Goal: Information Seeking & Learning: Learn about a topic

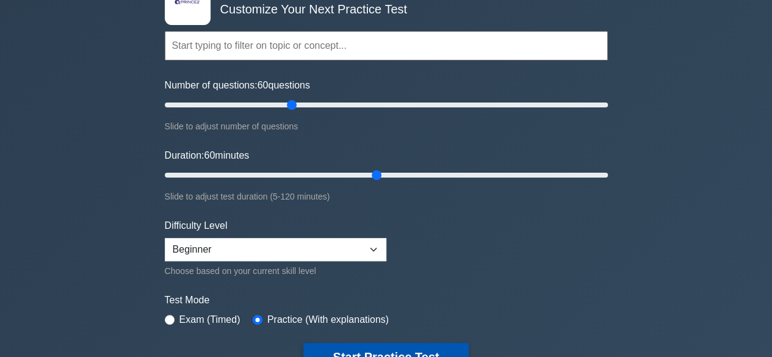
click at [409, 348] on button "Start Practice Test" at bounding box center [385, 357] width 165 height 28
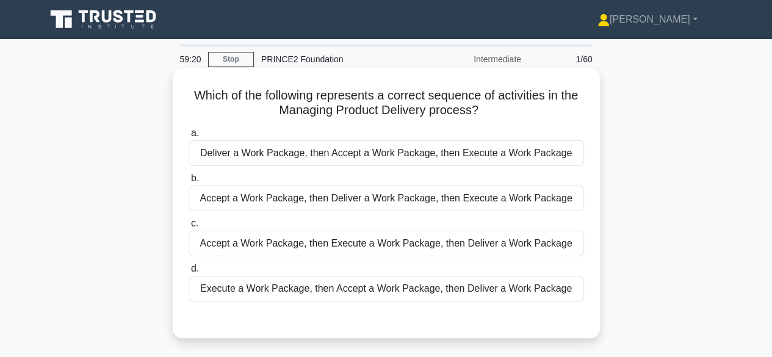
click at [467, 199] on div "Accept a Work Package, then Deliver a Work Package, then Execute a Work Package" at bounding box center [385, 198] width 395 height 26
click at [188, 182] on input "b. Accept a Work Package, then Deliver a Work Package, then Execute a Work Pack…" at bounding box center [188, 178] width 0 height 8
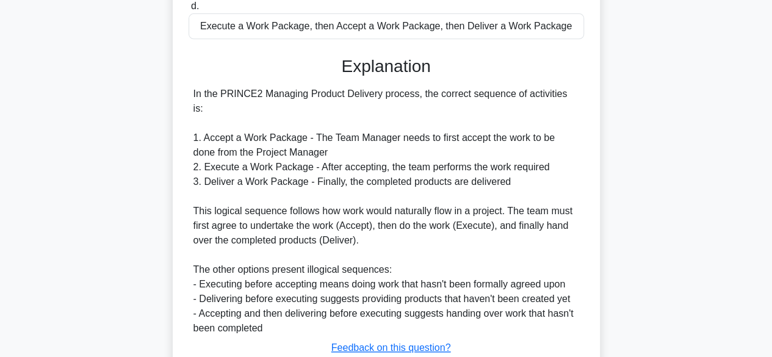
scroll to position [337, 0]
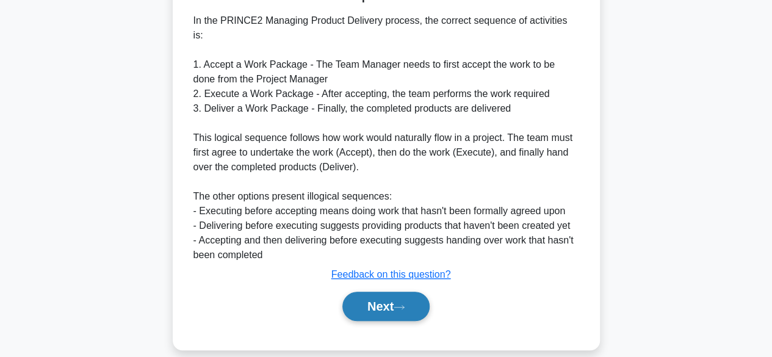
click at [365, 298] on button "Next" at bounding box center [385, 306] width 87 height 29
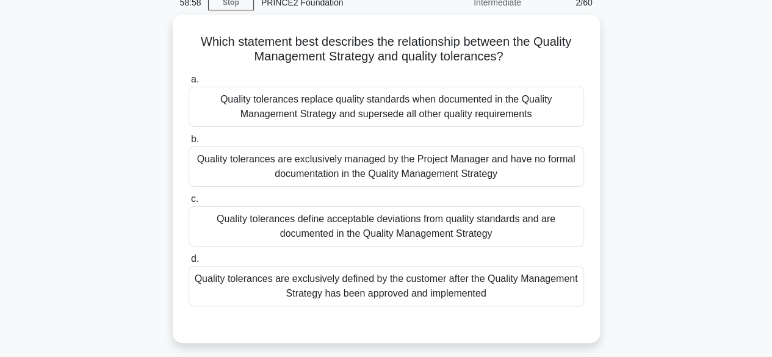
scroll to position [57, 0]
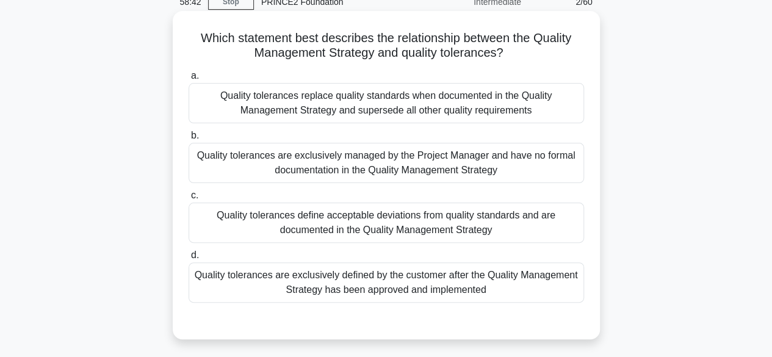
click at [524, 229] on div "Quality tolerances define acceptable deviations from quality standards and are …" at bounding box center [385, 223] width 395 height 40
click at [188, 199] on input "c. Quality tolerances define acceptable deviations from quality standards and a…" at bounding box center [188, 196] width 0 height 8
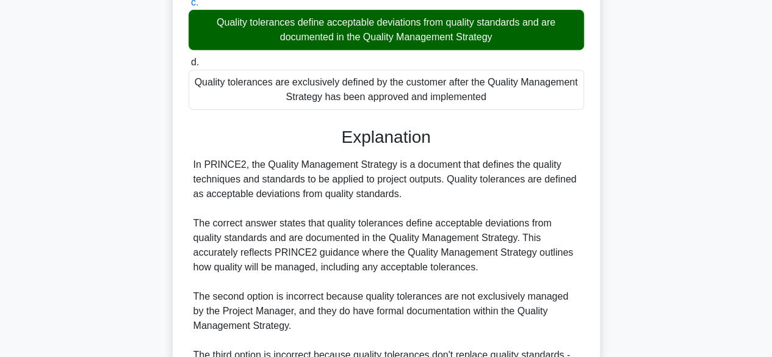
scroll to position [452, 0]
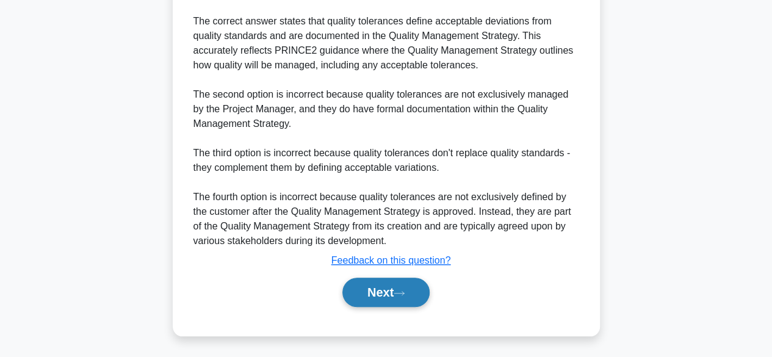
click at [400, 281] on button "Next" at bounding box center [385, 292] width 87 height 29
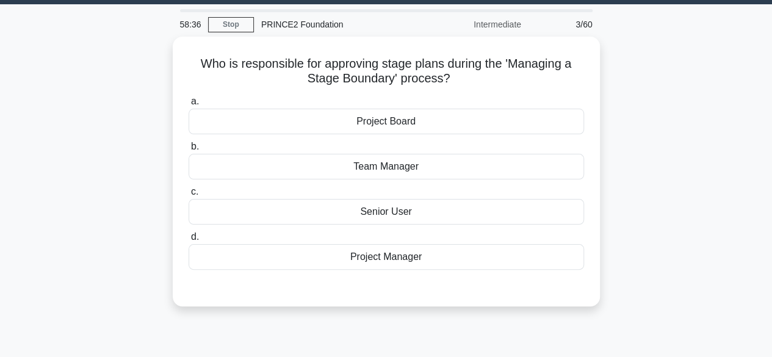
scroll to position [40, 0]
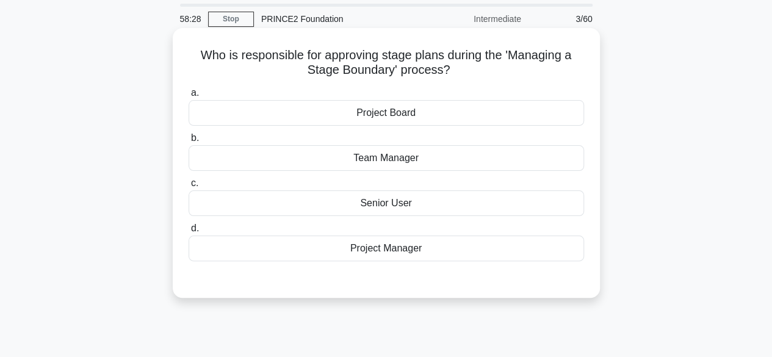
click at [434, 253] on div "Project Manager" at bounding box center [385, 248] width 395 height 26
click at [188, 232] on input "d. Project Manager" at bounding box center [188, 228] width 0 height 8
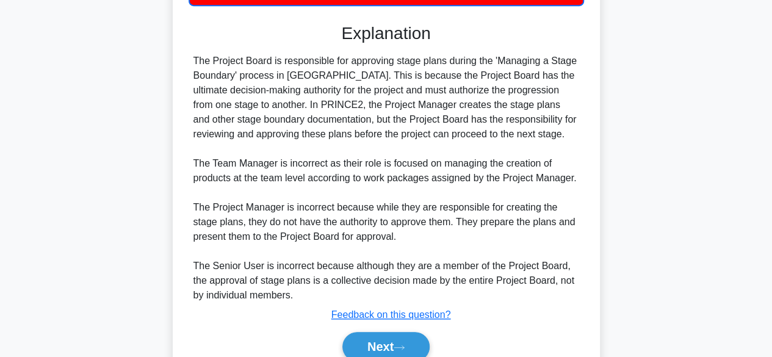
scroll to position [351, 0]
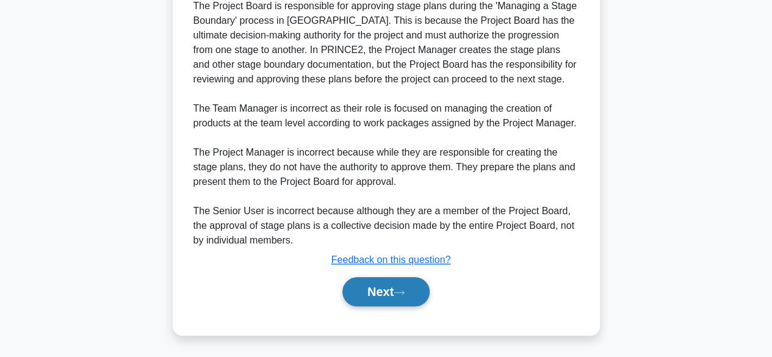
click at [406, 287] on button "Next" at bounding box center [385, 291] width 87 height 29
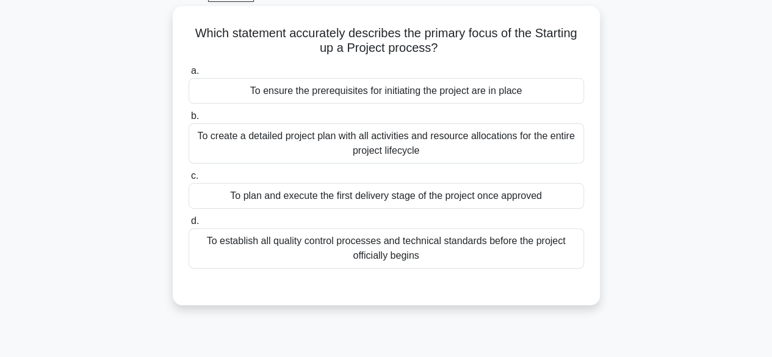
scroll to position [70, 0]
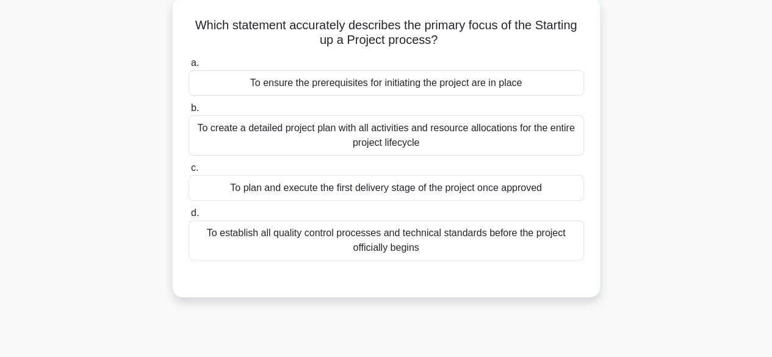
click at [499, 91] on div "To ensure the prerequisites for initiating the project are in place" at bounding box center [385, 83] width 395 height 26
click at [188, 67] on input "a. To ensure the prerequisites for initiating the project are in place" at bounding box center [188, 63] width 0 height 8
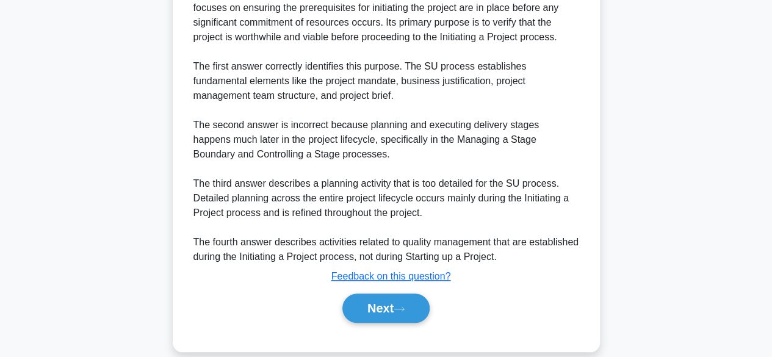
scroll to position [408, 0]
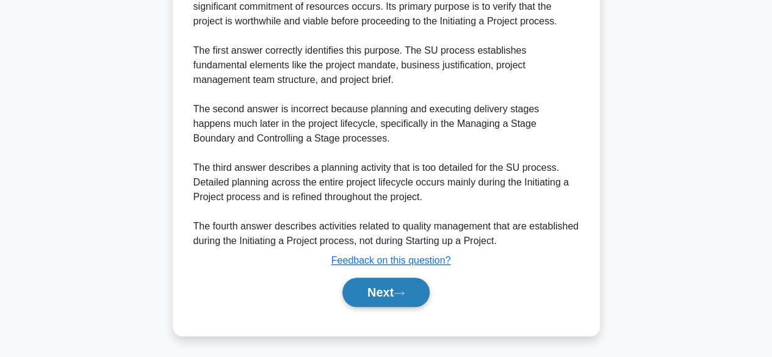
click at [404, 295] on icon at bounding box center [398, 293] width 11 height 7
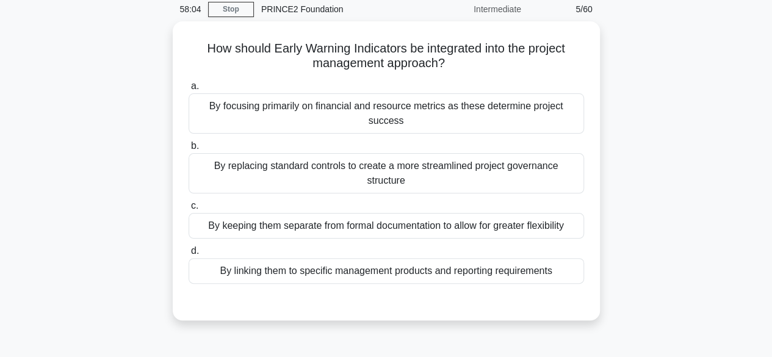
scroll to position [55, 0]
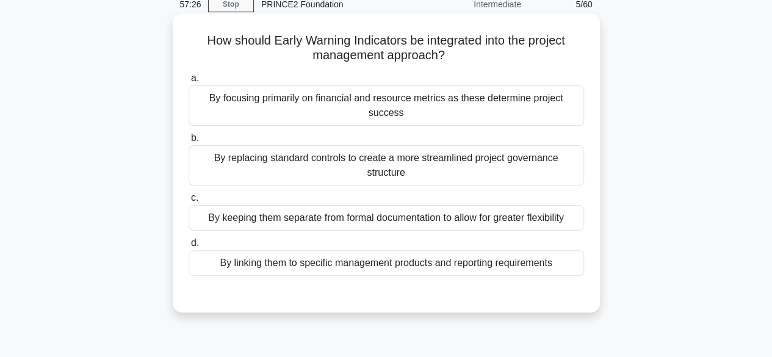
click at [457, 106] on div "By focusing primarily on financial and resource metrics as these determine proj…" at bounding box center [385, 105] width 395 height 40
click at [188, 82] on input "a. By focusing primarily on financial and resource metrics as these determine p…" at bounding box center [188, 78] width 0 height 8
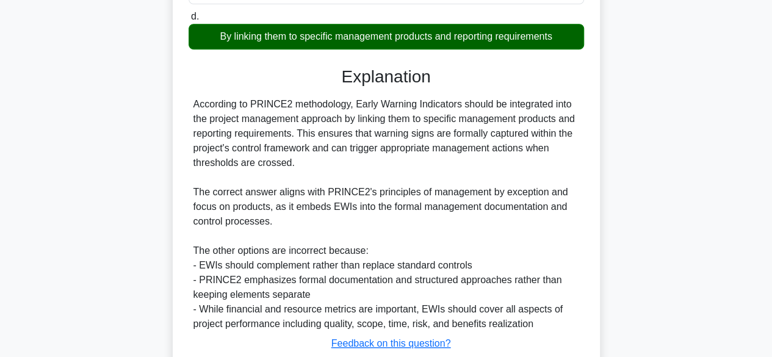
scroll to position [351, 0]
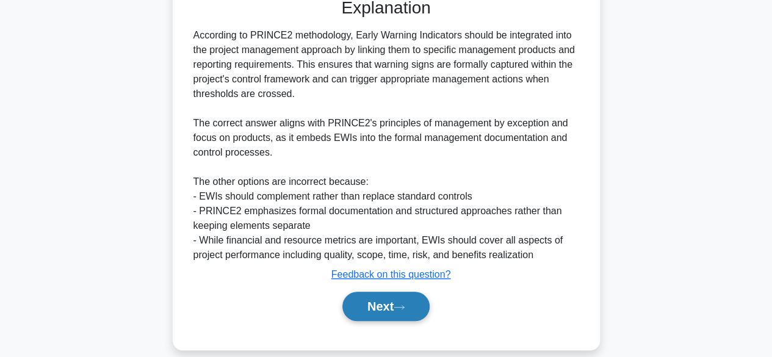
click at [411, 292] on button "Next" at bounding box center [385, 306] width 87 height 29
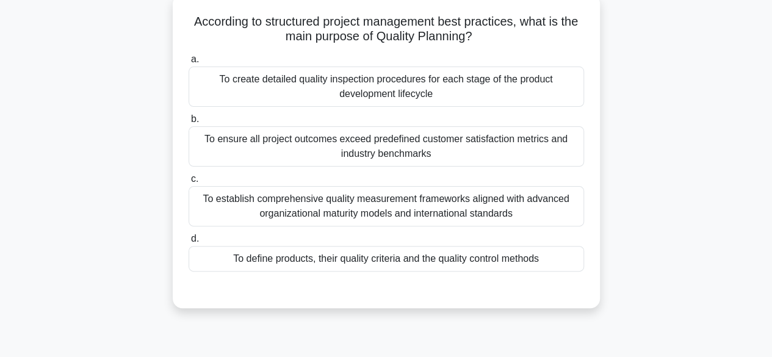
scroll to position [74, 0]
click at [448, 257] on div "To define products, their quality criteria and the quality control methods" at bounding box center [385, 258] width 395 height 26
click at [188, 242] on input "d. To define products, their quality criteria and the quality control methods" at bounding box center [188, 238] width 0 height 8
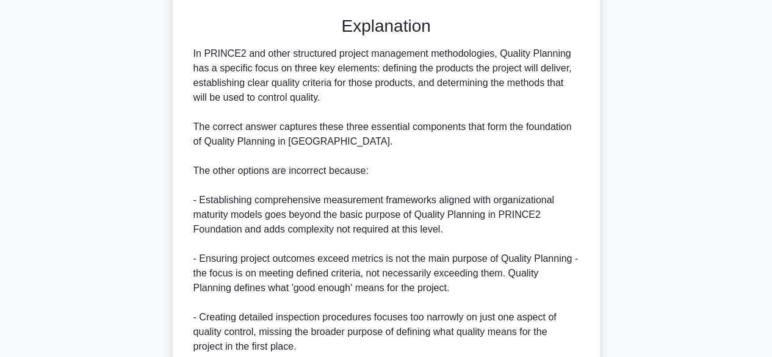
scroll to position [452, 0]
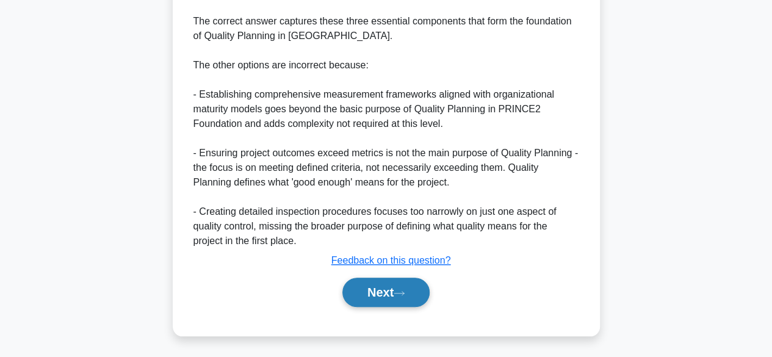
click at [348, 299] on button "Next" at bounding box center [385, 292] width 87 height 29
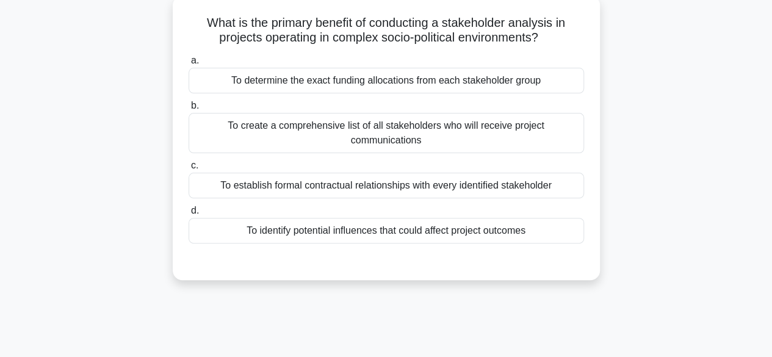
scroll to position [77, 0]
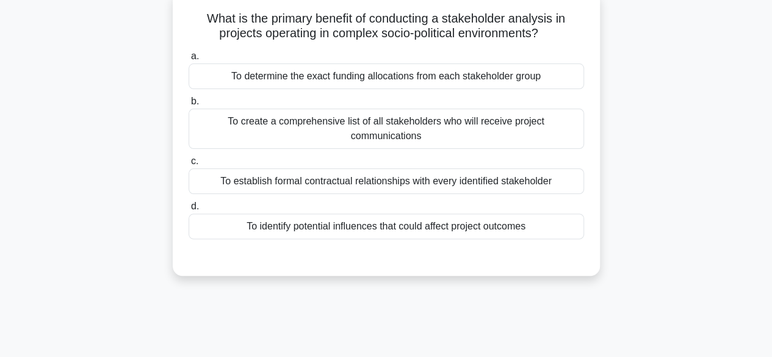
click at [473, 228] on div "To identify potential influences that could affect project outcomes" at bounding box center [385, 226] width 395 height 26
click at [188, 210] on input "d. To identify potential influences that could affect project outcomes" at bounding box center [188, 207] width 0 height 8
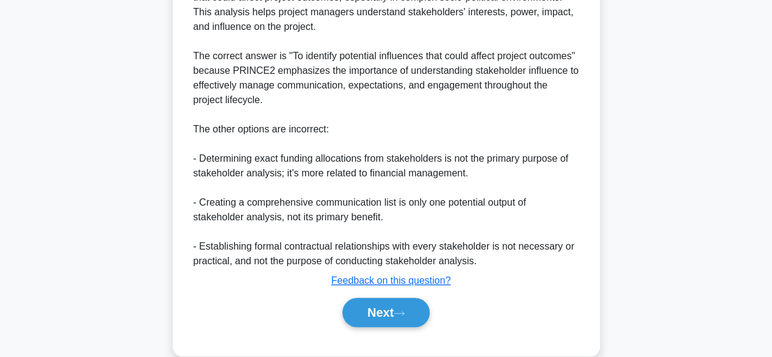
scroll to position [408, 0]
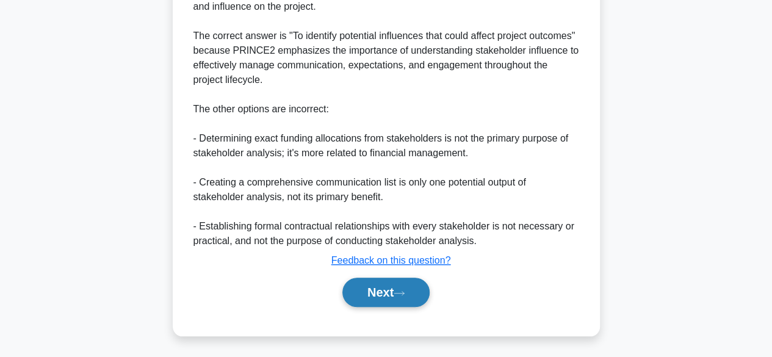
click at [409, 287] on button "Next" at bounding box center [385, 292] width 87 height 29
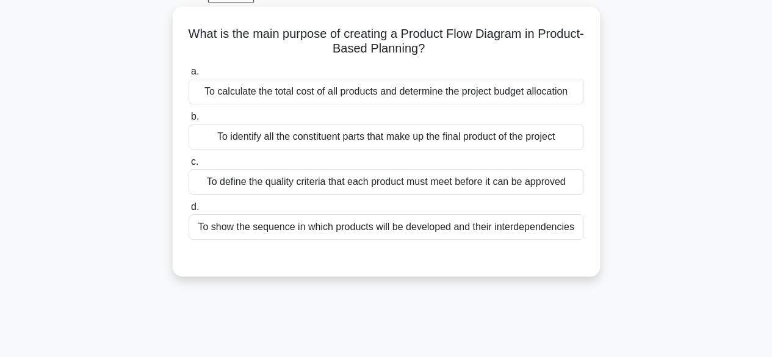
scroll to position [65, 0]
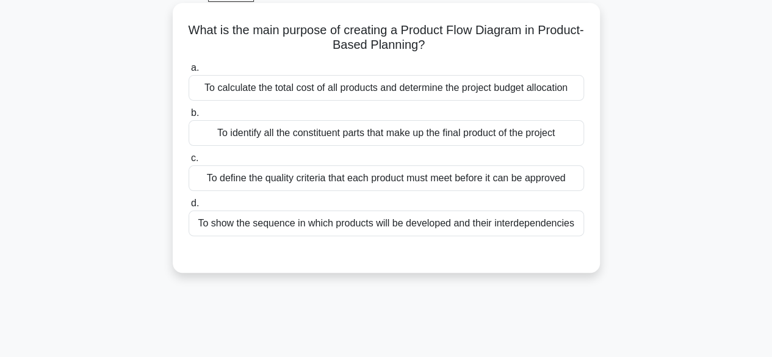
click at [457, 174] on div "To define the quality criteria that each product must meet before it can be app…" at bounding box center [385, 178] width 395 height 26
click at [188, 162] on input "c. To define the quality criteria that each product must meet before it can be …" at bounding box center [188, 158] width 0 height 8
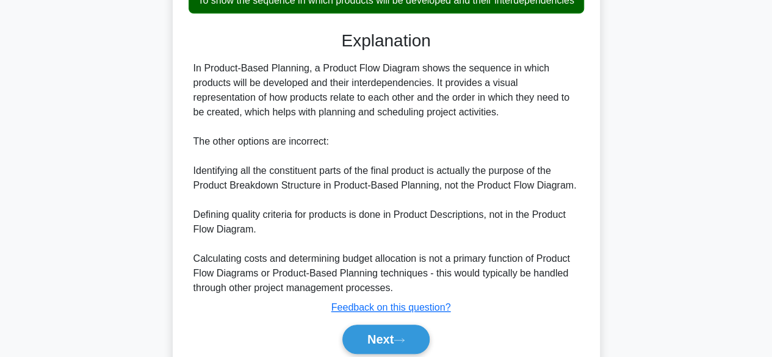
scroll to position [351, 0]
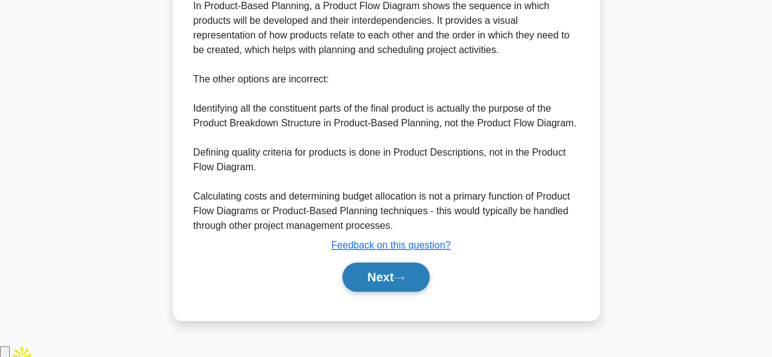
click at [382, 292] on button "Next" at bounding box center [385, 276] width 87 height 29
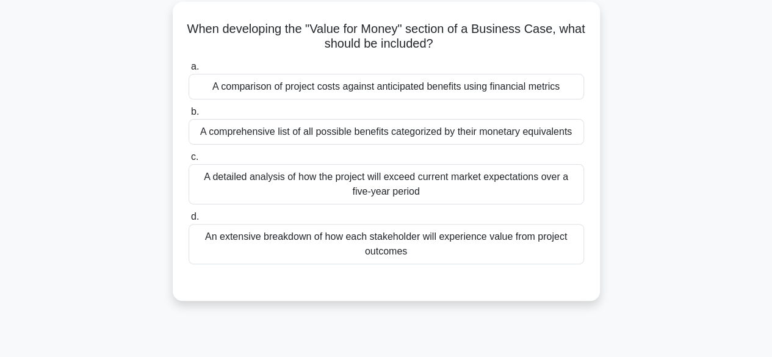
scroll to position [67, 0]
click at [547, 75] on div "A comparison of project costs against anticipated benefits using financial metr…" at bounding box center [385, 86] width 395 height 26
click at [188, 70] on input "a. A comparison of project costs against anticipated benefits using financial m…" at bounding box center [188, 66] width 0 height 8
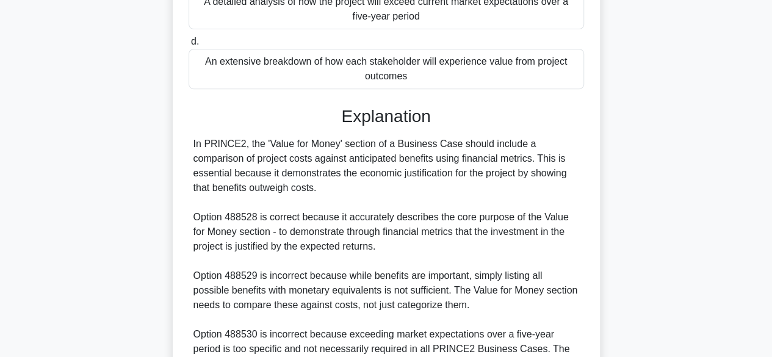
scroll to position [423, 0]
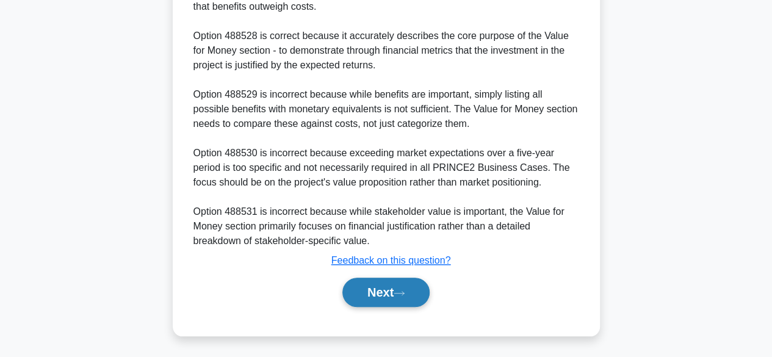
click at [375, 286] on button "Next" at bounding box center [385, 292] width 87 height 29
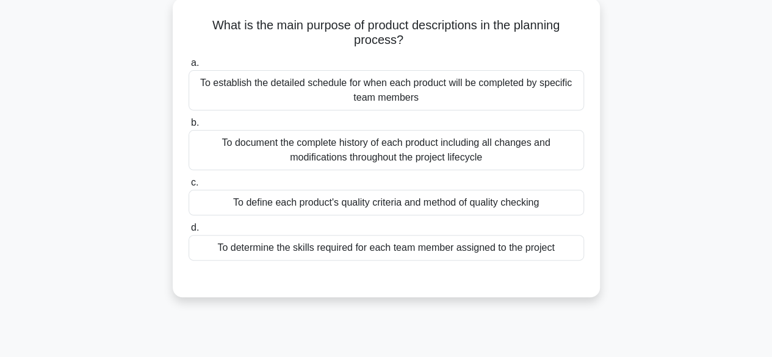
scroll to position [74, 0]
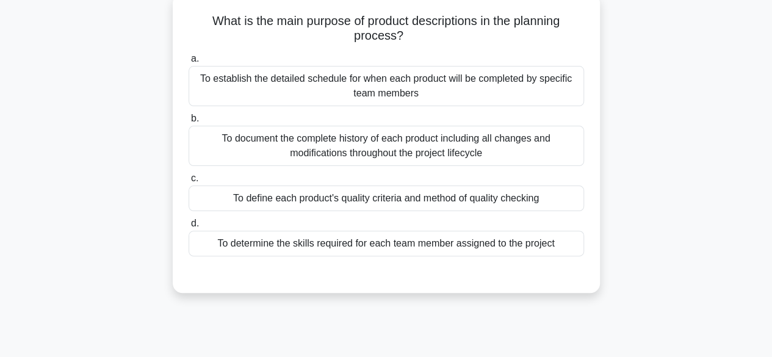
click at [474, 199] on div "To define each product's quality criteria and method of quality checking" at bounding box center [385, 198] width 395 height 26
click at [188, 182] on input "c. To define each product's quality criteria and method of quality checking" at bounding box center [188, 178] width 0 height 8
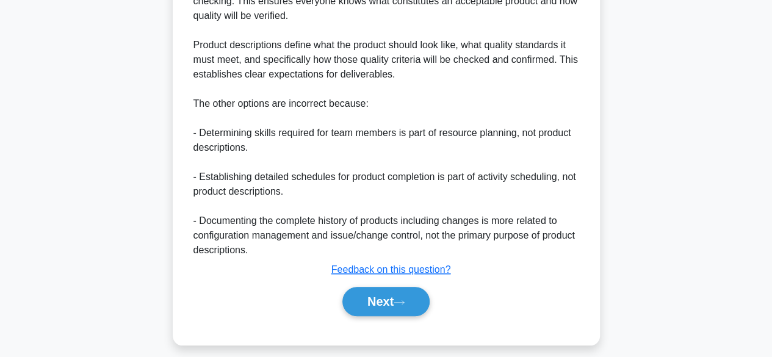
scroll to position [419, 0]
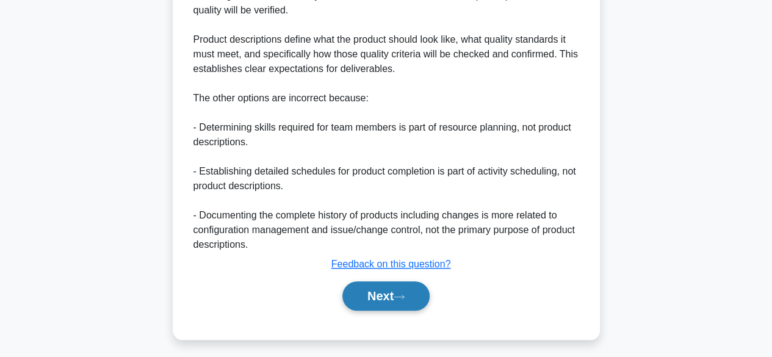
click at [405, 289] on button "Next" at bounding box center [385, 295] width 87 height 29
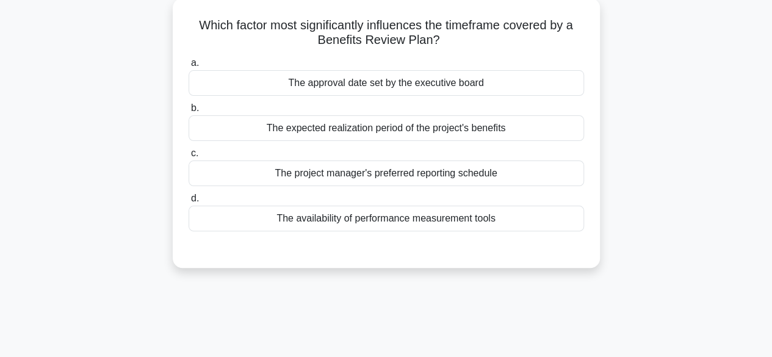
scroll to position [70, 0]
click at [484, 129] on div "The expected realization period of the project's benefits" at bounding box center [385, 128] width 395 height 26
click at [188, 112] on input "b. The expected realization period of the project's benefits" at bounding box center [188, 108] width 0 height 8
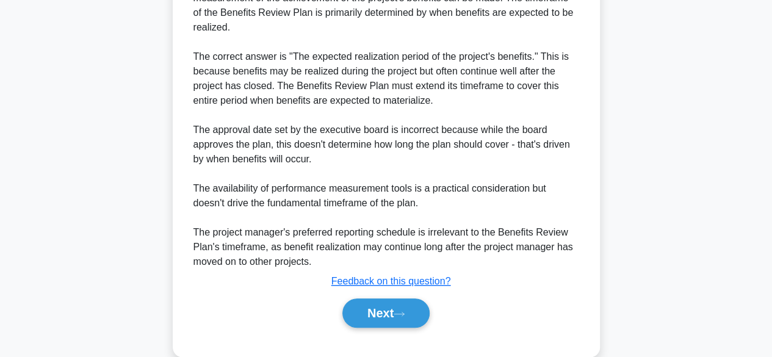
scroll to position [393, 0]
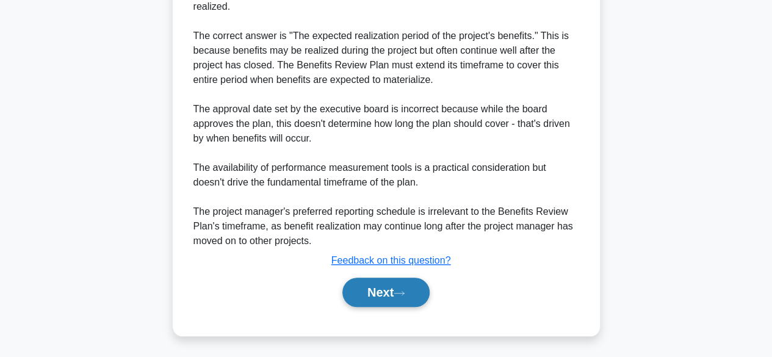
click at [404, 293] on icon at bounding box center [398, 293] width 11 height 7
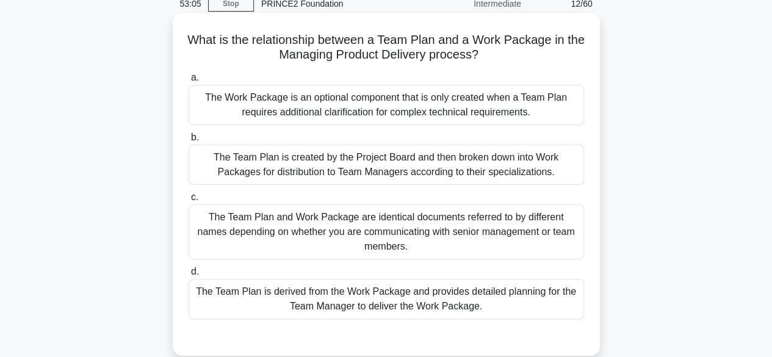
scroll to position [58, 0]
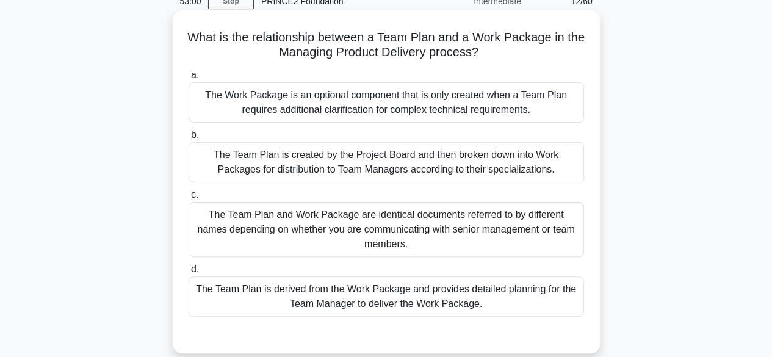
click at [481, 287] on div "The Team Plan is derived from the Work Package and provides detailed planning f…" at bounding box center [385, 296] width 395 height 40
click at [188, 273] on input "d. The Team Plan is derived from the Work Package and provides detailed plannin…" at bounding box center [188, 269] width 0 height 8
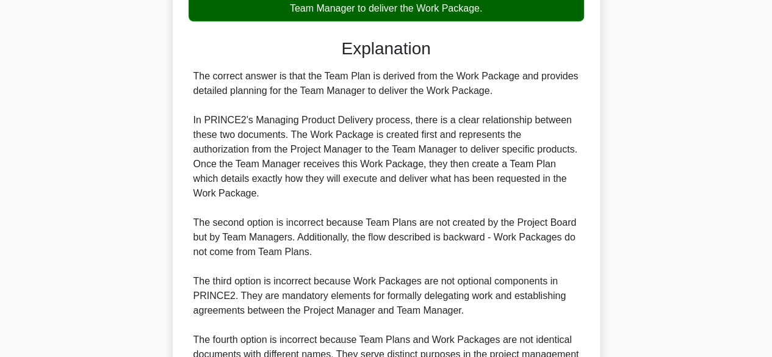
scroll to position [481, 0]
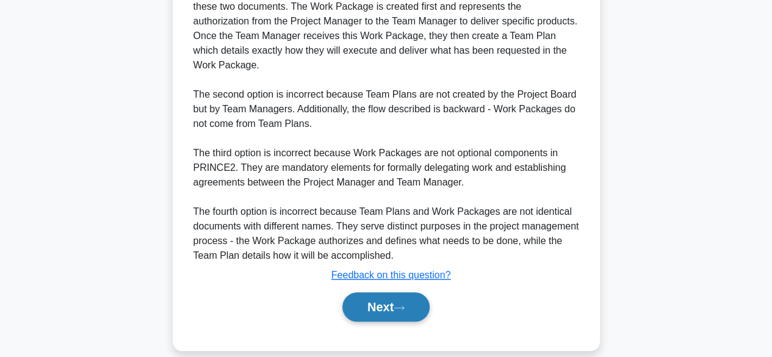
click at [414, 293] on button "Next" at bounding box center [385, 306] width 87 height 29
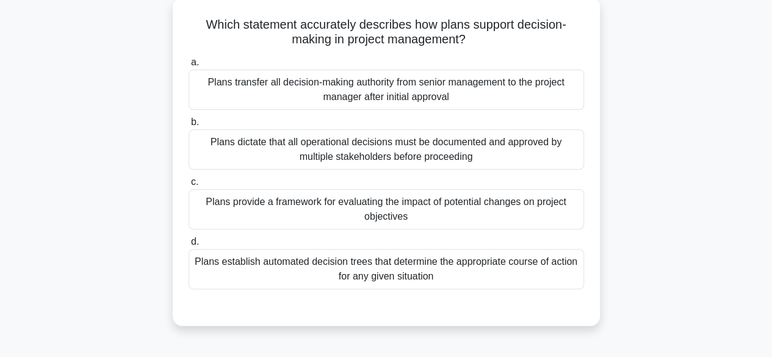
scroll to position [75, 0]
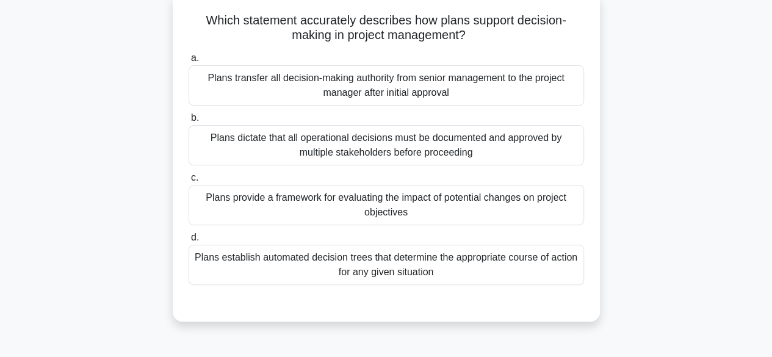
click at [475, 92] on div "Plans transfer all decision-making authority from senior management to the proj…" at bounding box center [385, 85] width 395 height 40
click at [188, 62] on input "a. Plans transfer all decision-making authority from senior management to the p…" at bounding box center [188, 58] width 0 height 8
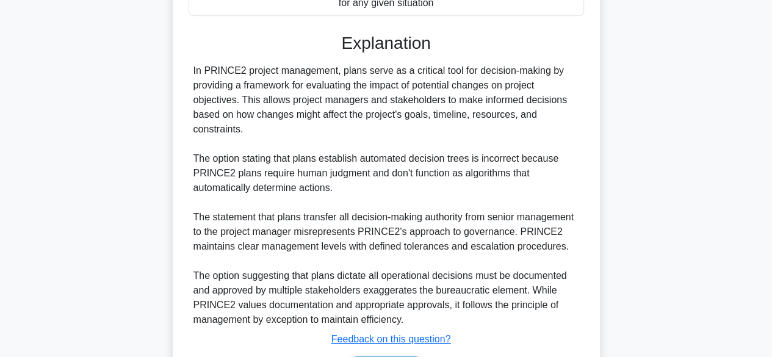
scroll to position [425, 0]
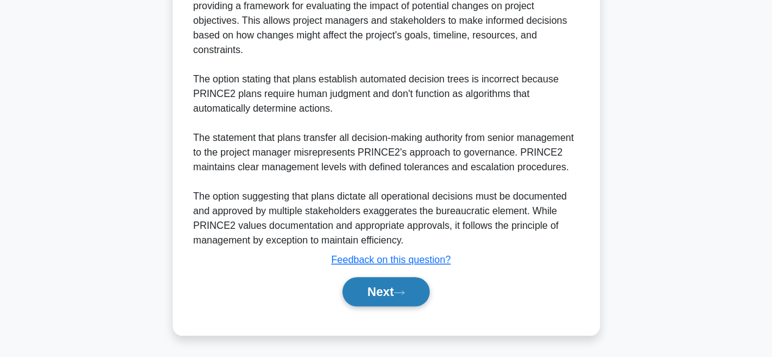
click at [388, 281] on button "Next" at bounding box center [385, 291] width 87 height 29
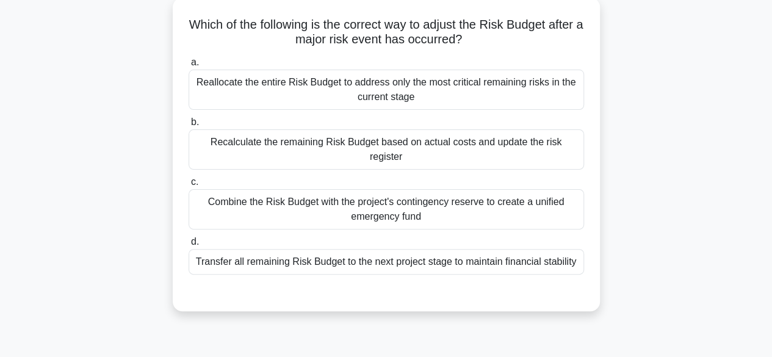
scroll to position [72, 0]
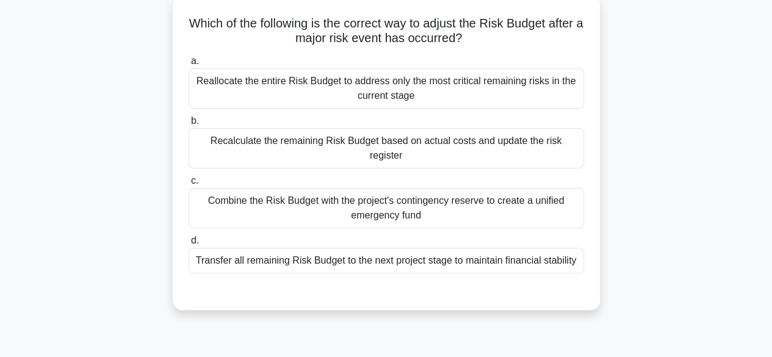
click at [487, 248] on div "Transfer all remaining Risk Budget to the next project stage to maintain financ…" at bounding box center [385, 261] width 395 height 26
click at [188, 237] on input "d. Transfer all remaining Risk Budget to the next project stage to maintain fin…" at bounding box center [188, 241] width 0 height 8
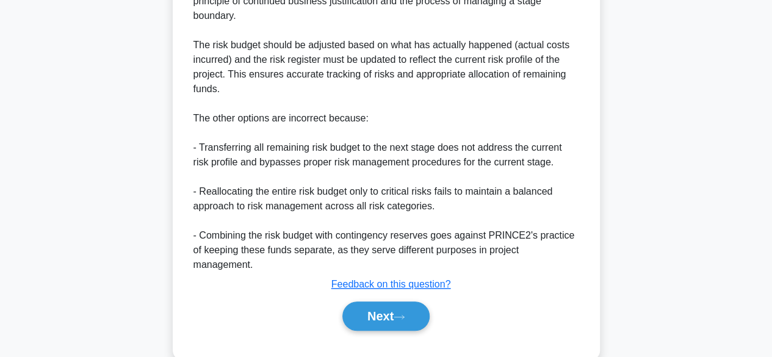
scroll to position [454, 0]
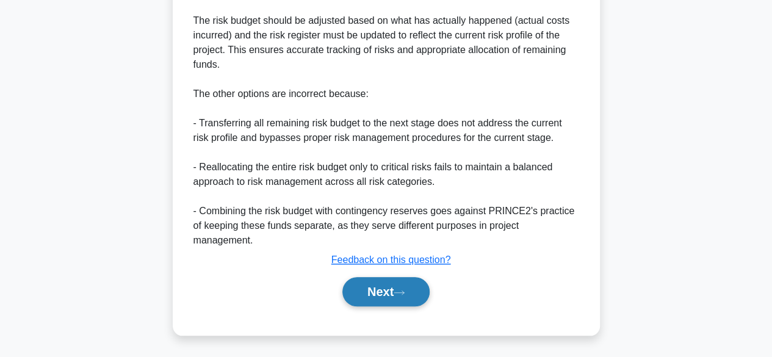
click at [403, 295] on icon at bounding box center [398, 292] width 11 height 7
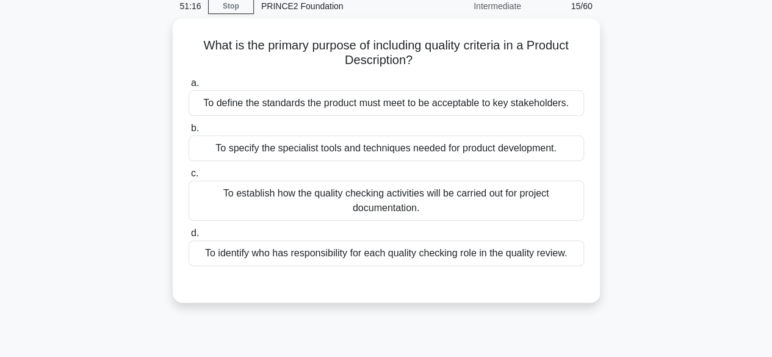
scroll to position [58, 0]
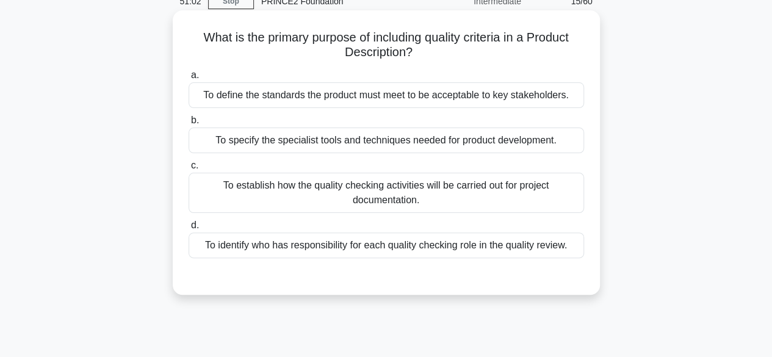
click at [497, 242] on div "To identify who has responsibility for each quality checking role in the qualit…" at bounding box center [385, 245] width 395 height 26
click at [188, 229] on input "d. To identify who has responsibility for each quality checking role in the qua…" at bounding box center [188, 225] width 0 height 8
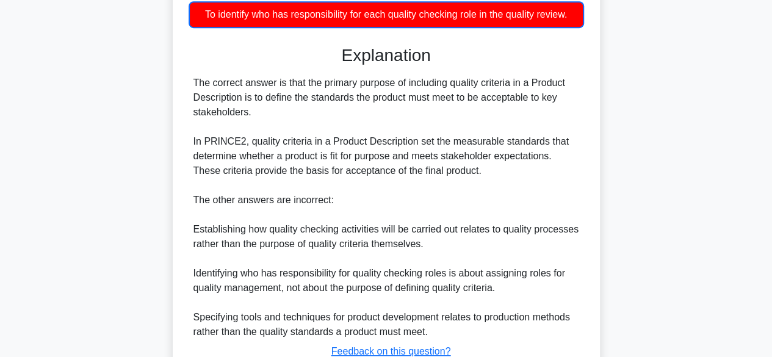
scroll to position [381, 0]
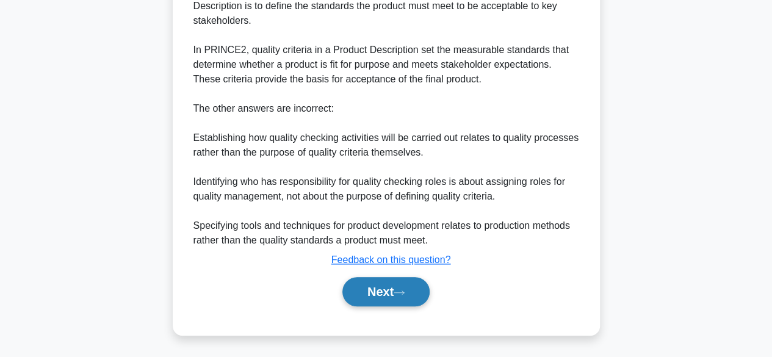
click at [389, 287] on button "Next" at bounding box center [385, 291] width 87 height 29
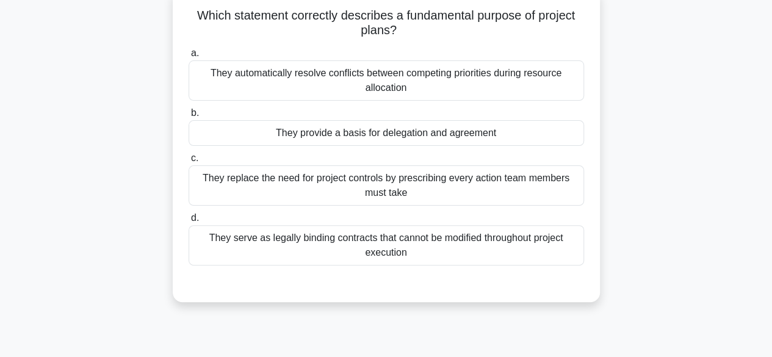
scroll to position [79, 0]
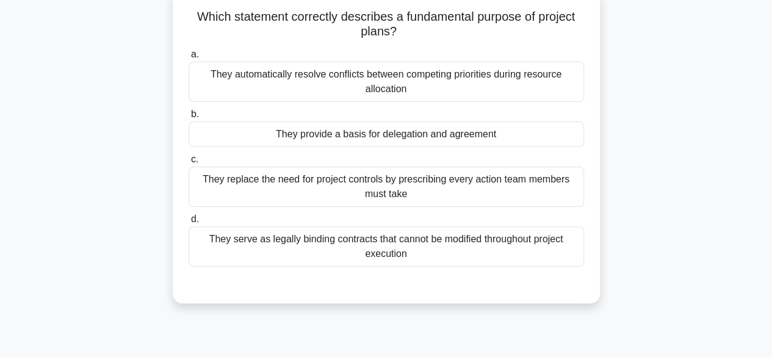
click at [501, 129] on div "They provide a basis for delegation and agreement" at bounding box center [385, 134] width 395 height 26
click at [188, 118] on input "b. They provide a basis for delegation and agreement" at bounding box center [188, 114] width 0 height 8
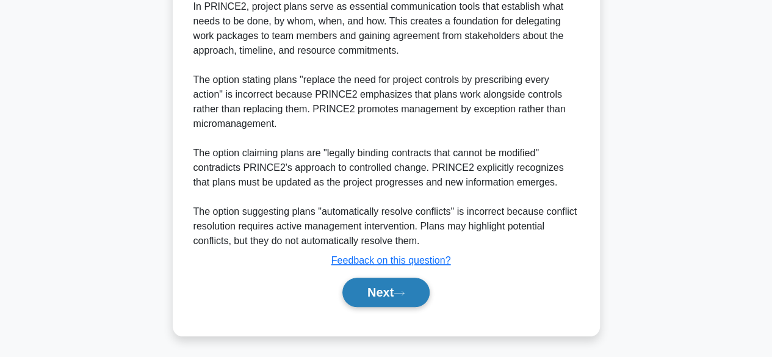
click at [379, 294] on button "Next" at bounding box center [385, 292] width 87 height 29
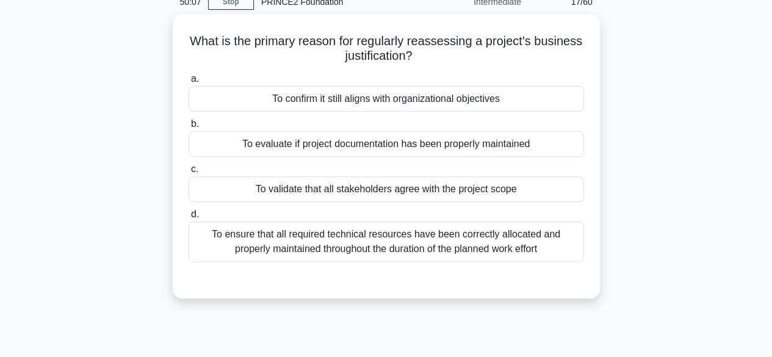
scroll to position [61, 0]
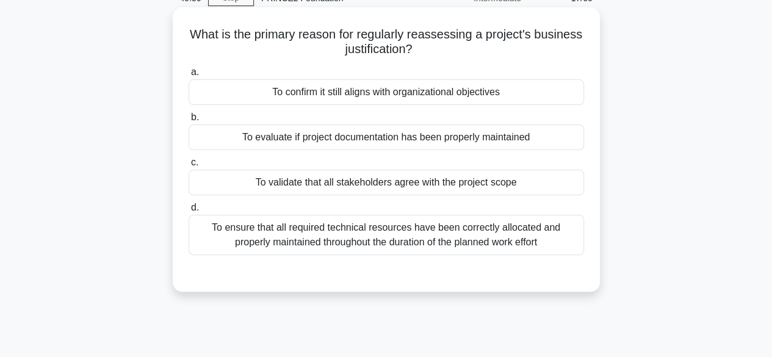
click at [488, 85] on div "To confirm it still aligns with organizational objectives" at bounding box center [385, 92] width 395 height 26
click at [188, 76] on input "a. To confirm it still aligns with organizational objectives" at bounding box center [188, 72] width 0 height 8
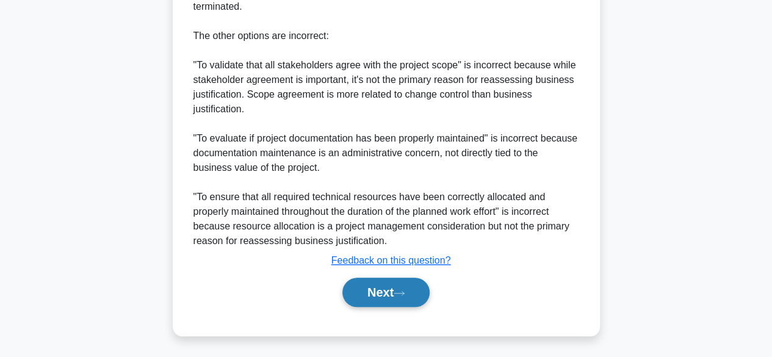
click at [376, 288] on button "Next" at bounding box center [385, 292] width 87 height 29
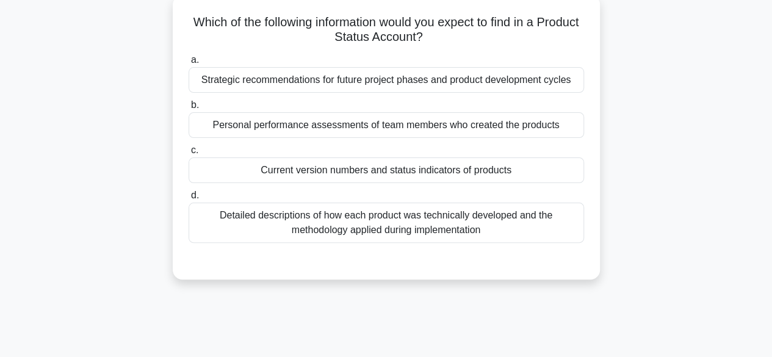
scroll to position [71, 0]
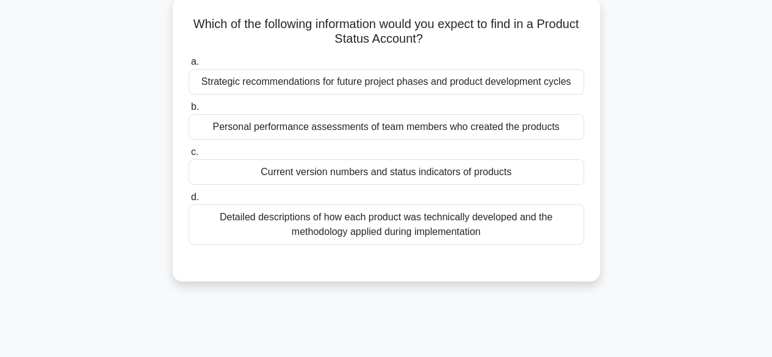
click at [484, 175] on div "Current version numbers and status indicators of products" at bounding box center [385, 172] width 395 height 26
click at [188, 156] on input "c. Current version numbers and status indicators of products" at bounding box center [188, 152] width 0 height 8
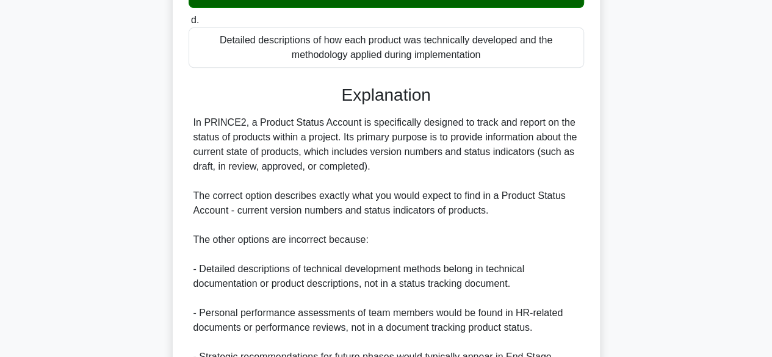
scroll to position [393, 0]
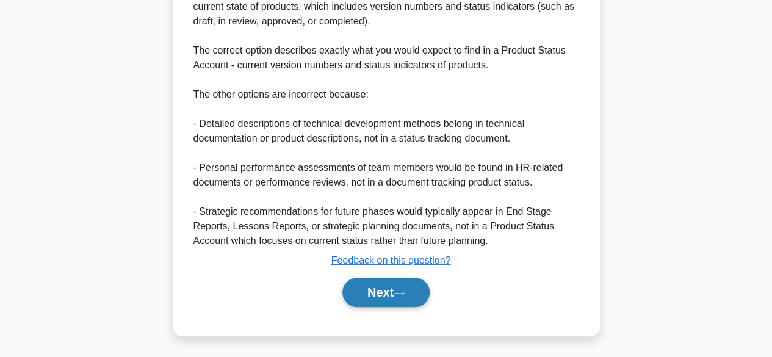
click at [360, 295] on button "Next" at bounding box center [385, 292] width 87 height 29
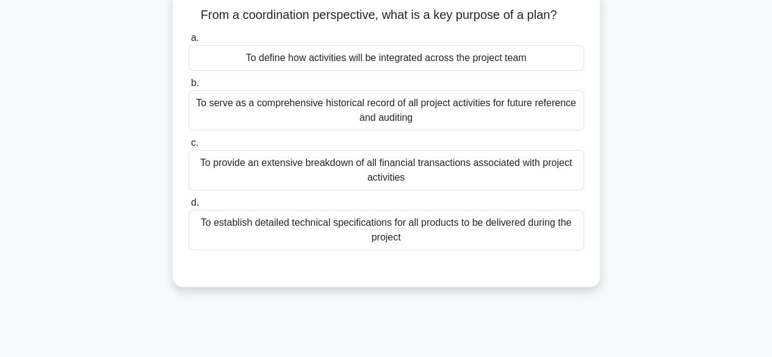
scroll to position [84, 0]
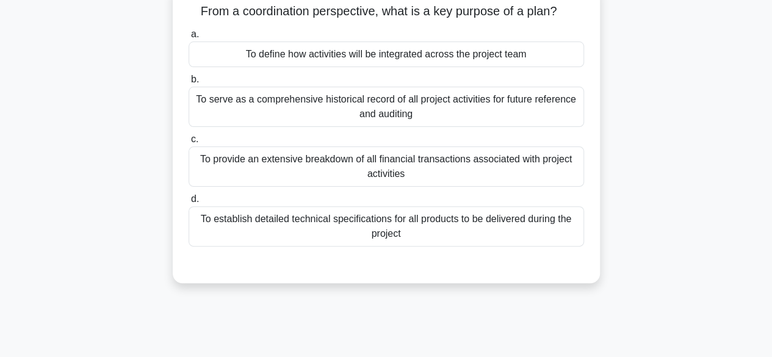
click at [493, 232] on div "To establish detailed technical specifications for all products to be delivered…" at bounding box center [385, 226] width 395 height 40
click at [188, 203] on input "d. To establish detailed technical specifications for all products to be delive…" at bounding box center [188, 199] width 0 height 8
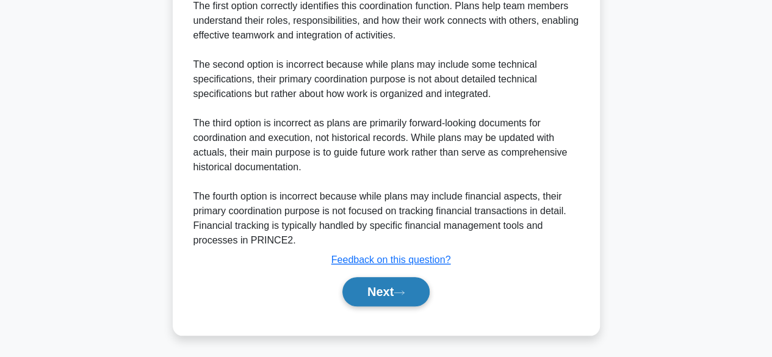
click at [372, 301] on button "Next" at bounding box center [385, 291] width 87 height 29
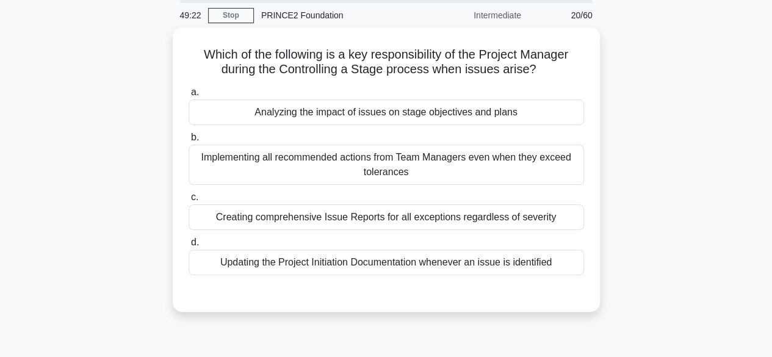
scroll to position [45, 0]
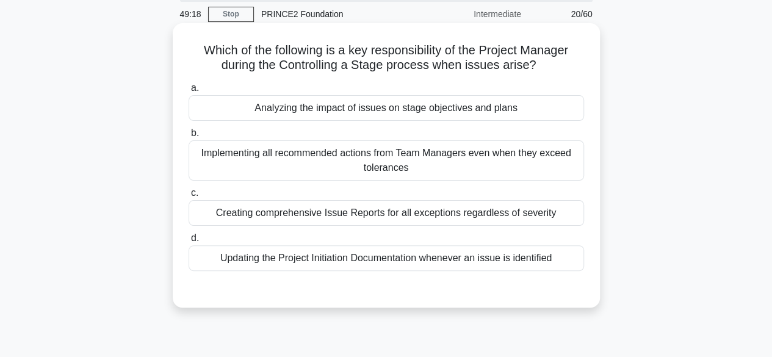
click at [497, 107] on div "Analyzing the impact of issues on stage objectives and plans" at bounding box center [385, 108] width 395 height 26
click at [188, 92] on input "a. Analyzing the impact of issues on stage objectives and plans" at bounding box center [188, 88] width 0 height 8
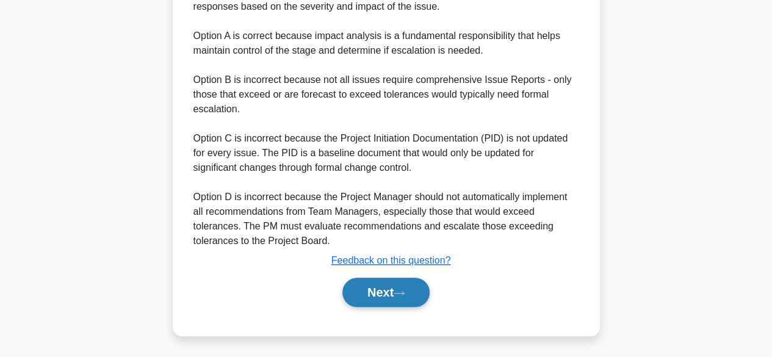
click at [359, 289] on button "Next" at bounding box center [385, 292] width 87 height 29
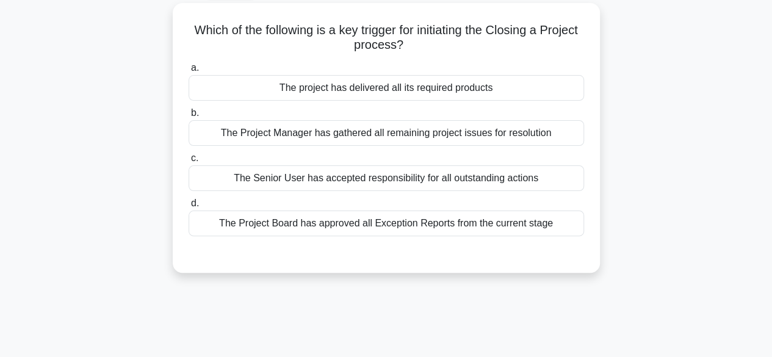
scroll to position [69, 0]
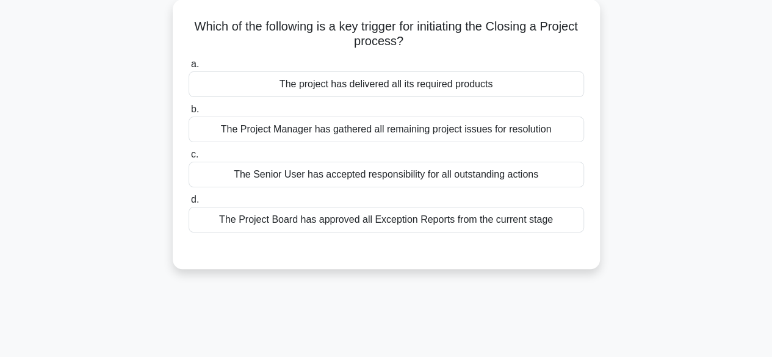
click at [497, 86] on div "The project has delivered all its required products" at bounding box center [385, 84] width 395 height 26
click at [188, 68] on input "a. The project has delivered all its required products" at bounding box center [188, 64] width 0 height 8
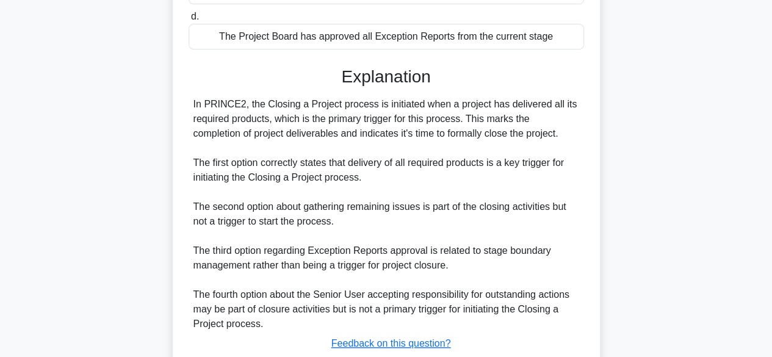
scroll to position [335, 0]
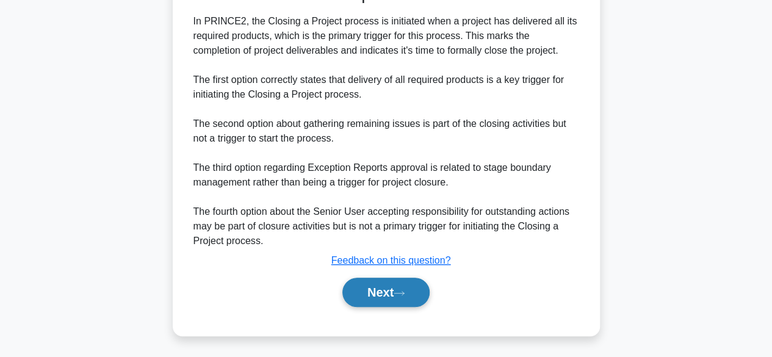
click at [379, 295] on button "Next" at bounding box center [385, 292] width 87 height 29
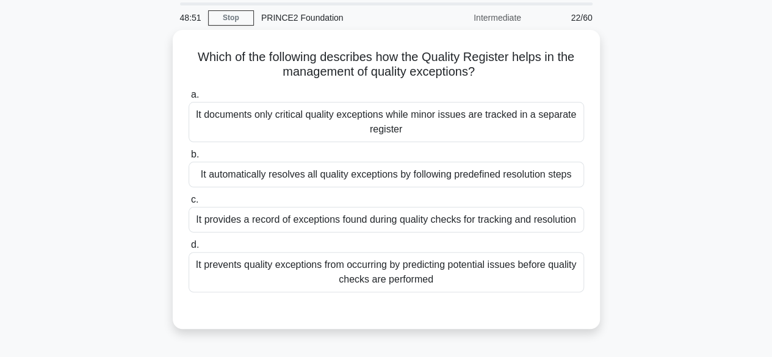
scroll to position [54, 0]
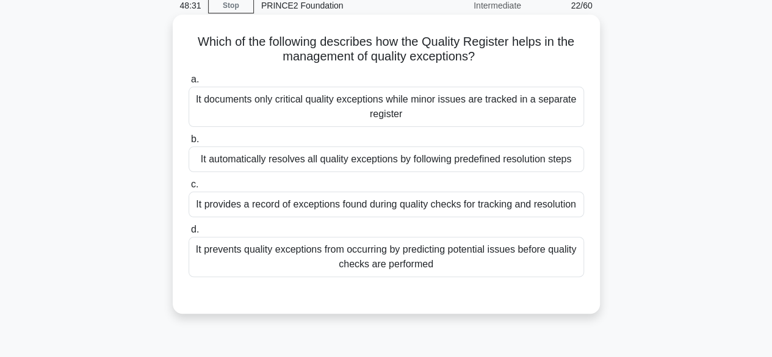
click at [544, 207] on div "It provides a record of exceptions found during quality checks for tracking and…" at bounding box center [385, 205] width 395 height 26
click at [188, 188] on input "c. It provides a record of exceptions found during quality checks for tracking …" at bounding box center [188, 185] width 0 height 8
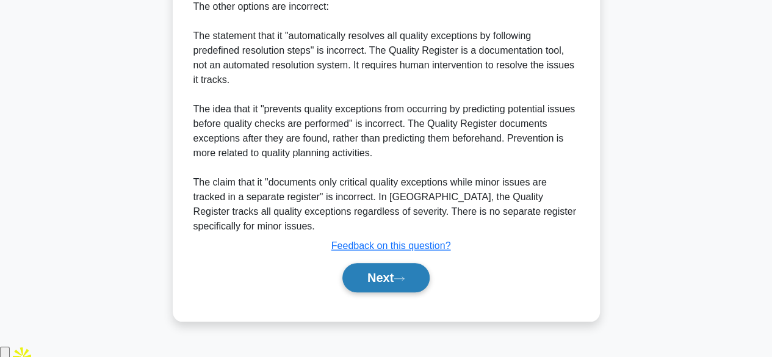
click at [394, 292] on button "Next" at bounding box center [385, 277] width 87 height 29
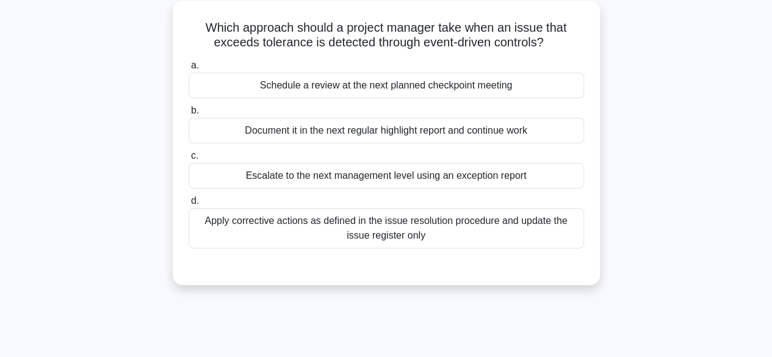
scroll to position [72, 0]
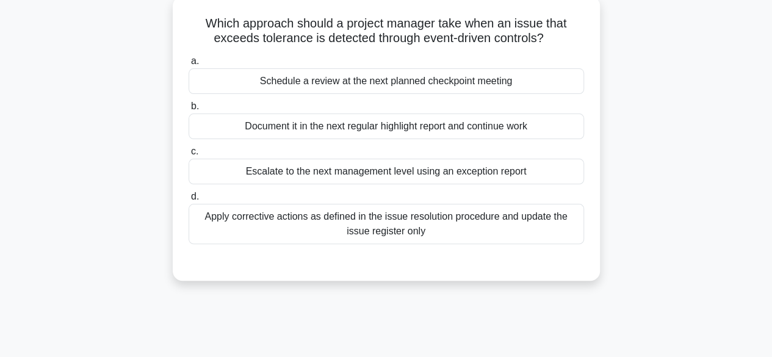
click at [530, 174] on div "Escalate to the next management level using an exception report" at bounding box center [385, 172] width 395 height 26
click at [188, 156] on input "c. Escalate to the next management level using an exception report" at bounding box center [188, 152] width 0 height 8
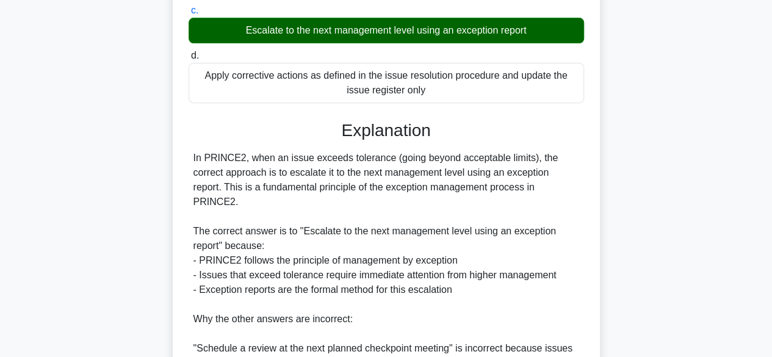
scroll to position [467, 0]
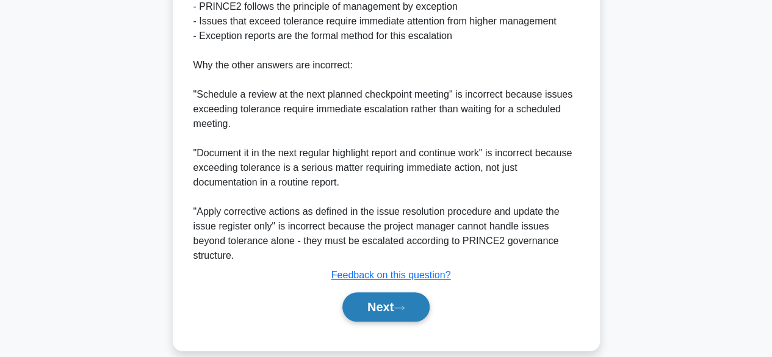
click at [372, 298] on button "Next" at bounding box center [385, 306] width 87 height 29
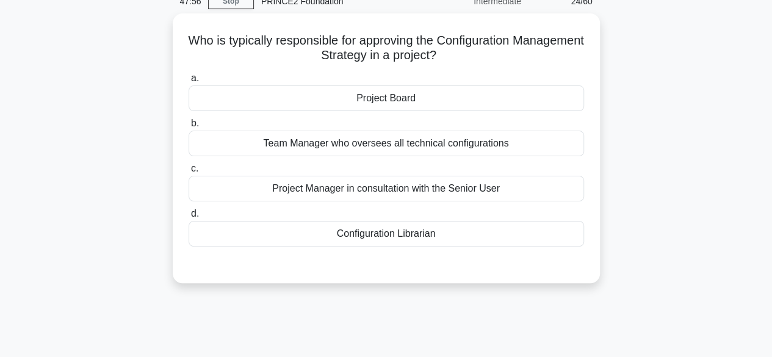
scroll to position [59, 0]
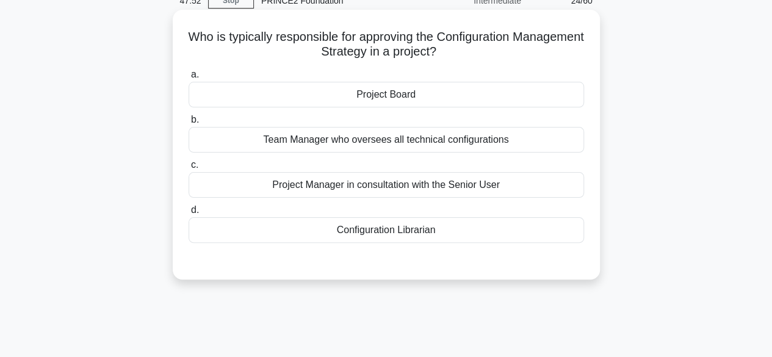
click at [418, 91] on div "Project Board" at bounding box center [385, 95] width 395 height 26
click at [188, 79] on input "a. Project Board" at bounding box center [188, 75] width 0 height 8
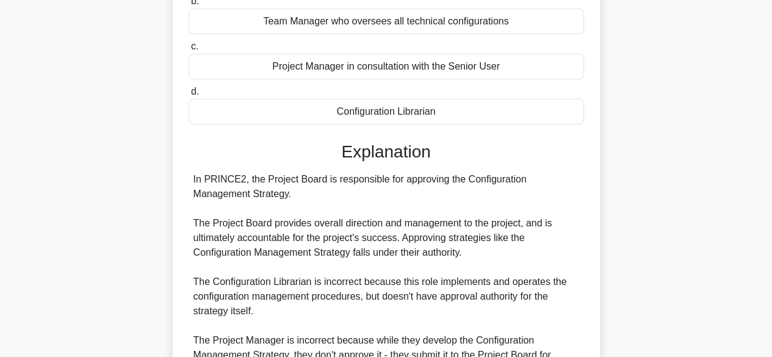
scroll to position [350, 0]
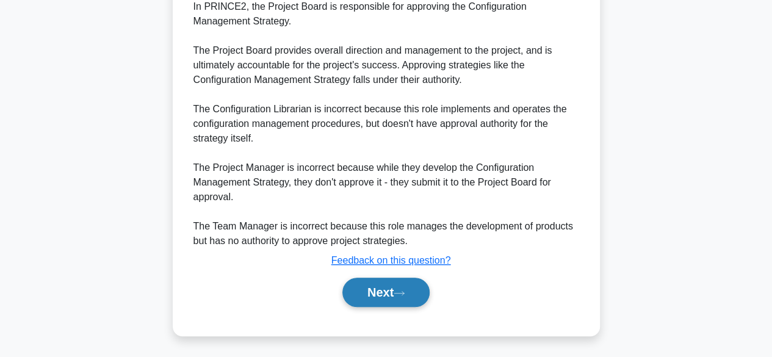
click at [362, 301] on button "Next" at bounding box center [385, 292] width 87 height 29
click at [392, 292] on button "Next" at bounding box center [385, 292] width 87 height 29
click at [386, 280] on button "Next" at bounding box center [385, 292] width 87 height 29
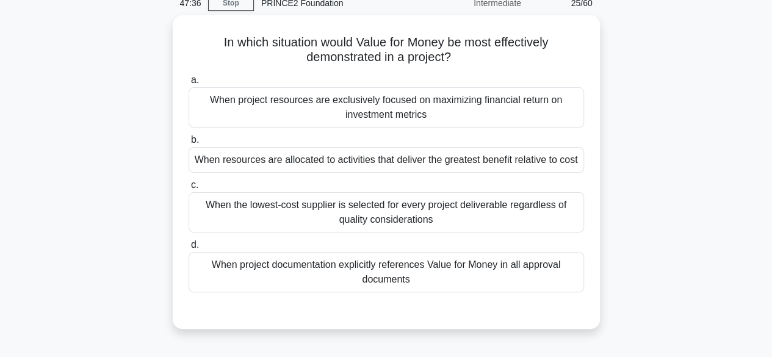
scroll to position [52, 0]
click at [451, 281] on div "When project documentation explicitly references Value for Money in all approva…" at bounding box center [385, 273] width 395 height 40
click at [188, 249] on input "d. When project documentation explicitly references Value for Money in all appr…" at bounding box center [188, 246] width 0 height 8
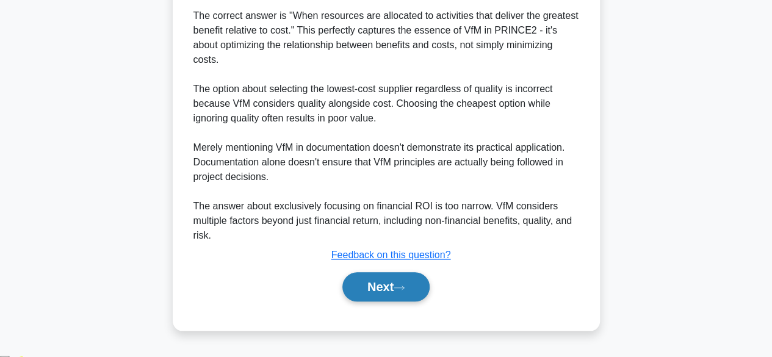
click at [392, 301] on button "Next" at bounding box center [385, 286] width 87 height 29
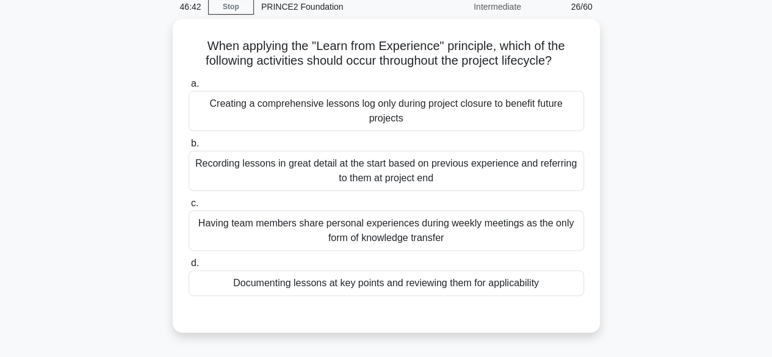
scroll to position [56, 0]
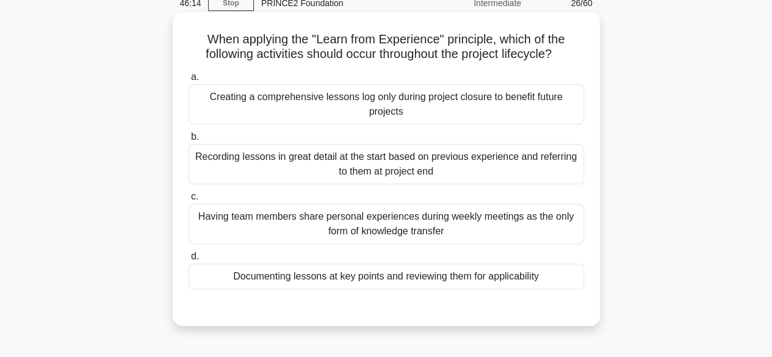
click at [460, 115] on div "Creating a comprehensive lessons log only during project closure to benefit fut…" at bounding box center [385, 104] width 395 height 40
click at [188, 81] on input "a. Creating a comprehensive lessons log only during project closure to benefit …" at bounding box center [188, 77] width 0 height 8
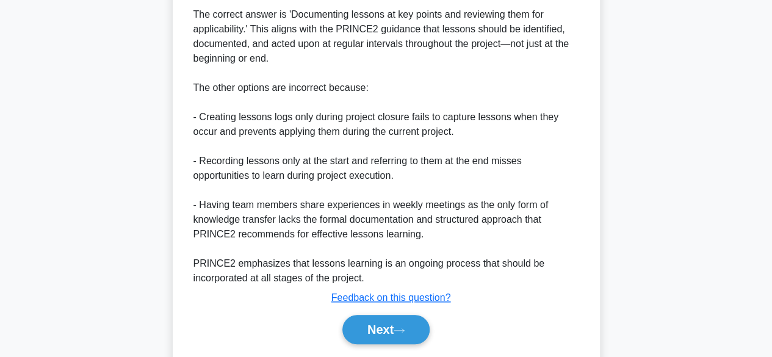
scroll to position [468, 0]
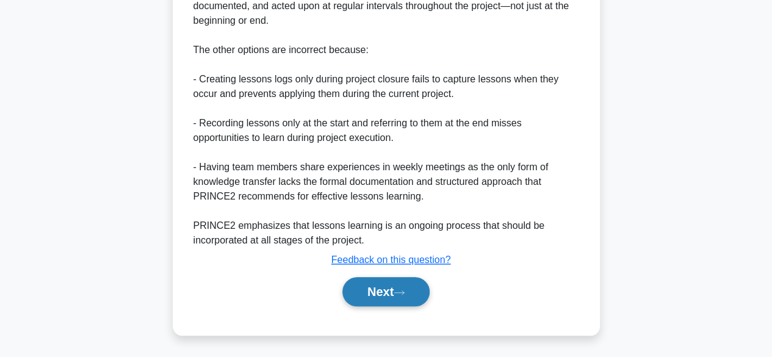
click at [389, 290] on button "Next" at bounding box center [385, 291] width 87 height 29
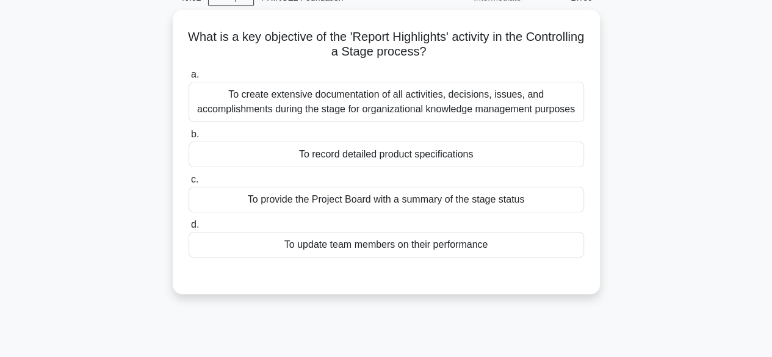
scroll to position [71, 0]
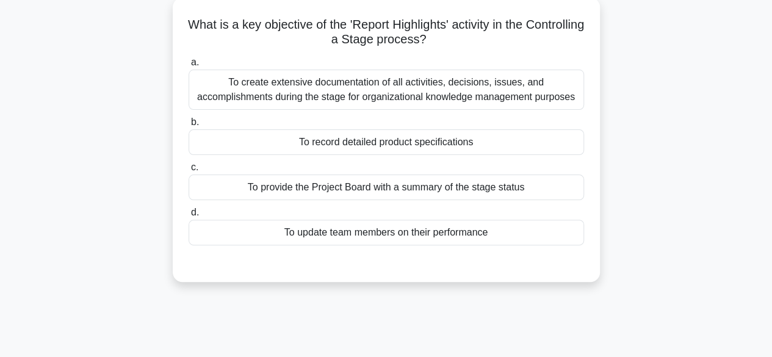
click at [442, 135] on div "To record detailed product specifications" at bounding box center [385, 142] width 395 height 26
click at [188, 126] on input "b. To record detailed product specifications" at bounding box center [188, 122] width 0 height 8
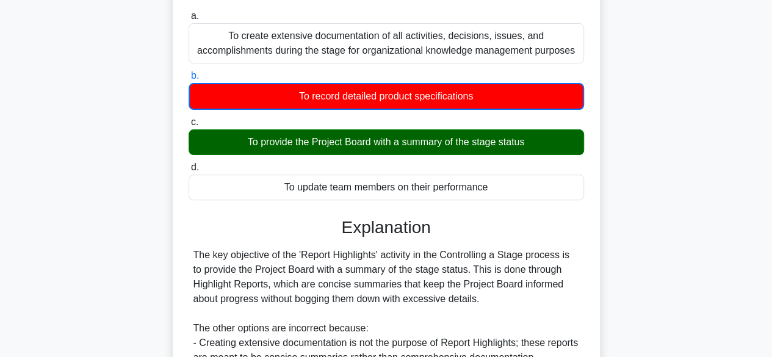
scroll to position [302, 0]
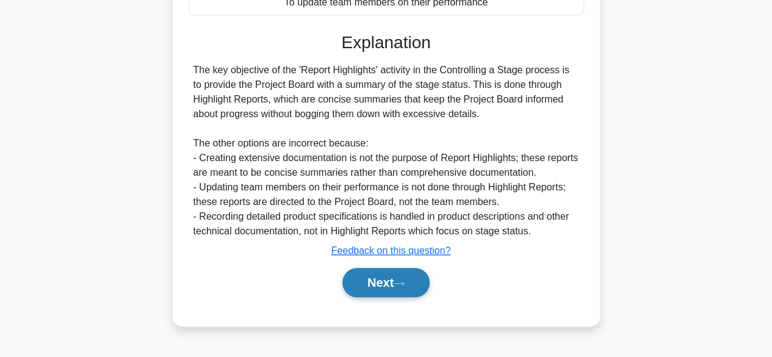
click at [367, 281] on button "Next" at bounding box center [385, 282] width 87 height 29
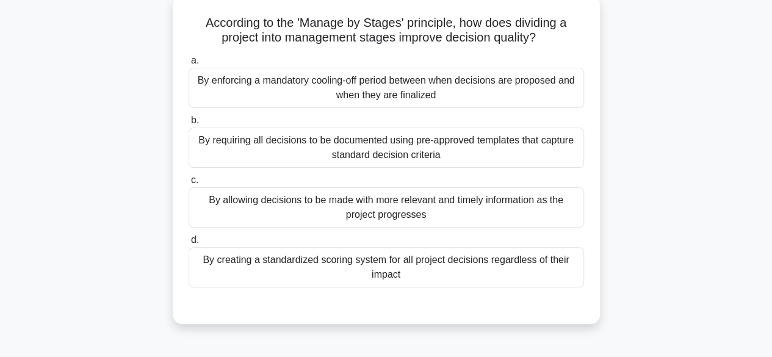
scroll to position [77, 0]
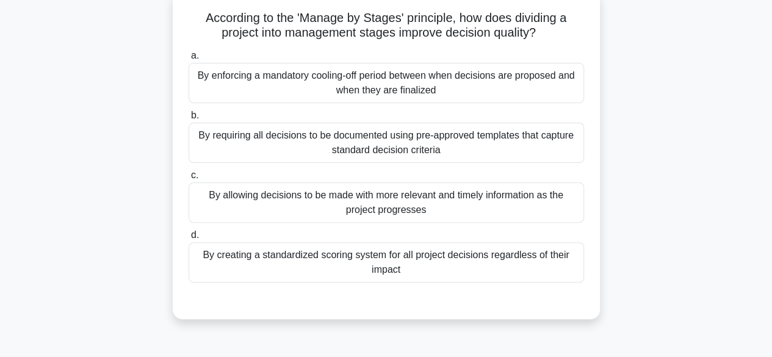
click at [436, 142] on div "By requiring all decisions to be documented using pre-approved templates that c…" at bounding box center [385, 143] width 395 height 40
click at [188, 120] on input "b. By requiring all decisions to be documented using pre-approved templates tha…" at bounding box center [188, 116] width 0 height 8
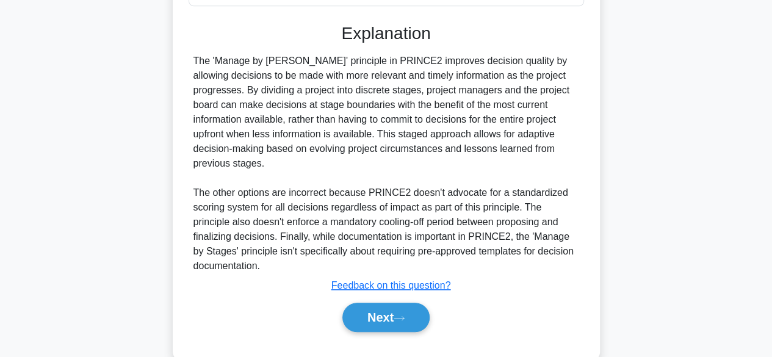
scroll to position [381, 0]
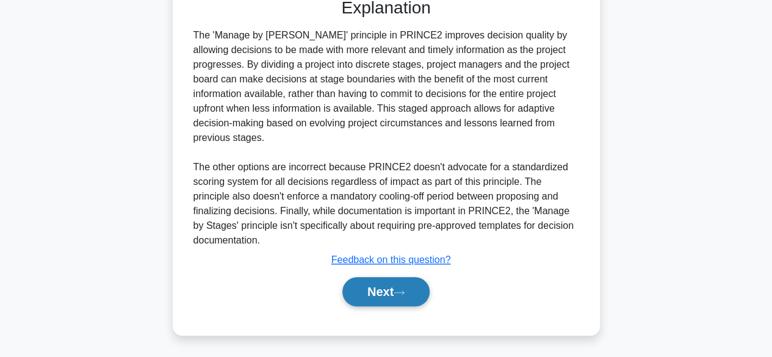
click at [372, 294] on button "Next" at bounding box center [385, 291] width 87 height 29
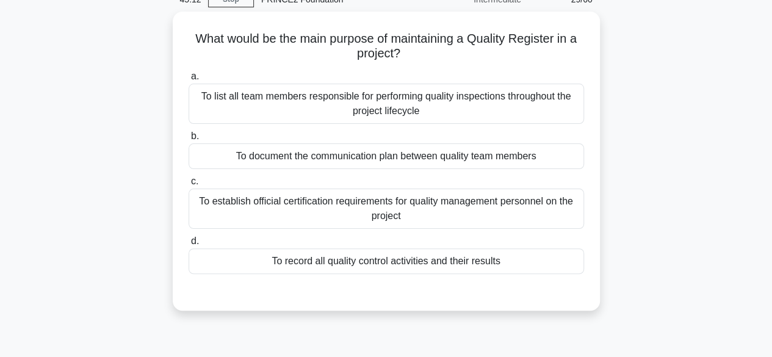
scroll to position [62, 0]
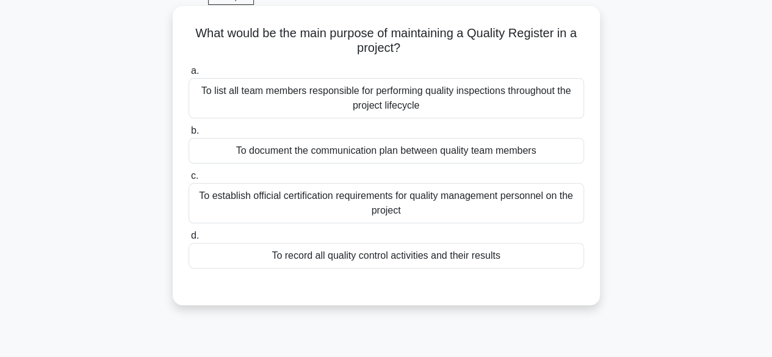
click at [473, 259] on div "To record all quality control activities and their results" at bounding box center [385, 256] width 395 height 26
click at [188, 240] on input "d. To record all quality control activities and their results" at bounding box center [188, 236] width 0 height 8
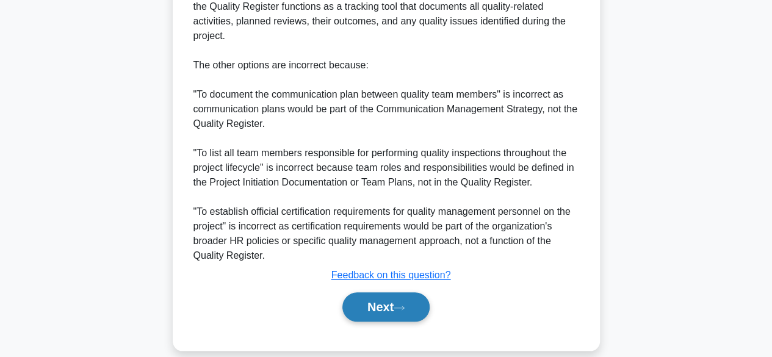
click at [378, 292] on button "Next" at bounding box center [385, 306] width 87 height 29
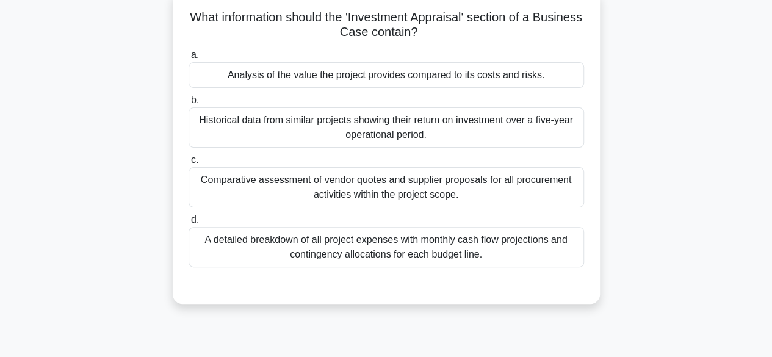
scroll to position [81, 0]
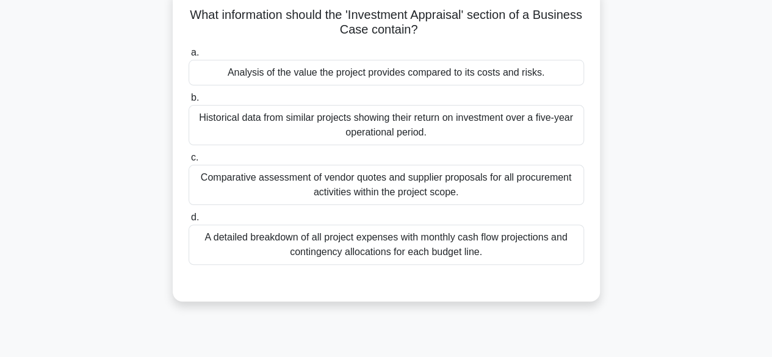
click at [460, 68] on div "Analysis of the value the project provides compared to its costs and risks." at bounding box center [385, 73] width 395 height 26
click at [188, 57] on input "a. Analysis of the value the project provides compared to its costs and risks." at bounding box center [188, 53] width 0 height 8
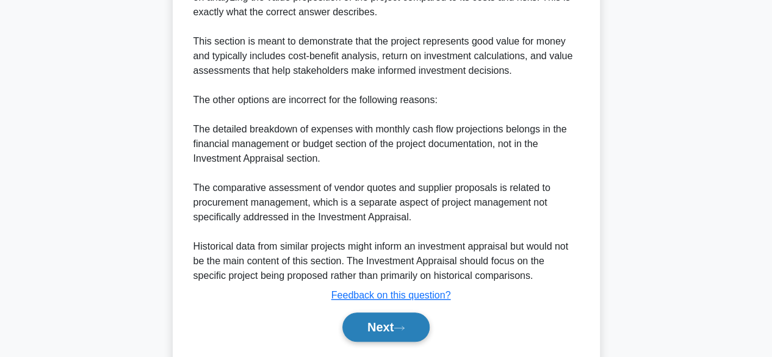
click at [362, 326] on button "Next" at bounding box center [385, 326] width 87 height 29
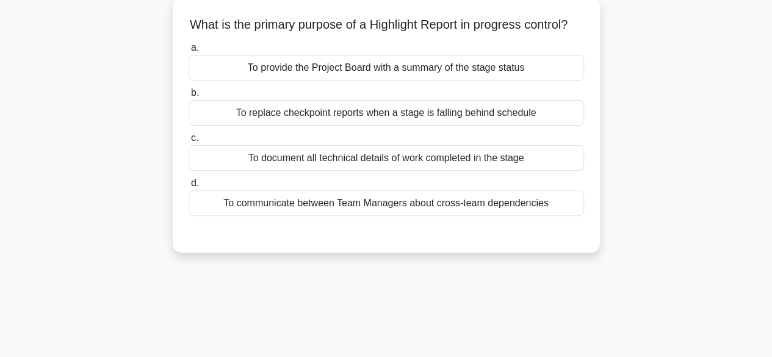
scroll to position [76, 0]
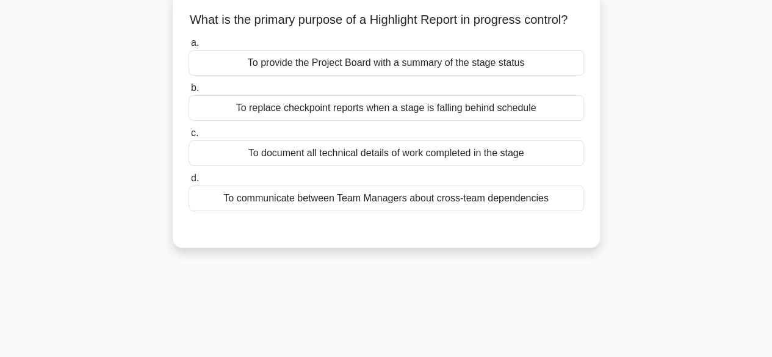
click at [470, 166] on div "To document all technical details of work completed in the stage" at bounding box center [385, 153] width 395 height 26
click at [188, 137] on input "c. To document all technical details of work completed in the stage" at bounding box center [188, 133] width 0 height 8
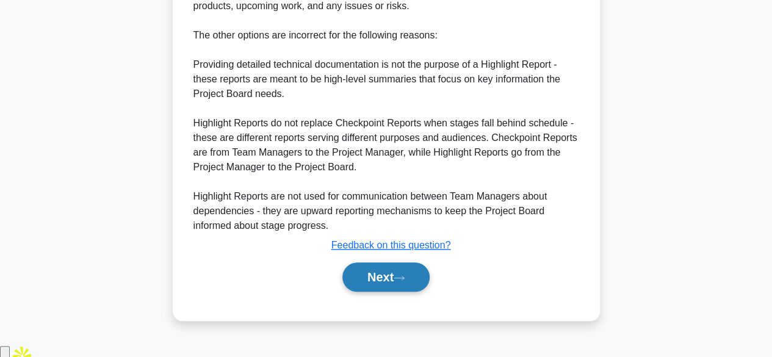
click at [375, 292] on button "Next" at bounding box center [385, 276] width 87 height 29
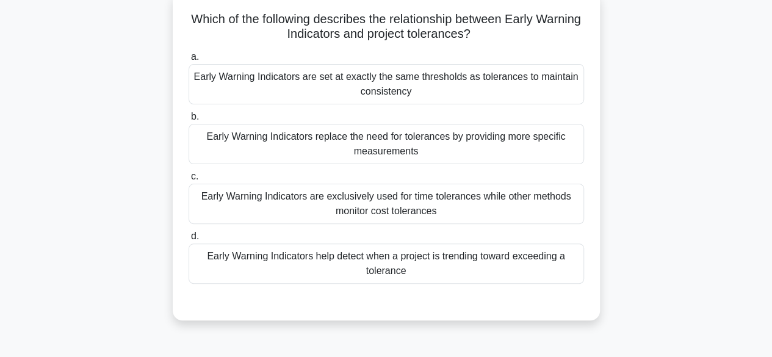
scroll to position [79, 0]
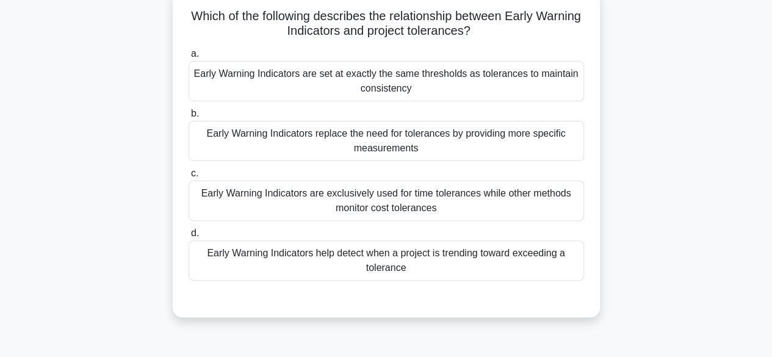
click at [443, 265] on div "Early Warning Indicators help detect when a project is trending toward exceedin…" at bounding box center [385, 260] width 395 height 40
click at [188, 237] on input "d. Early Warning Indicators help detect when a project is trending toward excee…" at bounding box center [188, 233] width 0 height 8
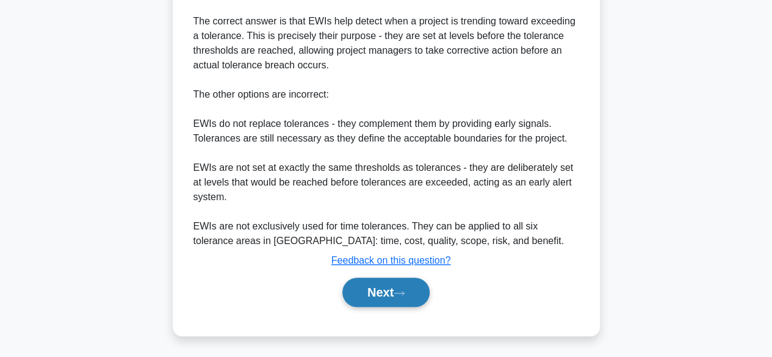
click at [366, 292] on button "Next" at bounding box center [385, 292] width 87 height 29
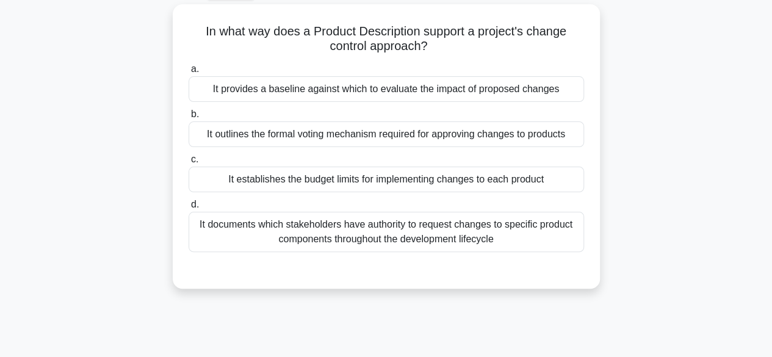
scroll to position [68, 0]
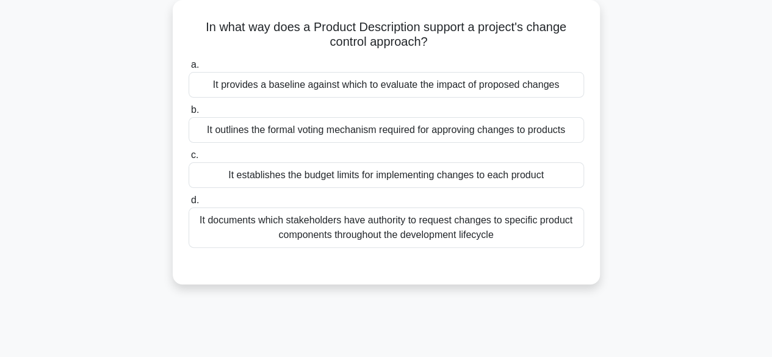
click at [503, 174] on div "It establishes the budget limits for implementing changes to each product" at bounding box center [385, 175] width 395 height 26
click at [188, 159] on input "c. It establishes the budget limits for implementing changes to each product" at bounding box center [188, 155] width 0 height 8
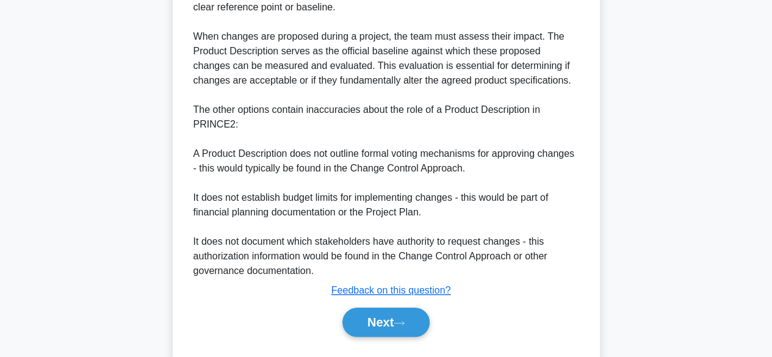
scroll to position [439, 0]
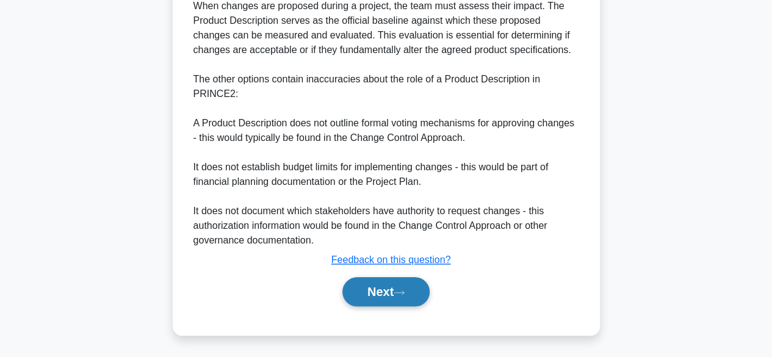
click at [356, 298] on button "Next" at bounding box center [385, 291] width 87 height 29
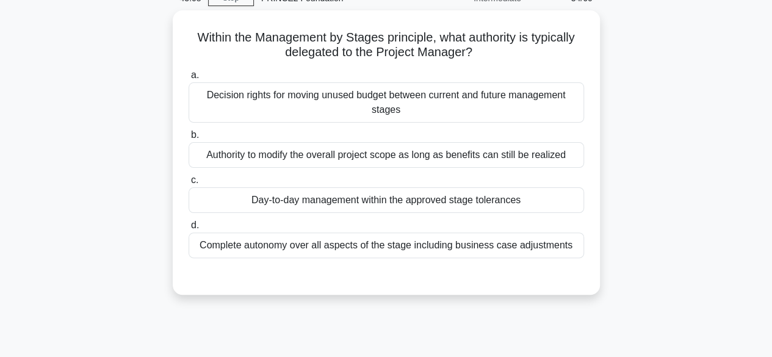
scroll to position [61, 0]
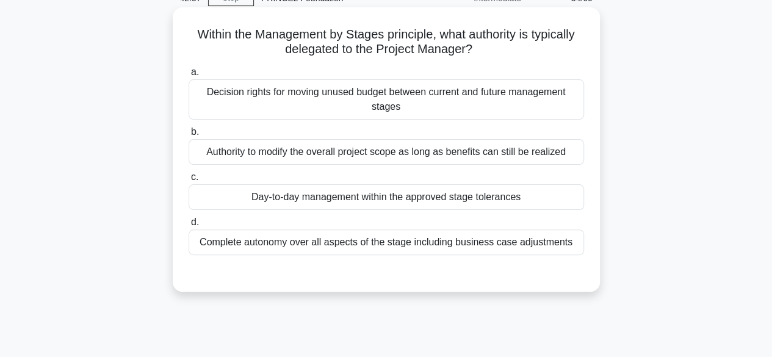
click at [500, 198] on div "Day-to-day management within the approved stage tolerances" at bounding box center [385, 197] width 395 height 26
click at [188, 181] on input "c. Day-to-day management within the approved stage tolerances" at bounding box center [188, 177] width 0 height 8
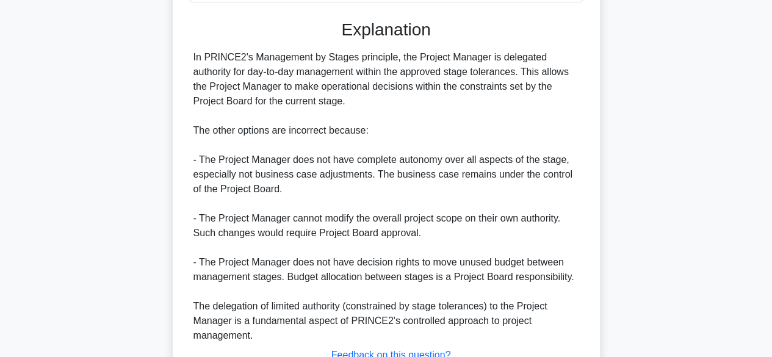
scroll to position [408, 0]
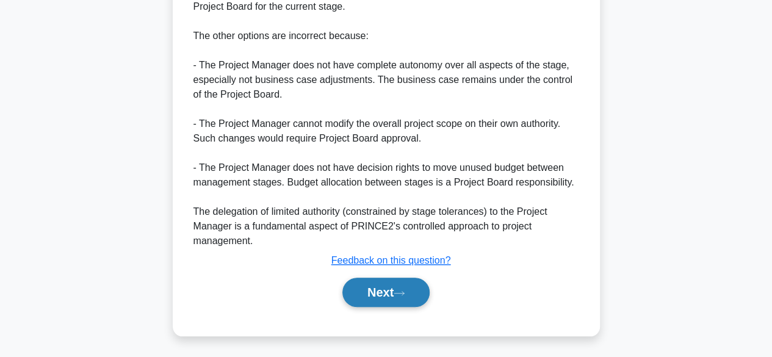
click at [368, 299] on button "Next" at bounding box center [385, 292] width 87 height 29
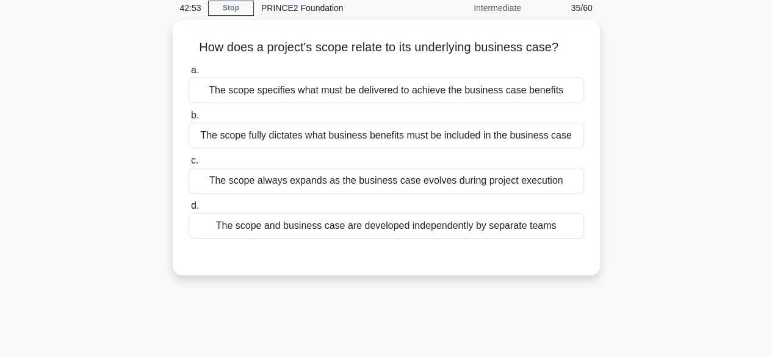
scroll to position [54, 0]
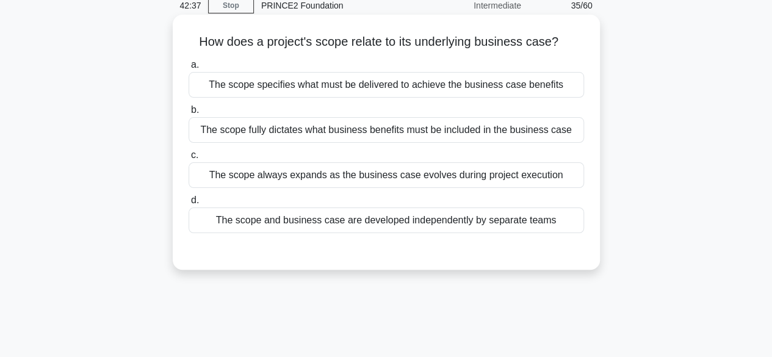
click at [443, 93] on div "The scope specifies what must be delivered to achieve the business case benefits" at bounding box center [385, 85] width 395 height 26
click at [188, 69] on input "a. The scope specifies what must be delivered to achieve the business case bene…" at bounding box center [188, 65] width 0 height 8
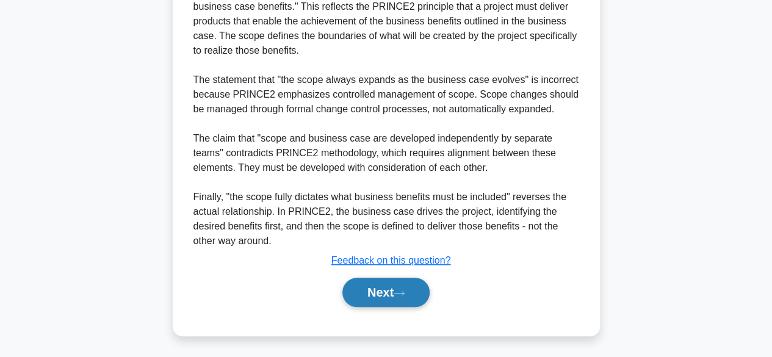
click at [376, 298] on button "Next" at bounding box center [385, 292] width 87 height 29
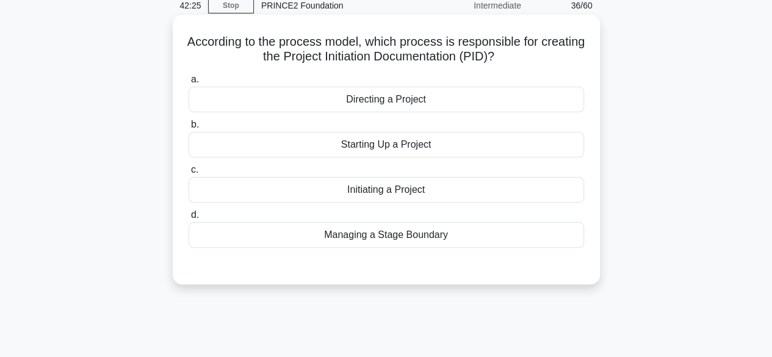
click at [442, 99] on div "Directing a Project" at bounding box center [385, 100] width 395 height 26
click at [188, 84] on input "a. Directing a Project" at bounding box center [188, 80] width 0 height 8
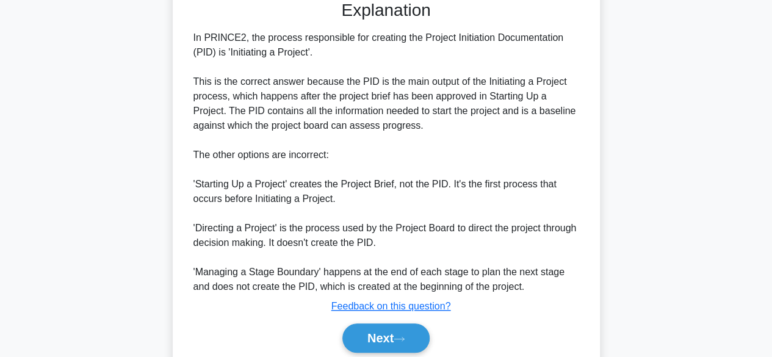
scroll to position [366, 0]
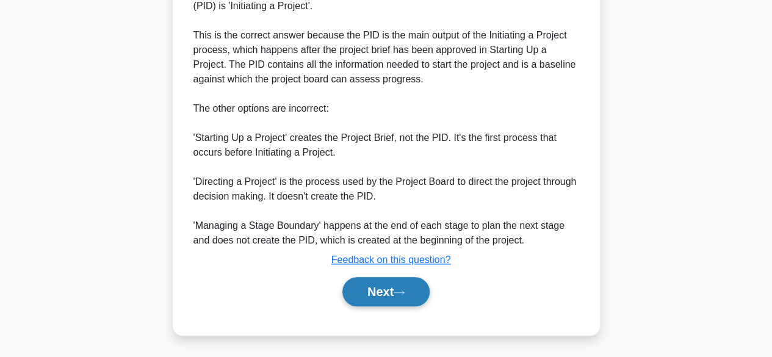
click at [366, 289] on button "Next" at bounding box center [385, 291] width 87 height 29
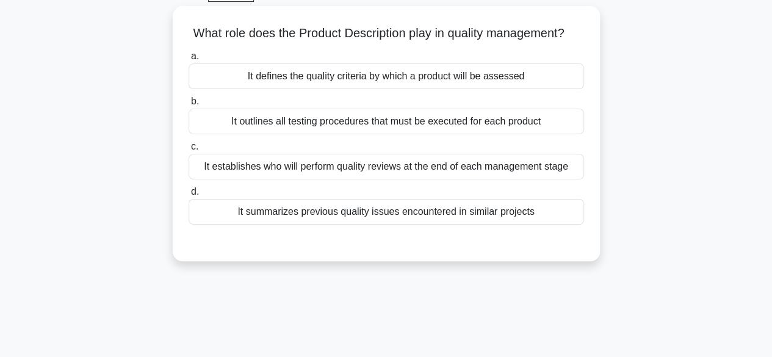
scroll to position [66, 0]
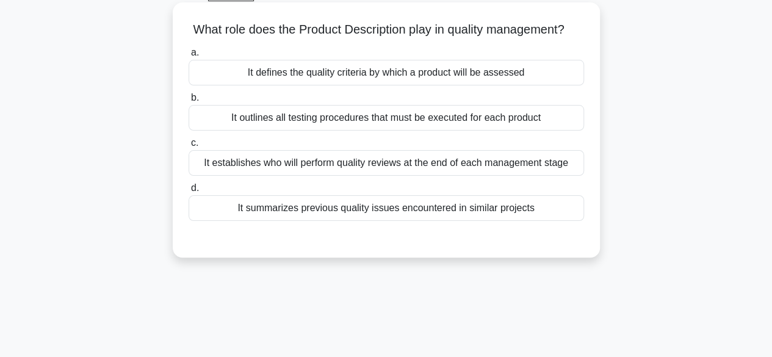
click at [449, 85] on div "It defines the quality criteria by which a product will be assessed" at bounding box center [385, 73] width 395 height 26
click at [188, 57] on input "a. It defines the quality criteria by which a product will be assessed" at bounding box center [188, 53] width 0 height 8
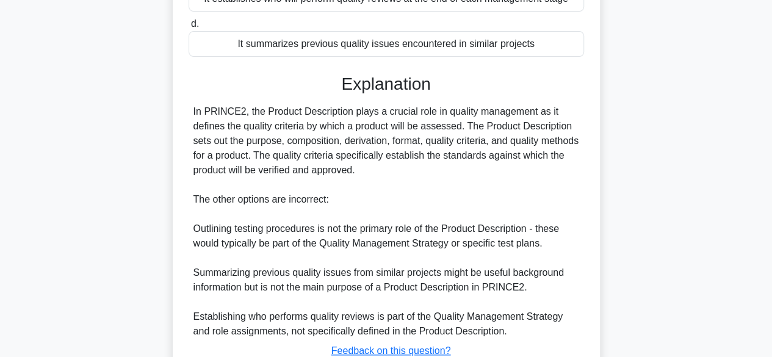
scroll to position [335, 0]
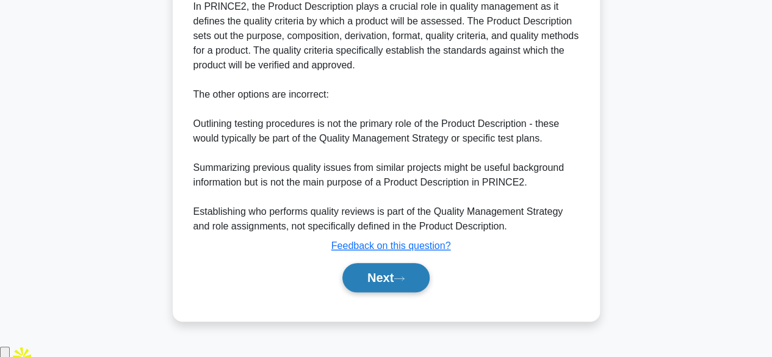
click at [365, 292] on button "Next" at bounding box center [385, 277] width 87 height 29
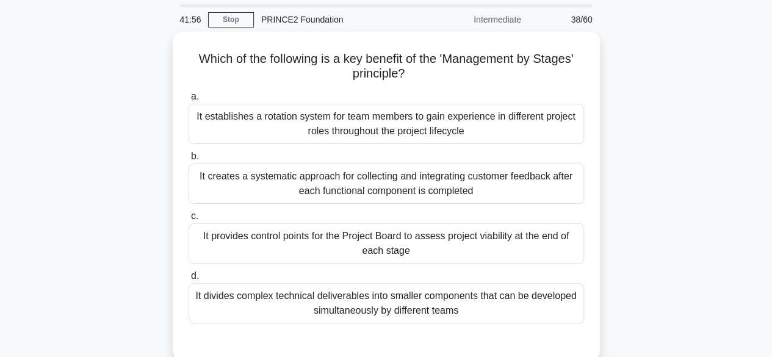
scroll to position [40, 0]
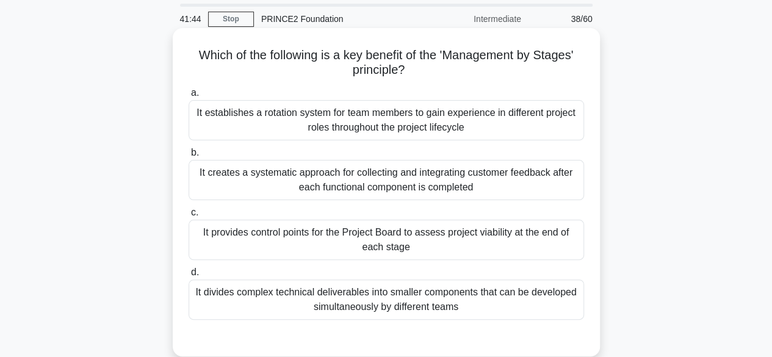
click at [444, 235] on div "It provides control points for the Project Board to assess project viability at…" at bounding box center [385, 240] width 395 height 40
click at [188, 217] on input "c. It provides control points for the Project Board to assess project viability…" at bounding box center [188, 213] width 0 height 8
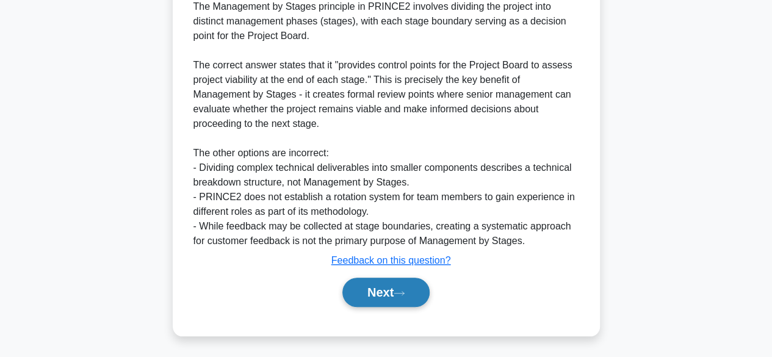
click at [376, 294] on button "Next" at bounding box center [385, 292] width 87 height 29
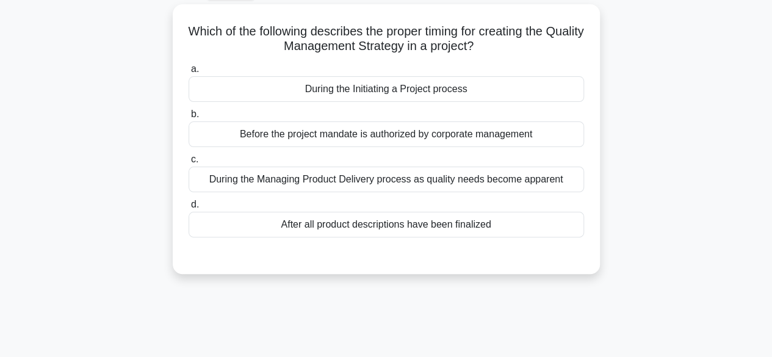
scroll to position [68, 0]
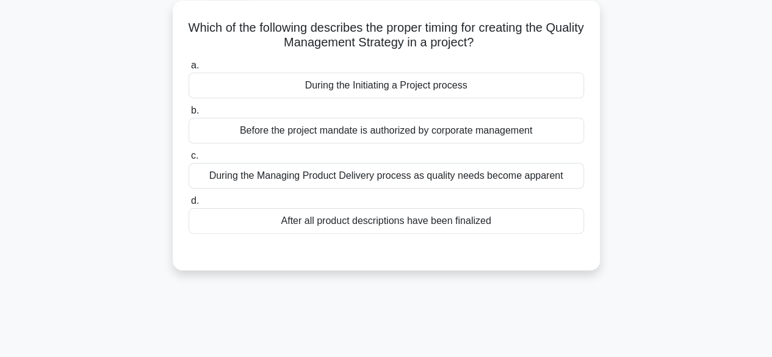
click at [446, 84] on div "During the Initiating a Project process" at bounding box center [385, 86] width 395 height 26
click at [188, 70] on input "a. During the Initiating a Project process" at bounding box center [188, 66] width 0 height 8
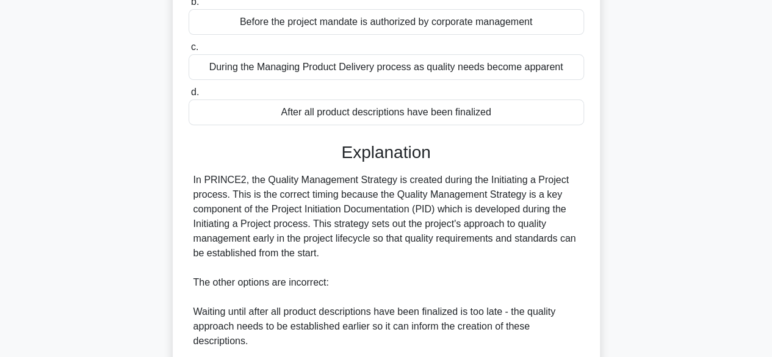
scroll to position [393, 0]
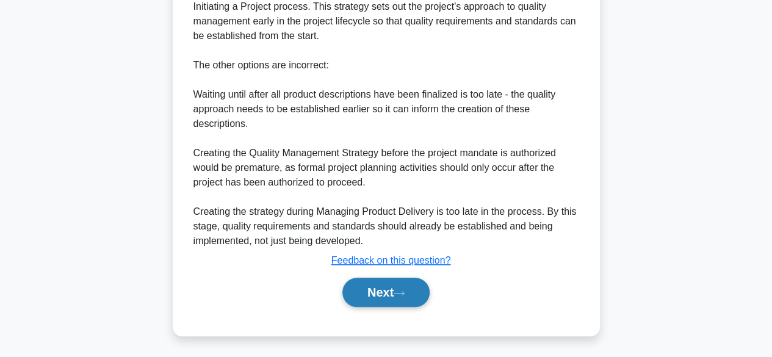
click at [379, 280] on button "Next" at bounding box center [385, 292] width 87 height 29
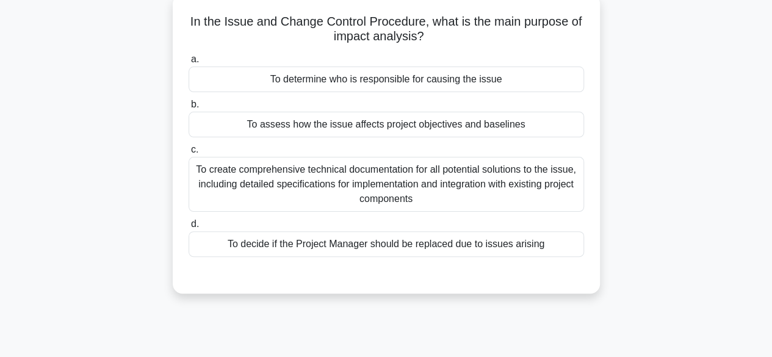
scroll to position [76, 0]
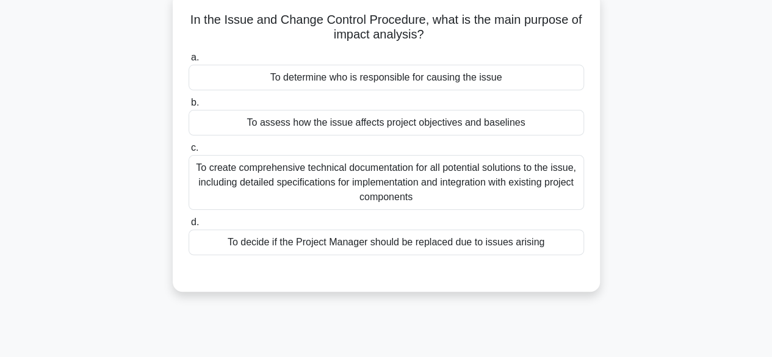
click at [411, 120] on div "To assess how the issue affects project objectives and baselines" at bounding box center [385, 123] width 395 height 26
click at [188, 107] on input "b. To assess how the issue affects project objectives and baselines" at bounding box center [188, 103] width 0 height 8
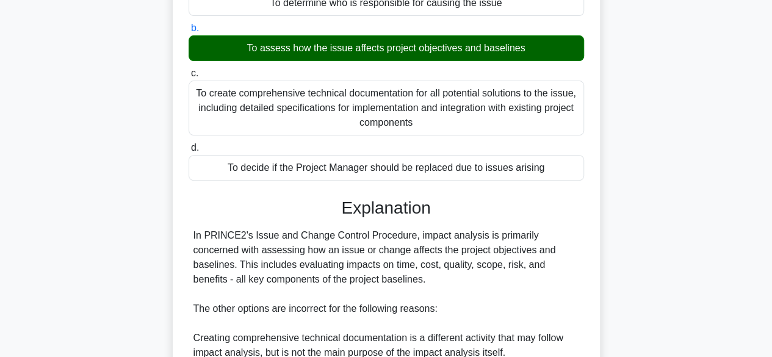
scroll to position [364, 0]
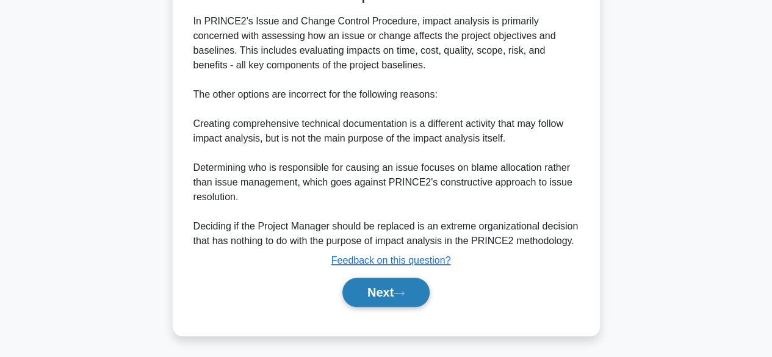
click at [389, 287] on button "Next" at bounding box center [385, 292] width 87 height 29
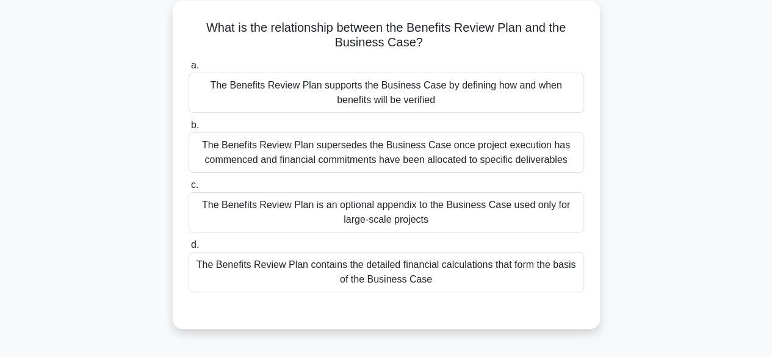
scroll to position [71, 0]
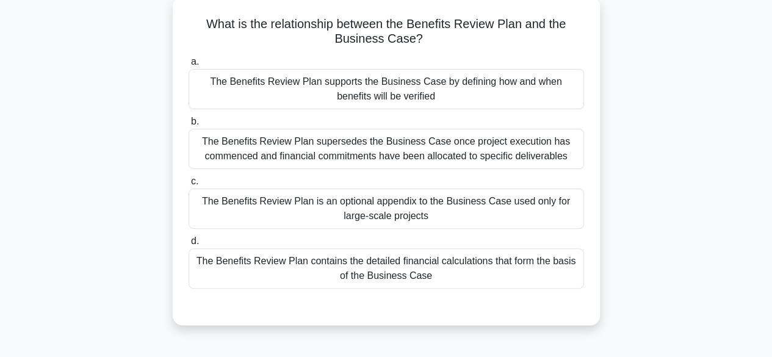
click at [475, 76] on div "The Benefits Review Plan supports the Business Case by defining how and when be…" at bounding box center [385, 89] width 395 height 40
click at [188, 66] on input "a. The Benefits Review Plan supports the Business Case by defining how and when…" at bounding box center [188, 62] width 0 height 8
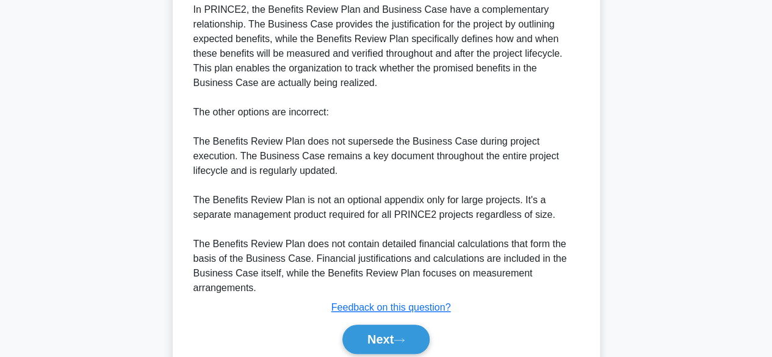
scroll to position [452, 0]
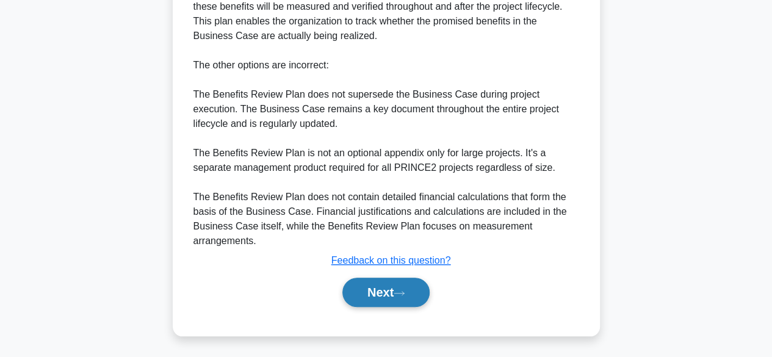
click at [371, 298] on button "Next" at bounding box center [385, 292] width 87 height 29
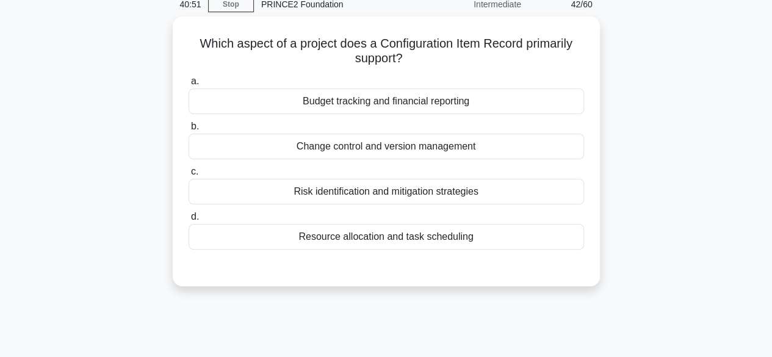
scroll to position [57, 0]
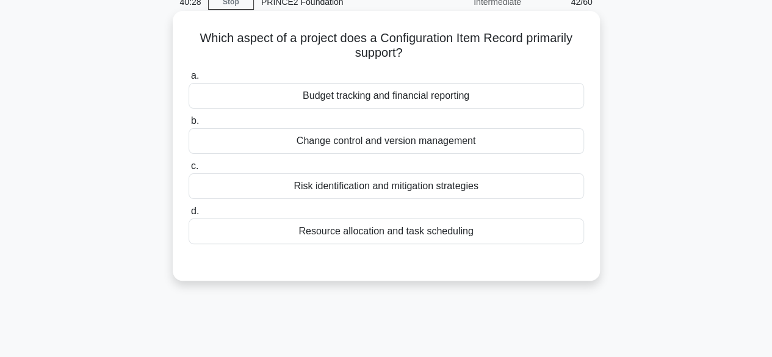
click at [405, 235] on div "Resource allocation and task scheduling" at bounding box center [385, 231] width 395 height 26
click at [188, 215] on input "d. Resource allocation and task scheduling" at bounding box center [188, 211] width 0 height 8
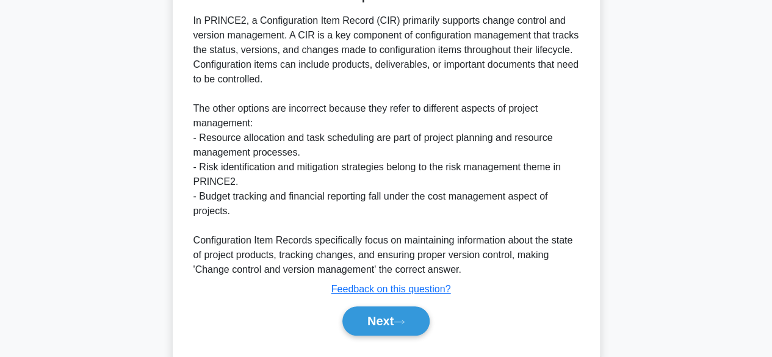
scroll to position [366, 0]
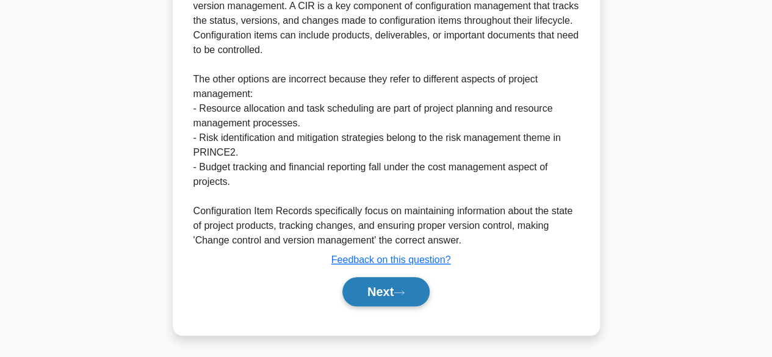
click at [399, 290] on icon at bounding box center [398, 292] width 11 height 7
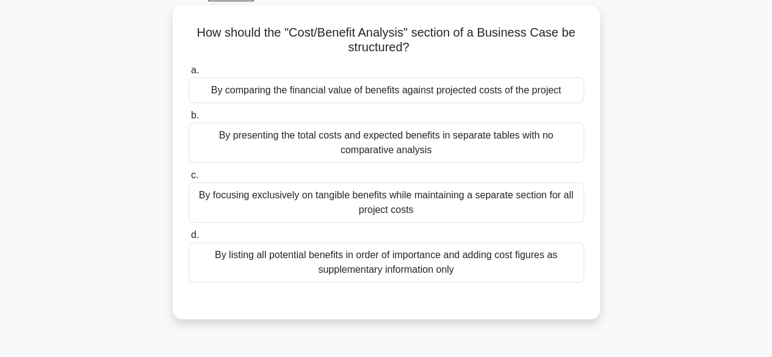
scroll to position [65, 0]
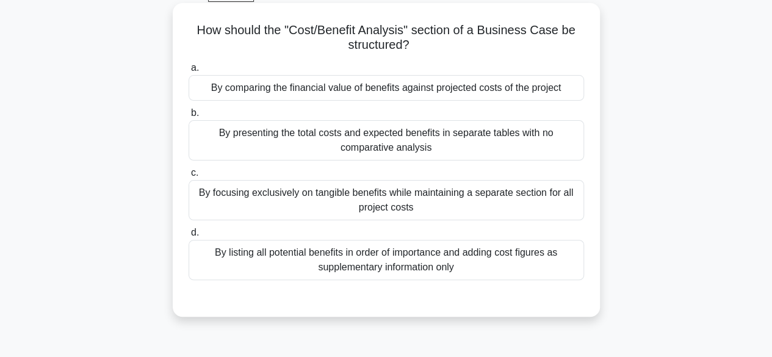
click at [370, 92] on div "By comparing the financial value of benefits against projected costs of the pro…" at bounding box center [385, 88] width 395 height 26
click at [188, 72] on input "a. By comparing the financial value of benefits against projected costs of the …" at bounding box center [188, 68] width 0 height 8
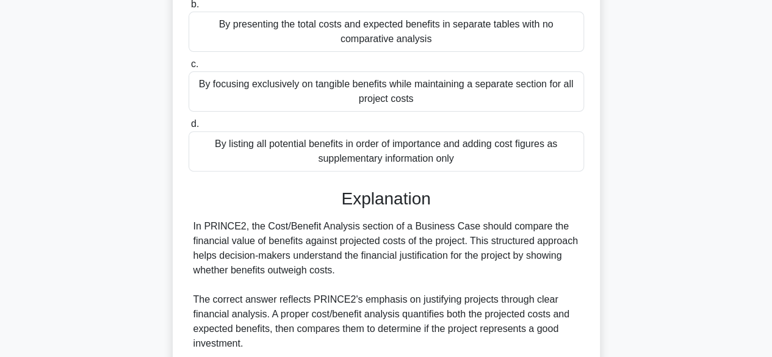
scroll to position [408, 0]
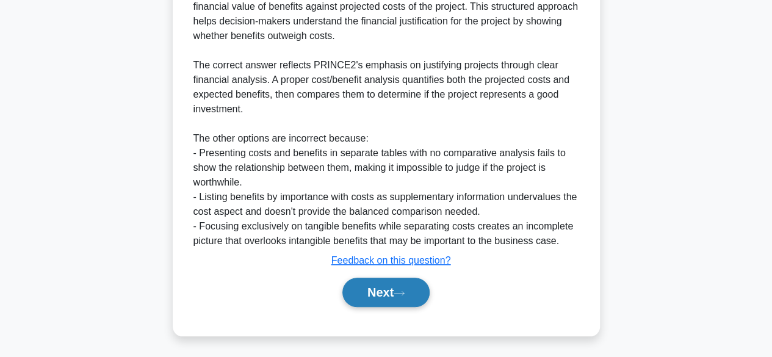
click at [399, 290] on icon at bounding box center [398, 293] width 11 height 7
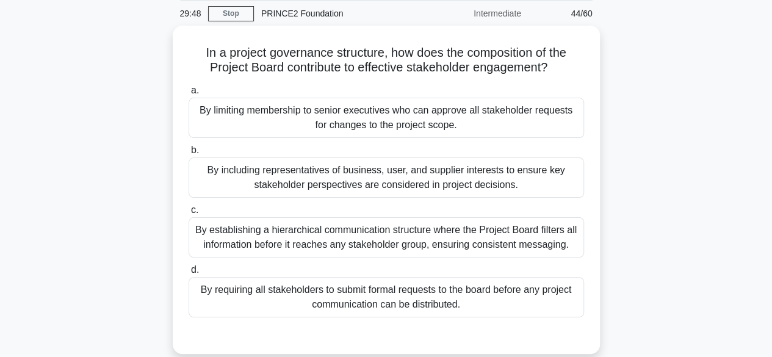
scroll to position [46, 0]
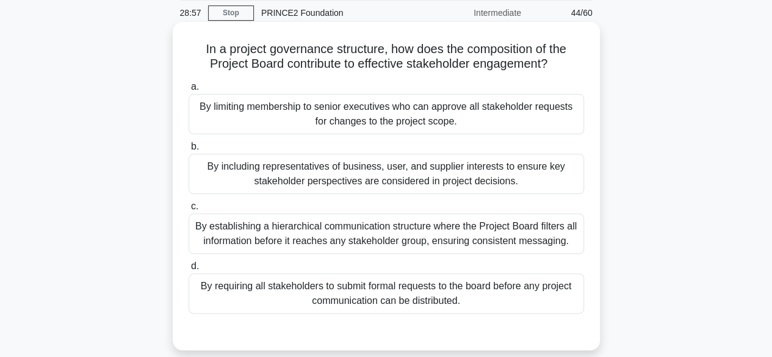
click at [541, 183] on div "By including representatives of business, user, and supplier interests to ensur…" at bounding box center [385, 174] width 395 height 40
click at [188, 151] on input "b. By including representatives of business, user, and supplier interests to en…" at bounding box center [188, 147] width 0 height 8
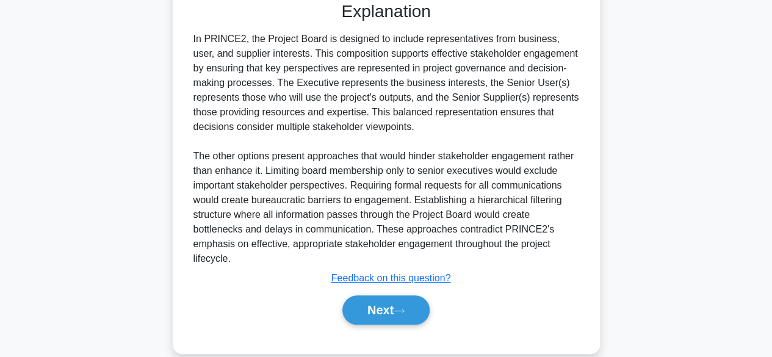
scroll to position [393, 0]
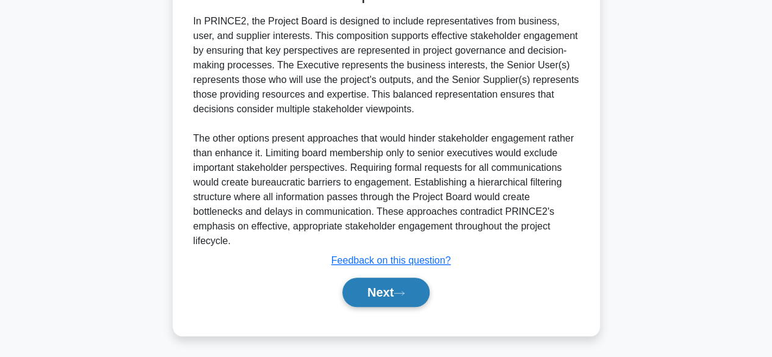
click at [406, 298] on button "Next" at bounding box center [385, 292] width 87 height 29
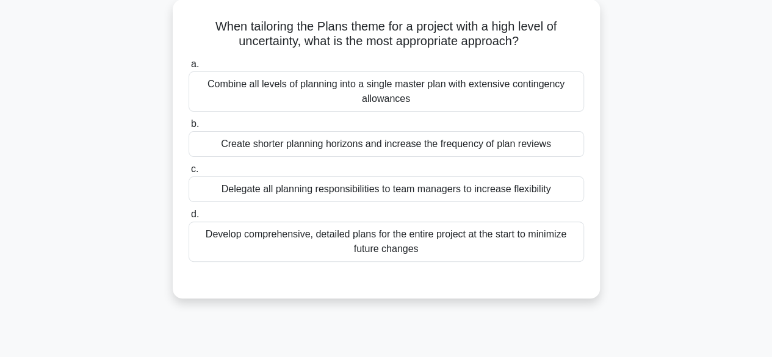
scroll to position [70, 0]
click at [515, 151] on div "Create shorter planning horizons and increase the frequency of plan reviews" at bounding box center [385, 144] width 395 height 26
click at [188, 127] on input "b. Create shorter planning horizons and increase the frequency of plan reviews" at bounding box center [188, 124] width 0 height 8
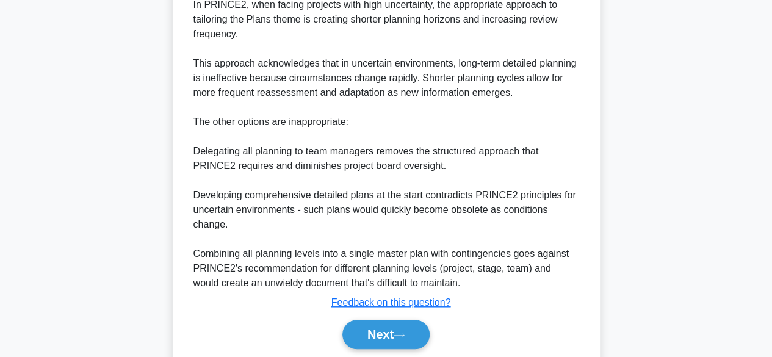
scroll to position [423, 0]
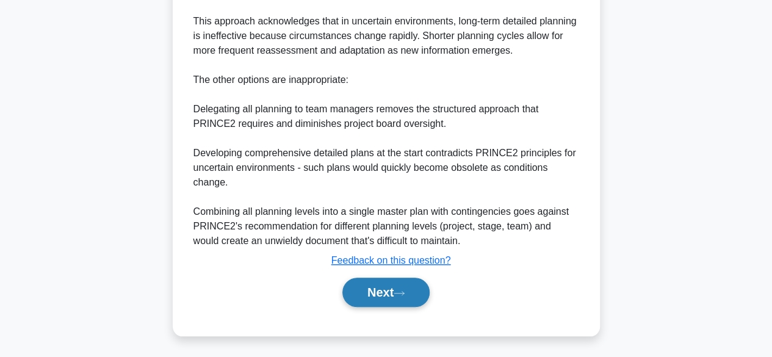
click at [411, 293] on button "Next" at bounding box center [385, 292] width 87 height 29
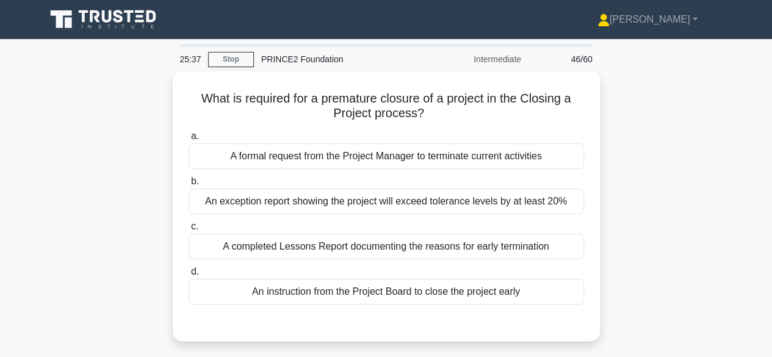
scroll to position [1, 0]
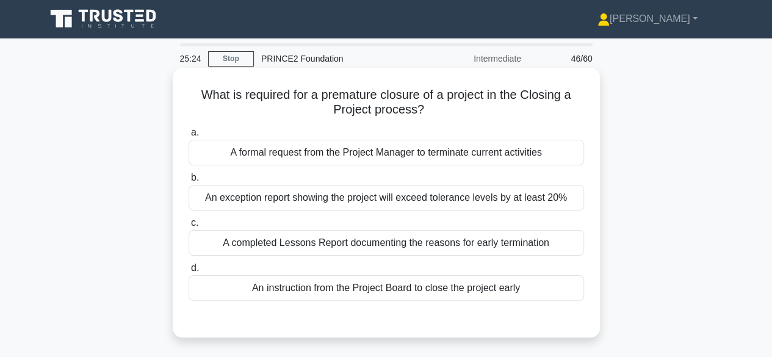
click at [523, 287] on div "An instruction from the Project Board to close the project early" at bounding box center [385, 288] width 395 height 26
click at [188, 272] on input "d. An instruction from the Project Board to close the project early" at bounding box center [188, 268] width 0 height 8
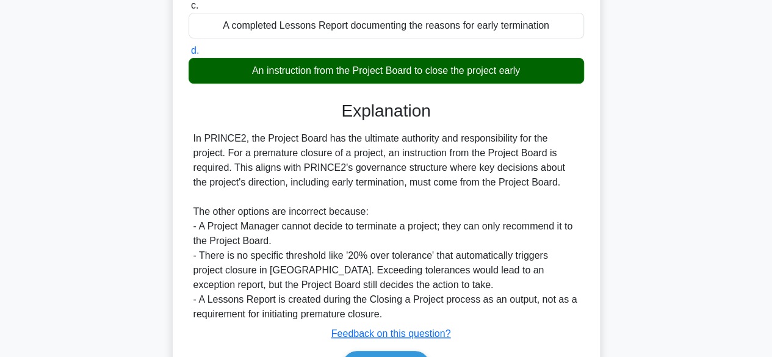
scroll to position [302, 0]
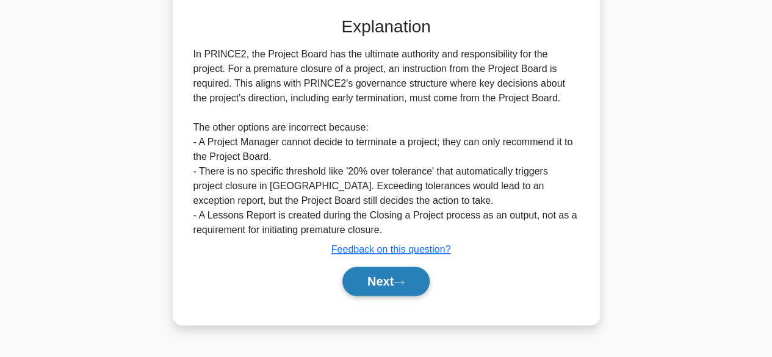
click at [414, 273] on button "Next" at bounding box center [385, 281] width 87 height 29
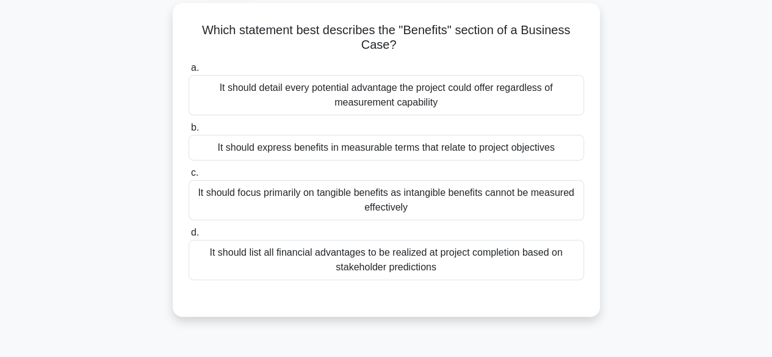
scroll to position [72, 0]
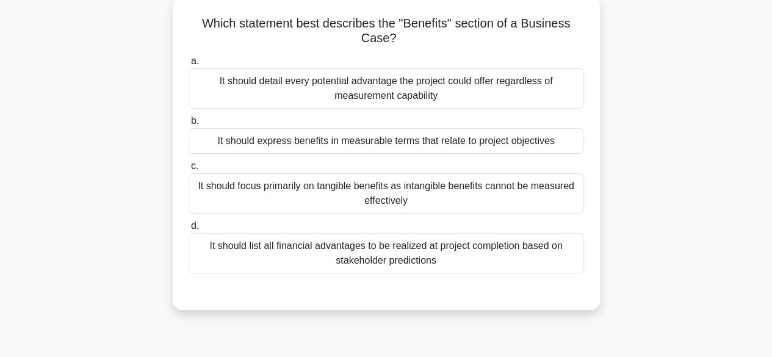
click at [514, 148] on div "It should express benefits in measurable terms that relate to project objectives" at bounding box center [385, 141] width 395 height 26
click at [188, 125] on input "b. It should express benefits in measurable terms that relate to project object…" at bounding box center [188, 121] width 0 height 8
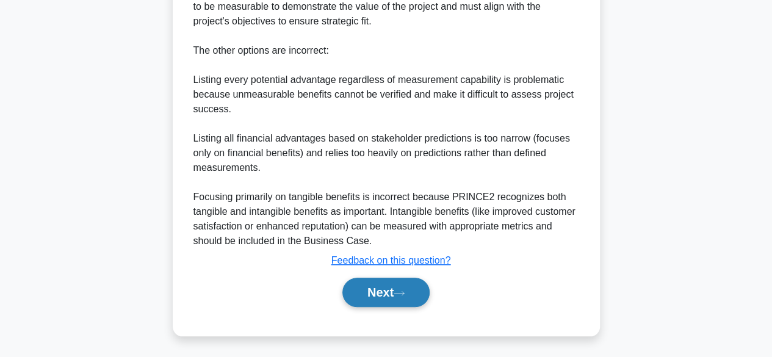
click at [396, 293] on button "Next" at bounding box center [385, 292] width 87 height 29
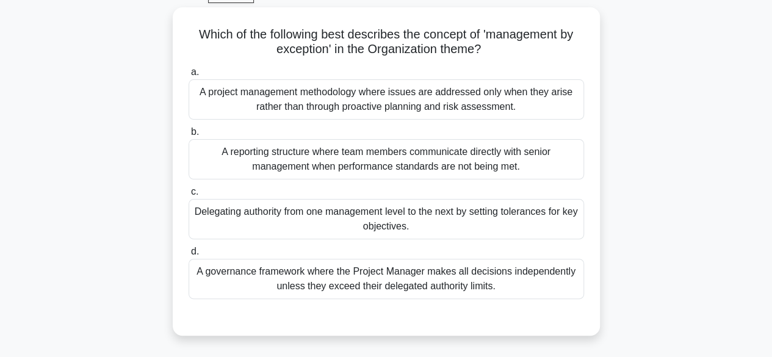
scroll to position [65, 0]
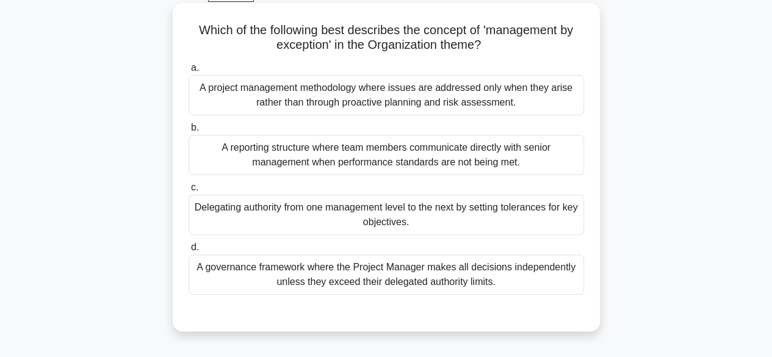
click at [551, 226] on div "Delegating authority from one management level to the next by setting tolerance…" at bounding box center [385, 215] width 395 height 40
click at [188, 192] on input "c. Delegating authority from one management level to the next by setting tolera…" at bounding box center [188, 188] width 0 height 8
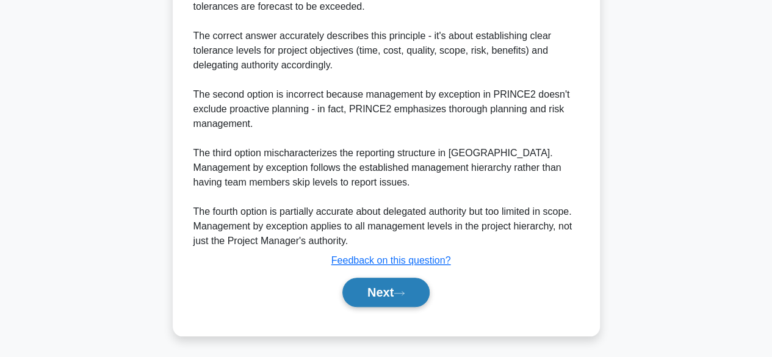
click at [410, 289] on button "Next" at bounding box center [385, 292] width 87 height 29
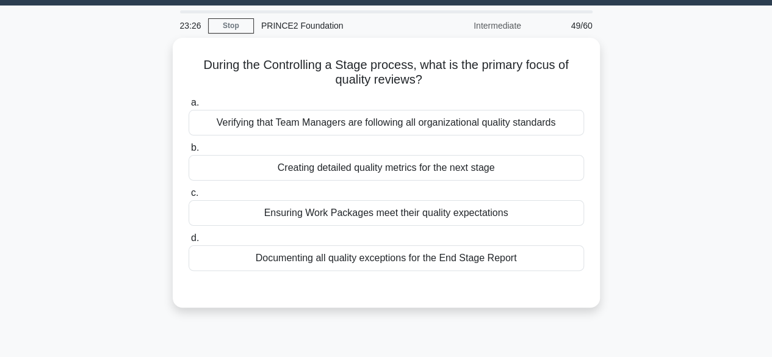
scroll to position [32, 0]
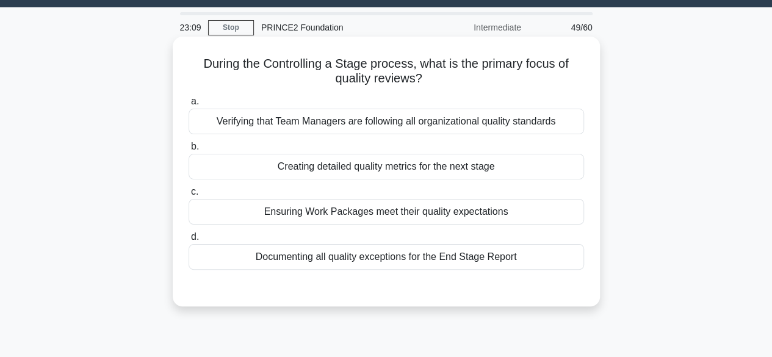
click at [501, 212] on div "Ensuring Work Packages meet their quality expectations" at bounding box center [385, 212] width 395 height 26
click at [188, 196] on input "c. Ensuring Work Packages meet their quality expectations" at bounding box center [188, 192] width 0 height 8
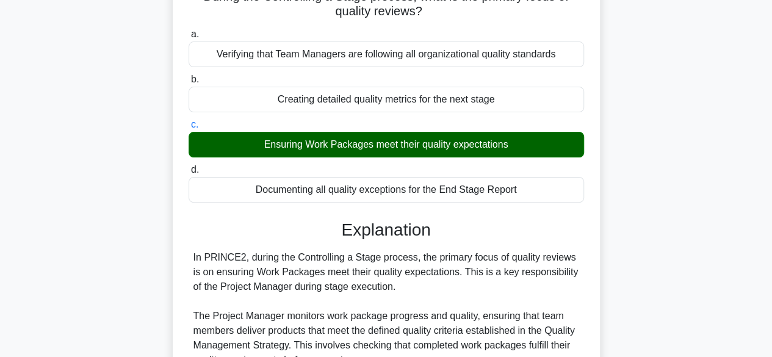
scroll to position [408, 0]
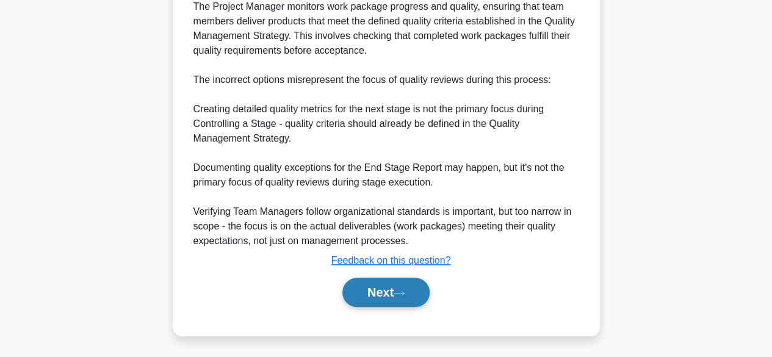
click at [404, 298] on button "Next" at bounding box center [385, 292] width 87 height 29
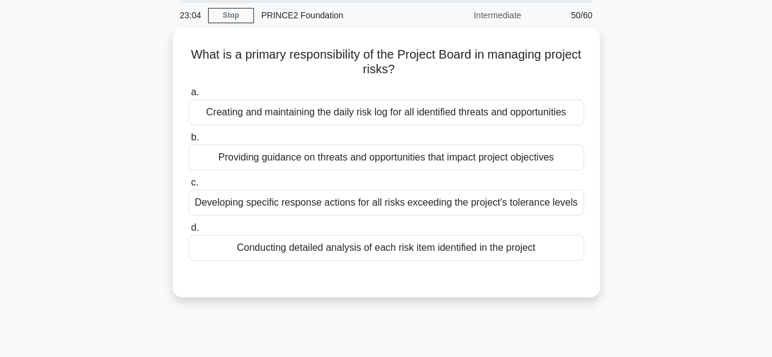
scroll to position [43, 0]
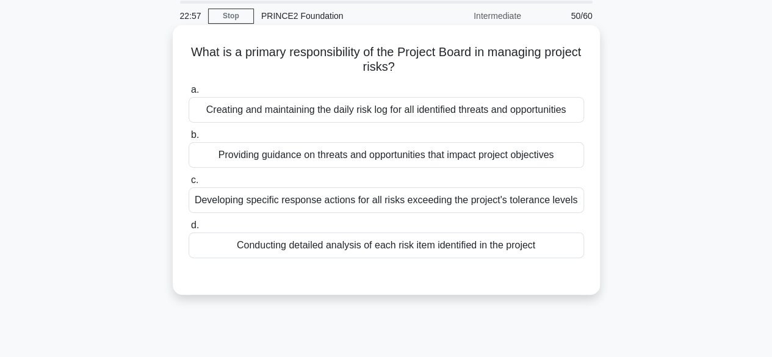
click at [475, 157] on div "Providing guidance on threats and opportunities that impact project objectives" at bounding box center [385, 155] width 395 height 26
click at [188, 139] on input "b. Providing guidance on threats and opportunities that impact project objectiv…" at bounding box center [188, 135] width 0 height 8
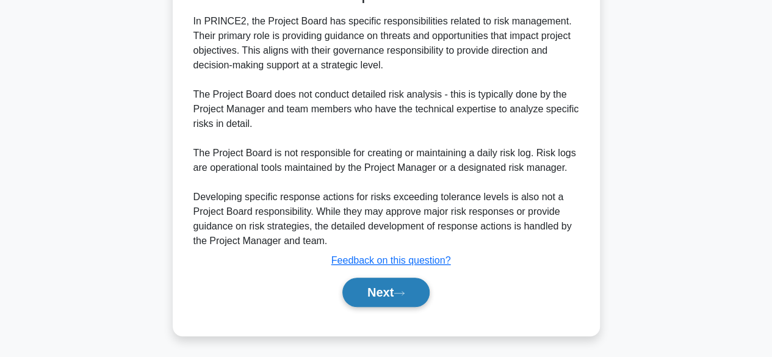
click at [404, 293] on icon at bounding box center [398, 293] width 11 height 7
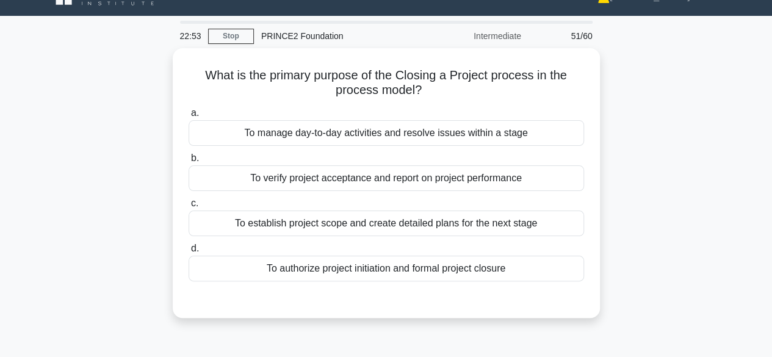
scroll to position [0, 0]
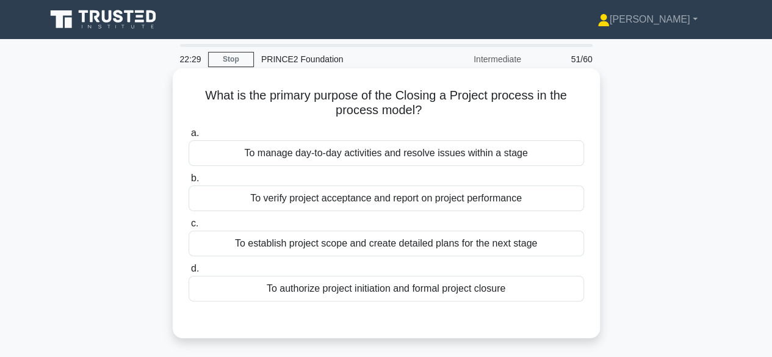
click at [456, 292] on div "To authorize project initiation and formal project closure" at bounding box center [385, 289] width 395 height 26
click at [188, 273] on input "d. To authorize project initiation and formal project closure" at bounding box center [188, 269] width 0 height 8
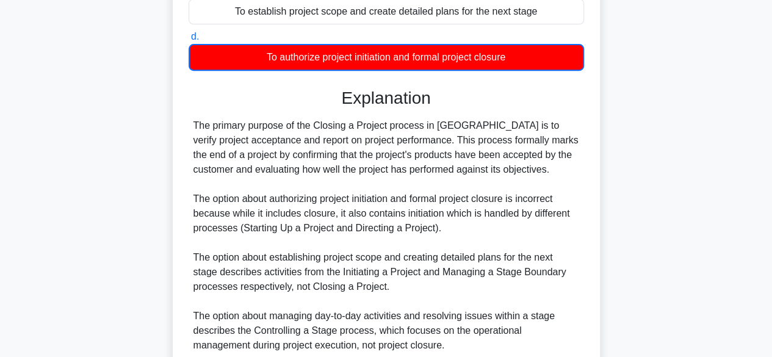
scroll to position [337, 0]
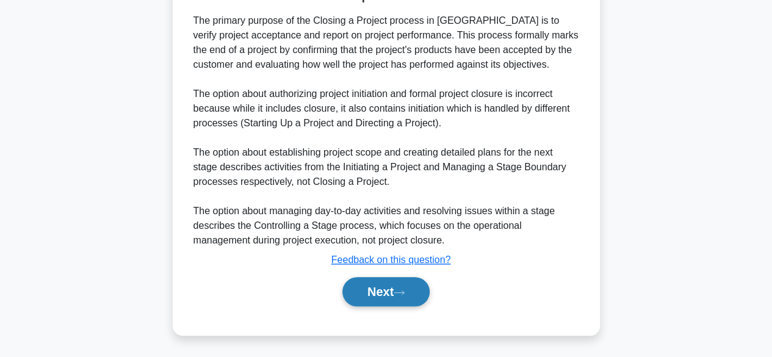
click at [401, 292] on icon at bounding box center [398, 292] width 11 height 7
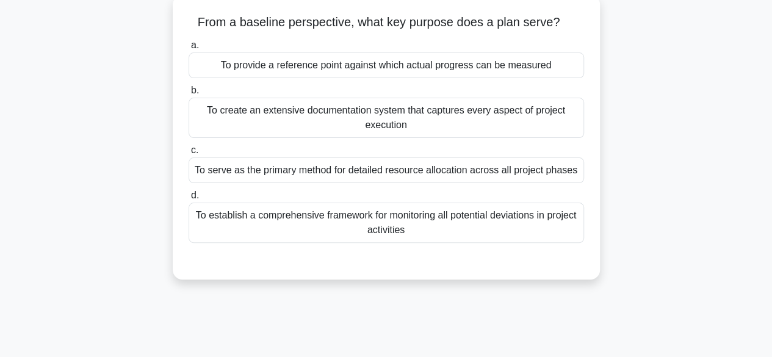
scroll to position [55, 0]
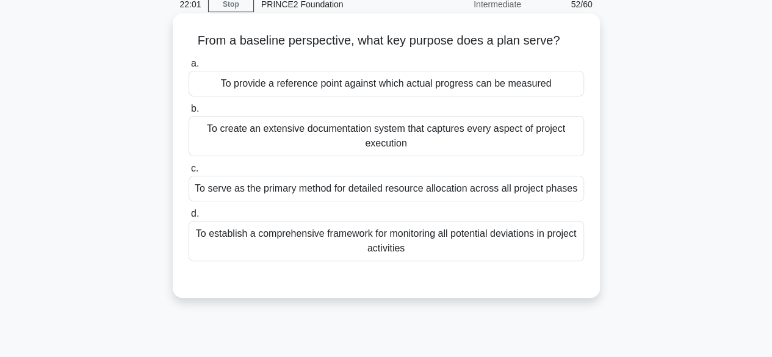
click at [566, 85] on div "To provide a reference point against which actual progress can be measured" at bounding box center [385, 84] width 395 height 26
click at [188, 68] on input "a. To provide a reference point against which actual progress can be measured" at bounding box center [188, 64] width 0 height 8
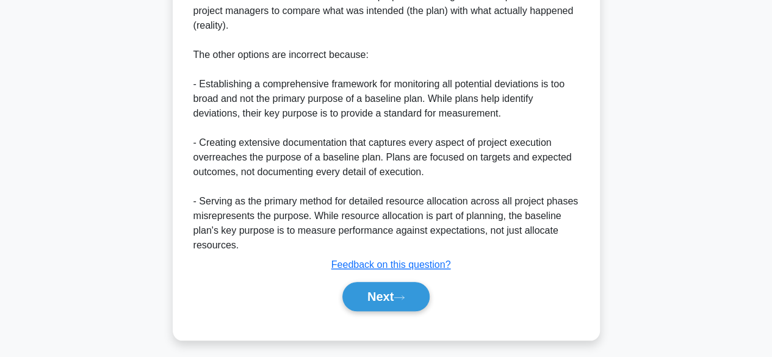
scroll to position [393, 0]
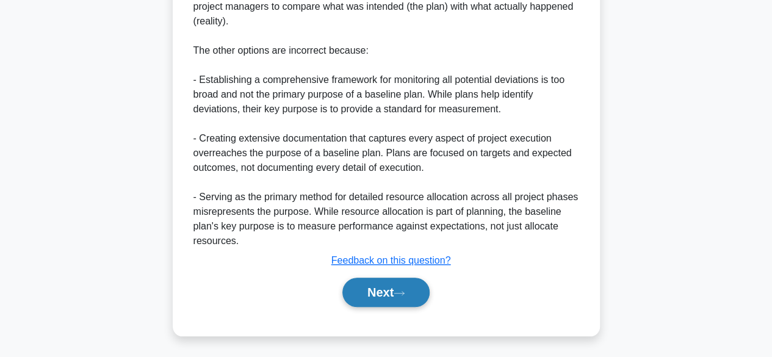
click at [405, 287] on button "Next" at bounding box center [385, 292] width 87 height 29
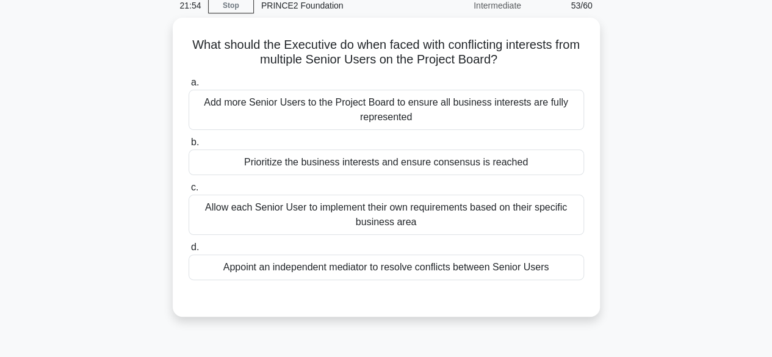
scroll to position [54, 0]
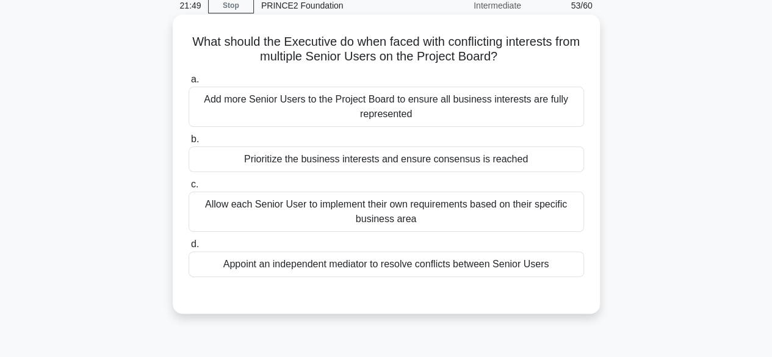
click at [551, 157] on div "Prioritize the business interests and ensure consensus is reached" at bounding box center [385, 159] width 395 height 26
click at [188, 143] on input "b. Prioritize the business interests and ensure consensus is reached" at bounding box center [188, 139] width 0 height 8
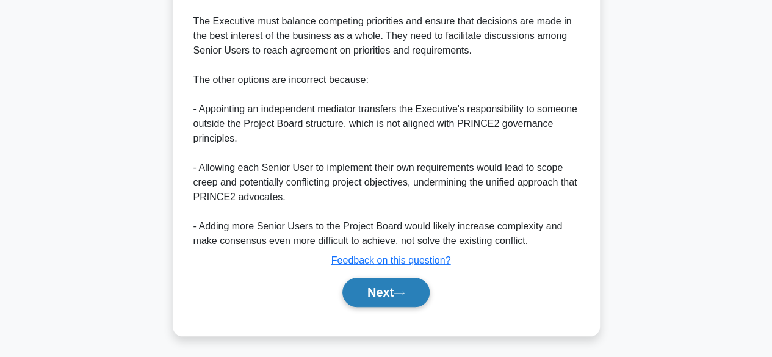
click at [404, 293] on icon at bounding box center [398, 293] width 11 height 7
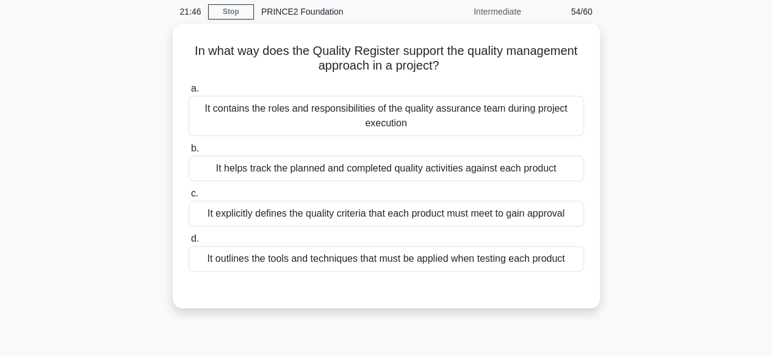
scroll to position [49, 0]
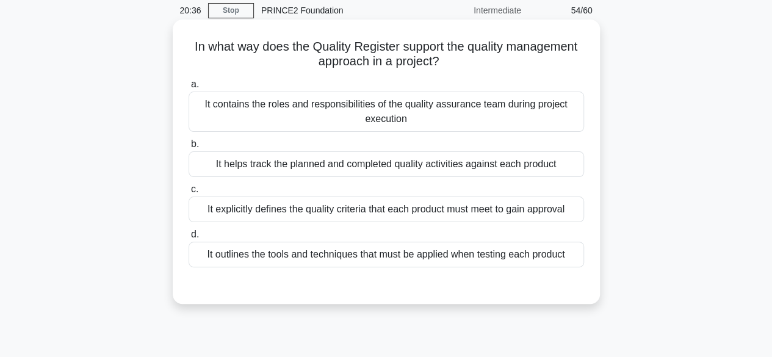
click at [522, 104] on div "It contains the roles and responsibilities of the quality assurance team during…" at bounding box center [385, 111] width 395 height 40
click at [188, 88] on input "a. It contains the roles and responsibilities of the quality assurance team dur…" at bounding box center [188, 85] width 0 height 8
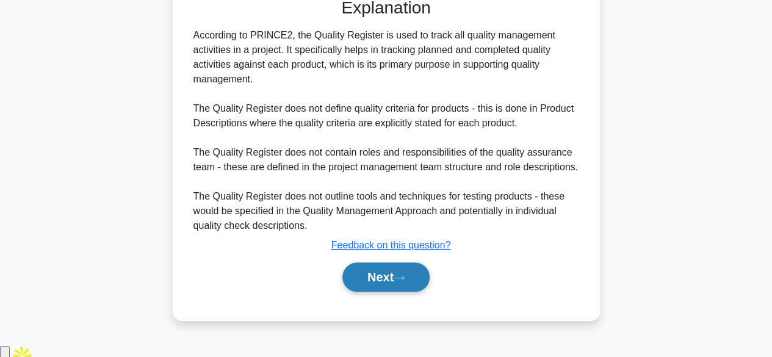
click at [386, 289] on button "Next" at bounding box center [385, 276] width 87 height 29
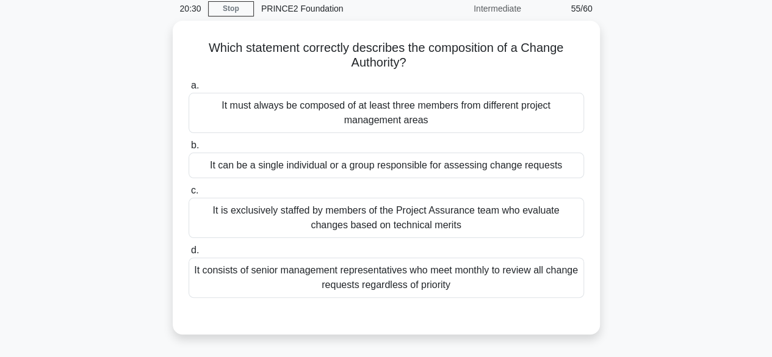
scroll to position [58, 0]
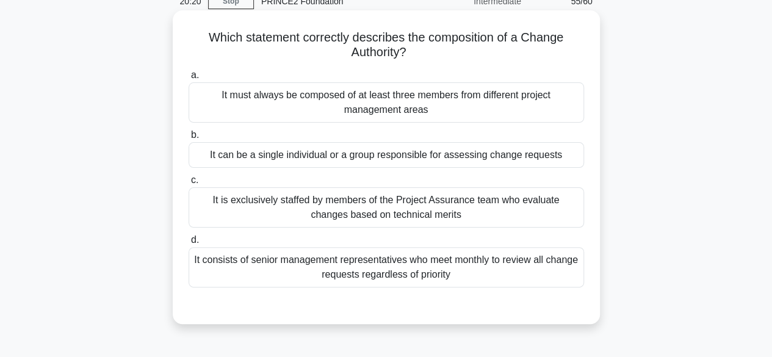
click at [474, 163] on div "It can be a single individual or a group responsible for assessing change reque…" at bounding box center [385, 155] width 395 height 26
click at [188, 139] on input "b. It can be a single individual or a group responsible for assessing change re…" at bounding box center [188, 135] width 0 height 8
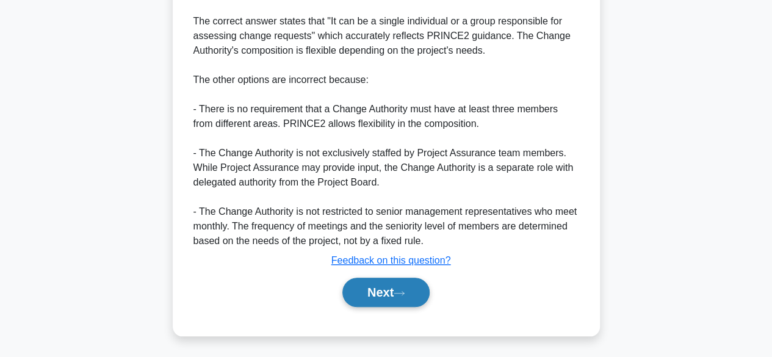
click at [404, 292] on icon at bounding box center [398, 293] width 11 height 7
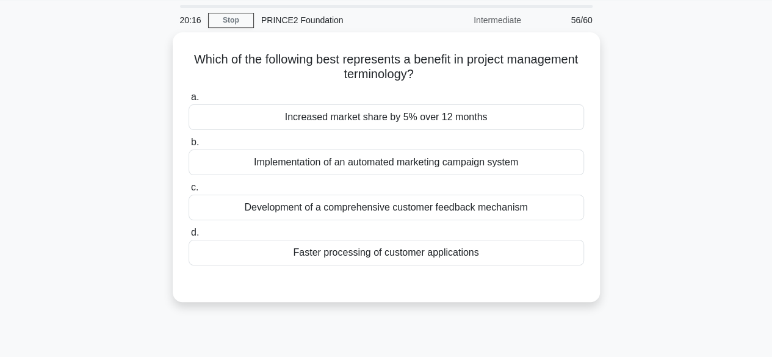
scroll to position [43, 0]
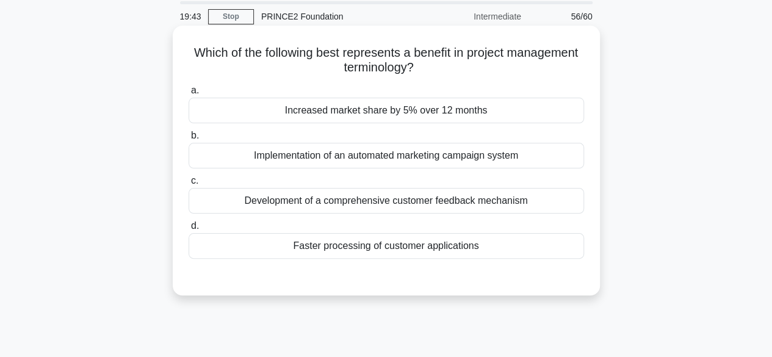
click at [460, 201] on div "Development of a comprehensive customer feedback mechanism" at bounding box center [385, 201] width 395 height 26
click at [188, 185] on input "c. Development of a comprehensive customer feedback mechanism" at bounding box center [188, 181] width 0 height 8
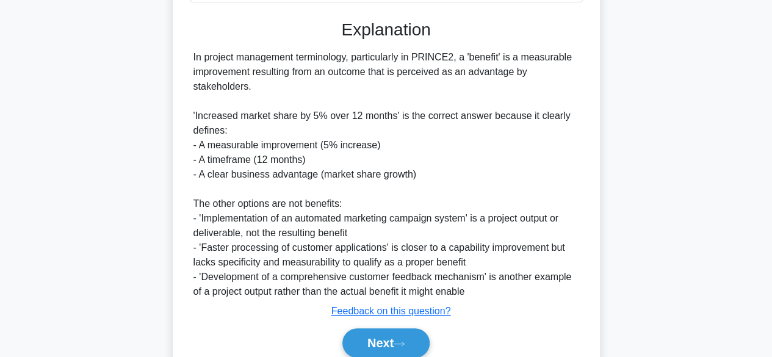
scroll to position [351, 0]
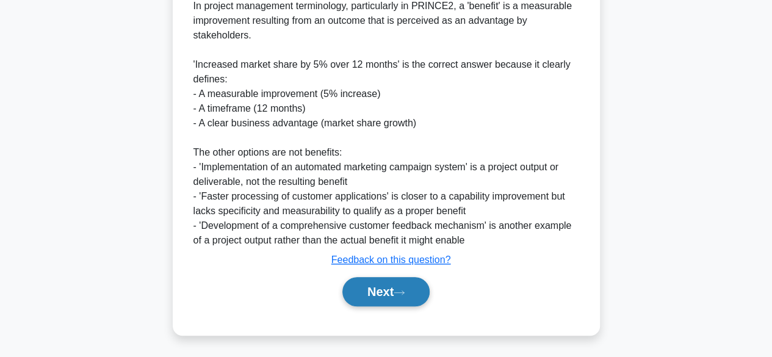
click at [396, 293] on button "Next" at bounding box center [385, 291] width 87 height 29
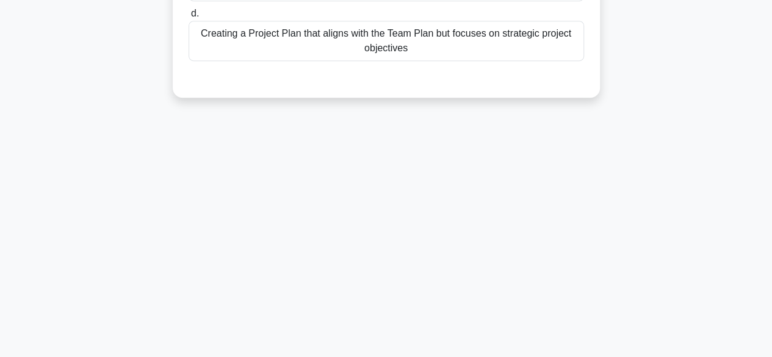
click at [386, 329] on div "19:33 Stop PRINCE2 Foundation Intermediate 57/60 Which statement best describes…" at bounding box center [385, 47] width 695 height 610
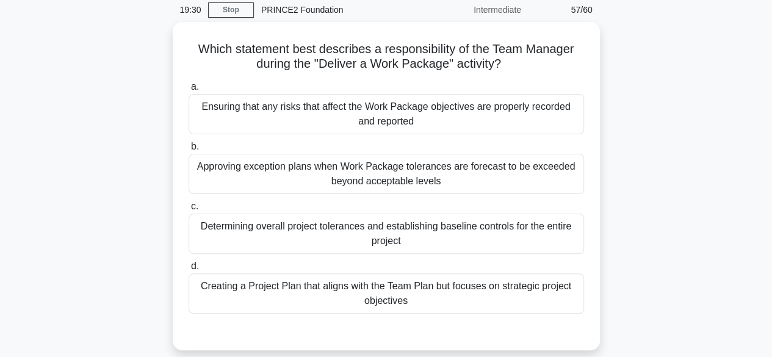
scroll to position [53, 0]
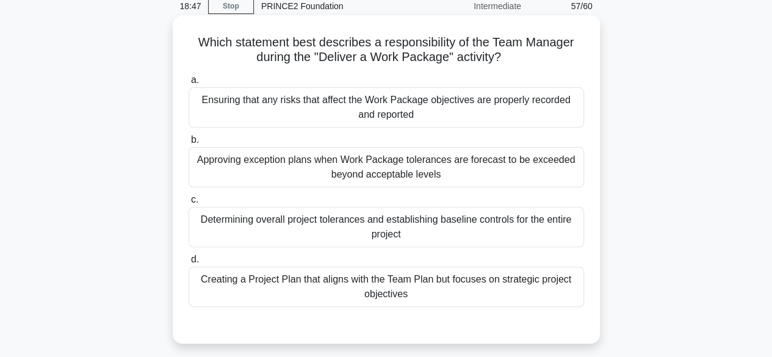
click at [460, 110] on div "Ensuring that any risks that affect the Work Package objectives are properly re…" at bounding box center [385, 107] width 395 height 40
click at [188, 84] on input "a. Ensuring that any risks that affect the Work Package objectives are properly…" at bounding box center [188, 80] width 0 height 8
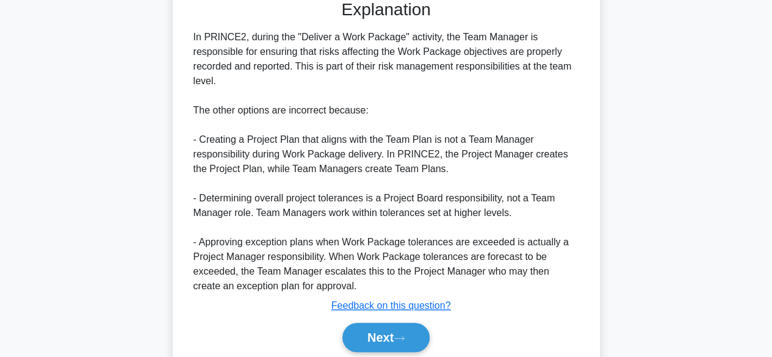
scroll to position [423, 0]
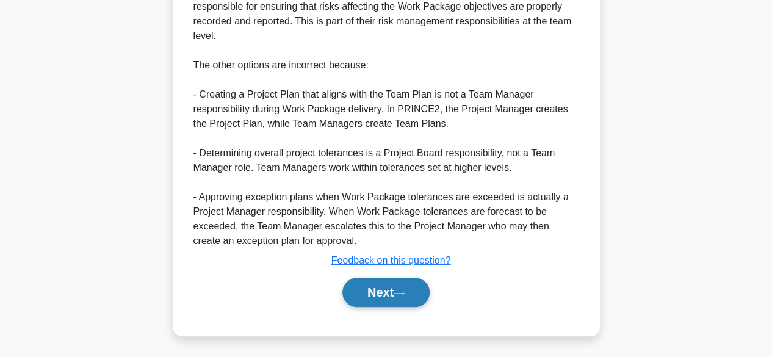
click at [375, 296] on button "Next" at bounding box center [385, 292] width 87 height 29
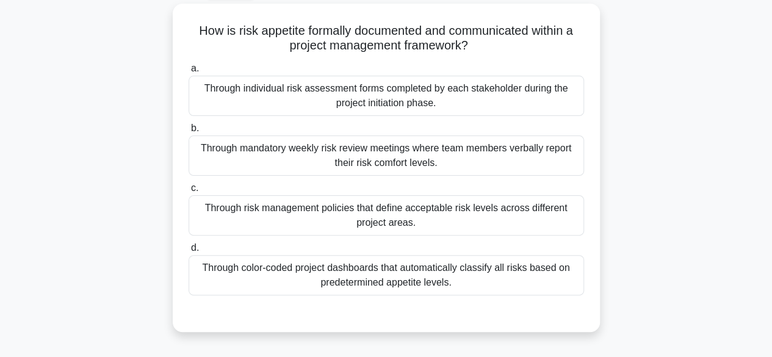
scroll to position [68, 0]
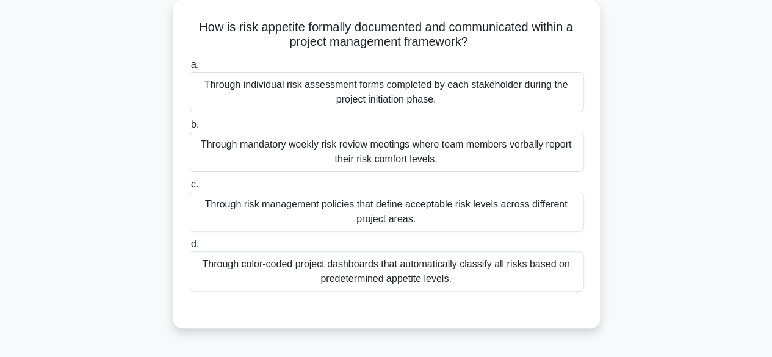
click at [462, 206] on div "Through risk management policies that define acceptable risk levels across diff…" at bounding box center [385, 212] width 395 height 40
click at [188, 188] on input "c. Through risk management policies that define acceptable risk levels across d…" at bounding box center [188, 185] width 0 height 8
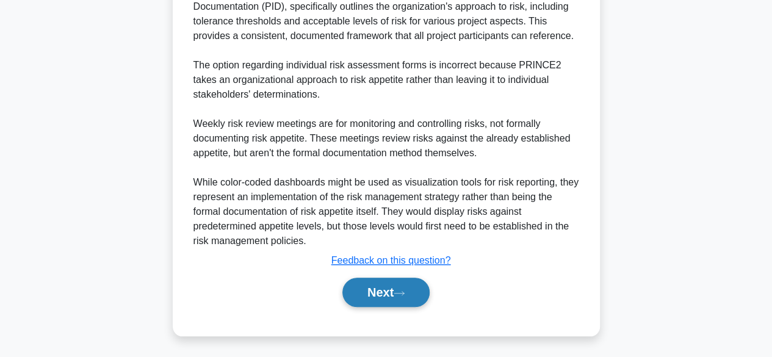
click at [390, 298] on button "Next" at bounding box center [385, 292] width 87 height 29
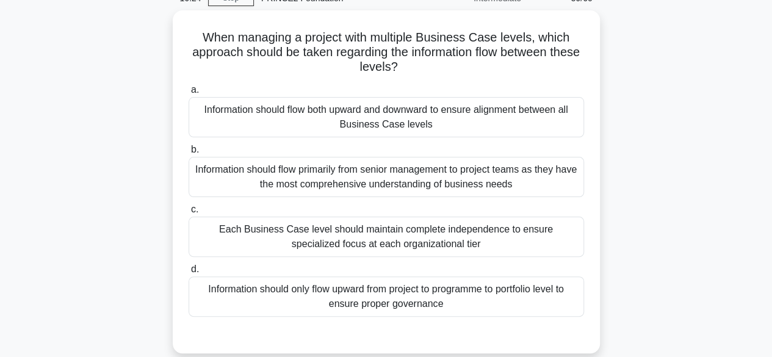
scroll to position [57, 0]
click at [497, 231] on div "Each Business Case level should maintain complete independence to ensure specia…" at bounding box center [385, 237] width 395 height 40
click at [188, 214] on input "c. Each Business Case level should maintain complete independence to ensure spe…" at bounding box center [188, 210] width 0 height 8
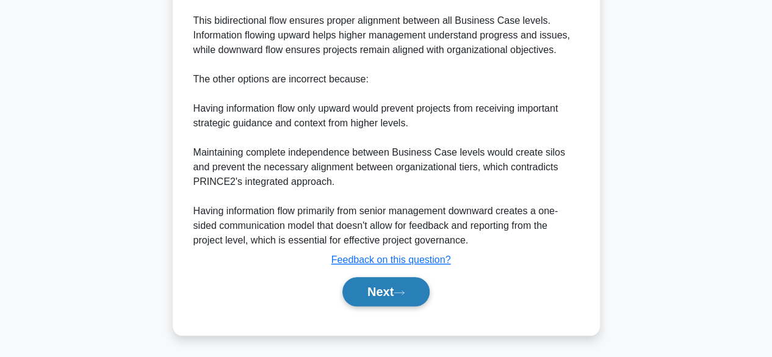
click at [367, 296] on button "Next" at bounding box center [385, 291] width 87 height 29
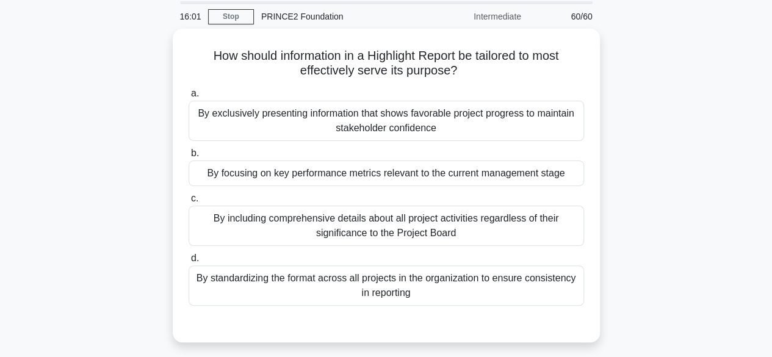
scroll to position [43, 0]
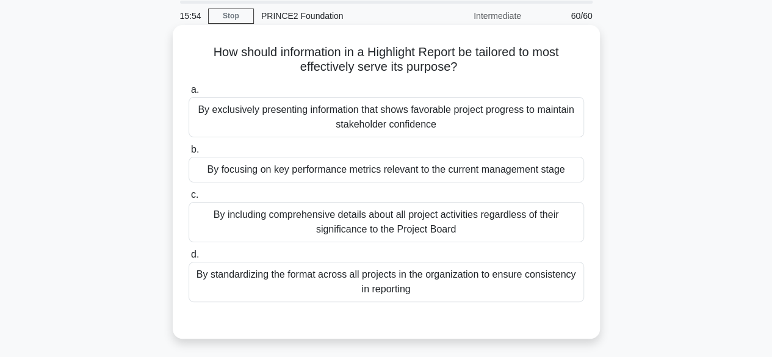
click at [529, 173] on div "By focusing on key performance metrics relevant to the current management stage" at bounding box center [385, 170] width 395 height 26
click at [188, 154] on input "b. By focusing on key performance metrics relevant to the current management st…" at bounding box center [188, 150] width 0 height 8
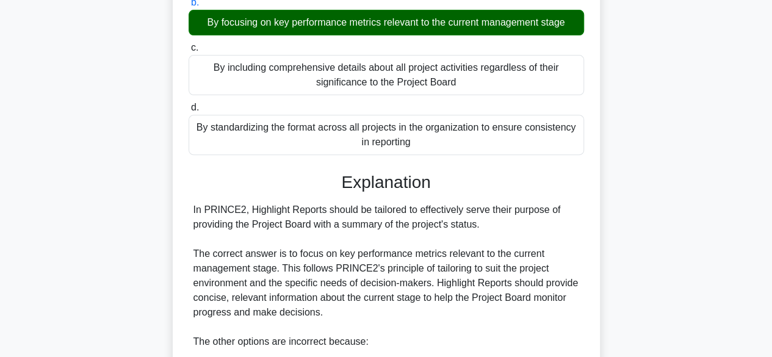
scroll to position [481, 0]
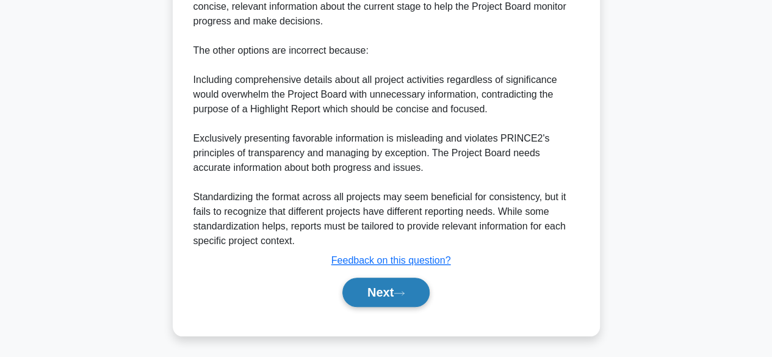
click at [396, 293] on button "Next" at bounding box center [385, 292] width 87 height 29
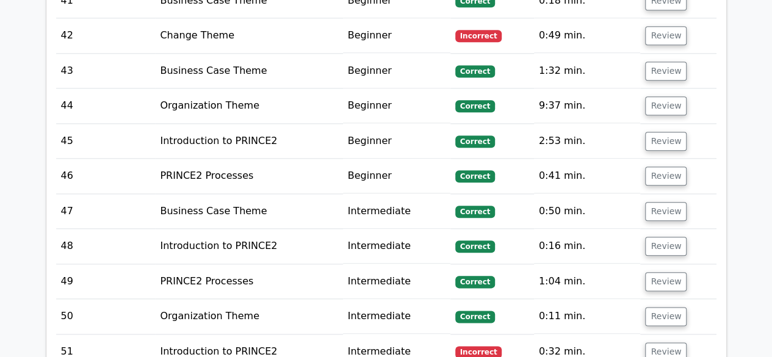
scroll to position [3374, 0]
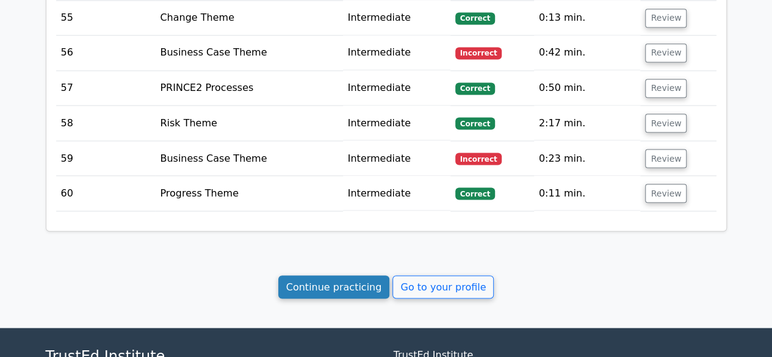
click at [363, 275] on link "Continue practicing" at bounding box center [334, 286] width 112 height 23
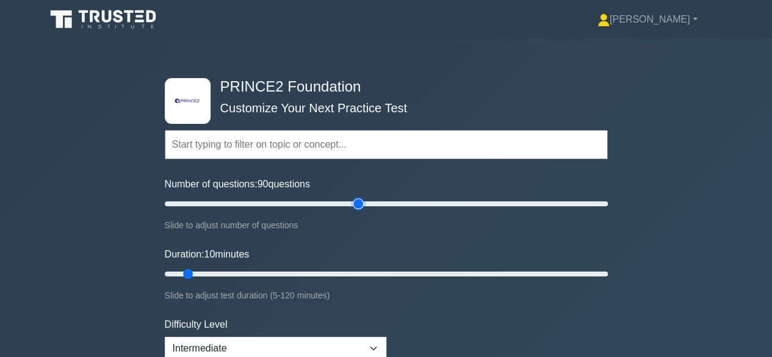
click at [360, 203] on input "Number of questions: 90 questions" at bounding box center [386, 203] width 443 height 15
click at [346, 206] on input "Number of questions: 85 questions" at bounding box center [386, 203] width 443 height 15
click at [335, 202] on input "Number of questions: 80 questions" at bounding box center [386, 203] width 443 height 15
click at [325, 202] on input "Number of questions: 75 questions" at bounding box center [386, 203] width 443 height 15
click at [315, 202] on input "Number of questions: 70 questions" at bounding box center [386, 203] width 443 height 15
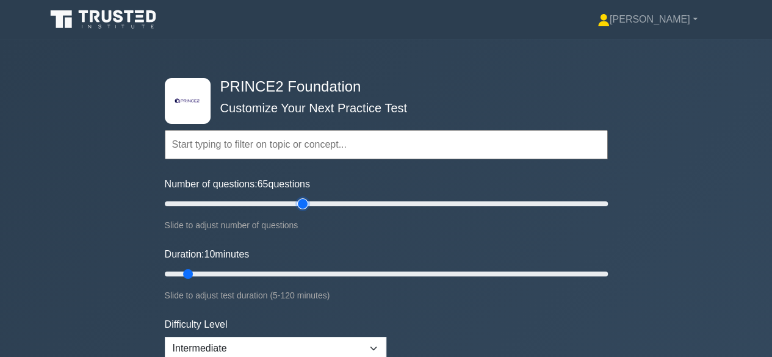
click at [307, 202] on input "Number of questions: 65 questions" at bounding box center [386, 203] width 443 height 15
click at [299, 203] on input "Number of questions: 65 questions" at bounding box center [386, 203] width 443 height 15
click at [293, 203] on input "Number of questions: 60 questions" at bounding box center [386, 203] width 443 height 15
type input "200"
click at [604, 203] on input "Number of questions: 200 questions" at bounding box center [386, 203] width 443 height 15
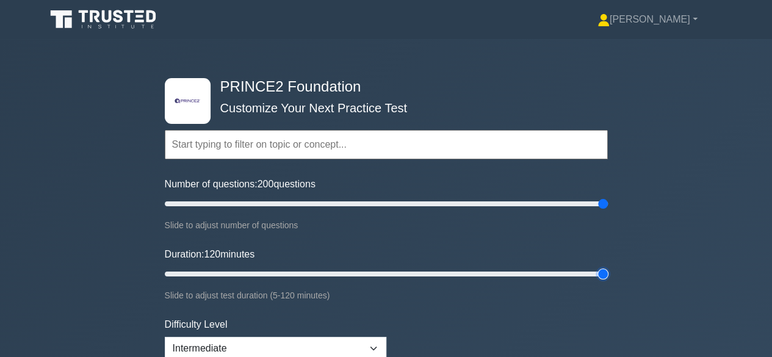
type input "120"
click at [598, 270] on input "Duration: 120 minutes" at bounding box center [386, 274] width 443 height 15
click at [412, 204] on input "Number of questions: 115 questions" at bounding box center [386, 203] width 443 height 15
click at [395, 200] on input "Number of questions: 105 questions" at bounding box center [386, 203] width 443 height 15
click at [381, 203] on input "Number of questions: 100 questions" at bounding box center [386, 203] width 443 height 15
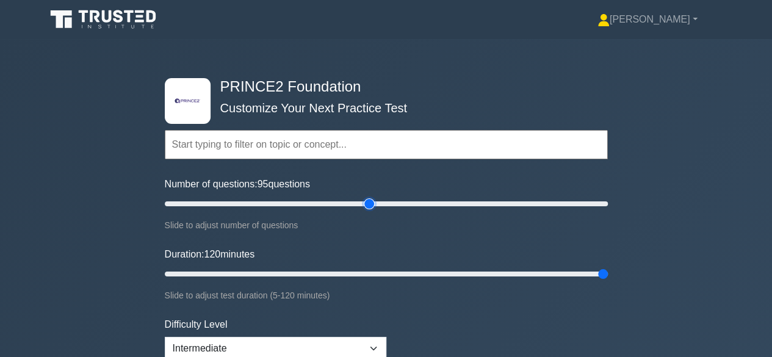
click at [365, 201] on input "Number of questions: 95 questions" at bounding box center [386, 203] width 443 height 15
type input "100"
click at [377, 203] on input "Number of questions: 100 questions" at bounding box center [386, 203] width 443 height 15
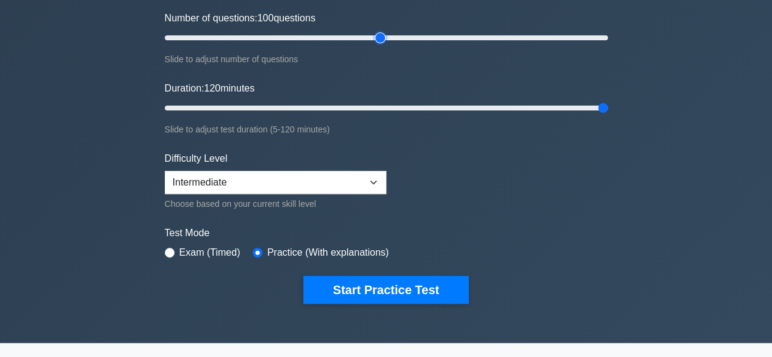
scroll to position [208, 0]
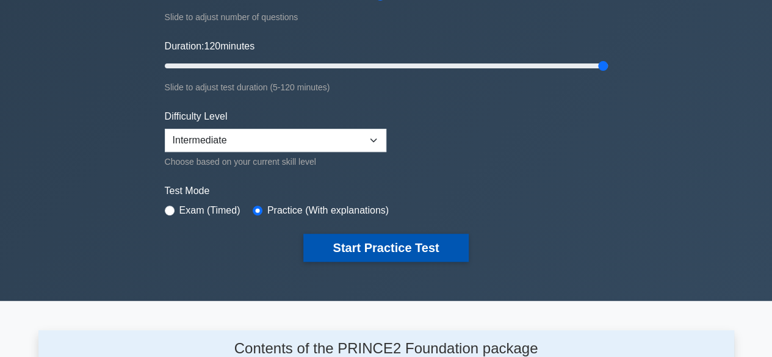
click at [366, 244] on button "Start Practice Test" at bounding box center [385, 248] width 165 height 28
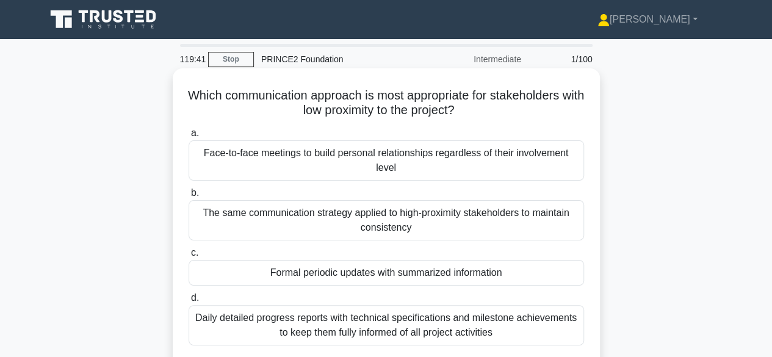
click at [460, 277] on div "Formal periodic updates with summarized information" at bounding box center [385, 273] width 395 height 26
click at [188, 257] on input "c. Formal periodic updates with summarized information" at bounding box center [188, 253] width 0 height 8
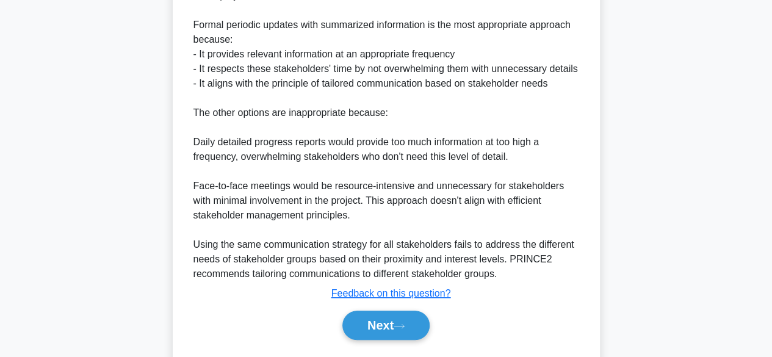
scroll to position [467, 0]
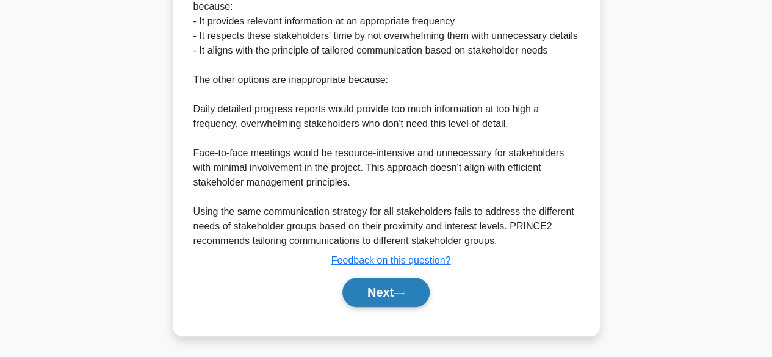
click at [374, 290] on button "Next" at bounding box center [385, 292] width 87 height 29
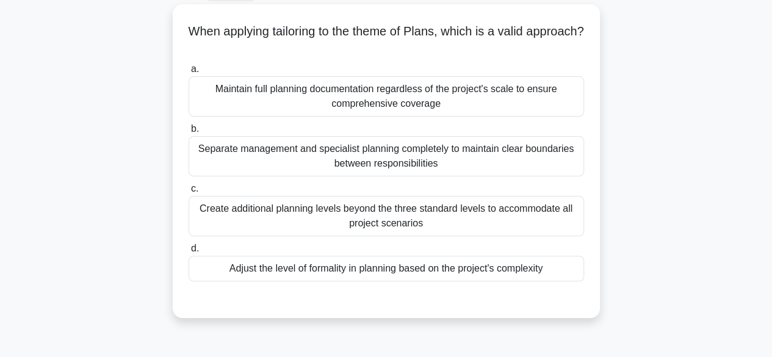
scroll to position [68, 0]
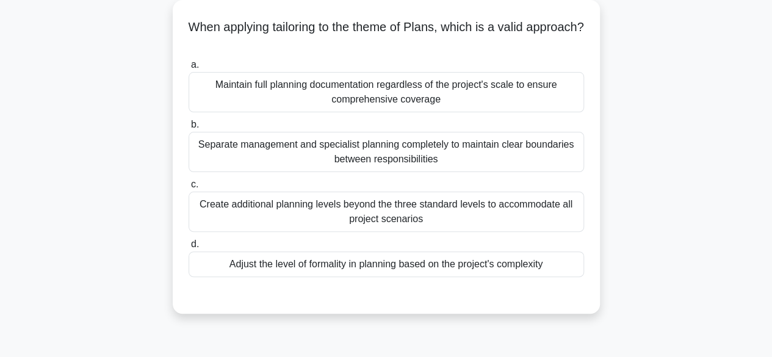
click at [457, 268] on div "Adjust the level of formality in planning based on the project's complexity" at bounding box center [385, 264] width 395 height 26
click at [188, 248] on input "d. Adjust the level of formality in planning based on the project's complexity" at bounding box center [188, 244] width 0 height 8
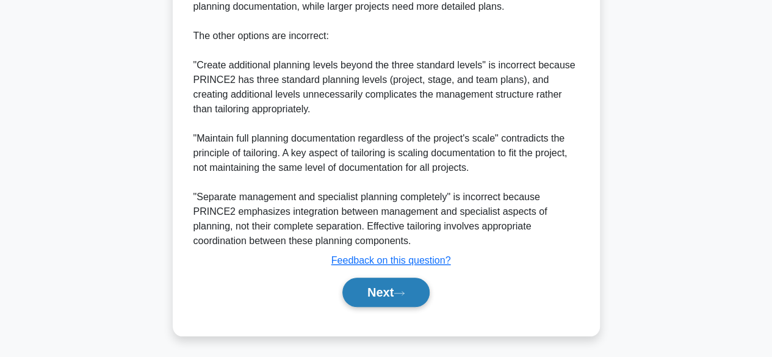
click at [383, 291] on button "Next" at bounding box center [385, 292] width 87 height 29
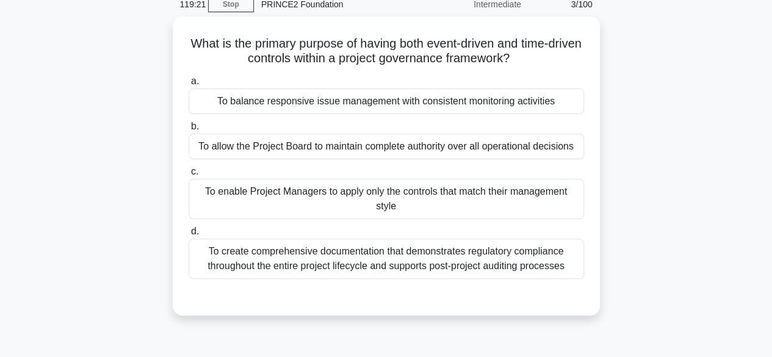
scroll to position [54, 0]
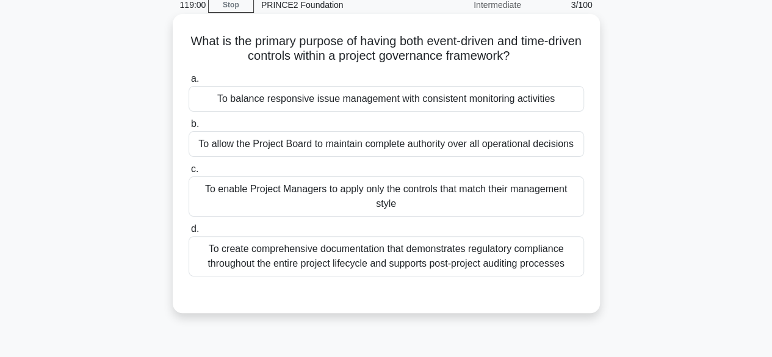
click at [478, 146] on div "To allow the Project Board to maintain complete authority over all operational …" at bounding box center [385, 144] width 395 height 26
click at [188, 128] on input "b. To allow the Project Board to maintain complete authority over all operation…" at bounding box center [188, 124] width 0 height 8
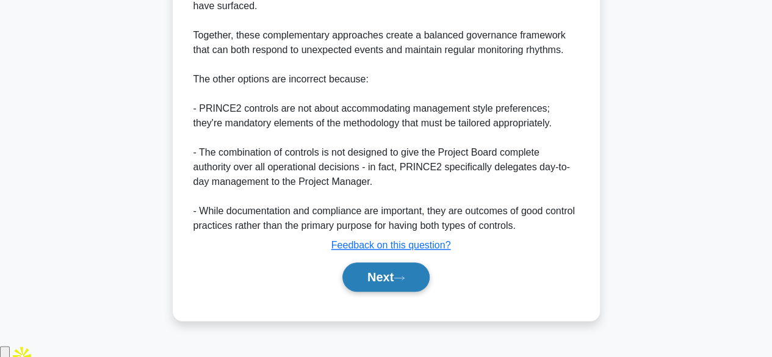
click at [366, 292] on button "Next" at bounding box center [385, 276] width 87 height 29
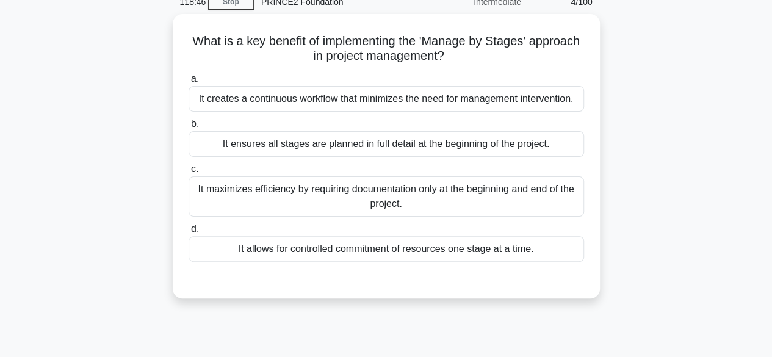
scroll to position [57, 0]
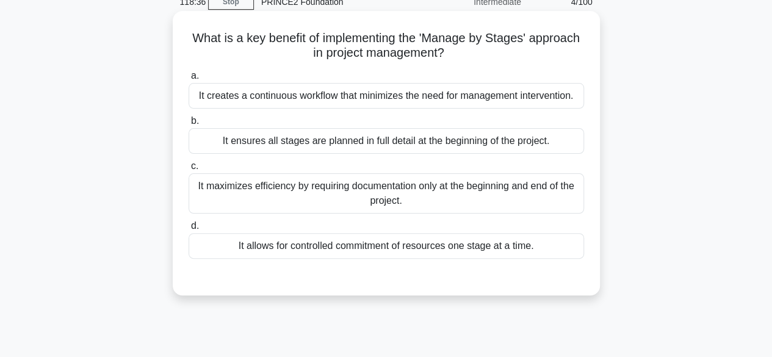
click at [509, 137] on div "It ensures all stages are planned in full detail at the beginning of the projec…" at bounding box center [385, 141] width 395 height 26
click at [188, 125] on input "b. It ensures all stages are planned in full detail at the beginning of the pro…" at bounding box center [188, 121] width 0 height 8
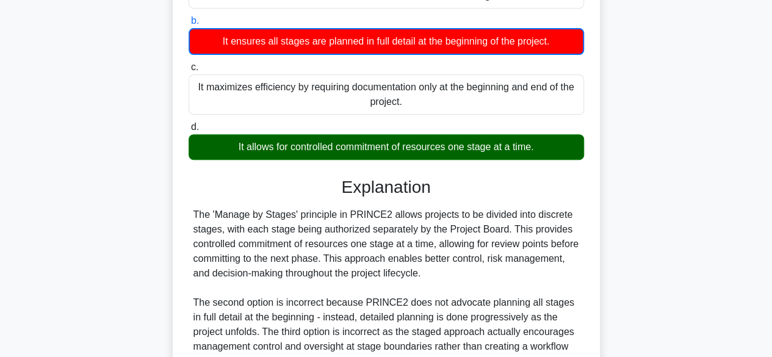
scroll to position [307, 0]
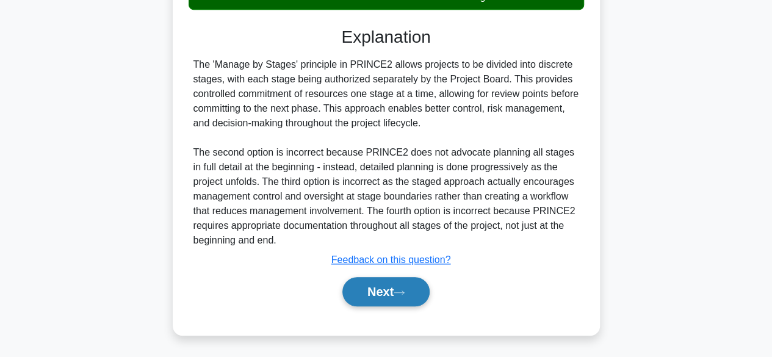
click at [368, 298] on button "Next" at bounding box center [385, 291] width 87 height 29
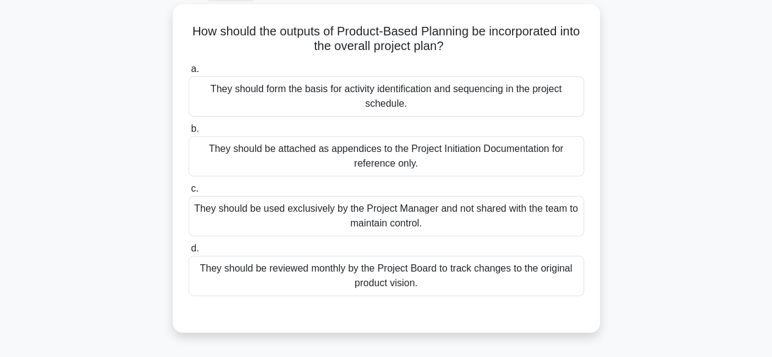
scroll to position [78, 0]
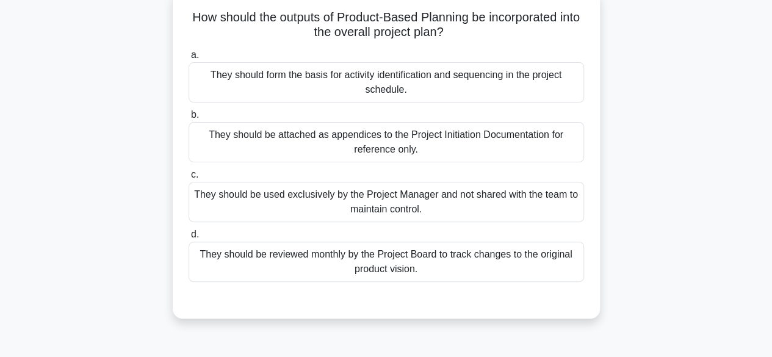
click at [473, 256] on div "They should be reviewed monthly by the Project Board to track changes to the or…" at bounding box center [385, 262] width 395 height 40
click at [188, 238] on input "d. They should be reviewed monthly by the Project Board to track changes to the…" at bounding box center [188, 235] width 0 height 8
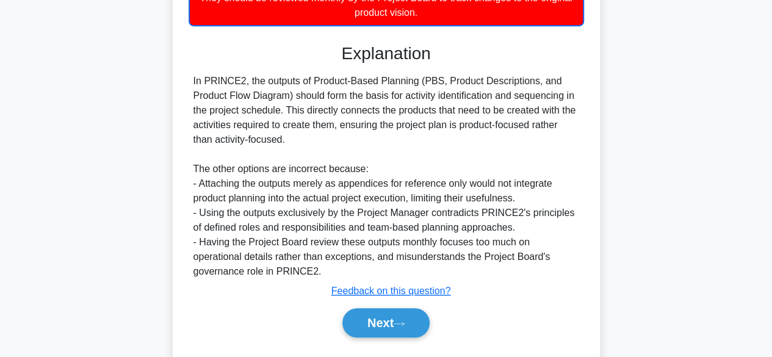
scroll to position [366, 0]
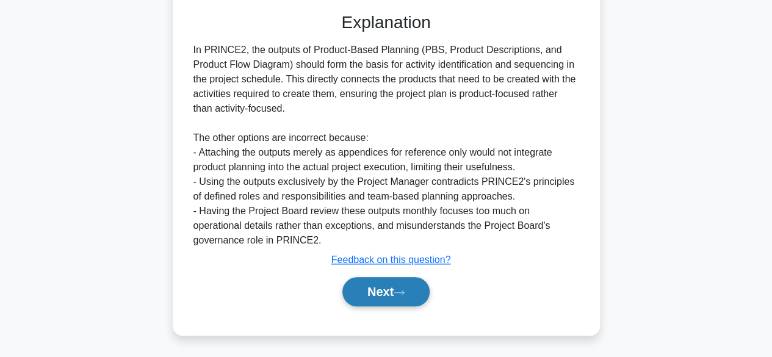
click at [361, 295] on button "Next" at bounding box center [385, 291] width 87 height 29
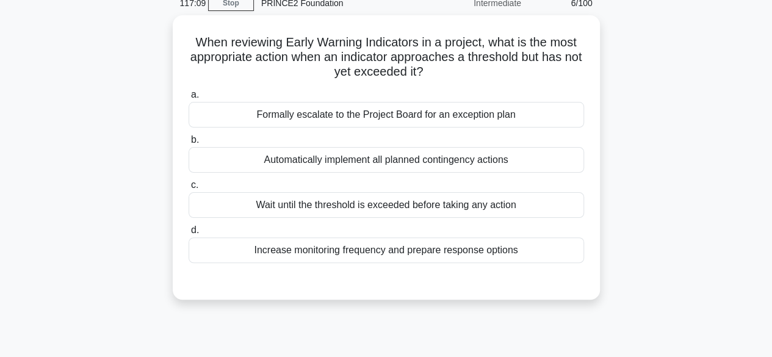
scroll to position [55, 0]
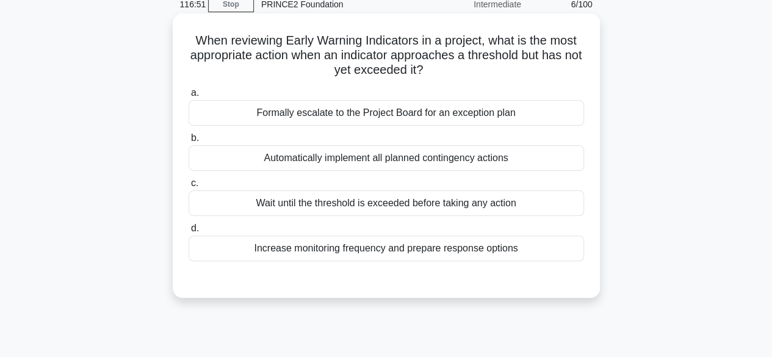
click at [468, 249] on div "Increase monitoring frequency and prepare response options" at bounding box center [385, 248] width 395 height 26
click at [188, 232] on input "d. Increase monitoring frequency and prepare response options" at bounding box center [188, 228] width 0 height 8
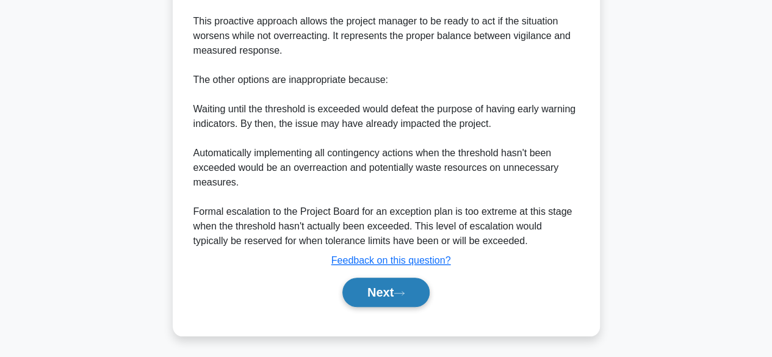
click at [396, 299] on button "Next" at bounding box center [385, 292] width 87 height 29
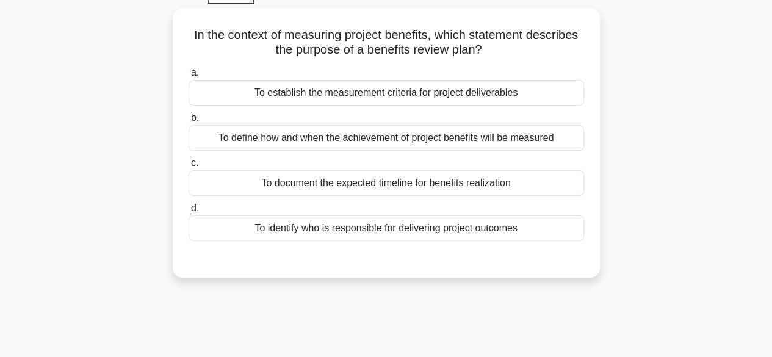
scroll to position [63, 0]
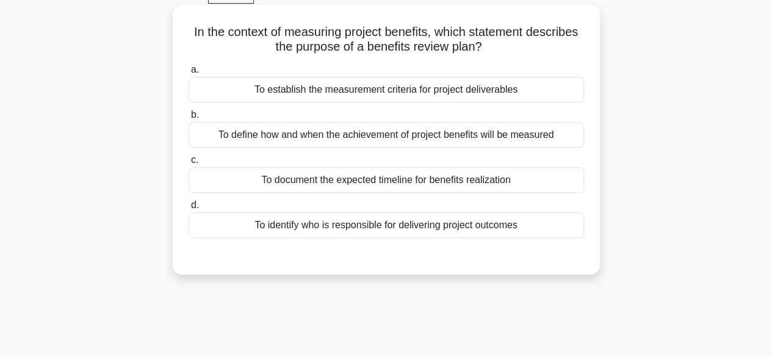
click at [538, 92] on div "To establish the measurement criteria for project deliverables" at bounding box center [385, 90] width 395 height 26
click at [188, 74] on input "a. To establish the measurement criteria for project deliverables" at bounding box center [188, 70] width 0 height 8
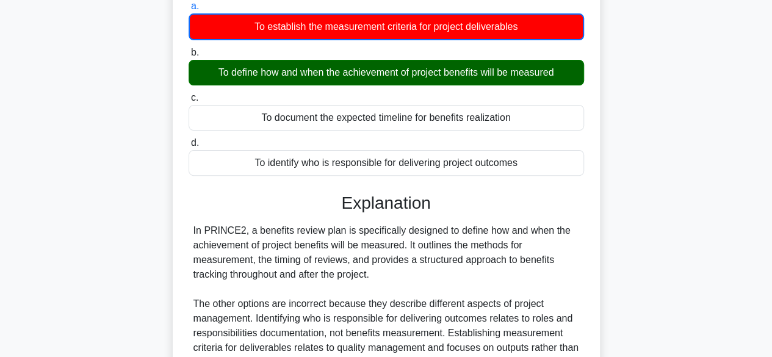
scroll to position [302, 0]
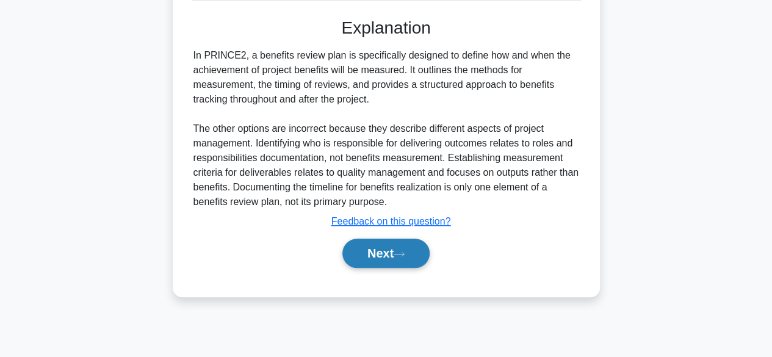
click at [379, 254] on button "Next" at bounding box center [385, 252] width 87 height 29
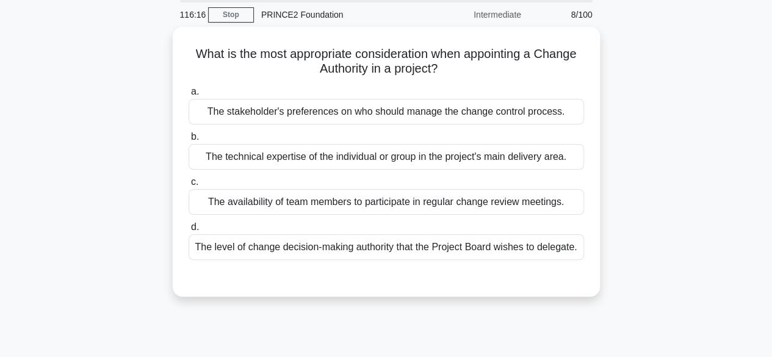
scroll to position [60, 0]
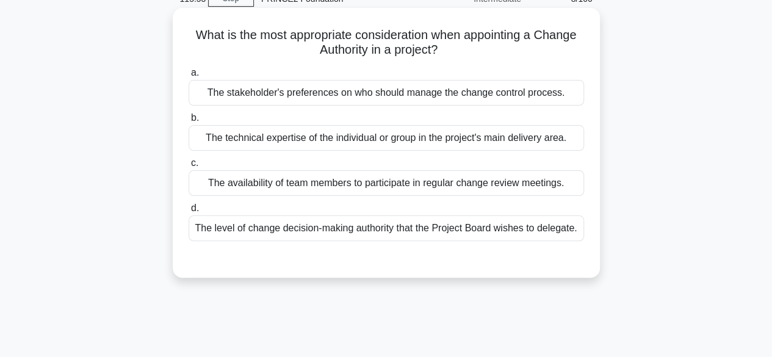
click at [498, 193] on div "The availability of team members to participate in regular change review meetin…" at bounding box center [385, 183] width 395 height 26
click at [188, 167] on input "c. The availability of team members to participate in regular change review mee…" at bounding box center [188, 163] width 0 height 8
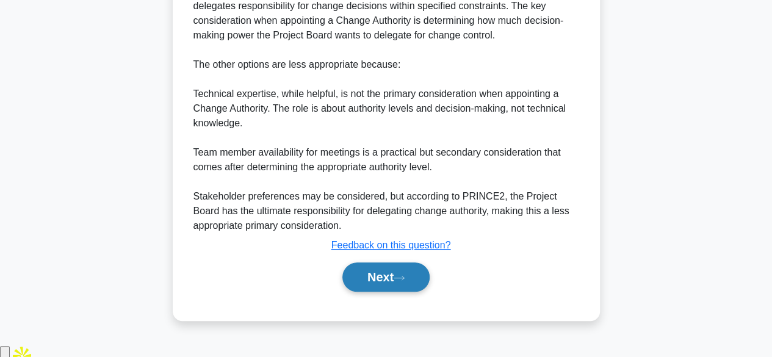
click at [387, 292] on button "Next" at bounding box center [385, 276] width 87 height 29
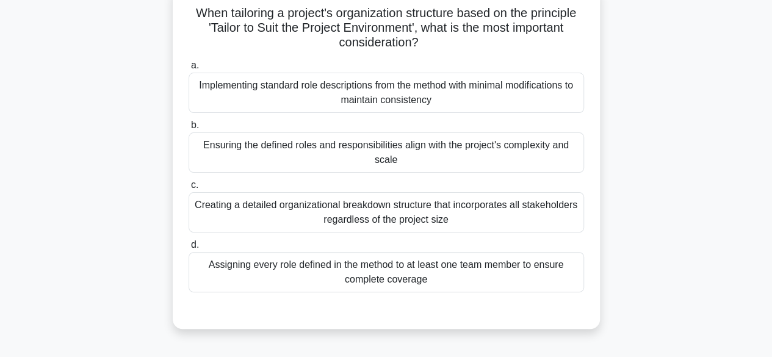
scroll to position [84, 0]
click at [526, 159] on div "Ensuring the defined roles and responsibilities align with the project's comple…" at bounding box center [385, 151] width 395 height 40
click at [188, 128] on input "b. Ensuring the defined roles and responsibilities align with the project's com…" at bounding box center [188, 124] width 0 height 8
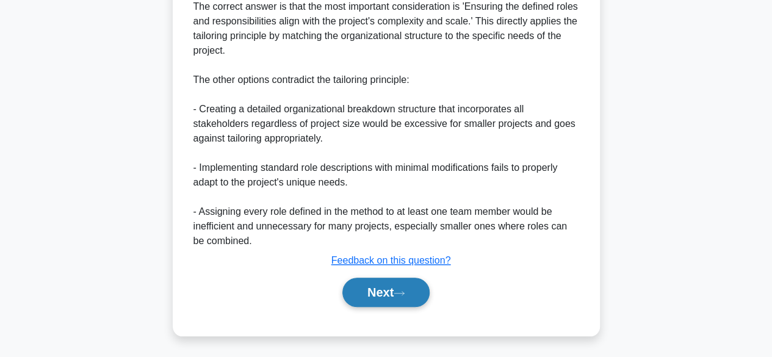
click at [382, 295] on button "Next" at bounding box center [385, 292] width 87 height 29
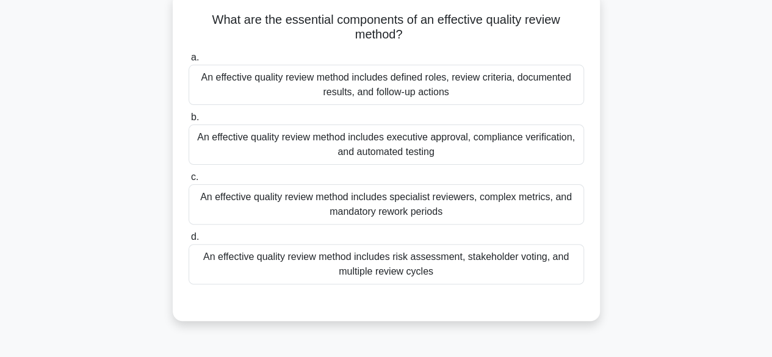
scroll to position [79, 0]
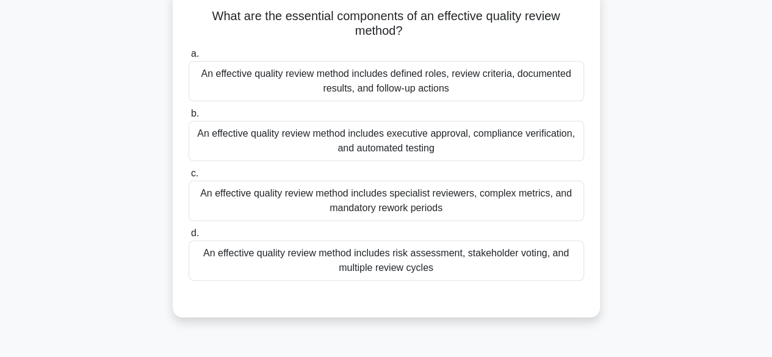
click at [533, 73] on div "An effective quality review method includes defined roles, review criteria, doc…" at bounding box center [385, 81] width 395 height 40
click at [188, 58] on input "a. An effective quality review method includes defined roles, review criteria, …" at bounding box center [188, 54] width 0 height 8
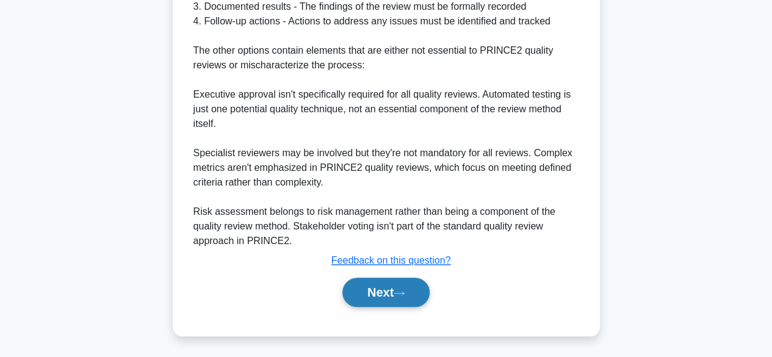
click at [378, 285] on button "Next" at bounding box center [385, 292] width 87 height 29
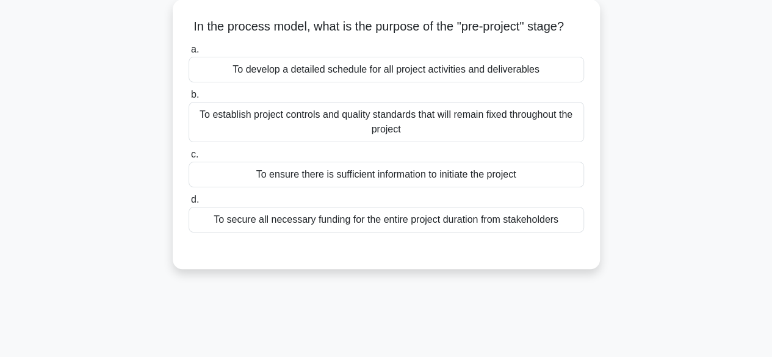
scroll to position [73, 0]
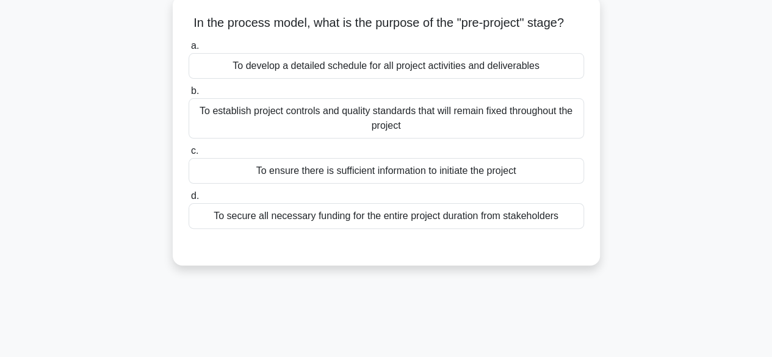
click at [520, 74] on div "To develop a detailed schedule for all project activities and deliverables" at bounding box center [385, 66] width 395 height 26
click at [188, 50] on input "a. To develop a detailed schedule for all project activities and deliverables" at bounding box center [188, 46] width 0 height 8
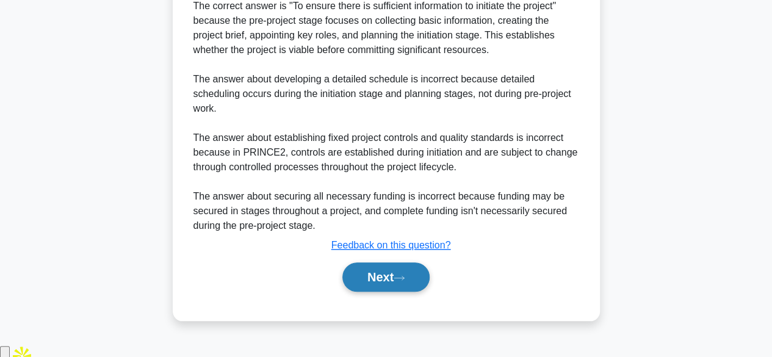
click at [377, 292] on button "Next" at bounding box center [385, 276] width 87 height 29
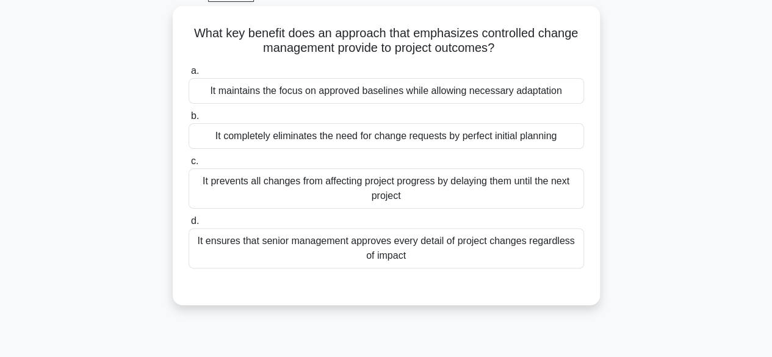
scroll to position [65, 0]
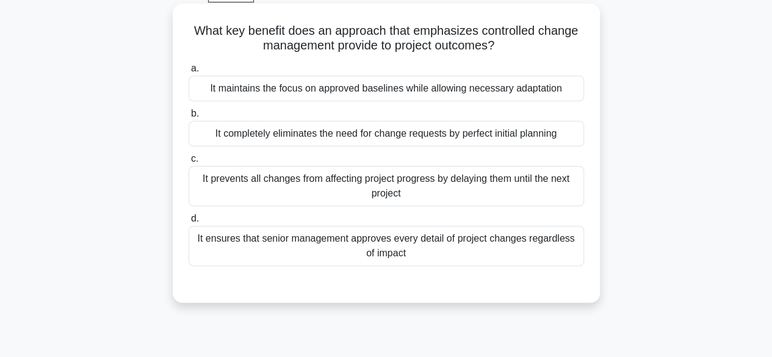
click at [515, 85] on div "It maintains the focus on approved baselines while allowing necessary adaptation" at bounding box center [385, 89] width 395 height 26
click at [188, 73] on input "a. It maintains the focus on approved baselines while allowing necessary adapta…" at bounding box center [188, 69] width 0 height 8
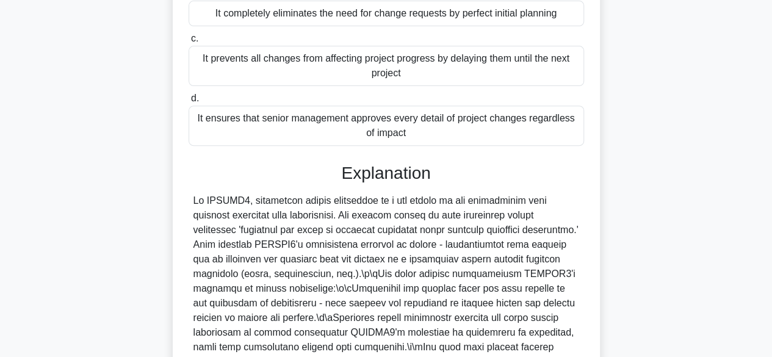
scroll to position [335, 0]
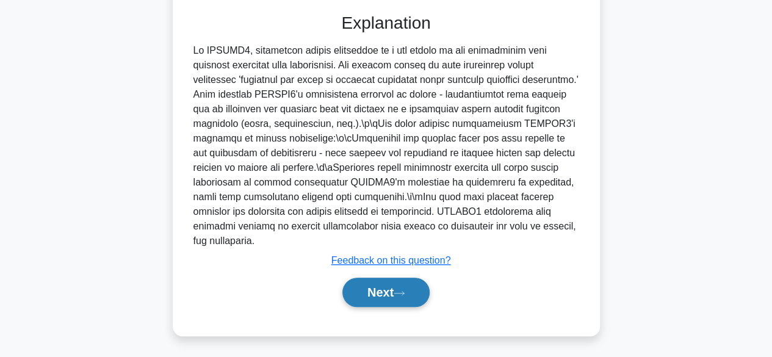
click at [371, 299] on button "Next" at bounding box center [385, 292] width 87 height 29
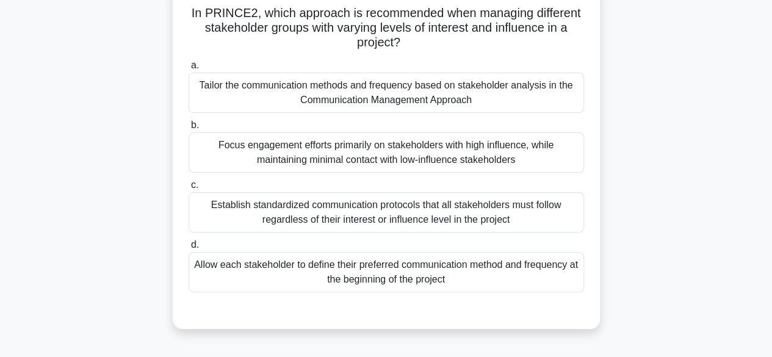
scroll to position [84, 0]
click at [519, 210] on div "Establish standardized communication protocols that all stakeholders must follo…" at bounding box center [385, 211] width 395 height 40
click at [188, 188] on input "c. Establish standardized communication protocols that all stakeholders must fo…" at bounding box center [188, 184] width 0 height 8
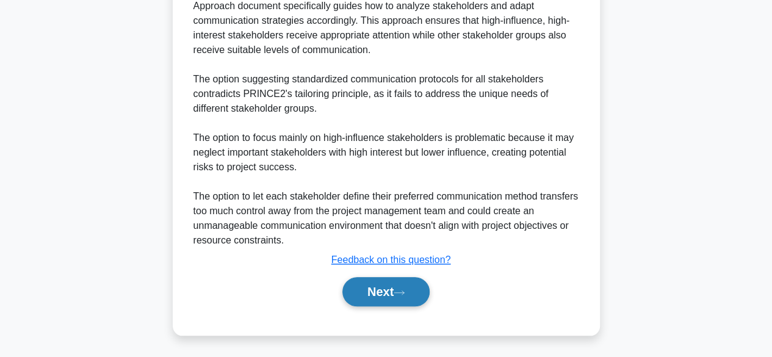
click at [375, 294] on button "Next" at bounding box center [385, 291] width 87 height 29
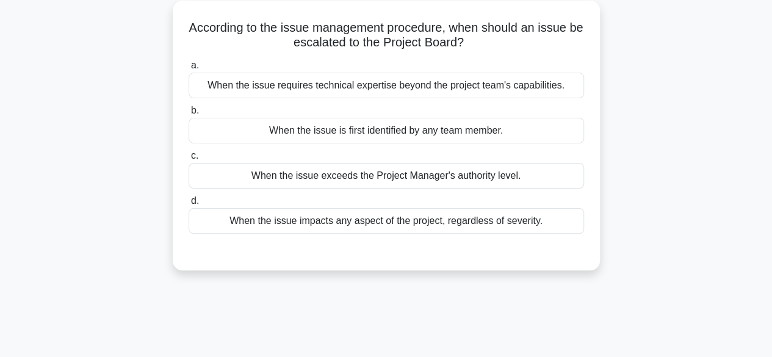
scroll to position [70, 0]
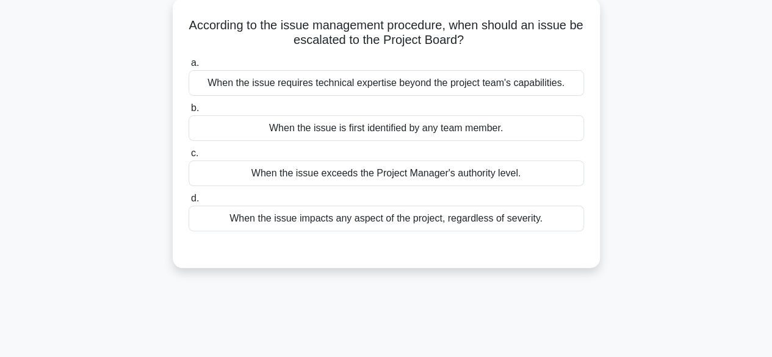
click at [483, 179] on div "When the issue exceeds the Project Manager's authority level." at bounding box center [385, 173] width 395 height 26
click at [188, 157] on input "c. When the issue exceeds the Project Manager's authority level." at bounding box center [188, 153] width 0 height 8
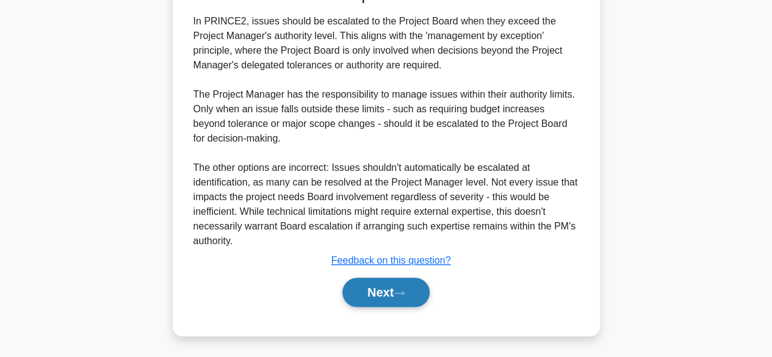
click at [370, 300] on button "Next" at bounding box center [385, 292] width 87 height 29
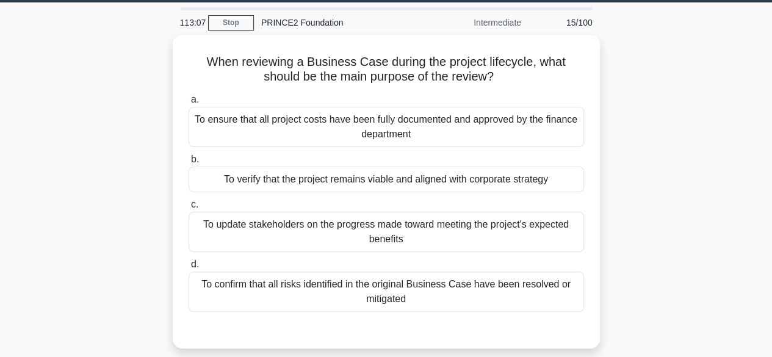
scroll to position [39, 0]
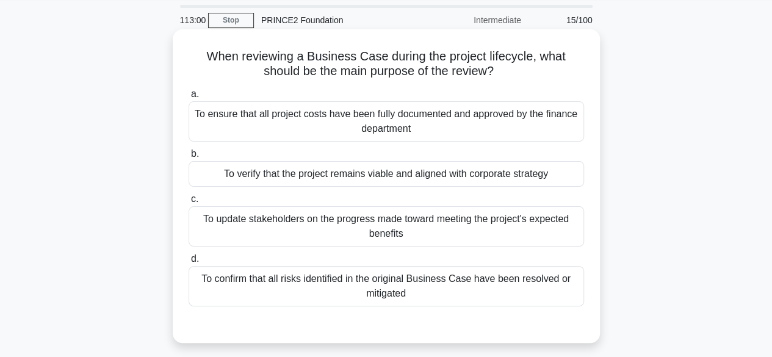
click at [502, 177] on div "To verify that the project remains viable and aligned with corporate strategy" at bounding box center [385, 174] width 395 height 26
click at [188, 158] on input "b. To verify that the project remains viable and aligned with corporate strategy" at bounding box center [188, 154] width 0 height 8
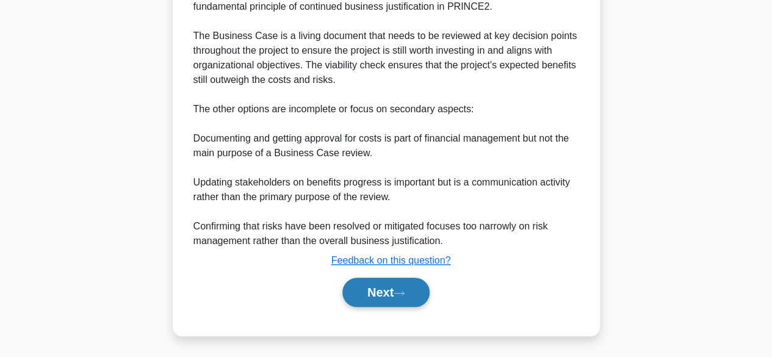
click at [379, 287] on button "Next" at bounding box center [385, 292] width 87 height 29
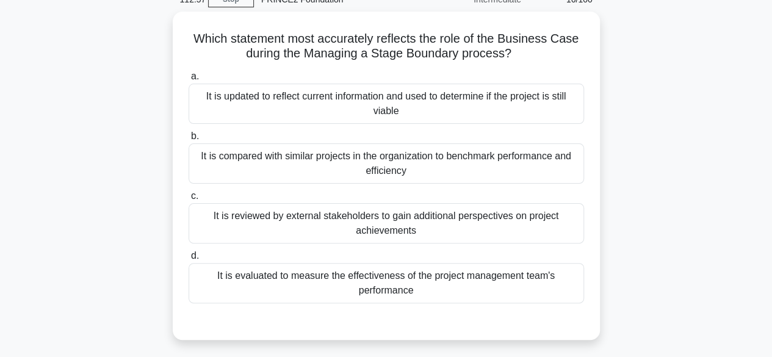
scroll to position [59, 0]
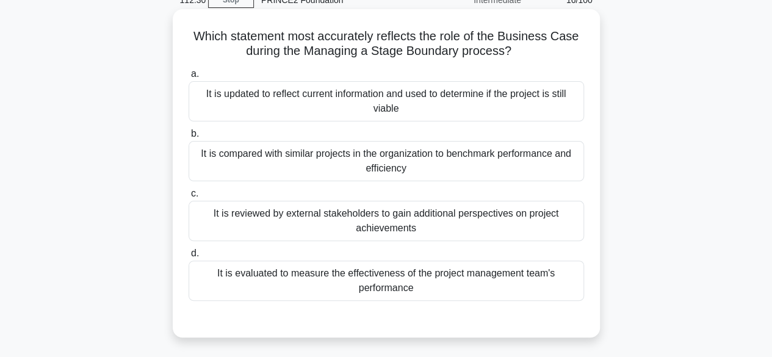
click at [539, 113] on div "It is updated to reflect current information and used to determine if the proje…" at bounding box center [385, 101] width 395 height 40
click at [188, 78] on input "a. It is updated to reflect current information and used to determine if the pr…" at bounding box center [188, 74] width 0 height 8
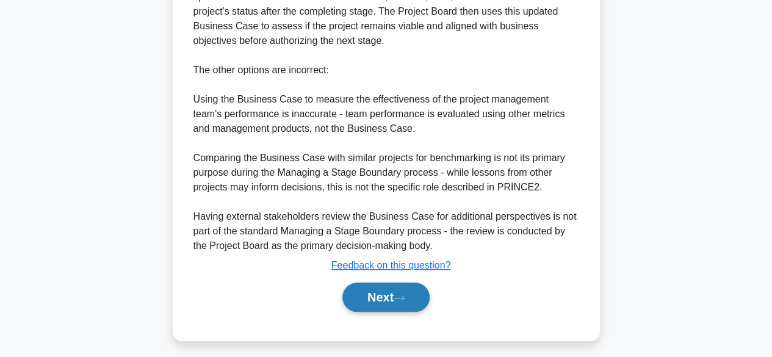
click at [370, 297] on button "Next" at bounding box center [385, 296] width 87 height 29
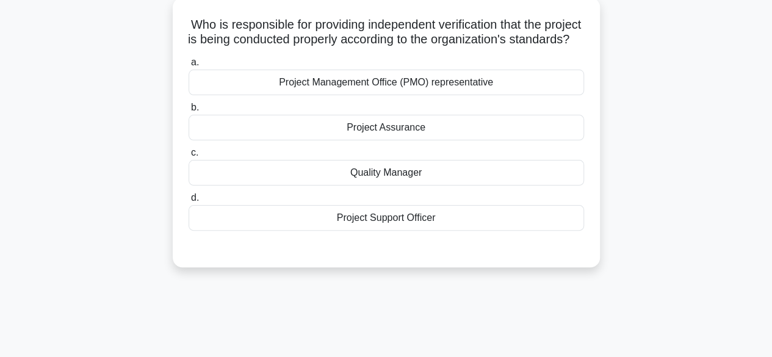
scroll to position [74, 0]
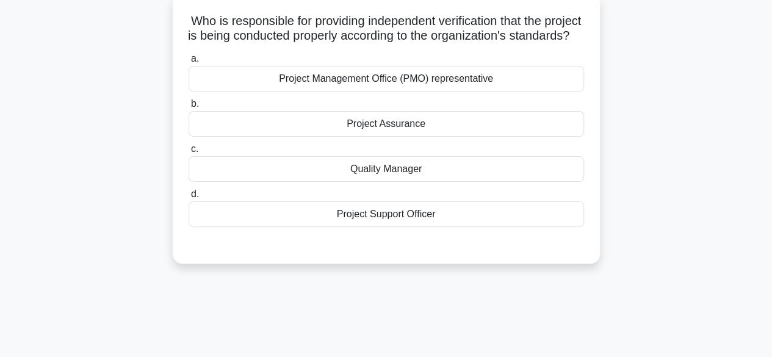
click at [445, 137] on div "Project Assurance" at bounding box center [385, 124] width 395 height 26
click at [188, 108] on input "b. Project Assurance" at bounding box center [188, 104] width 0 height 8
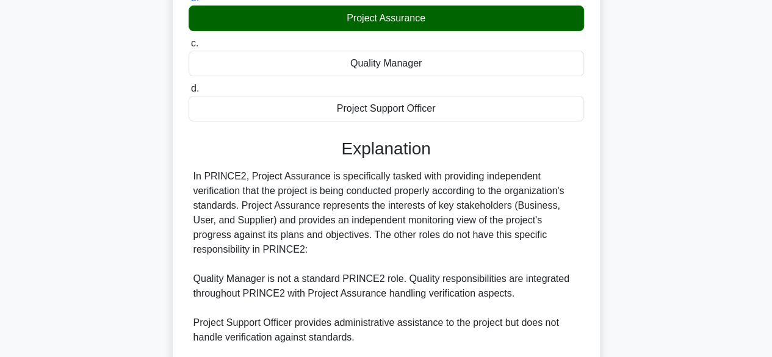
scroll to position [350, 0]
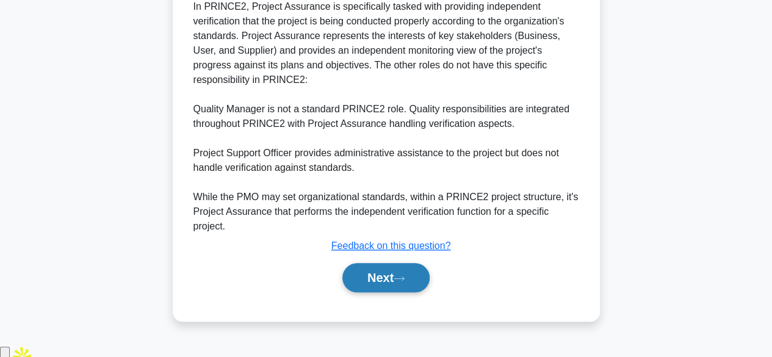
click at [374, 292] on button "Next" at bounding box center [385, 277] width 87 height 29
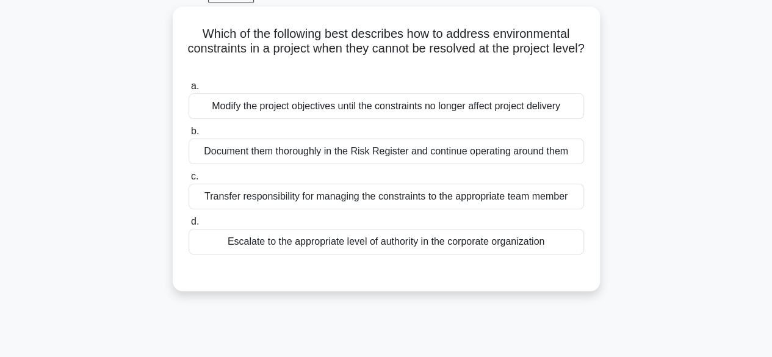
scroll to position [66, 0]
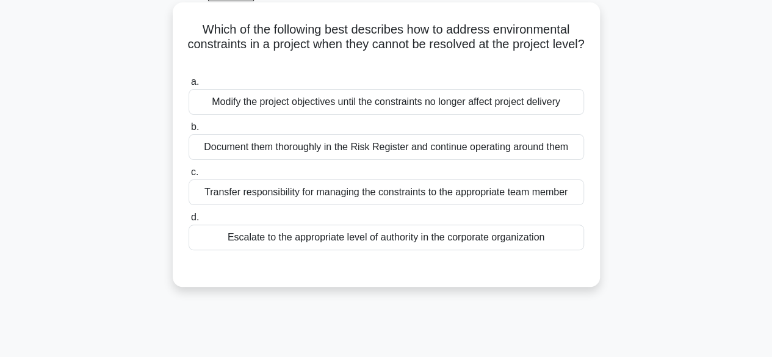
click at [482, 238] on div "Escalate to the appropriate level of authority in the corporate organization" at bounding box center [385, 237] width 395 height 26
click at [188, 221] on input "d. Escalate to the appropriate level of authority in the corporate organization" at bounding box center [188, 217] width 0 height 8
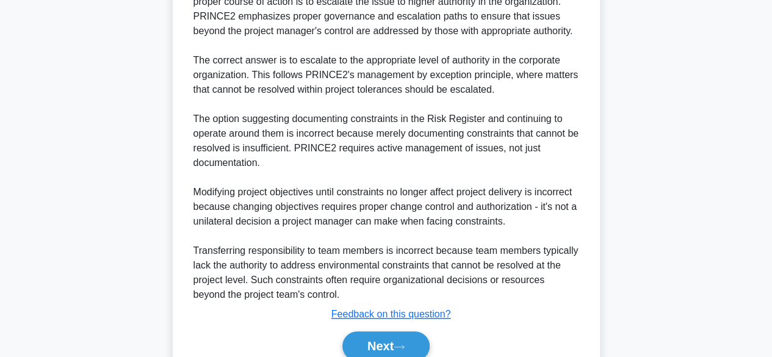
scroll to position [437, 0]
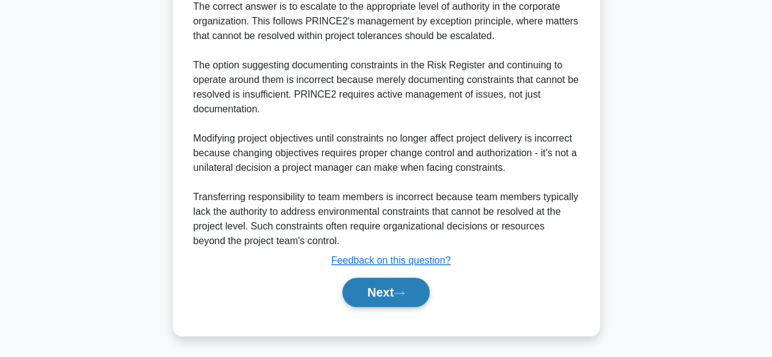
click at [375, 293] on button "Next" at bounding box center [385, 292] width 87 height 29
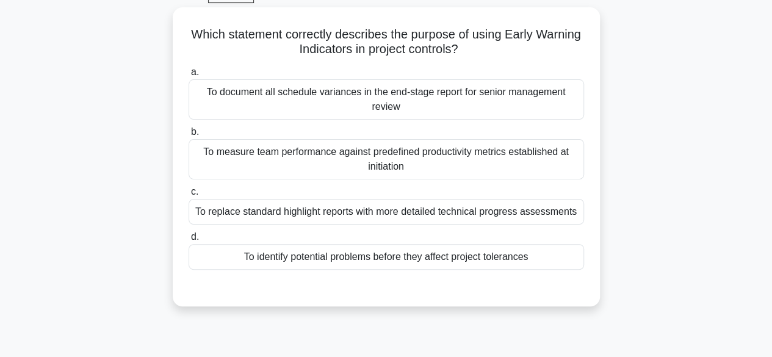
scroll to position [63, 0]
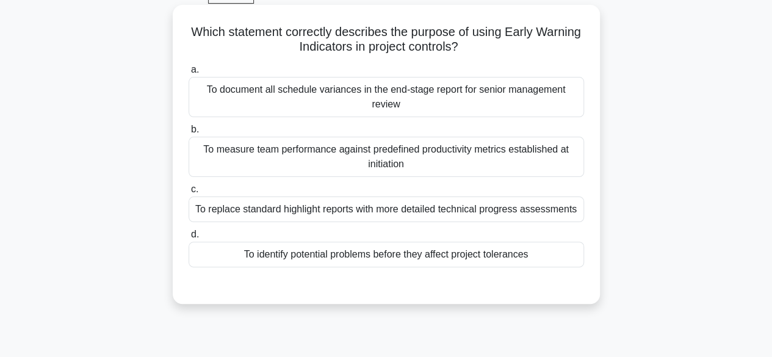
click at [483, 261] on div "To identify potential problems before they affect project tolerances" at bounding box center [385, 255] width 395 height 26
click at [188, 238] on input "d. To identify potential problems before they affect project tolerances" at bounding box center [188, 235] width 0 height 8
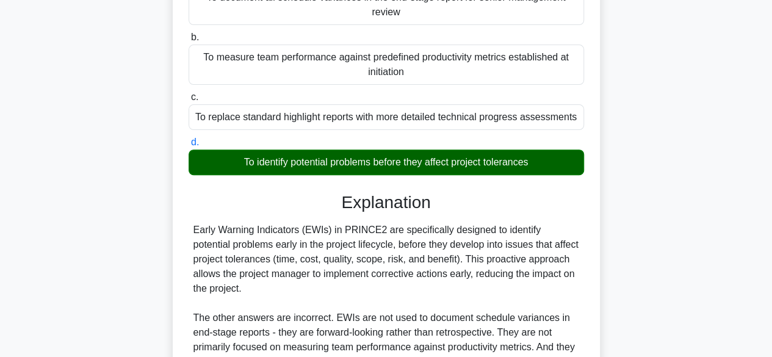
scroll to position [302, 0]
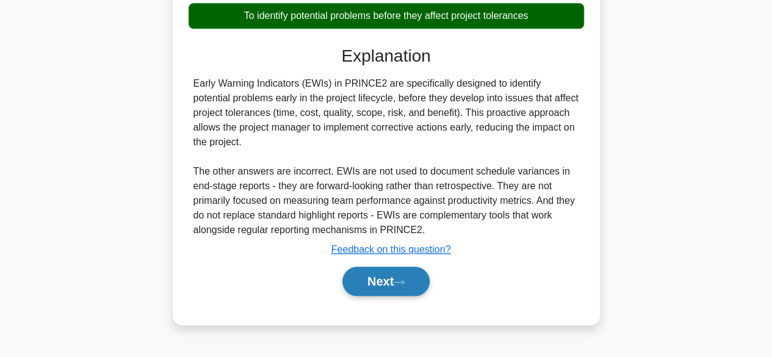
click at [361, 278] on button "Next" at bounding box center [385, 281] width 87 height 29
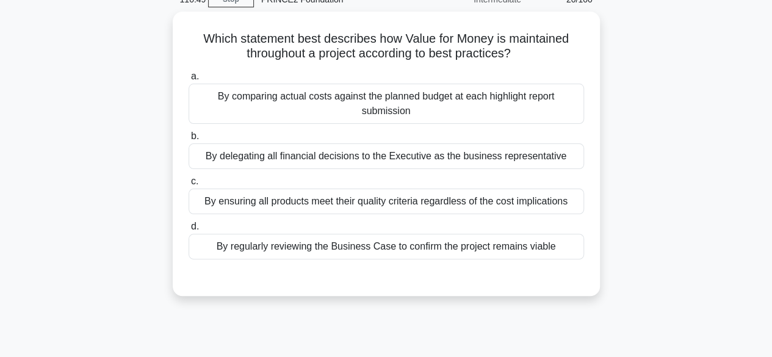
scroll to position [62, 0]
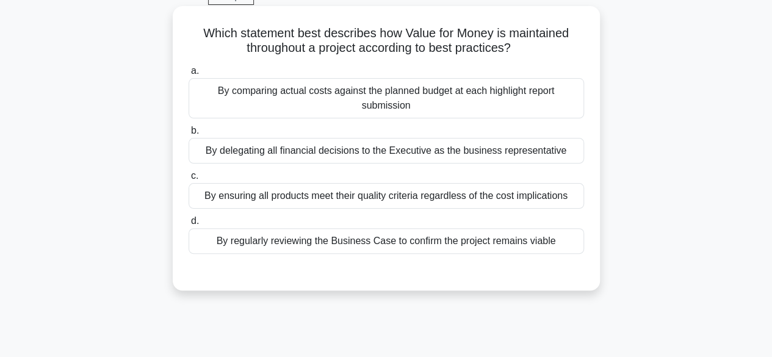
click at [509, 193] on div "By ensuring all products meet their quality criteria regardless of the cost imp…" at bounding box center [385, 196] width 395 height 26
click at [188, 180] on input "c. By ensuring all products meet their quality criteria regardless of the cost …" at bounding box center [188, 176] width 0 height 8
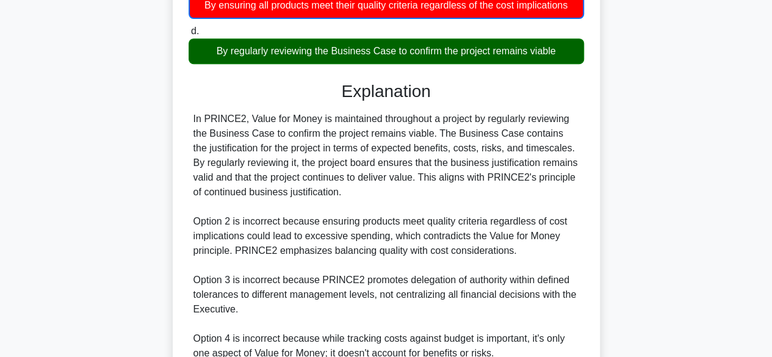
scroll to position [366, 0]
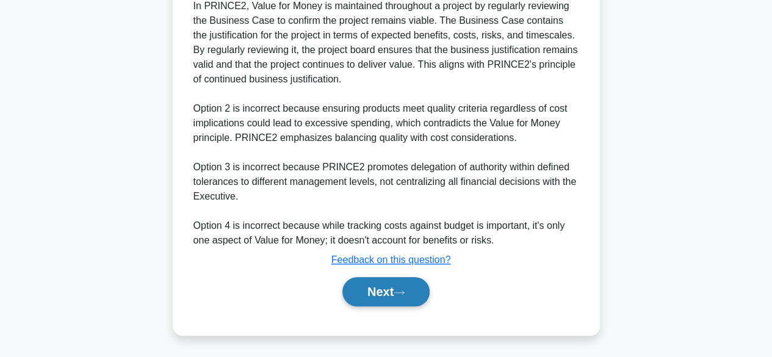
click at [378, 288] on button "Next" at bounding box center [385, 291] width 87 height 29
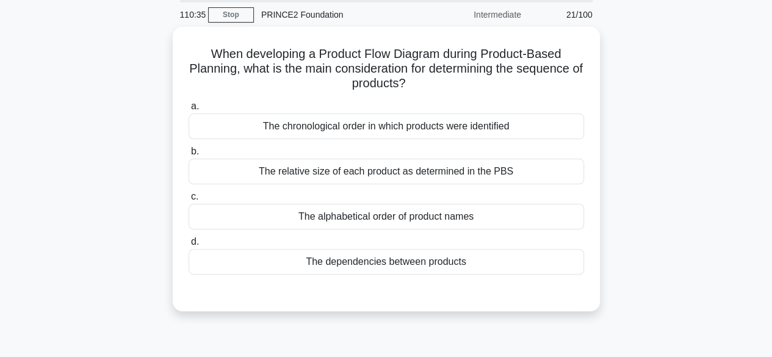
scroll to position [44, 0]
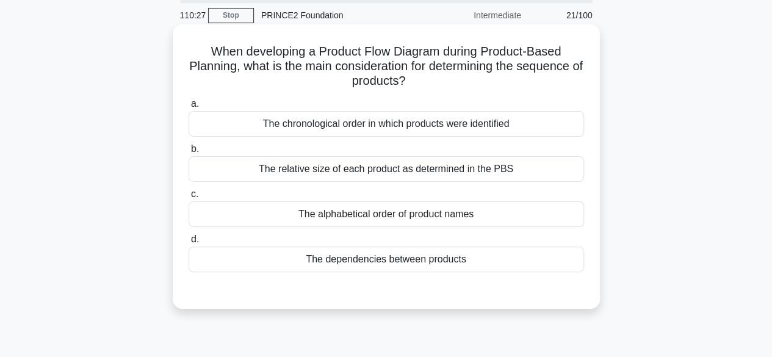
click at [452, 259] on div "The dependencies between products" at bounding box center [385, 259] width 395 height 26
click at [188, 243] on input "d. The dependencies between products" at bounding box center [188, 239] width 0 height 8
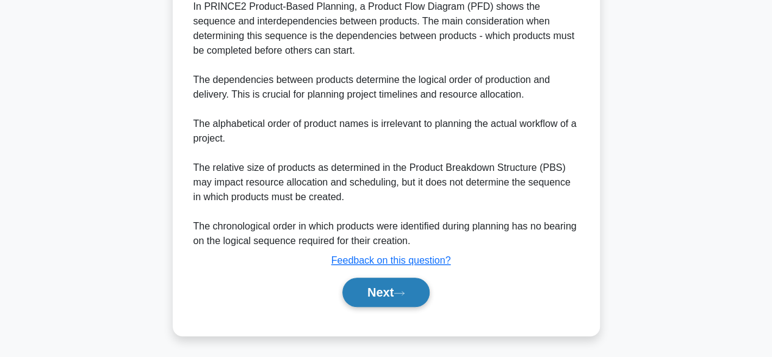
click at [377, 288] on button "Next" at bounding box center [385, 292] width 87 height 29
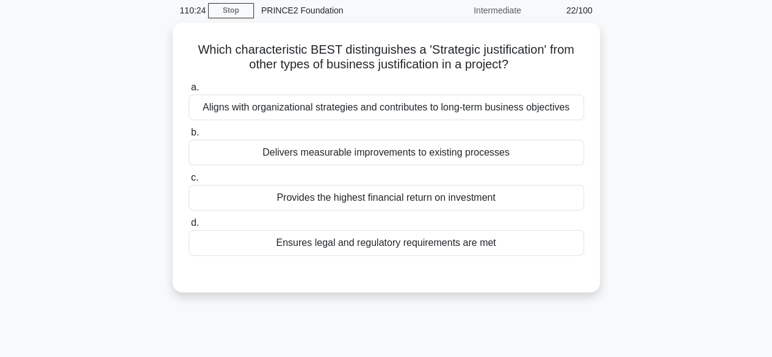
scroll to position [51, 0]
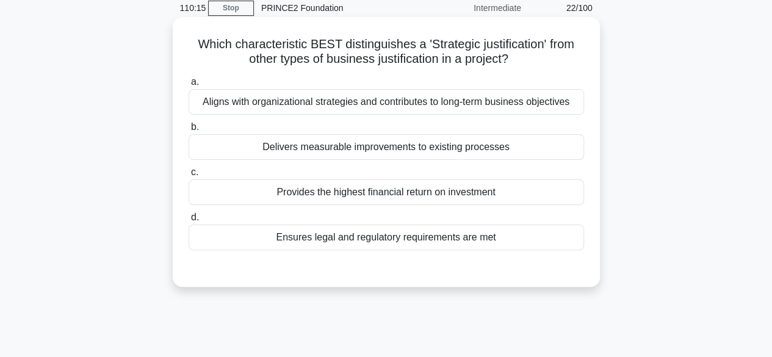
click at [425, 234] on div "Ensures legal and regulatory requirements are met" at bounding box center [385, 237] width 395 height 26
click at [188, 221] on input "d. Ensures legal and regulatory requirements are met" at bounding box center [188, 217] width 0 height 8
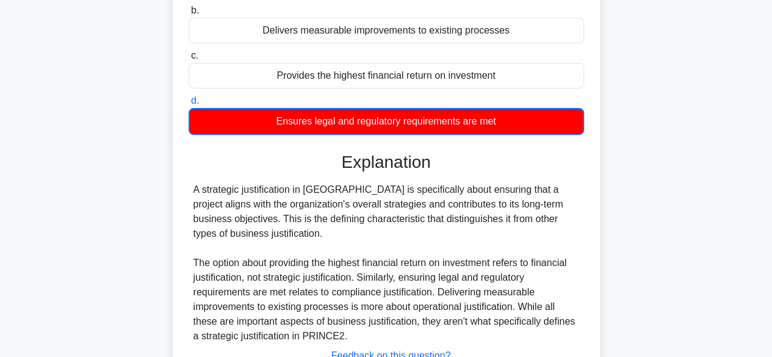
scroll to position [302, 0]
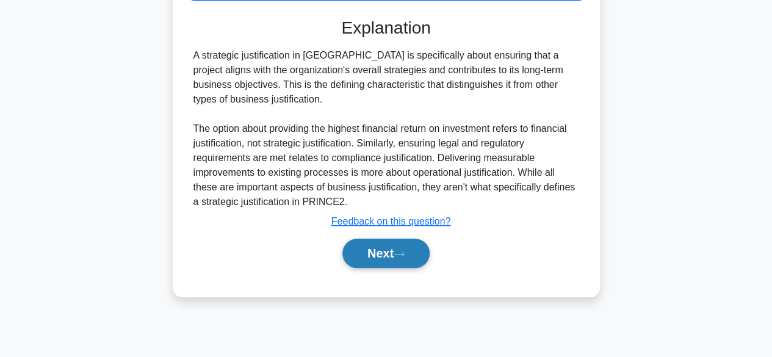
click at [388, 238] on button "Next" at bounding box center [385, 252] width 87 height 29
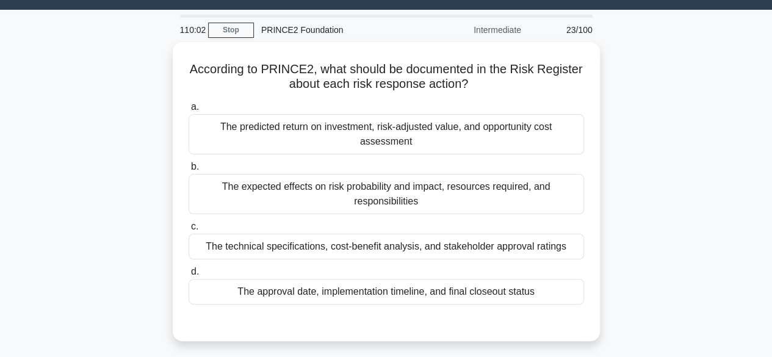
scroll to position [29, 0]
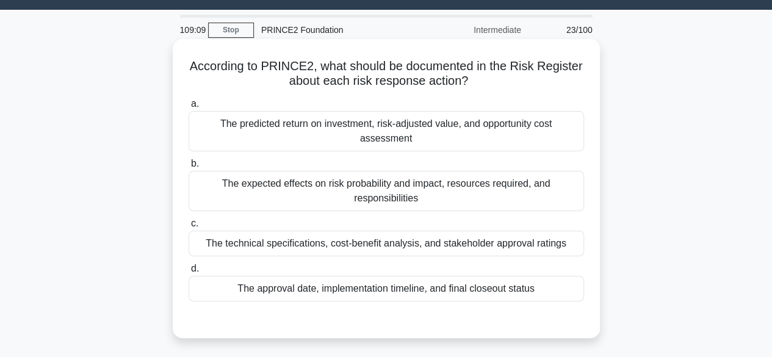
click at [494, 243] on div "The technical specifications, cost-benefit analysis, and stakeholder approval r…" at bounding box center [385, 244] width 395 height 26
click at [188, 228] on input "c. The technical specifications, cost-benefit analysis, and stakeholder approva…" at bounding box center [188, 224] width 0 height 8
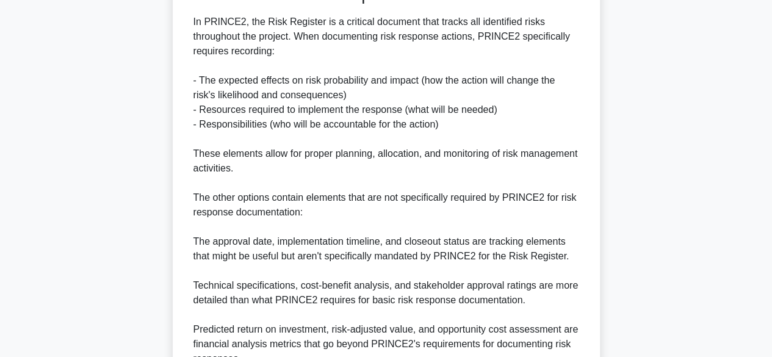
scroll to position [483, 0]
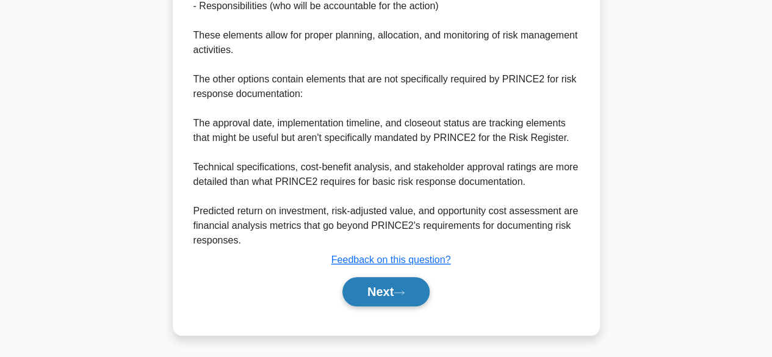
click at [388, 295] on button "Next" at bounding box center [385, 291] width 87 height 29
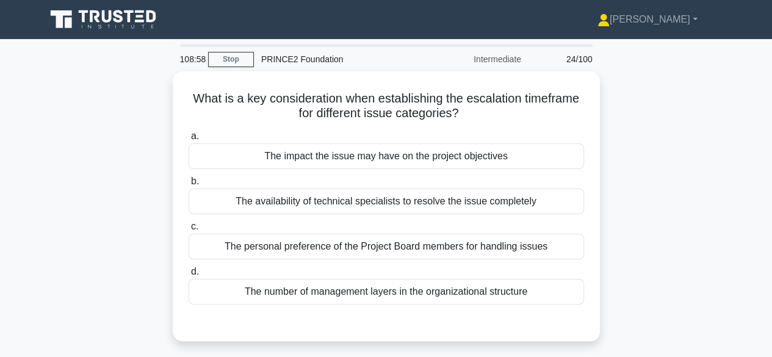
scroll to position [29, 0]
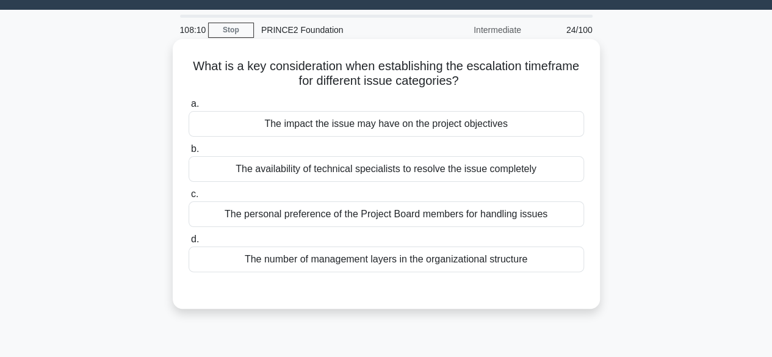
click at [540, 119] on div "The impact the issue may have on the project objectives" at bounding box center [385, 124] width 395 height 26
click at [188, 108] on input "a. The impact the issue may have on the project objectives" at bounding box center [188, 104] width 0 height 8
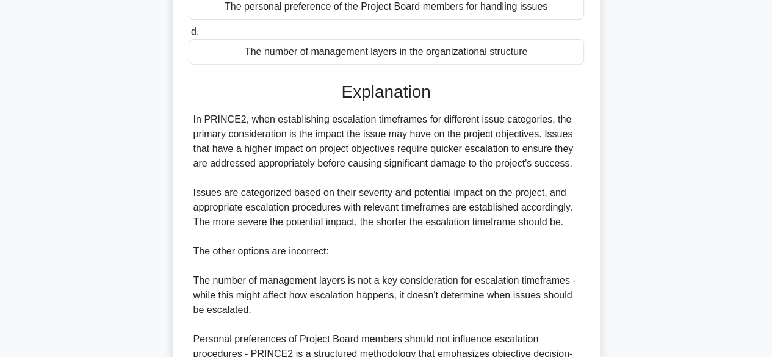
scroll to position [423, 0]
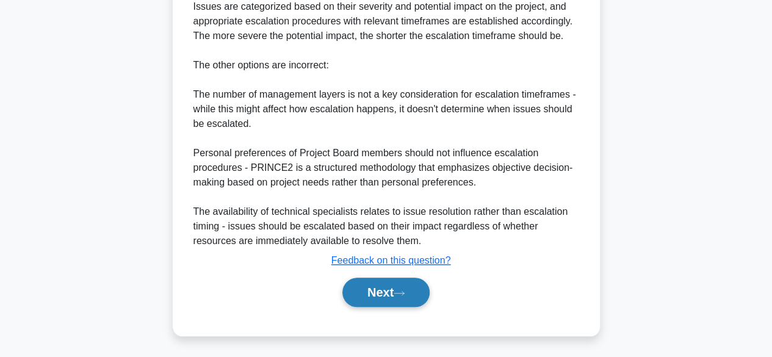
click at [371, 283] on button "Next" at bounding box center [385, 292] width 87 height 29
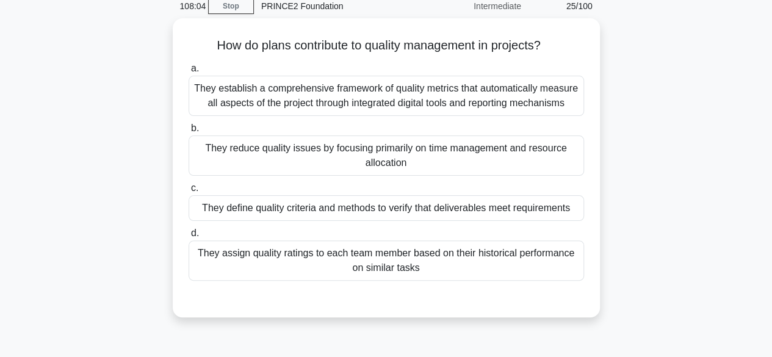
scroll to position [56, 0]
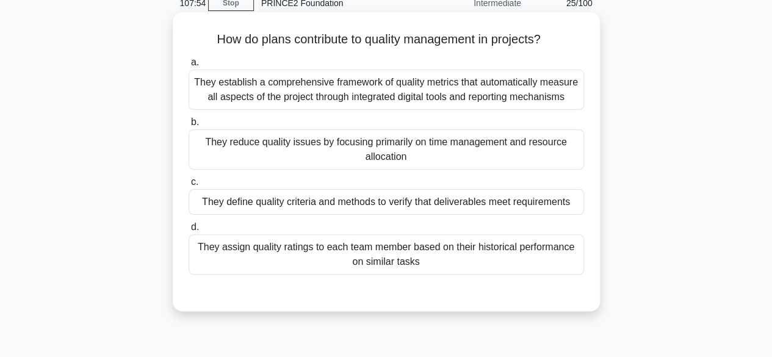
click at [518, 199] on div "They define quality criteria and methods to verify that deliverables meet requi…" at bounding box center [385, 202] width 395 height 26
click at [188, 186] on input "c. They define quality criteria and methods to verify that deliverables meet re…" at bounding box center [188, 182] width 0 height 8
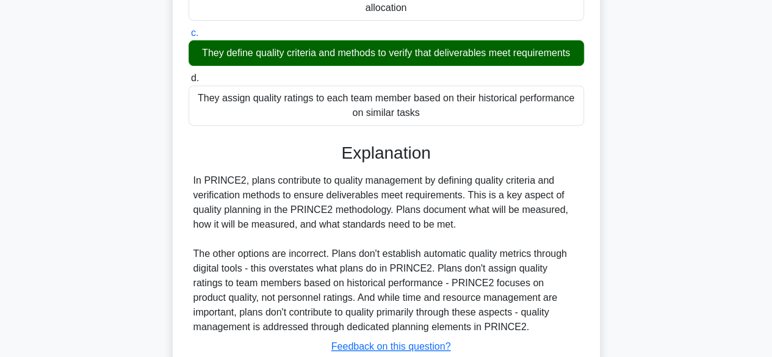
scroll to position [302, 0]
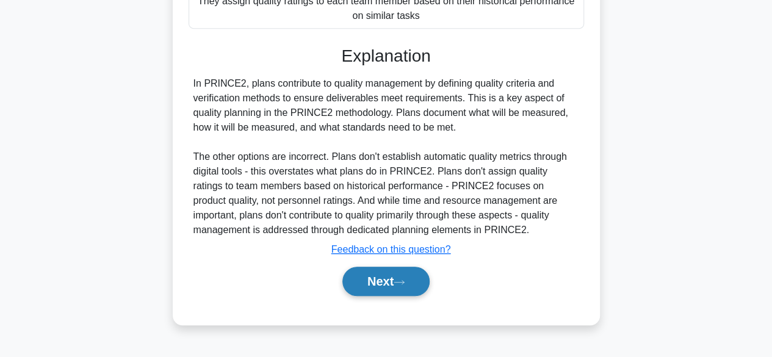
click at [379, 290] on button "Next" at bounding box center [385, 281] width 87 height 29
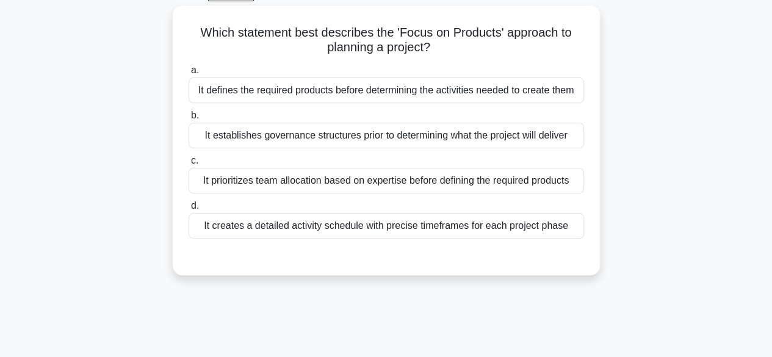
scroll to position [66, 0]
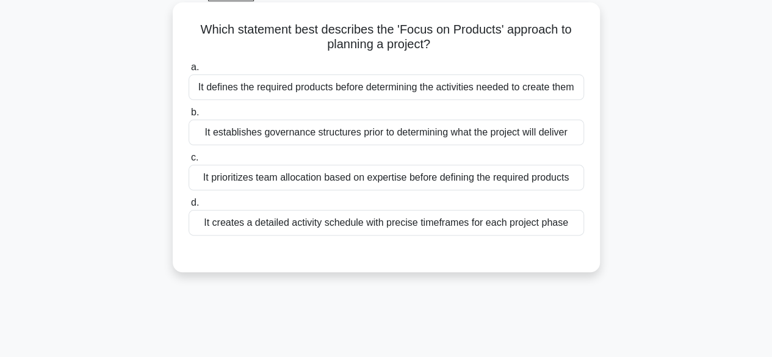
click at [551, 143] on div "It establishes governance structures prior to determining what the project will…" at bounding box center [385, 133] width 395 height 26
click at [188, 117] on input "b. It establishes governance structures prior to determining what the project w…" at bounding box center [188, 113] width 0 height 8
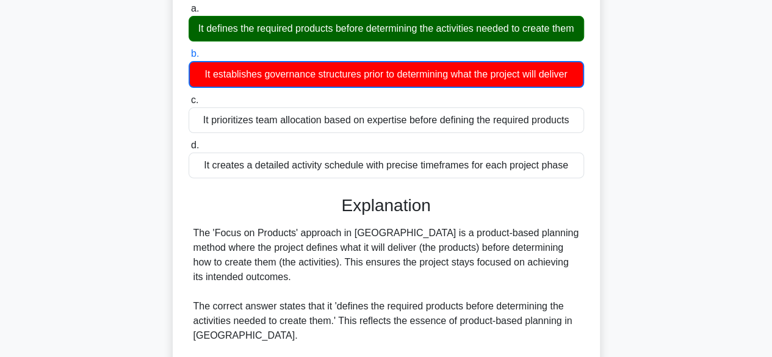
scroll to position [366, 0]
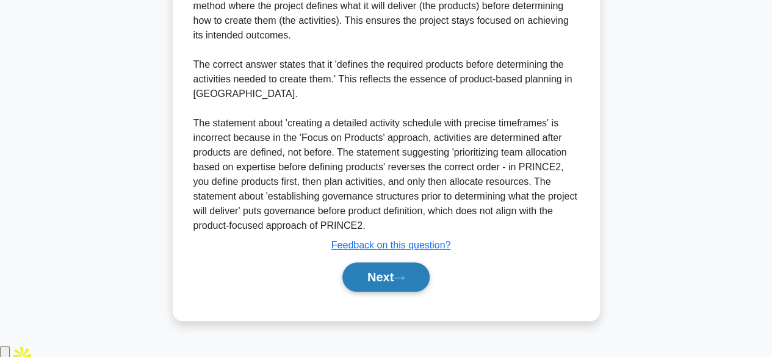
click at [412, 292] on button "Next" at bounding box center [385, 276] width 87 height 29
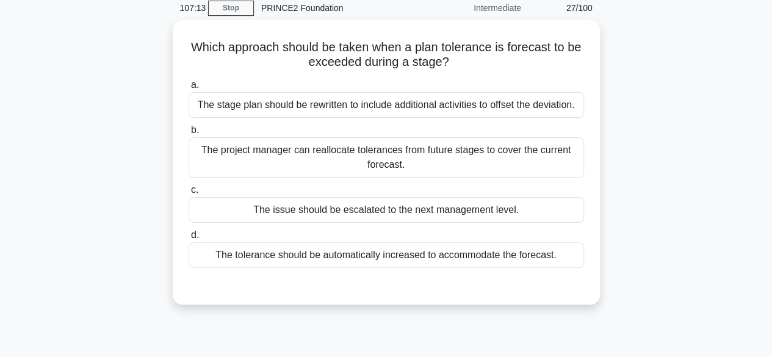
scroll to position [55, 0]
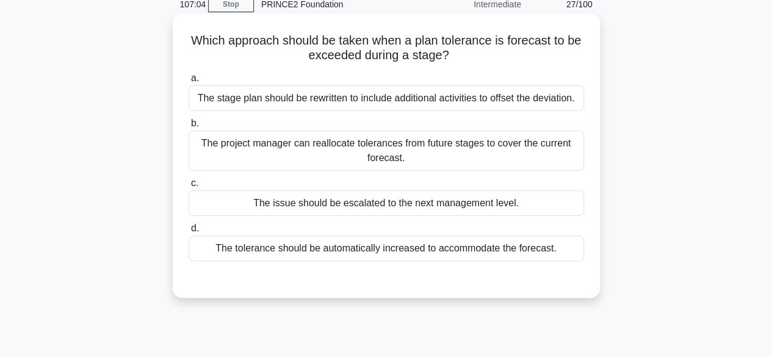
click at [482, 199] on div "The issue should be escalated to the next management level." at bounding box center [385, 203] width 395 height 26
click at [188, 187] on input "c. The issue should be escalated to the next management level." at bounding box center [188, 183] width 0 height 8
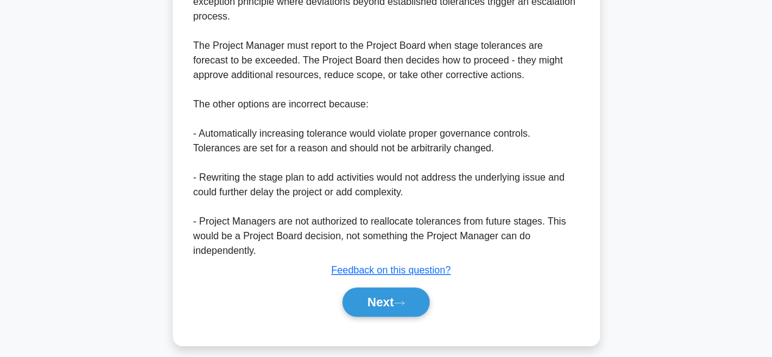
scroll to position [408, 0]
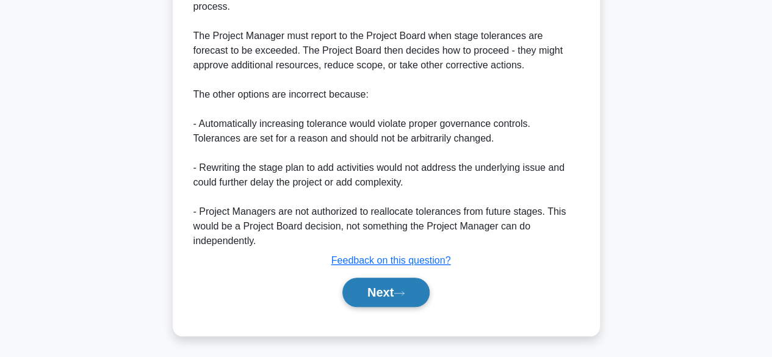
click at [414, 281] on button "Next" at bounding box center [385, 292] width 87 height 29
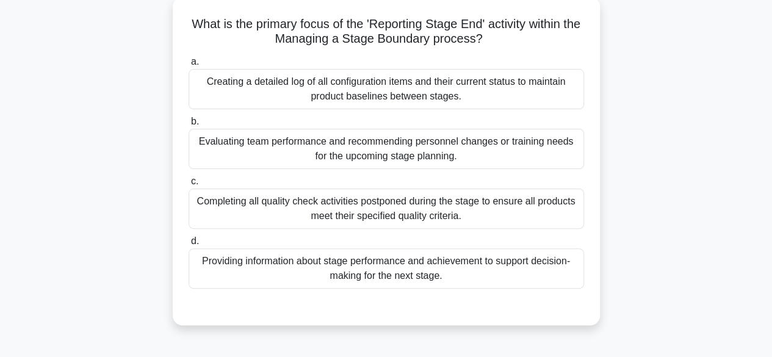
scroll to position [76, 0]
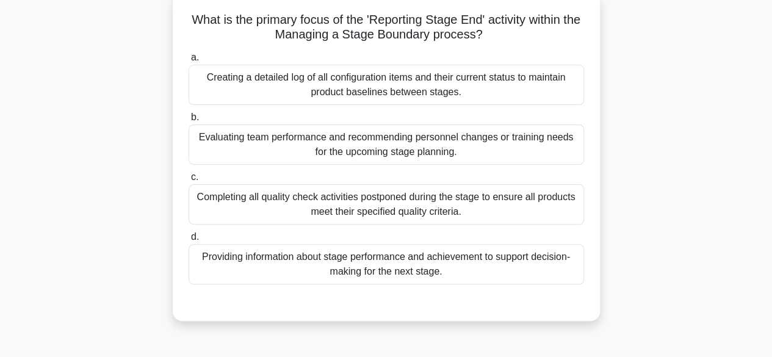
click at [431, 271] on div "Providing information about stage performance and achievement to support decisi…" at bounding box center [385, 264] width 395 height 40
click at [188, 241] on input "d. Providing information about stage performance and achievement to support dec…" at bounding box center [188, 237] width 0 height 8
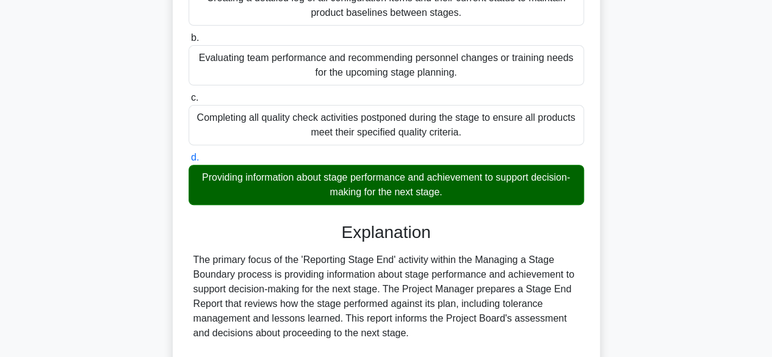
scroll to position [393, 0]
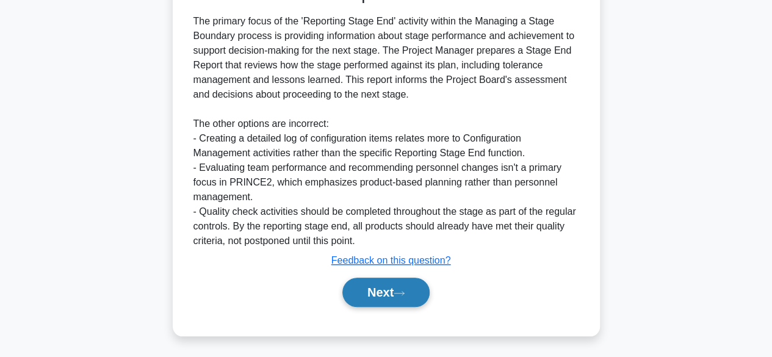
click at [381, 292] on button "Next" at bounding box center [385, 292] width 87 height 29
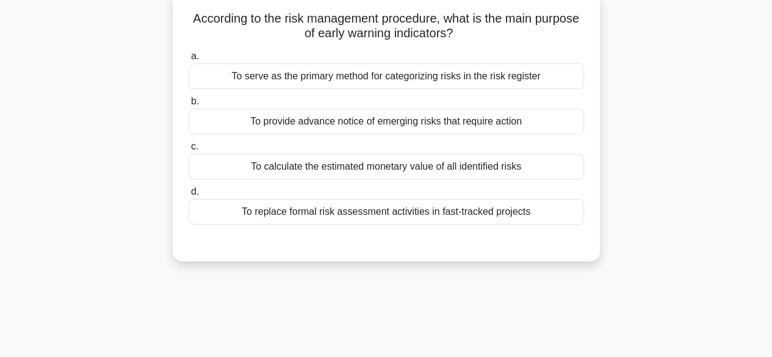
scroll to position [79, 0]
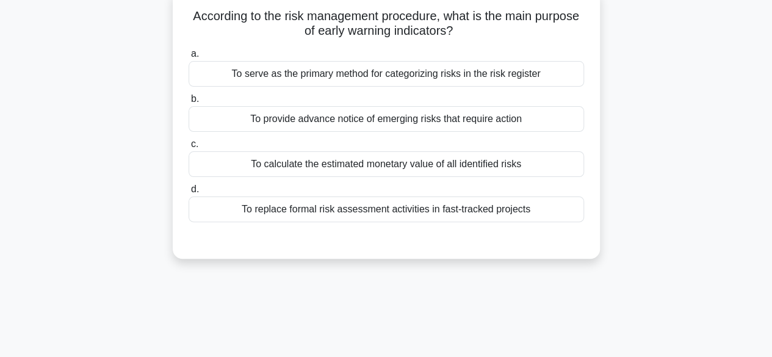
click at [439, 75] on div "To serve as the primary method for categorizing risks in the risk register" at bounding box center [385, 74] width 395 height 26
click at [188, 58] on input "a. To serve as the primary method for categorizing risks in the risk register" at bounding box center [188, 54] width 0 height 8
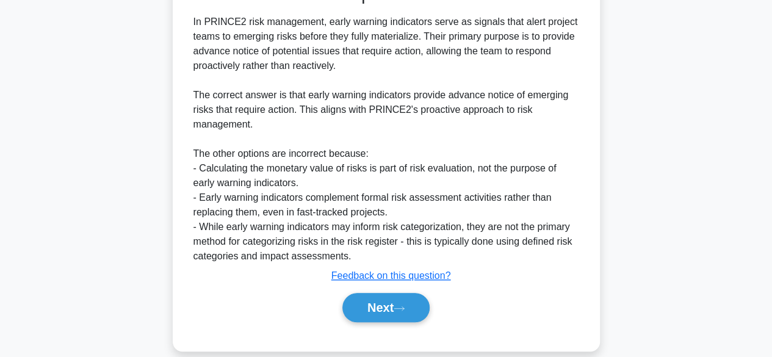
scroll to position [351, 0]
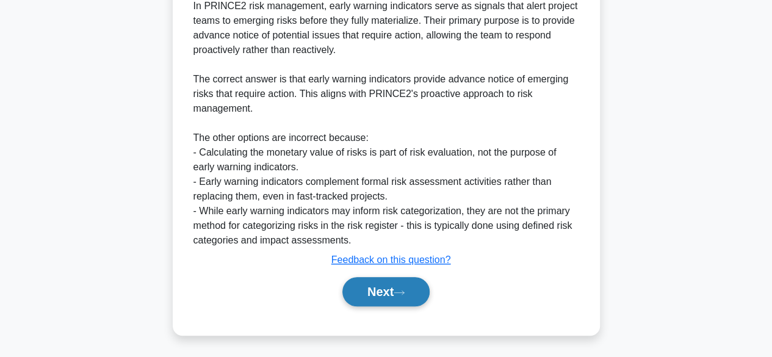
click at [362, 287] on button "Next" at bounding box center [385, 291] width 87 height 29
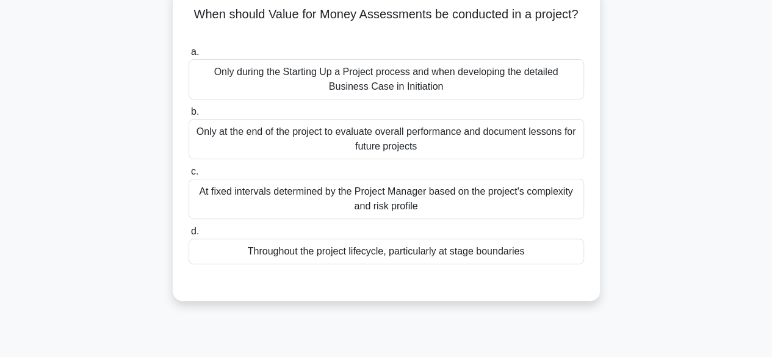
scroll to position [85, 0]
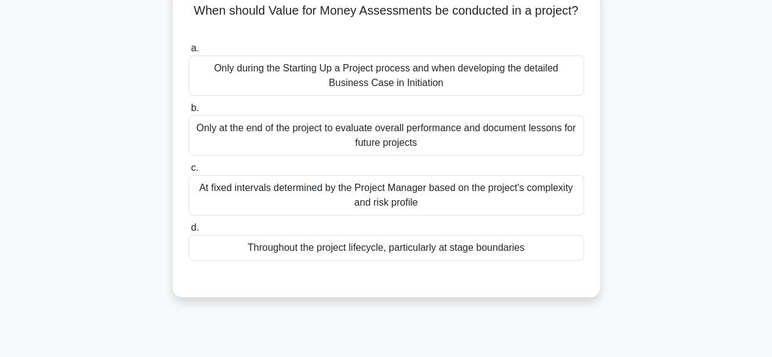
click at [398, 248] on div "Throughout the project lifecycle, particularly at stage boundaries" at bounding box center [385, 248] width 395 height 26
click at [188, 232] on input "d. Throughout the project lifecycle, particularly at stage boundaries" at bounding box center [188, 228] width 0 height 8
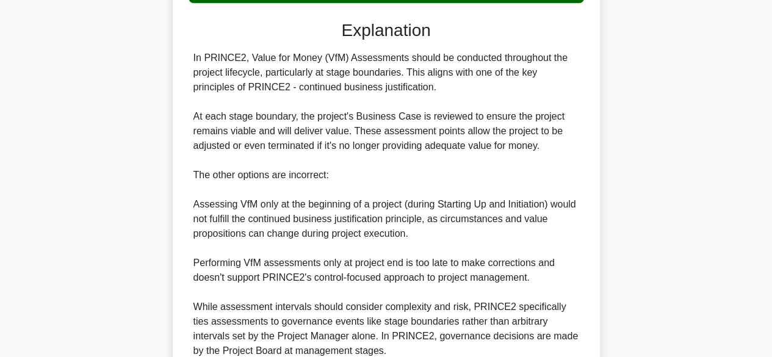
scroll to position [452, 0]
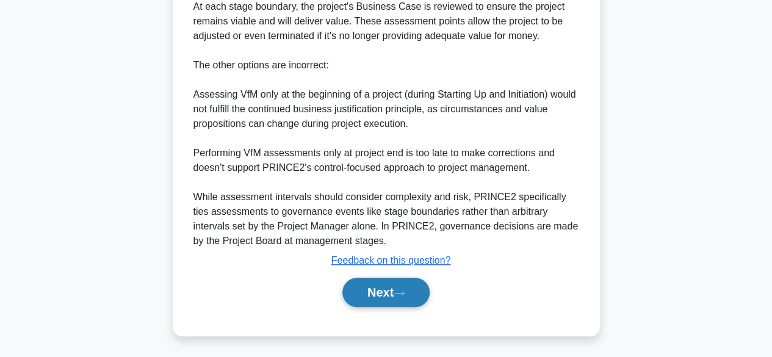
click at [382, 288] on button "Next" at bounding box center [385, 292] width 87 height 29
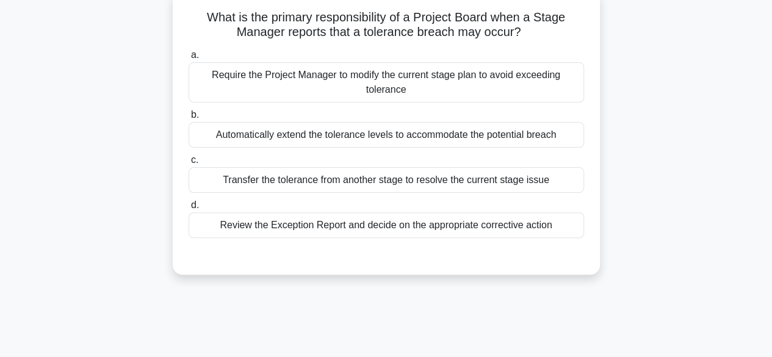
scroll to position [81, 0]
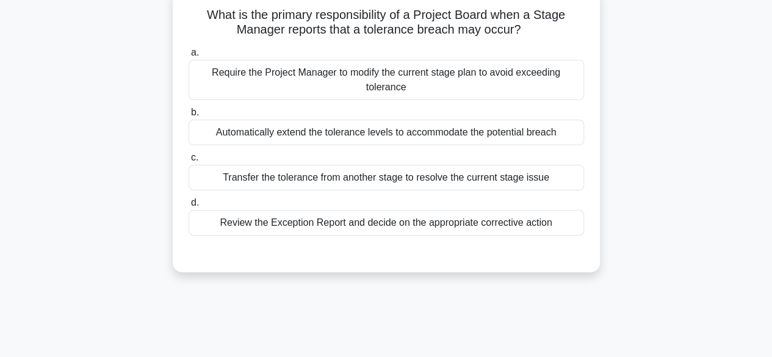
click at [397, 181] on div "Transfer the tolerance from another stage to resolve the current stage issue" at bounding box center [385, 178] width 395 height 26
click at [188, 162] on input "c. Transfer the tolerance from another stage to resolve the current stage issue" at bounding box center [188, 158] width 0 height 8
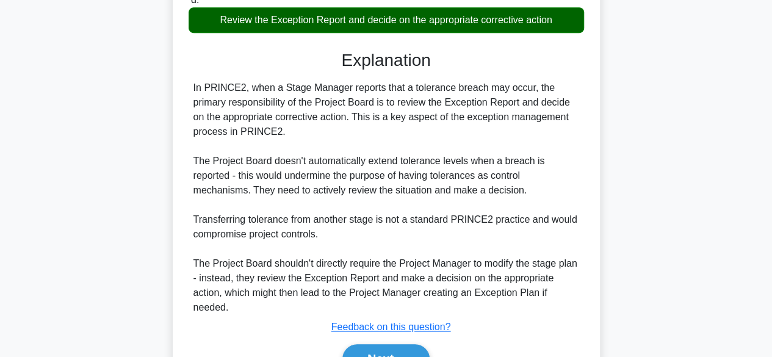
scroll to position [351, 0]
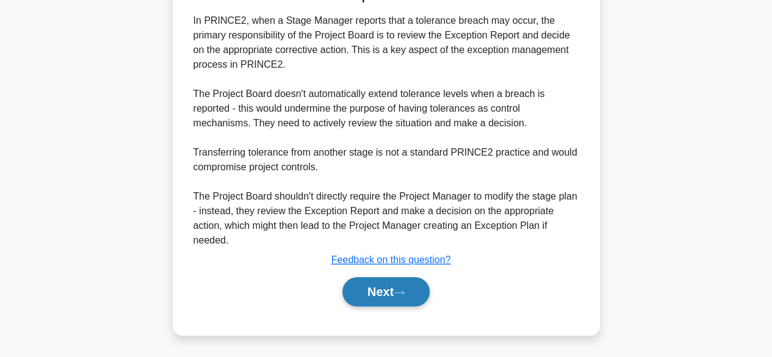
click at [411, 288] on button "Next" at bounding box center [385, 291] width 87 height 29
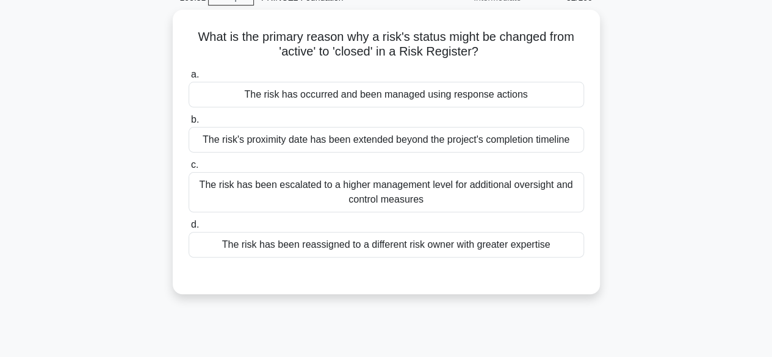
scroll to position [57, 0]
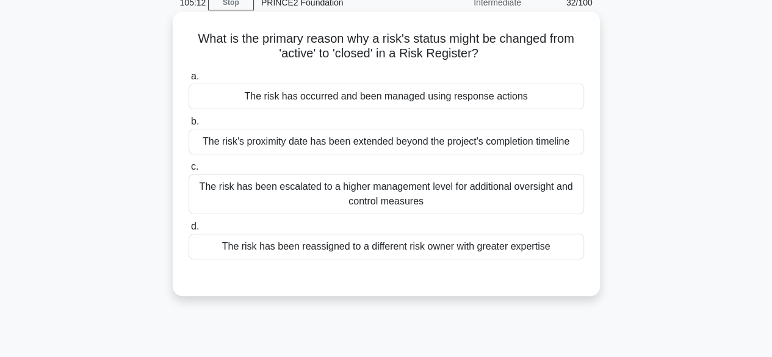
click at [467, 93] on div "The risk has occurred and been managed using response actions" at bounding box center [385, 97] width 395 height 26
click at [188, 81] on input "a. The risk has occurred and been managed using response actions" at bounding box center [188, 77] width 0 height 8
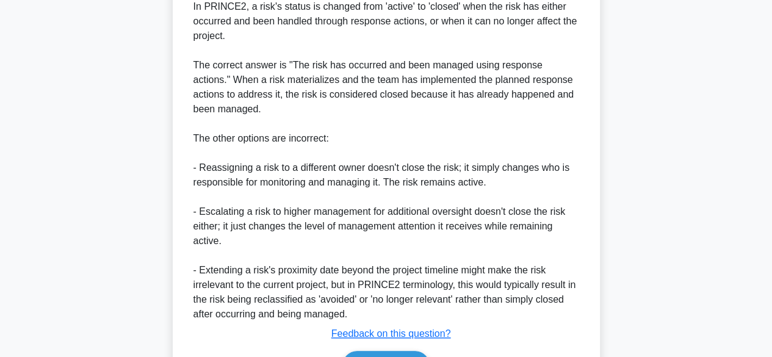
scroll to position [437, 0]
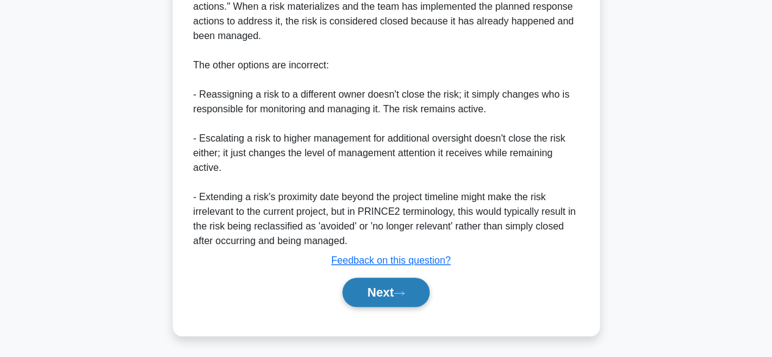
click at [367, 298] on button "Next" at bounding box center [385, 292] width 87 height 29
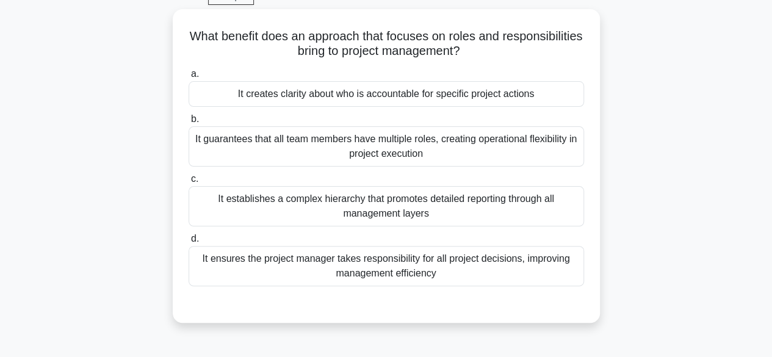
scroll to position [64, 0]
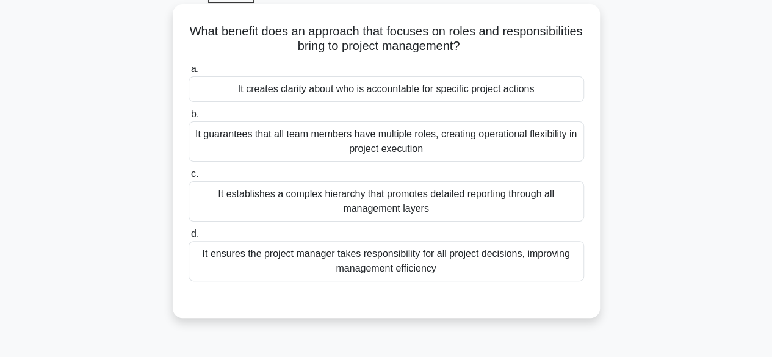
click at [494, 85] on div "It creates clarity about who is accountable for specific project actions" at bounding box center [385, 89] width 395 height 26
click at [188, 73] on input "a. It creates clarity about who is accountable for specific project actions" at bounding box center [188, 69] width 0 height 8
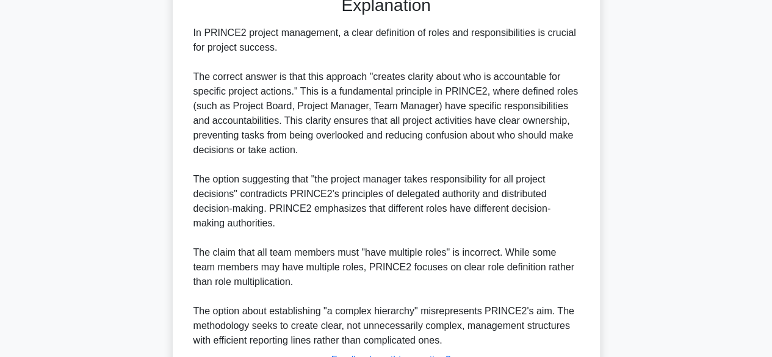
scroll to position [467, 0]
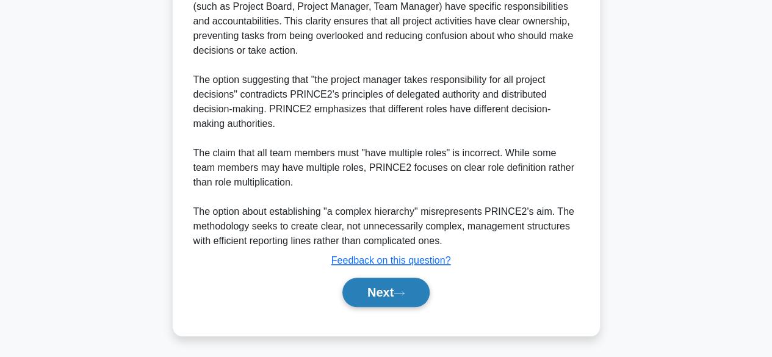
click at [412, 282] on button "Next" at bounding box center [385, 292] width 87 height 29
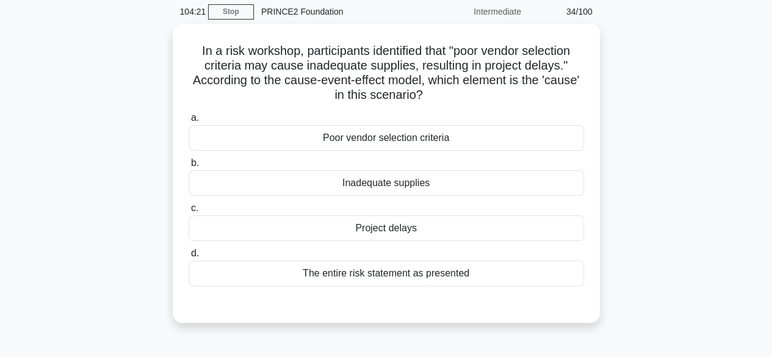
scroll to position [47, 0]
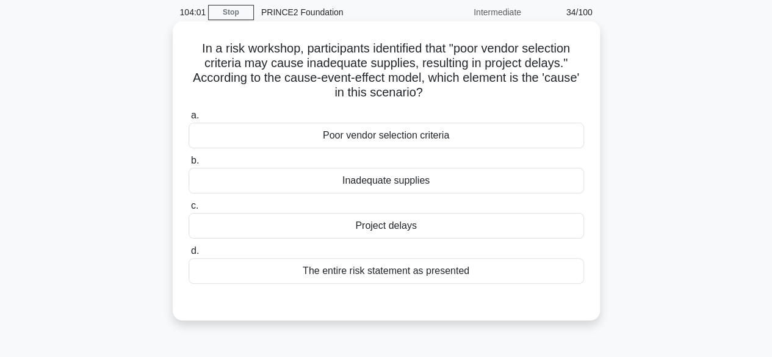
click at [502, 133] on div "Poor vendor selection criteria" at bounding box center [385, 136] width 395 height 26
click at [188, 120] on input "a. Poor vendor selection criteria" at bounding box center [188, 116] width 0 height 8
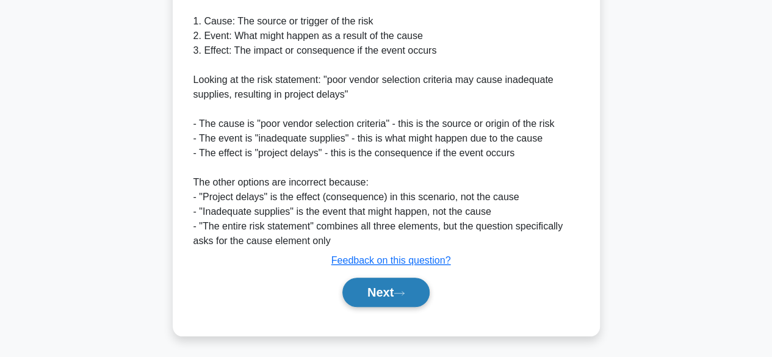
click at [401, 298] on button "Next" at bounding box center [385, 292] width 87 height 29
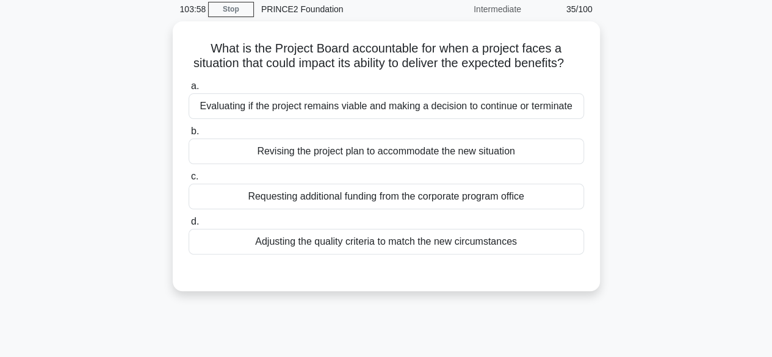
scroll to position [50, 0]
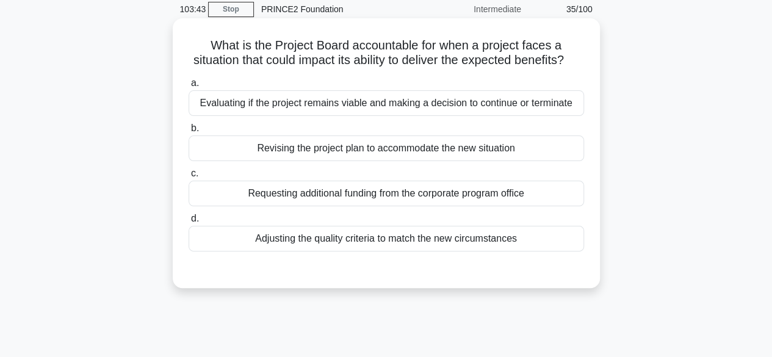
click at [567, 116] on div "Evaluating if the project remains viable and making a decision to continue or t…" at bounding box center [385, 103] width 395 height 26
click at [188, 87] on input "a. Evaluating if the project remains viable and making a decision to continue o…" at bounding box center [188, 83] width 0 height 8
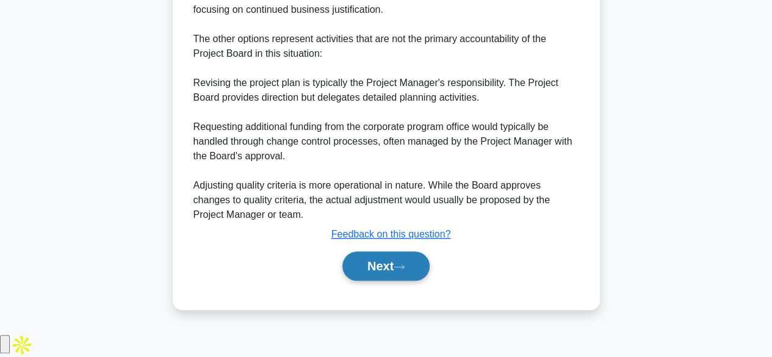
click at [410, 281] on button "Next" at bounding box center [385, 265] width 87 height 29
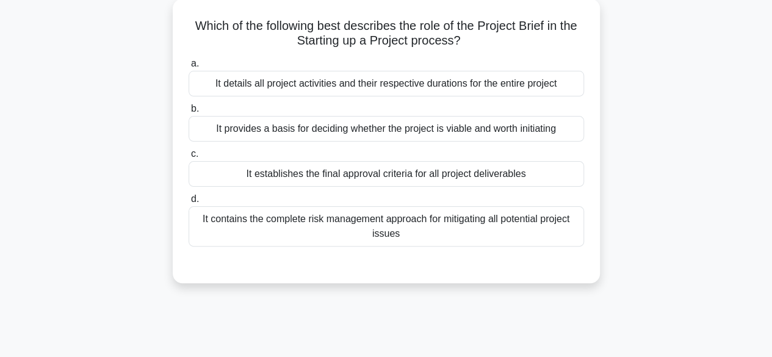
scroll to position [72, 0]
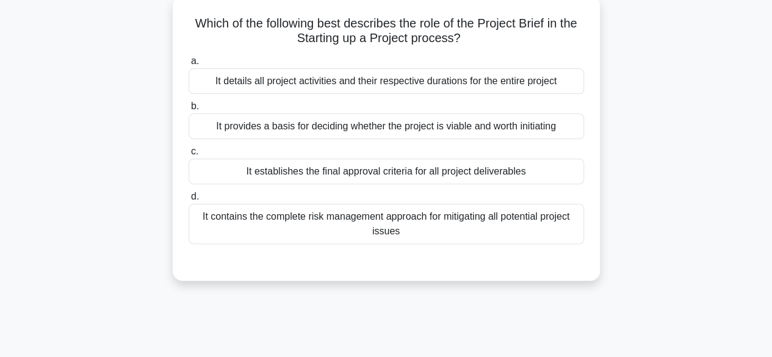
click at [553, 183] on div "It establishes the final approval criteria for all project deliverables" at bounding box center [385, 172] width 395 height 26
click at [188, 156] on input "c. It establishes the final approval criteria for all project deliverables" at bounding box center [188, 152] width 0 height 8
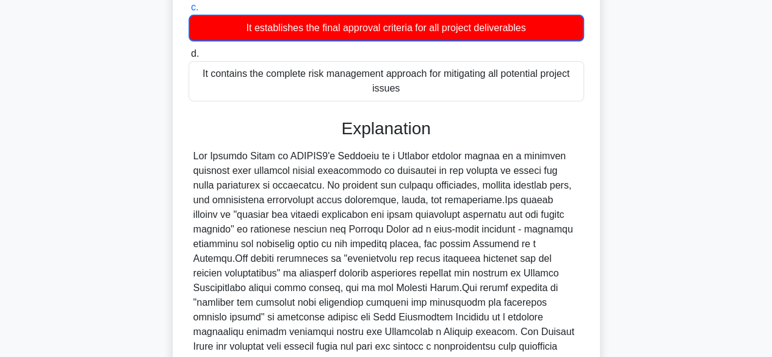
scroll to position [322, 0]
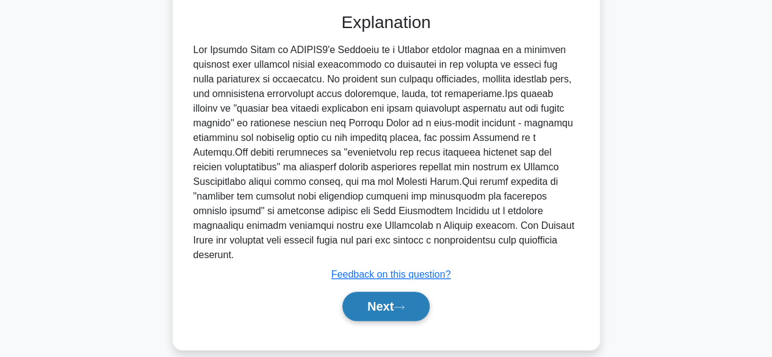
click at [404, 304] on icon at bounding box center [398, 307] width 11 height 7
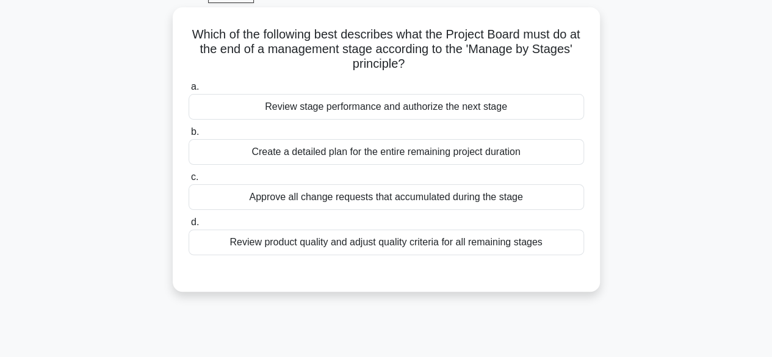
scroll to position [63, 0]
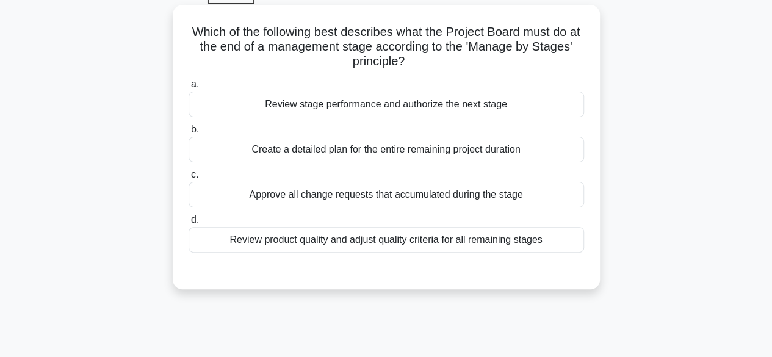
click at [558, 110] on div "Review stage performance and authorize the next stage" at bounding box center [385, 104] width 395 height 26
click at [188, 88] on input "a. Review stage performance and authorize the next stage" at bounding box center [188, 85] width 0 height 8
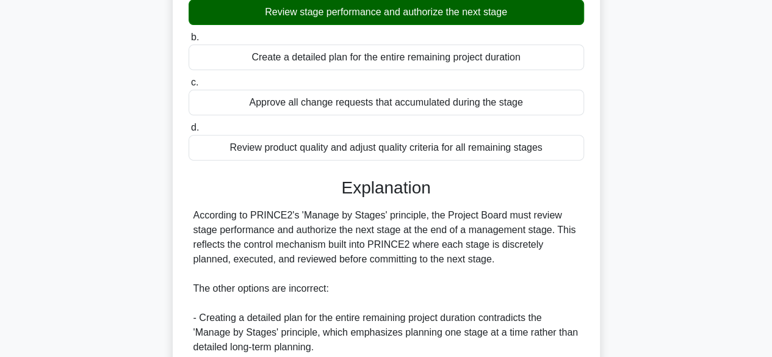
scroll to position [379, 0]
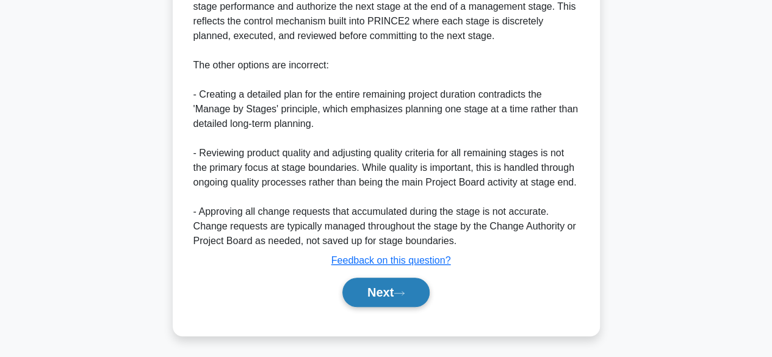
click at [404, 294] on icon at bounding box center [398, 293] width 11 height 7
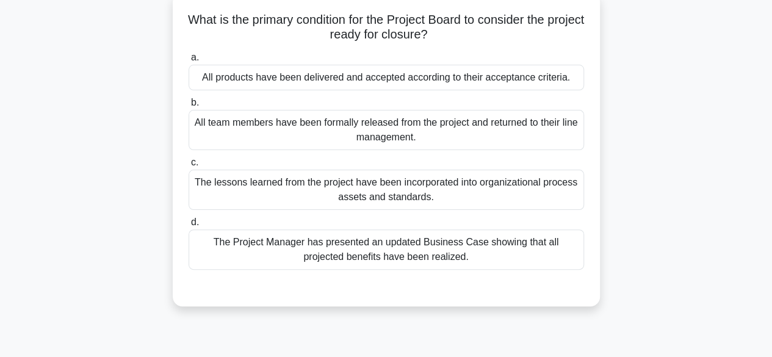
scroll to position [77, 0]
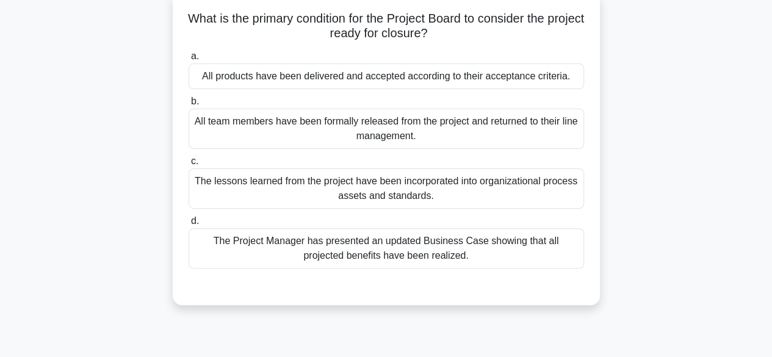
click at [566, 84] on div "All products have been delivered and accepted according to their acceptance cri…" at bounding box center [385, 76] width 395 height 26
click at [188, 60] on input "a. All products have been delivered and accepted according to their acceptance …" at bounding box center [188, 56] width 0 height 8
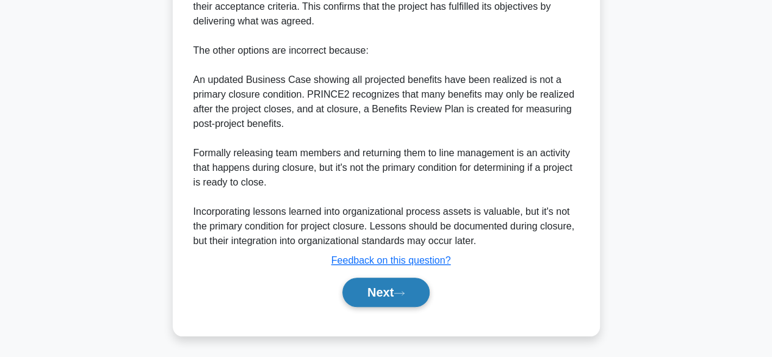
click at [401, 295] on icon at bounding box center [398, 293] width 11 height 7
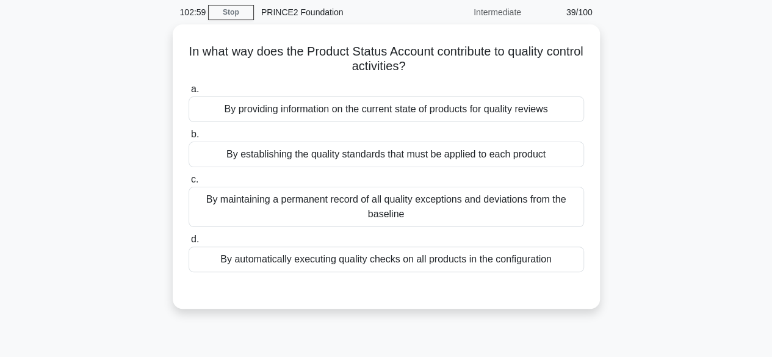
scroll to position [30, 0]
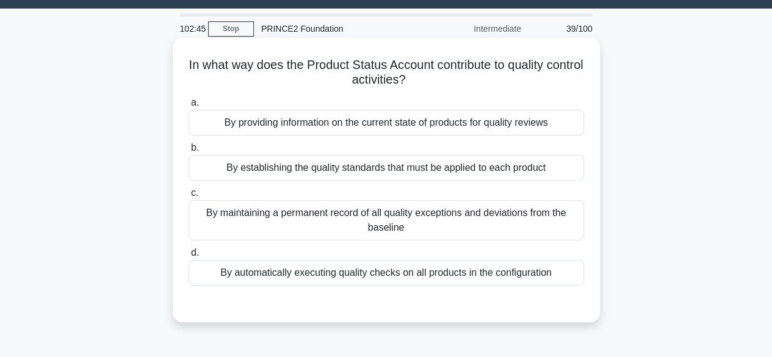
click at [538, 168] on div "By establishing the quality standards that must be applied to each product" at bounding box center [385, 168] width 395 height 26
click at [188, 152] on input "b. By establishing the quality standards that must be applied to each product" at bounding box center [188, 148] width 0 height 8
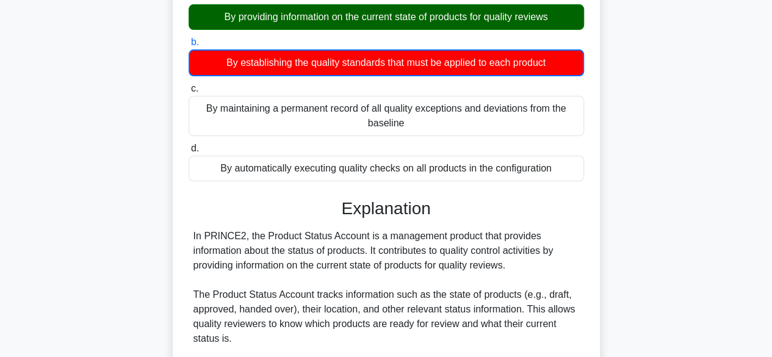
scroll to position [410, 0]
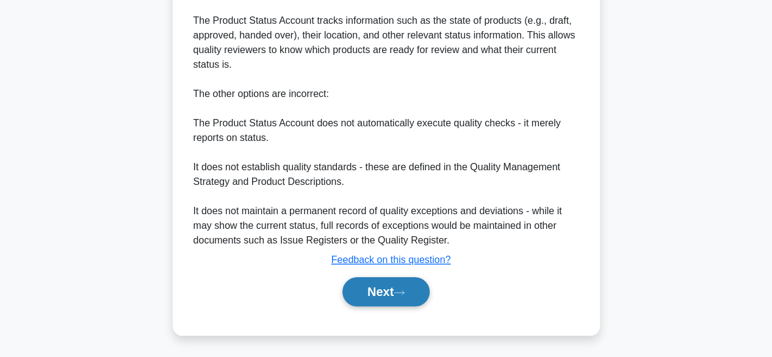
click at [404, 291] on icon at bounding box center [398, 292] width 11 height 7
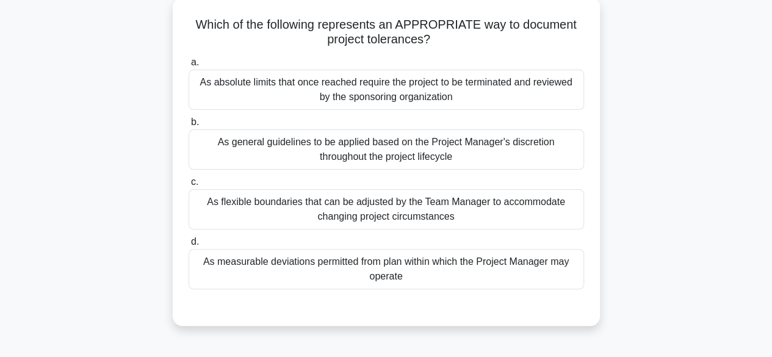
scroll to position [70, 0]
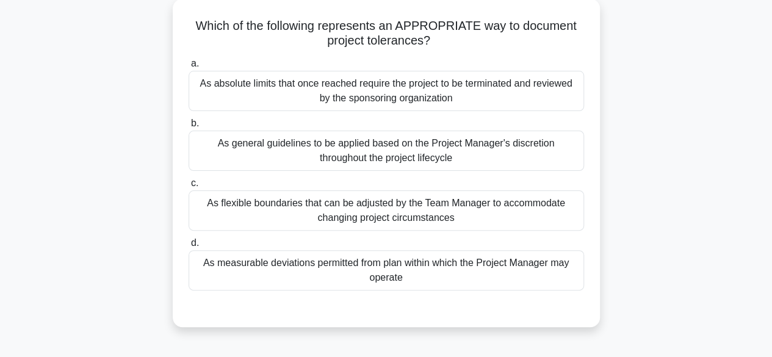
click at [543, 274] on div "As measurable deviations permitted from plan within which the Project Manager m…" at bounding box center [385, 270] width 395 height 40
click at [188, 247] on input "d. As measurable deviations permitted from plan within which the Project Manage…" at bounding box center [188, 243] width 0 height 8
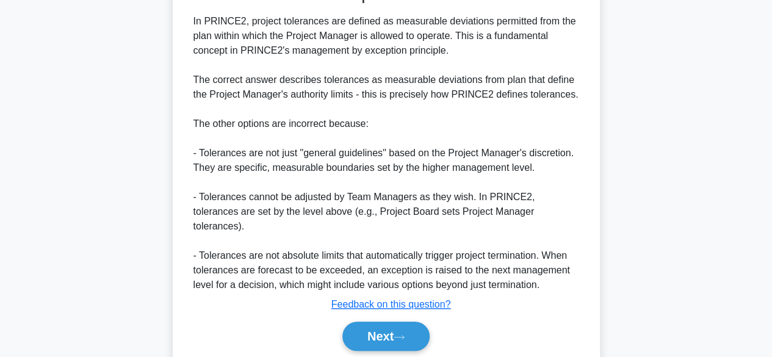
scroll to position [423, 0]
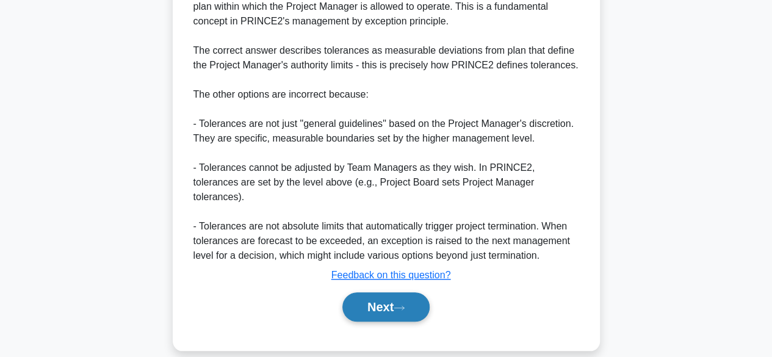
click at [403, 292] on button "Next" at bounding box center [385, 306] width 87 height 29
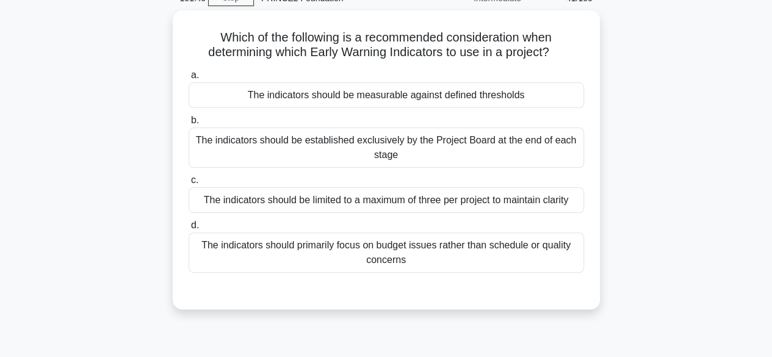
scroll to position [62, 0]
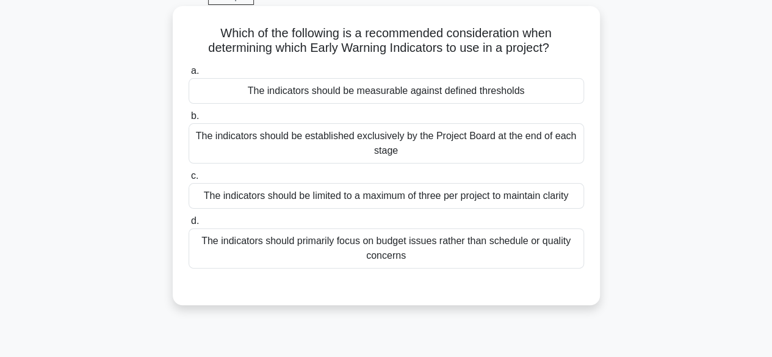
click at [551, 88] on div "The indicators should be measurable against defined thresholds" at bounding box center [385, 91] width 395 height 26
click at [188, 75] on input "a. The indicators should be measurable against defined thresholds" at bounding box center [188, 71] width 0 height 8
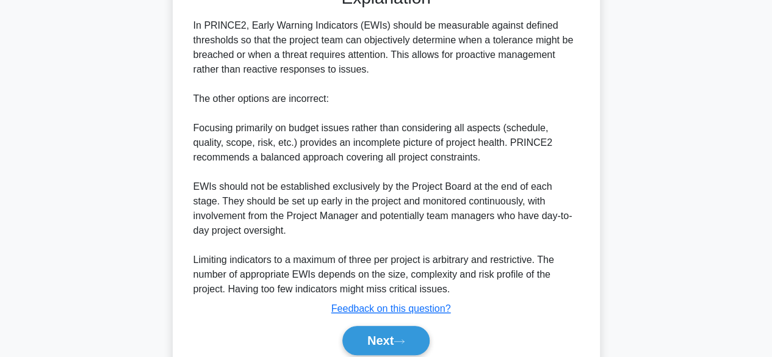
scroll to position [408, 0]
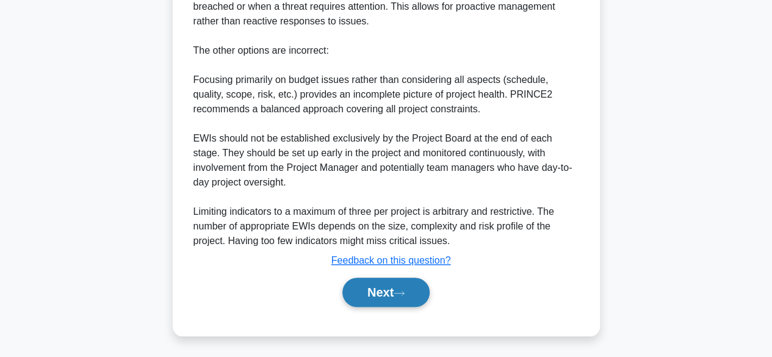
click at [393, 296] on button "Next" at bounding box center [385, 292] width 87 height 29
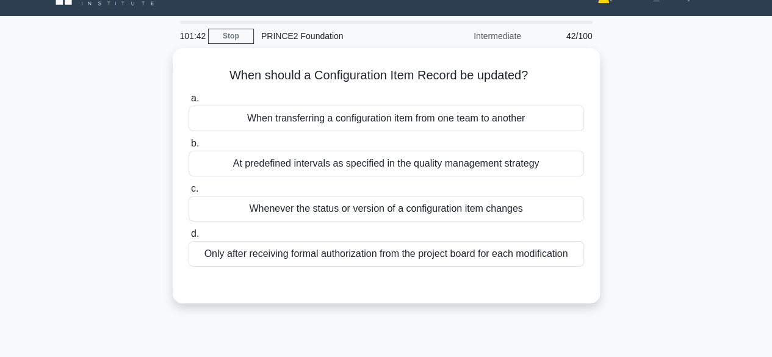
scroll to position [23, 0]
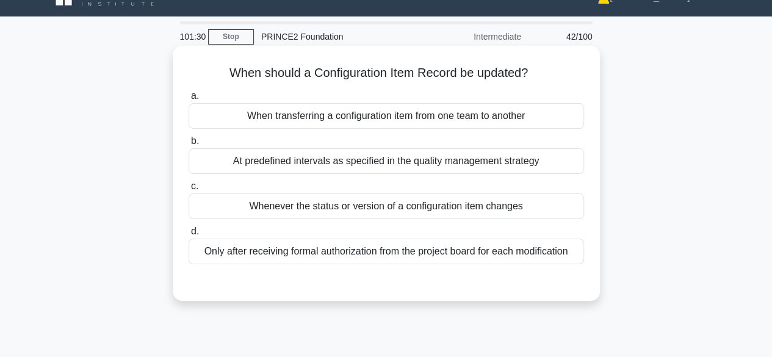
click at [545, 203] on div "Whenever the status or version of a configuration item changes" at bounding box center [385, 206] width 395 height 26
click at [188, 190] on input "c. Whenever the status or version of a configuration item changes" at bounding box center [188, 186] width 0 height 8
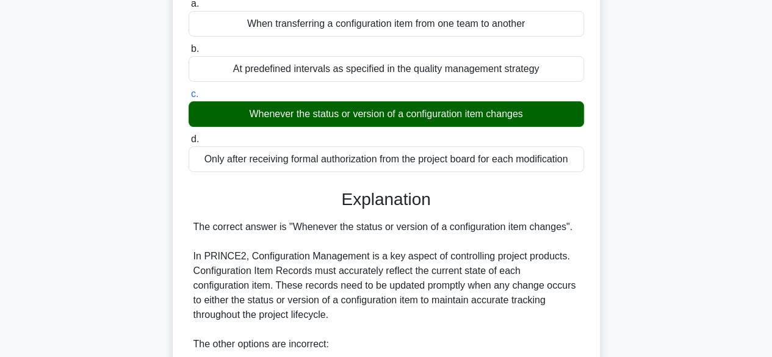
scroll to position [423, 0]
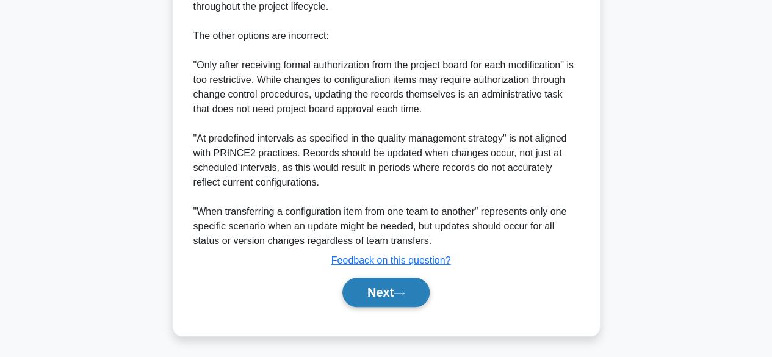
click at [395, 302] on button "Next" at bounding box center [385, 292] width 87 height 29
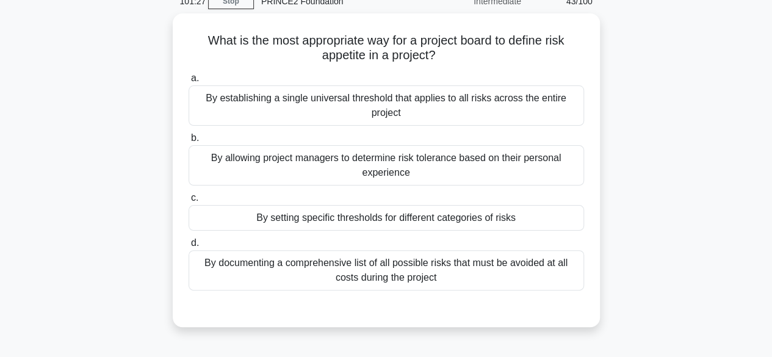
scroll to position [66, 0]
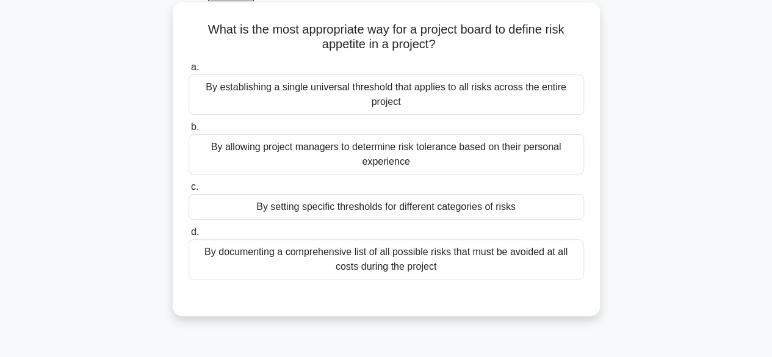
click at [553, 203] on div "By setting specific thresholds for different categories of risks" at bounding box center [385, 207] width 395 height 26
click at [188, 191] on input "c. By setting specific thresholds for different categories of risks" at bounding box center [188, 187] width 0 height 8
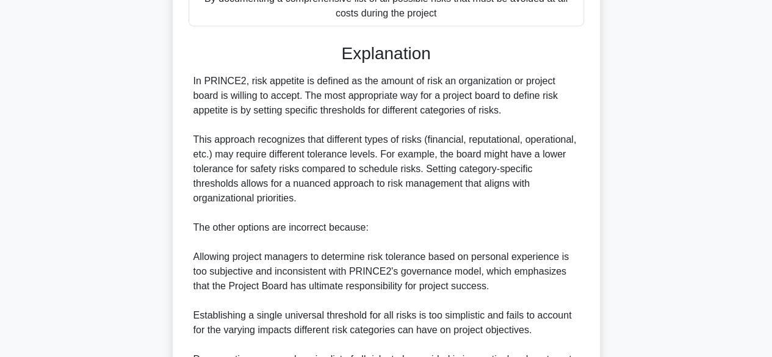
scroll to position [467, 0]
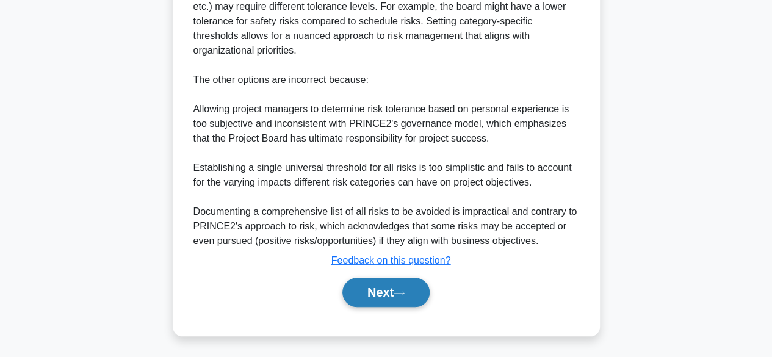
click at [416, 289] on button "Next" at bounding box center [385, 292] width 87 height 29
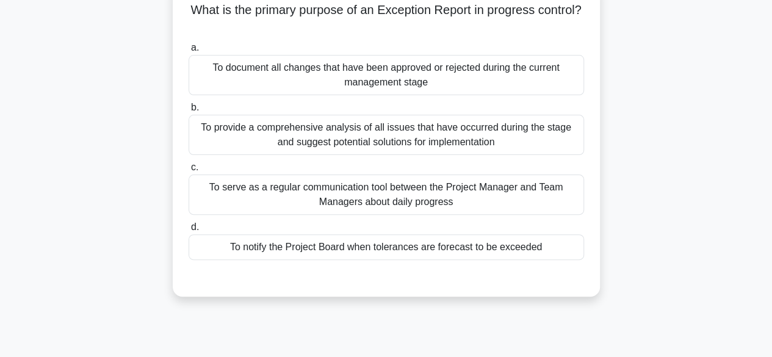
scroll to position [82, 0]
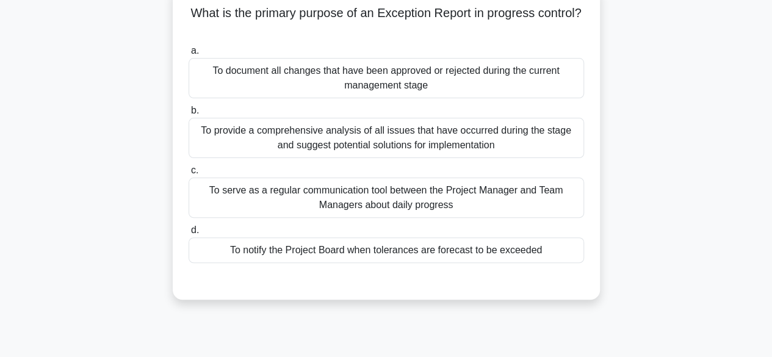
click at [556, 249] on div "To notify the Project Board when tolerances are forecast to be exceeded" at bounding box center [385, 250] width 395 height 26
click at [188, 234] on input "d. To notify the Project Board when tolerances are forecast to be exceeded" at bounding box center [188, 230] width 0 height 8
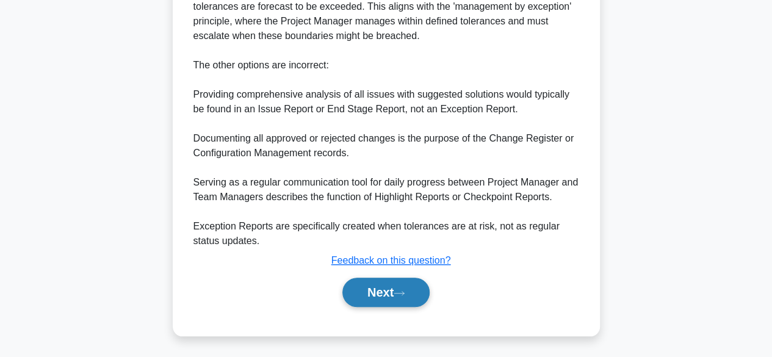
click at [400, 299] on button "Next" at bounding box center [385, 292] width 87 height 29
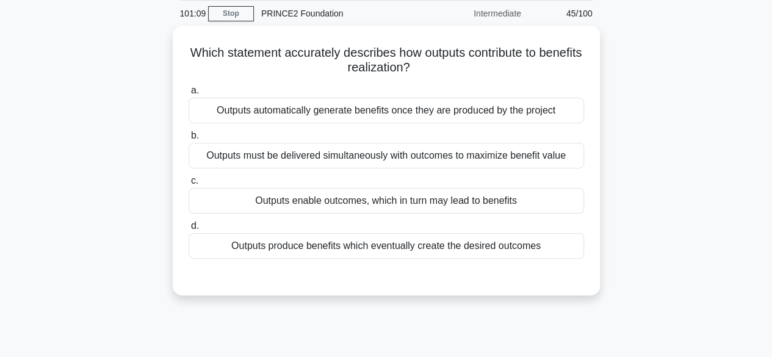
scroll to position [38, 0]
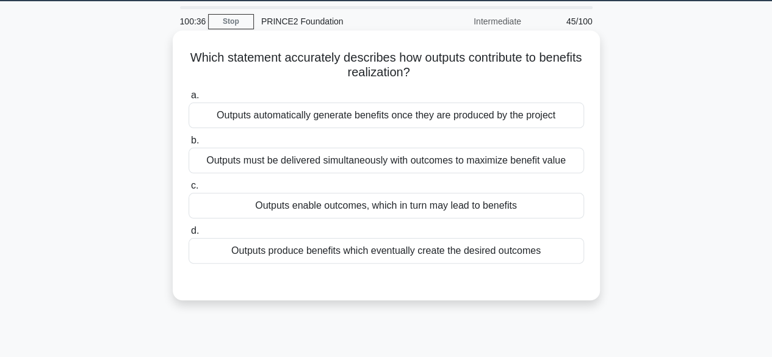
click at [555, 210] on div "Outputs enable outcomes, which in turn may lead to benefits" at bounding box center [385, 206] width 395 height 26
click at [188, 190] on input "c. Outputs enable outcomes, which in turn may lead to benefits" at bounding box center [188, 186] width 0 height 8
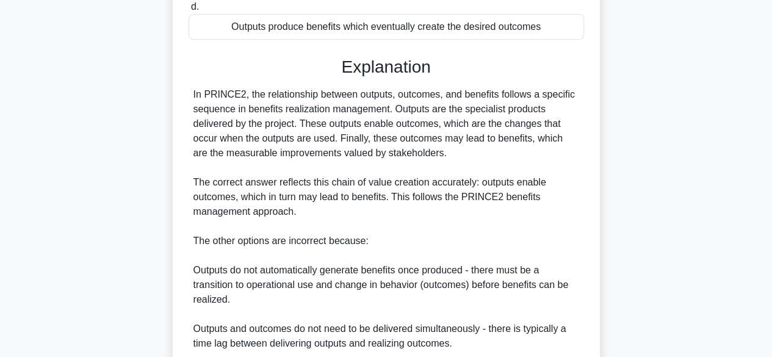
scroll to position [408, 0]
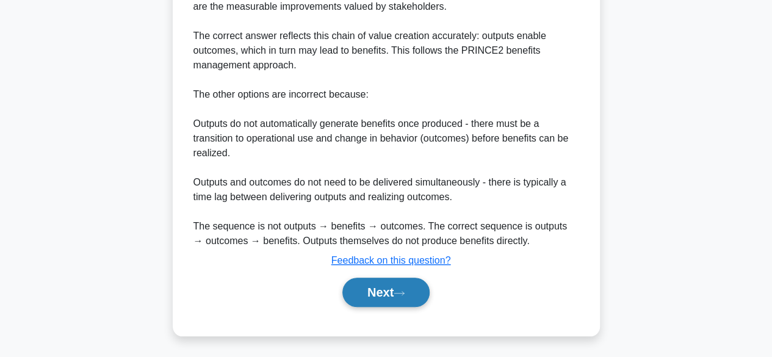
click at [404, 293] on icon at bounding box center [398, 293] width 11 height 7
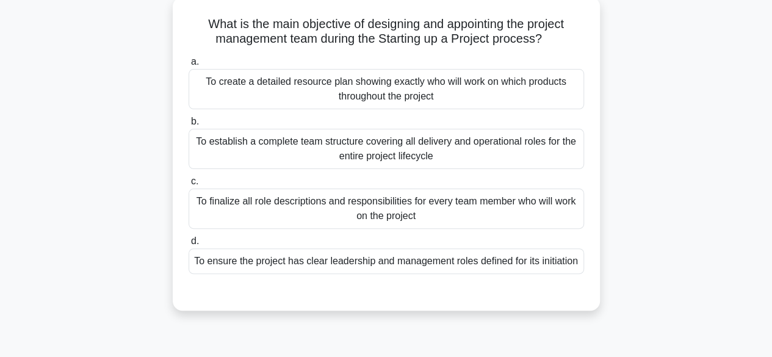
scroll to position [73, 0]
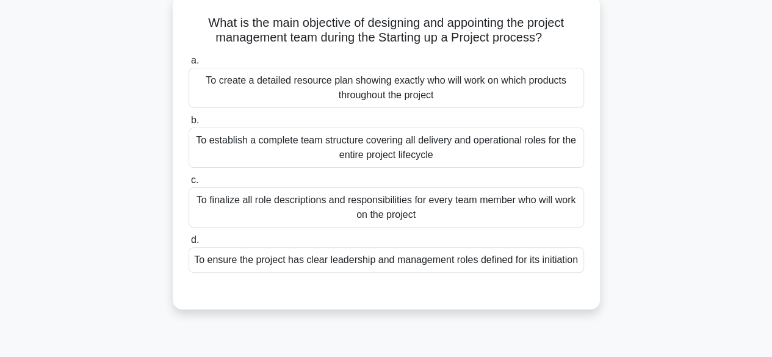
click at [358, 253] on div "To ensure the project has clear leadership and management roles defined for its…" at bounding box center [385, 260] width 395 height 26
click at [188, 244] on input "d. To ensure the project has clear leadership and management roles defined for …" at bounding box center [188, 240] width 0 height 8
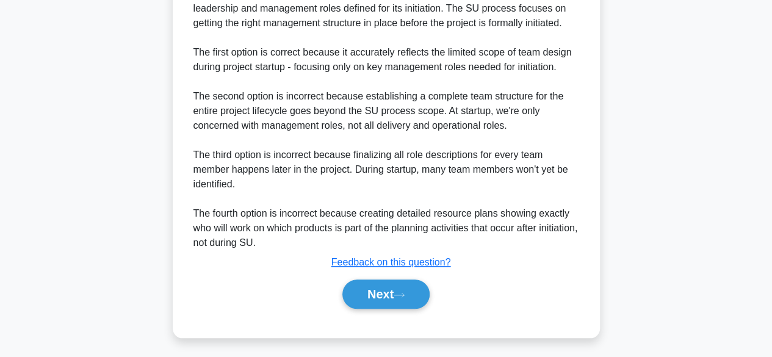
scroll to position [437, 0]
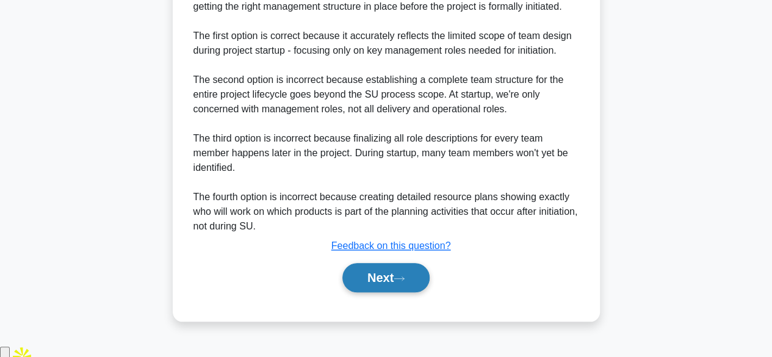
click at [398, 276] on button "Next" at bounding box center [385, 277] width 87 height 29
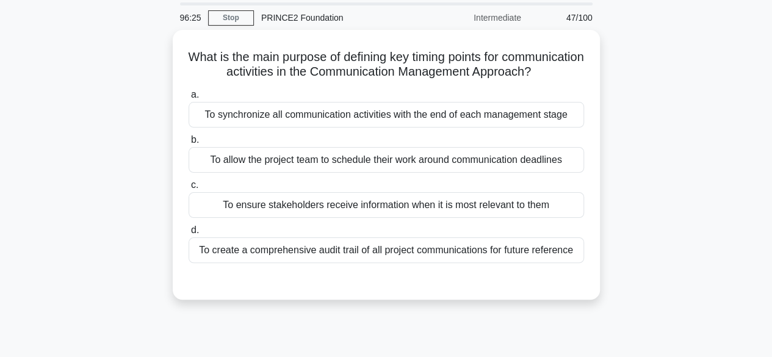
scroll to position [43, 0]
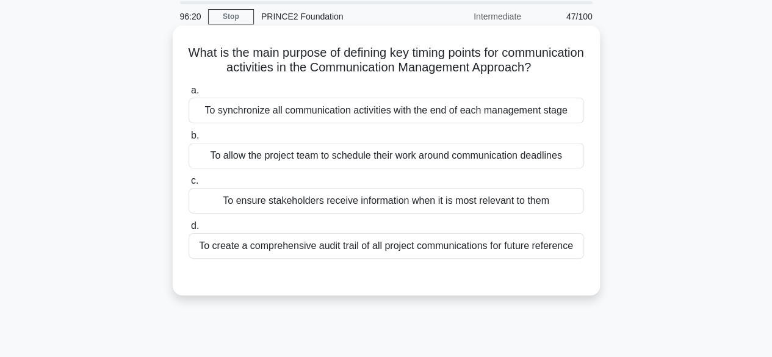
click at [431, 213] on div "To ensure stakeholders receive information when it is most relevant to them" at bounding box center [385, 201] width 395 height 26
click at [188, 185] on input "c. To ensure stakeholders receive information when it is most relevant to them" at bounding box center [188, 181] width 0 height 8
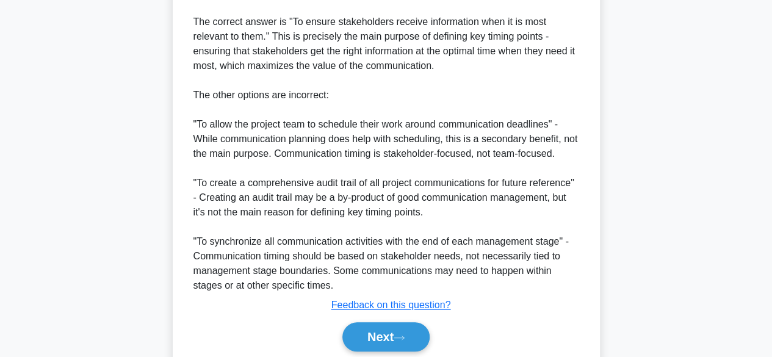
scroll to position [452, 0]
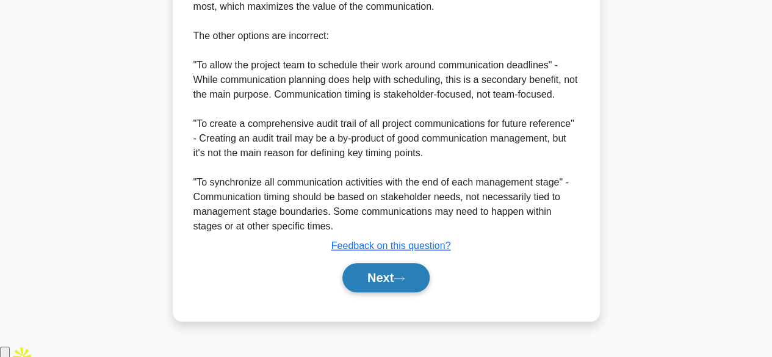
click at [378, 290] on button "Next" at bounding box center [385, 277] width 87 height 29
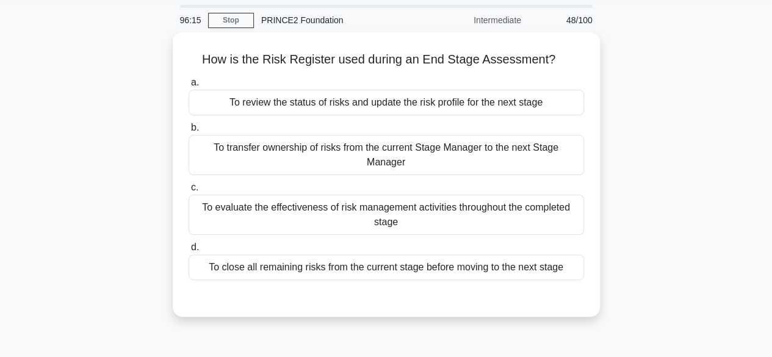
scroll to position [45, 0]
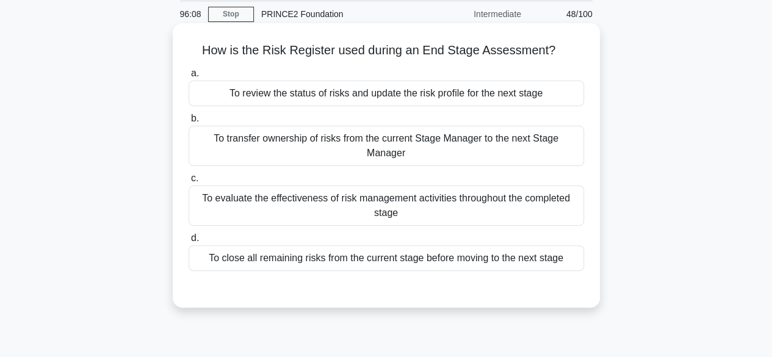
click at [478, 90] on div "To review the status of risks and update the risk profile for the next stage" at bounding box center [385, 94] width 395 height 26
click at [188, 77] on input "a. To review the status of risks and update the risk profile for the next stage" at bounding box center [188, 74] width 0 height 8
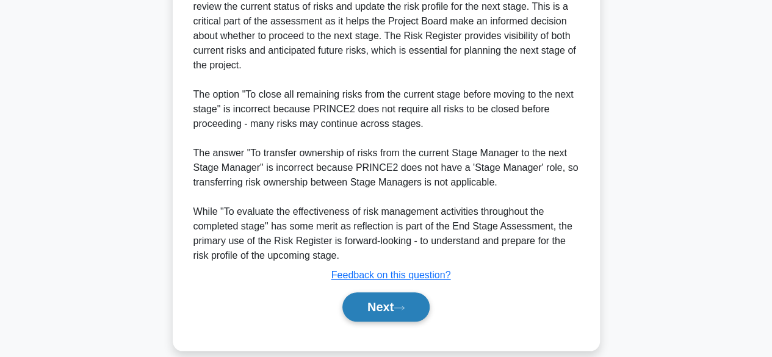
click at [401, 304] on icon at bounding box center [398, 307] width 11 height 7
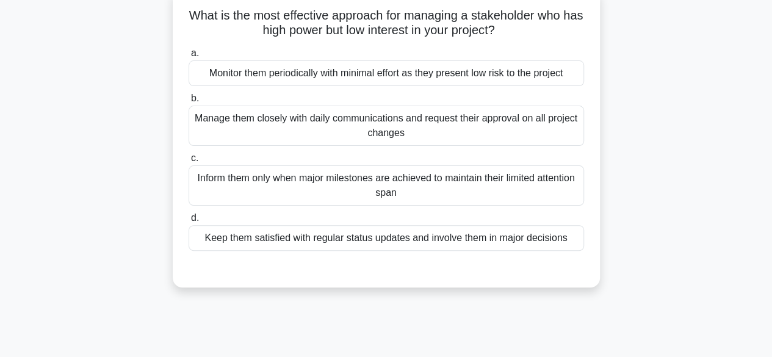
scroll to position [79, 0]
click at [438, 243] on div "Keep them satisfied with regular status updates and involve them in major decis…" at bounding box center [385, 239] width 395 height 26
click at [188, 223] on input "d. Keep them satisfied with regular status updates and involve them in major de…" at bounding box center [188, 219] width 0 height 8
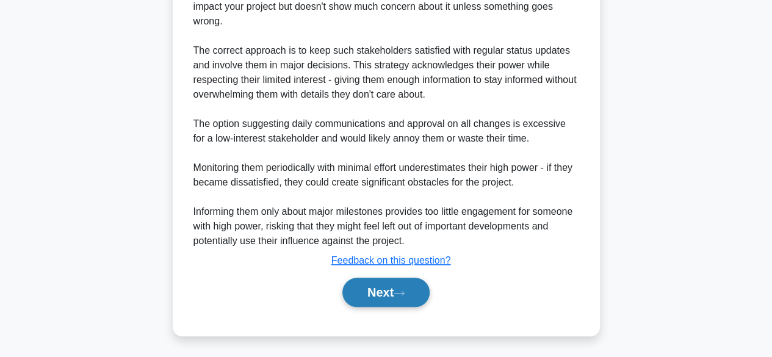
click at [396, 287] on button "Next" at bounding box center [385, 292] width 87 height 29
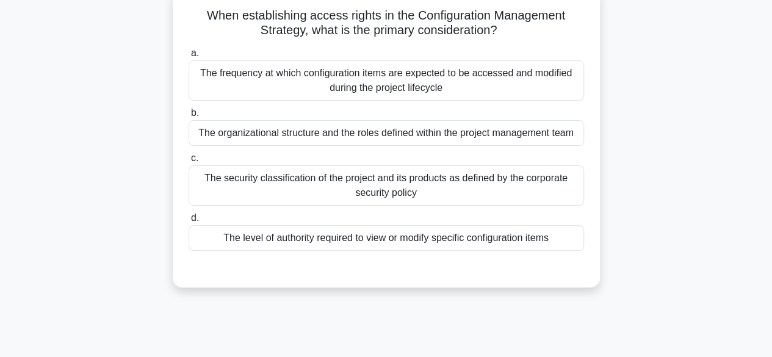
scroll to position [81, 0]
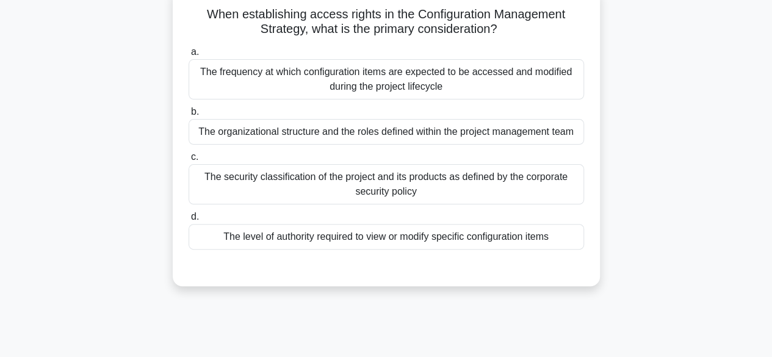
click at [558, 240] on div "The level of authority required to view or modify specific configuration items" at bounding box center [385, 237] width 395 height 26
click at [188, 221] on input "d. The level of authority required to view or modify specific configuration ite…" at bounding box center [188, 217] width 0 height 8
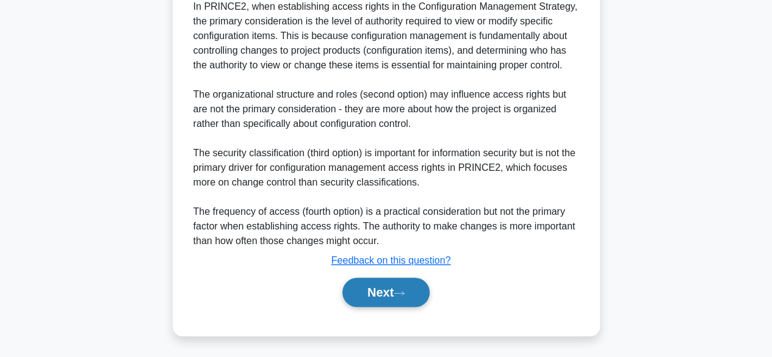
click at [401, 293] on icon at bounding box center [398, 293] width 11 height 7
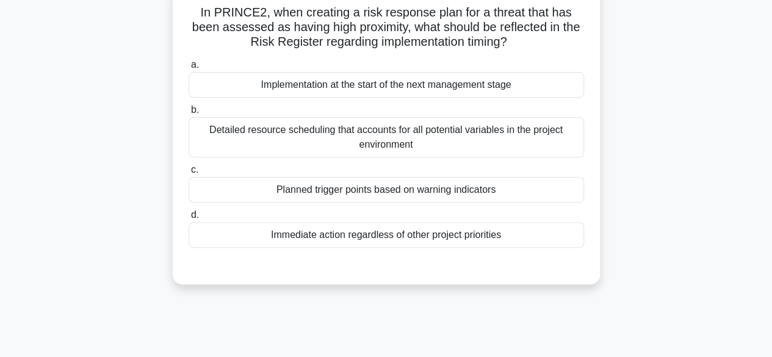
scroll to position [85, 0]
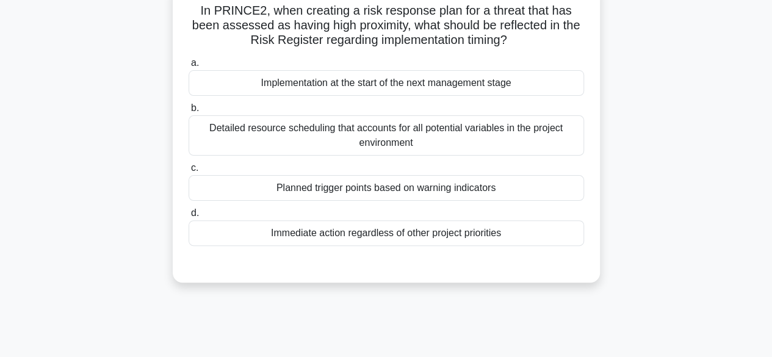
click at [512, 79] on div "Implementation at the start of the next management stage" at bounding box center [385, 83] width 395 height 26
click at [188, 67] on input "a. Implementation at the start of the next management stage" at bounding box center [188, 63] width 0 height 8
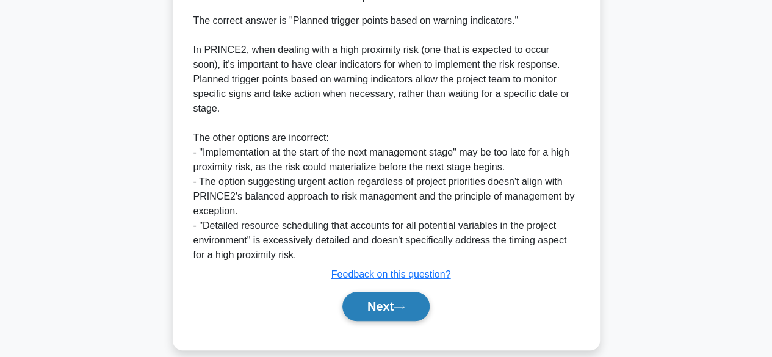
click at [420, 295] on button "Next" at bounding box center [385, 306] width 87 height 29
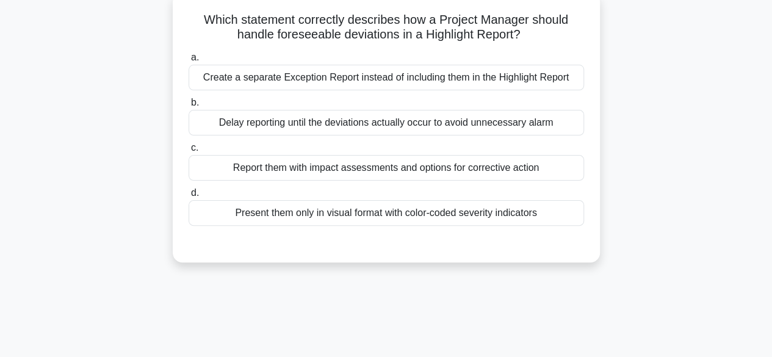
scroll to position [79, 0]
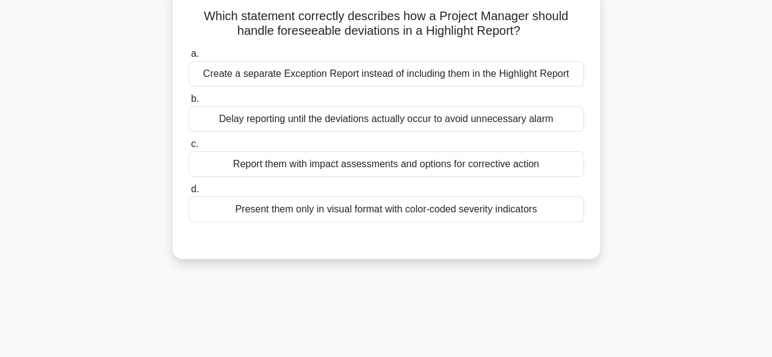
click at [448, 167] on div "Report them with impact assessments and options for corrective action" at bounding box center [385, 164] width 395 height 26
click at [188, 148] on input "c. Report them with impact assessments and options for corrective action" at bounding box center [188, 144] width 0 height 8
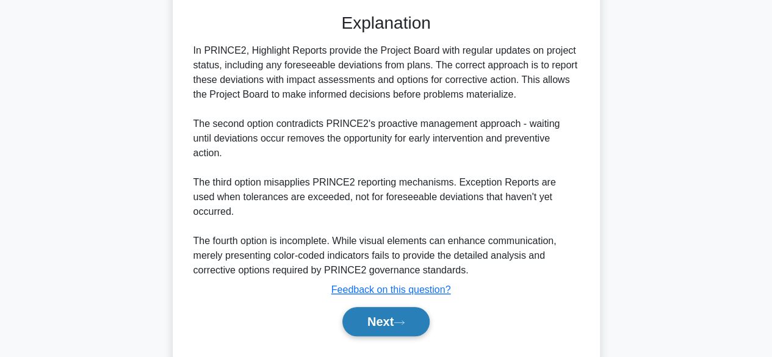
click at [404, 307] on button "Next" at bounding box center [385, 321] width 87 height 29
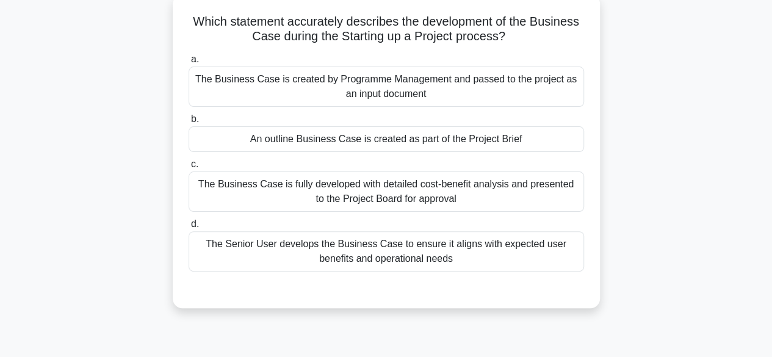
scroll to position [77, 0]
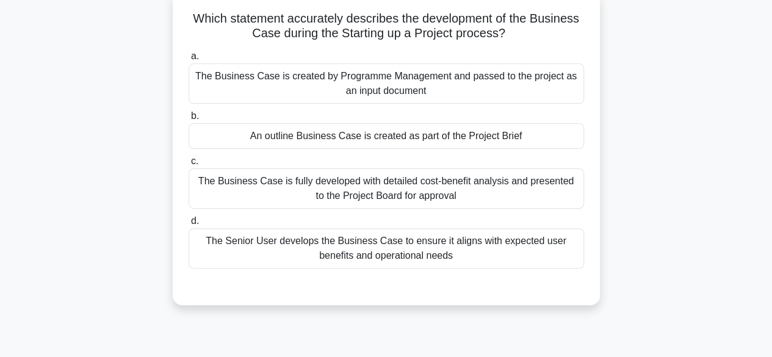
click at [555, 135] on div "An outline Business Case is created as part of the Project Brief" at bounding box center [385, 136] width 395 height 26
click at [188, 120] on input "b. An outline Business Case is created as part of the Project Brief" at bounding box center [188, 116] width 0 height 8
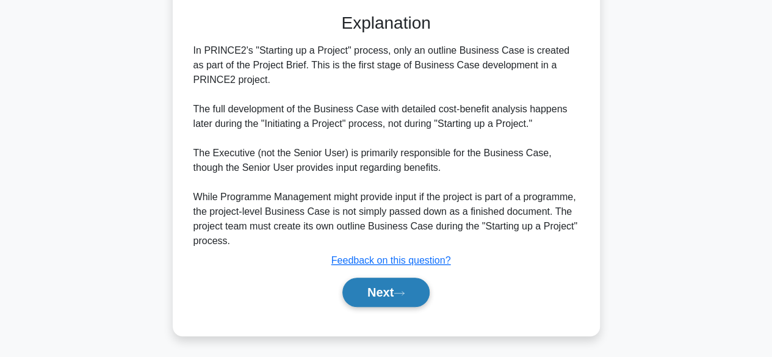
click at [404, 291] on icon at bounding box center [398, 293] width 11 height 7
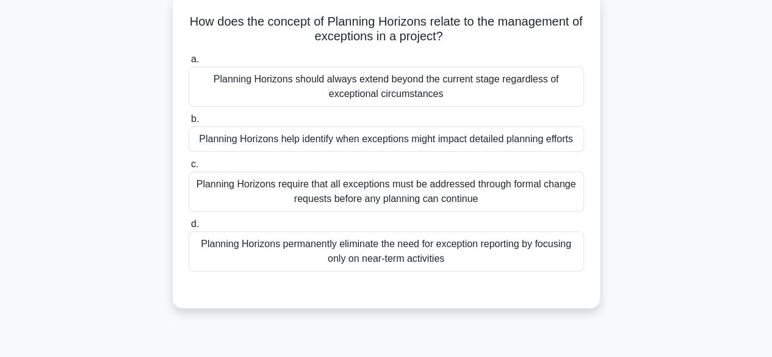
scroll to position [74, 0]
click at [549, 260] on div "Planning Horizons permanently eliminate the need for exception reporting by foc…" at bounding box center [385, 251] width 395 height 40
click at [188, 228] on input "d. Planning Horizons permanently eliminate the need for exception reporting by …" at bounding box center [188, 224] width 0 height 8
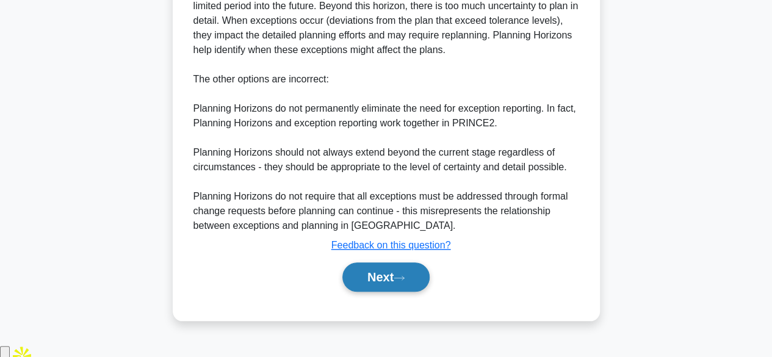
click at [411, 288] on button "Next" at bounding box center [385, 276] width 87 height 29
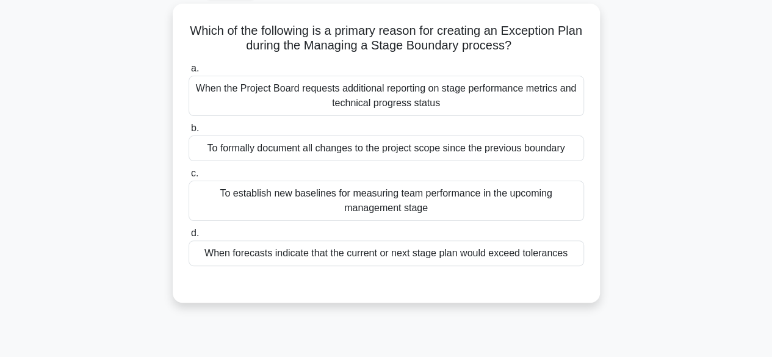
scroll to position [79, 0]
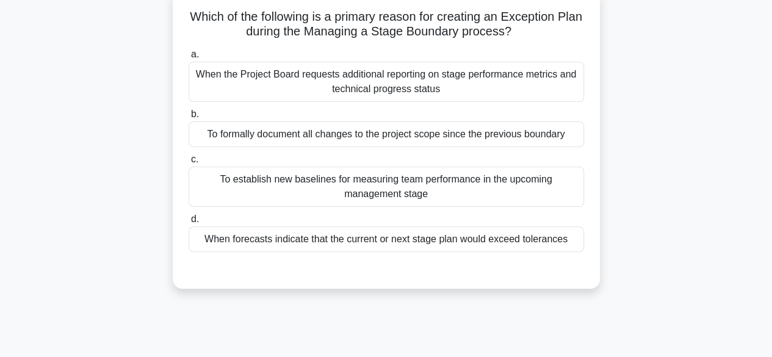
click at [562, 245] on div "When forecasts indicate that the current or next stage plan would exceed tolera…" at bounding box center [385, 239] width 395 height 26
click at [188, 223] on input "d. When forecasts indicate that the current or next stage plan would exceed tol…" at bounding box center [188, 219] width 0 height 8
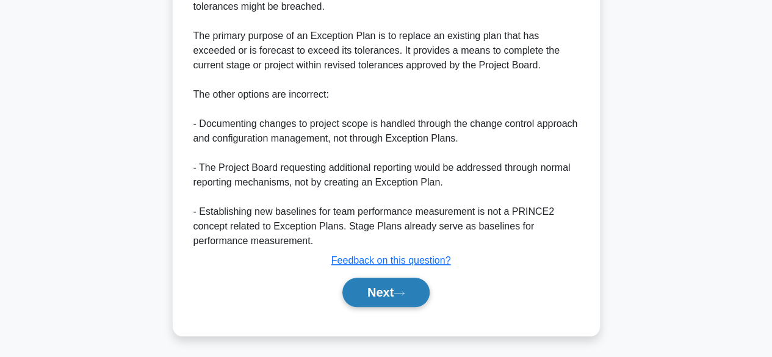
click at [413, 292] on button "Next" at bounding box center [385, 292] width 87 height 29
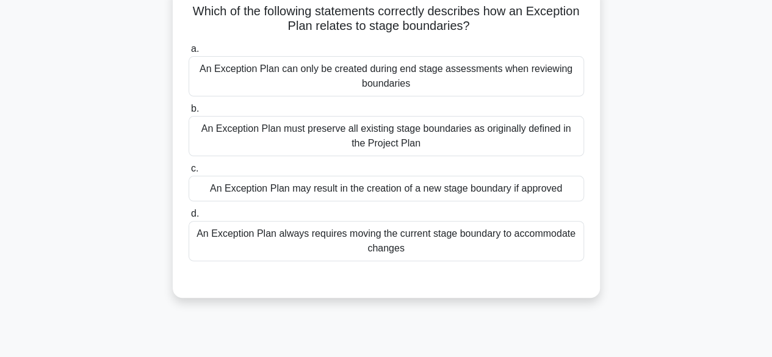
scroll to position [85, 0]
click at [553, 190] on div "An Exception Plan may result in the creation of a new stage boundary if approved" at bounding box center [385, 187] width 395 height 26
click at [188, 171] on input "c. An Exception Plan may result in the creation of a new stage boundary if appr…" at bounding box center [188, 167] width 0 height 8
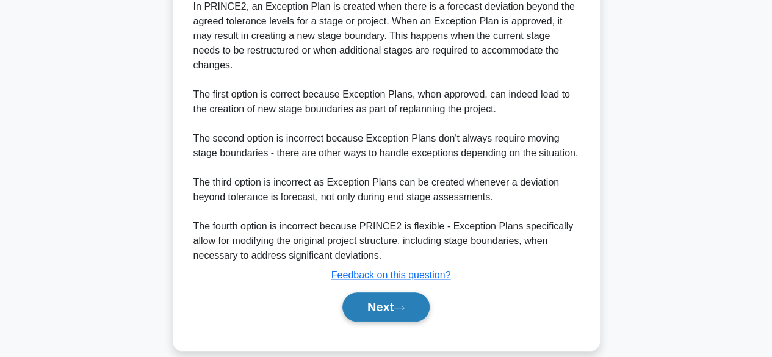
click at [412, 292] on button "Next" at bounding box center [385, 306] width 87 height 29
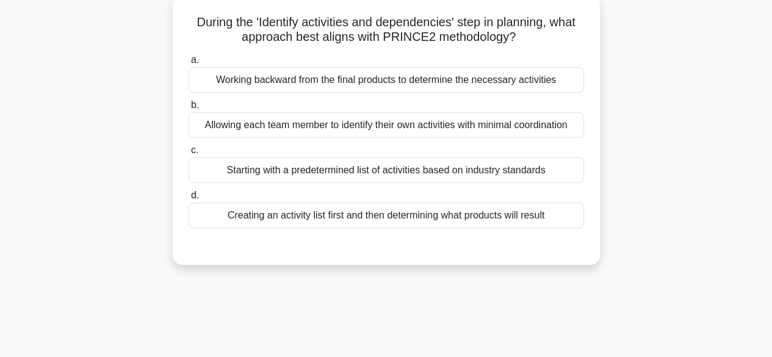
scroll to position [77, 0]
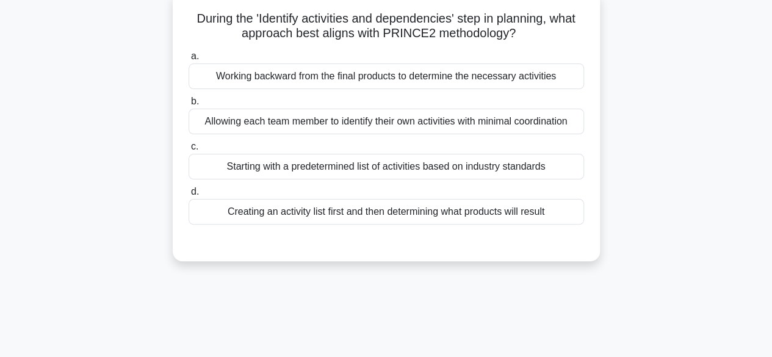
click at [553, 218] on div "Creating an activity list first and then determining what products will result" at bounding box center [385, 212] width 395 height 26
click at [188, 196] on input "d. Creating an activity list first and then determining what products will resu…" at bounding box center [188, 192] width 0 height 8
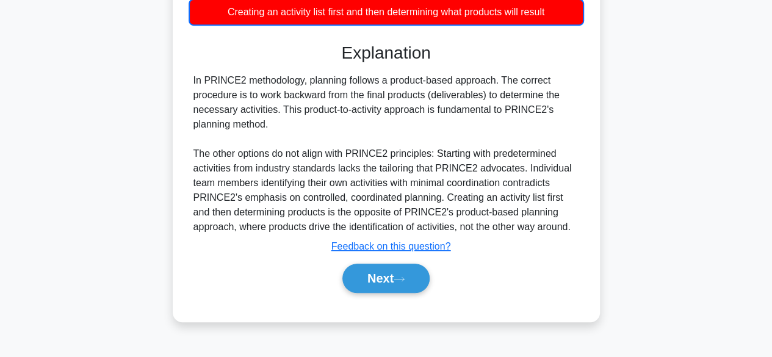
scroll to position [302, 0]
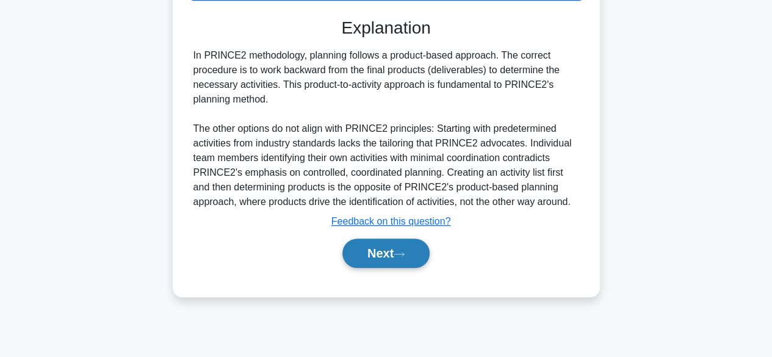
click at [423, 243] on button "Next" at bounding box center [385, 252] width 87 height 29
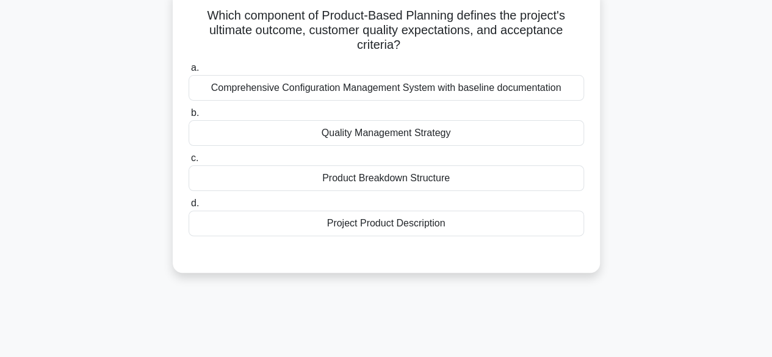
scroll to position [81, 0]
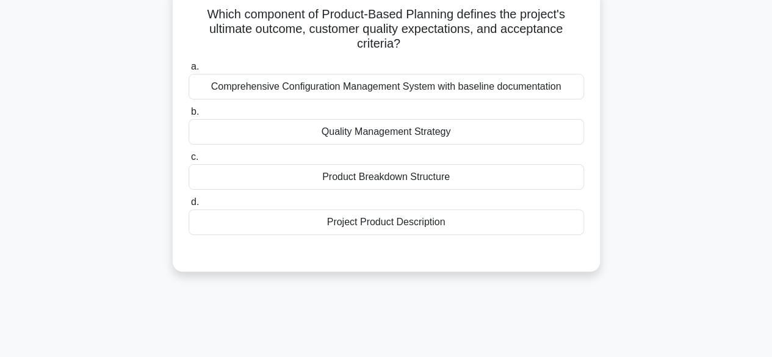
click at [532, 231] on div "Project Product Description" at bounding box center [385, 222] width 395 height 26
click at [188, 206] on input "d. Project Product Description" at bounding box center [188, 202] width 0 height 8
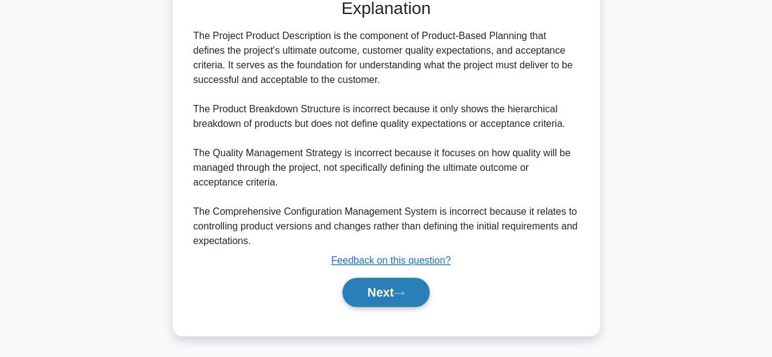
click at [404, 292] on icon at bounding box center [398, 293] width 11 height 7
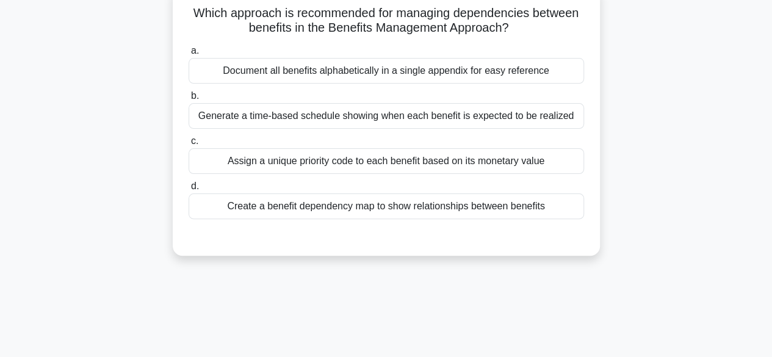
scroll to position [84, 0]
click at [546, 209] on div "Create a benefit dependency map to show relationships between benefits" at bounding box center [385, 205] width 395 height 26
click at [188, 189] on input "d. Create a benefit dependency map to show relationships between benefits" at bounding box center [188, 185] width 0 height 8
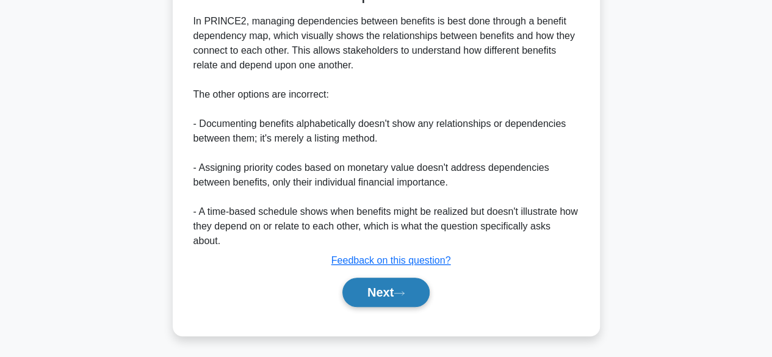
click at [404, 298] on button "Next" at bounding box center [385, 292] width 87 height 29
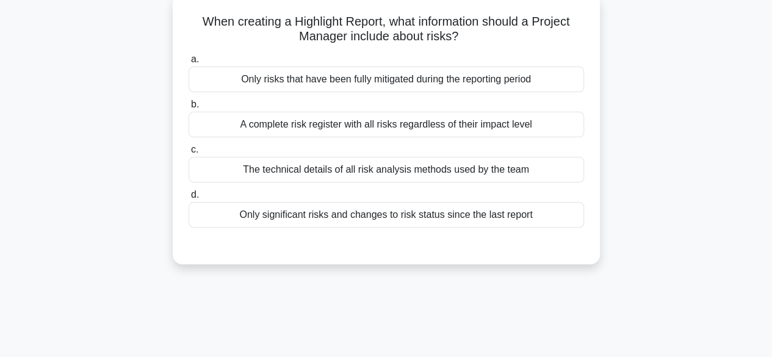
scroll to position [77, 0]
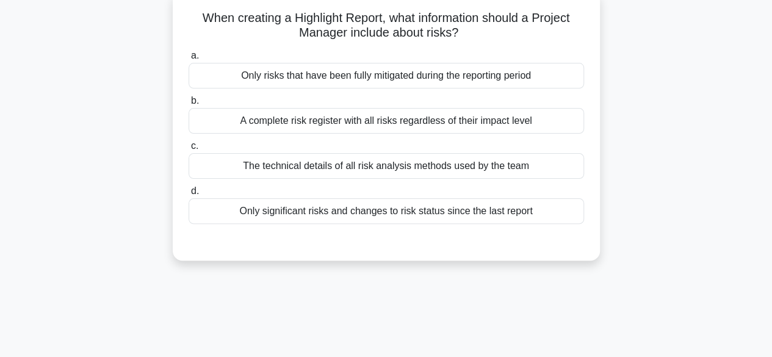
click at [476, 126] on div "A complete risk register with all risks regardless of their impact level" at bounding box center [385, 121] width 395 height 26
click at [188, 105] on input "b. A complete risk register with all risks regardless of their impact level" at bounding box center [188, 101] width 0 height 8
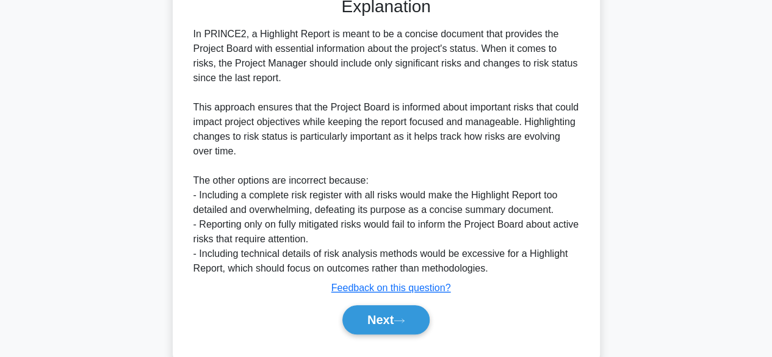
scroll to position [351, 0]
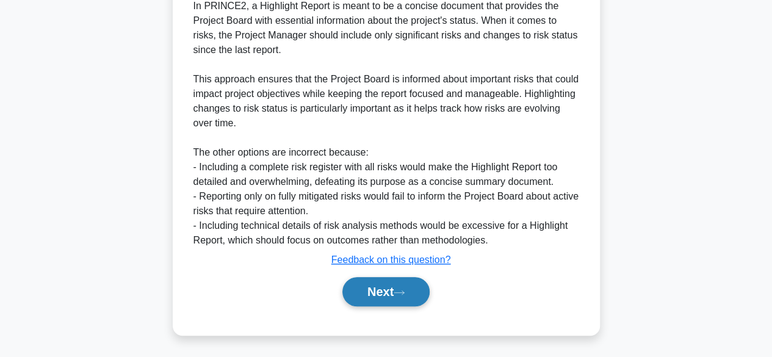
click at [367, 295] on button "Next" at bounding box center [385, 291] width 87 height 29
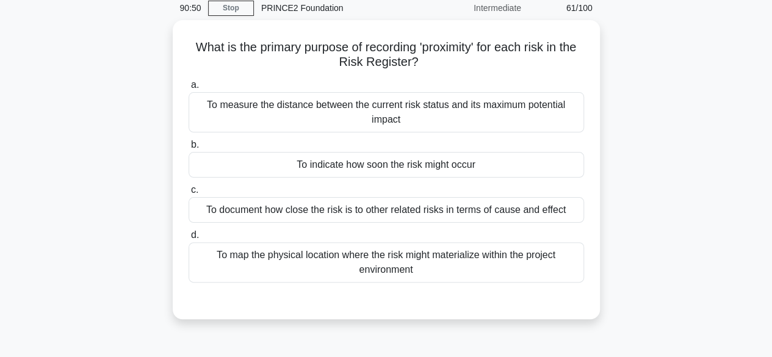
scroll to position [54, 0]
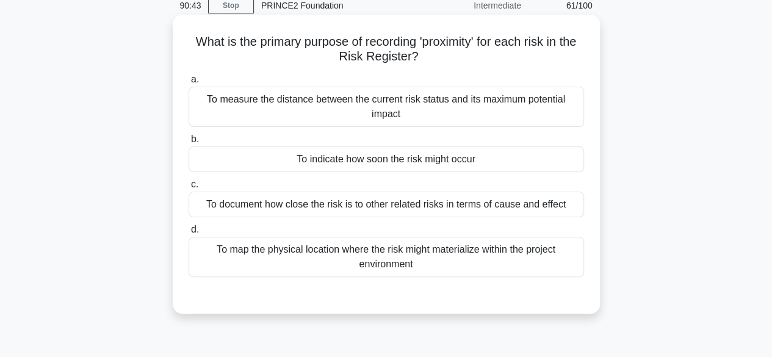
click at [497, 156] on div "To indicate how soon the risk might occur" at bounding box center [385, 159] width 395 height 26
click at [188, 143] on input "b. To indicate how soon the risk might occur" at bounding box center [188, 139] width 0 height 8
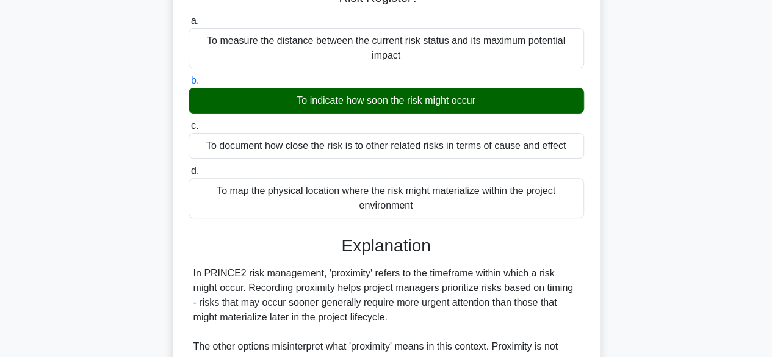
scroll to position [302, 0]
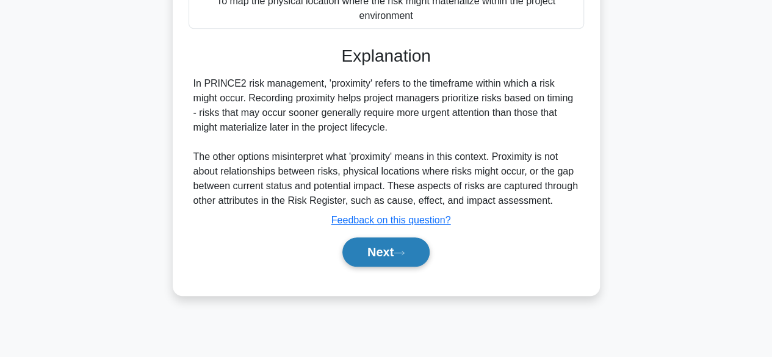
click at [378, 248] on button "Next" at bounding box center [385, 251] width 87 height 29
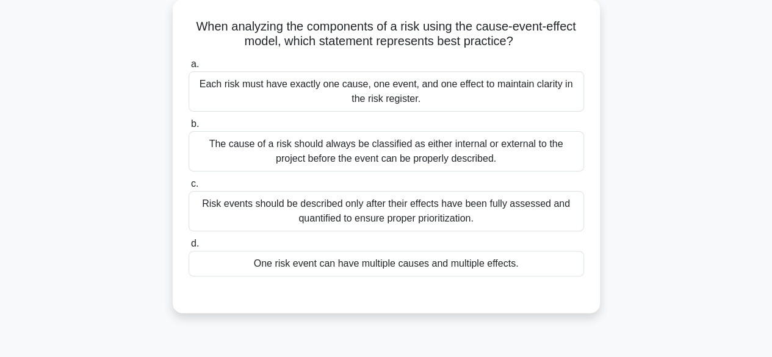
scroll to position [68, 0]
click at [461, 268] on div "One risk event can have multiple causes and multiple effects." at bounding box center [385, 264] width 395 height 26
click at [188, 248] on input "d. One risk event can have multiple causes and multiple effects." at bounding box center [188, 244] width 0 height 8
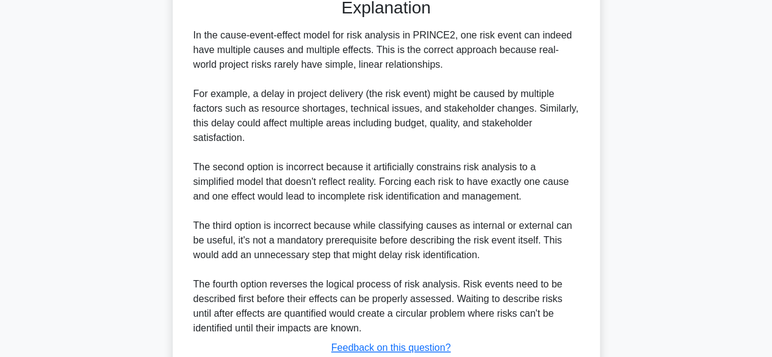
scroll to position [452, 0]
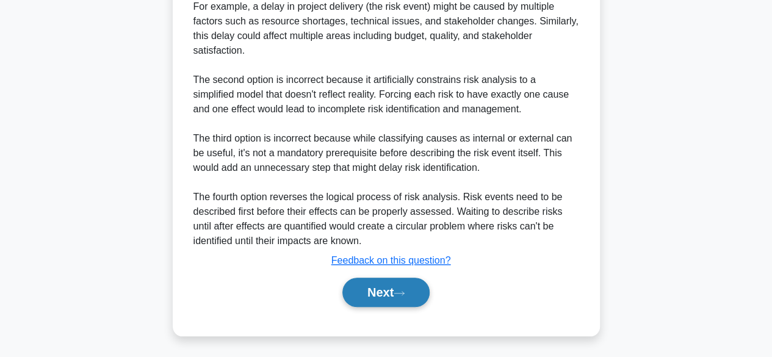
click at [387, 293] on button "Next" at bounding box center [385, 292] width 87 height 29
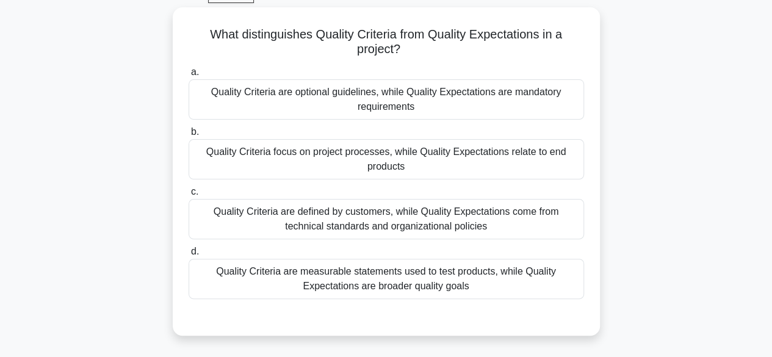
scroll to position [63, 0]
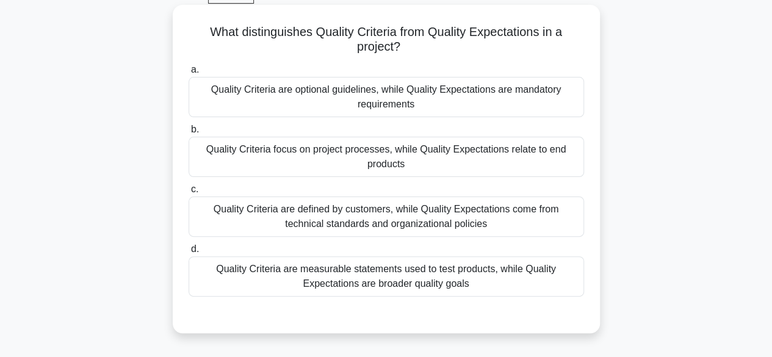
click at [417, 156] on div "Quality Criteria focus on project processes, while Quality Expectations relate …" at bounding box center [385, 157] width 395 height 40
click at [188, 134] on input "b. Quality Criteria focus on project processes, while Quality Expectations rela…" at bounding box center [188, 130] width 0 height 8
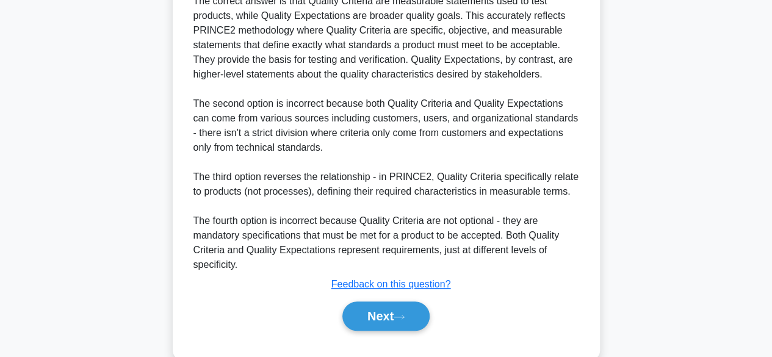
scroll to position [483, 0]
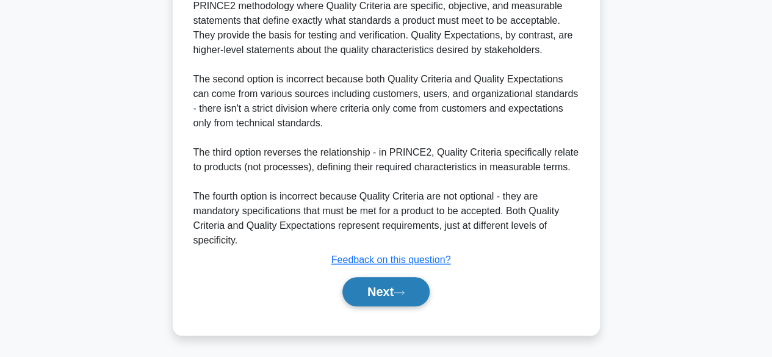
click at [384, 295] on button "Next" at bounding box center [385, 291] width 87 height 29
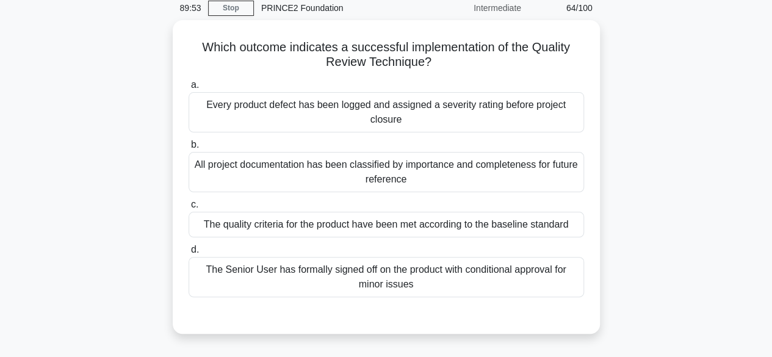
scroll to position [52, 0]
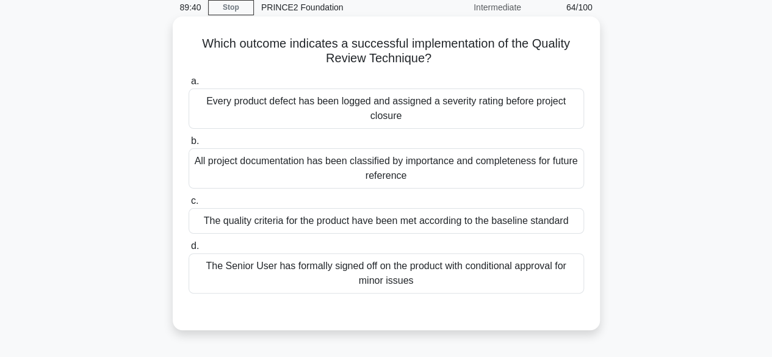
click at [417, 221] on div "The quality criteria for the product have been met according to the baseline st…" at bounding box center [385, 221] width 395 height 26
click at [188, 205] on input "c. The quality criteria for the product have been met according to the baseline…" at bounding box center [188, 201] width 0 height 8
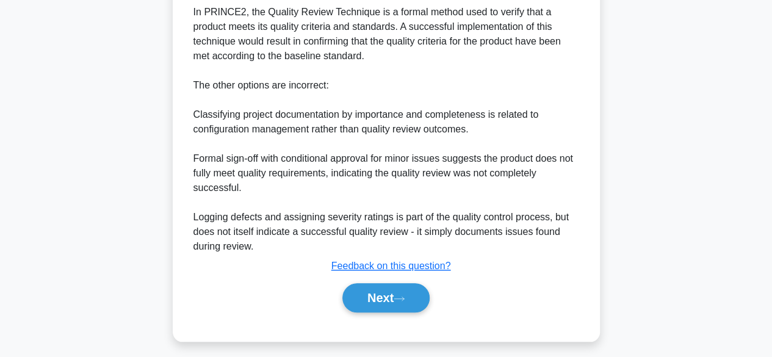
scroll to position [393, 0]
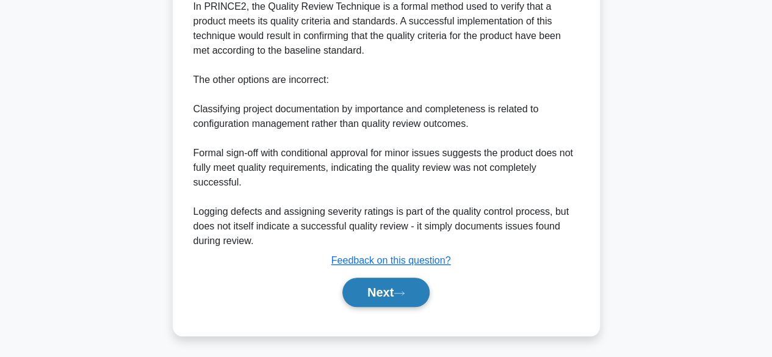
click at [357, 293] on button "Next" at bounding box center [385, 292] width 87 height 29
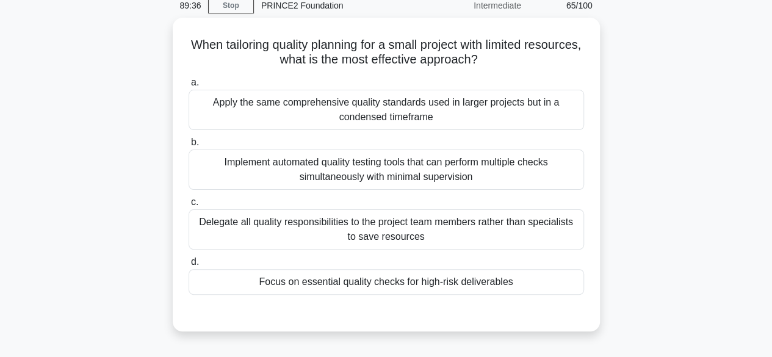
scroll to position [57, 0]
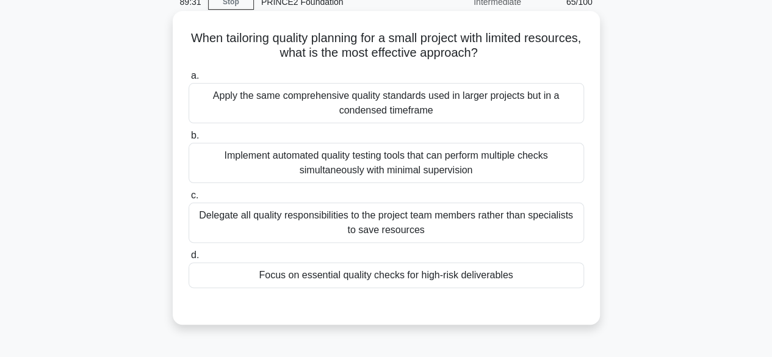
click at [401, 279] on div "Focus on essential quality checks for high-risk deliverables" at bounding box center [385, 275] width 395 height 26
click at [188, 259] on input "d. Focus on essential quality checks for high-risk deliverables" at bounding box center [188, 255] width 0 height 8
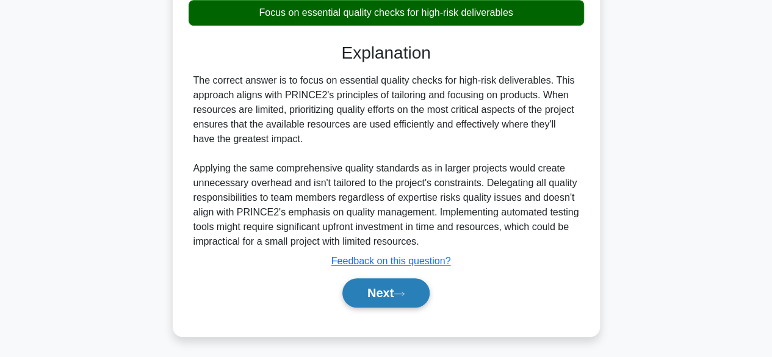
scroll to position [320, 0]
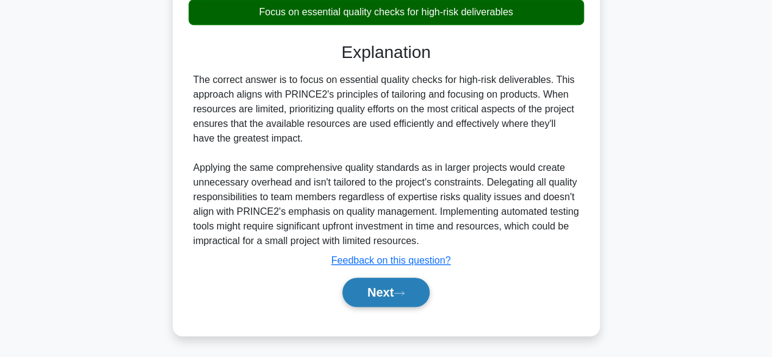
click at [366, 285] on button "Next" at bounding box center [385, 292] width 87 height 29
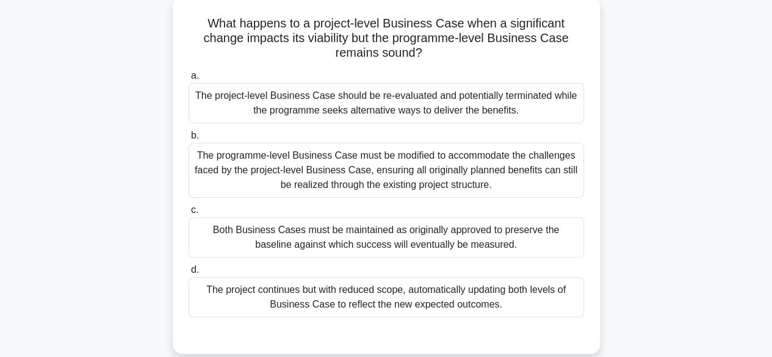
scroll to position [74, 0]
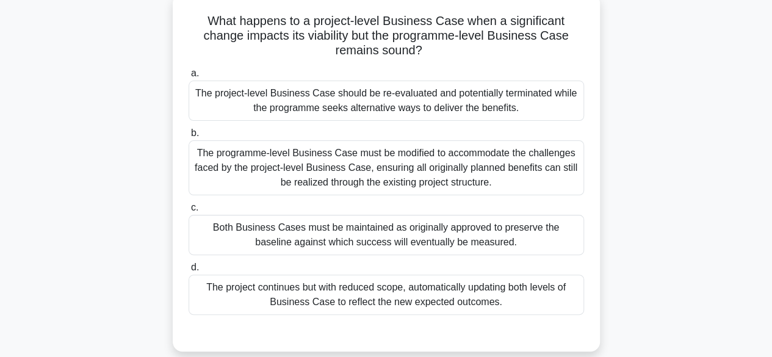
click at [388, 304] on div "The project continues but with reduced scope, automatically updating both level…" at bounding box center [385, 294] width 395 height 40
click at [188, 271] on input "d. The project continues but with reduced scope, automatically updating both le…" at bounding box center [188, 268] width 0 height 8
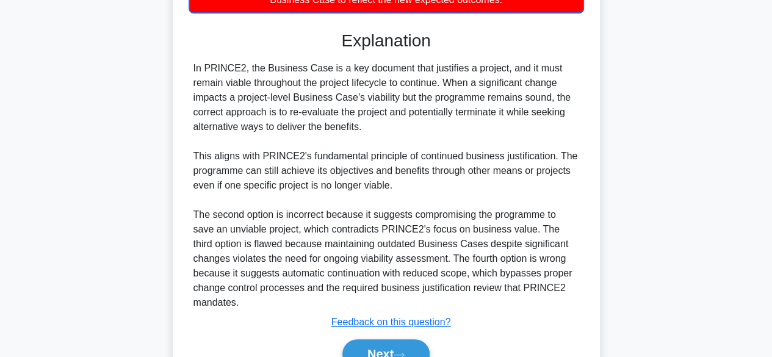
scroll to position [439, 0]
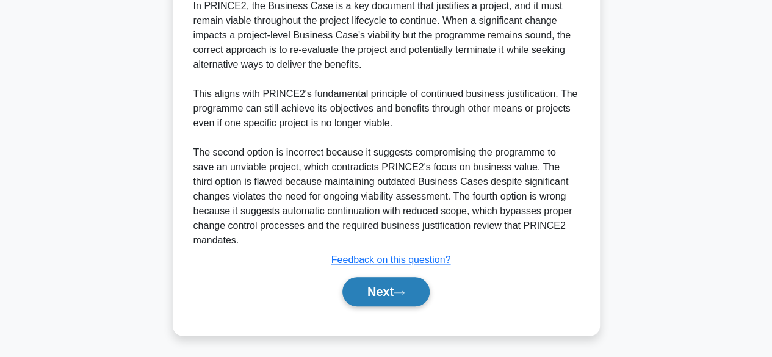
click at [406, 287] on button "Next" at bounding box center [385, 291] width 87 height 29
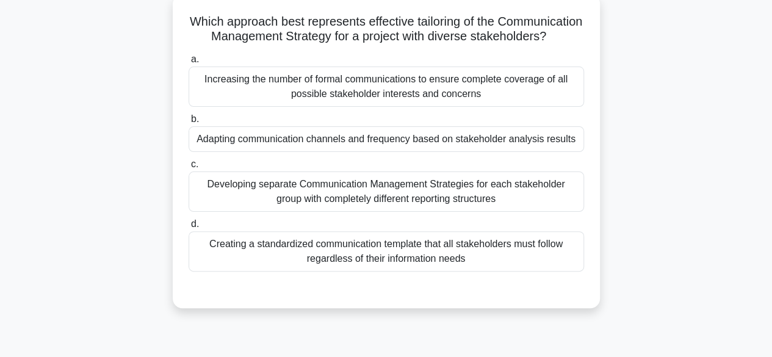
scroll to position [75, 0]
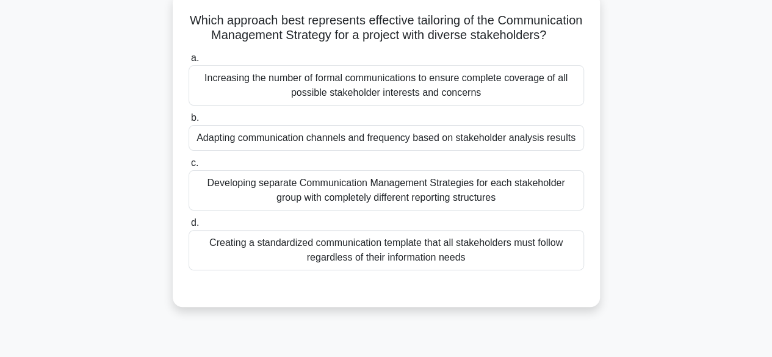
click at [473, 151] on div "Adapting communication channels and frequency based on stakeholder analysis res…" at bounding box center [385, 138] width 395 height 26
click at [188, 122] on input "b. Adapting communication channels and frequency based on stakeholder analysis …" at bounding box center [188, 118] width 0 height 8
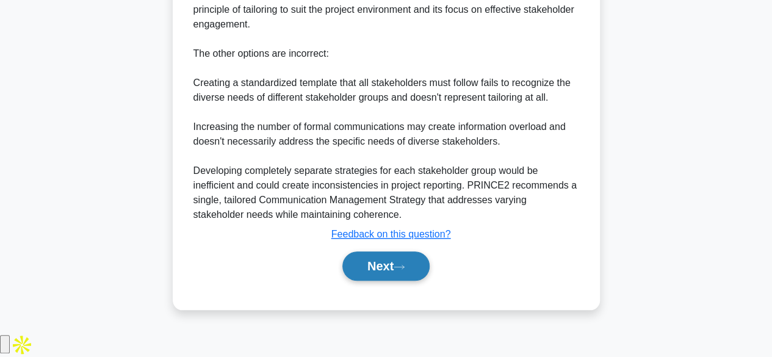
click at [369, 281] on button "Next" at bounding box center [385, 265] width 87 height 29
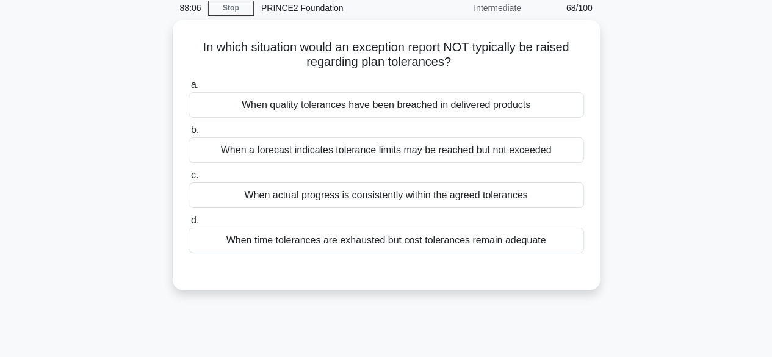
scroll to position [51, 0]
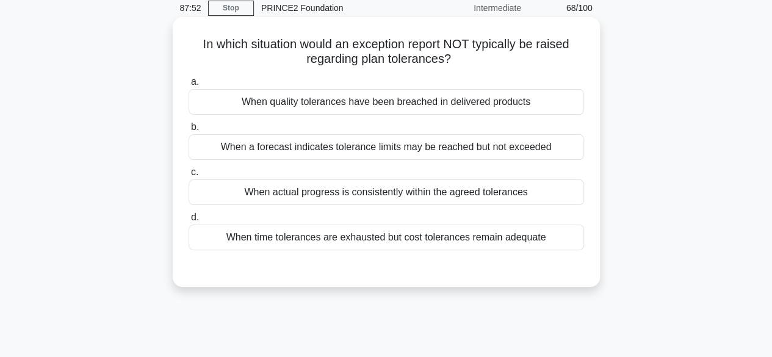
click at [462, 144] on div "When a forecast indicates tolerance limits may be reached but not exceeded" at bounding box center [385, 147] width 395 height 26
click at [188, 131] on input "b. When a forecast indicates tolerance limits may be reached but not exceeded" at bounding box center [188, 127] width 0 height 8
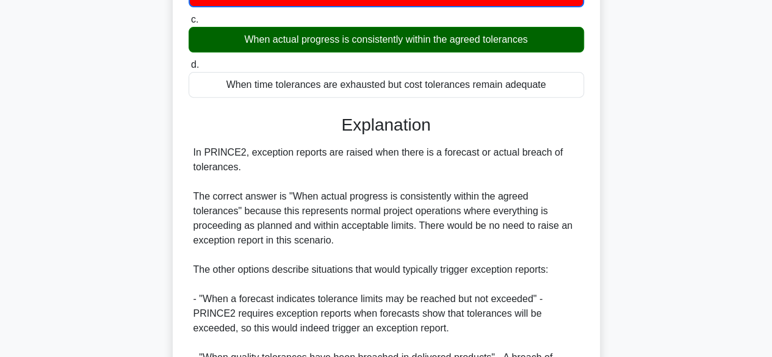
scroll to position [395, 0]
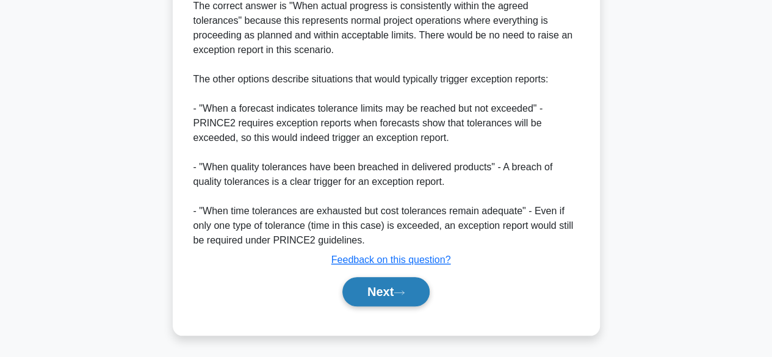
click at [361, 295] on button "Next" at bounding box center [385, 291] width 87 height 29
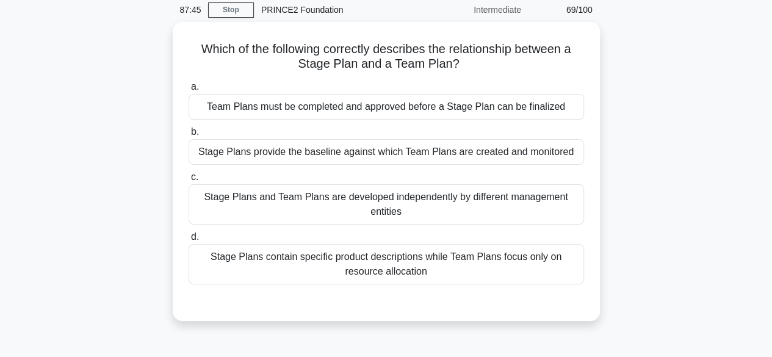
scroll to position [54, 0]
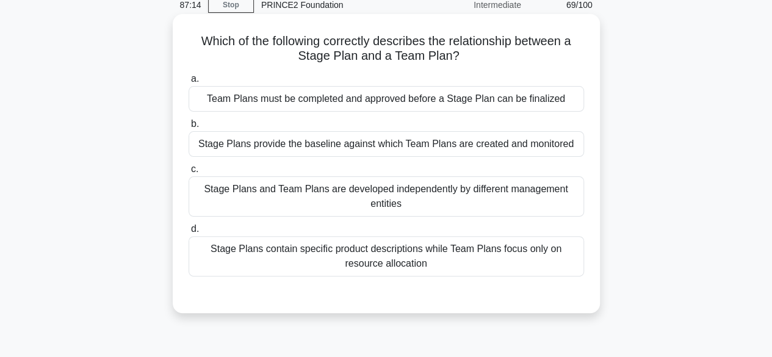
click at [423, 268] on div "Stage Plans contain specific product descriptions while Team Plans focus only o…" at bounding box center [385, 256] width 395 height 40
click at [188, 233] on input "d. Stage Plans contain specific product descriptions while Team Plans focus onl…" at bounding box center [188, 229] width 0 height 8
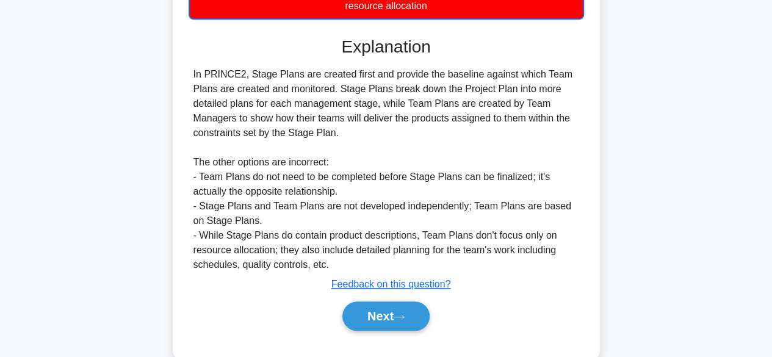
scroll to position [337, 0]
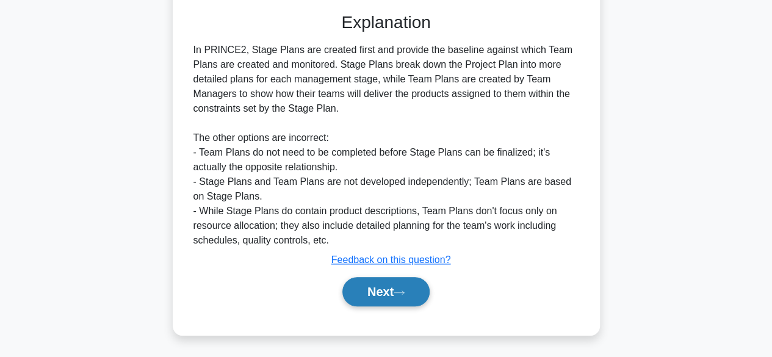
click at [398, 287] on button "Next" at bounding box center [385, 291] width 87 height 29
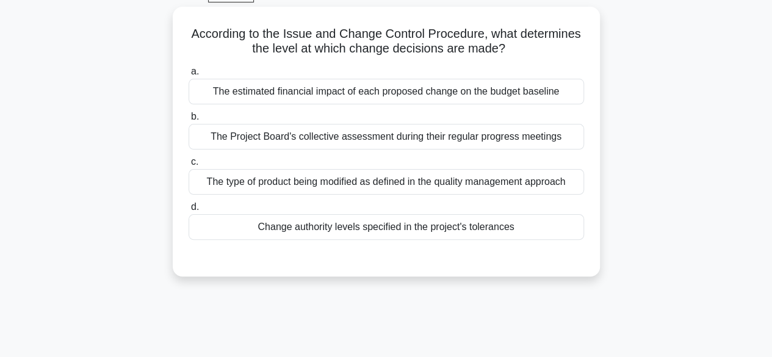
scroll to position [66, 0]
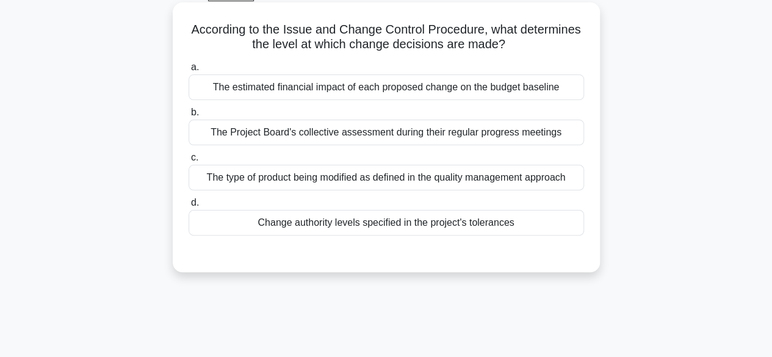
click at [484, 214] on div "Change authority levels specified in the project's tolerances" at bounding box center [385, 223] width 395 height 26
click at [188, 207] on input "d. Change authority levels specified in the project's tolerances" at bounding box center [188, 203] width 0 height 8
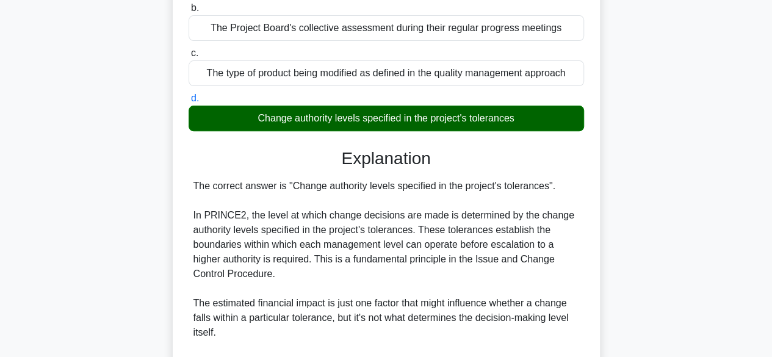
scroll to position [364, 0]
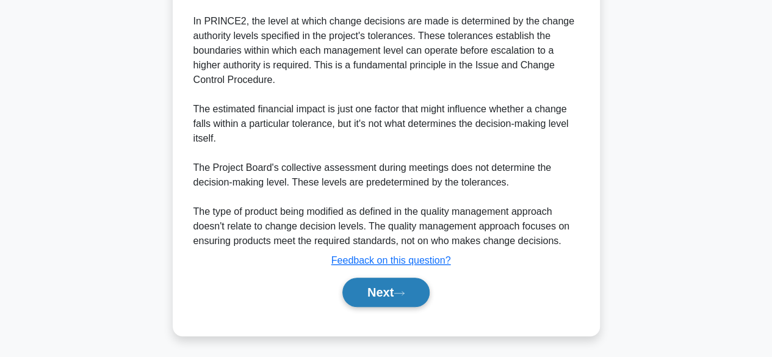
click at [402, 290] on icon at bounding box center [398, 293] width 11 height 7
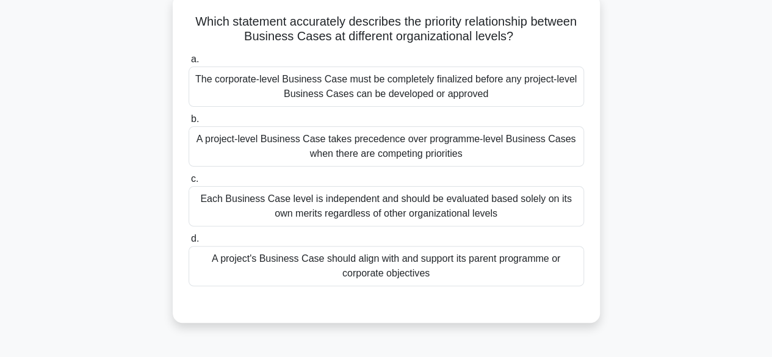
scroll to position [77, 0]
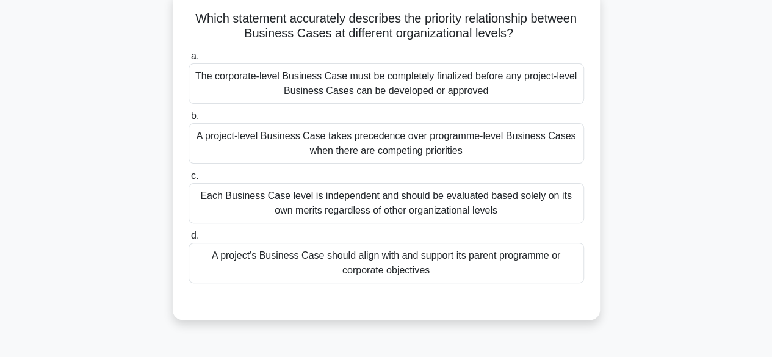
click at [432, 264] on div "A project's Business Case should align with and support its parent programme or…" at bounding box center [385, 263] width 395 height 40
click at [188, 240] on input "d. A project's Business Case should align with and support its parent programme…" at bounding box center [188, 236] width 0 height 8
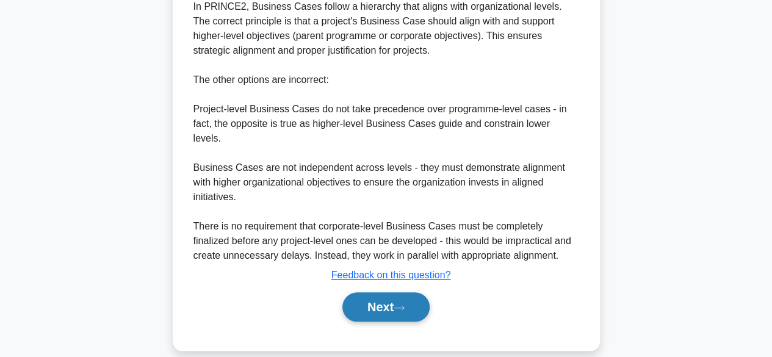
click at [384, 292] on button "Next" at bounding box center [385, 306] width 87 height 29
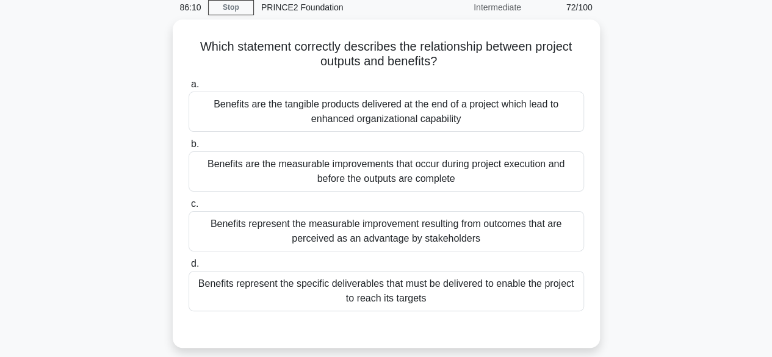
scroll to position [56, 0]
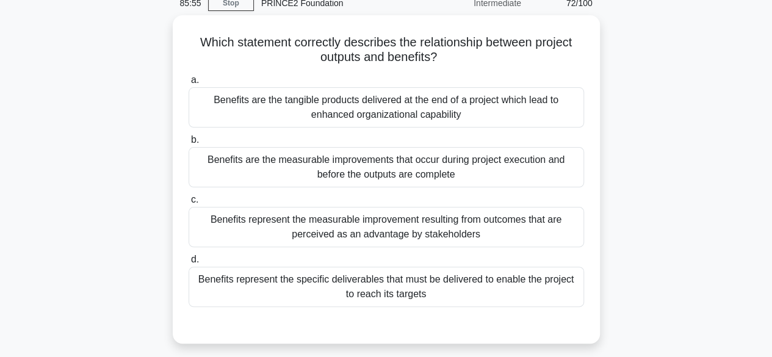
click at [445, 289] on div "Benefits represent the specific deliverables that must be delivered to enable t…" at bounding box center [385, 287] width 395 height 40
click at [188, 264] on input "d. Benefits represent the specific deliverables that must be delivered to enabl…" at bounding box center [188, 260] width 0 height 8
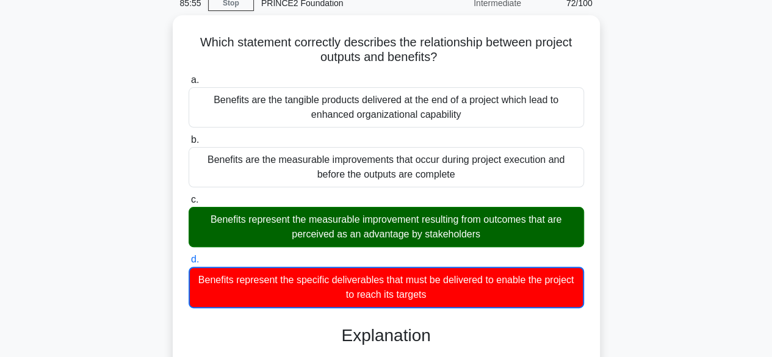
click at [445, 289] on div "Benefits represent the specific deliverables that must be delivered to enable t…" at bounding box center [385, 287] width 395 height 41
click at [188, 264] on input "d. Benefits represent the specific deliverables that must be delivered to enabl…" at bounding box center [188, 260] width 0 height 8
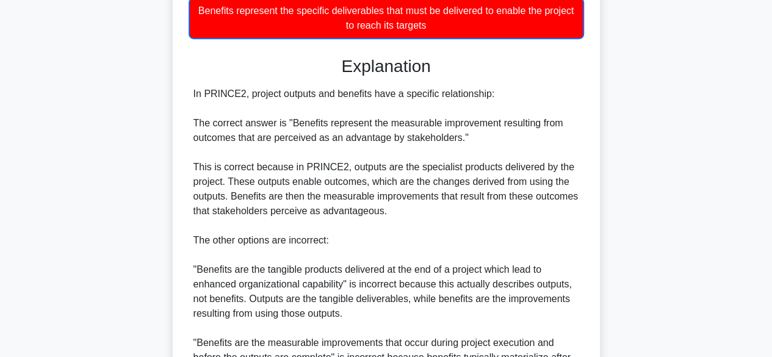
scroll to position [512, 0]
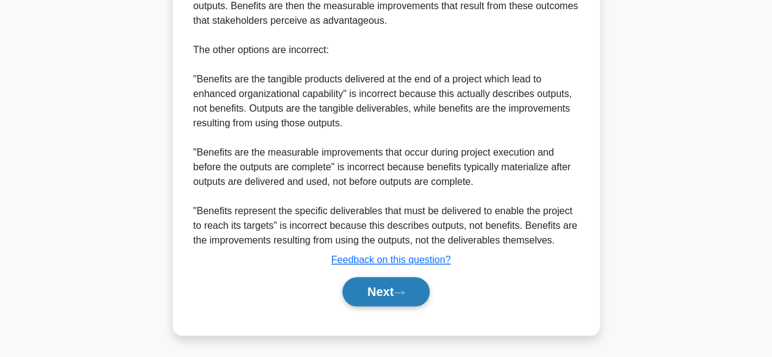
click at [378, 295] on button "Next" at bounding box center [385, 291] width 87 height 29
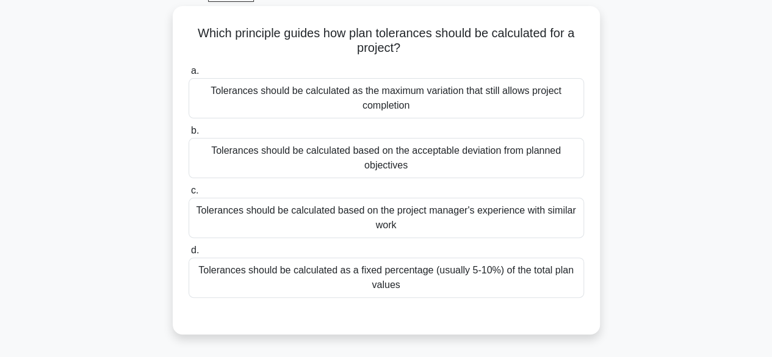
scroll to position [66, 0]
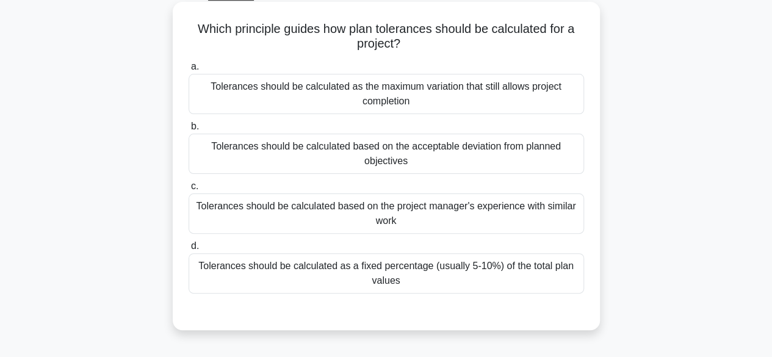
click at [526, 162] on div "Tolerances should be calculated based on the acceptable deviation from planned …" at bounding box center [385, 154] width 395 height 40
click at [188, 131] on input "b. Tolerances should be calculated based on the acceptable deviation from plann…" at bounding box center [188, 127] width 0 height 8
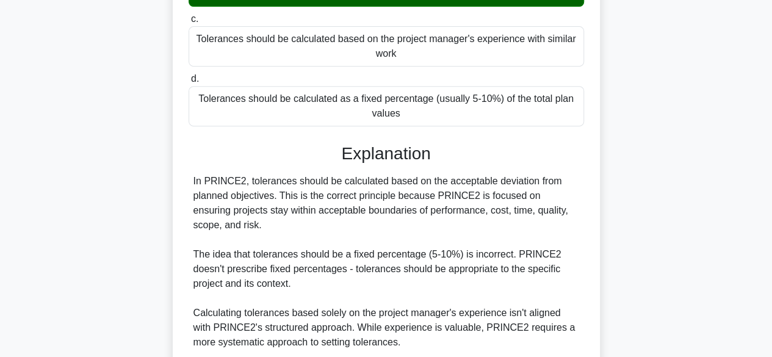
scroll to position [408, 0]
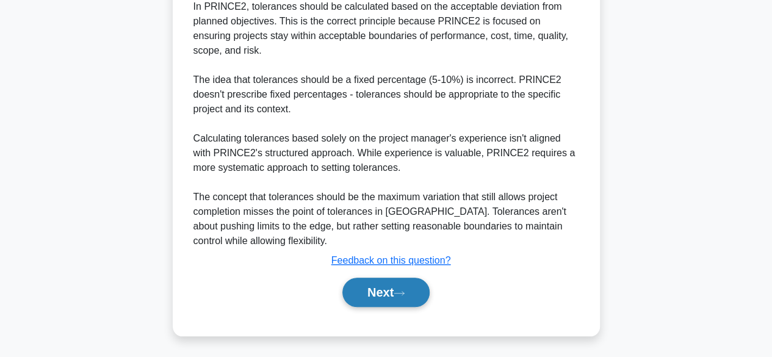
click at [374, 298] on button "Next" at bounding box center [385, 292] width 87 height 29
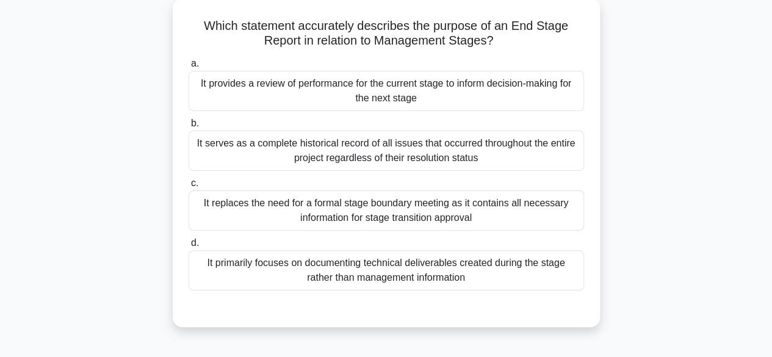
scroll to position [76, 0]
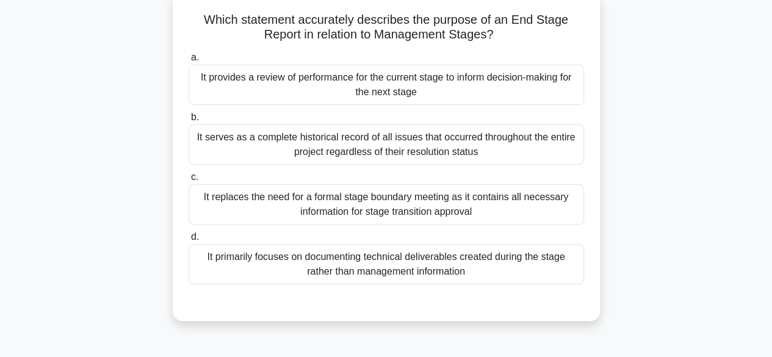
click at [504, 94] on div "It provides a review of performance for the current stage to inform decision-ma…" at bounding box center [385, 85] width 395 height 40
click at [188, 62] on input "a. It provides a review of performance for the current stage to inform decision…" at bounding box center [188, 58] width 0 height 8
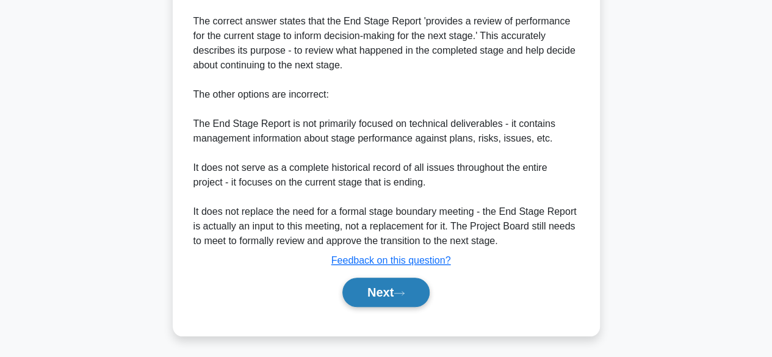
click at [368, 289] on button "Next" at bounding box center [385, 292] width 87 height 29
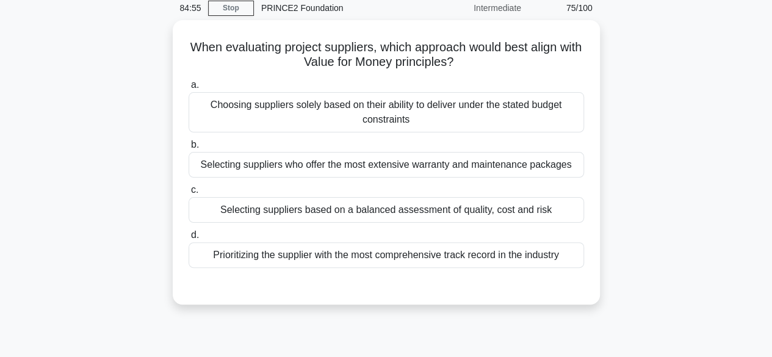
scroll to position [51, 0]
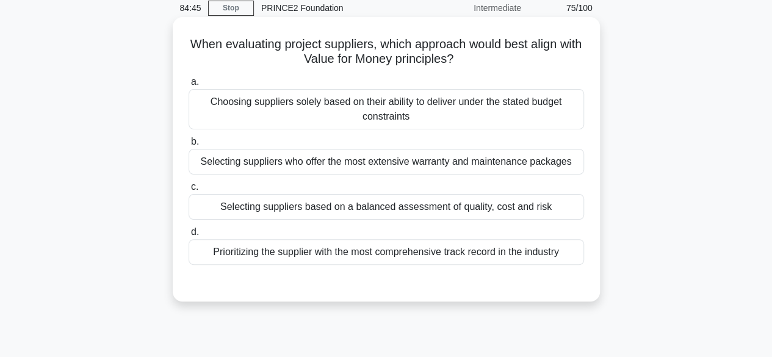
click at [467, 209] on div "Selecting suppliers based on a balanced assessment of quality, cost and risk" at bounding box center [385, 207] width 395 height 26
click at [188, 191] on input "c. Selecting suppliers based on a balanced assessment of quality, cost and risk" at bounding box center [188, 187] width 0 height 8
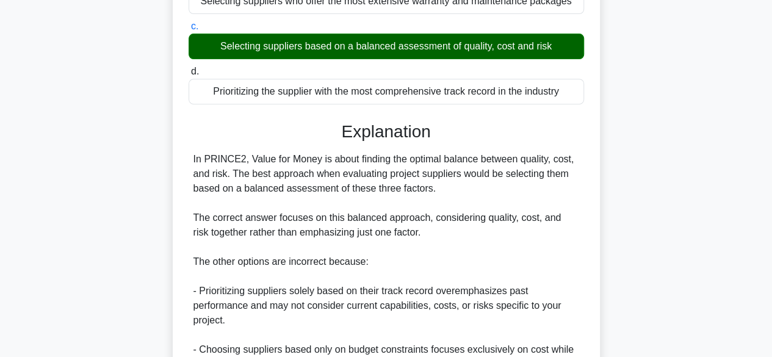
scroll to position [393, 0]
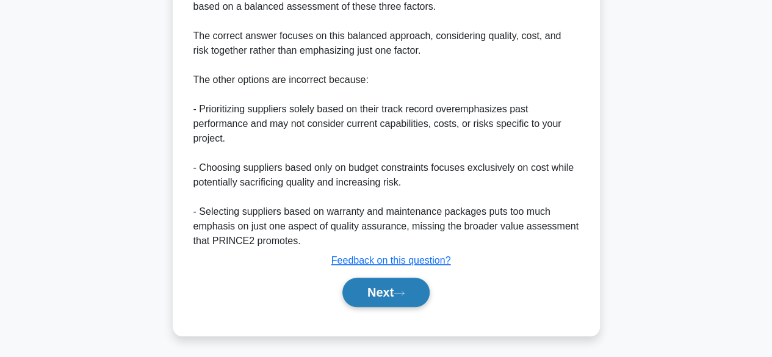
click at [393, 281] on button "Next" at bounding box center [385, 292] width 87 height 29
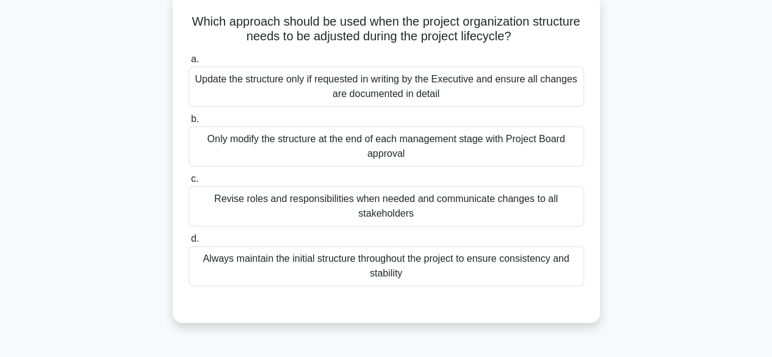
scroll to position [77, 0]
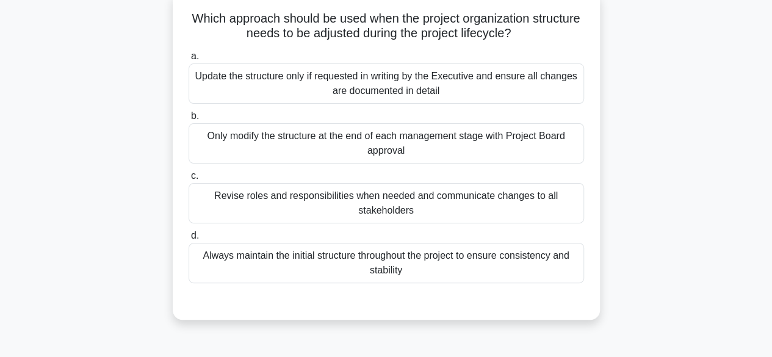
click at [224, 205] on div "Revise roles and responsibilities when needed and communicate changes to all st…" at bounding box center [385, 203] width 395 height 40
click at [188, 180] on input "c. Revise roles and responsibilities when needed and communicate changes to all…" at bounding box center [188, 176] width 0 height 8
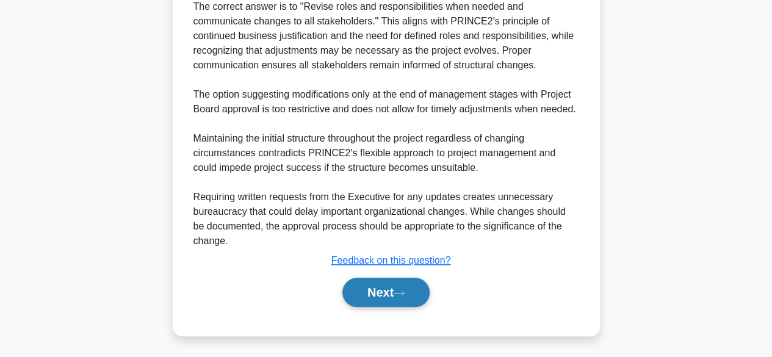
click at [404, 292] on icon at bounding box center [399, 293] width 10 height 4
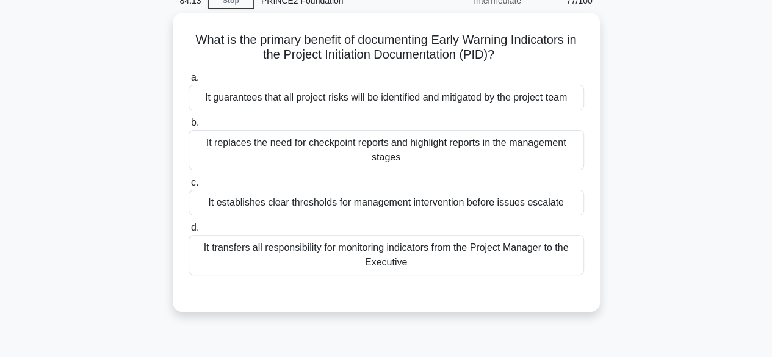
scroll to position [59, 0]
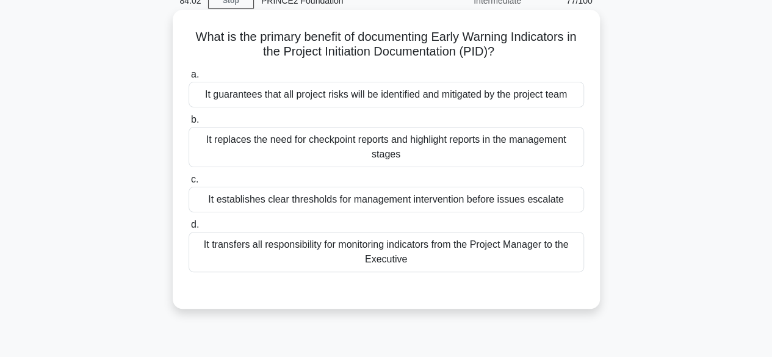
click at [562, 199] on div "It establishes clear thresholds for management intervention before issues escal…" at bounding box center [385, 200] width 395 height 26
click at [188, 184] on input "c. It establishes clear thresholds for management intervention before issues es…" at bounding box center [188, 180] width 0 height 8
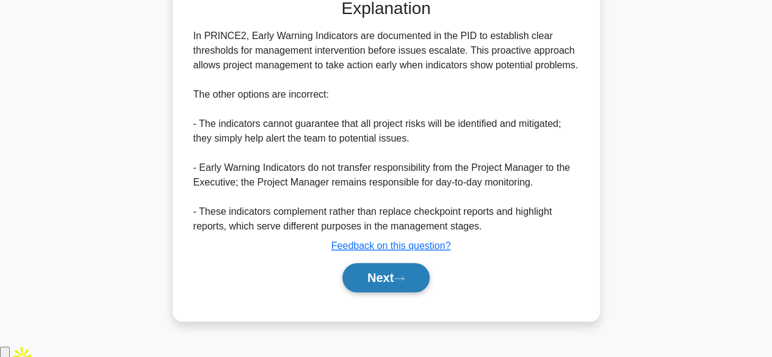
click at [391, 292] on button "Next" at bounding box center [385, 277] width 87 height 29
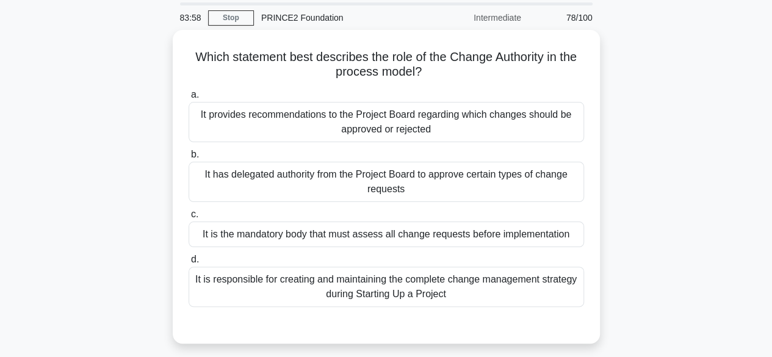
scroll to position [46, 0]
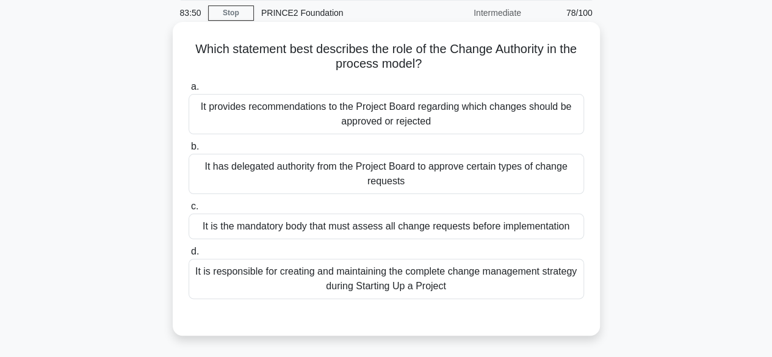
click at [563, 176] on div "It has delegated authority from the Project Board to approve certain types of c…" at bounding box center [385, 174] width 395 height 40
click at [188, 151] on input "b. It has delegated authority from the Project Board to approve certain types o…" at bounding box center [188, 147] width 0 height 8
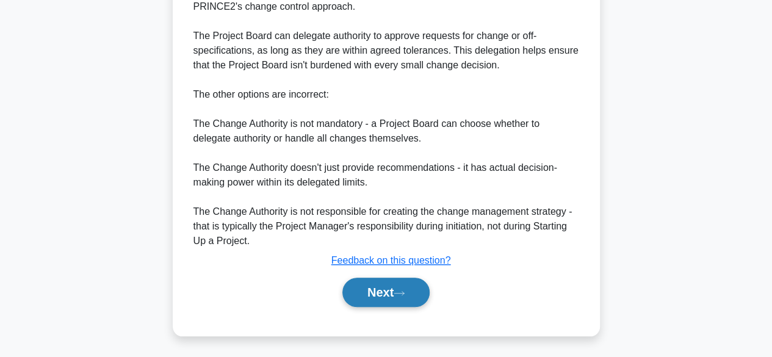
click at [398, 299] on button "Next" at bounding box center [385, 292] width 87 height 29
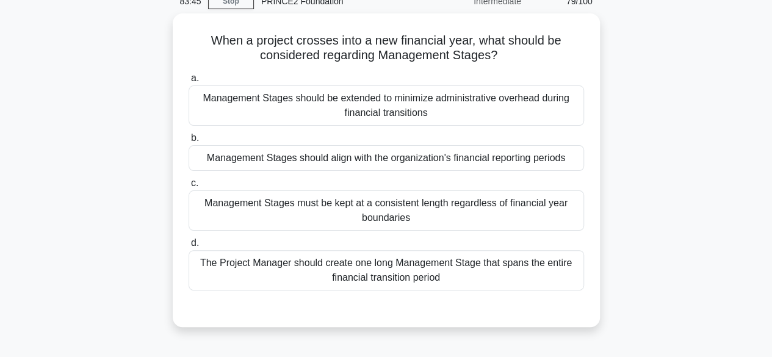
scroll to position [59, 0]
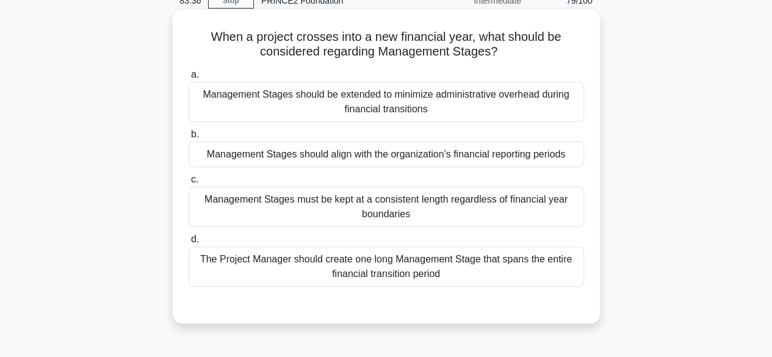
click at [207, 159] on div "Management Stages should align with the organization's financial reporting peri…" at bounding box center [385, 155] width 395 height 26
click at [188, 138] on input "b. Management Stages should align with the organization's financial reporting p…" at bounding box center [188, 135] width 0 height 8
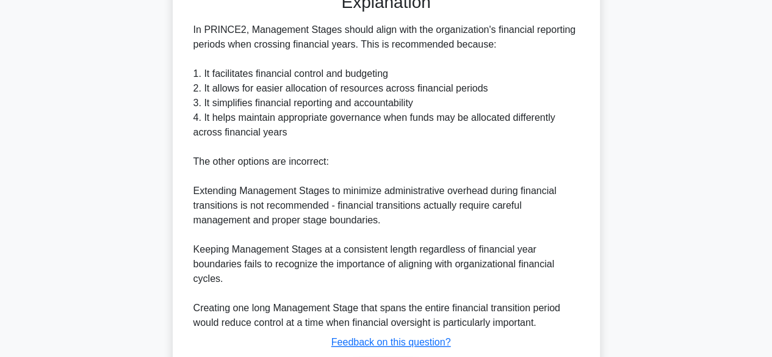
scroll to position [452, 0]
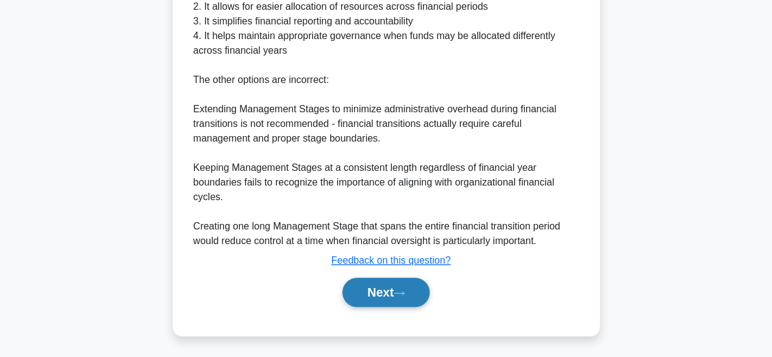
click at [369, 298] on button "Next" at bounding box center [385, 292] width 87 height 29
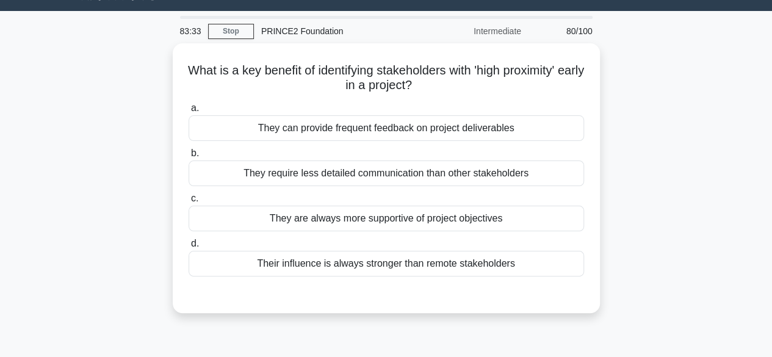
scroll to position [27, 0]
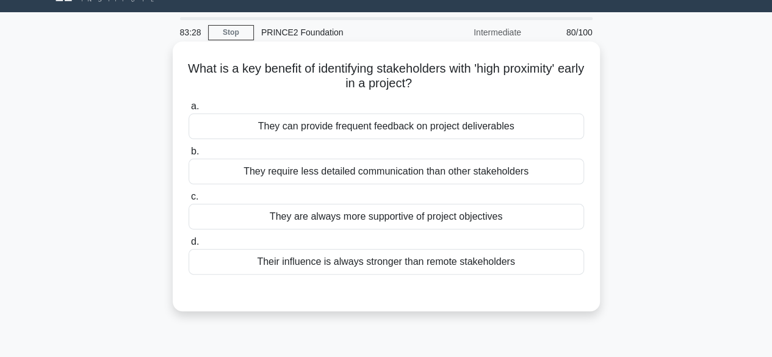
click at [222, 221] on div "They are always more supportive of project objectives" at bounding box center [385, 217] width 395 height 26
click at [188, 201] on input "c. They are always more supportive of project objectives" at bounding box center [188, 197] width 0 height 8
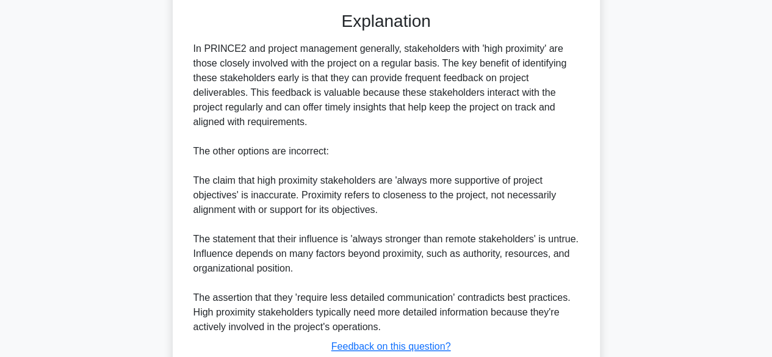
scroll to position [395, 0]
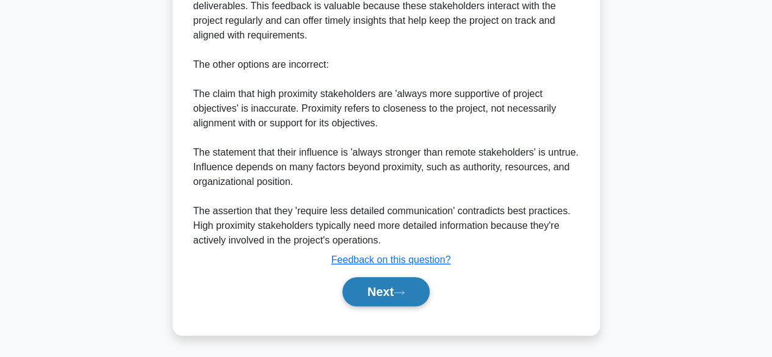
click at [374, 301] on button "Next" at bounding box center [385, 291] width 87 height 29
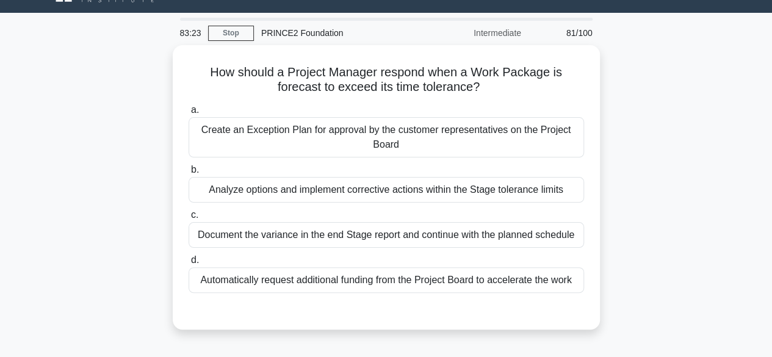
scroll to position [26, 0]
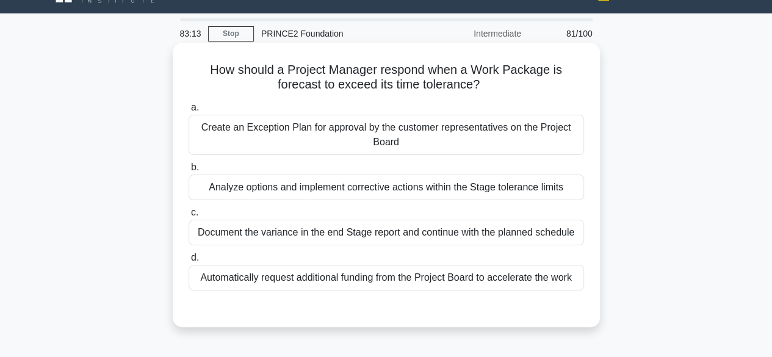
click at [217, 193] on div "Analyze options and implement corrective actions within the Stage tolerance lim…" at bounding box center [385, 187] width 395 height 26
click at [188, 171] on input "b. Analyze options and implement corrective actions within the Stage tolerance …" at bounding box center [188, 167] width 0 height 8
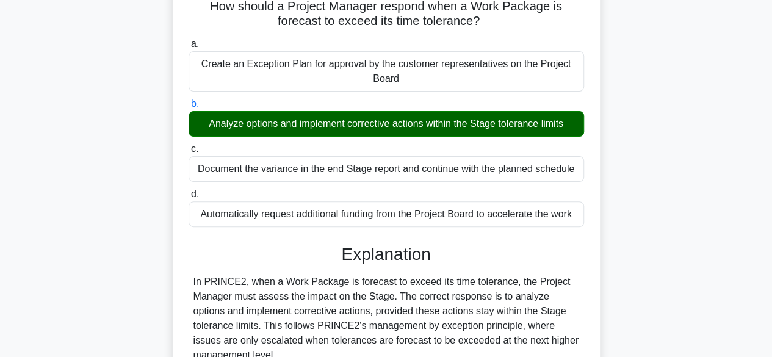
scroll to position [335, 0]
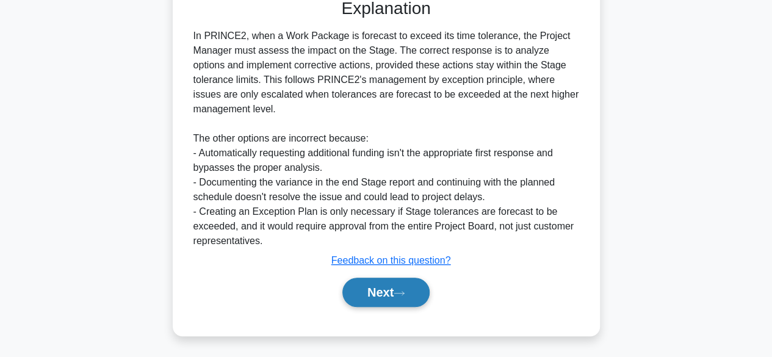
click at [398, 301] on button "Next" at bounding box center [385, 292] width 87 height 29
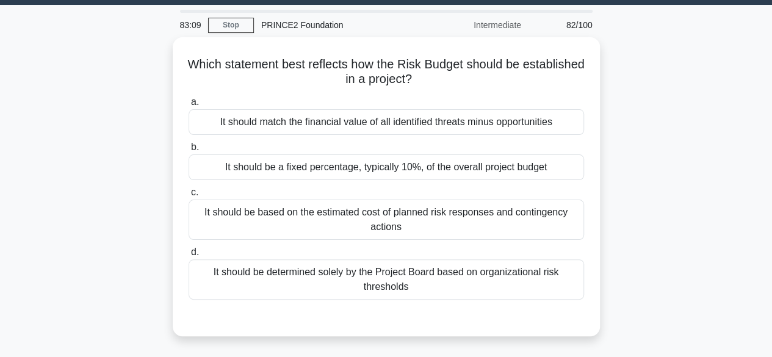
scroll to position [46, 0]
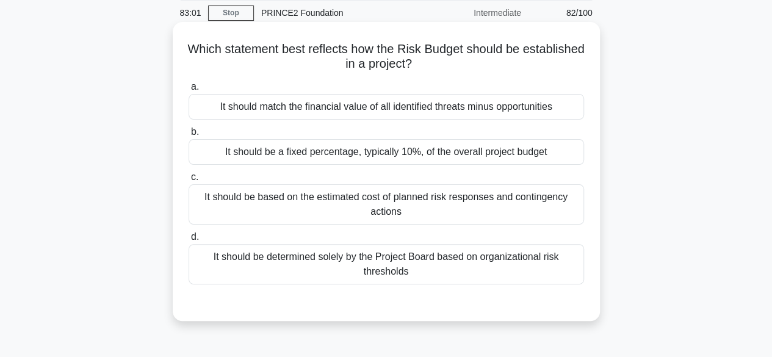
click at [551, 108] on div "It should match the financial value of all identified threats minus opportuniti…" at bounding box center [385, 107] width 395 height 26
click at [188, 91] on input "a. It should match the financial value of all identified threats minus opportun…" at bounding box center [188, 87] width 0 height 8
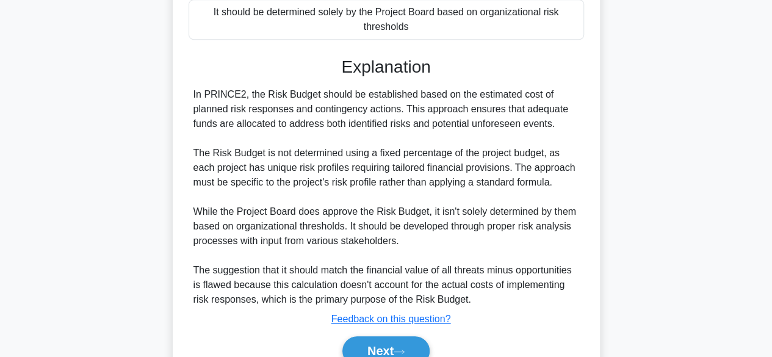
scroll to position [351, 0]
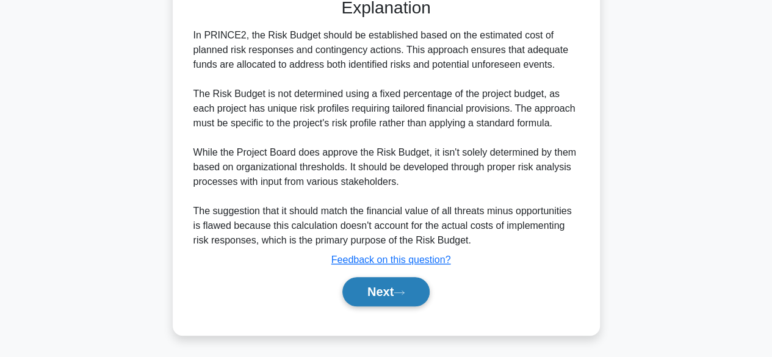
click at [402, 289] on icon at bounding box center [398, 292] width 11 height 7
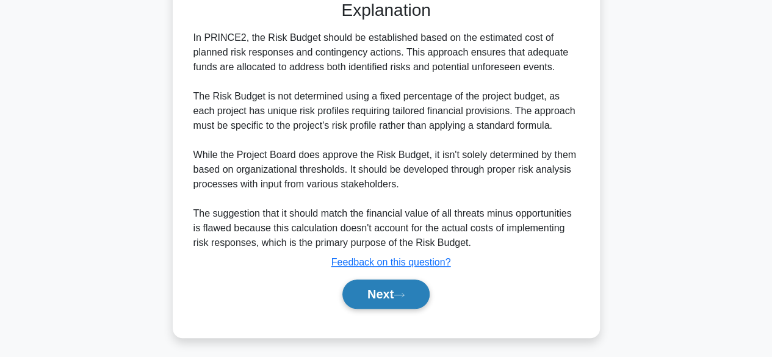
scroll to position [338, 0]
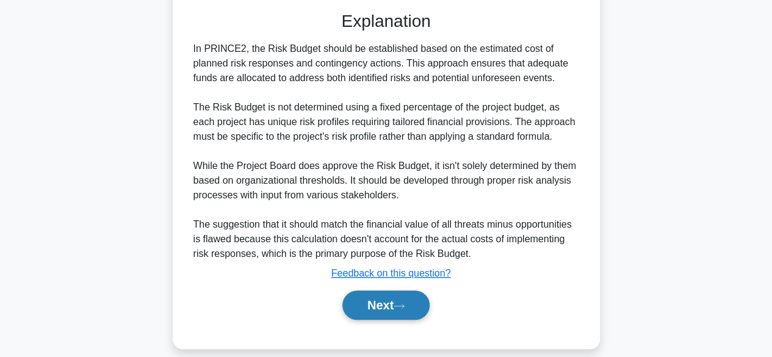
click at [396, 307] on button "Next" at bounding box center [385, 304] width 87 height 29
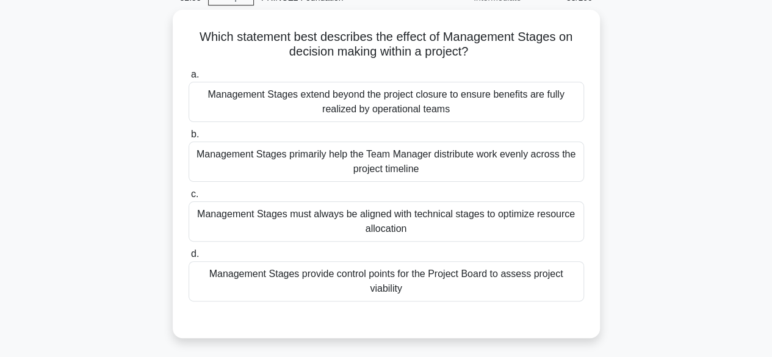
scroll to position [52, 0]
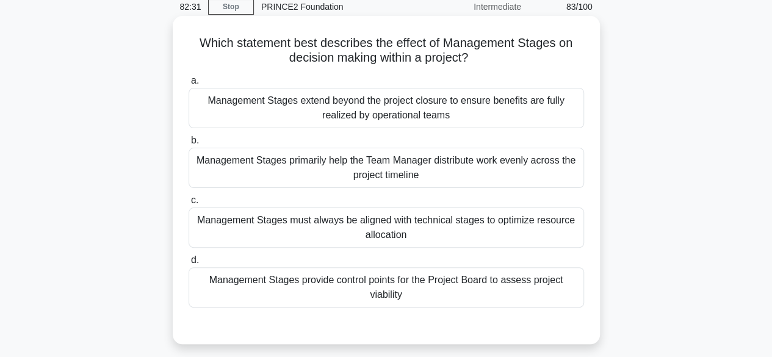
click at [546, 282] on div "Management Stages provide control points for the Project Board to assess projec…" at bounding box center [385, 287] width 395 height 40
click at [188, 264] on input "d. Management Stages provide control points for the Project Board to assess pro…" at bounding box center [188, 260] width 0 height 8
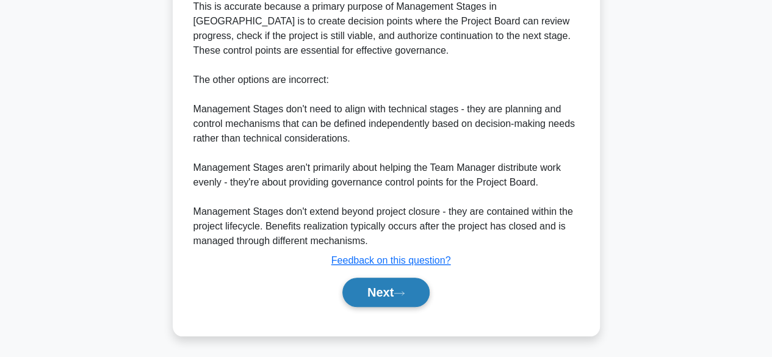
click at [370, 296] on button "Next" at bounding box center [385, 292] width 87 height 29
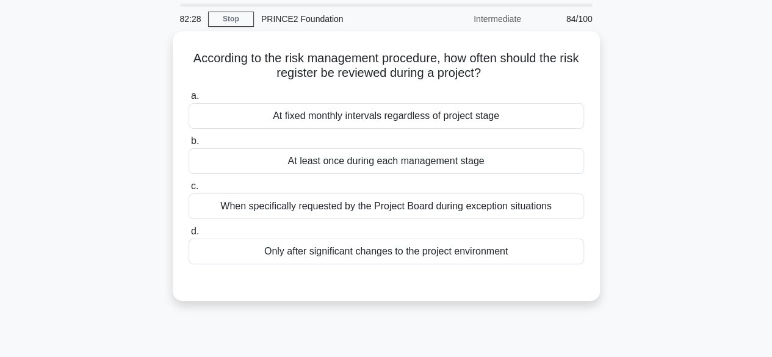
scroll to position [41, 0]
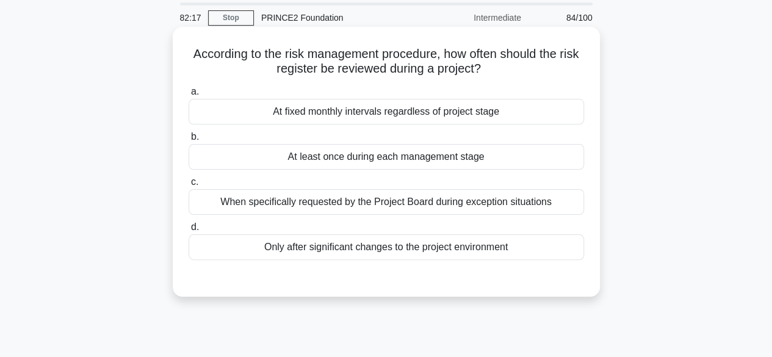
click at [567, 160] on div "At least once during each management stage" at bounding box center [385, 157] width 395 height 26
click at [188, 141] on input "b. At least once during each management stage" at bounding box center [188, 137] width 0 height 8
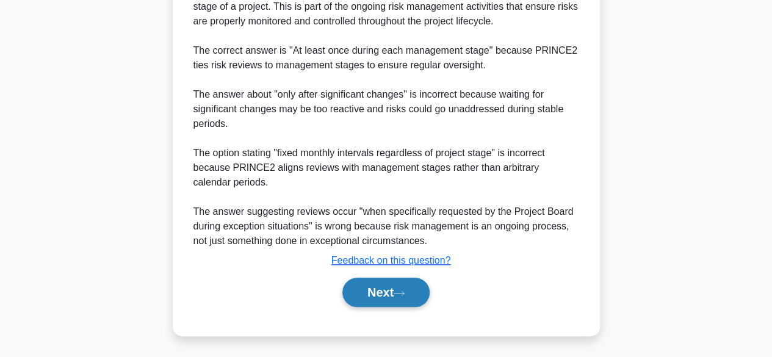
click at [406, 285] on button "Next" at bounding box center [385, 292] width 87 height 29
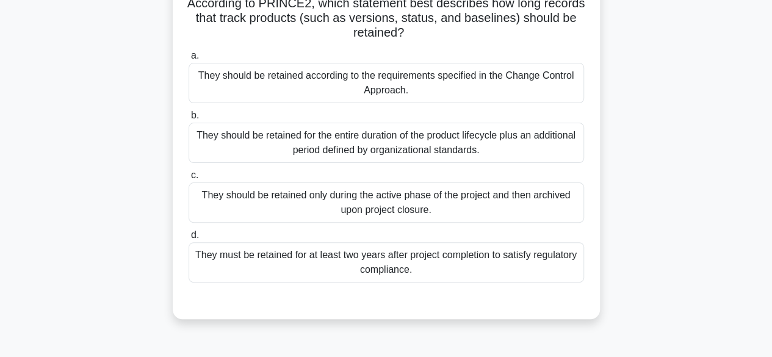
scroll to position [93, 0]
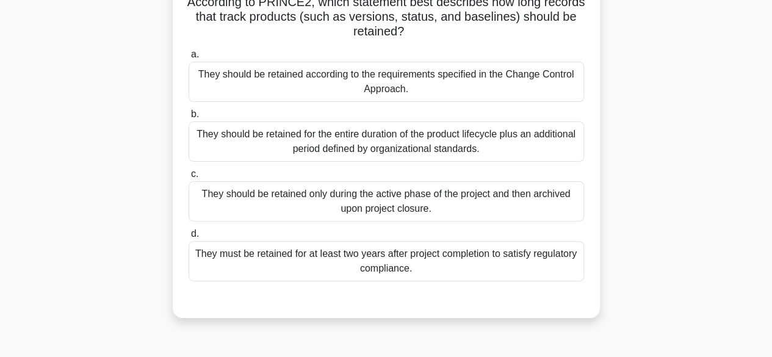
click at [565, 132] on div "They should be retained for the entire duration of the product lifecycle plus a…" at bounding box center [385, 141] width 395 height 40
click at [188, 118] on input "b. They should be retained for the entire duration of the product lifecycle plu…" at bounding box center [188, 114] width 0 height 8
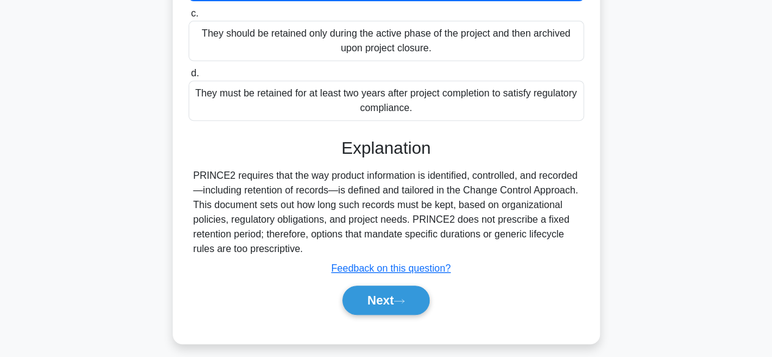
scroll to position [302, 0]
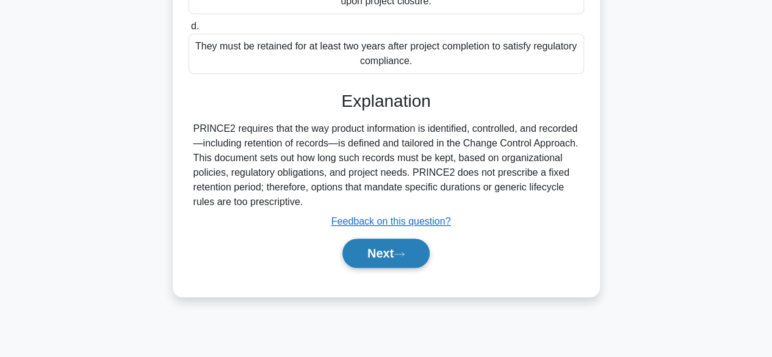
click at [404, 254] on icon at bounding box center [398, 254] width 11 height 7
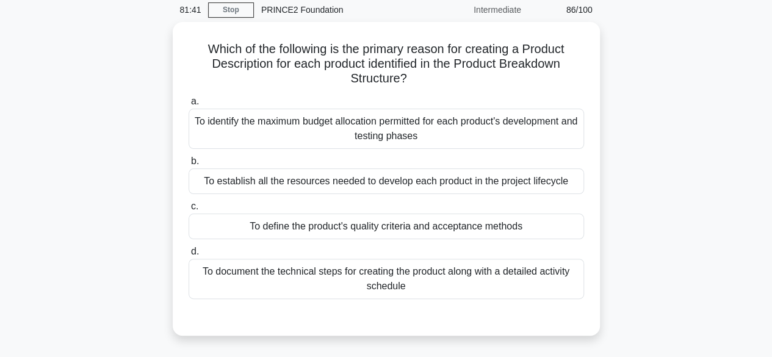
scroll to position [49, 0]
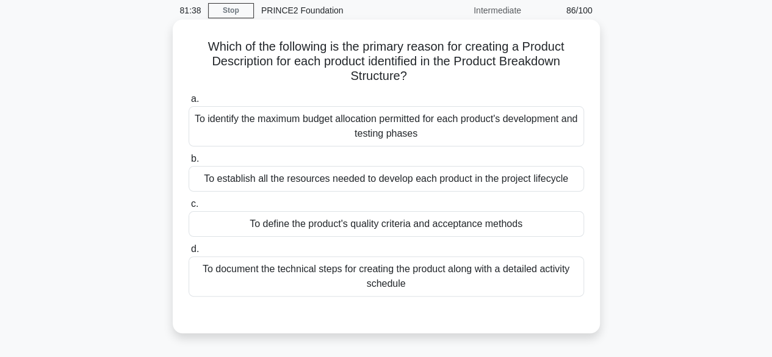
click at [556, 221] on div "To define the product's quality criteria and acceptance methods" at bounding box center [385, 224] width 395 height 26
click at [188, 208] on input "c. To define the product's quality criteria and acceptance methods" at bounding box center [188, 204] width 0 height 8
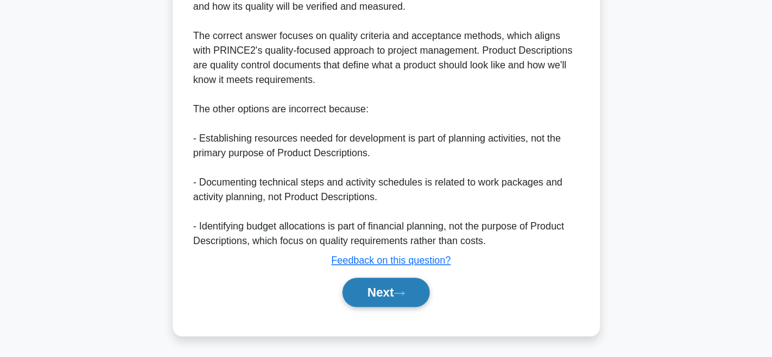
click at [396, 289] on button "Next" at bounding box center [385, 292] width 87 height 29
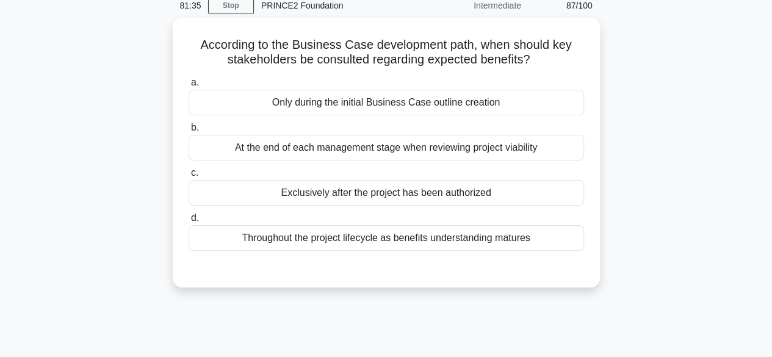
scroll to position [52, 0]
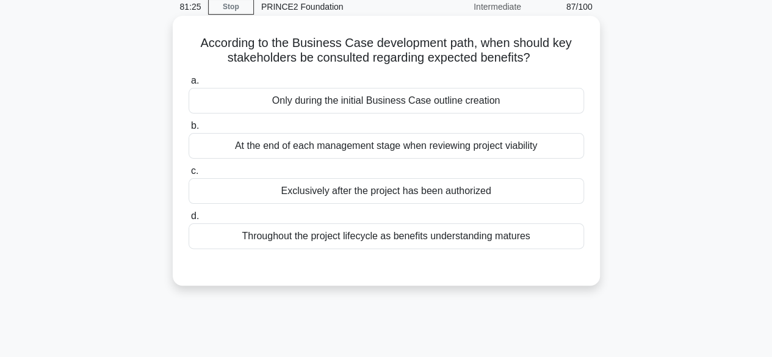
click at [545, 195] on div "Exclusively after the project has been authorized" at bounding box center [385, 191] width 395 height 26
click at [188, 175] on input "c. Exclusively after the project has been authorized" at bounding box center [188, 171] width 0 height 8
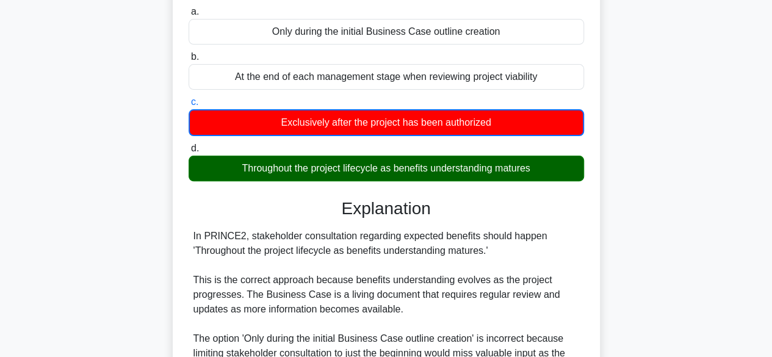
scroll to position [366, 0]
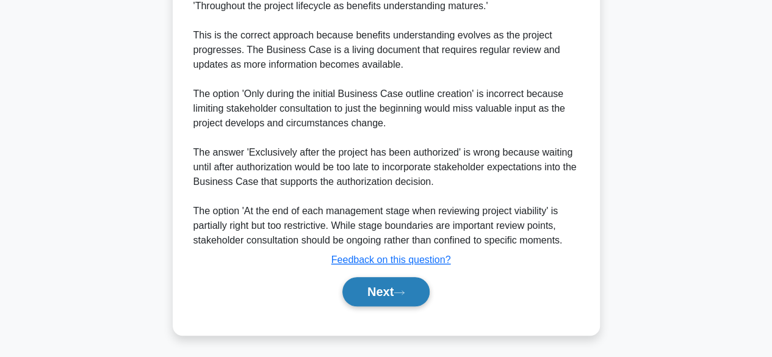
click at [404, 295] on icon at bounding box center [398, 292] width 11 height 7
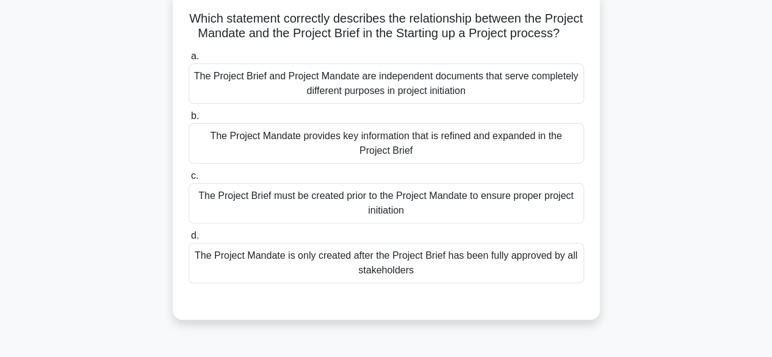
scroll to position [81, 0]
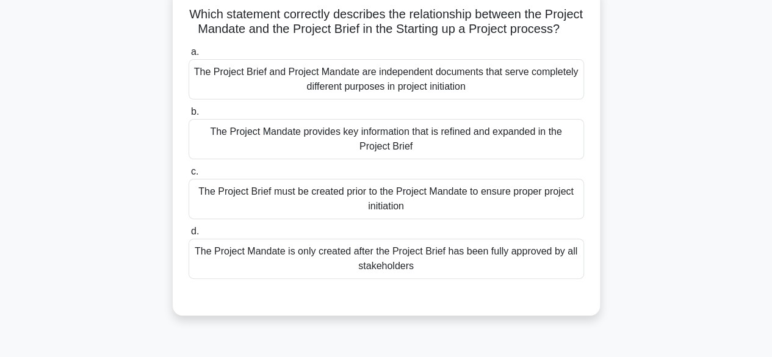
click at [558, 279] on div "The Project Mandate is only created after the Project Brief has been fully appr…" at bounding box center [385, 258] width 395 height 40
click at [188, 235] on input "d. The Project Mandate is only created after the Project Brief has been fully a…" at bounding box center [188, 232] width 0 height 8
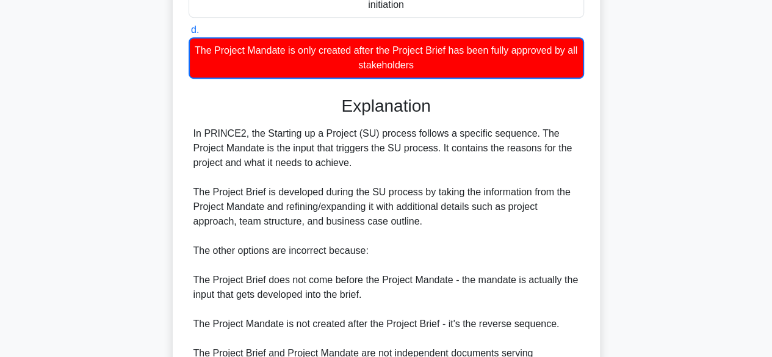
scroll to position [439, 0]
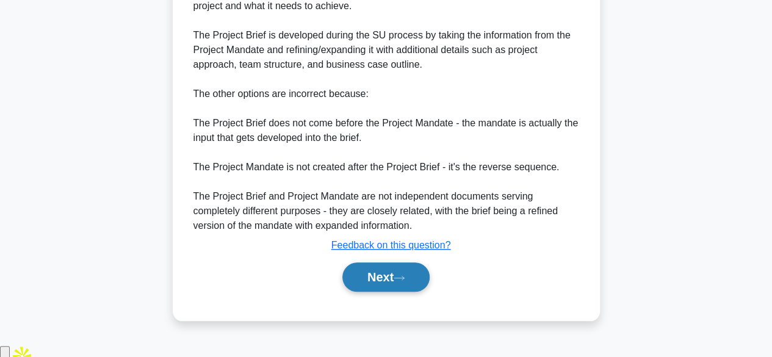
click at [400, 284] on button "Next" at bounding box center [385, 276] width 87 height 29
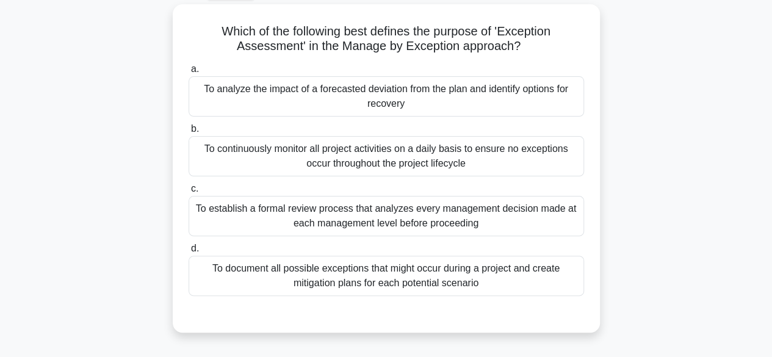
scroll to position [68, 0]
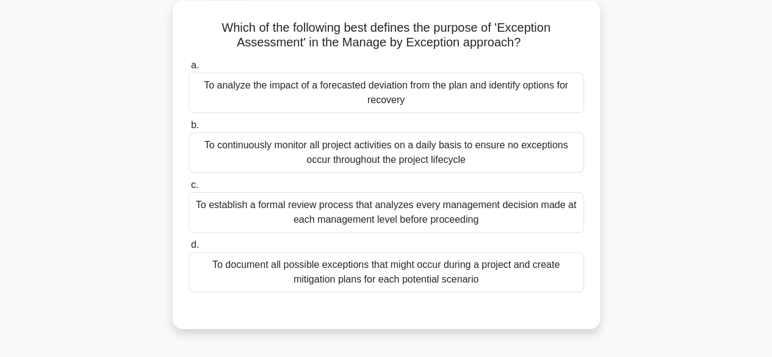
click at [542, 167] on div "To continuously monitor all project activities on a daily basis to ensure no ex…" at bounding box center [385, 152] width 395 height 40
click at [188, 129] on input "b. To continuously monitor all project activities on a daily basis to ensure no…" at bounding box center [188, 125] width 0 height 8
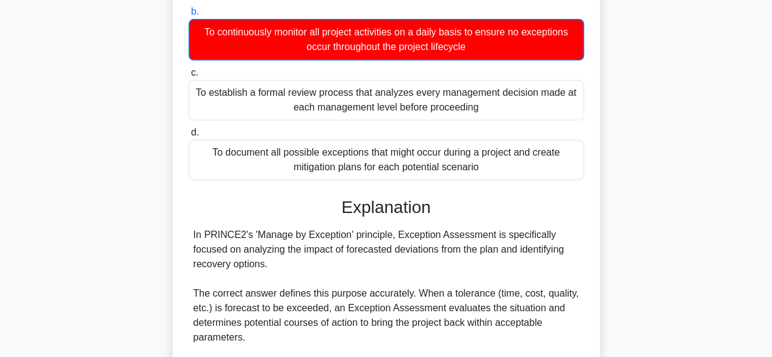
scroll to position [439, 0]
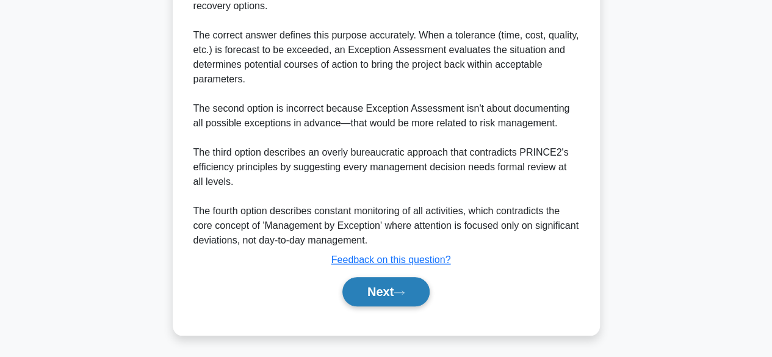
click at [401, 285] on button "Next" at bounding box center [385, 291] width 87 height 29
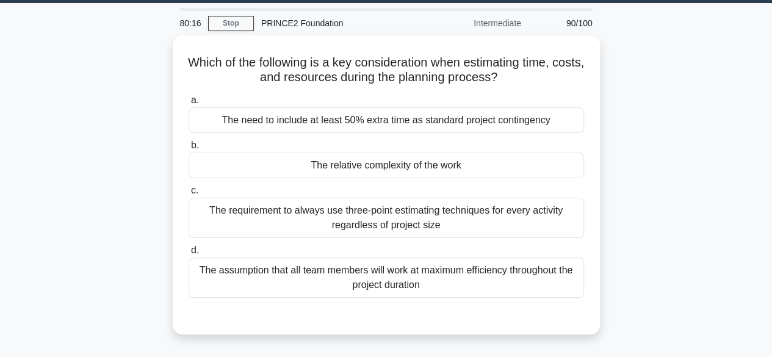
scroll to position [37, 0]
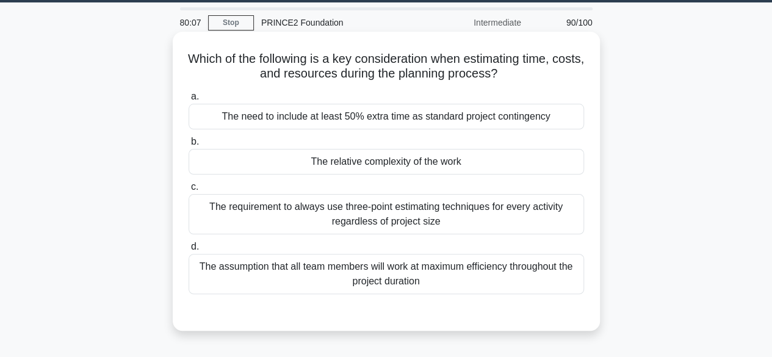
click at [491, 160] on div "The relative complexity of the work" at bounding box center [385, 162] width 395 height 26
click at [188, 146] on input "b. The relative complexity of the work" at bounding box center [188, 142] width 0 height 8
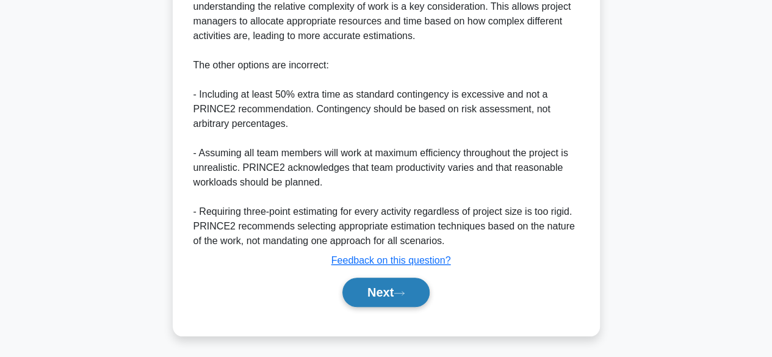
click at [404, 285] on button "Next" at bounding box center [385, 292] width 87 height 29
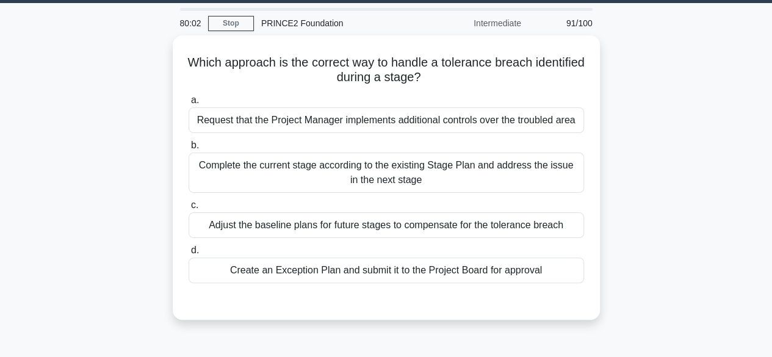
scroll to position [43, 0]
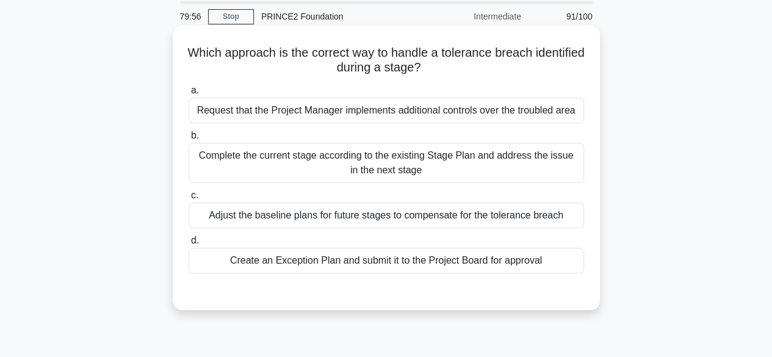
click at [563, 259] on div "Create an Exception Plan and submit it to the Project Board for approval" at bounding box center [385, 261] width 395 height 26
click at [188, 245] on input "d. Create an Exception Plan and submit it to the Project Board for approval" at bounding box center [188, 241] width 0 height 8
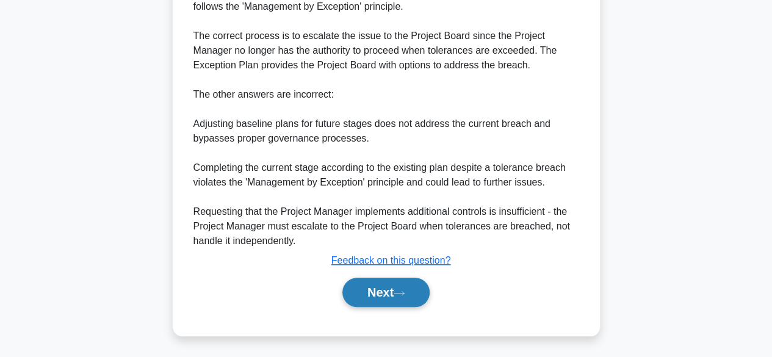
click at [412, 295] on button "Next" at bounding box center [385, 292] width 87 height 29
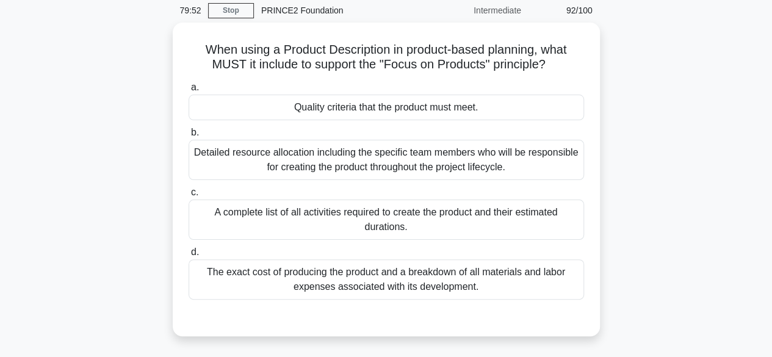
scroll to position [58, 0]
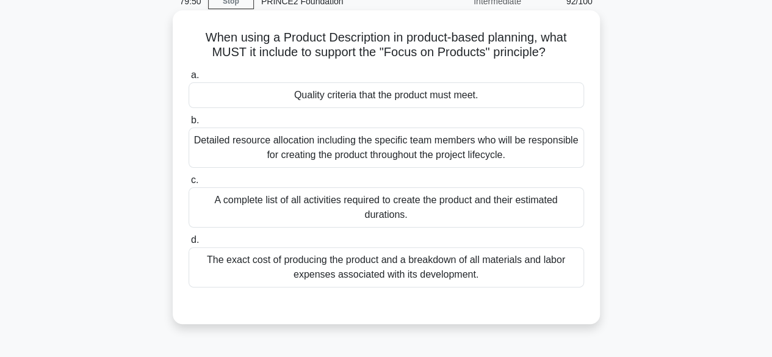
click at [545, 98] on div "Quality criteria that the product must meet." at bounding box center [385, 95] width 395 height 26
click at [188, 79] on input "a. Quality criteria that the product must meet." at bounding box center [188, 75] width 0 height 8
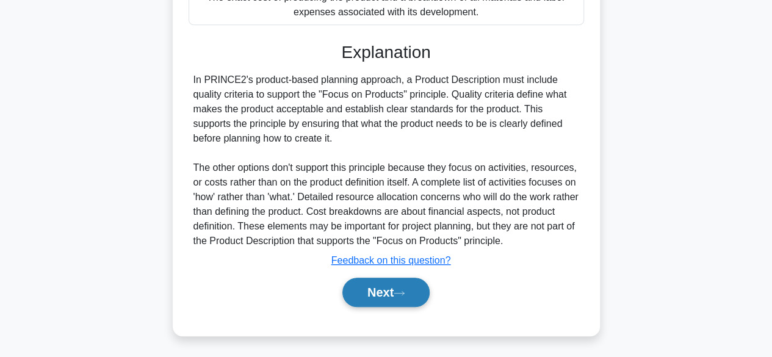
click at [408, 283] on button "Next" at bounding box center [385, 292] width 87 height 29
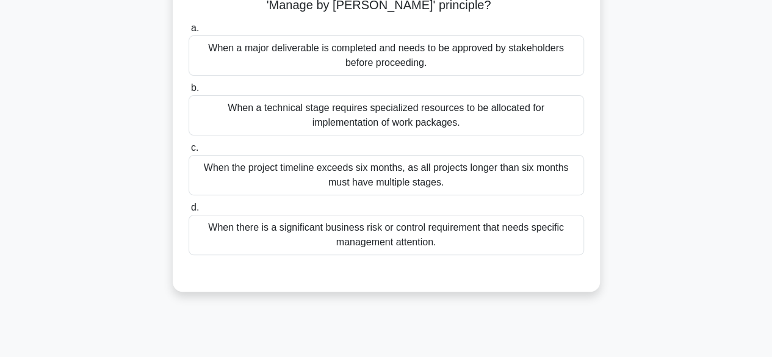
scroll to position [54, 0]
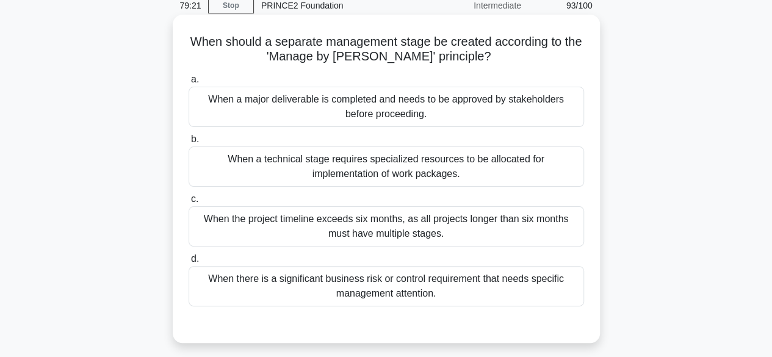
click at [539, 126] on div "When a major deliverable is completed and needs to be approved by stakeholders …" at bounding box center [385, 107] width 395 height 40
click at [188, 84] on input "a. When a major deliverable is completed and needs to be approved by stakeholde…" at bounding box center [188, 80] width 0 height 8
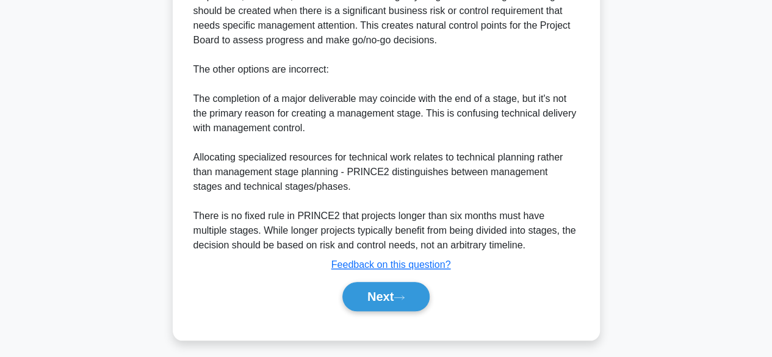
scroll to position [439, 0]
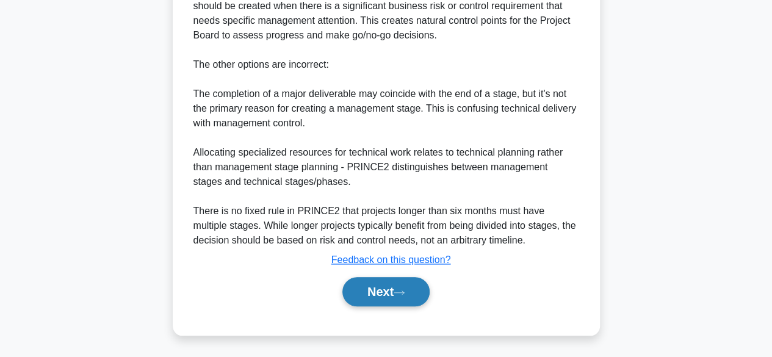
click at [381, 291] on button "Next" at bounding box center [385, 291] width 87 height 29
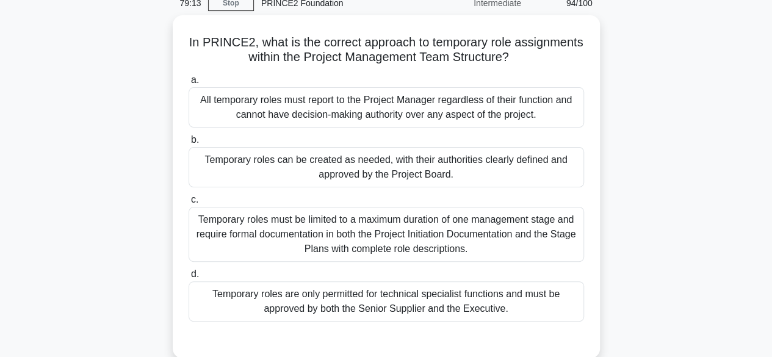
scroll to position [52, 0]
click at [555, 166] on div "Temporary roles can be created as needed, with their authorities clearly define…" at bounding box center [385, 168] width 395 height 40
click at [188, 145] on input "b. Temporary roles can be created as needed, with their authorities clearly def…" at bounding box center [188, 141] width 0 height 8
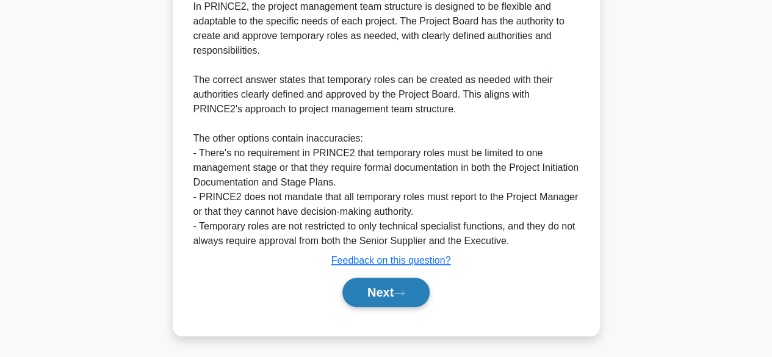
click at [379, 299] on button "Next" at bounding box center [385, 292] width 87 height 29
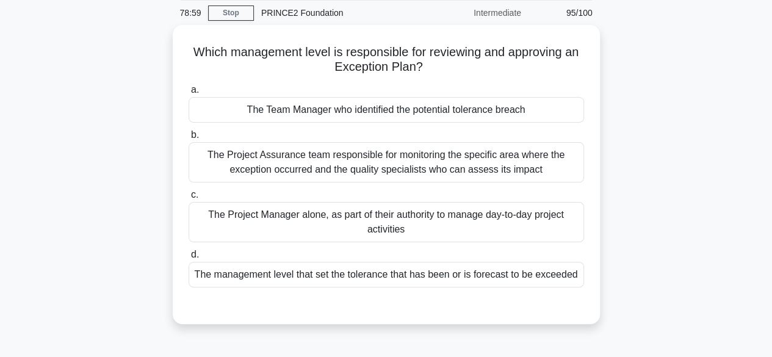
scroll to position [49, 0]
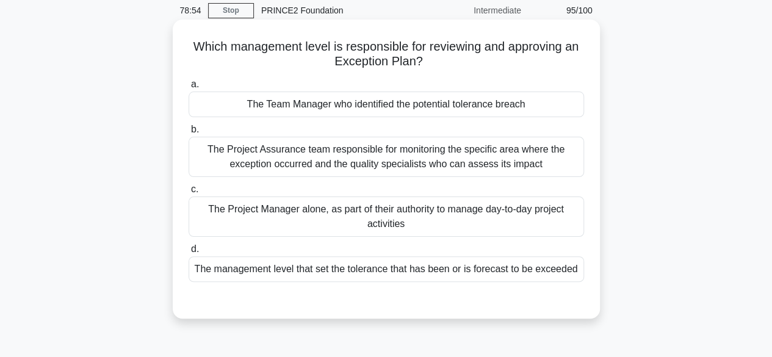
click at [551, 104] on div "The Team Manager who identified the potential tolerance breach" at bounding box center [385, 104] width 395 height 26
click at [188, 88] on input "a. The Team Manager who identified the potential tolerance breach" at bounding box center [188, 85] width 0 height 8
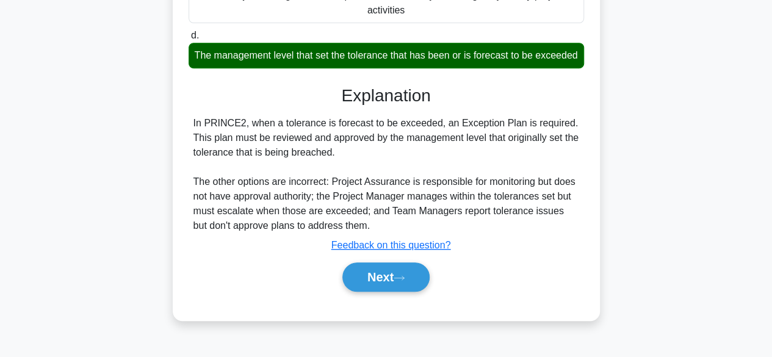
scroll to position [302, 0]
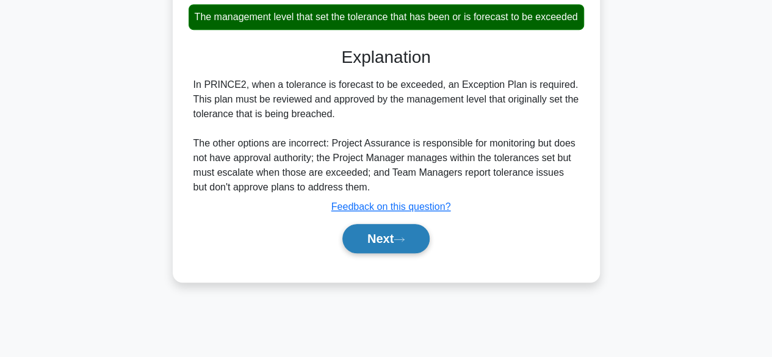
click at [392, 253] on button "Next" at bounding box center [385, 238] width 87 height 29
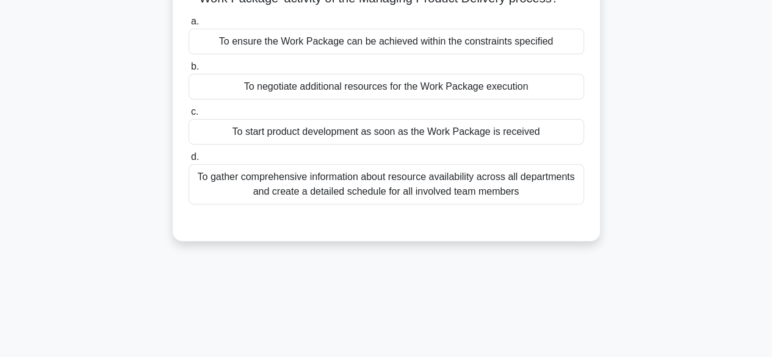
scroll to position [11, 0]
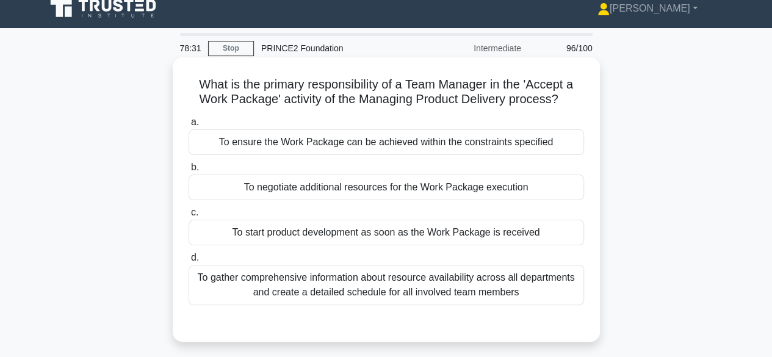
click at [567, 144] on div "To ensure the Work Package can be achieved within the constraints specified" at bounding box center [385, 142] width 395 height 26
click at [188, 126] on input "a. To ensure the Work Package can be achieved within the constraints specified" at bounding box center [188, 122] width 0 height 8
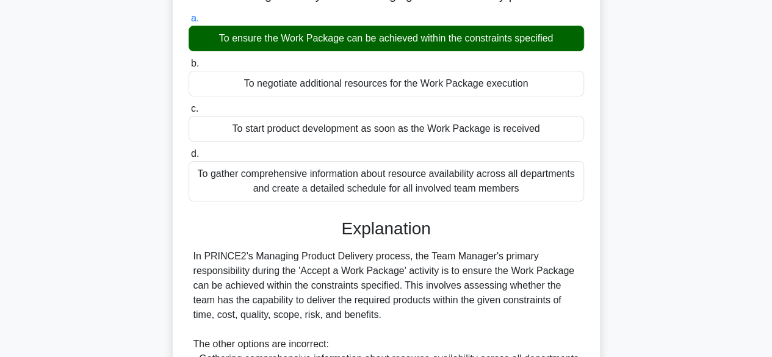
scroll to position [320, 0]
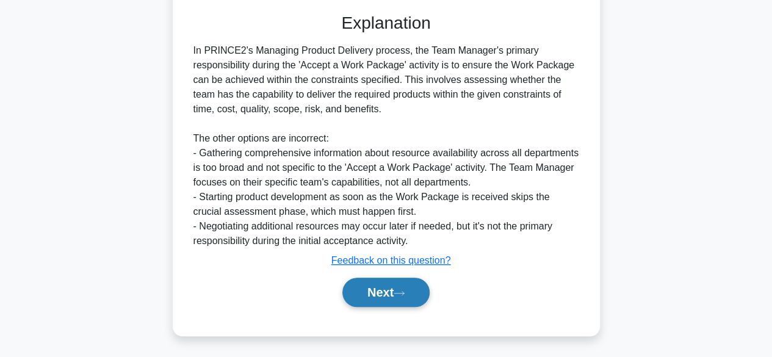
click at [401, 294] on icon at bounding box center [398, 293] width 11 height 7
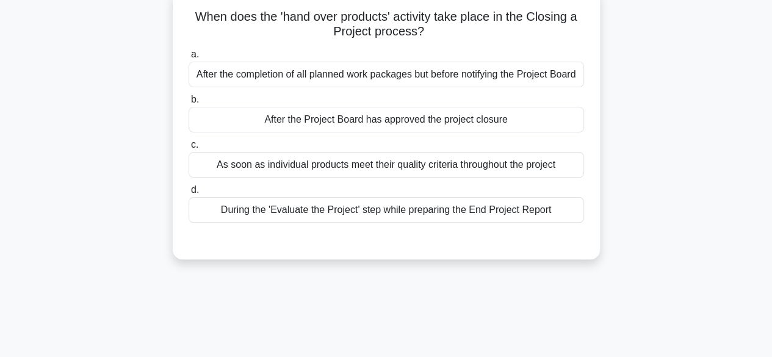
scroll to position [77, 0]
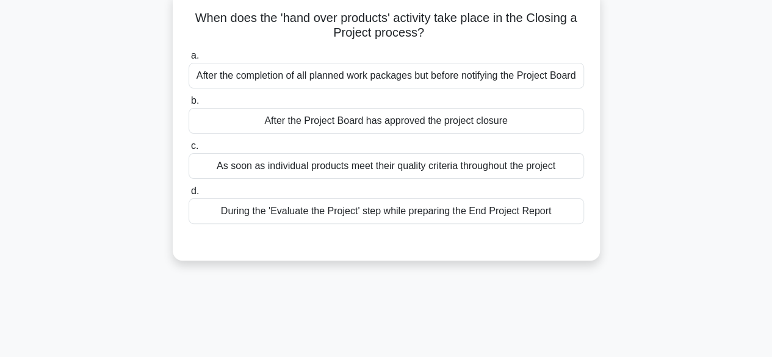
click at [542, 123] on div "After the Project Board has approved the project closure" at bounding box center [385, 121] width 395 height 26
click at [188, 105] on input "b. After the Project Board has approved the project closure" at bounding box center [188, 101] width 0 height 8
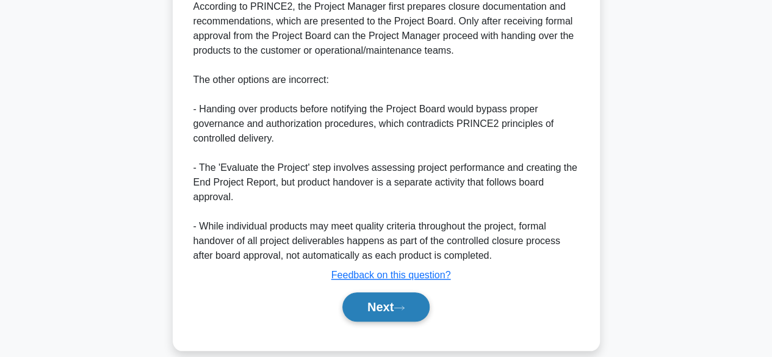
click at [404, 304] on icon at bounding box center [398, 307] width 11 height 7
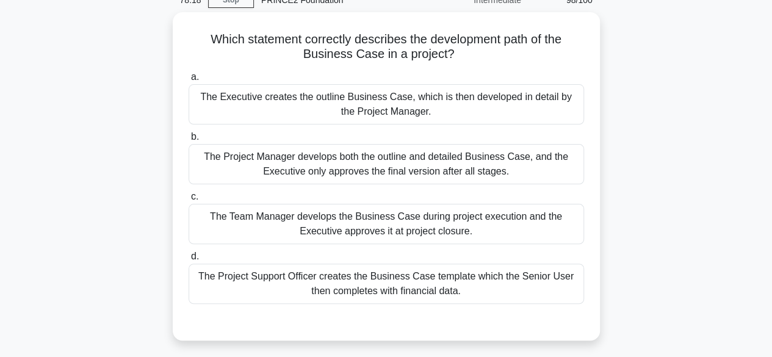
scroll to position [59, 0]
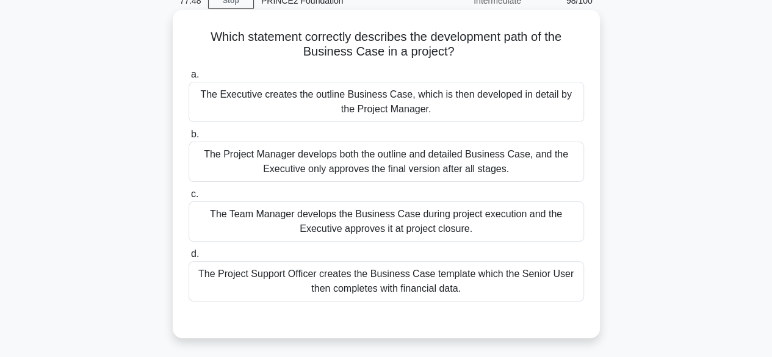
click at [544, 103] on div "The Executive creates the outline Business Case, which is then developed in det…" at bounding box center [385, 102] width 395 height 40
click at [188, 79] on input "a. The Executive creates the outline Business Case, which is then developed in …" at bounding box center [188, 75] width 0 height 8
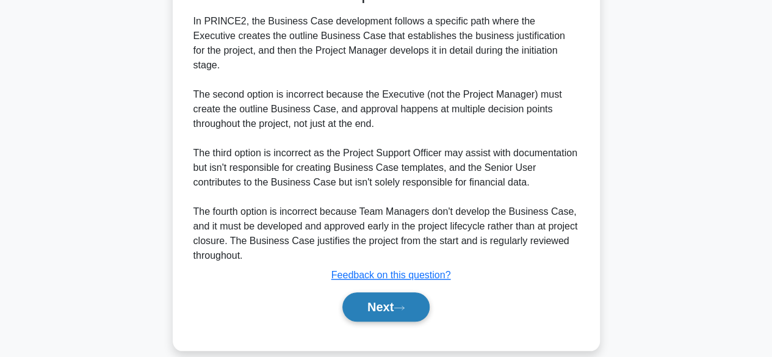
click at [403, 304] on icon at bounding box center [398, 307] width 11 height 7
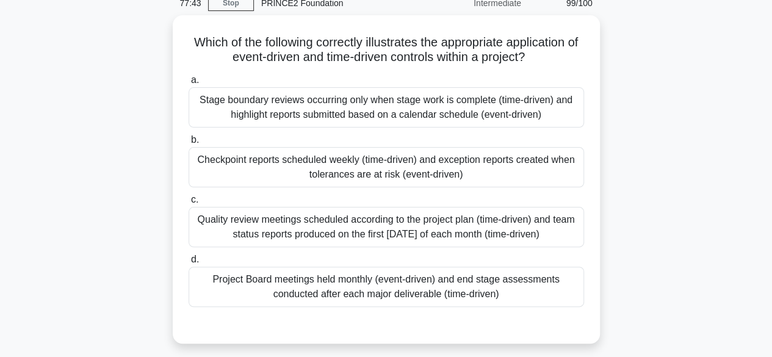
scroll to position [56, 0]
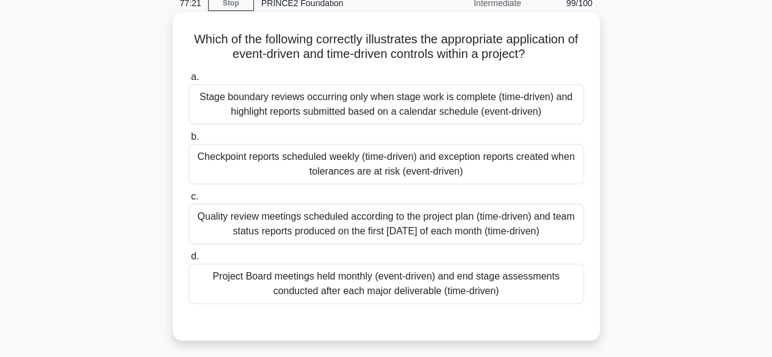
click at [553, 285] on div "Project Board meetings held monthly (event-driven) and end stage assessments co…" at bounding box center [385, 284] width 395 height 40
click at [188, 260] on input "d. Project Board meetings held monthly (event-driven) and end stage assessments…" at bounding box center [188, 257] width 0 height 8
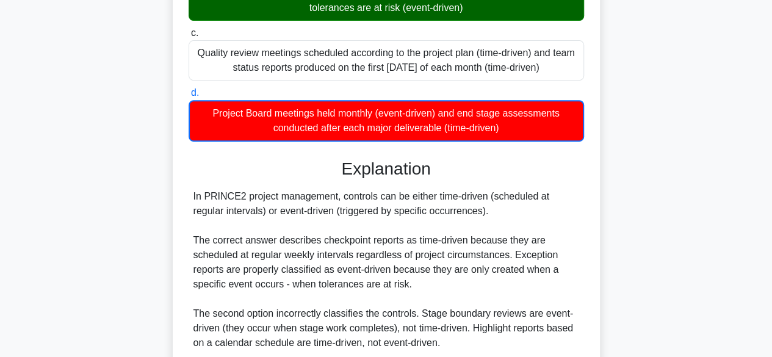
scroll to position [439, 0]
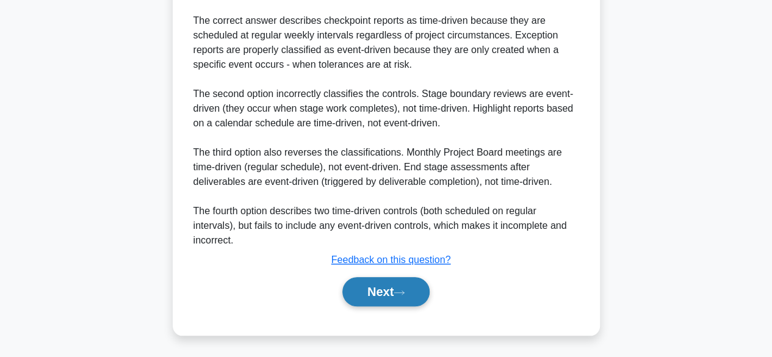
click at [396, 291] on button "Next" at bounding box center [385, 291] width 87 height 29
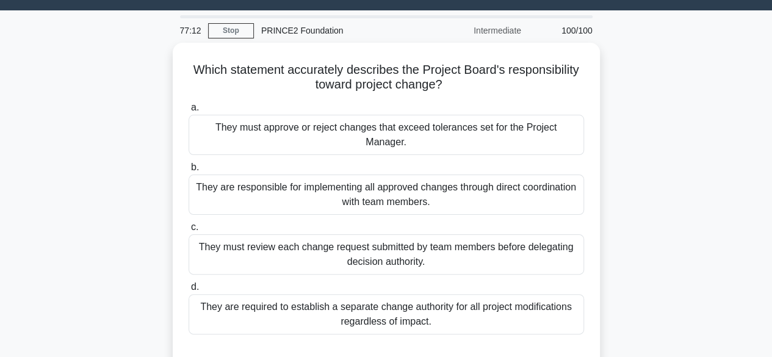
scroll to position [39, 0]
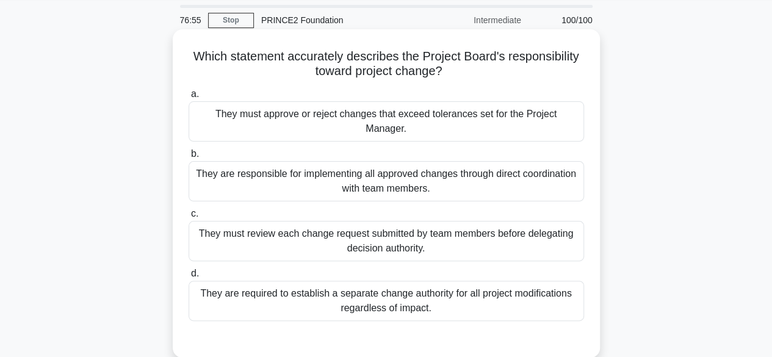
click at [544, 221] on div "They must review each change request submitted by team members before delegatin…" at bounding box center [385, 241] width 395 height 40
click at [188, 218] on input "c. They must review each change request submitted by team members before delega…" at bounding box center [188, 214] width 0 height 8
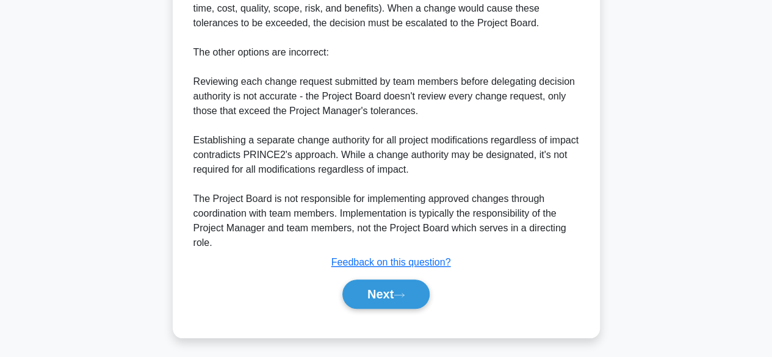
scroll to position [483, 0]
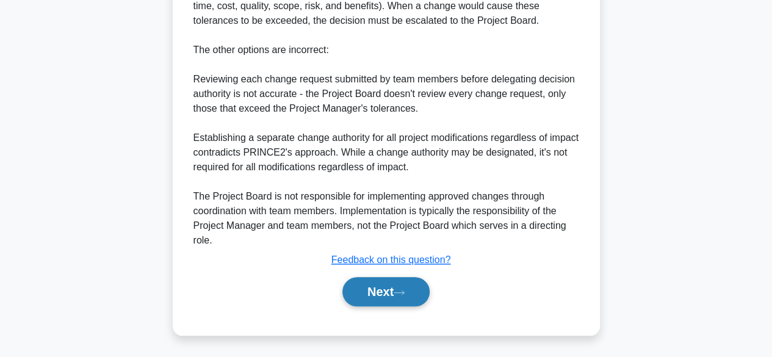
click at [399, 292] on icon at bounding box center [399, 292] width 10 height 4
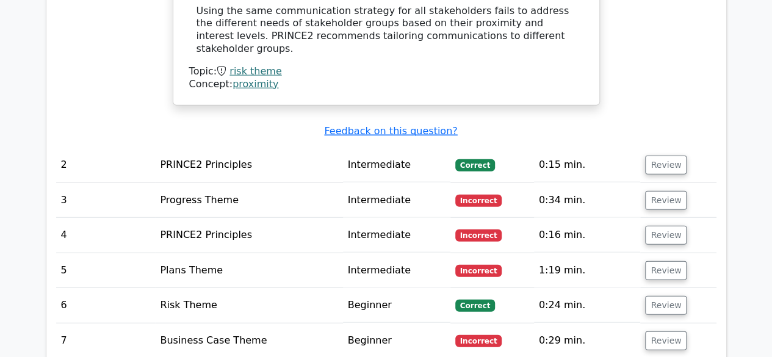
scroll to position [1432, 0]
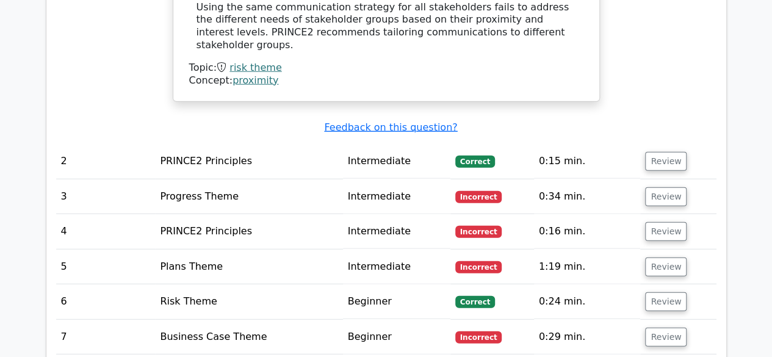
click at [608, 179] on td "0:34 min." at bounding box center [587, 196] width 107 height 35
click at [672, 187] on button "Review" at bounding box center [665, 196] width 41 height 19
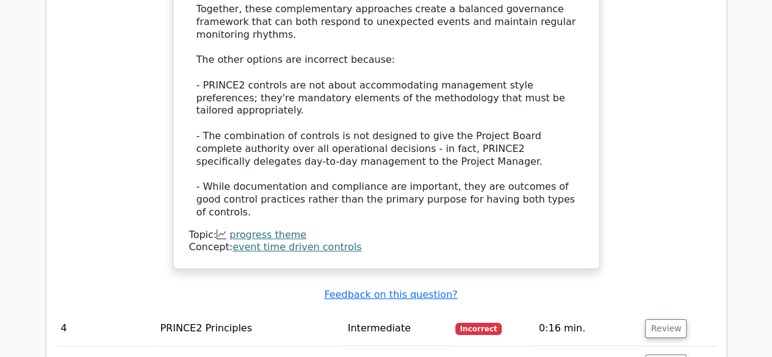
scroll to position [2164, 0]
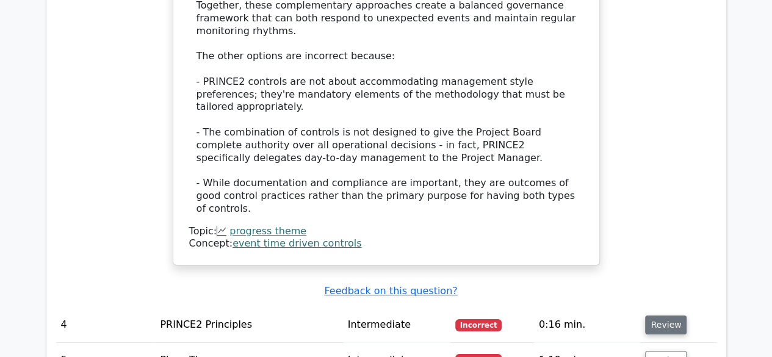
click at [673, 315] on button "Review" at bounding box center [665, 324] width 41 height 19
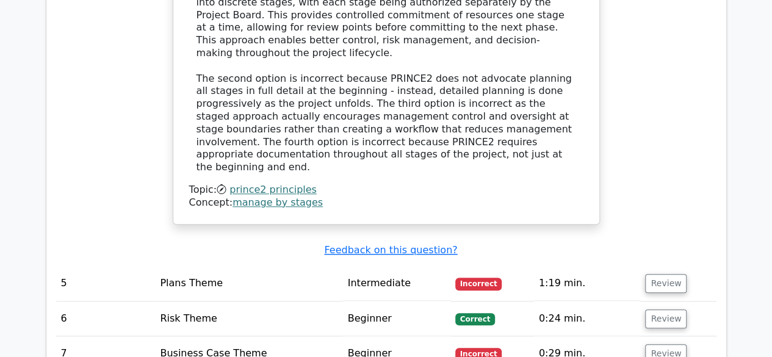
scroll to position [2817, 0]
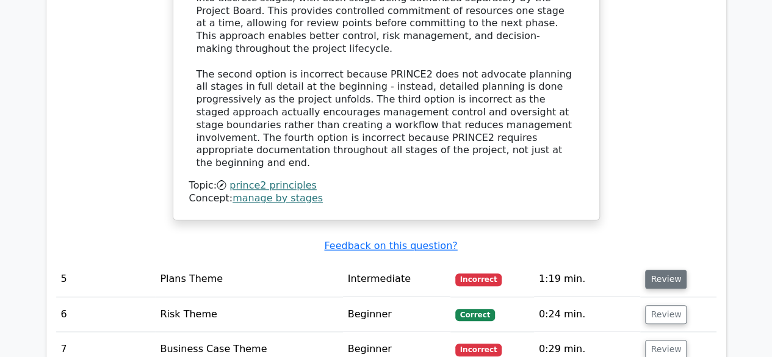
click at [673, 270] on button "Review" at bounding box center [665, 279] width 41 height 19
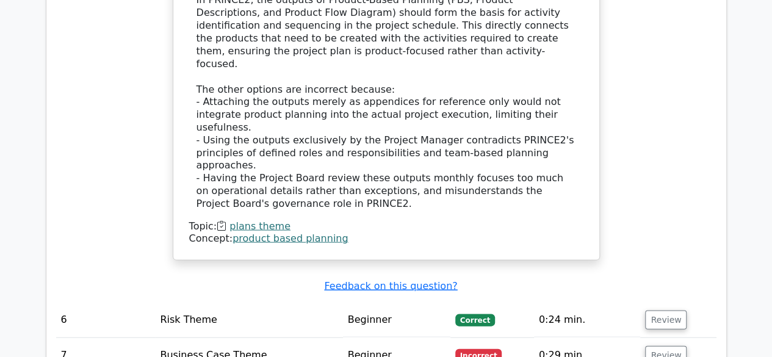
scroll to position [3440, 0]
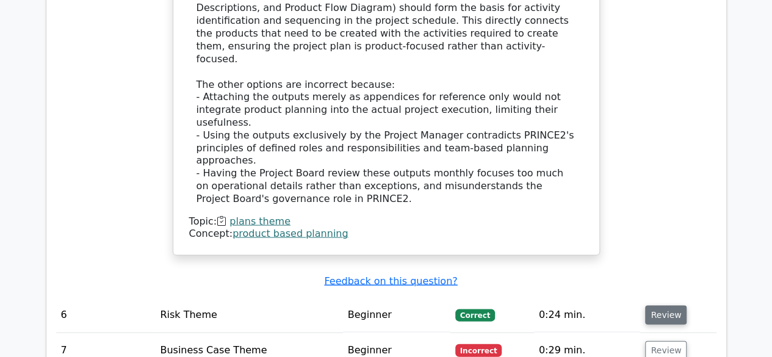
click at [665, 305] on button "Review" at bounding box center [665, 314] width 41 height 19
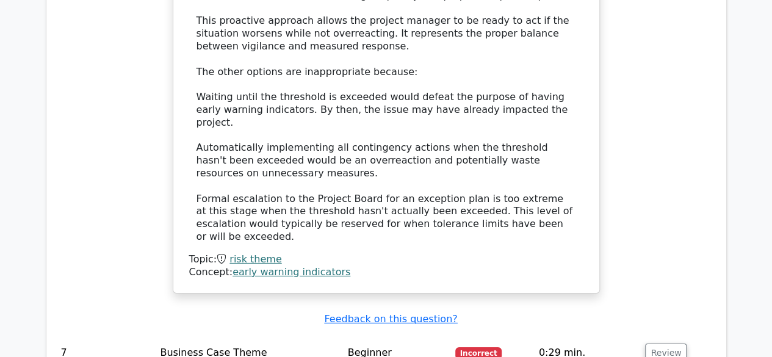
scroll to position [4097, 0]
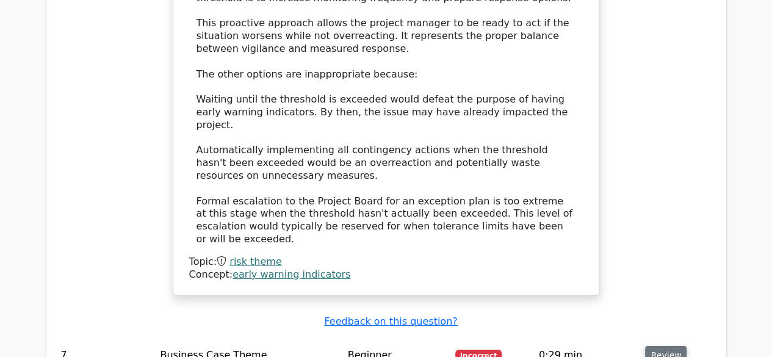
click at [669, 346] on button "Review" at bounding box center [665, 355] width 41 height 19
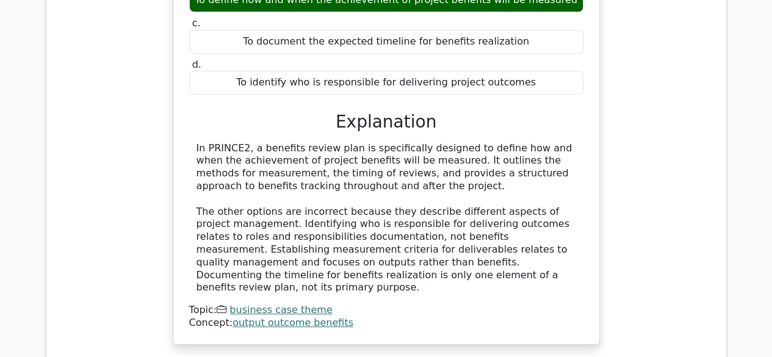
scroll to position [4599, 0]
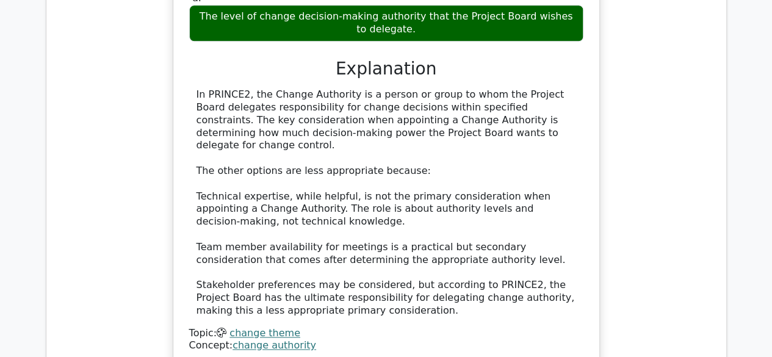
scroll to position [5241, 0]
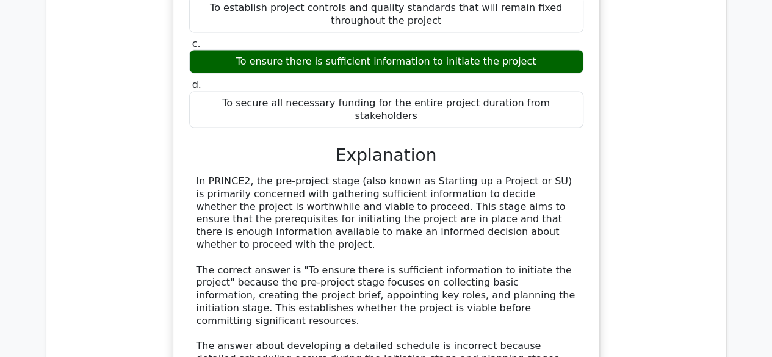
scroll to position [5883, 0]
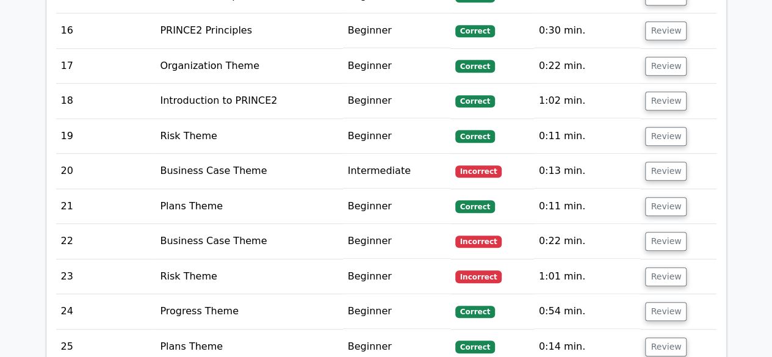
scroll to position [7306, 0]
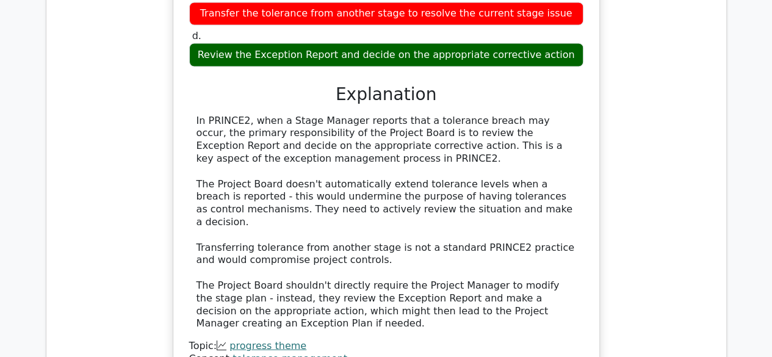
scroll to position [8060, 0]
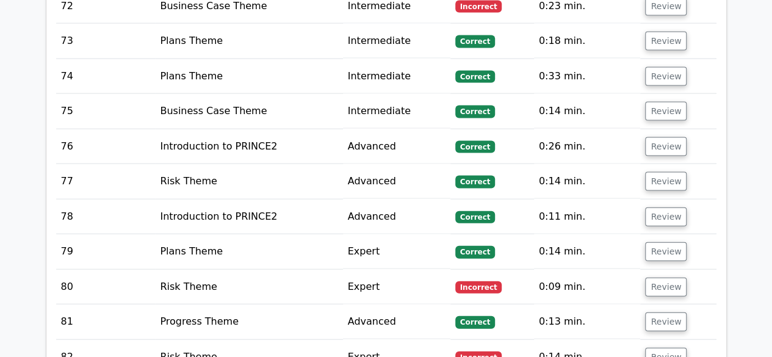
scroll to position [10925, 0]
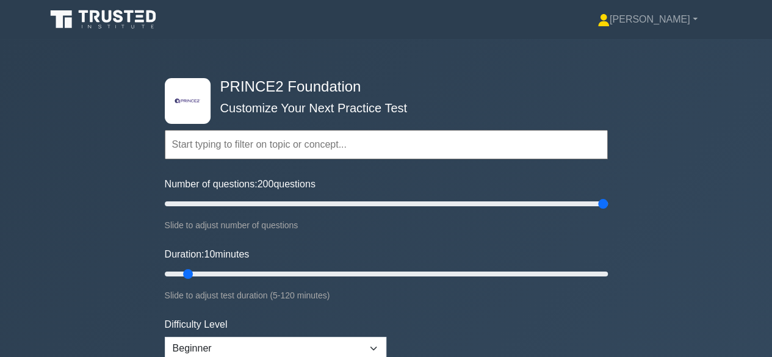
type input "200"
type input "155"
type input "200"
type input "120"
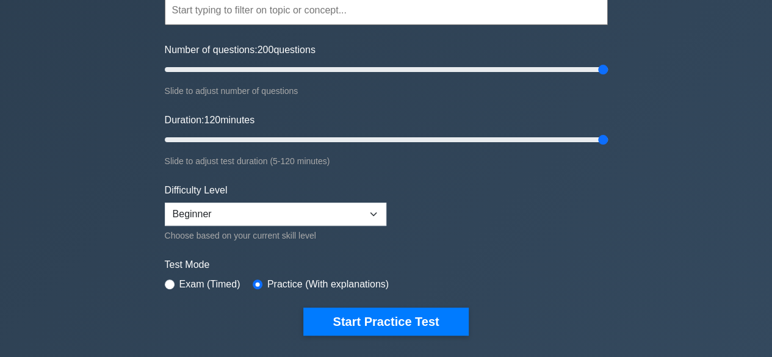
scroll to position [134, 0]
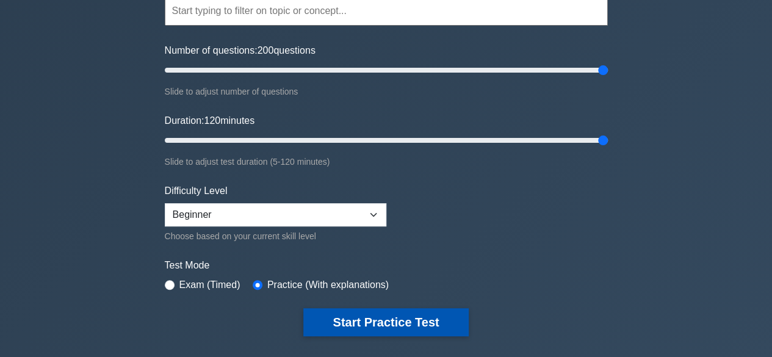
click at [422, 320] on button "Start Practice Test" at bounding box center [385, 322] width 165 height 28
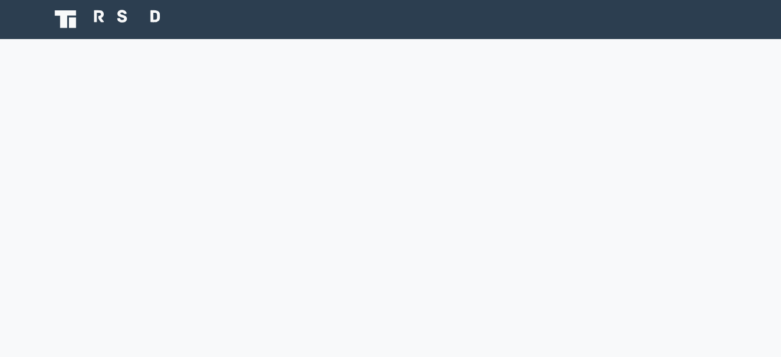
click at [666, 63] on body at bounding box center [390, 178] width 781 height 357
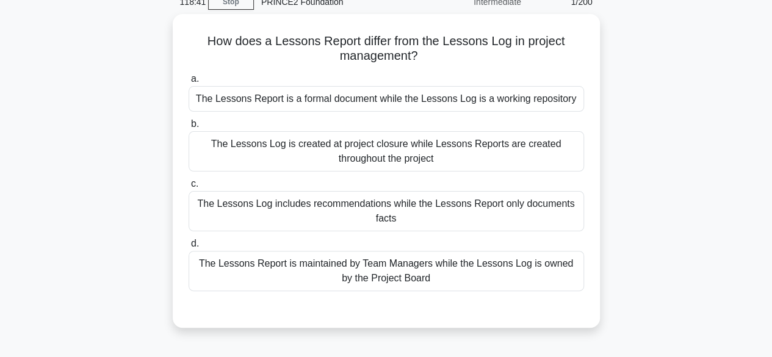
scroll to position [59, 0]
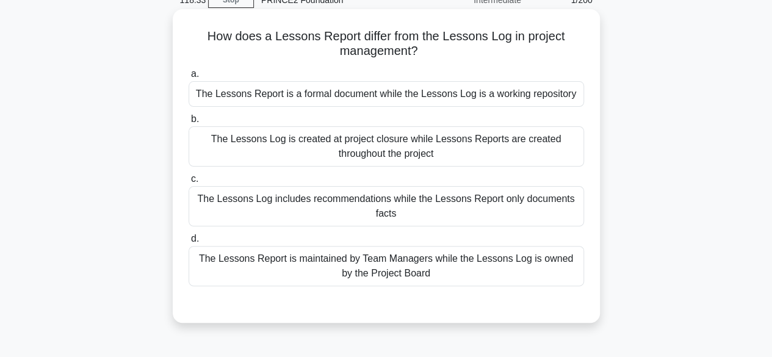
click at [216, 154] on div "The Lessons Log is created at project closure while Lessons Reports are created…" at bounding box center [385, 146] width 395 height 40
click at [188, 123] on input "b. The Lessons Log is created at project closure while Lessons Reports are crea…" at bounding box center [188, 119] width 0 height 8
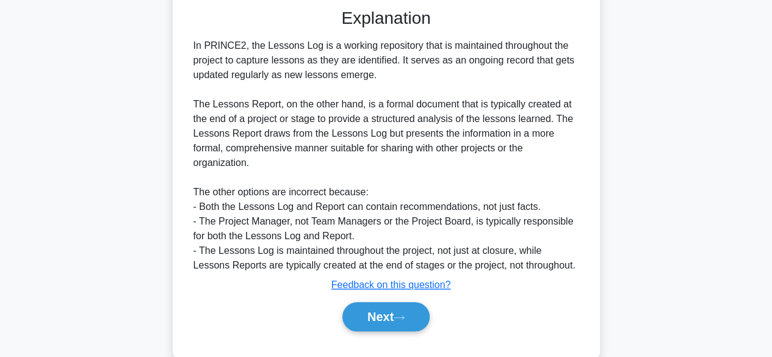
scroll to position [395, 0]
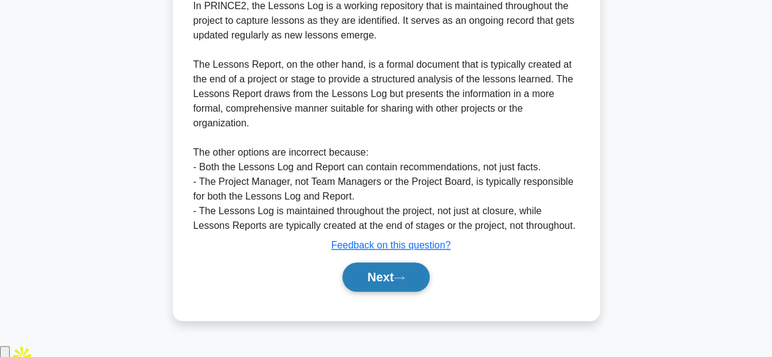
click at [365, 292] on button "Next" at bounding box center [385, 276] width 87 height 29
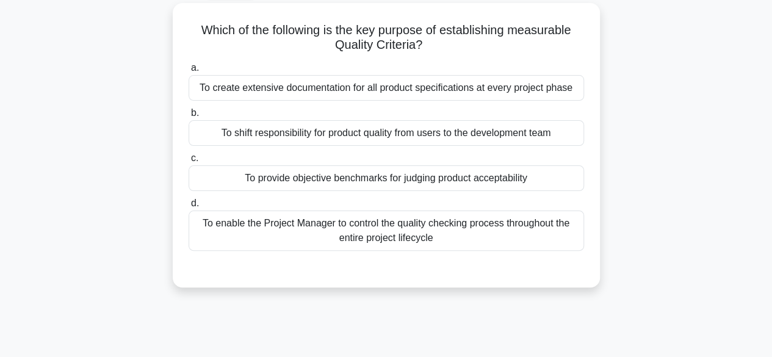
scroll to position [70, 0]
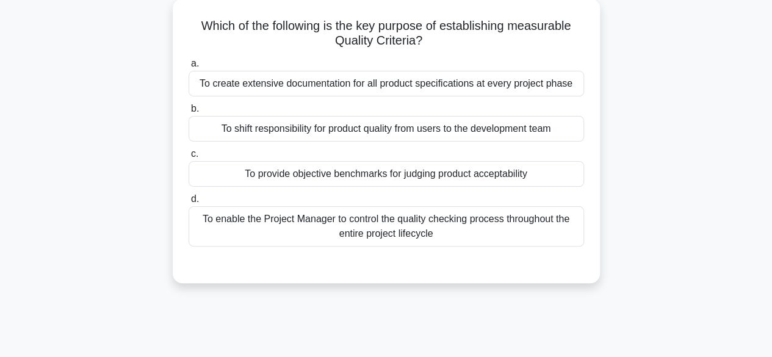
click at [204, 223] on div "To enable the Project Manager to control the quality checking process throughou…" at bounding box center [385, 226] width 395 height 40
click at [188, 203] on input "d. To enable the Project Manager to control the quality checking process throug…" at bounding box center [188, 199] width 0 height 8
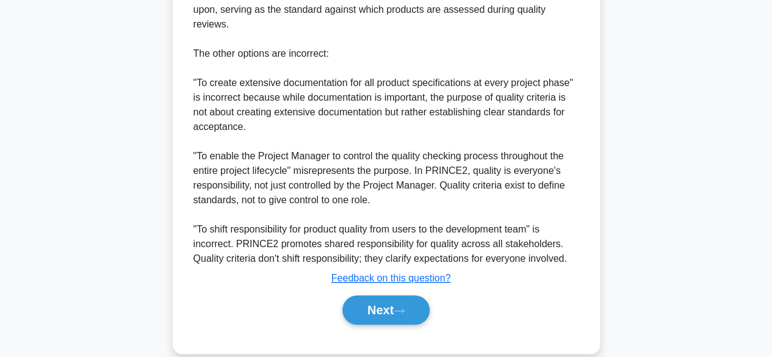
scroll to position [483, 0]
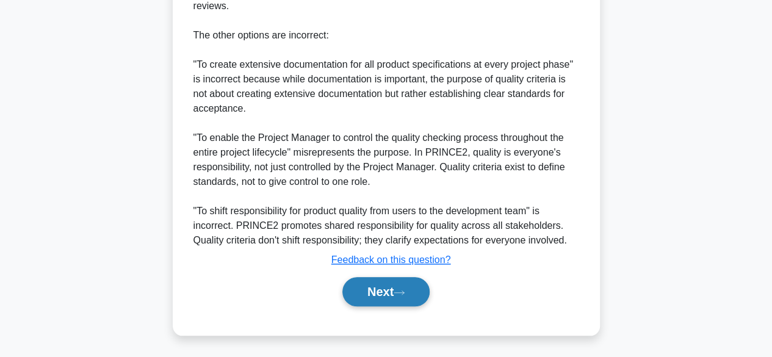
click at [365, 295] on button "Next" at bounding box center [385, 291] width 87 height 29
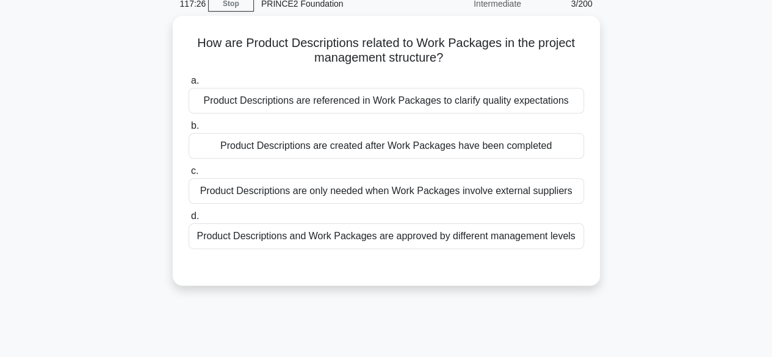
scroll to position [58, 0]
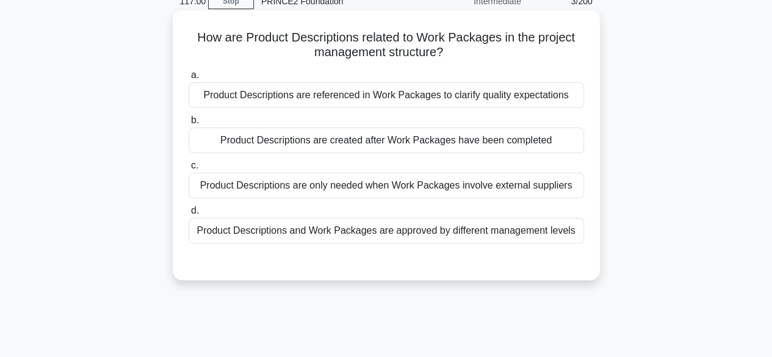
click at [208, 143] on div "Product Descriptions are created after Work Packages have been completed" at bounding box center [385, 140] width 395 height 26
click at [188, 124] on input "b. Product Descriptions are created after Work Packages have been completed" at bounding box center [188, 121] width 0 height 8
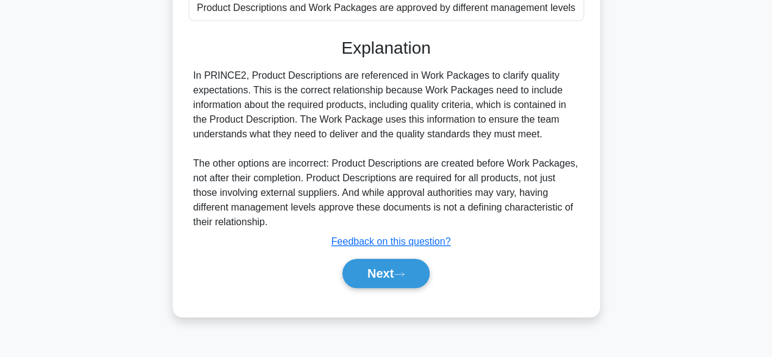
scroll to position [302, 0]
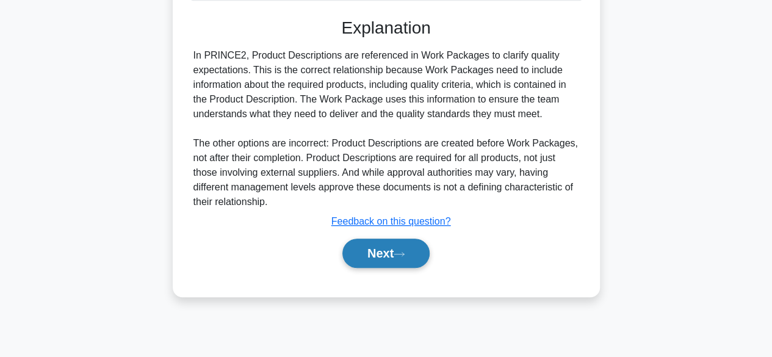
click at [350, 254] on button "Next" at bounding box center [385, 252] width 87 height 29
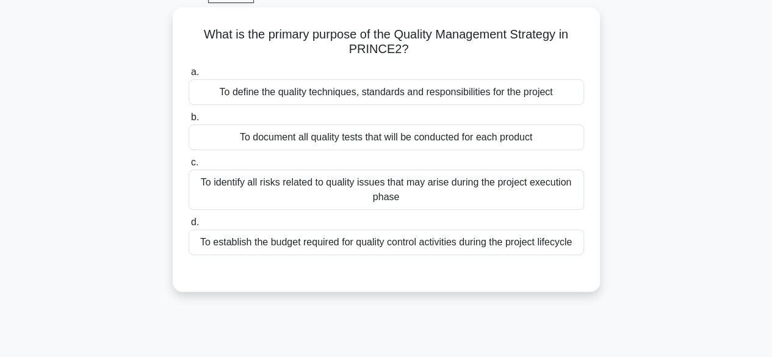
scroll to position [65, 0]
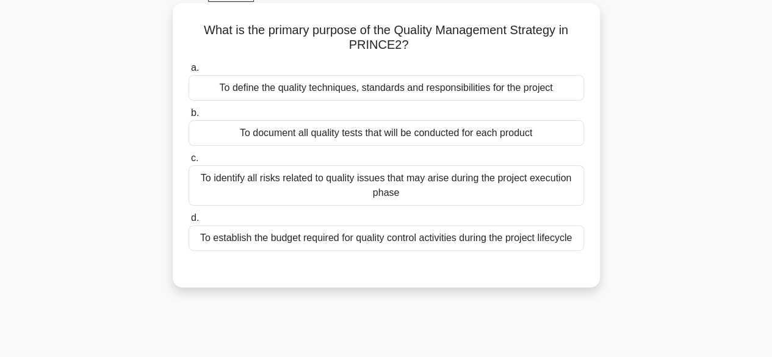
click at [209, 89] on div "To define the quality techniques, standards and responsibilities for the project" at bounding box center [385, 88] width 395 height 26
click at [188, 72] on input "a. To define the quality techniques, standards and responsibilities for the pro…" at bounding box center [188, 68] width 0 height 8
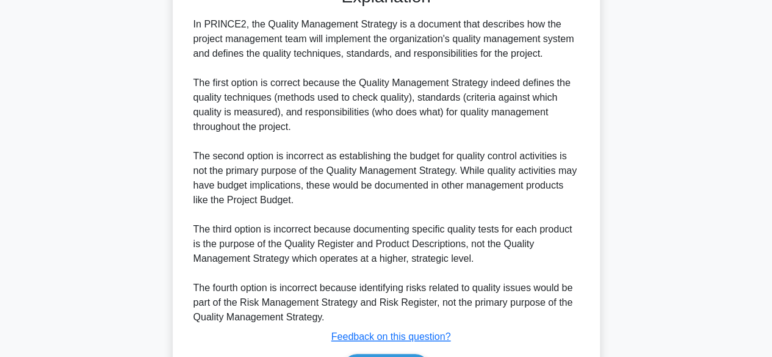
scroll to position [423, 0]
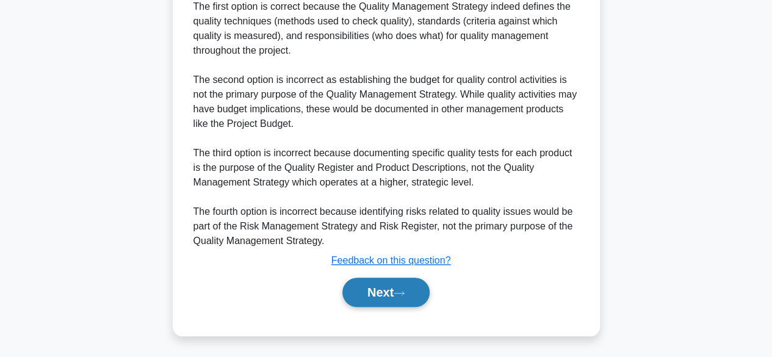
click at [365, 297] on button "Next" at bounding box center [385, 292] width 87 height 29
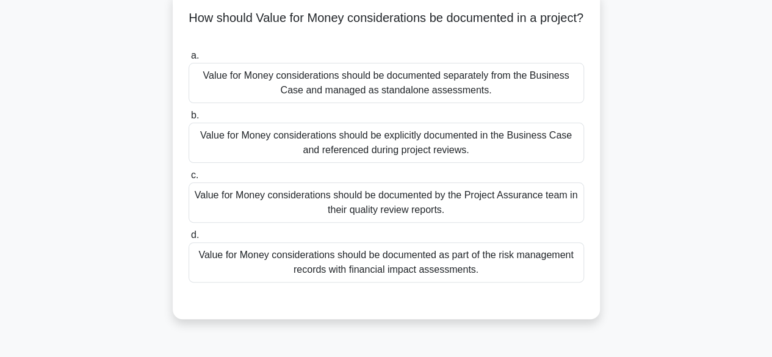
scroll to position [77, 0]
click at [221, 259] on div "Value for Money considerations should be documented as part of the risk managem…" at bounding box center [385, 263] width 395 height 40
click at [188, 240] on input "d. Value for Money considerations should be documented as part of the risk mana…" at bounding box center [188, 236] width 0 height 8
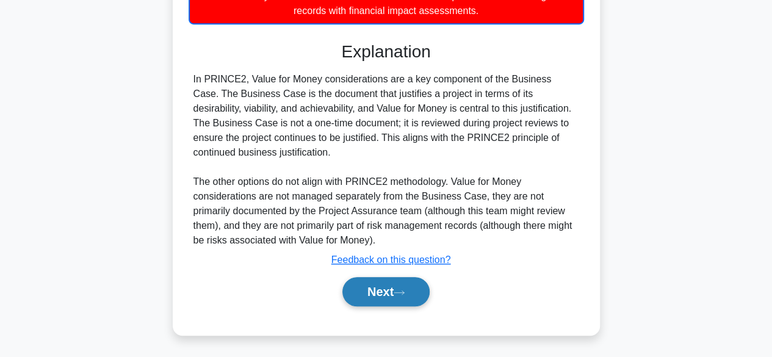
click at [423, 285] on button "Next" at bounding box center [385, 291] width 87 height 29
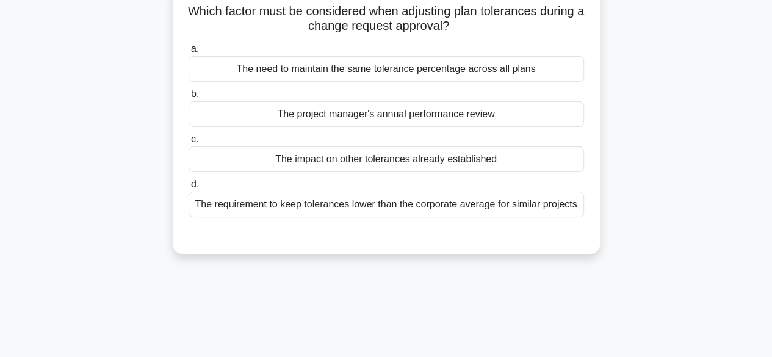
scroll to position [90, 0]
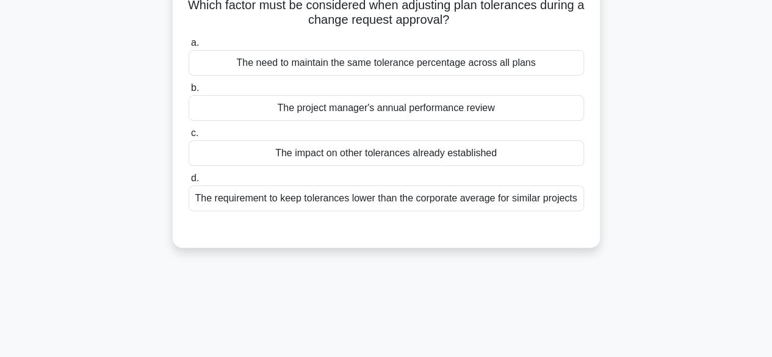
click at [253, 154] on div "The impact on other tolerances already established" at bounding box center [385, 153] width 395 height 26
click at [188, 137] on input "c. The impact on other tolerances already established" at bounding box center [188, 133] width 0 height 8
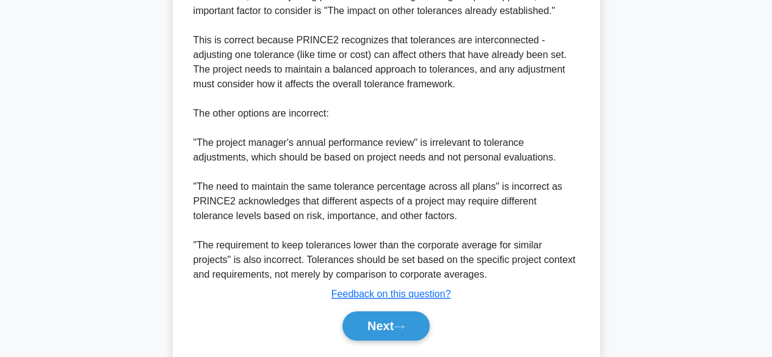
scroll to position [393, 0]
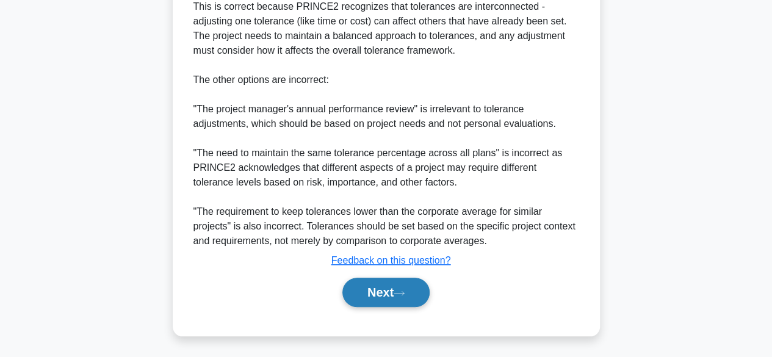
click at [390, 291] on button "Next" at bounding box center [385, 292] width 87 height 29
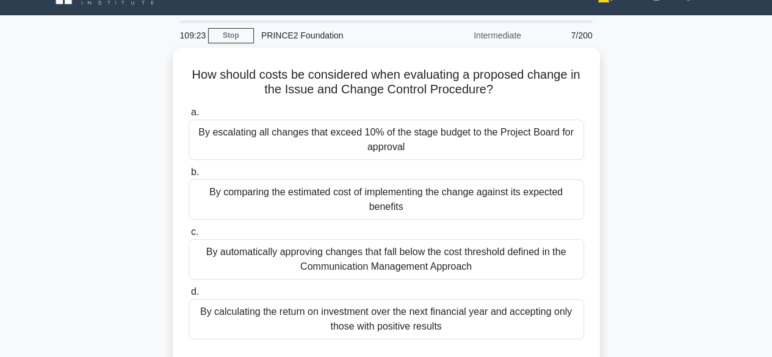
scroll to position [50, 0]
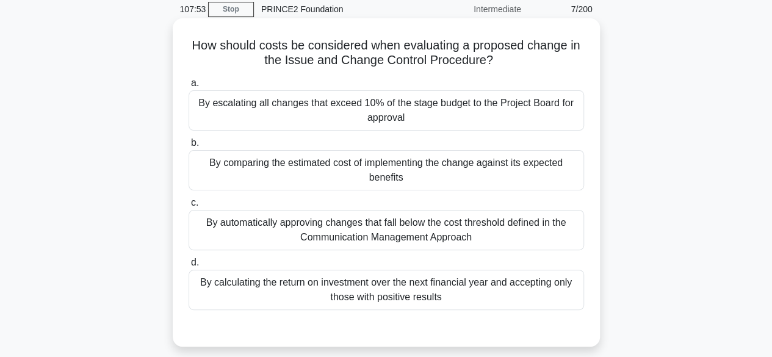
click at [539, 237] on div "By automatically approving changes that fall below the cost threshold defined i…" at bounding box center [385, 230] width 395 height 40
click at [188, 207] on input "c. By automatically approving changes that fall below the cost threshold define…" at bounding box center [188, 203] width 0 height 8
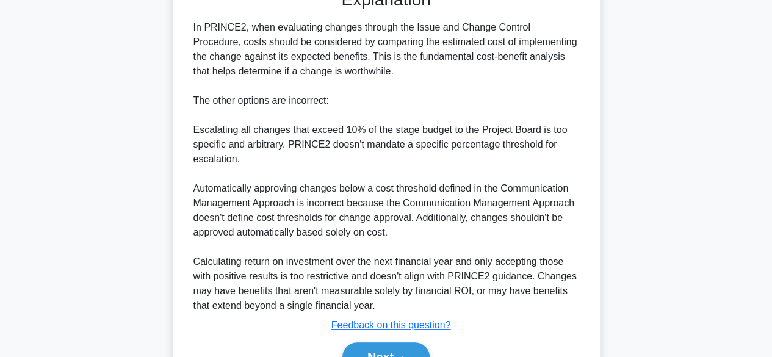
scroll to position [454, 0]
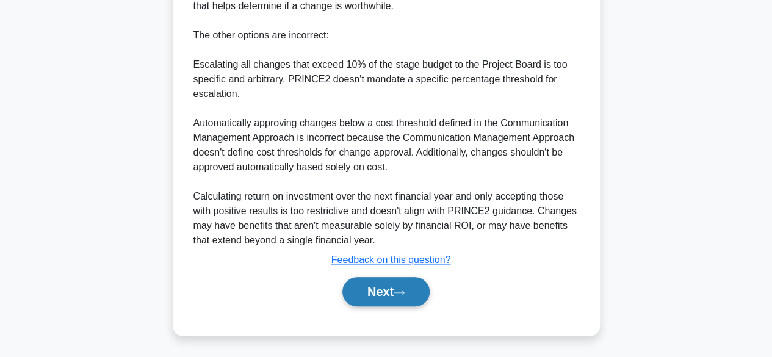
click at [396, 299] on button "Next" at bounding box center [385, 291] width 87 height 29
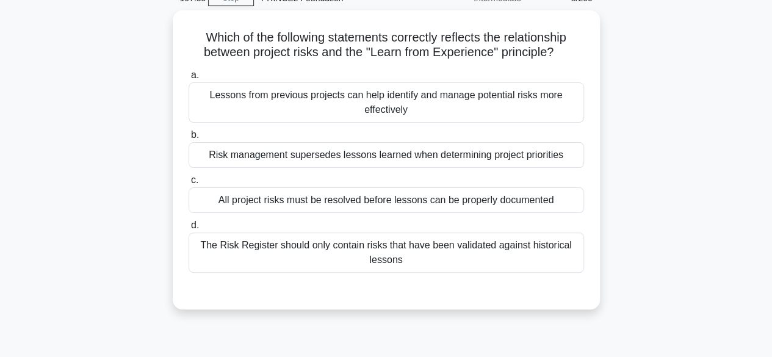
scroll to position [59, 0]
click at [235, 92] on div "Lessons from previous projects can help identify and manage potential risks mor…" at bounding box center [385, 102] width 395 height 40
click at [188, 79] on input "a. Lessons from previous projects can help identify and manage potential risks …" at bounding box center [188, 75] width 0 height 8
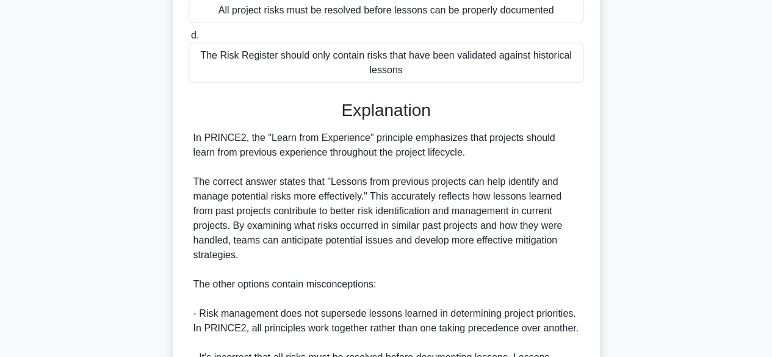
scroll to position [437, 0]
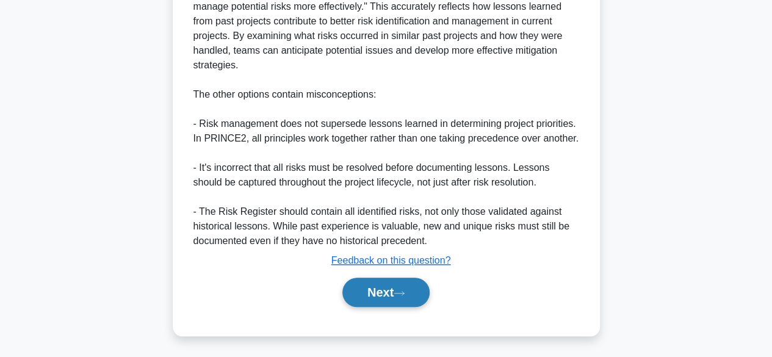
click at [381, 296] on button "Next" at bounding box center [385, 292] width 87 height 29
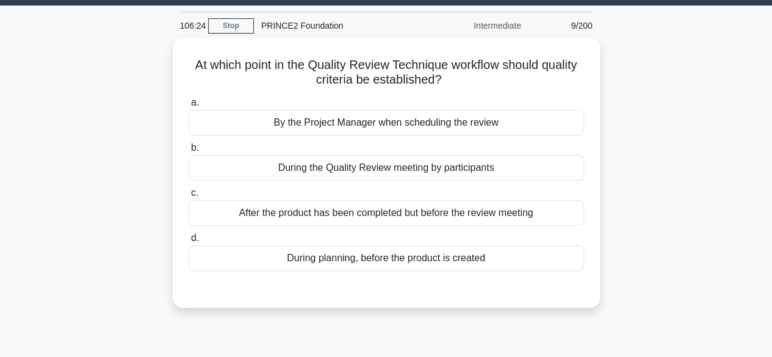
scroll to position [27, 0]
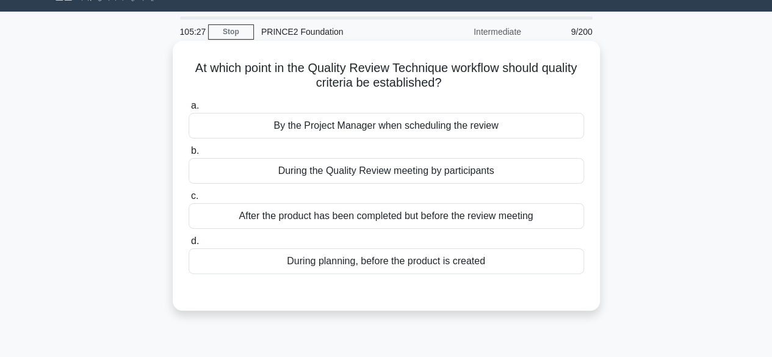
click at [285, 261] on div "During planning, before the product is created" at bounding box center [385, 261] width 395 height 26
click at [188, 245] on input "d. During planning, before the product is created" at bounding box center [188, 241] width 0 height 8
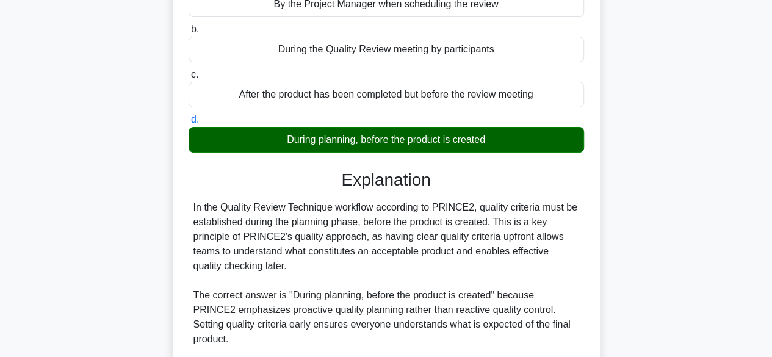
scroll to position [408, 0]
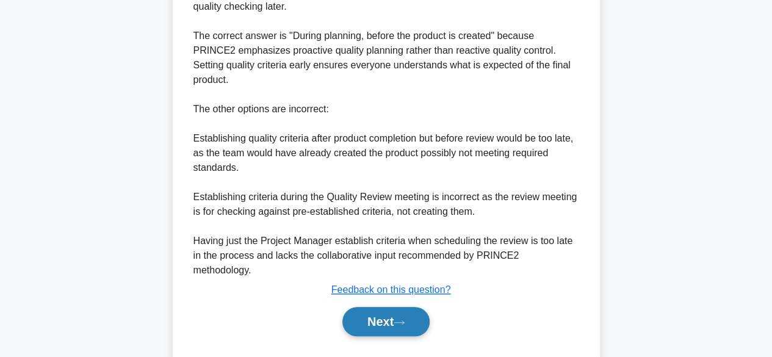
click at [370, 307] on button "Next" at bounding box center [385, 321] width 87 height 29
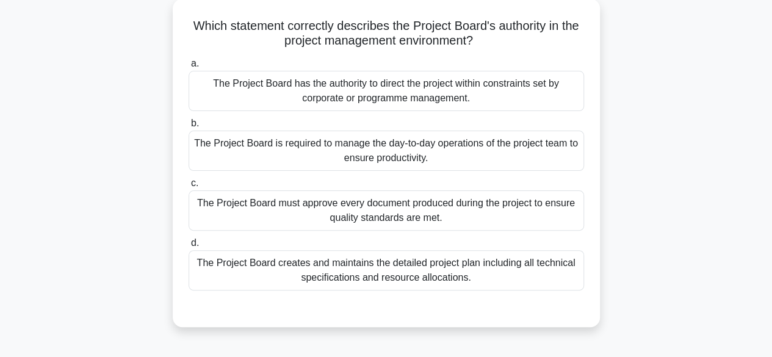
scroll to position [66, 0]
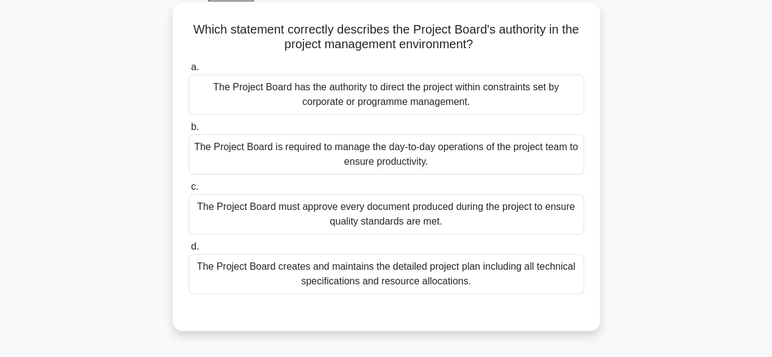
click at [217, 151] on div "The Project Board is required to manage the day-to-day operations of the projec…" at bounding box center [385, 154] width 395 height 40
click at [188, 131] on input "b. The Project Board is required to manage the day-to-day operations of the pro…" at bounding box center [188, 127] width 0 height 8
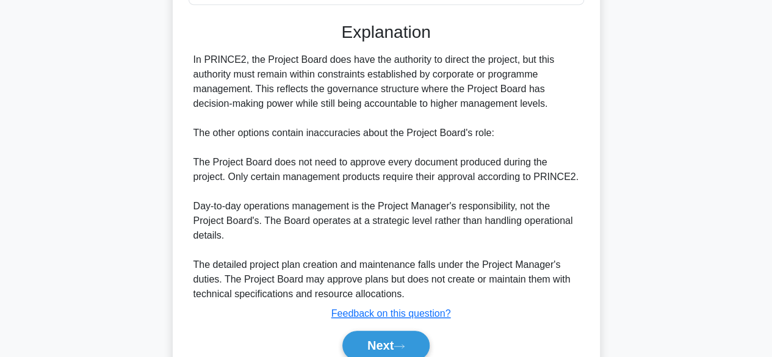
scroll to position [410, 0]
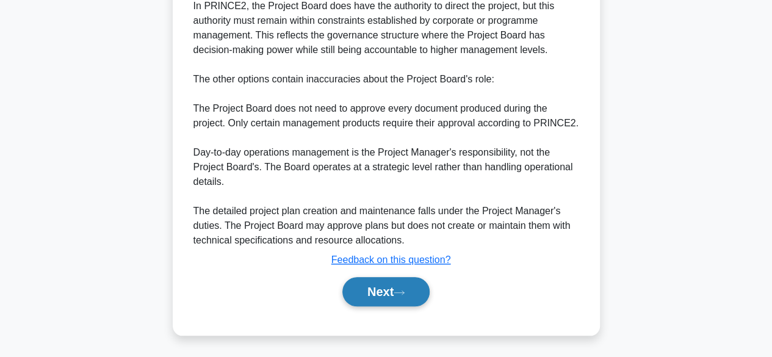
click at [390, 281] on button "Next" at bounding box center [385, 291] width 87 height 29
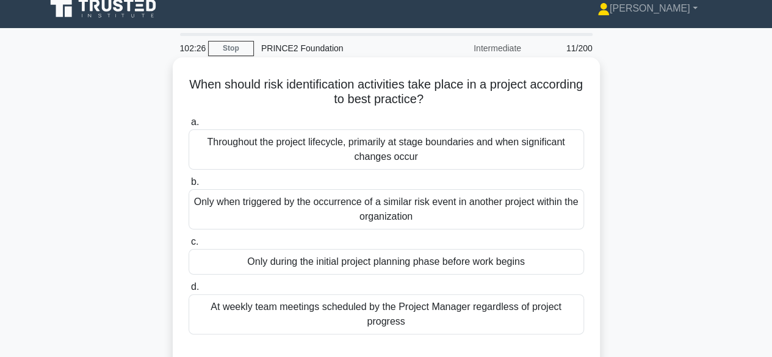
scroll to position [6, 0]
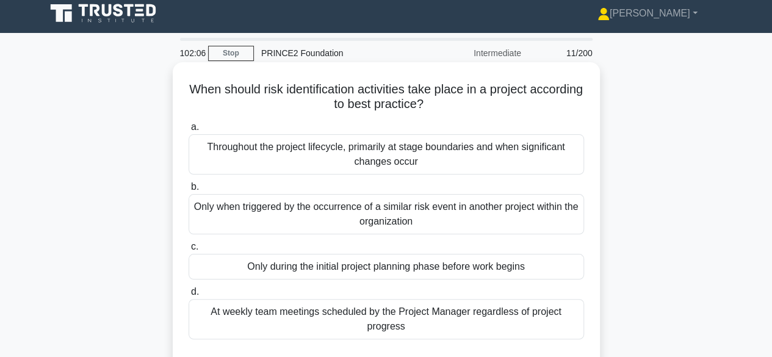
click at [245, 270] on div "Only during the initial project planning phase before work begins" at bounding box center [385, 267] width 395 height 26
click at [188, 251] on input "c. Only during the initial project planning phase before work begins" at bounding box center [188, 247] width 0 height 8
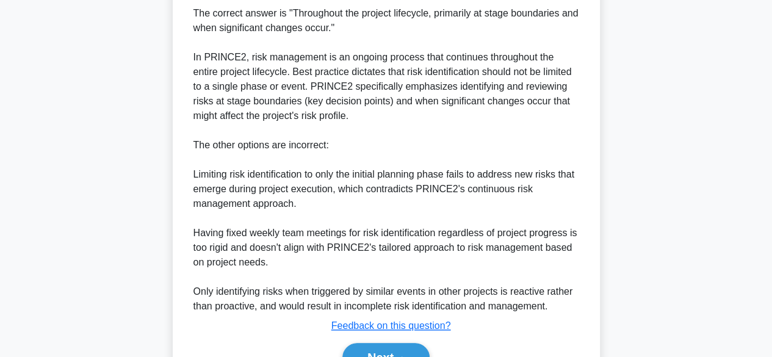
scroll to position [454, 0]
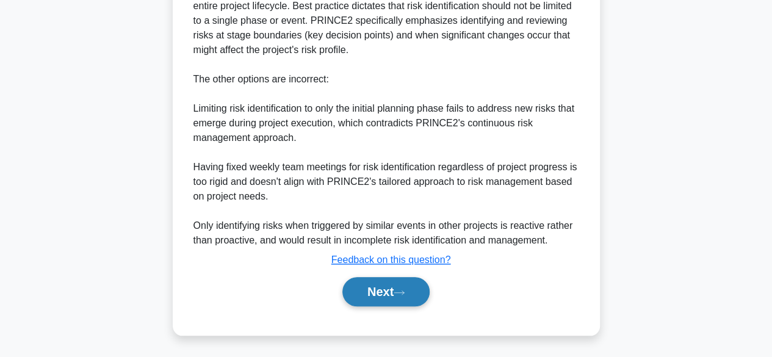
click at [368, 279] on button "Next" at bounding box center [385, 291] width 87 height 29
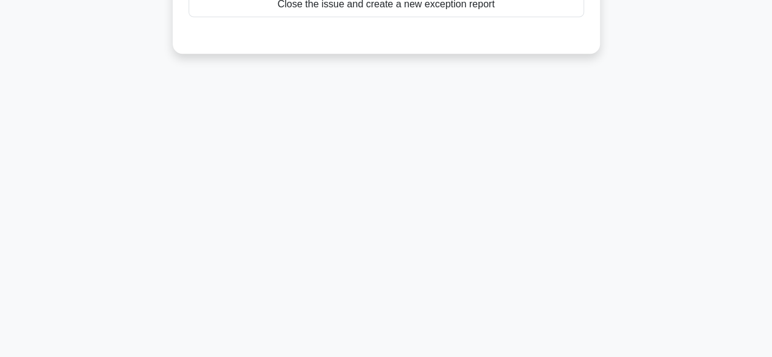
click at [68, 171] on div "101:40 Stop PRINCE2 Foundation Intermediate 12/200 According to the issue and c…" at bounding box center [385, 47] width 695 height 610
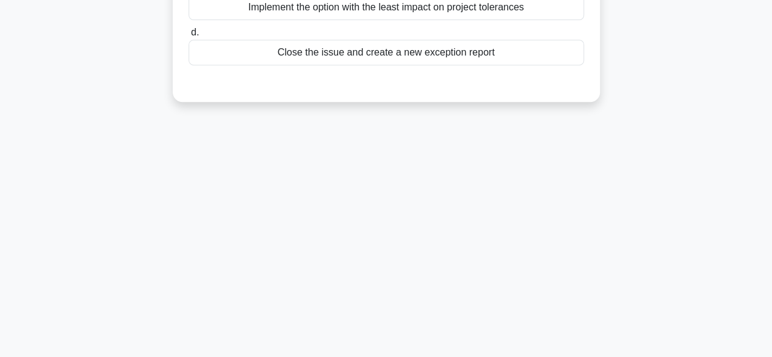
scroll to position [0, 0]
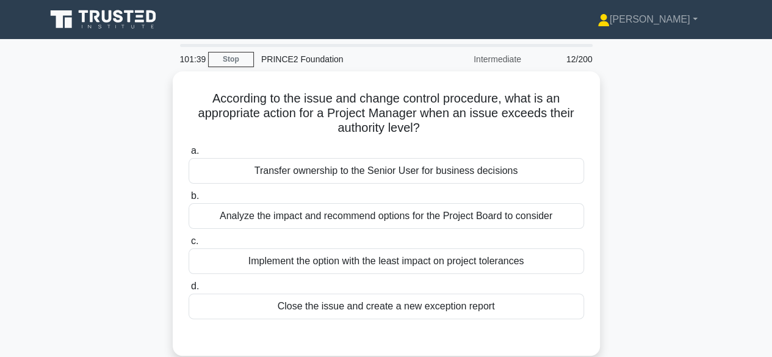
click at [67, 246] on div "According to the issue and change control procedure, what is an appropriate act…" at bounding box center [385, 220] width 695 height 299
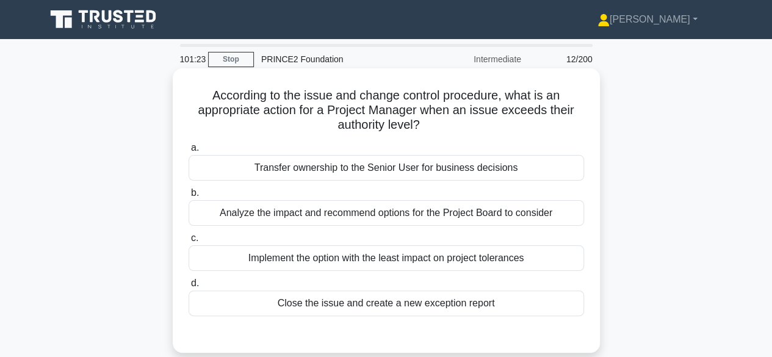
click at [445, 304] on div "Close the issue and create a new exception report" at bounding box center [385, 303] width 395 height 26
click at [188, 287] on input "d. Close the issue and create a new exception report" at bounding box center [188, 283] width 0 height 8
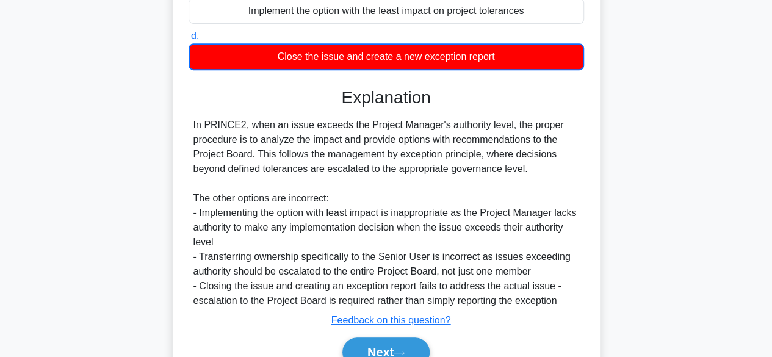
scroll to position [307, 0]
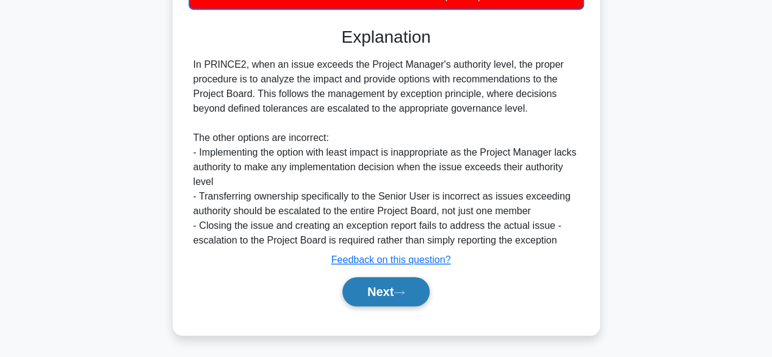
click at [396, 303] on button "Next" at bounding box center [385, 291] width 87 height 29
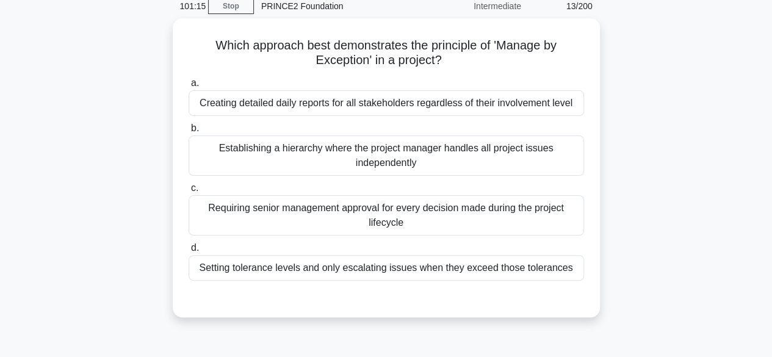
scroll to position [50, 0]
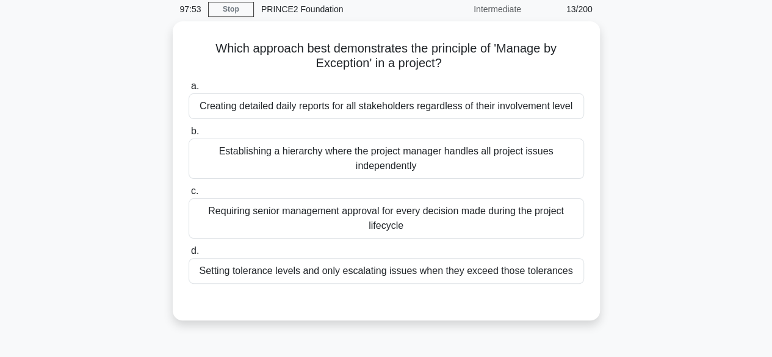
click at [110, 225] on div "Which approach best demonstrates the principle of 'Manage by Exception' in a pr…" at bounding box center [385, 178] width 695 height 314
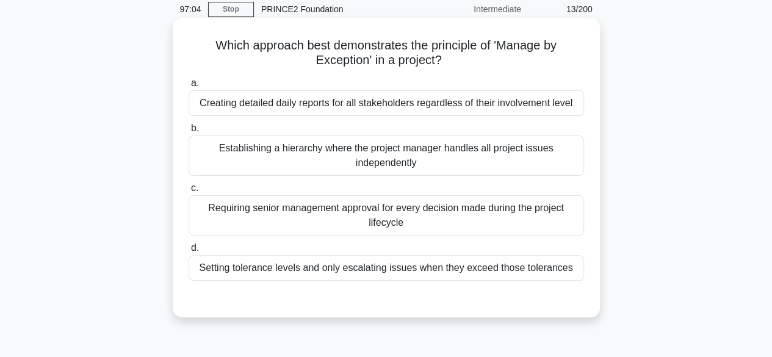
click at [562, 273] on div "Setting tolerance levels and only escalating issues when they exceed those tole…" at bounding box center [385, 268] width 395 height 26
click at [188, 252] on input "d. Setting tolerance levels and only escalating issues when they exceed those t…" at bounding box center [188, 248] width 0 height 8
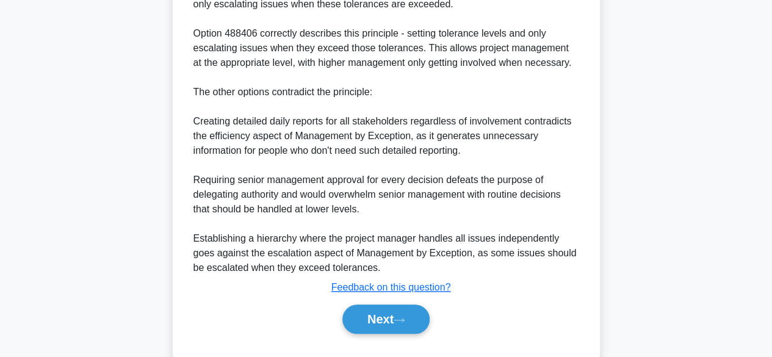
scroll to position [437, 0]
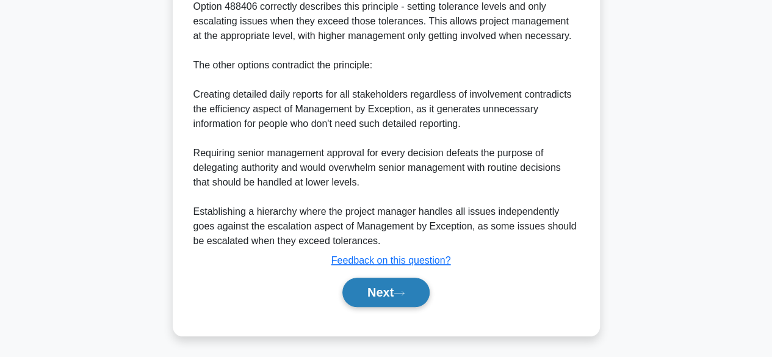
click at [404, 293] on icon at bounding box center [398, 293] width 11 height 7
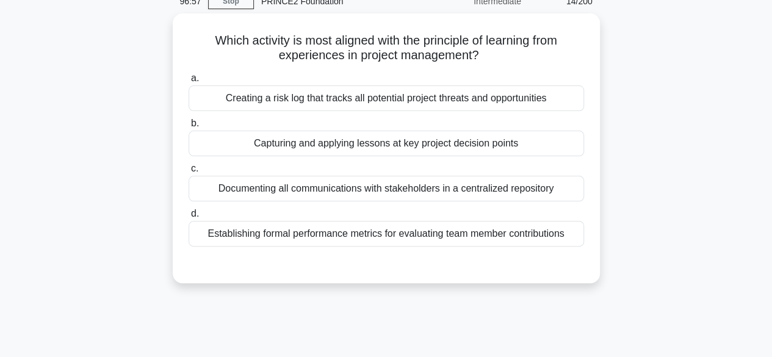
scroll to position [57, 0]
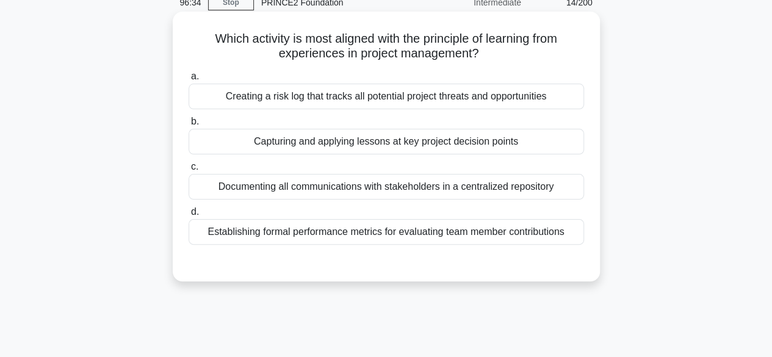
click at [559, 100] on div "Creating a risk log that tracks all potential project threats and opportunities" at bounding box center [385, 97] width 395 height 26
click at [188, 81] on input "a. Creating a risk log that tracks all potential project threats and opportunit…" at bounding box center [188, 77] width 0 height 8
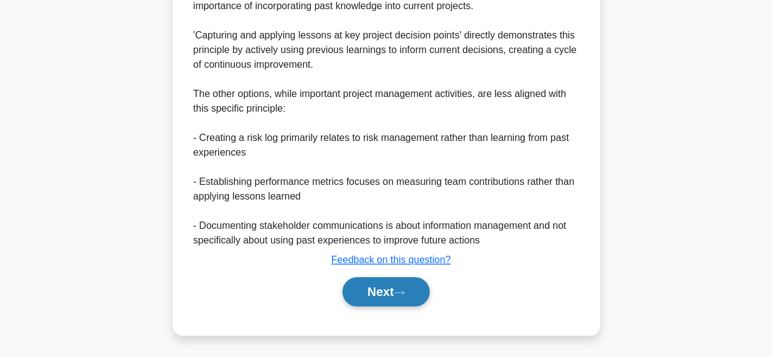
click at [404, 290] on icon at bounding box center [398, 292] width 11 height 7
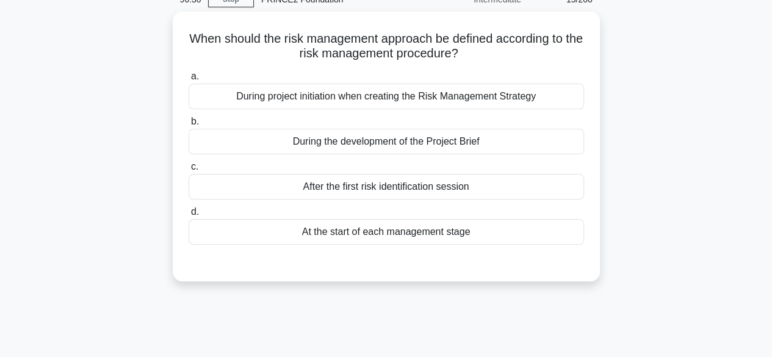
scroll to position [59, 0]
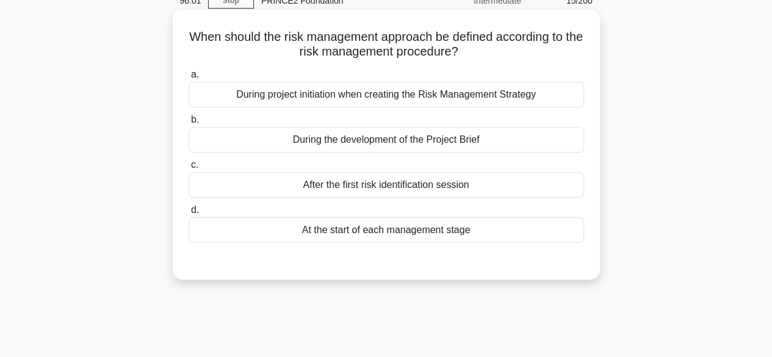
click at [534, 140] on div "During the development of the Project Brief" at bounding box center [385, 140] width 395 height 26
click at [188, 124] on input "b. During the development of the Project Brief" at bounding box center [188, 120] width 0 height 8
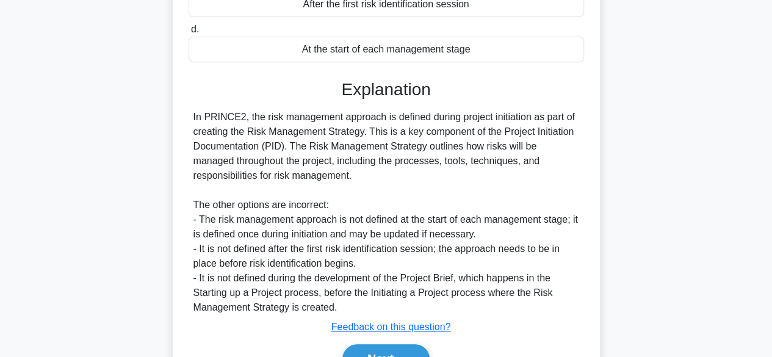
scroll to position [307, 0]
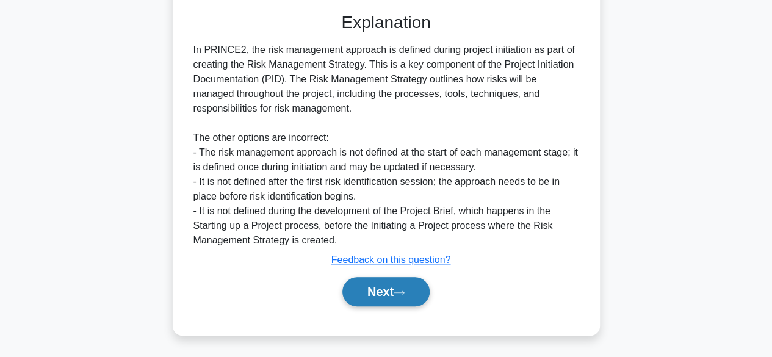
click at [412, 293] on button "Next" at bounding box center [385, 291] width 87 height 29
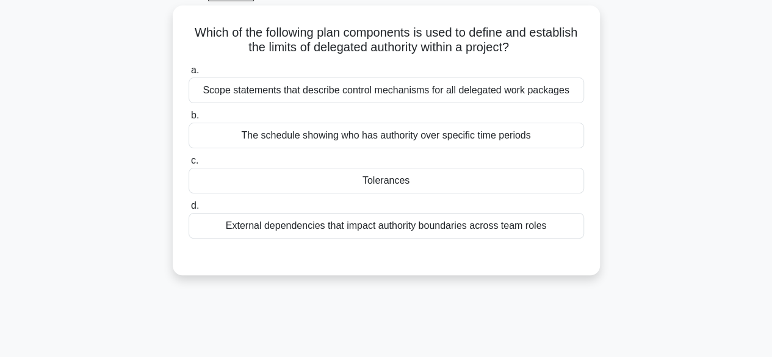
scroll to position [70, 0]
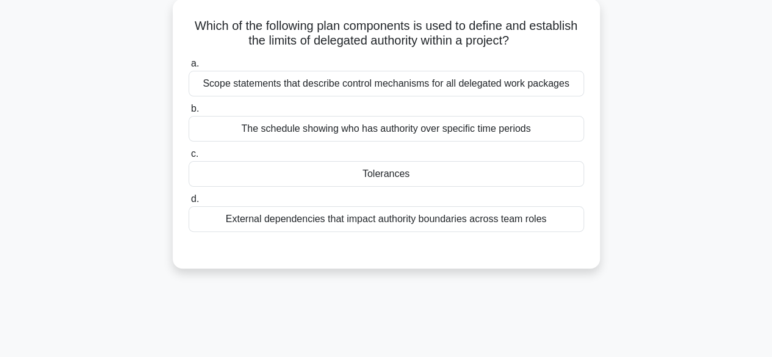
click at [433, 182] on div "Tolerances" at bounding box center [385, 174] width 395 height 26
click at [188, 158] on input "c. Tolerances" at bounding box center [188, 154] width 0 height 8
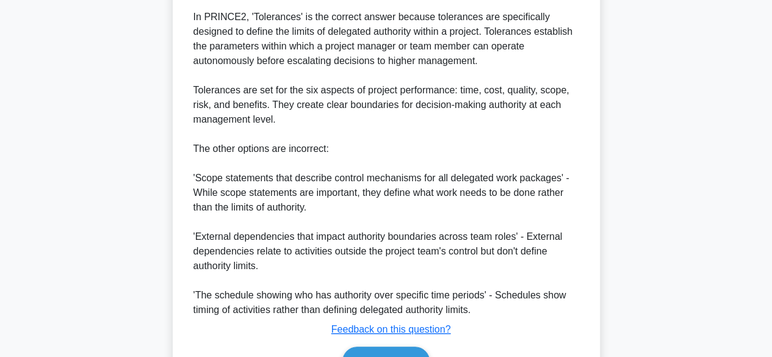
scroll to position [408, 0]
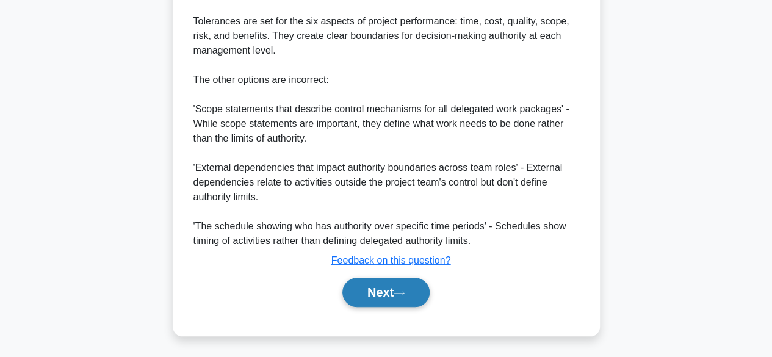
click at [390, 291] on button "Next" at bounding box center [385, 292] width 87 height 29
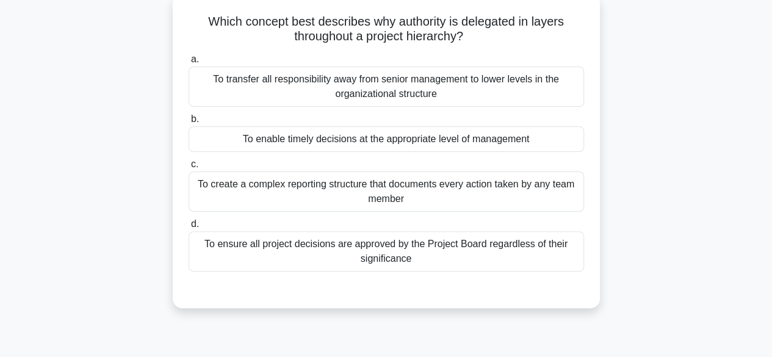
scroll to position [78, 0]
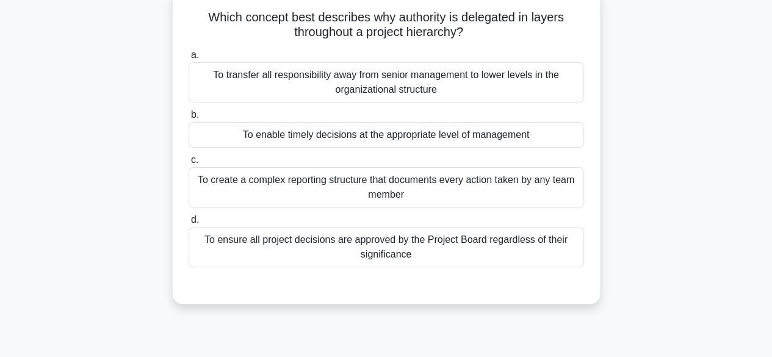
click at [549, 146] on div "To enable timely decisions at the appropriate level of management" at bounding box center [385, 135] width 395 height 26
click at [188, 119] on input "b. To enable timely decisions at the appropriate level of management" at bounding box center [188, 115] width 0 height 8
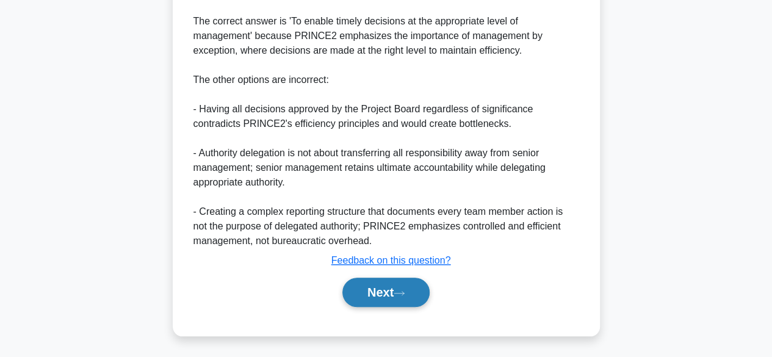
click at [396, 287] on button "Next" at bounding box center [385, 292] width 87 height 29
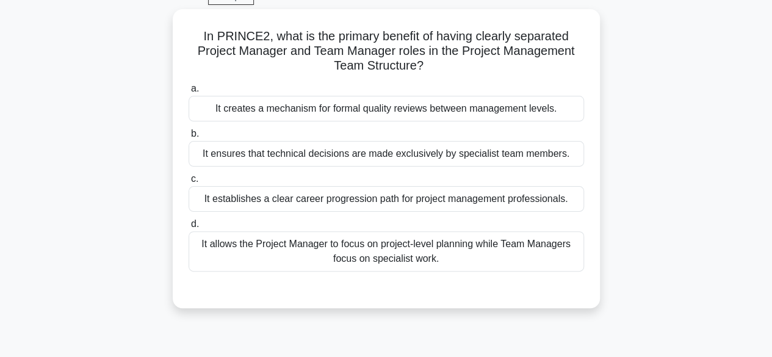
scroll to position [57, 0]
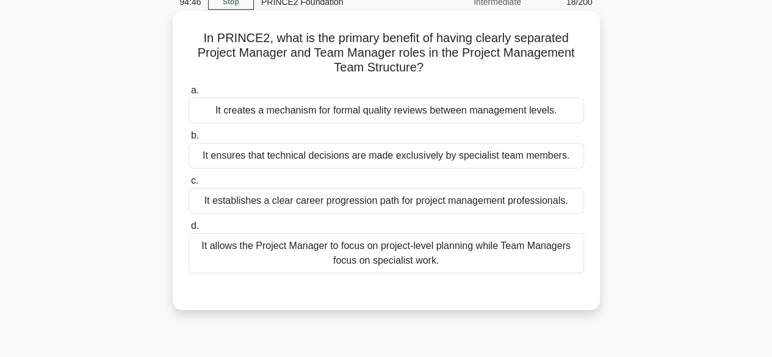
click at [556, 156] on div "It ensures that technical decisions are made exclusively by specialist team mem…" at bounding box center [385, 156] width 395 height 26
click at [188, 140] on input "b. It ensures that technical decisions are made exclusively by specialist team …" at bounding box center [188, 136] width 0 height 8
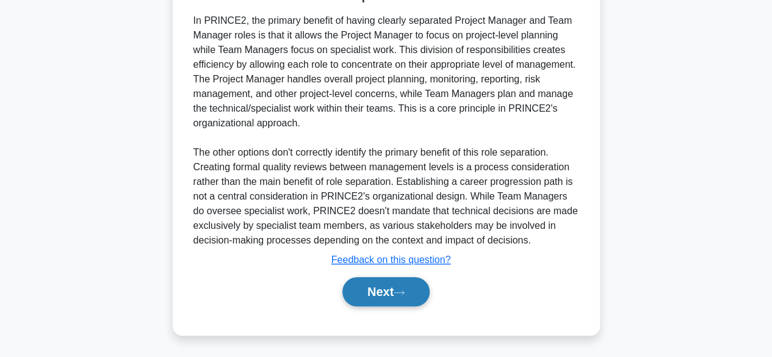
click at [393, 293] on button "Next" at bounding box center [385, 291] width 87 height 29
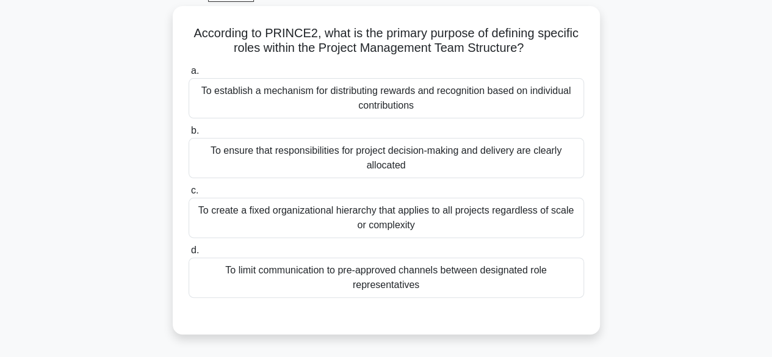
scroll to position [66, 0]
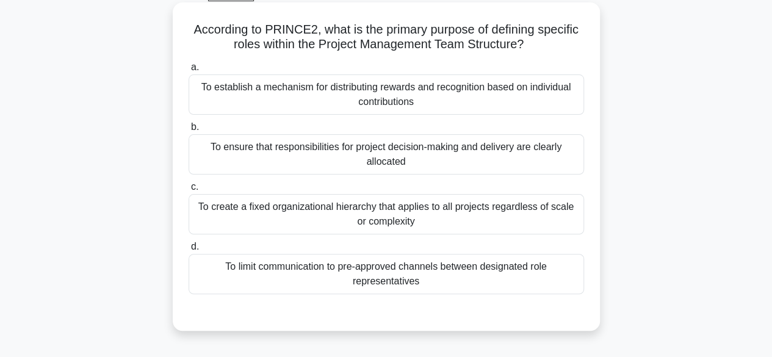
click at [538, 158] on div "To ensure that responsibilities for project decision-making and delivery are cl…" at bounding box center [385, 154] width 395 height 40
click at [188, 131] on input "b. To ensure that responsibilities for project decision-making and delivery are…" at bounding box center [188, 127] width 0 height 8
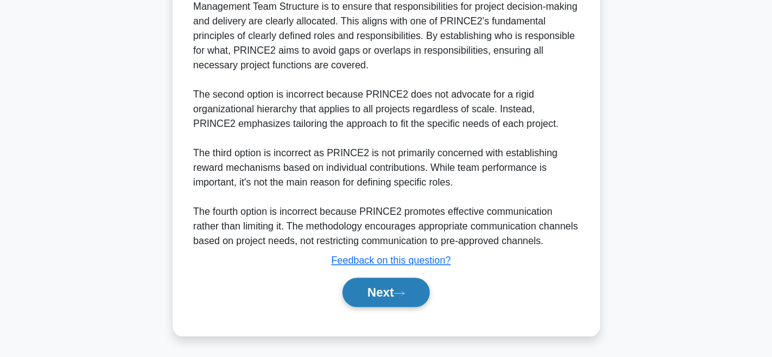
click at [410, 292] on button "Next" at bounding box center [385, 292] width 87 height 29
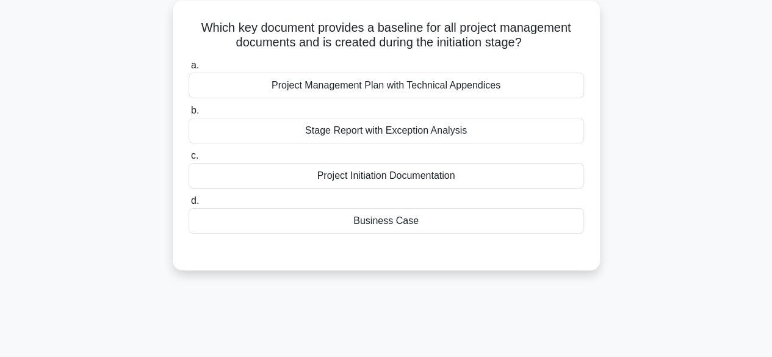
scroll to position [72, 0]
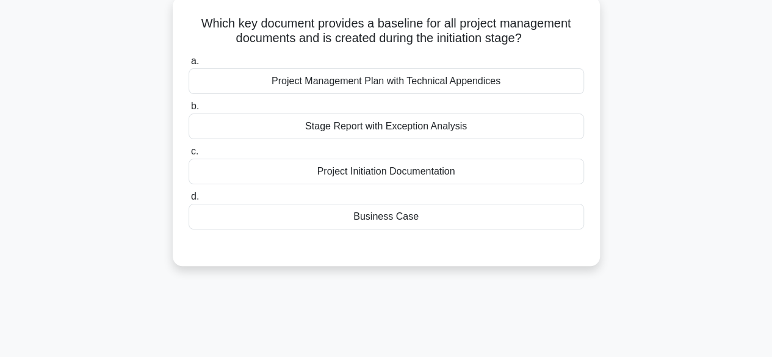
click at [466, 171] on div "Project Initiation Documentation" at bounding box center [385, 172] width 395 height 26
click at [188, 156] on input "c. Project Initiation Documentation" at bounding box center [188, 152] width 0 height 8
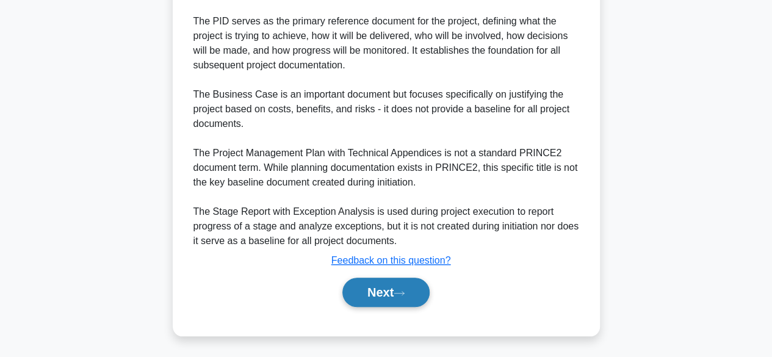
click at [410, 290] on button "Next" at bounding box center [385, 292] width 87 height 29
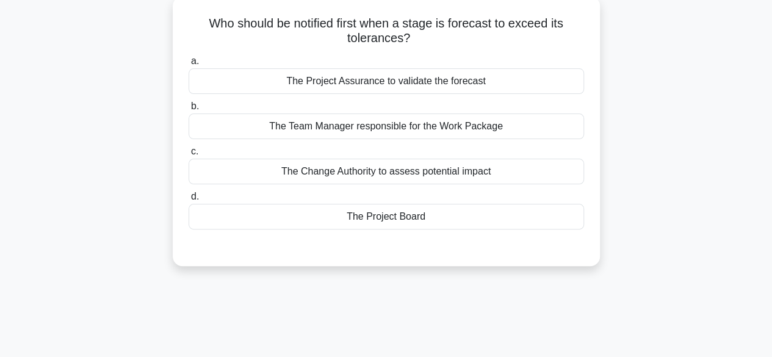
scroll to position [73, 0]
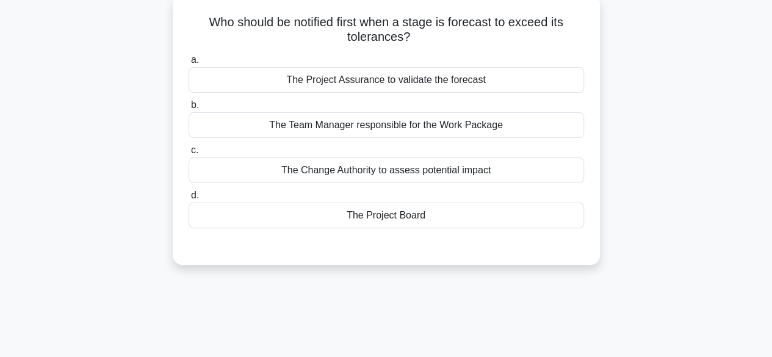
click at [487, 216] on div "The Project Board" at bounding box center [385, 216] width 395 height 26
click at [188, 199] on input "d. The Project Board" at bounding box center [188, 196] width 0 height 8
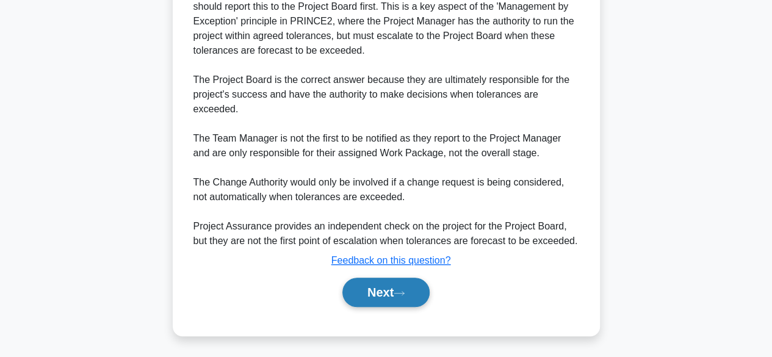
click at [404, 290] on icon at bounding box center [398, 293] width 11 height 7
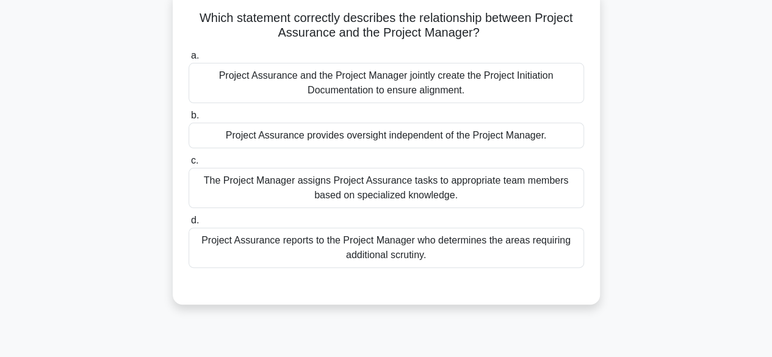
scroll to position [79, 0]
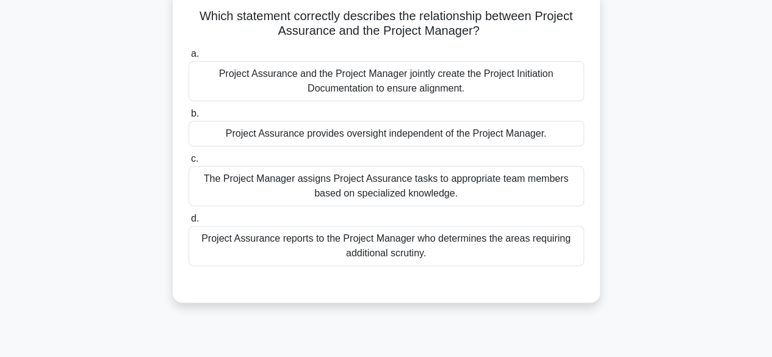
click at [559, 140] on div "Project Assurance provides oversight independent of the Project Manager." at bounding box center [385, 134] width 395 height 26
click at [188, 118] on input "b. Project Assurance provides oversight independent of the Project Manager." at bounding box center [188, 114] width 0 height 8
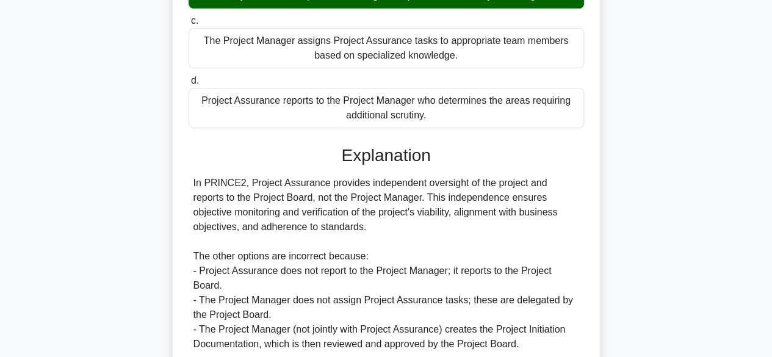
scroll to position [320, 0]
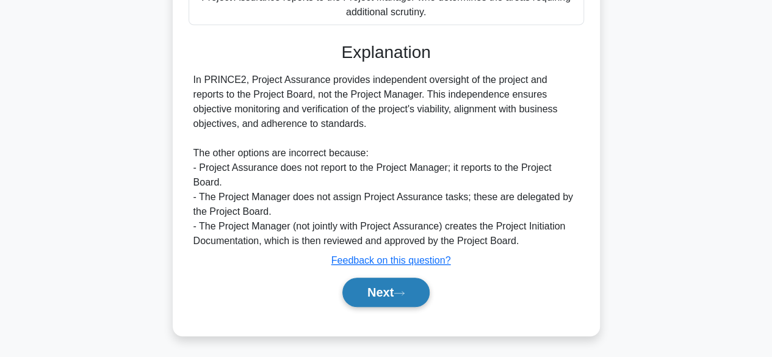
click at [404, 293] on icon at bounding box center [398, 293] width 11 height 7
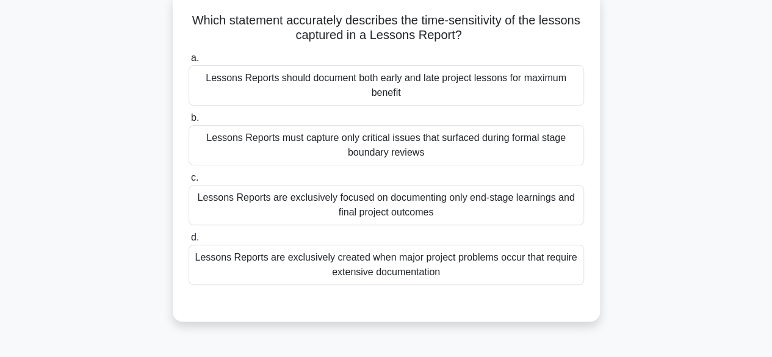
scroll to position [77, 0]
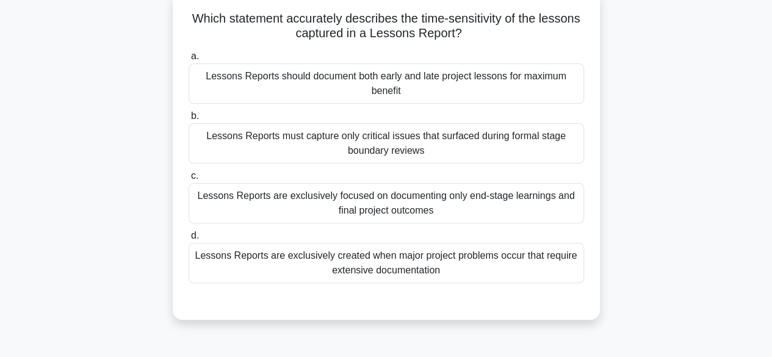
click at [549, 88] on div "Lessons Reports should document both early and late project lessons for maximum…" at bounding box center [385, 83] width 395 height 40
click at [188, 60] on input "a. Lessons Reports should document both early and late project lessons for maxi…" at bounding box center [188, 56] width 0 height 8
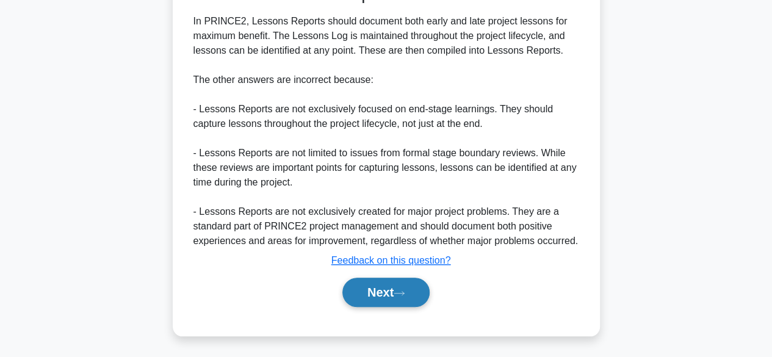
click at [403, 292] on icon at bounding box center [398, 293] width 11 height 7
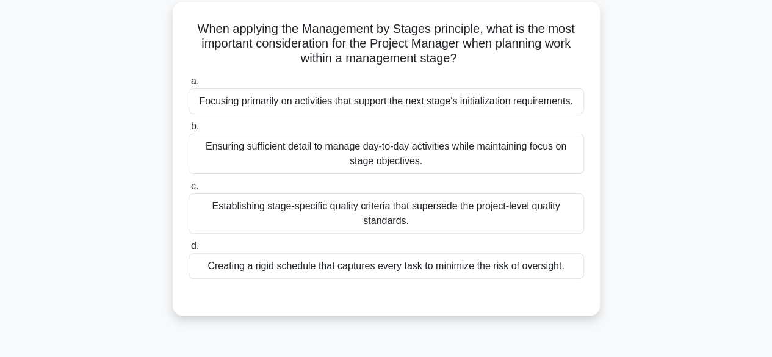
scroll to position [69, 0]
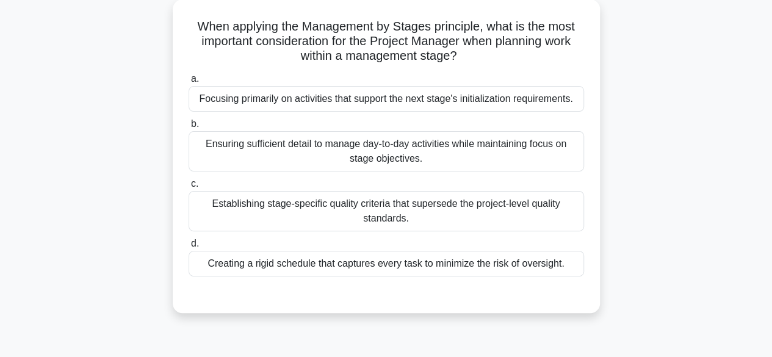
click at [549, 158] on div "Ensuring sufficient detail to manage day-to-day activities while maintaining fo…" at bounding box center [385, 151] width 395 height 40
click at [188, 128] on input "b. Ensuring sufficient detail to manage day-to-day activities while maintaining…" at bounding box center [188, 124] width 0 height 8
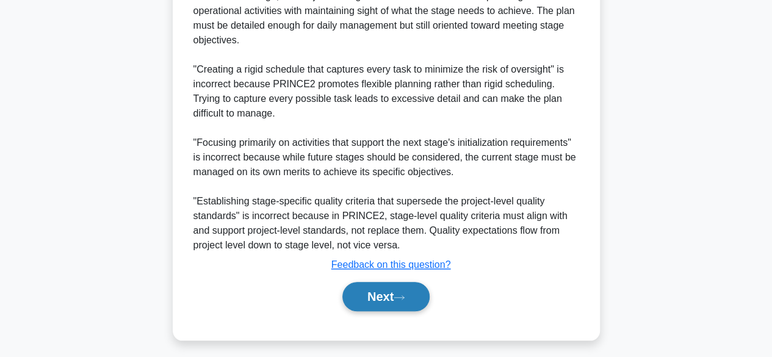
click at [400, 303] on button "Next" at bounding box center [385, 296] width 87 height 29
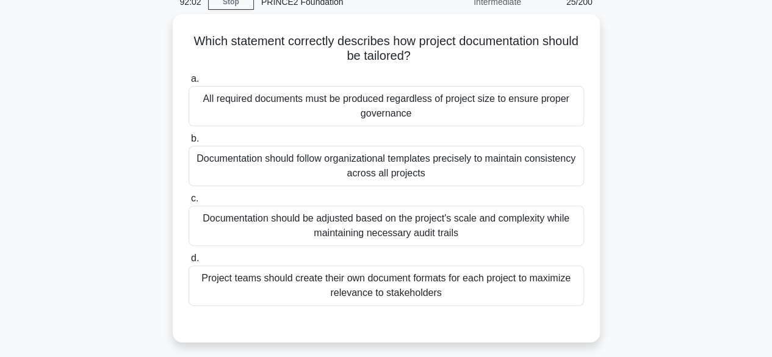
scroll to position [61, 0]
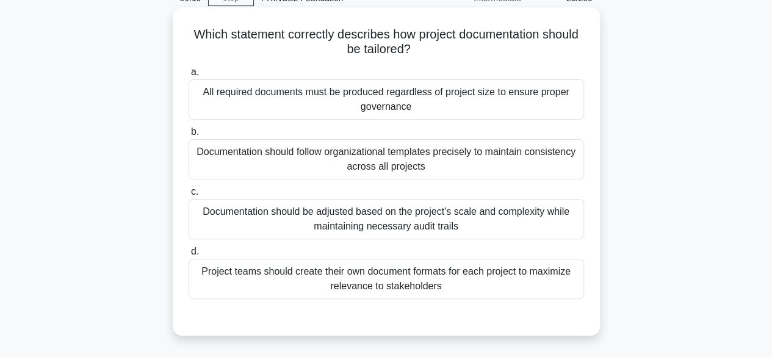
click at [542, 222] on div "Documentation should be adjusted based on the project's scale and complexity wh…" at bounding box center [385, 219] width 395 height 40
click at [188, 196] on input "c. Documentation should be adjusted based on the project's scale and complexity…" at bounding box center [188, 192] width 0 height 8
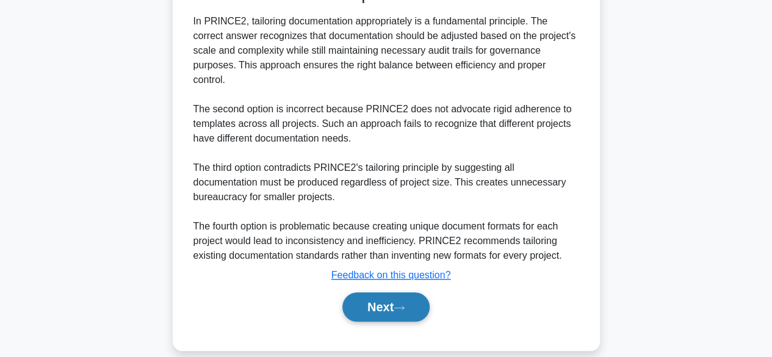
click at [403, 304] on icon at bounding box center [398, 307] width 11 height 7
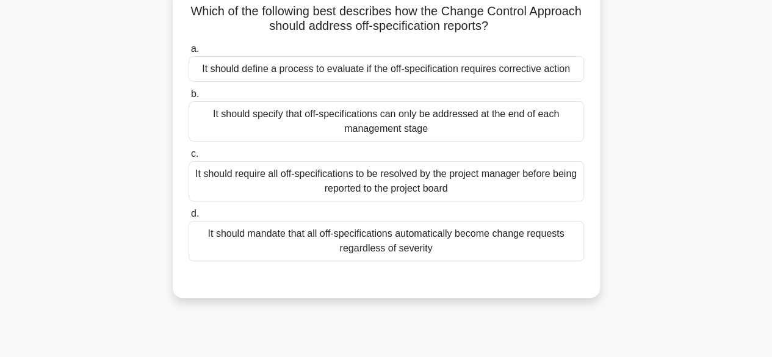
scroll to position [87, 0]
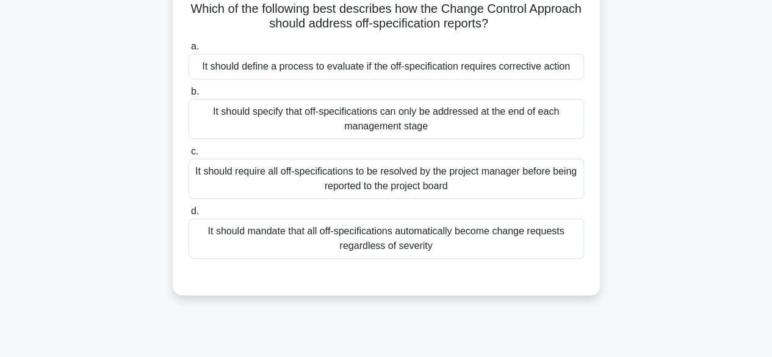
click at [543, 185] on div "It should require all off-specifications to be resolved by the project manager …" at bounding box center [385, 179] width 395 height 40
click at [188, 156] on input "c. It should require all off-specifications to be resolved by the project manag…" at bounding box center [188, 152] width 0 height 8
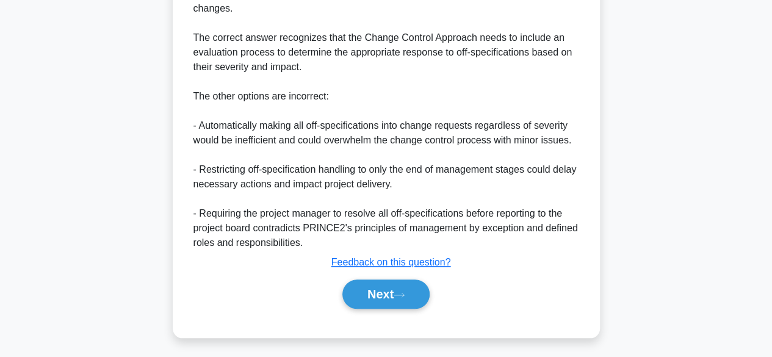
scroll to position [439, 0]
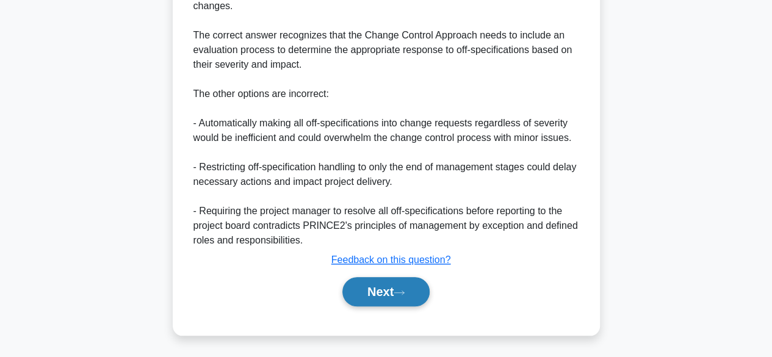
click at [406, 282] on button "Next" at bounding box center [385, 291] width 87 height 29
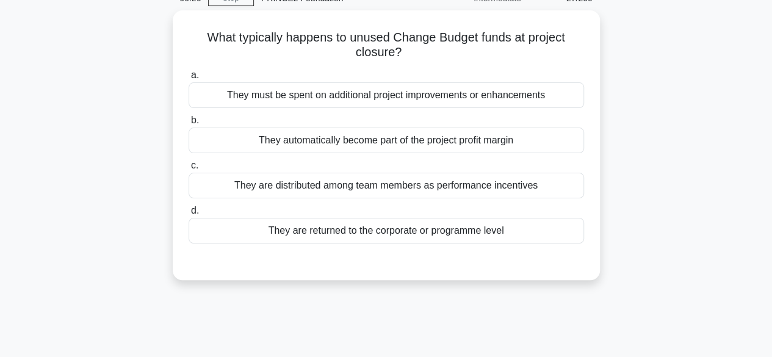
scroll to position [59, 0]
click at [539, 146] on div "They automatically become part of the project profit margin" at bounding box center [385, 140] width 395 height 26
click at [188, 124] on input "b. They automatically become part of the project profit margin" at bounding box center [188, 120] width 0 height 8
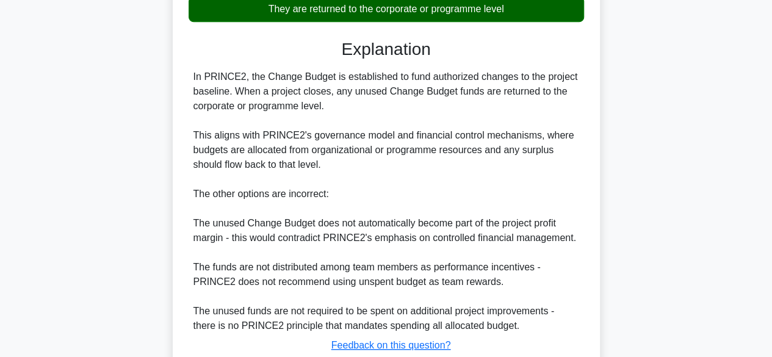
scroll to position [366, 0]
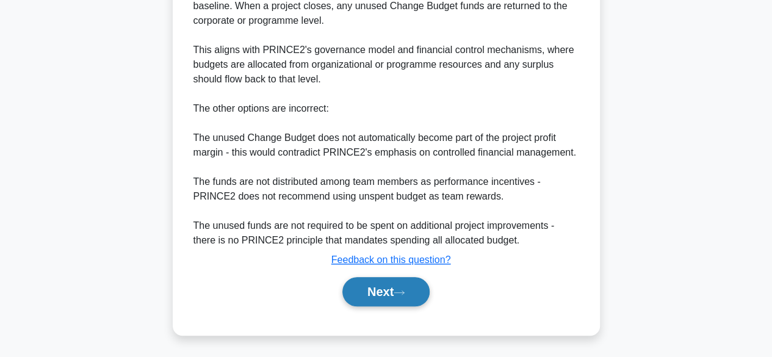
click at [389, 292] on button "Next" at bounding box center [385, 291] width 87 height 29
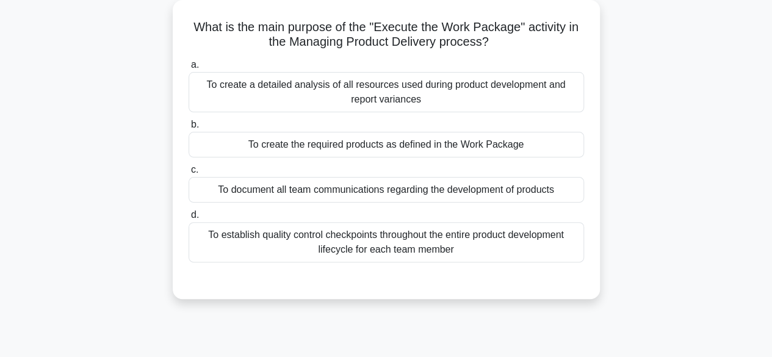
scroll to position [72, 0]
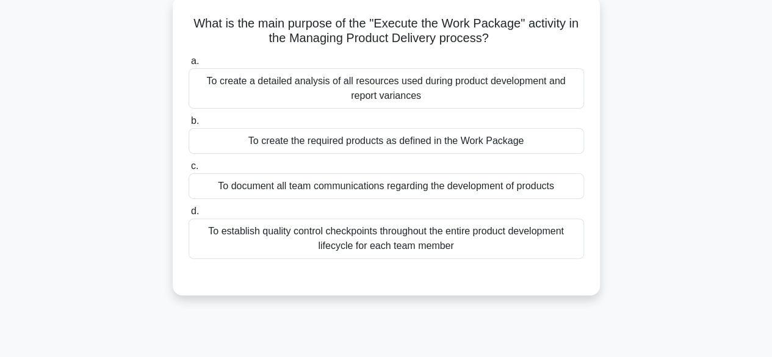
click at [547, 146] on div "To create the required products as defined in the Work Package" at bounding box center [385, 141] width 395 height 26
click at [188, 125] on input "b. To create the required products as defined in the Work Package" at bounding box center [188, 121] width 0 height 8
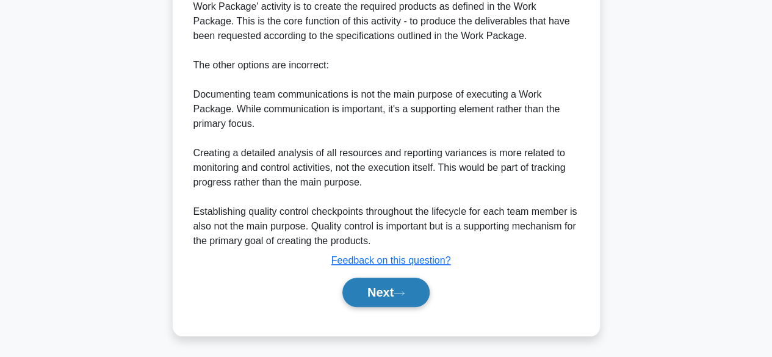
click at [393, 282] on button "Next" at bounding box center [385, 292] width 87 height 29
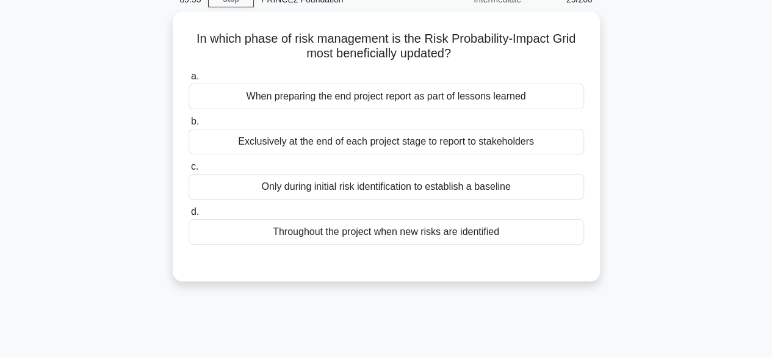
scroll to position [55, 0]
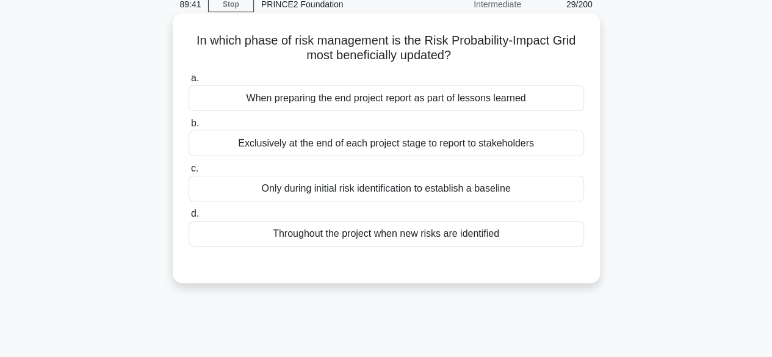
click at [544, 231] on div "Throughout the project when new risks are identified" at bounding box center [385, 234] width 395 height 26
click at [188, 218] on input "d. Throughout the project when new risks are identified" at bounding box center [188, 214] width 0 height 8
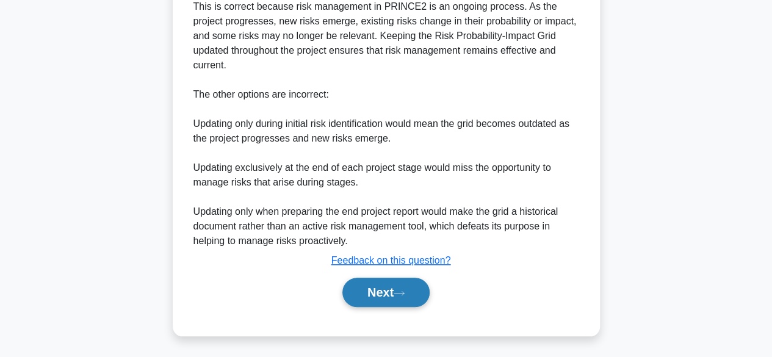
click at [401, 292] on icon at bounding box center [398, 293] width 11 height 7
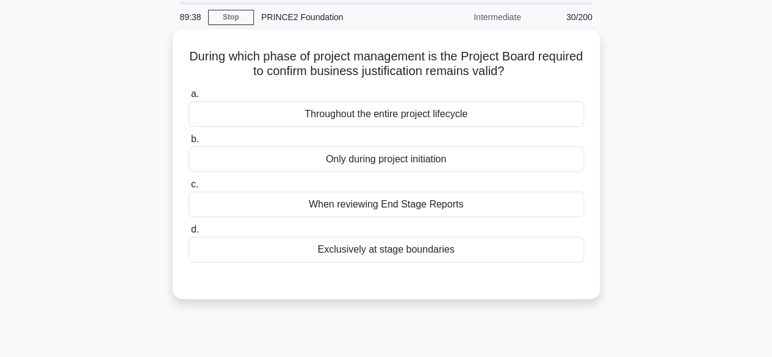
scroll to position [39, 0]
click at [532, 117] on div "Throughout the entire project lifecycle" at bounding box center [385, 114] width 395 height 26
click at [188, 98] on input "a. Throughout the entire project lifecycle" at bounding box center [188, 94] width 0 height 8
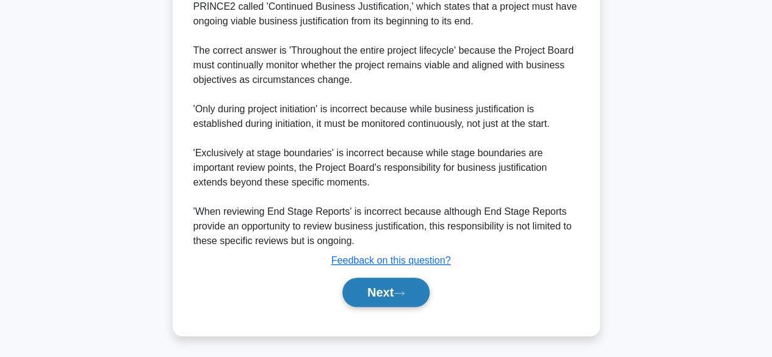
click at [384, 290] on button "Next" at bounding box center [385, 292] width 87 height 29
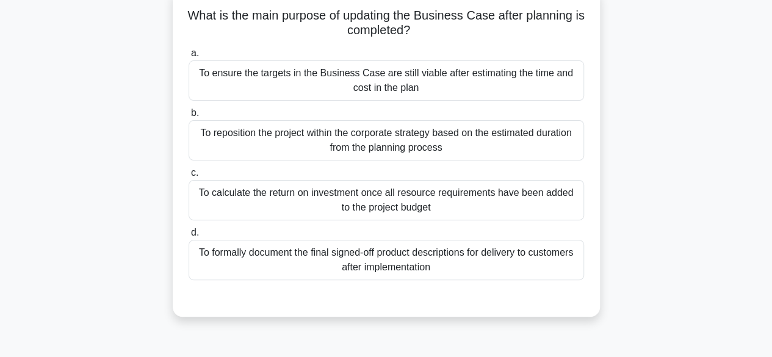
scroll to position [70, 0]
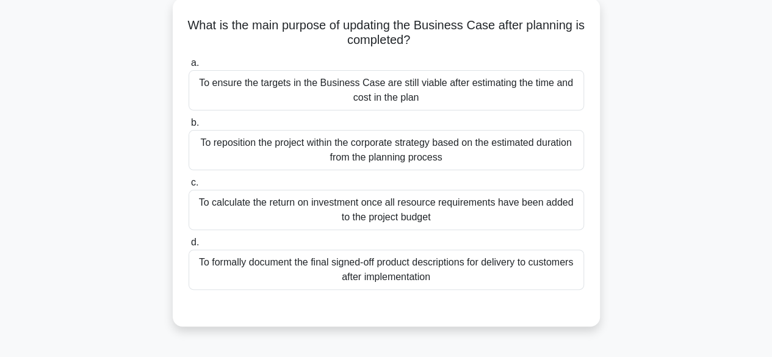
click at [537, 96] on div "To ensure the targets in the Business Case are still viable after estimating th…" at bounding box center [385, 90] width 395 height 40
click at [188, 67] on input "a. To ensure the targets in the Business Case are still viable after estimating…" at bounding box center [188, 63] width 0 height 8
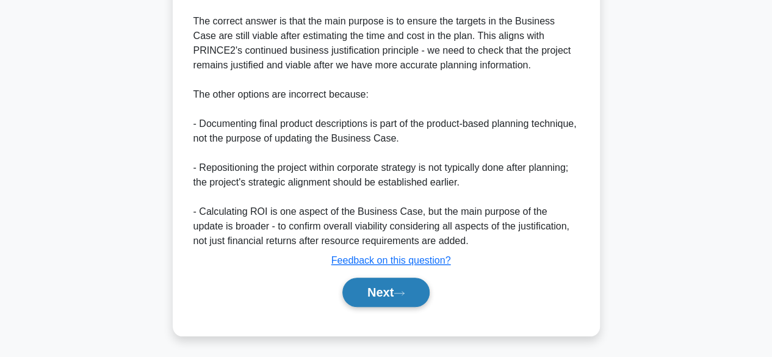
click at [387, 300] on button "Next" at bounding box center [385, 292] width 87 height 29
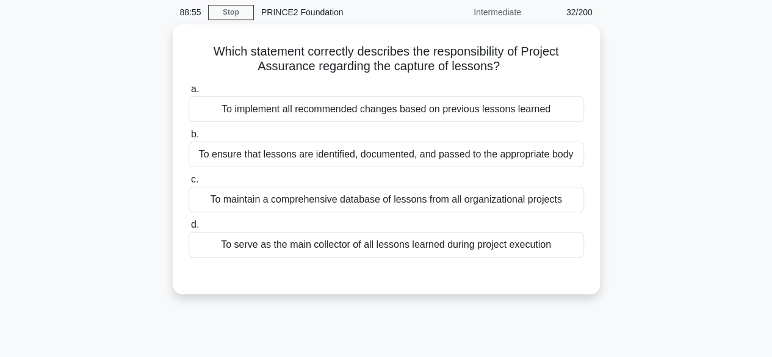
scroll to position [48, 0]
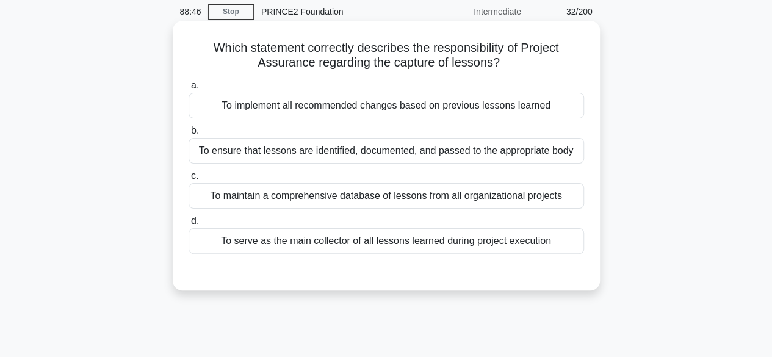
click at [540, 163] on div "To ensure that lessons are identified, documented, and passed to the appropriat…" at bounding box center [385, 151] width 395 height 26
click at [188, 135] on input "b. To ensure that lessons are identified, documented, and passed to the appropr…" at bounding box center [188, 131] width 0 height 8
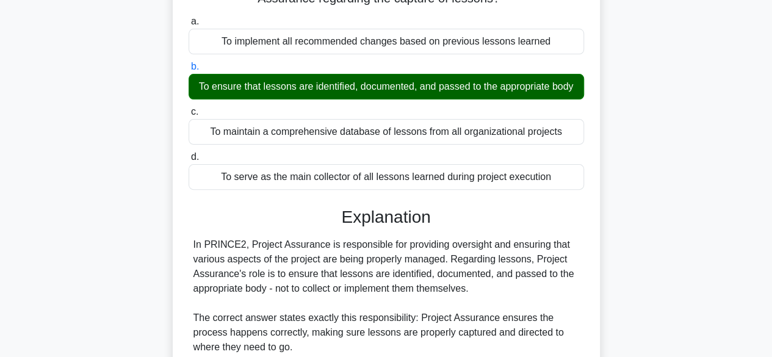
scroll to position [408, 0]
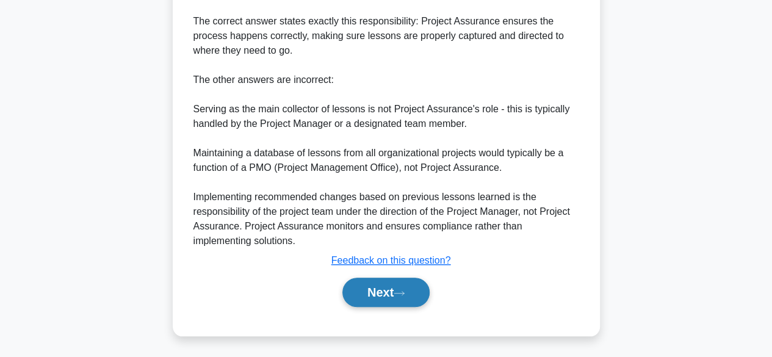
click at [400, 301] on button "Next" at bounding box center [385, 292] width 87 height 29
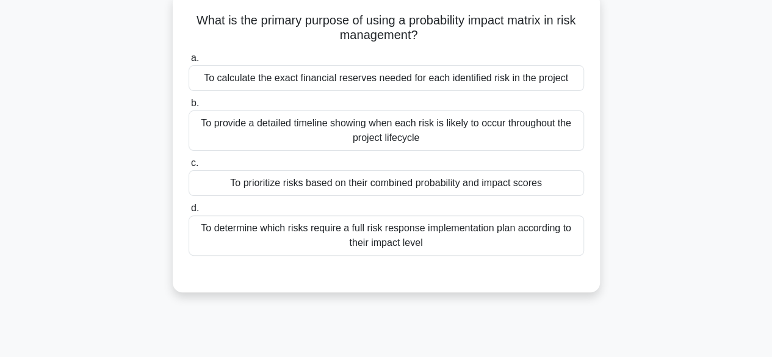
scroll to position [75, 0]
click at [389, 173] on div "To prioritize risks based on their combined probability and impact scores" at bounding box center [385, 183] width 395 height 26
click at [188, 167] on input "c. To prioritize risks based on their combined probability and impact scores" at bounding box center [188, 163] width 0 height 8
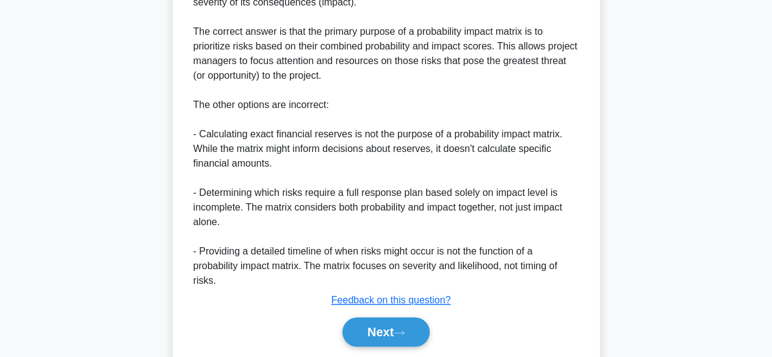
scroll to position [452, 0]
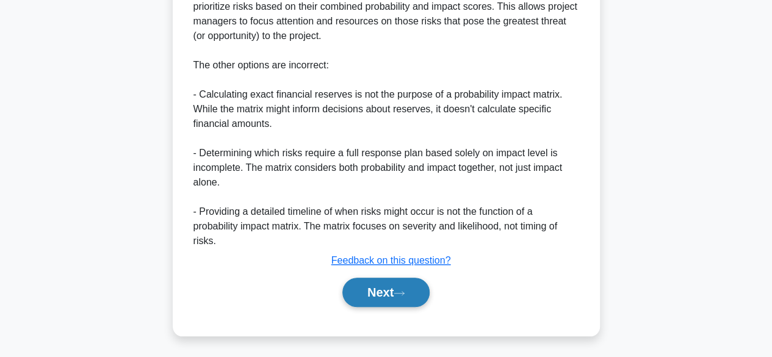
click at [368, 296] on button "Next" at bounding box center [385, 292] width 87 height 29
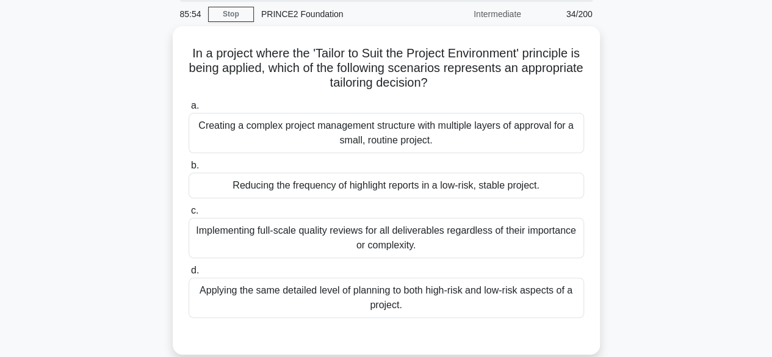
scroll to position [45, 0]
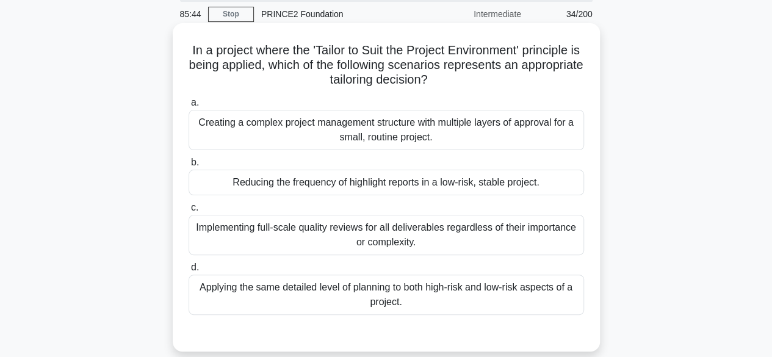
click at [223, 182] on div "Reducing the frequency of highlight reports in a low-risk, stable project." at bounding box center [385, 183] width 395 height 26
click at [188, 167] on input "b. Reducing the frequency of highlight reports in a low-risk, stable project." at bounding box center [188, 163] width 0 height 8
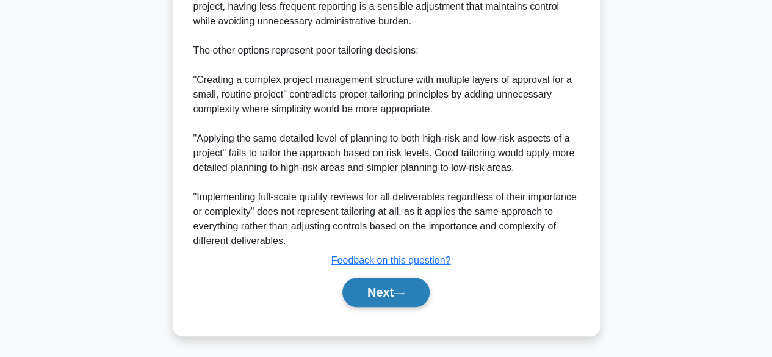
click at [369, 293] on button "Next" at bounding box center [385, 292] width 87 height 29
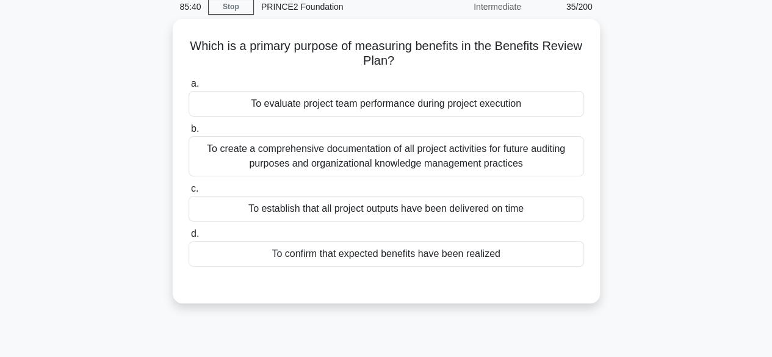
scroll to position [57, 0]
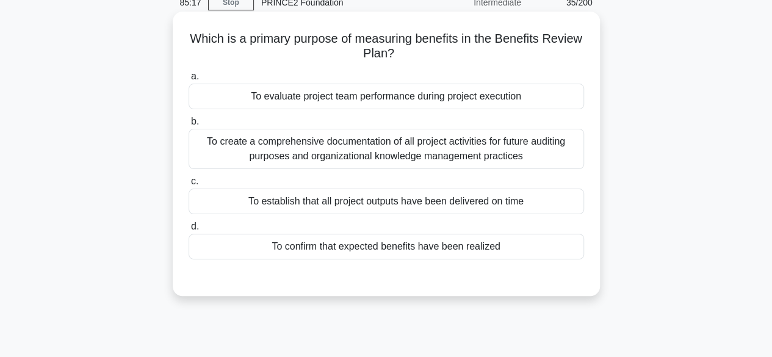
click at [309, 207] on div "To establish that all project outputs have been delivered on time" at bounding box center [385, 201] width 395 height 26
click at [188, 185] on input "c. To establish that all project outputs have been delivered on time" at bounding box center [188, 182] width 0 height 8
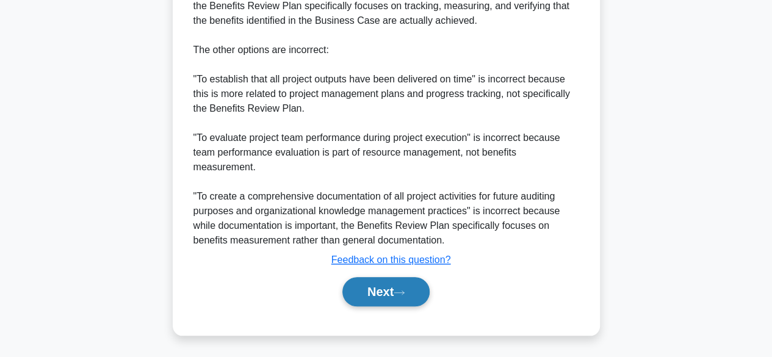
click at [375, 290] on button "Next" at bounding box center [385, 291] width 87 height 29
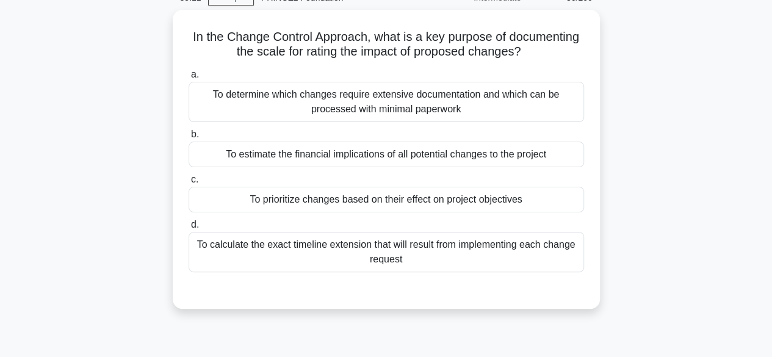
scroll to position [62, 0]
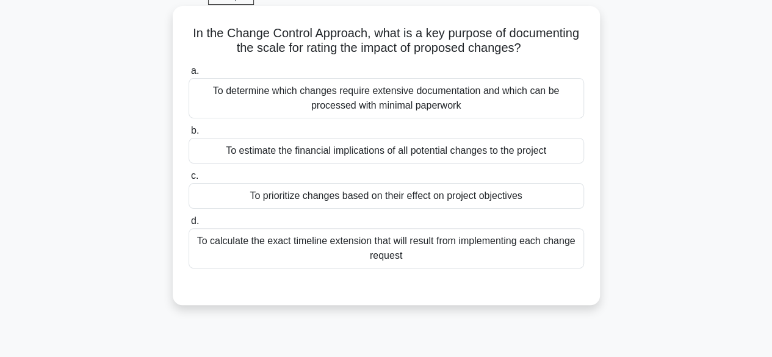
click at [327, 205] on div "To prioritize changes based on their effect on project objectives" at bounding box center [385, 196] width 395 height 26
click at [188, 180] on input "c. To prioritize changes based on their effect on project objectives" at bounding box center [188, 176] width 0 height 8
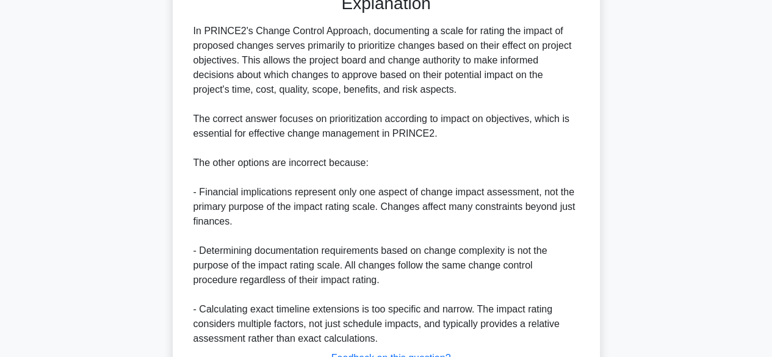
scroll to position [452, 0]
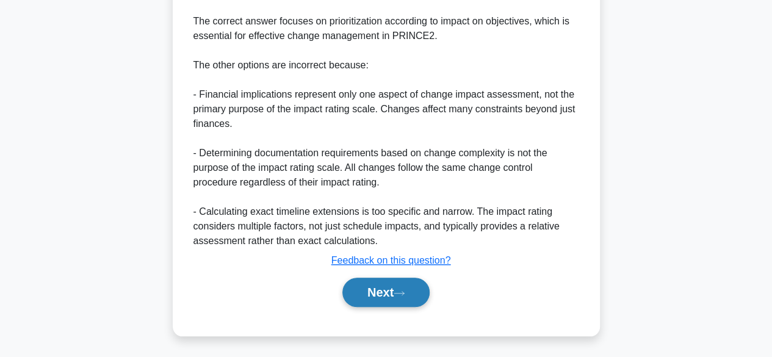
click at [364, 293] on button "Next" at bounding box center [385, 292] width 87 height 29
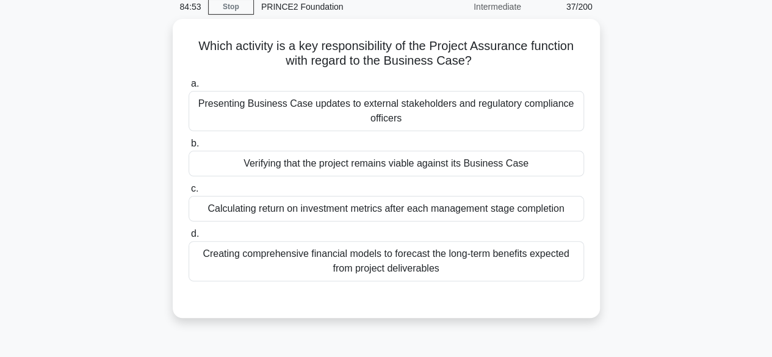
scroll to position [56, 0]
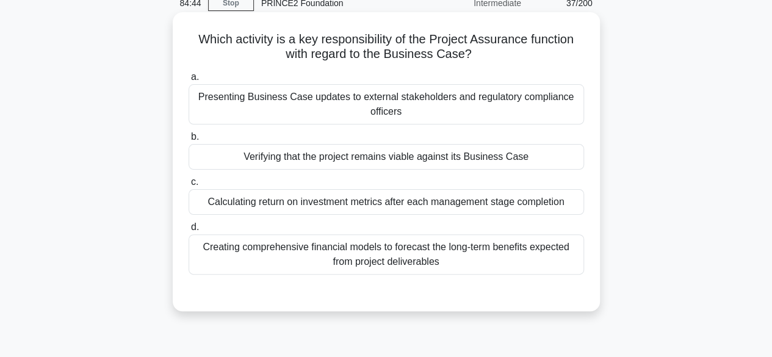
click at [362, 165] on div "Verifying that the project remains viable against its Business Case" at bounding box center [385, 157] width 395 height 26
click at [188, 141] on input "b. Verifying that the project remains viable against its Business Case" at bounding box center [188, 137] width 0 height 8
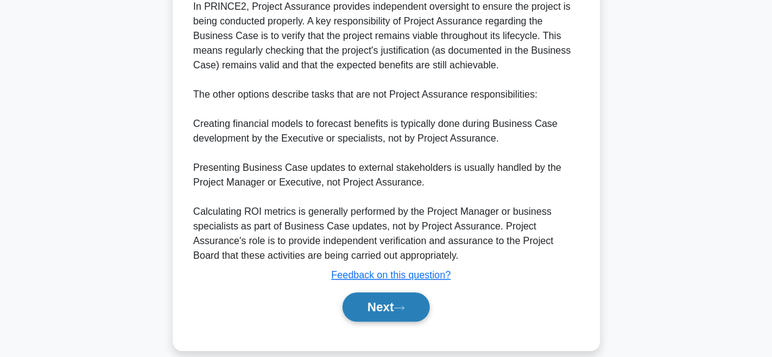
click at [386, 292] on button "Next" at bounding box center [385, 306] width 87 height 29
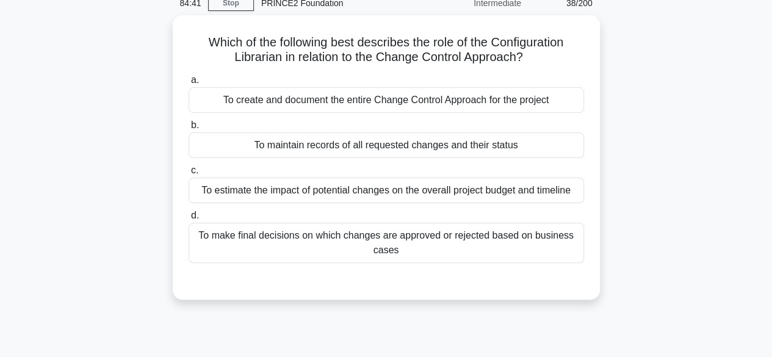
scroll to position [57, 0]
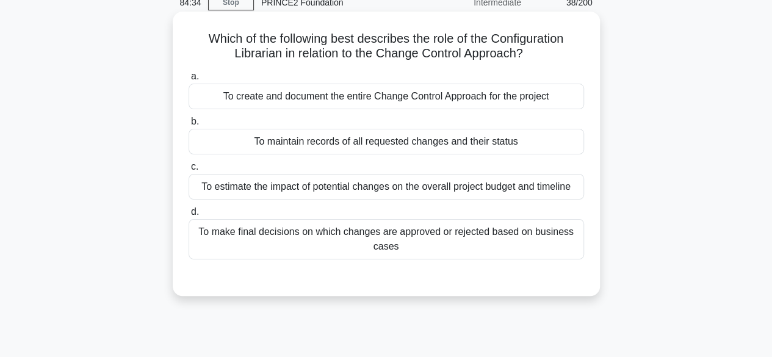
click at [377, 129] on div "To maintain records of all requested changes and their status" at bounding box center [385, 142] width 395 height 26
click at [188, 126] on input "b. To maintain records of all requested changes and their status" at bounding box center [188, 122] width 0 height 8
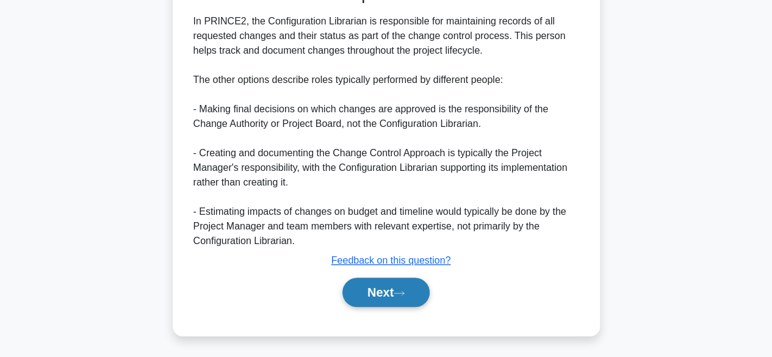
click at [379, 284] on button "Next" at bounding box center [385, 292] width 87 height 29
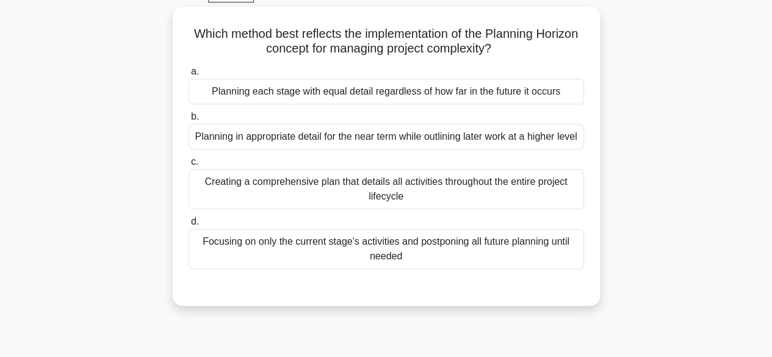
scroll to position [63, 0]
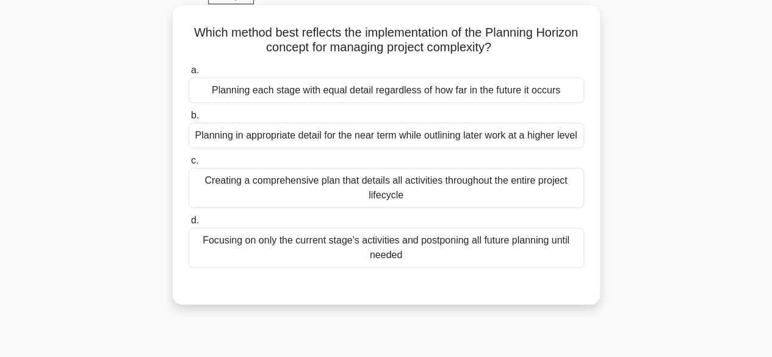
click at [425, 268] on div "Focusing on only the current stage's activities and postponing all future plann…" at bounding box center [385, 248] width 395 height 40
click at [188, 224] on input "d. Focusing on only the current stage's activities and postponing all future pl…" at bounding box center [188, 221] width 0 height 8
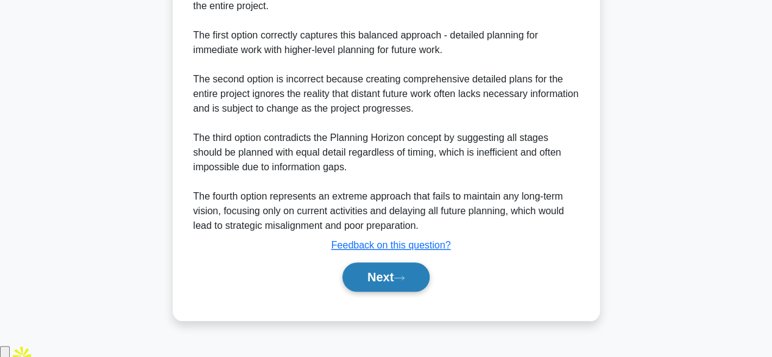
click at [384, 292] on button "Next" at bounding box center [385, 276] width 87 height 29
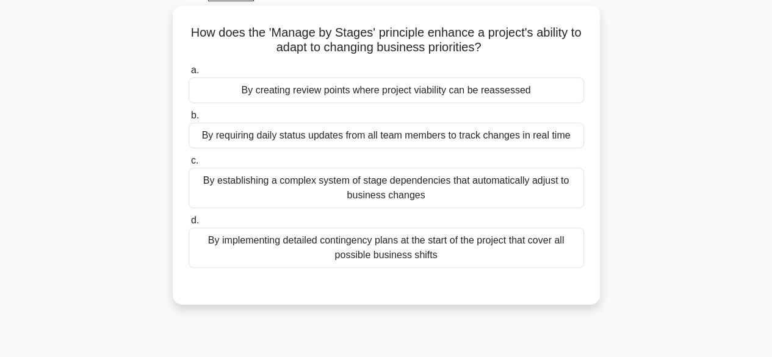
scroll to position [66, 0]
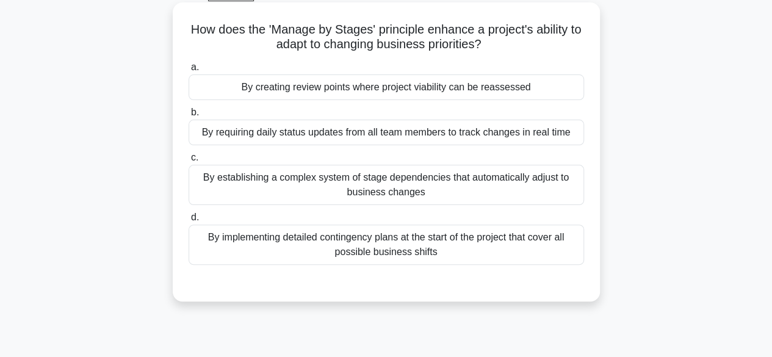
click at [403, 85] on div "By creating review points where project viability can be reassessed" at bounding box center [385, 87] width 395 height 26
click at [188, 71] on input "a. By creating review points where project viability can be reassessed" at bounding box center [188, 67] width 0 height 8
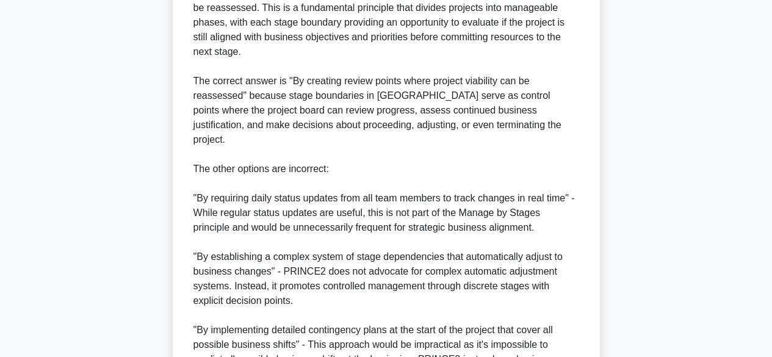
scroll to position [525, 0]
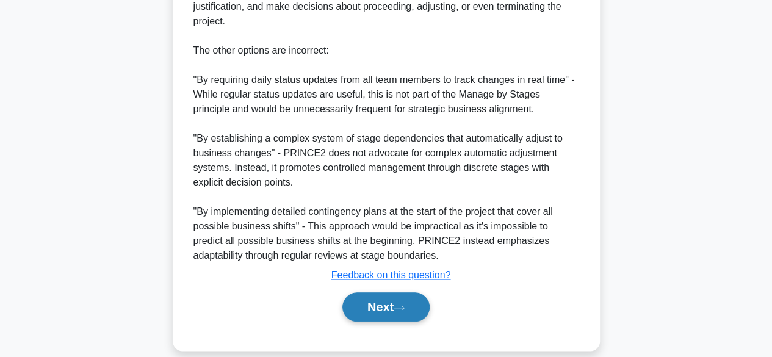
click at [381, 292] on button "Next" at bounding box center [385, 306] width 87 height 29
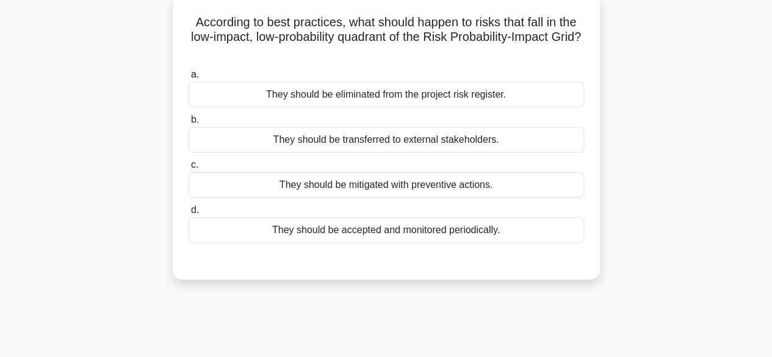
scroll to position [77, 0]
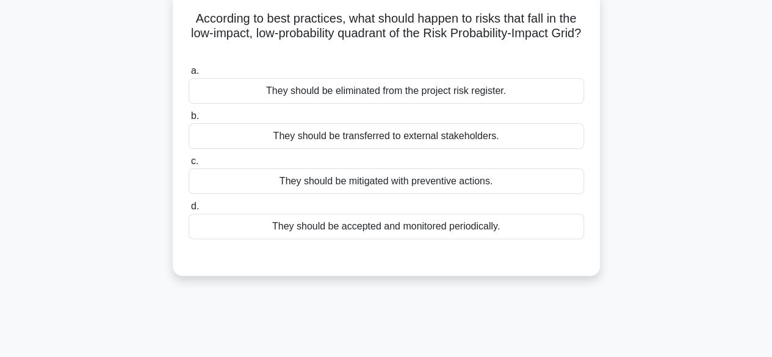
click at [413, 132] on div "They should be transferred to external stakeholders." at bounding box center [385, 136] width 395 height 26
click at [188, 120] on input "b. They should be transferred to external stakeholders." at bounding box center [188, 116] width 0 height 8
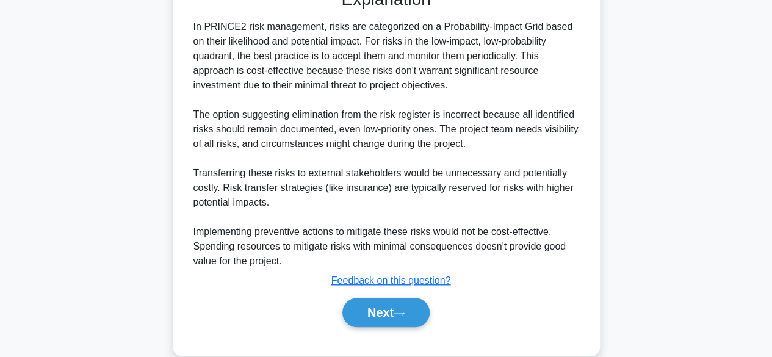
scroll to position [366, 0]
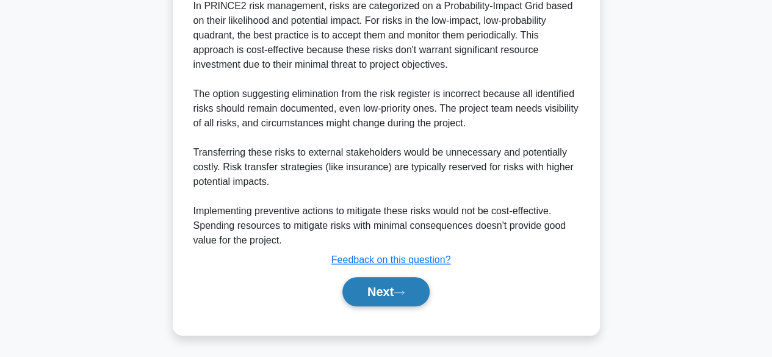
click at [370, 301] on button "Next" at bounding box center [385, 291] width 87 height 29
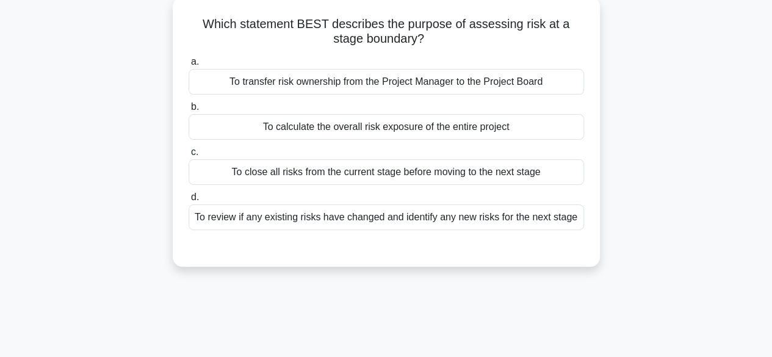
scroll to position [79, 0]
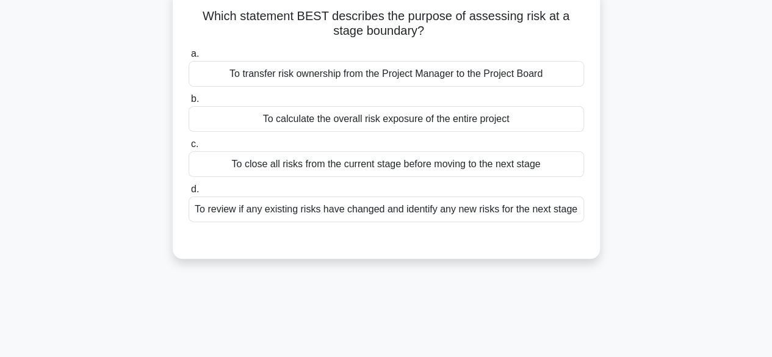
click at [214, 131] on div "To calculate the overall risk exposure of the entire project" at bounding box center [385, 119] width 395 height 26
click at [188, 103] on input "b. To calculate the overall risk exposure of the entire project" at bounding box center [188, 99] width 0 height 8
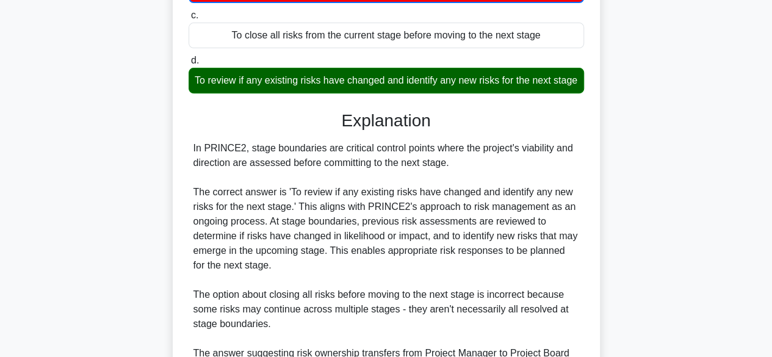
scroll to position [425, 0]
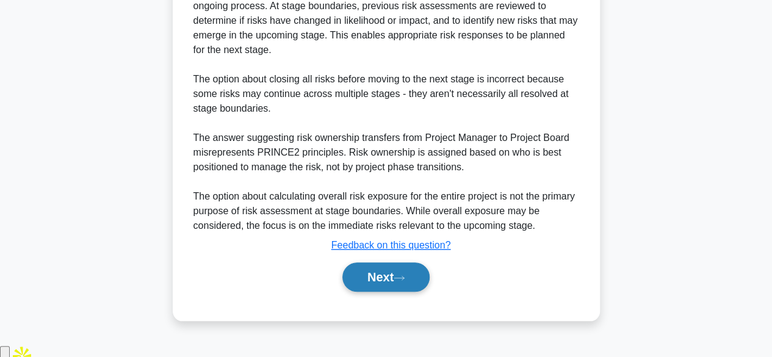
click at [367, 292] on button "Next" at bounding box center [385, 276] width 87 height 29
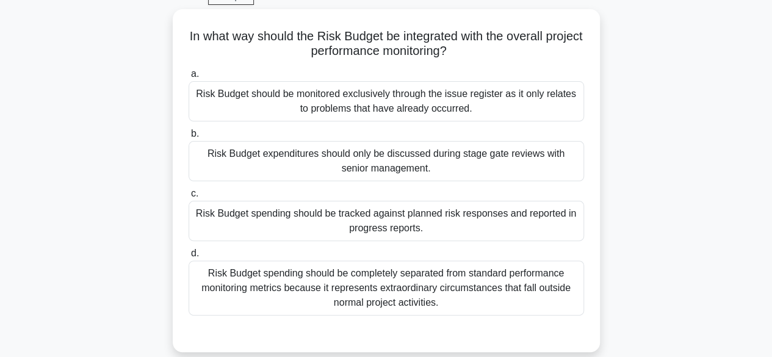
scroll to position [66, 0]
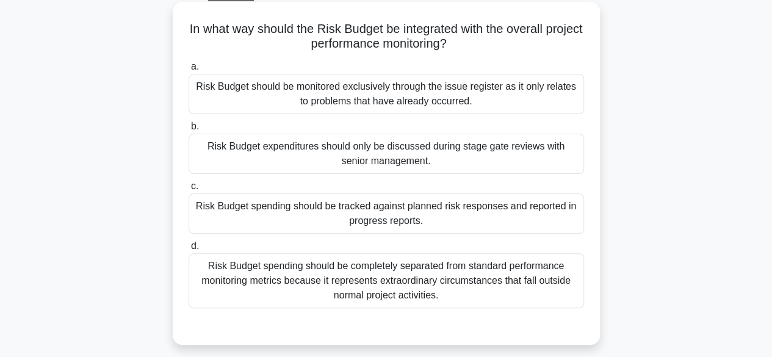
click at [220, 96] on div "Risk Budget should be monitored exclusively through the issue register as it on…" at bounding box center [385, 94] width 395 height 40
click at [188, 71] on input "a. Risk Budget should be monitored exclusively through the issue register as it…" at bounding box center [188, 67] width 0 height 8
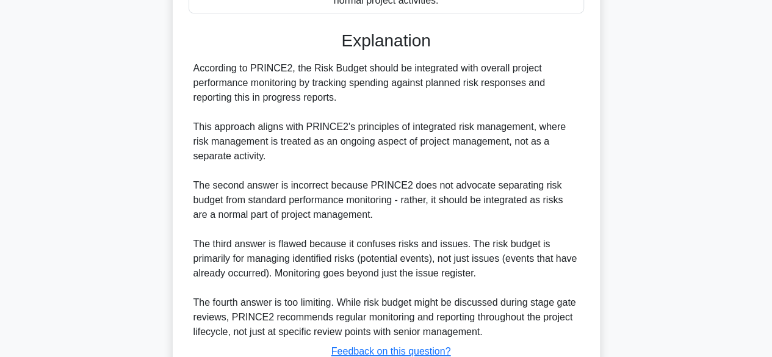
scroll to position [454, 0]
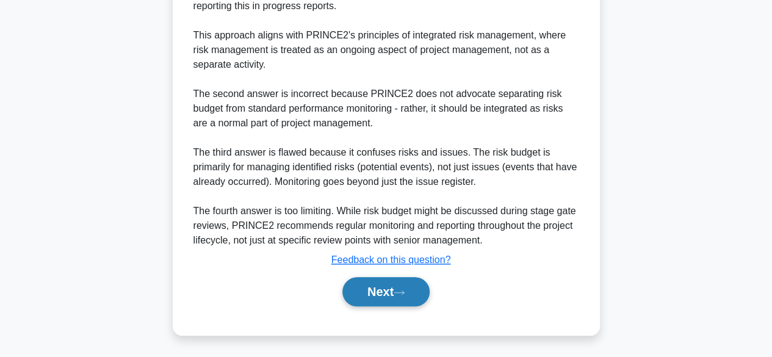
click at [375, 299] on button "Next" at bounding box center [385, 291] width 87 height 29
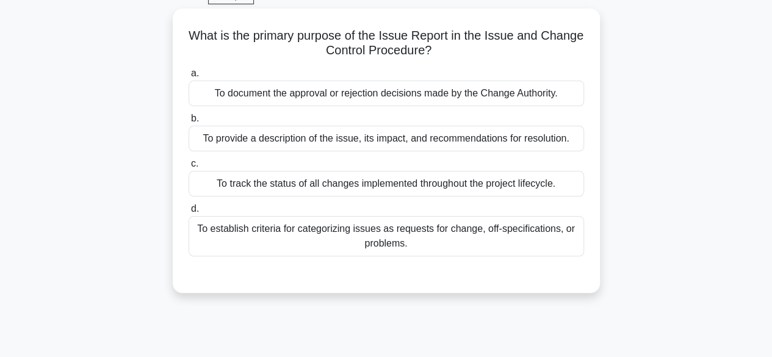
scroll to position [64, 0]
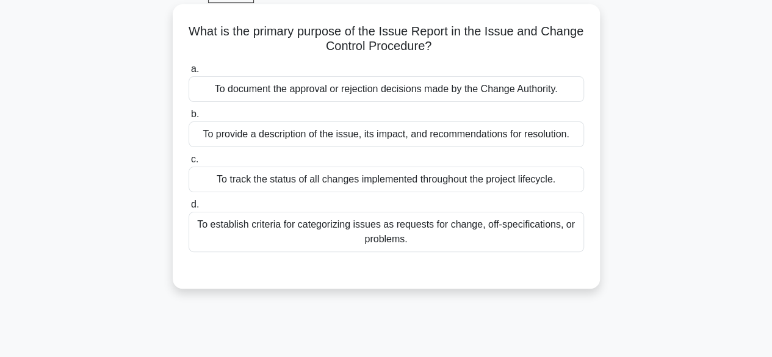
click at [223, 138] on div "To provide a description of the issue, its impact, and recommendations for reso…" at bounding box center [385, 134] width 395 height 26
click at [188, 118] on input "b. To provide a description of the issue, its impact, and recommendations for r…" at bounding box center [188, 114] width 0 height 8
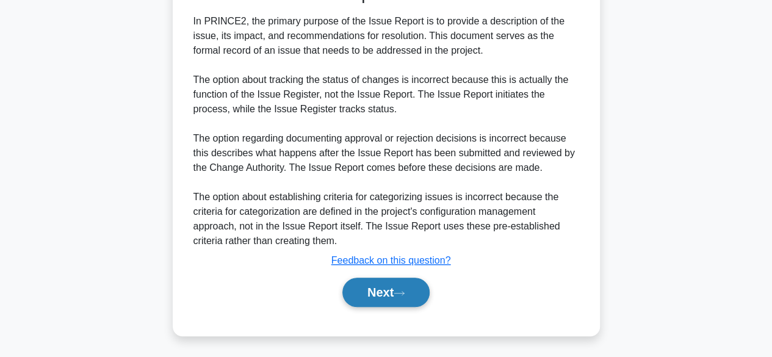
click at [375, 305] on button "Next" at bounding box center [385, 292] width 87 height 29
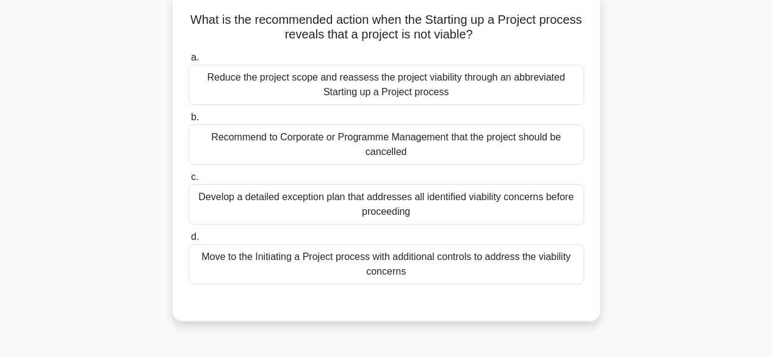
scroll to position [77, 0]
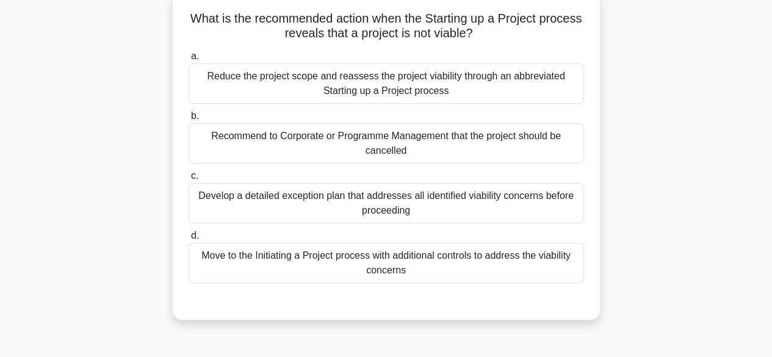
click at [262, 86] on div "Reduce the project scope and reassess the project viability through an abbrevia…" at bounding box center [385, 83] width 395 height 40
click at [188, 60] on input "a. Reduce the project scope and reassess the project viability through an abbre…" at bounding box center [188, 56] width 0 height 8
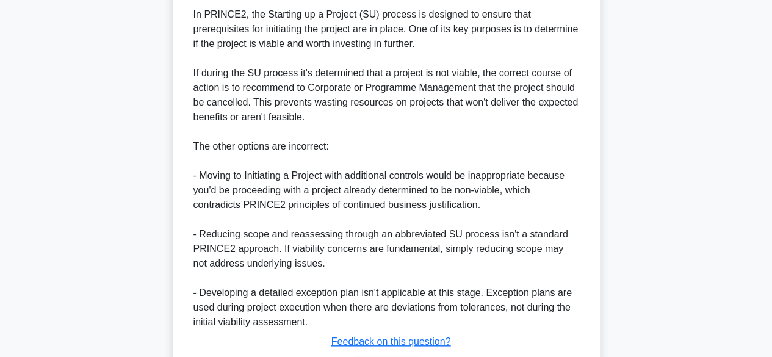
scroll to position [483, 0]
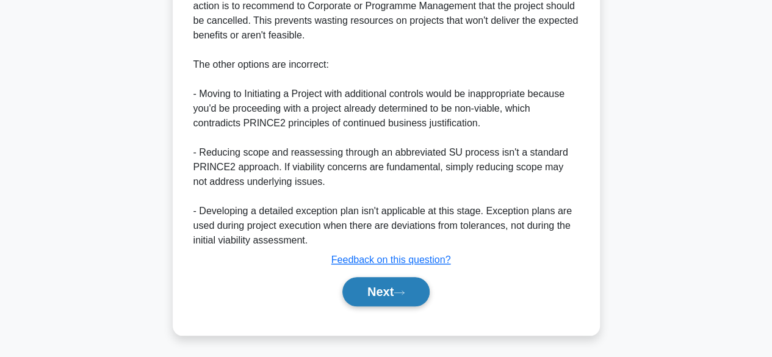
click at [390, 292] on button "Next" at bounding box center [385, 291] width 87 height 29
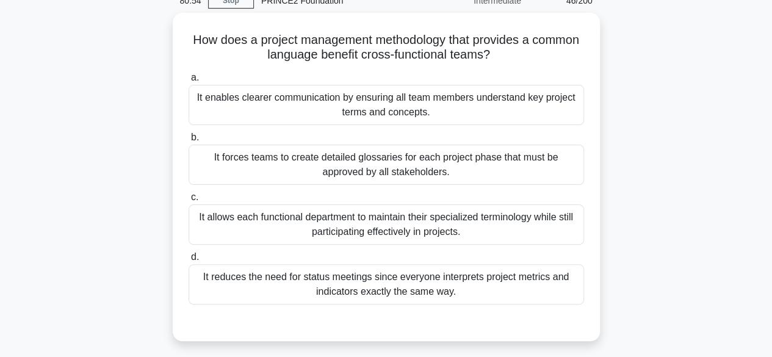
scroll to position [56, 0]
click at [212, 99] on div "It enables clearer communication by ensuring all team members understand key pr…" at bounding box center [385, 104] width 395 height 40
click at [188, 81] on input "a. It enables clearer communication by ensuring all team members understand key…" at bounding box center [188, 77] width 0 height 8
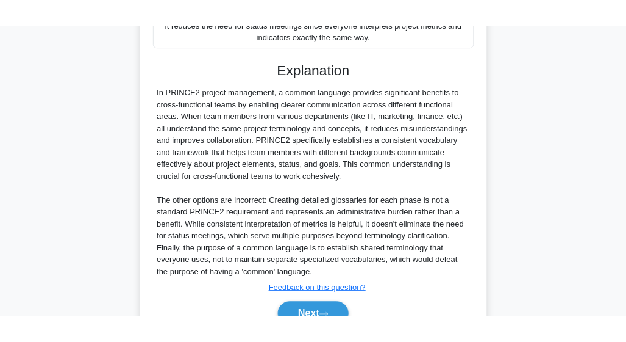
scroll to position [393, 0]
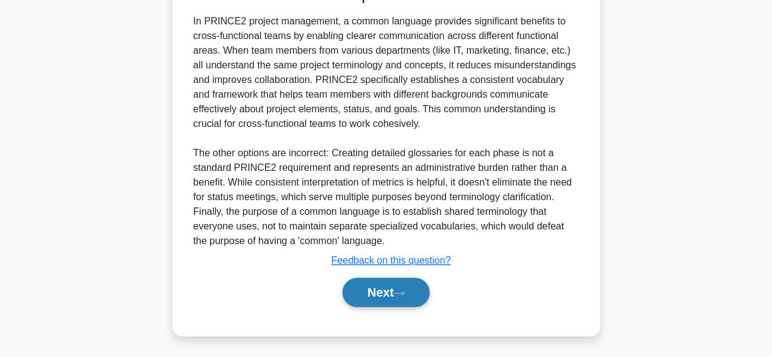
click at [368, 299] on button "Next" at bounding box center [385, 292] width 87 height 29
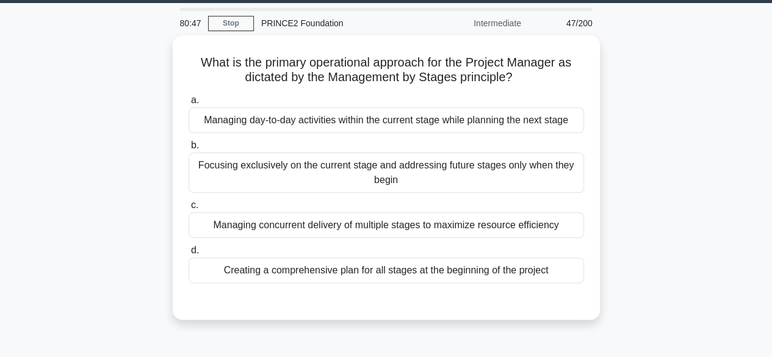
scroll to position [35, 0]
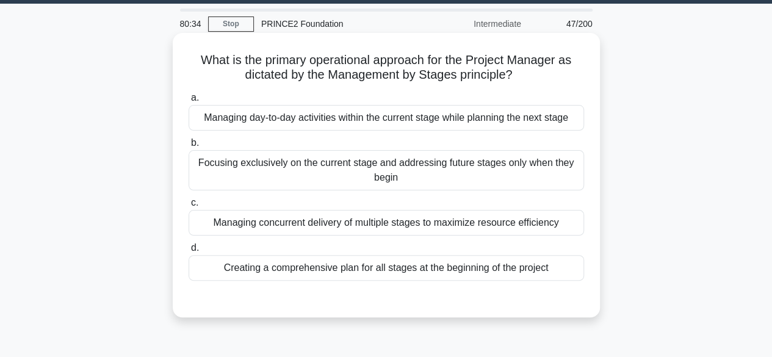
click at [211, 118] on div "Managing day-to-day activities within the current stage while planning the next…" at bounding box center [385, 118] width 395 height 26
click at [188, 102] on input "a. Managing day-to-day activities within the current stage while planning the n…" at bounding box center [188, 98] width 0 height 8
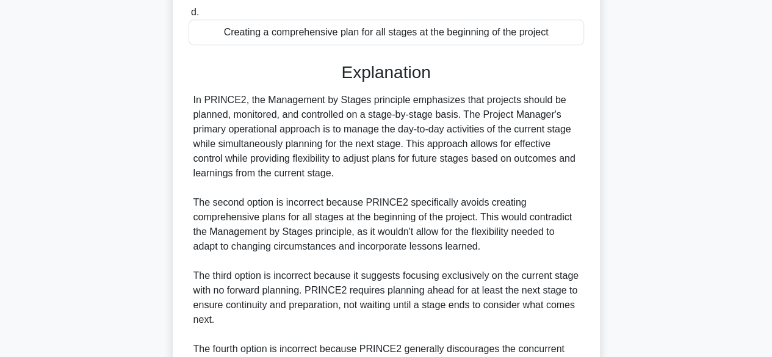
scroll to position [423, 0]
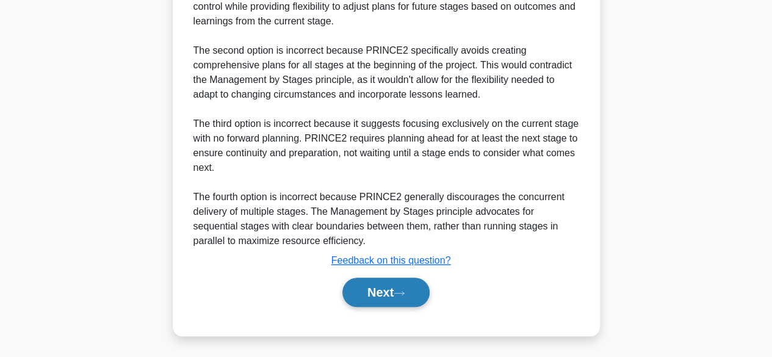
click at [368, 281] on button "Next" at bounding box center [385, 292] width 87 height 29
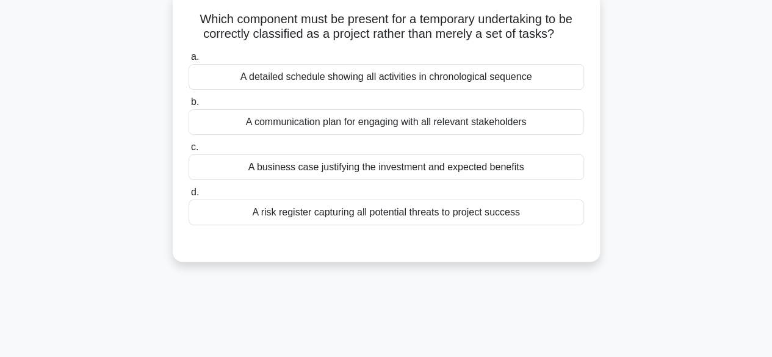
scroll to position [77, 0]
click at [250, 218] on div "A risk register capturing all potential threats to project success" at bounding box center [385, 212] width 395 height 26
click at [188, 196] on input "d. A risk register capturing all potential threats to project success" at bounding box center [188, 192] width 0 height 8
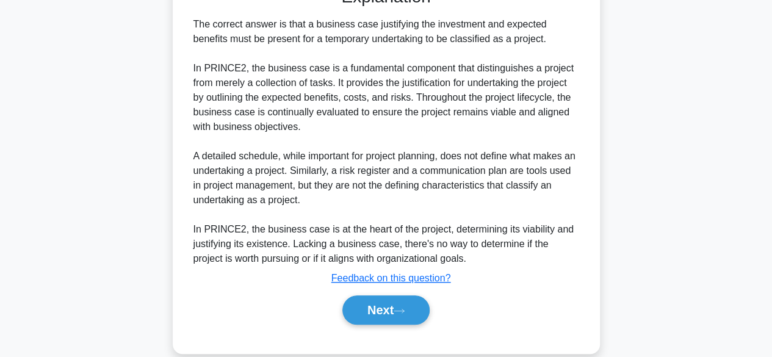
scroll to position [351, 0]
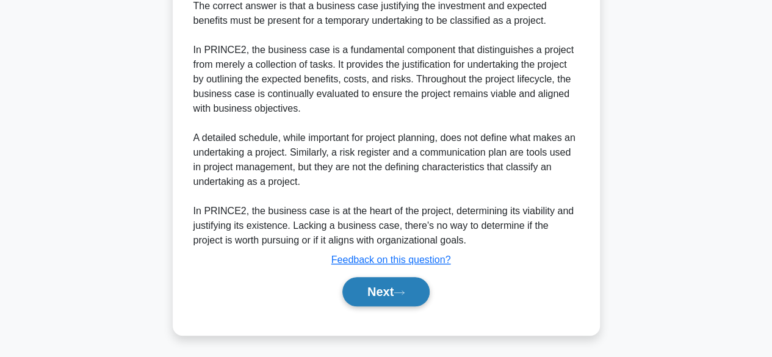
click at [360, 292] on button "Next" at bounding box center [385, 291] width 87 height 29
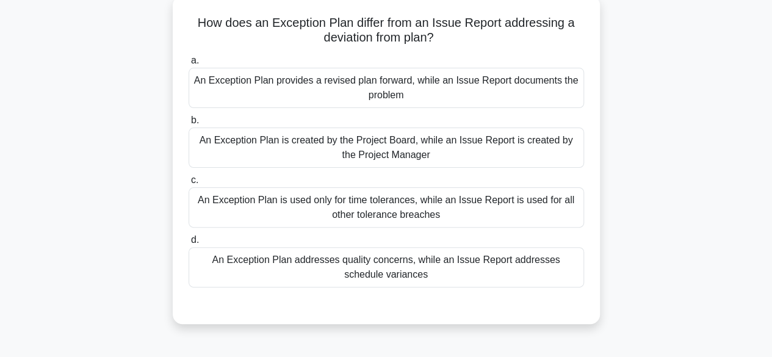
scroll to position [77, 0]
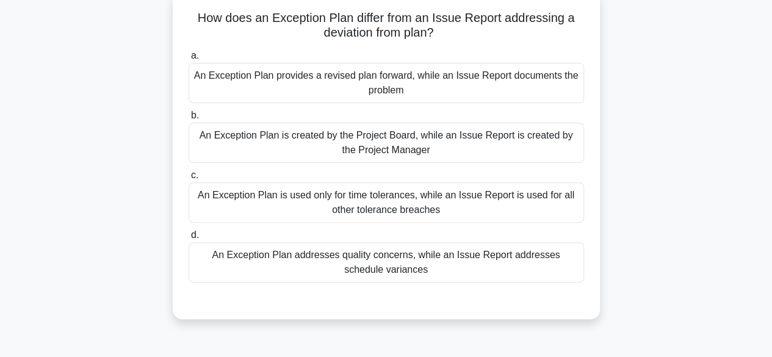
click at [215, 204] on div "An Exception Plan is used only for time tolerances, while an Issue Report is us…" at bounding box center [385, 202] width 395 height 40
click at [188, 179] on input "c. An Exception Plan is used only for time tolerances, while an Issue Report is…" at bounding box center [188, 175] width 0 height 8
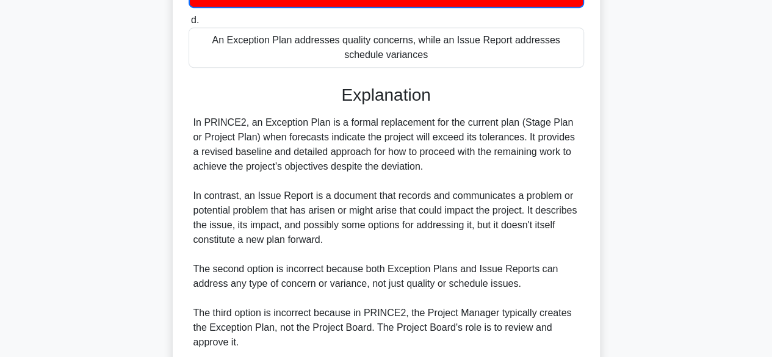
scroll to position [454, 0]
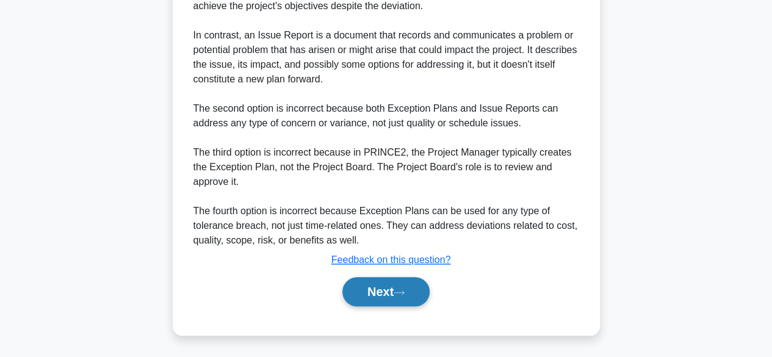
click at [378, 290] on button "Next" at bounding box center [385, 291] width 87 height 29
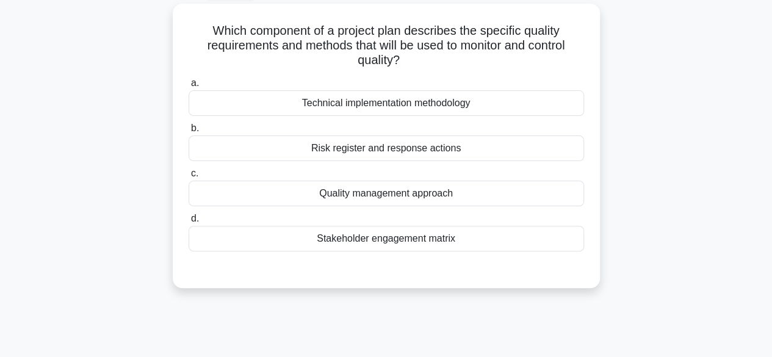
scroll to position [74, 0]
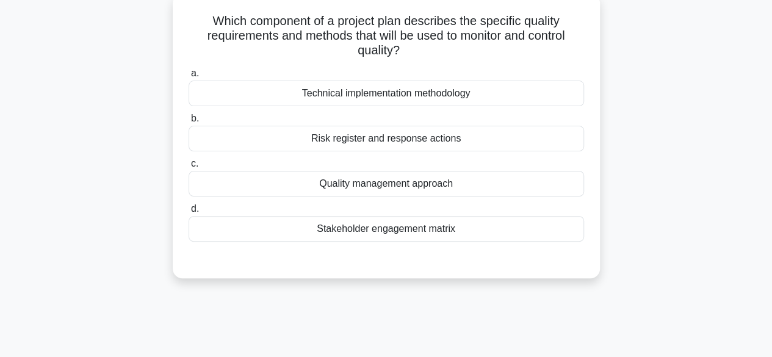
click at [226, 191] on div "Quality management approach" at bounding box center [385, 184] width 395 height 26
click at [188, 168] on input "c. Quality management approach" at bounding box center [188, 164] width 0 height 8
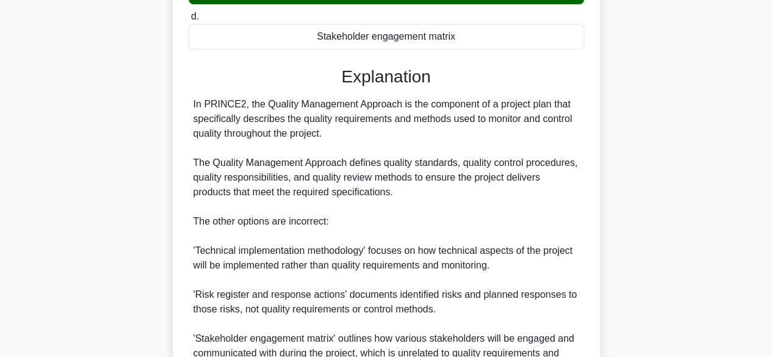
scroll to position [393, 0]
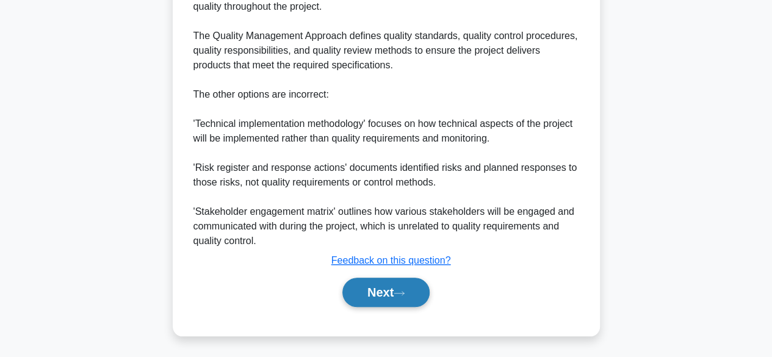
click at [367, 293] on button "Next" at bounding box center [385, 292] width 87 height 29
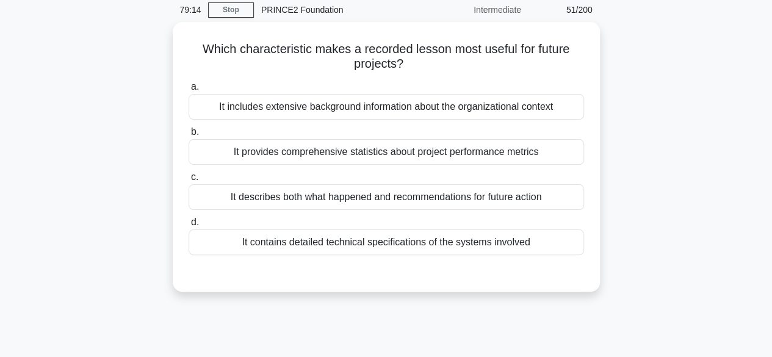
scroll to position [51, 0]
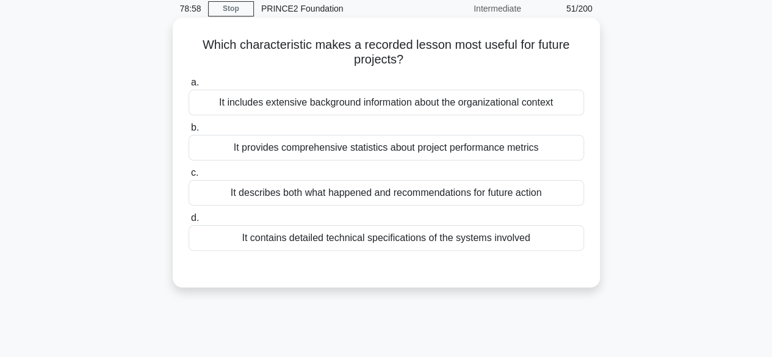
click at [233, 150] on div "It provides comprehensive statistics about project performance metrics" at bounding box center [385, 148] width 395 height 26
click at [188, 132] on input "b. It provides comprehensive statistics about project performance metrics" at bounding box center [188, 128] width 0 height 8
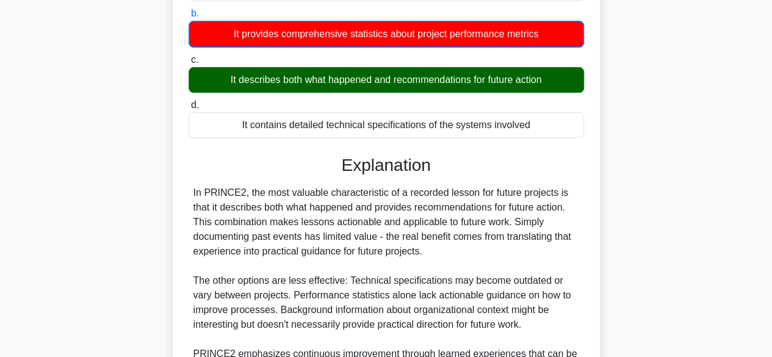
scroll to position [307, 0]
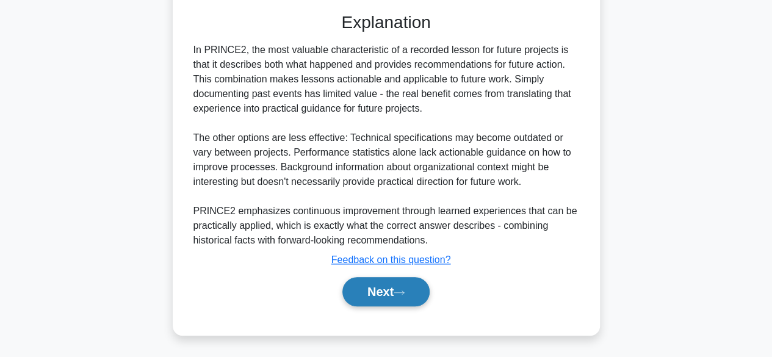
click at [362, 295] on button "Next" at bounding box center [385, 291] width 87 height 29
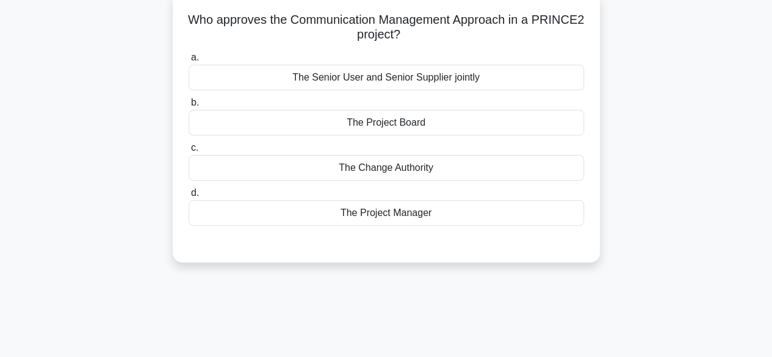
scroll to position [81, 0]
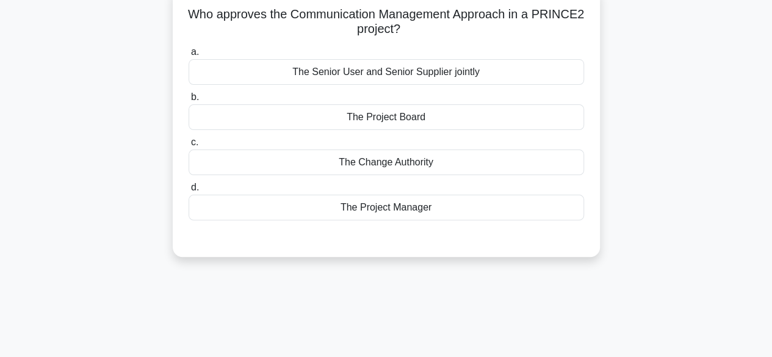
click at [497, 121] on div "The Project Board" at bounding box center [385, 117] width 395 height 26
click at [188, 101] on input "b. The Project Board" at bounding box center [188, 97] width 0 height 8
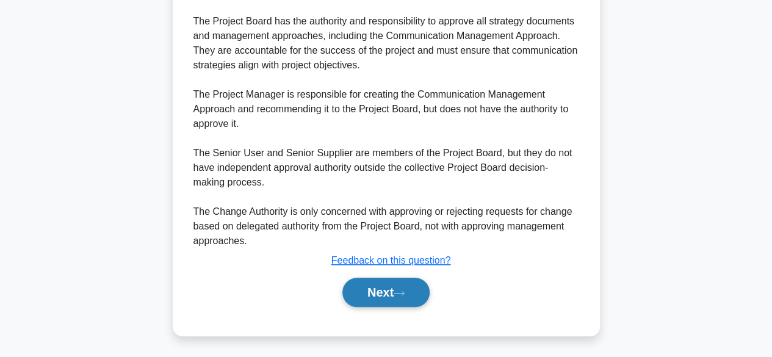
click at [395, 293] on button "Next" at bounding box center [385, 292] width 87 height 29
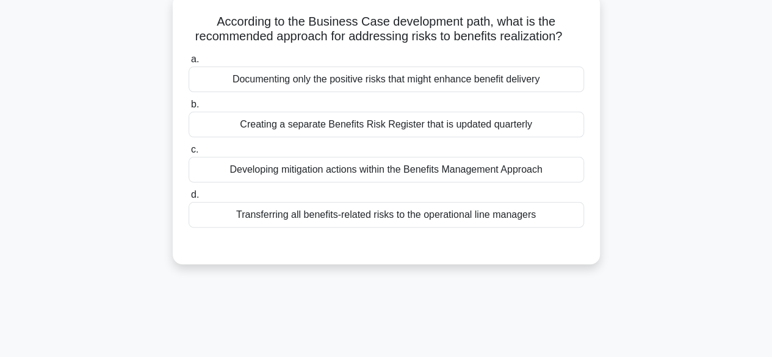
scroll to position [76, 0]
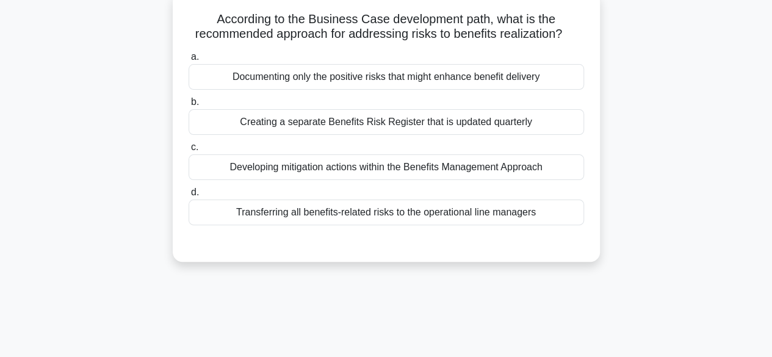
click at [504, 221] on div "Transferring all benefits-related risks to the operational line managers" at bounding box center [385, 212] width 395 height 26
click at [188, 196] on input "d. Transferring all benefits-related risks to the operational line managers" at bounding box center [188, 192] width 0 height 8
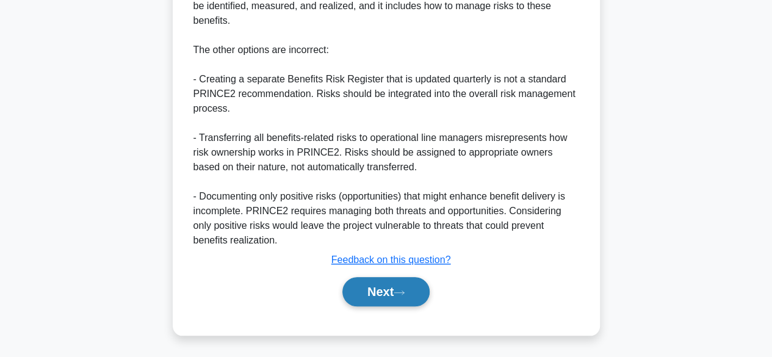
click at [411, 293] on button "Next" at bounding box center [385, 291] width 87 height 29
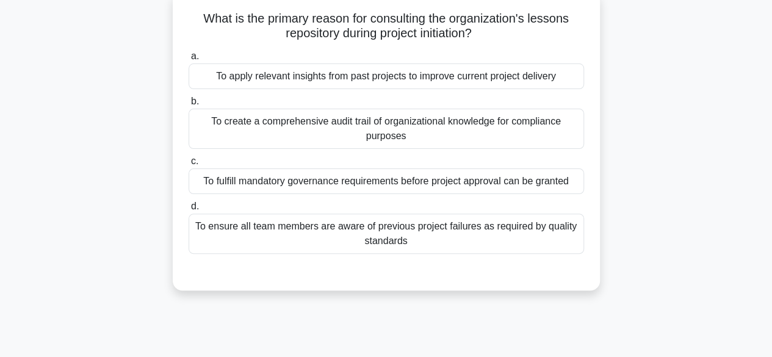
scroll to position [79, 0]
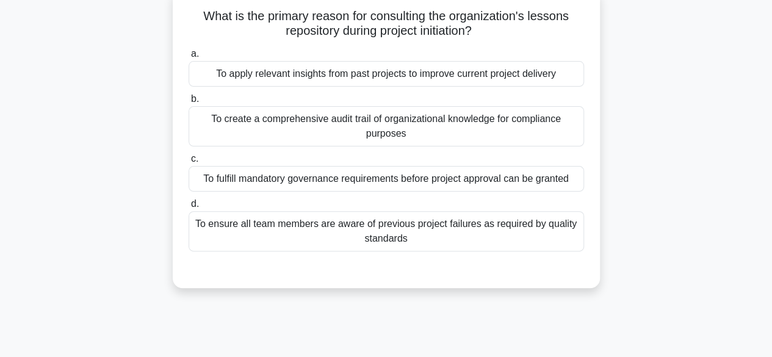
click at [527, 143] on div "To create a comprehensive audit trail of organizational knowledge for complianc…" at bounding box center [385, 126] width 395 height 40
click at [188, 103] on input "b. To create a comprehensive audit trail of organizational knowledge for compli…" at bounding box center [188, 99] width 0 height 8
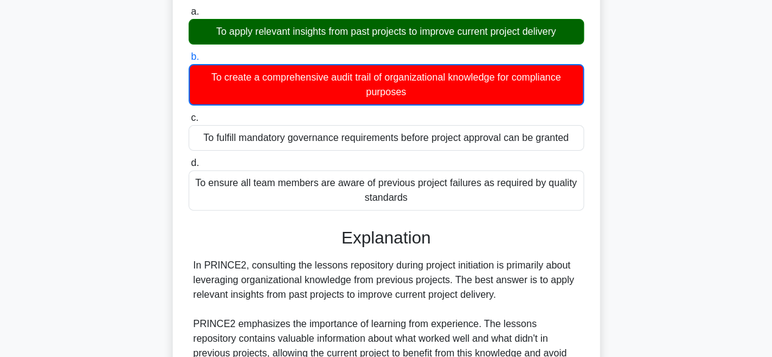
scroll to position [454, 0]
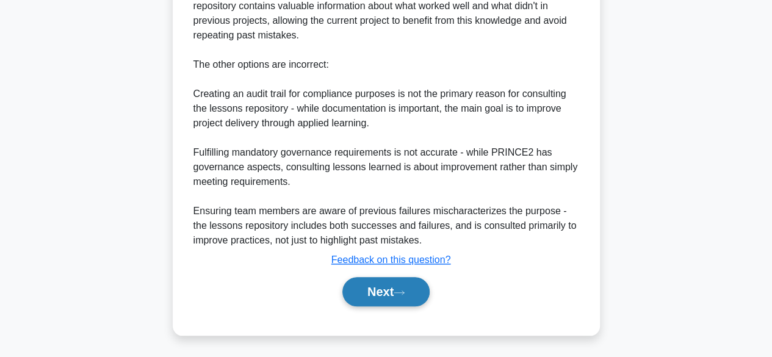
click at [368, 289] on button "Next" at bounding box center [385, 291] width 87 height 29
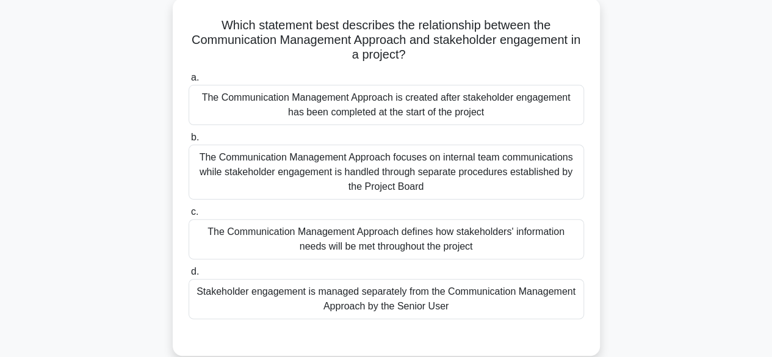
scroll to position [74, 0]
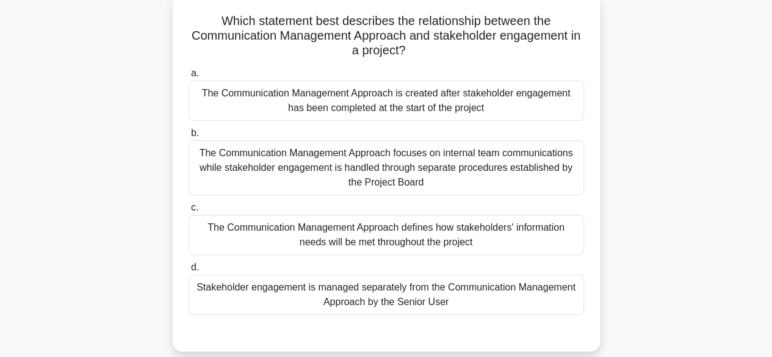
click at [215, 101] on div "The Communication Management Approach is created after stakeholder engagement h…" at bounding box center [385, 101] width 395 height 40
click at [188, 77] on input "a. The Communication Management Approach is created after stakeholder engagemen…" at bounding box center [188, 74] width 0 height 8
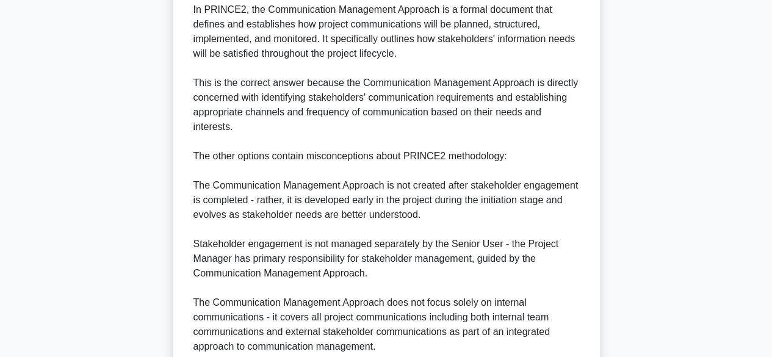
scroll to position [542, 0]
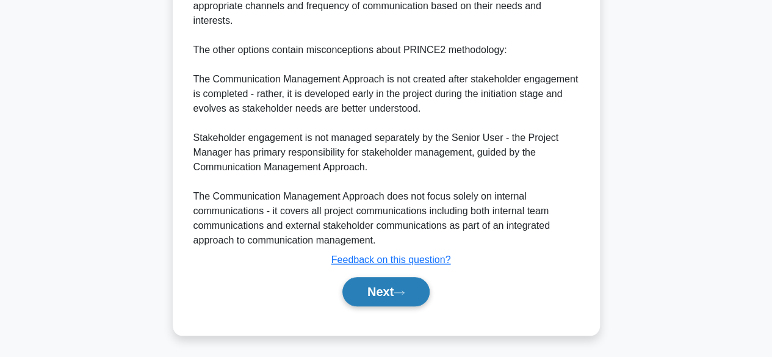
click at [357, 290] on button "Next" at bounding box center [385, 291] width 87 height 29
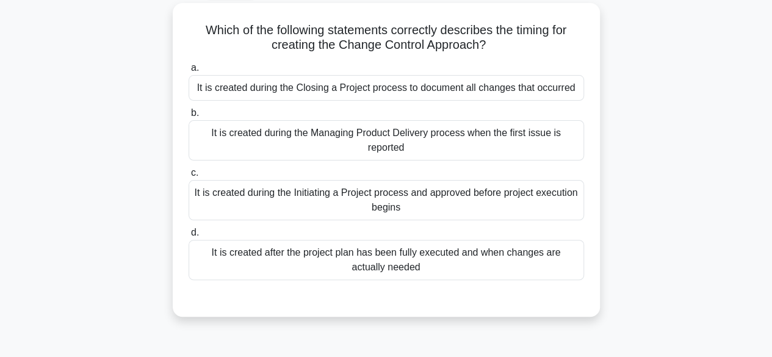
scroll to position [65, 0]
click at [225, 201] on div "It is created during the Initiating a Project process and approved before proje…" at bounding box center [385, 201] width 395 height 40
click at [188, 178] on input "c. It is created during the Initiating a Project process and approved before pr…" at bounding box center [188, 174] width 0 height 8
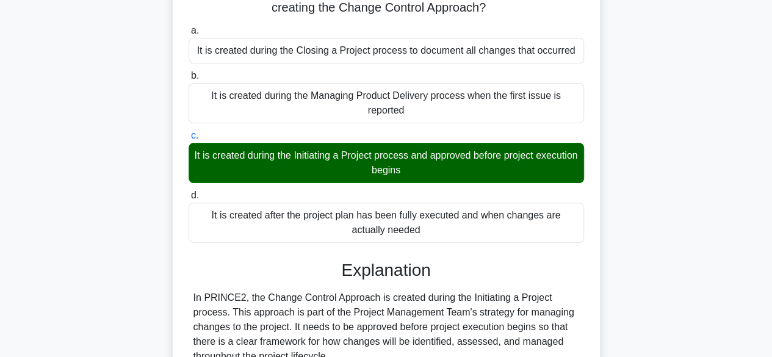
scroll to position [423, 0]
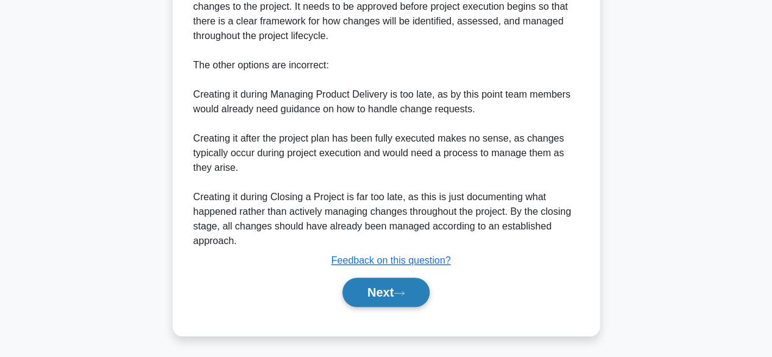
click at [365, 293] on button "Next" at bounding box center [385, 292] width 87 height 29
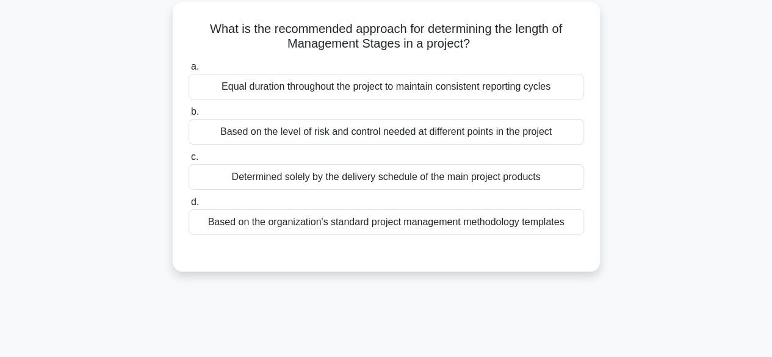
scroll to position [70, 0]
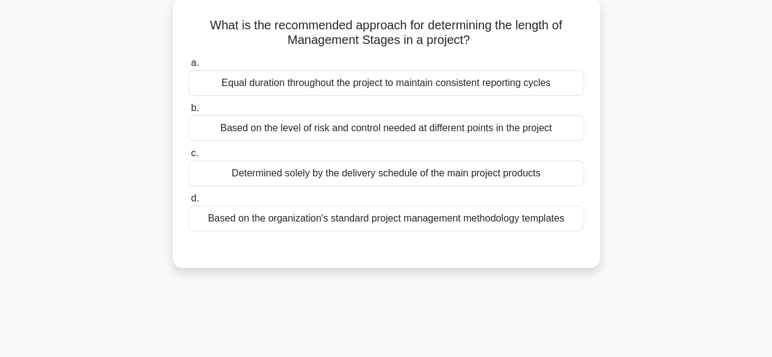
click at [221, 134] on div "Based on the level of risk and control needed at different points in the project" at bounding box center [385, 128] width 395 height 26
click at [188, 112] on input "b. Based on the level of risk and control needed at different points in the pro…" at bounding box center [188, 108] width 0 height 8
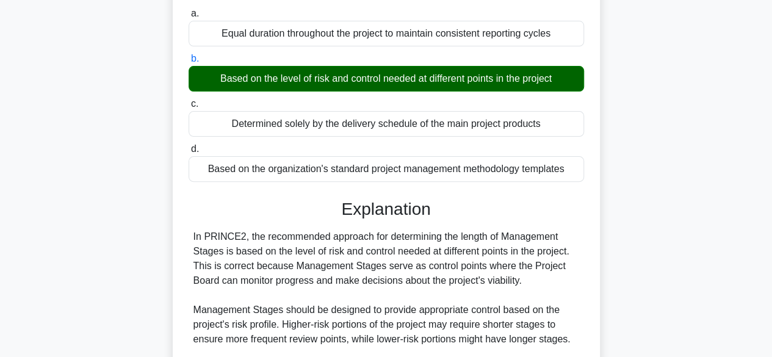
scroll to position [379, 0]
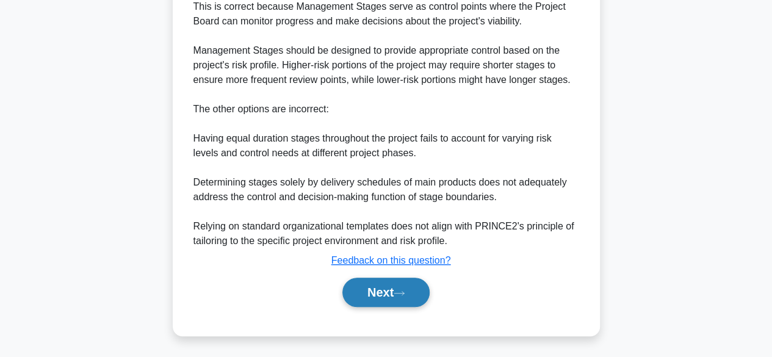
click at [375, 298] on button "Next" at bounding box center [385, 292] width 87 height 29
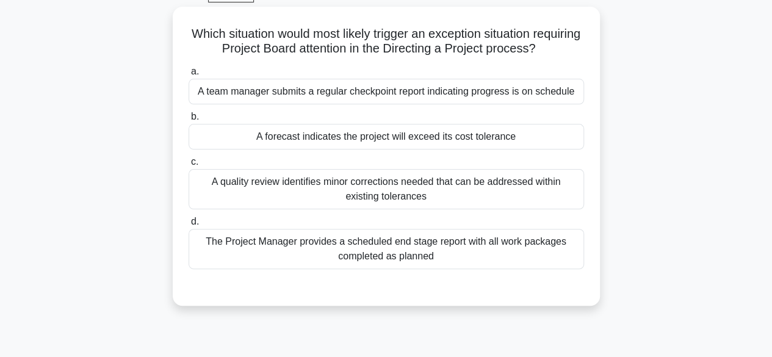
scroll to position [62, 0]
click at [228, 142] on div "A forecast indicates the project will exceed its cost tolerance" at bounding box center [385, 137] width 395 height 26
click at [188, 121] on input "b. A forecast indicates the project will exceed its cost tolerance" at bounding box center [188, 117] width 0 height 8
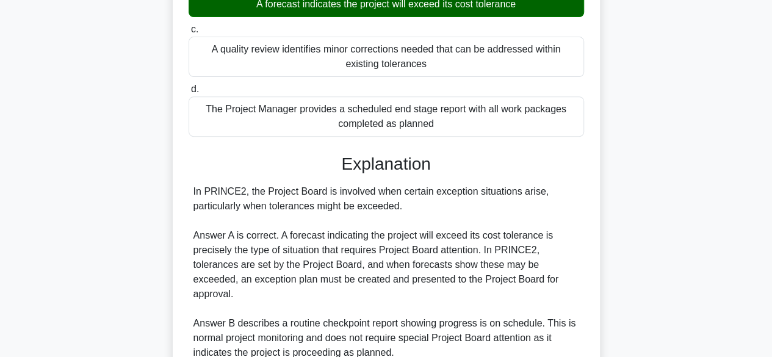
scroll to position [408, 0]
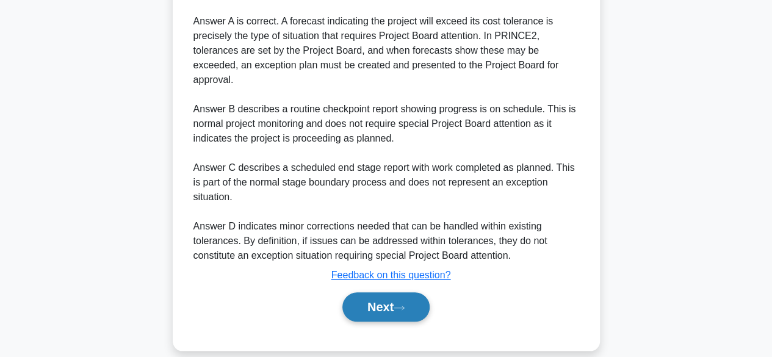
click at [368, 296] on button "Next" at bounding box center [385, 306] width 87 height 29
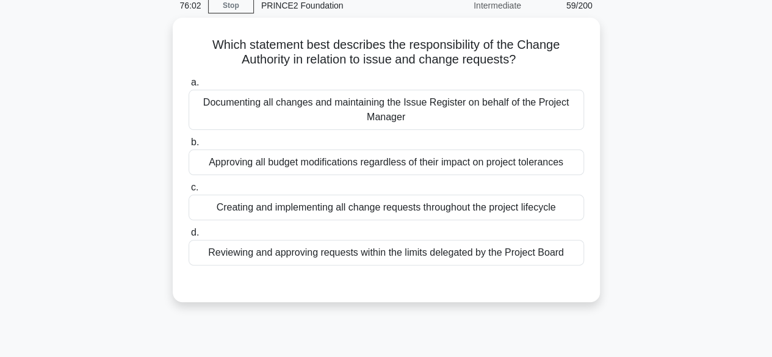
scroll to position [51, 0]
click at [213, 109] on div "Documenting all changes and maintaining the Issue Register on behalf of the Pro…" at bounding box center [385, 109] width 395 height 40
click at [188, 86] on input "a. Documenting all changes and maintaining the Issue Register on behalf of the …" at bounding box center [188, 82] width 0 height 8
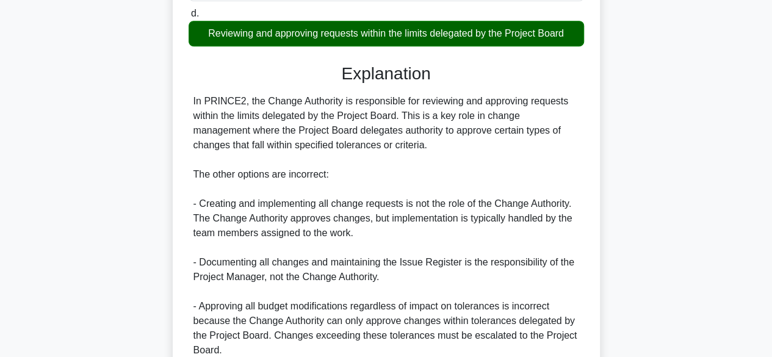
scroll to position [381, 0]
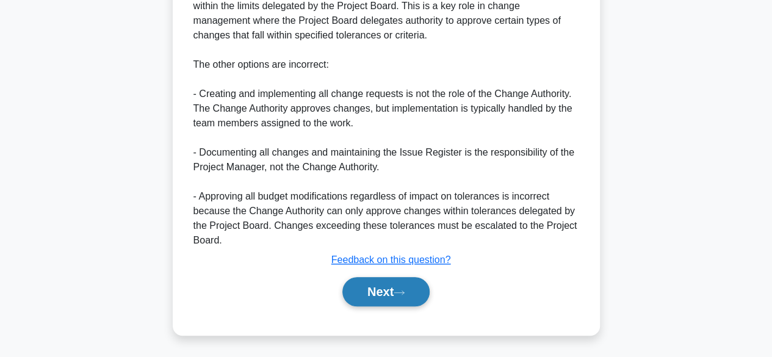
click at [388, 279] on button "Next" at bounding box center [385, 291] width 87 height 29
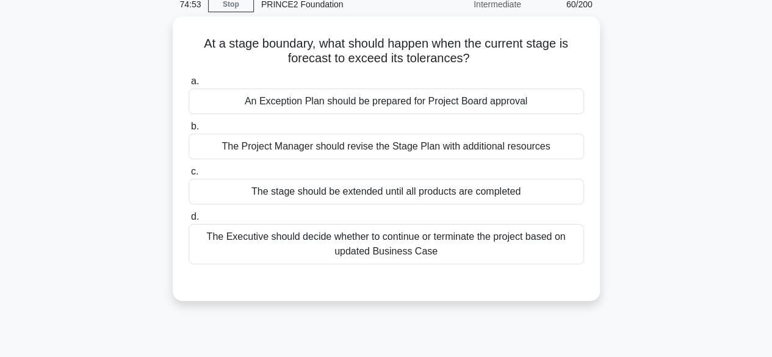
scroll to position [38, 0]
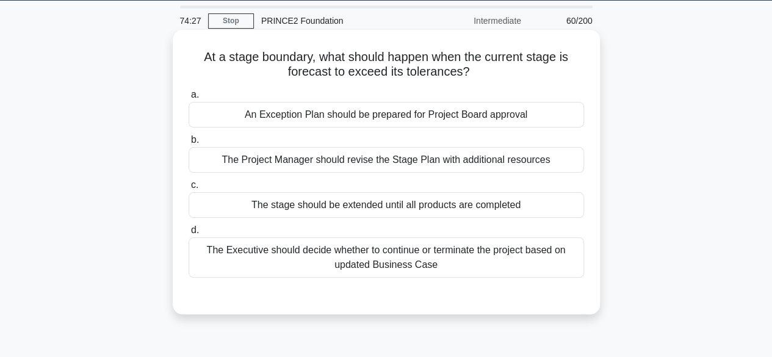
click at [423, 113] on div "An Exception Plan should be prepared for Project Board approval" at bounding box center [385, 115] width 395 height 26
click at [188, 99] on input "a. An Exception Plan should be prepared for Project Board approval" at bounding box center [188, 95] width 0 height 8
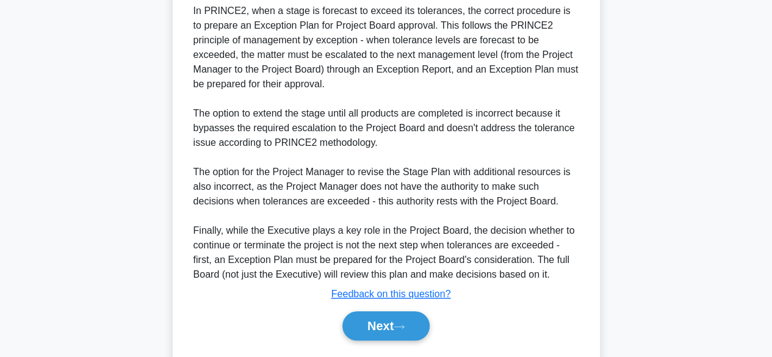
scroll to position [393, 0]
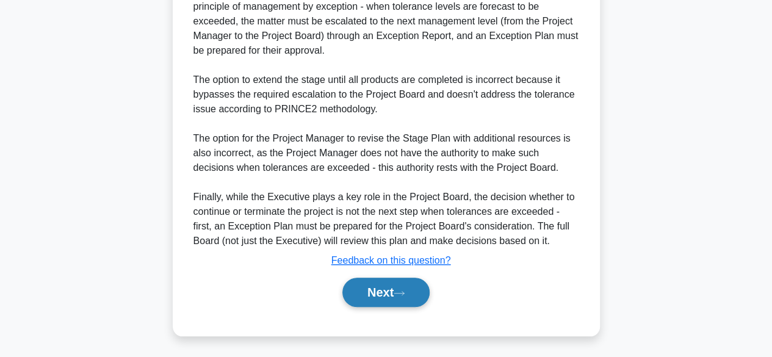
click at [386, 296] on button "Next" at bounding box center [385, 292] width 87 height 29
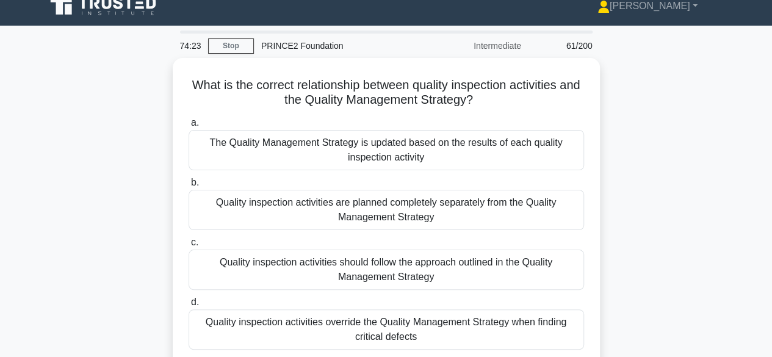
scroll to position [12, 0]
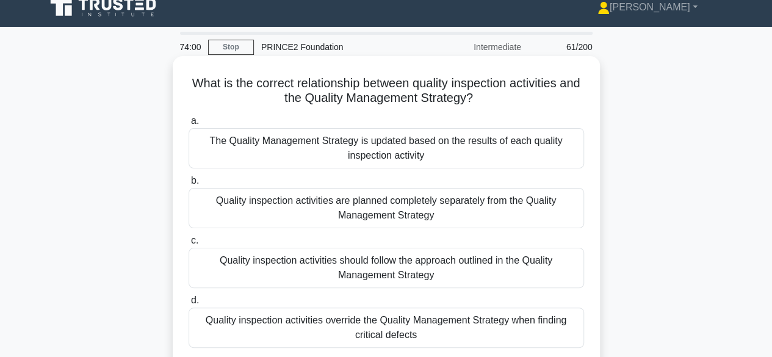
click at [477, 138] on div "The Quality Management Strategy is updated based on the results of each quality…" at bounding box center [385, 148] width 395 height 40
click at [188, 125] on input "a. The Quality Management Strategy is updated based on the results of each qual…" at bounding box center [188, 121] width 0 height 8
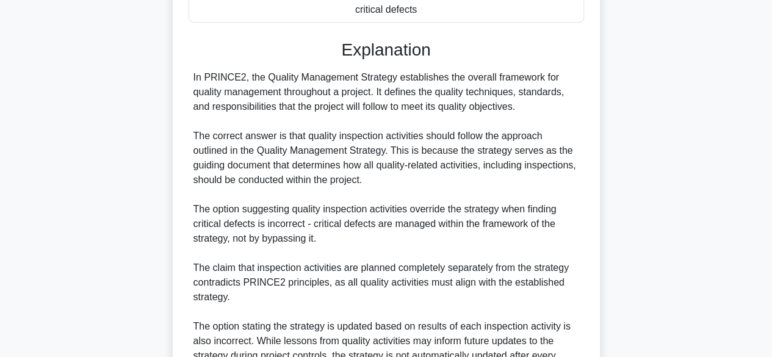
scroll to position [468, 0]
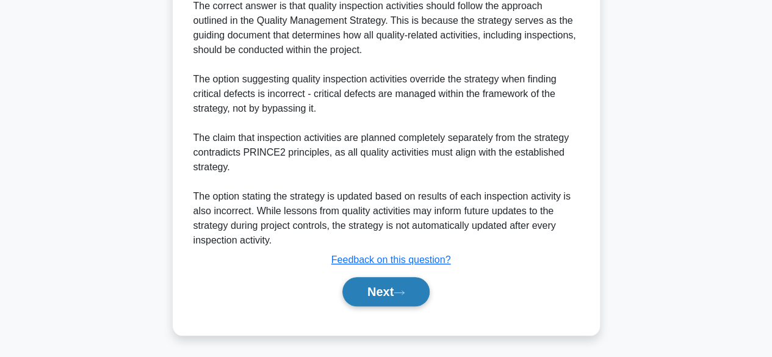
click at [379, 287] on button "Next" at bounding box center [385, 291] width 87 height 29
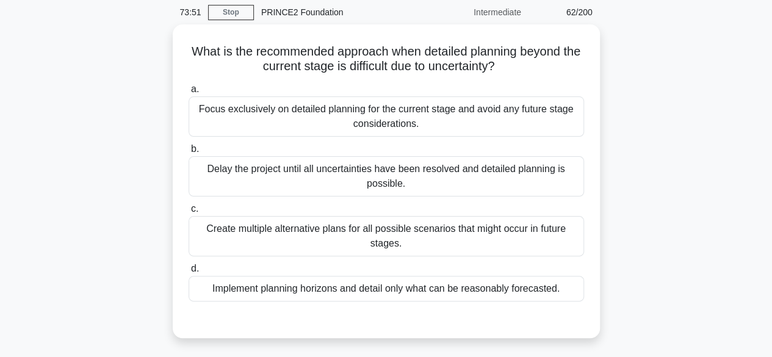
scroll to position [50, 0]
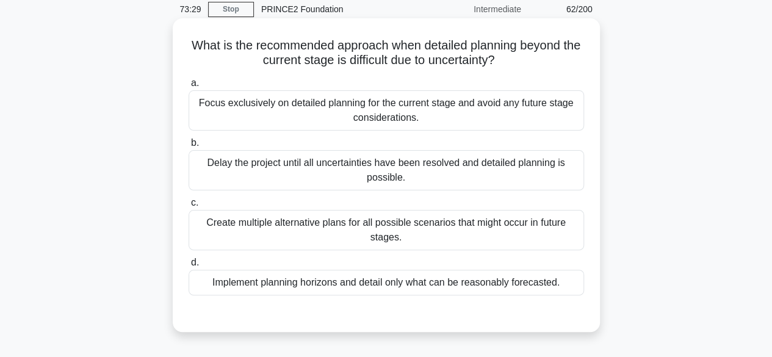
click at [533, 180] on div "Delay the project until all uncertainties have been resolved and detailed plann…" at bounding box center [385, 170] width 395 height 40
click at [188, 147] on input "b. Delay the project until all uncertainties have been resolved and detailed pl…" at bounding box center [188, 143] width 0 height 8
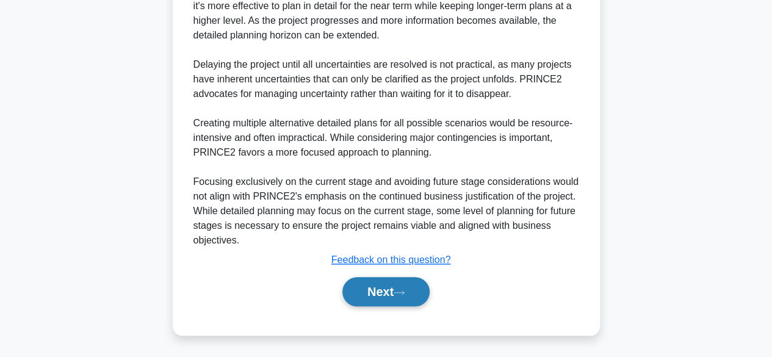
click at [379, 286] on button "Next" at bounding box center [385, 291] width 87 height 29
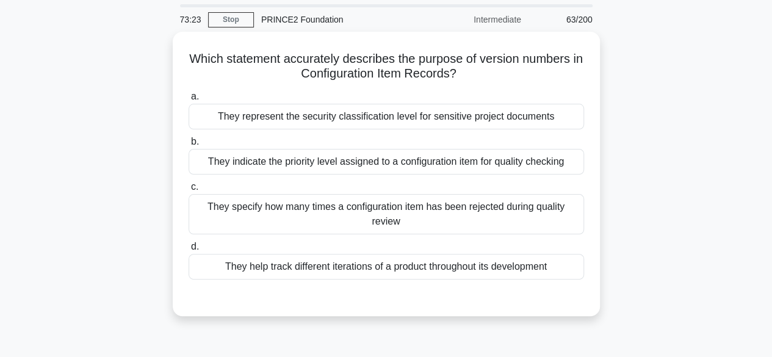
scroll to position [46, 0]
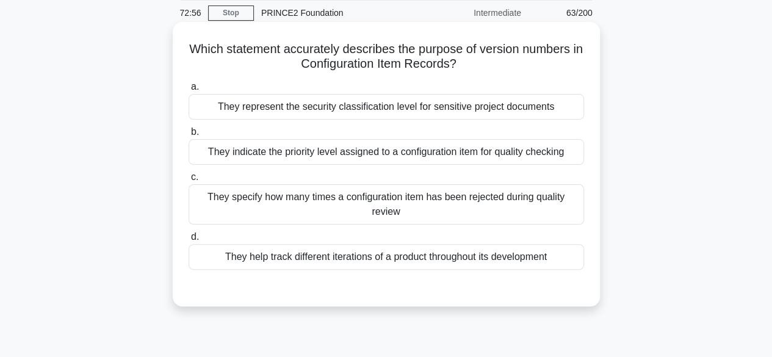
click at [542, 258] on div "They help track different iterations of a product throughout its development" at bounding box center [385, 257] width 395 height 26
click at [188, 241] on input "d. They help track different iterations of a product throughout its development" at bounding box center [188, 237] width 0 height 8
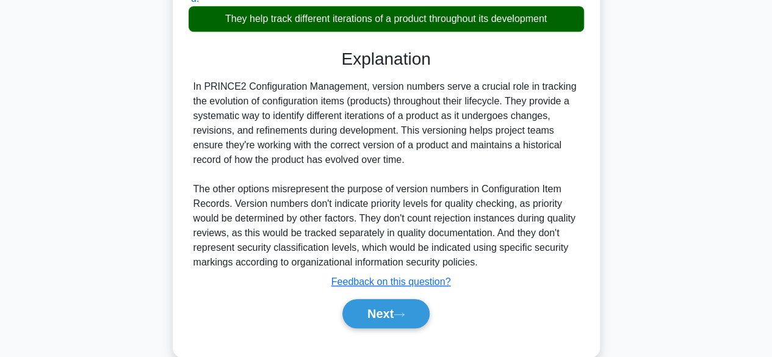
scroll to position [306, 0]
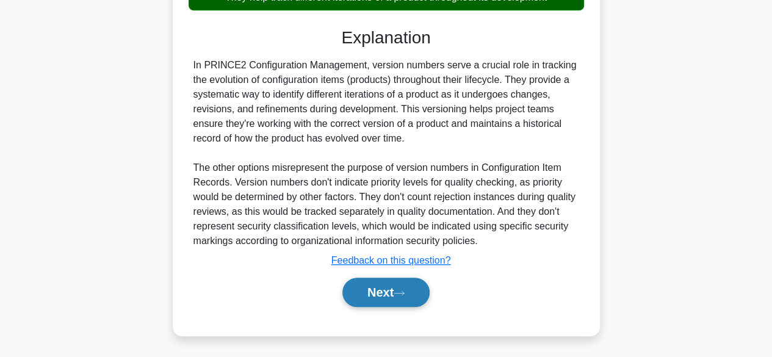
click at [393, 295] on button "Next" at bounding box center [385, 292] width 87 height 29
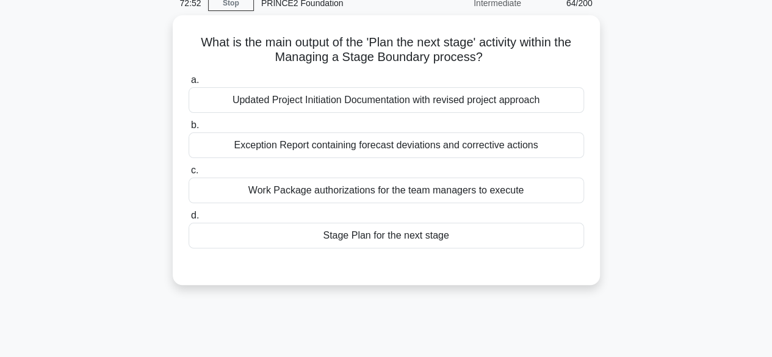
scroll to position [49, 0]
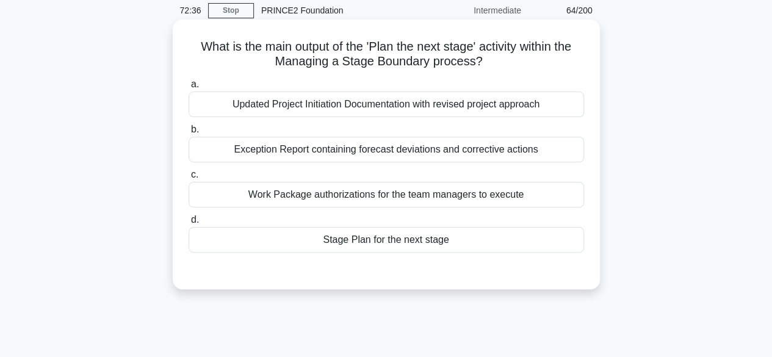
click at [475, 247] on div "Stage Plan for the next stage" at bounding box center [385, 240] width 395 height 26
click at [188, 224] on input "d. Stage Plan for the next stage" at bounding box center [188, 220] width 0 height 8
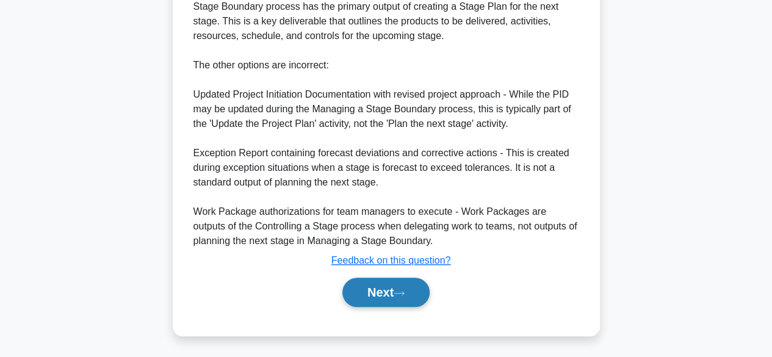
click at [365, 303] on button "Next" at bounding box center [385, 292] width 87 height 29
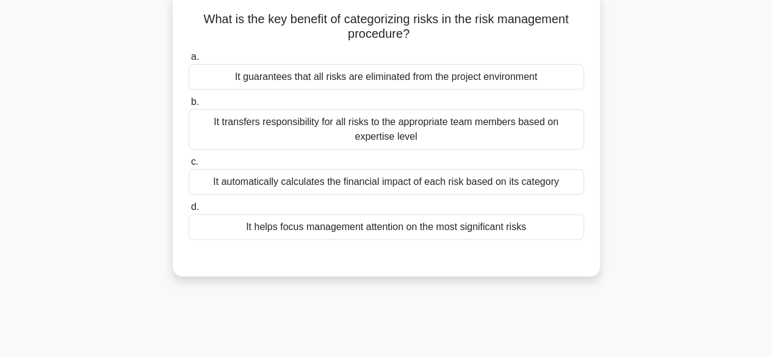
scroll to position [74, 0]
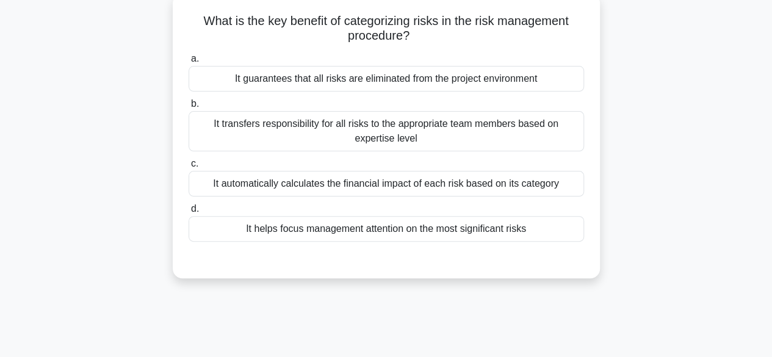
click at [498, 191] on div "It automatically calculates the financial impact of each risk based on its cate…" at bounding box center [385, 184] width 395 height 26
click at [188, 168] on input "c. It automatically calculates the financial impact of each risk based on its c…" at bounding box center [188, 164] width 0 height 8
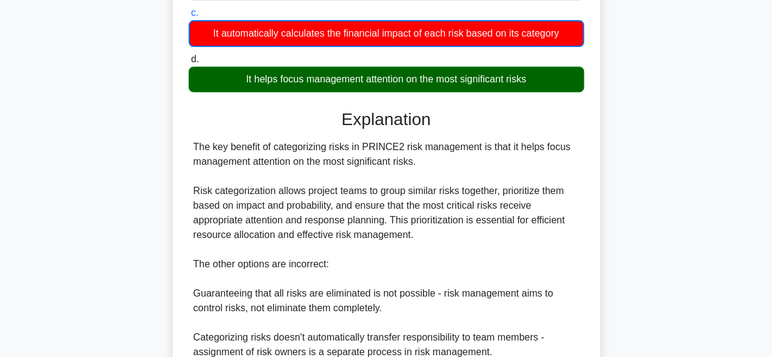
scroll to position [381, 0]
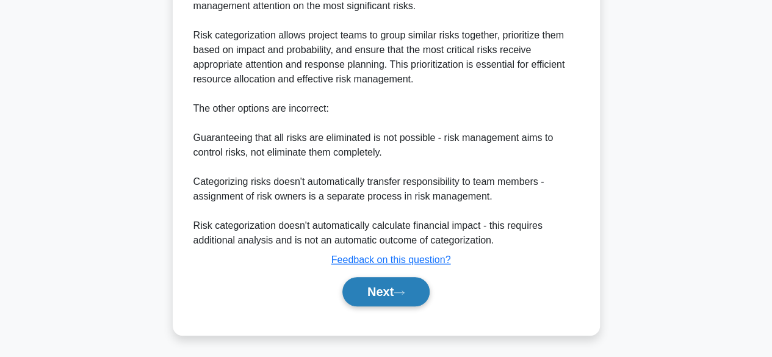
click at [376, 301] on button "Next" at bounding box center [385, 291] width 87 height 29
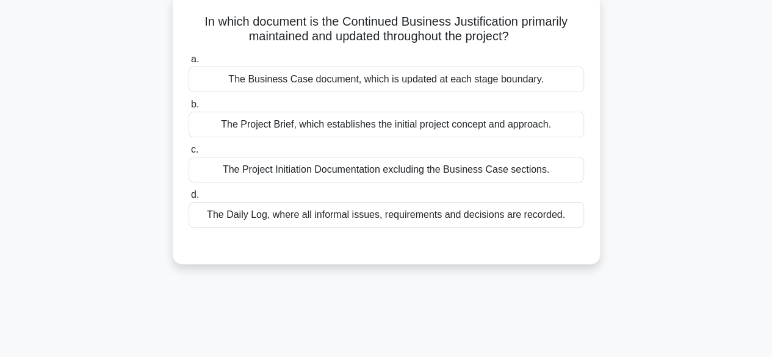
scroll to position [73, 0]
click at [493, 218] on div "The Daily Log, where all informal issues, requirements and decisions are record…" at bounding box center [385, 216] width 395 height 26
click at [188, 199] on input "d. The Daily Log, where all informal issues, requirements and decisions are rec…" at bounding box center [188, 196] width 0 height 8
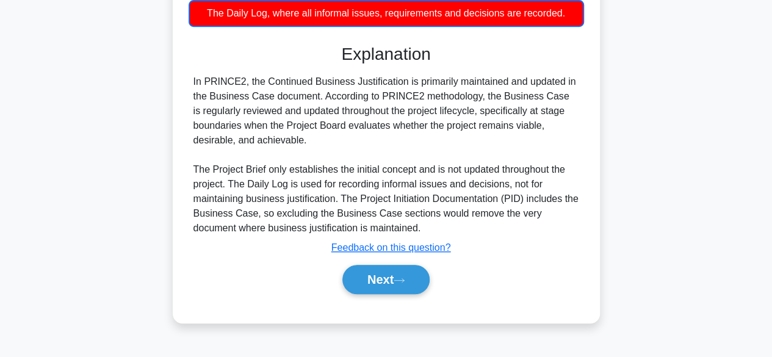
scroll to position [302, 0]
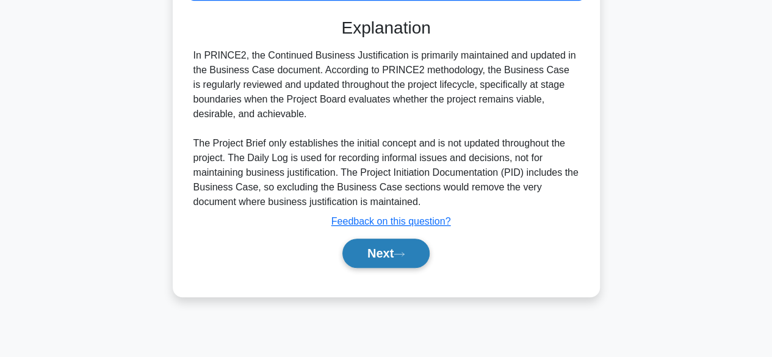
click at [376, 246] on button "Next" at bounding box center [385, 252] width 87 height 29
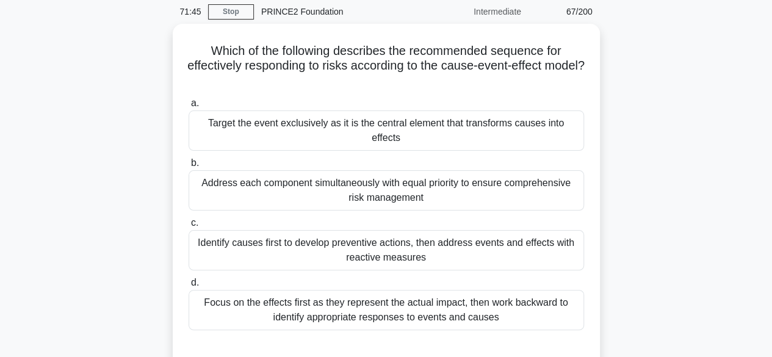
scroll to position [51, 0]
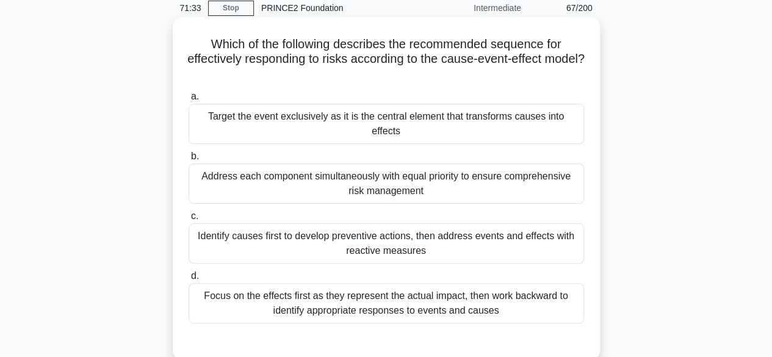
click at [465, 235] on div "Identify causes first to develop preventive actions, then address events and ef…" at bounding box center [385, 243] width 395 height 40
click at [188, 220] on input "c. Identify causes first to develop preventive actions, then address events and…" at bounding box center [188, 216] width 0 height 8
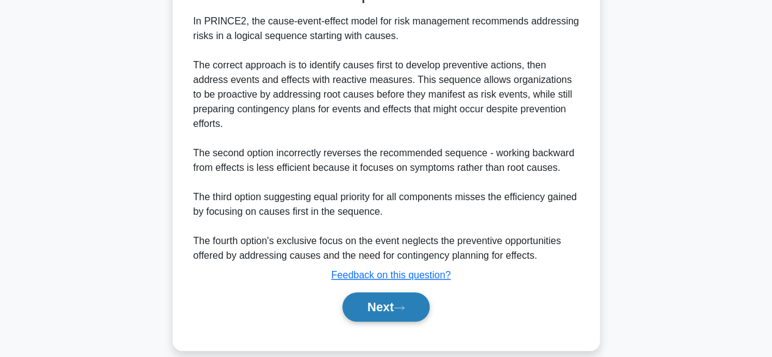
click at [387, 294] on button "Next" at bounding box center [385, 306] width 87 height 29
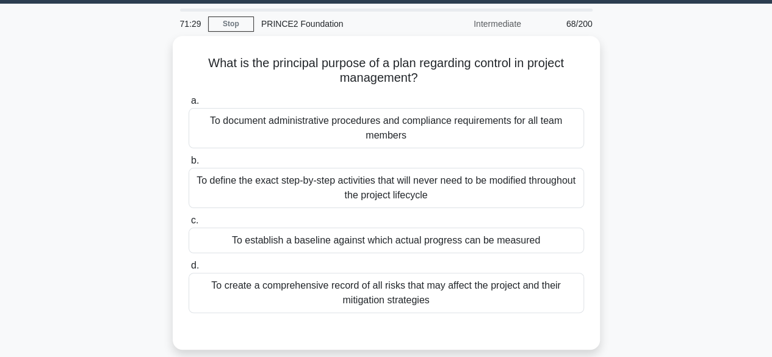
scroll to position [36, 0]
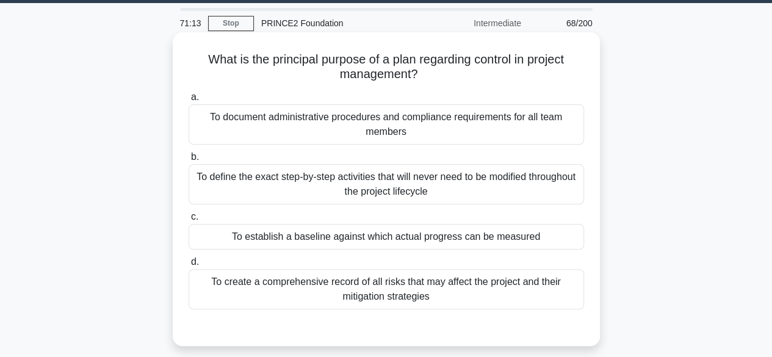
click at [428, 242] on div "To establish a baseline against which actual progress can be measured" at bounding box center [385, 237] width 395 height 26
click at [188, 221] on input "c. To establish a baseline against which actual progress can be measured" at bounding box center [188, 217] width 0 height 8
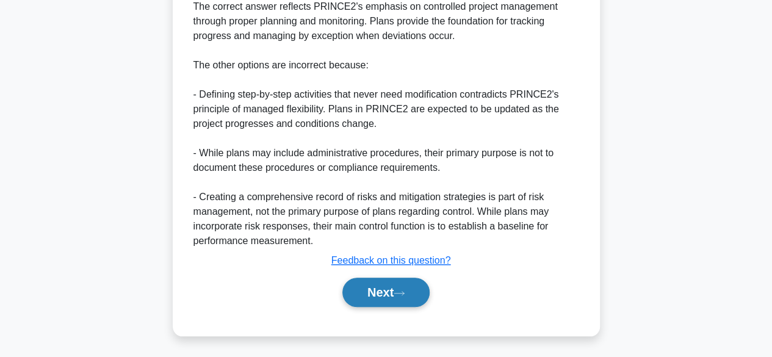
click at [370, 292] on button "Next" at bounding box center [385, 292] width 87 height 29
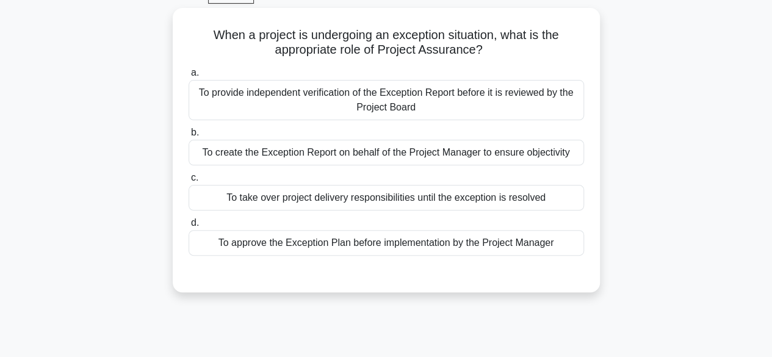
scroll to position [61, 0]
click at [428, 152] on div "To create the Exception Report on behalf of the Project Manager to ensure objec…" at bounding box center [385, 152] width 395 height 26
click at [188, 136] on input "b. To create the Exception Report on behalf of the Project Manager to ensure ob…" at bounding box center [188, 132] width 0 height 8
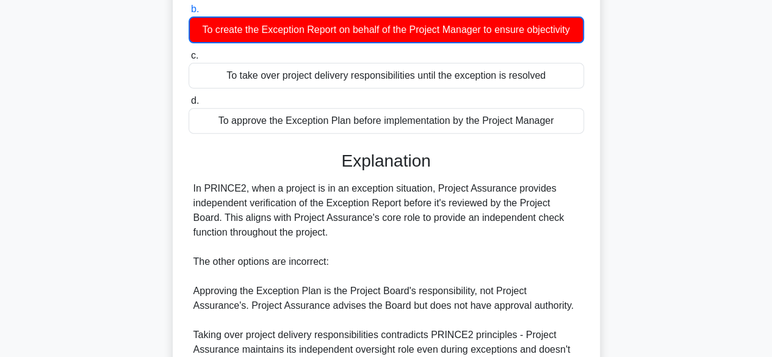
scroll to position [351, 0]
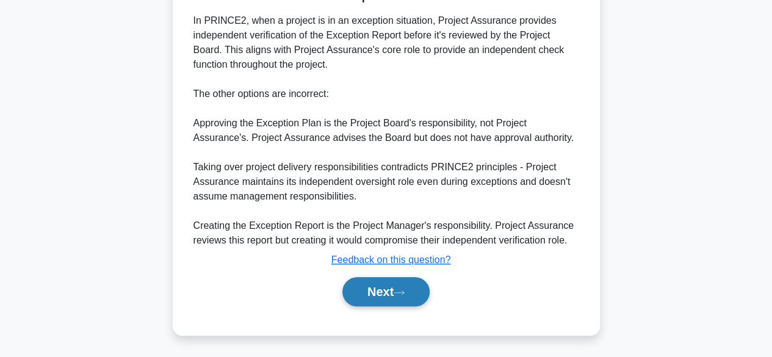
click at [373, 295] on button "Next" at bounding box center [385, 291] width 87 height 29
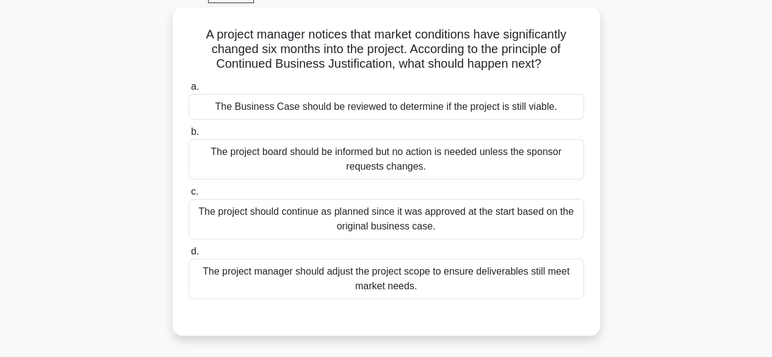
scroll to position [61, 0]
click at [494, 99] on div "The Business Case should be reviewed to determine if the project is still viabl…" at bounding box center [385, 107] width 395 height 26
click at [188, 91] on input "a. The Business Case should be reviewed to determine if the project is still vi…" at bounding box center [188, 87] width 0 height 8
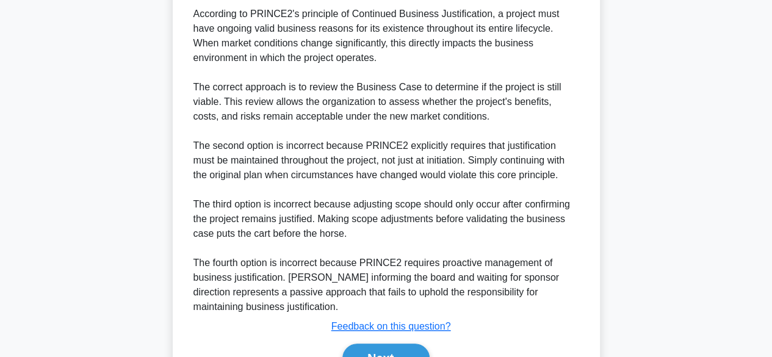
scroll to position [467, 0]
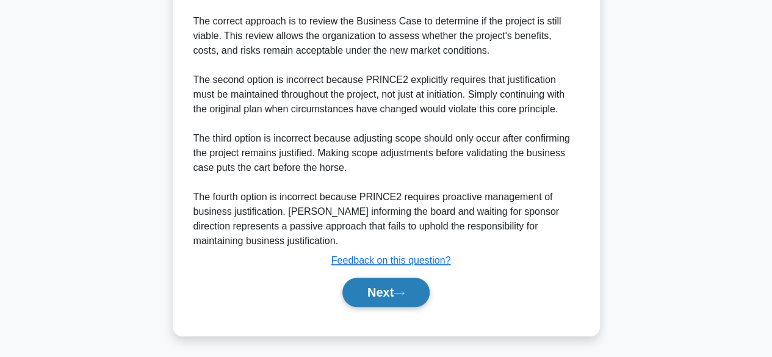
click at [370, 285] on button "Next" at bounding box center [385, 292] width 87 height 29
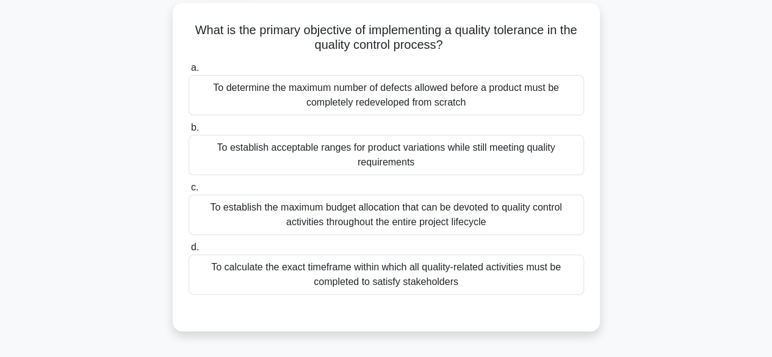
scroll to position [68, 0]
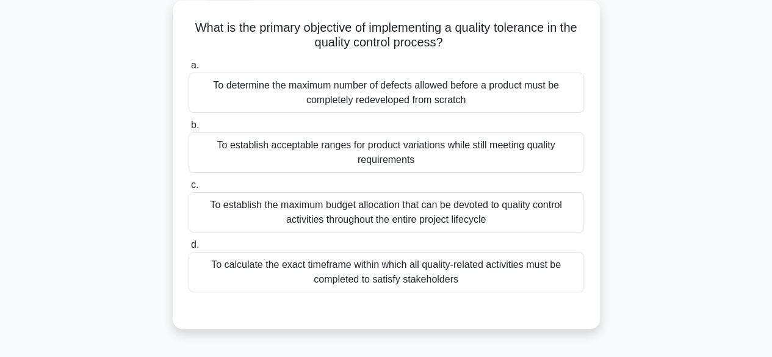
click at [456, 151] on div "To establish acceptable ranges for product variations while still meeting quali…" at bounding box center [385, 152] width 395 height 40
click at [188, 129] on input "b. To establish acceptable ranges for product variations while still meeting qu…" at bounding box center [188, 125] width 0 height 8
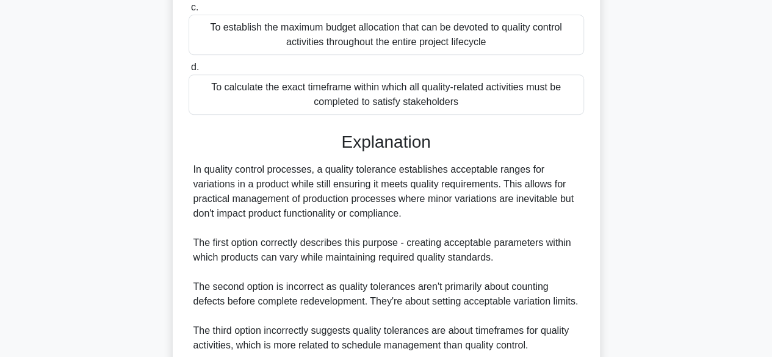
scroll to position [408, 0]
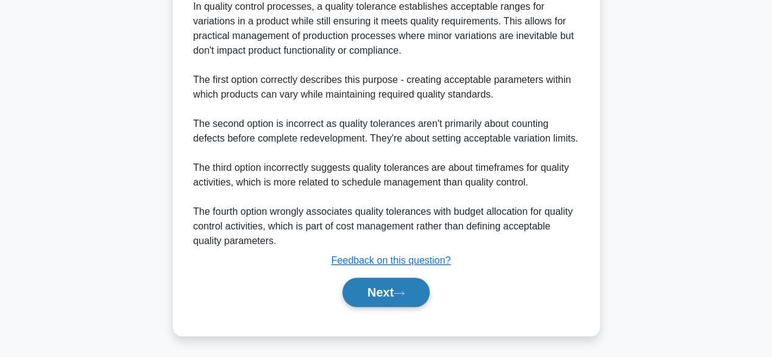
click at [399, 295] on button "Next" at bounding box center [385, 292] width 87 height 29
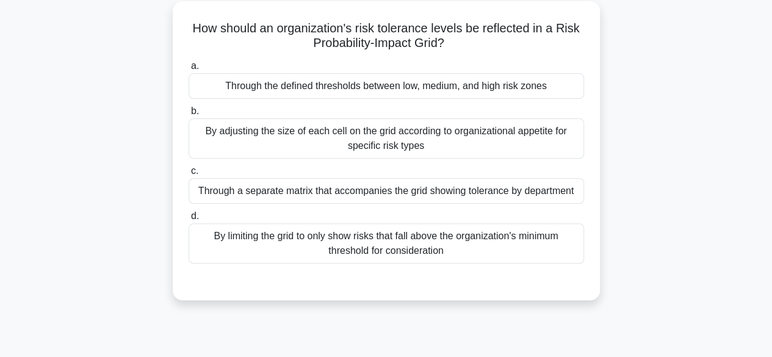
scroll to position [72, 0]
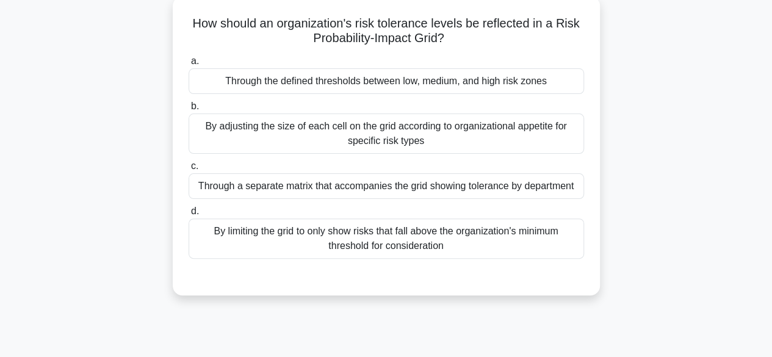
click at [501, 90] on div "Through the defined thresholds between low, medium, and high risk zones" at bounding box center [385, 81] width 395 height 26
click at [188, 65] on input "a. Through the defined thresholds between low, medium, and high risk zones" at bounding box center [188, 61] width 0 height 8
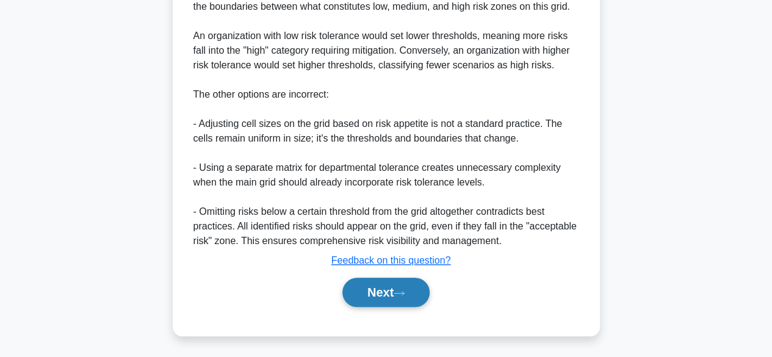
click at [380, 293] on button "Next" at bounding box center [385, 292] width 87 height 29
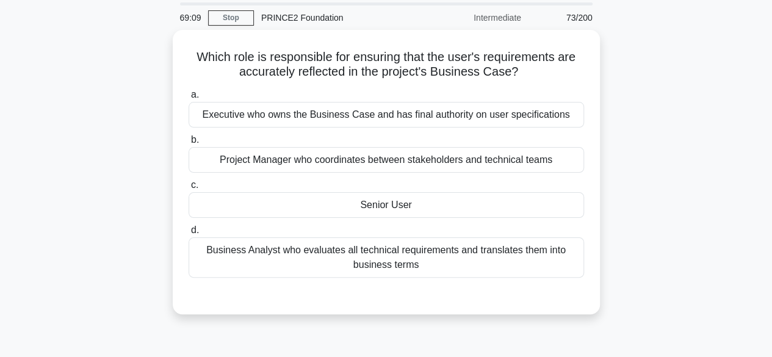
scroll to position [40, 0]
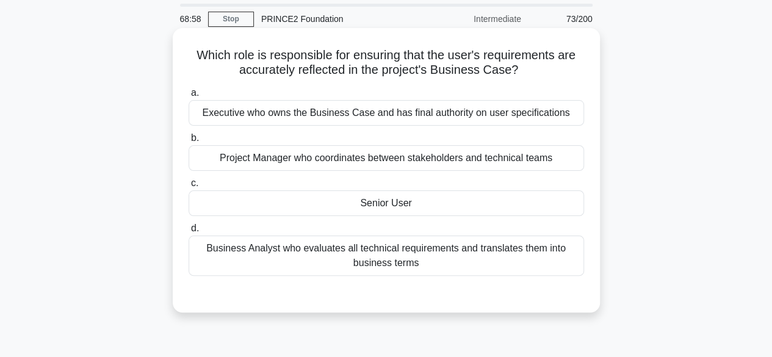
click at [468, 205] on div "Senior User" at bounding box center [385, 203] width 395 height 26
click at [188, 187] on input "c. Senior User" at bounding box center [188, 183] width 0 height 8
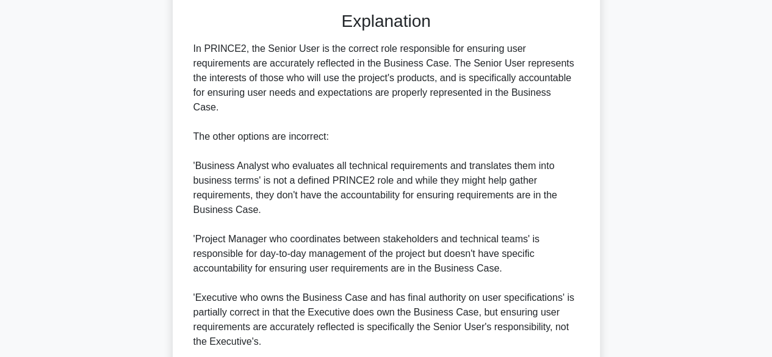
scroll to position [408, 0]
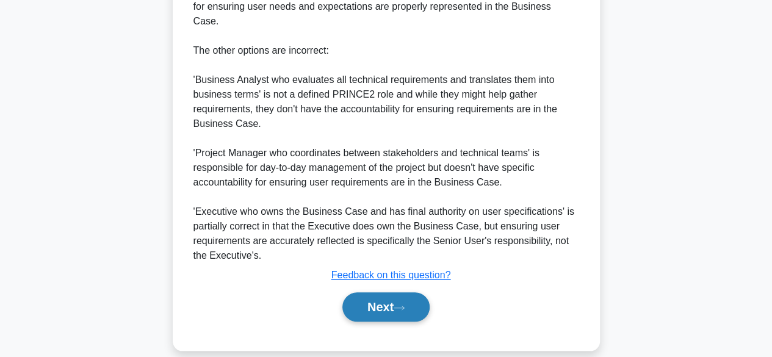
click at [364, 292] on button "Next" at bounding box center [385, 306] width 87 height 29
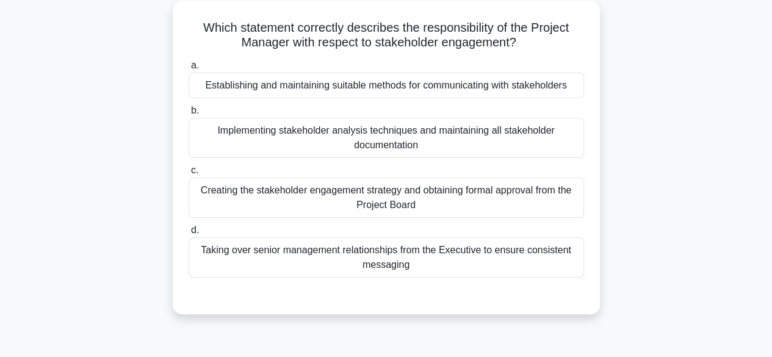
scroll to position [71, 0]
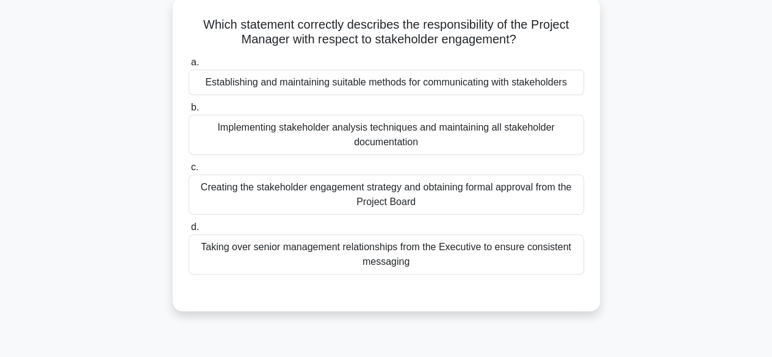
click at [451, 87] on div "Establishing and maintaining suitable methods for communicating with stakeholde…" at bounding box center [385, 83] width 395 height 26
click at [188, 66] on input "a. Establishing and maintaining suitable methods for communicating with stakeho…" at bounding box center [188, 63] width 0 height 8
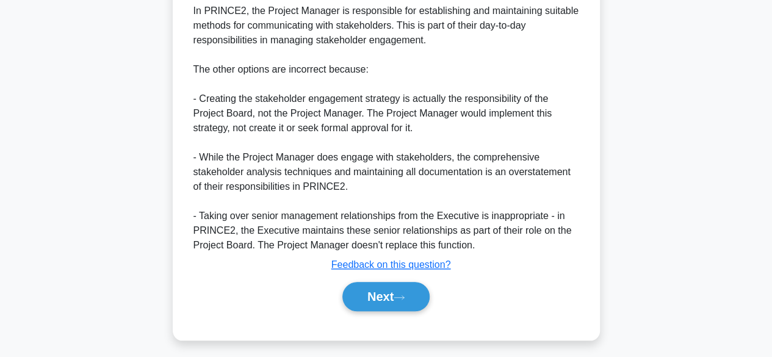
scroll to position [393, 0]
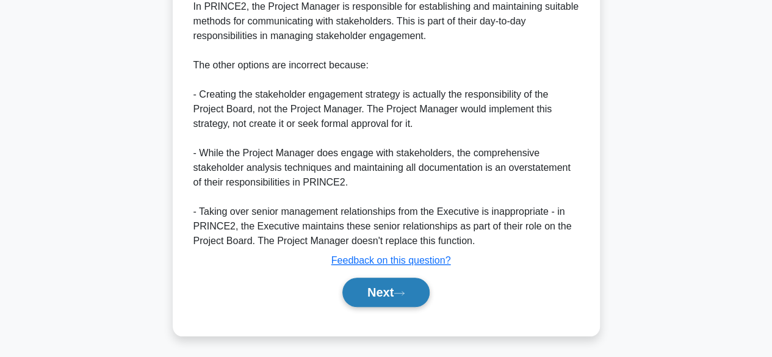
click at [365, 294] on button "Next" at bounding box center [385, 292] width 87 height 29
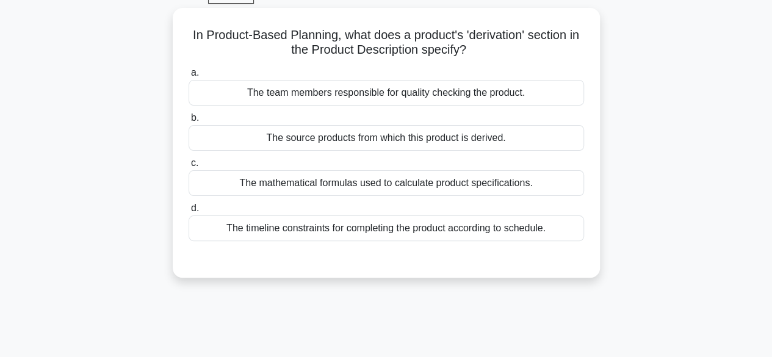
scroll to position [63, 0]
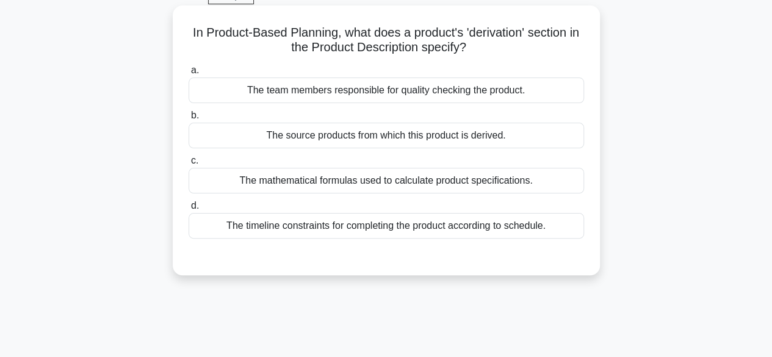
click at [461, 137] on div "The source products from which this product is derived." at bounding box center [385, 136] width 395 height 26
click at [188, 120] on input "b. The source products from which this product is derived." at bounding box center [188, 116] width 0 height 8
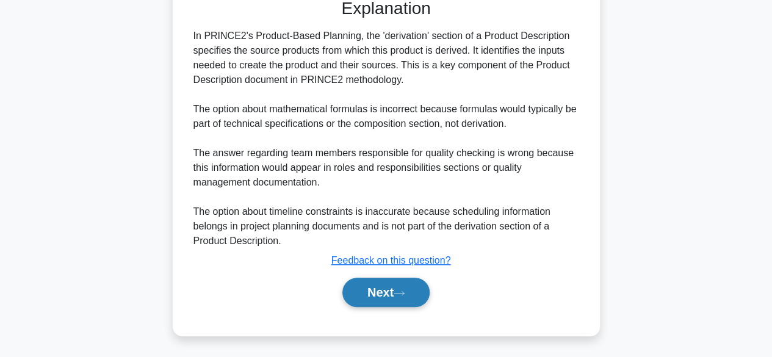
click at [384, 300] on button "Next" at bounding box center [385, 292] width 87 height 29
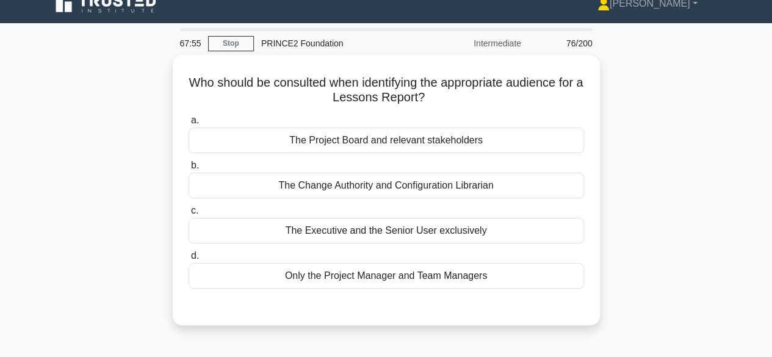
scroll to position [18, 0]
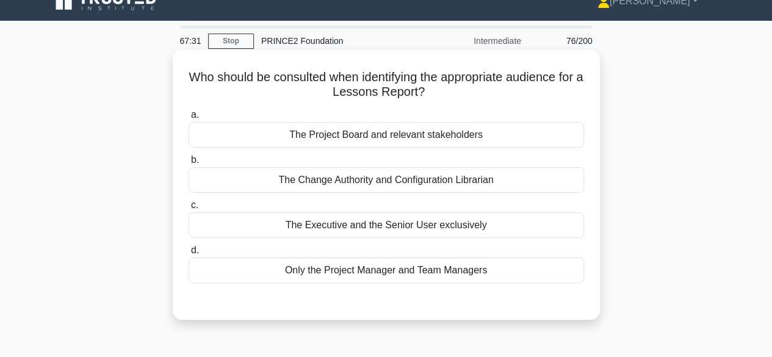
click at [483, 134] on div "The Project Board and relevant stakeholders" at bounding box center [385, 135] width 395 height 26
click at [188, 119] on input "a. The Project Board and relevant stakeholders" at bounding box center [188, 115] width 0 height 8
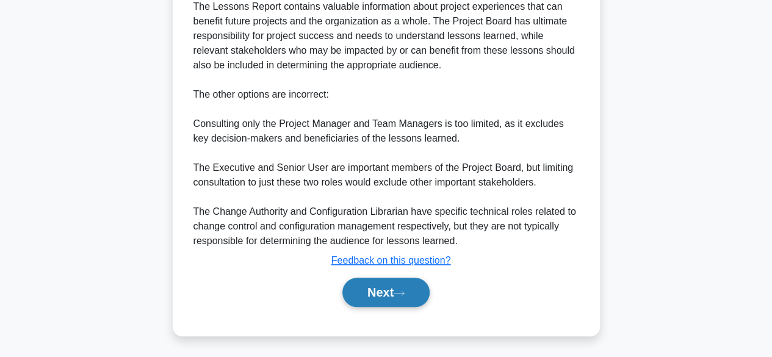
click at [368, 295] on button "Next" at bounding box center [385, 292] width 87 height 29
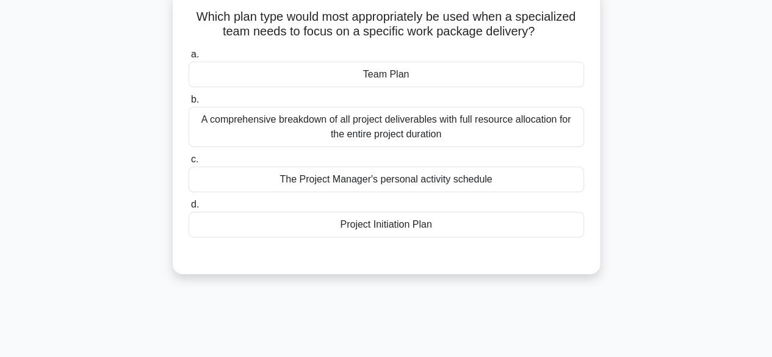
scroll to position [74, 0]
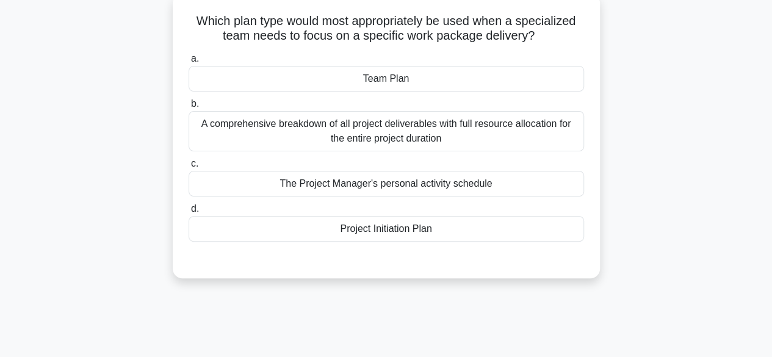
click at [440, 81] on div "Team Plan" at bounding box center [385, 79] width 395 height 26
click at [188, 63] on input "a. Team Plan" at bounding box center [188, 59] width 0 height 8
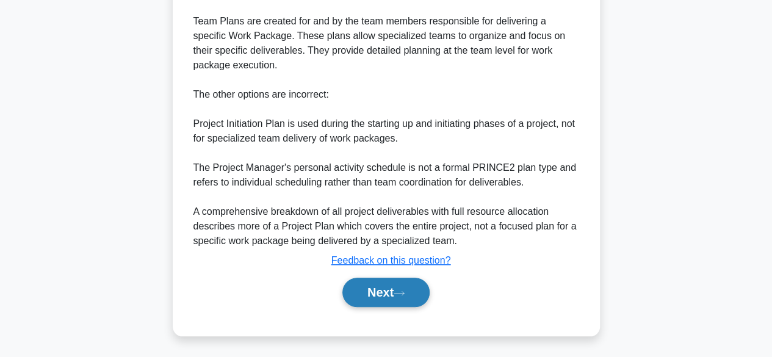
click at [378, 286] on button "Next" at bounding box center [385, 292] width 87 height 29
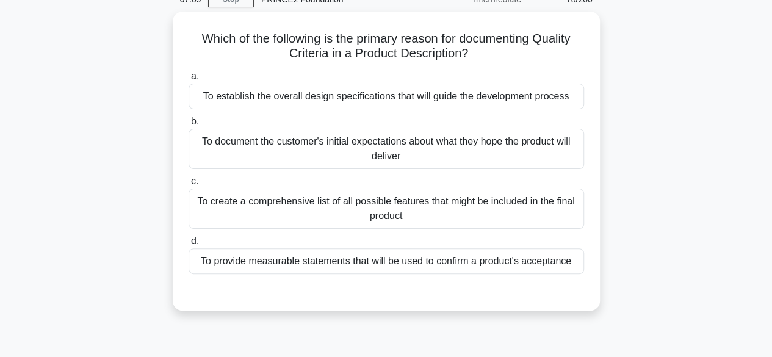
scroll to position [59, 0]
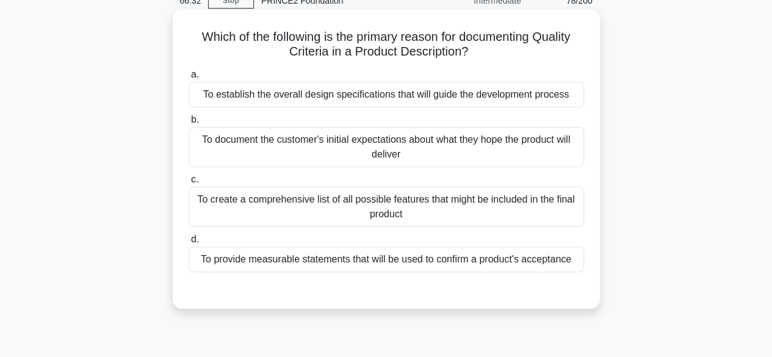
click at [449, 95] on div "To establish the overall design specifications that will guide the development …" at bounding box center [385, 95] width 395 height 26
click at [188, 79] on input "a. To establish the overall design specifications that will guide the developme…" at bounding box center [188, 75] width 0 height 8
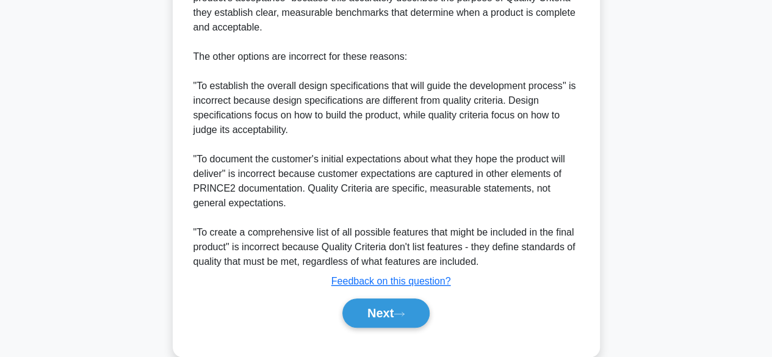
scroll to position [483, 0]
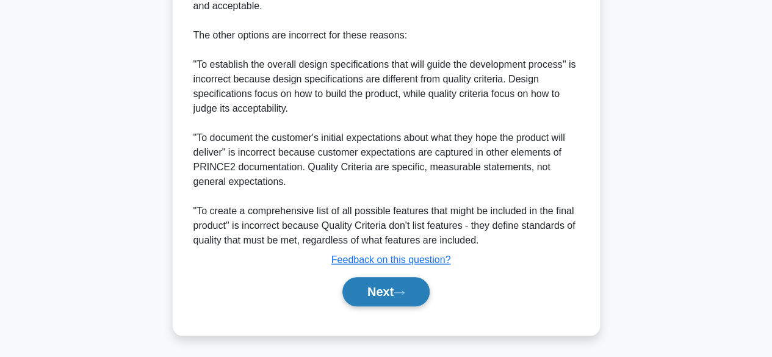
click at [384, 293] on button "Next" at bounding box center [385, 291] width 87 height 29
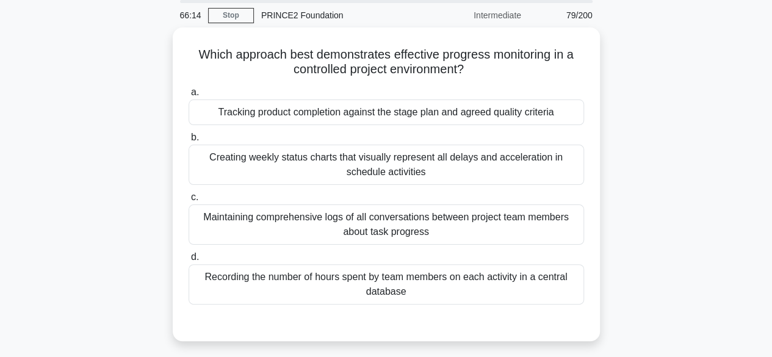
scroll to position [55, 0]
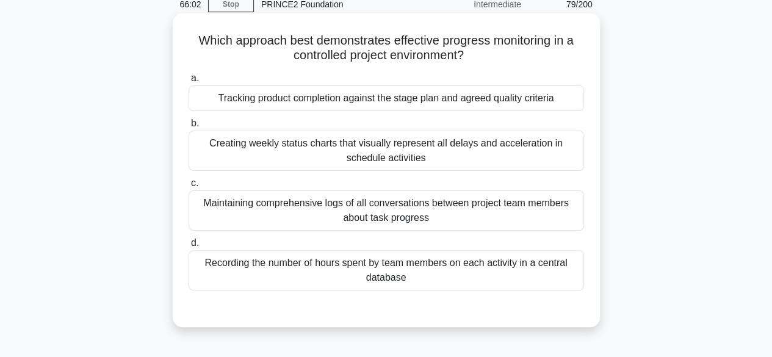
click at [444, 98] on div "Tracking product completion against the stage plan and agreed quality criteria" at bounding box center [385, 98] width 395 height 26
click at [188, 82] on input "a. Tracking product completion against the stage plan and agreed quality criter…" at bounding box center [188, 78] width 0 height 8
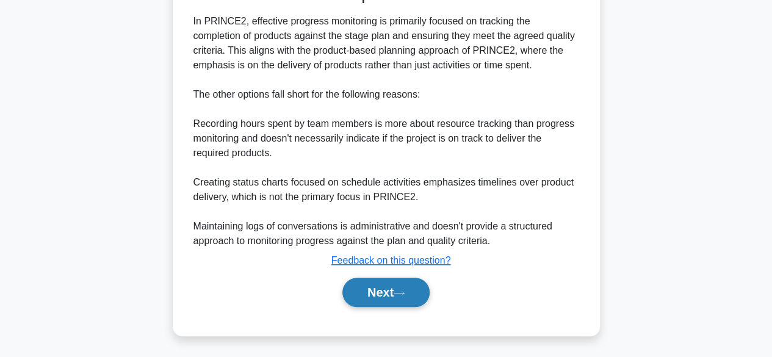
click at [386, 295] on button "Next" at bounding box center [385, 292] width 87 height 29
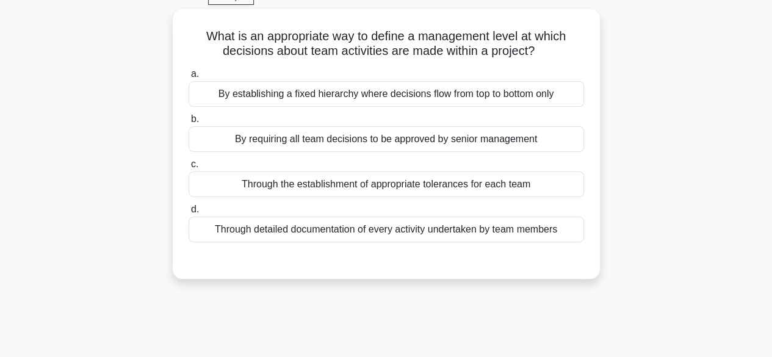
scroll to position [57, 0]
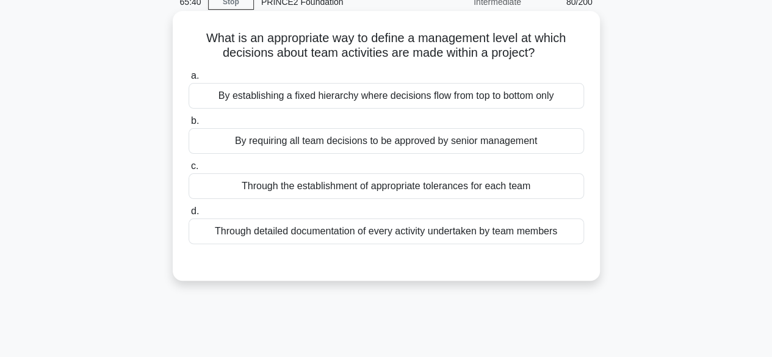
click at [487, 188] on div "Through the establishment of appropriate tolerances for each team" at bounding box center [385, 186] width 395 height 26
click at [188, 170] on input "c. Through the establishment of appropriate tolerances for each team" at bounding box center [188, 166] width 0 height 8
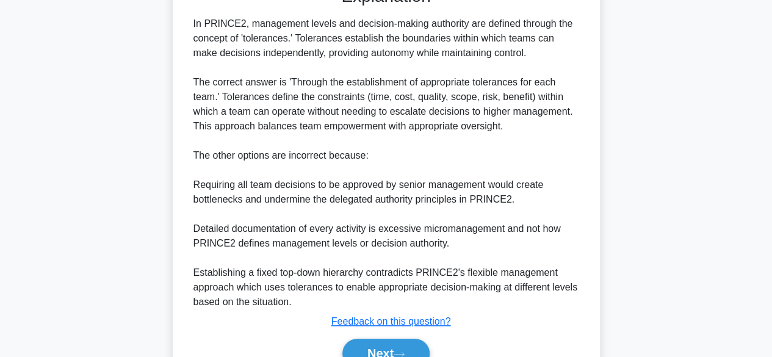
scroll to position [393, 0]
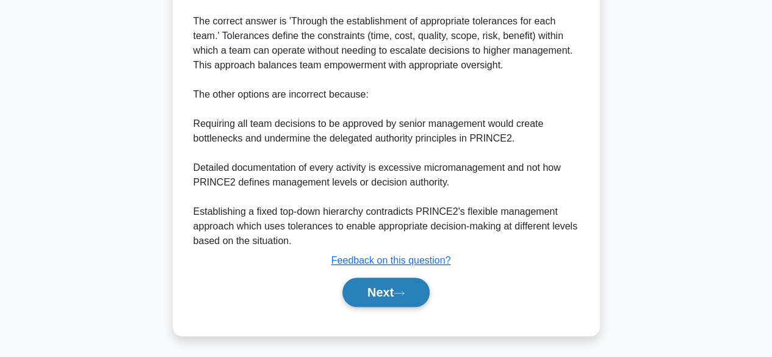
click at [361, 293] on button "Next" at bounding box center [385, 292] width 87 height 29
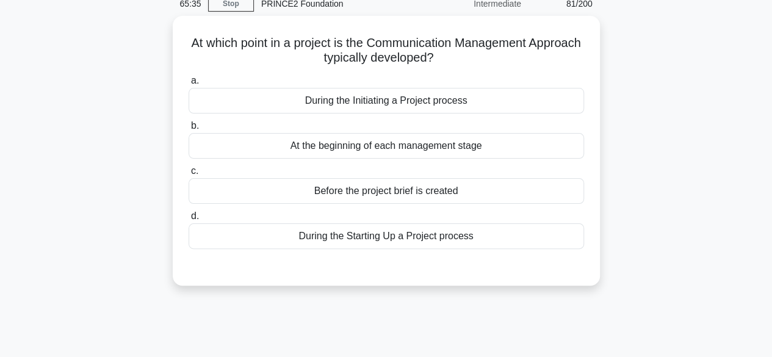
scroll to position [52, 0]
drag, startPoint x: 361, startPoint y: 293, endPoint x: 497, endPoint y: 146, distance: 199.8
click at [497, 146] on div "a. During the Initiating a Project process b. At the beginning of each manageme…" at bounding box center [386, 161] width 410 height 181
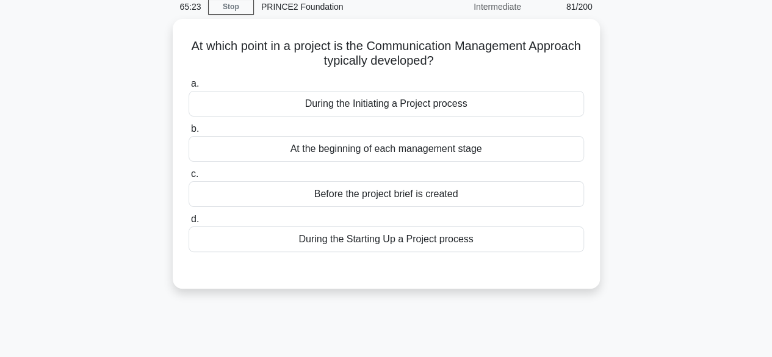
click at [671, 115] on div "At which point in a project is the Communication Management Approach typically …" at bounding box center [385, 161] width 695 height 284
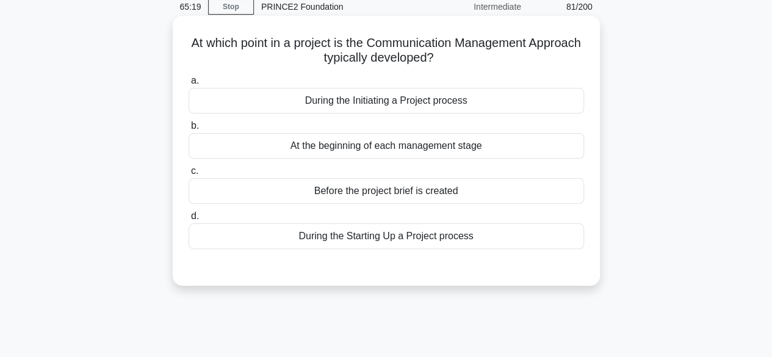
drag, startPoint x: 671, startPoint y: 115, endPoint x: 584, endPoint y: 140, distance: 90.2
click at [584, 140] on div "At which point in a project is the Communication Management Approach typically …" at bounding box center [385, 161] width 695 height 284
drag, startPoint x: 479, startPoint y: 184, endPoint x: 478, endPoint y: 192, distance: 8.6
click at [478, 192] on div "Before the project brief is created" at bounding box center [385, 191] width 395 height 26
click at [188, 175] on input "c. Before the project brief is created" at bounding box center [188, 171] width 0 height 8
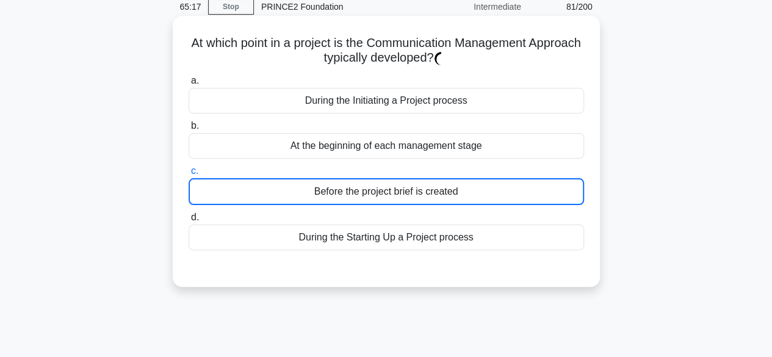
click at [478, 192] on div "Before the project brief is created" at bounding box center [385, 191] width 395 height 27
click at [188, 175] on input "c. Before the project brief is created" at bounding box center [188, 171] width 0 height 8
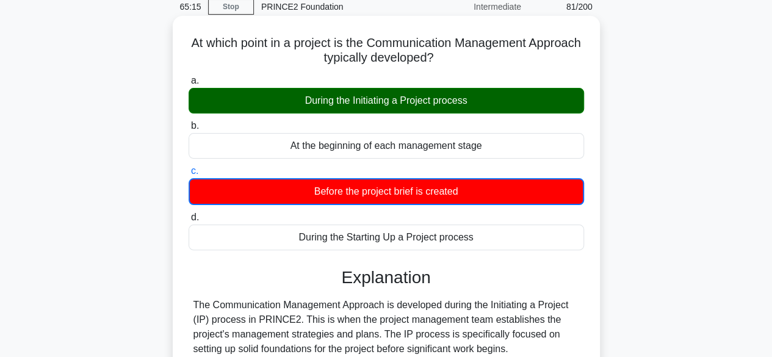
drag, startPoint x: 478, startPoint y: 192, endPoint x: 448, endPoint y: 129, distance: 70.4
click at [448, 129] on div "a. During the Initiating a Project process b. At the beginning of each manageme…" at bounding box center [386, 162] width 410 height 182
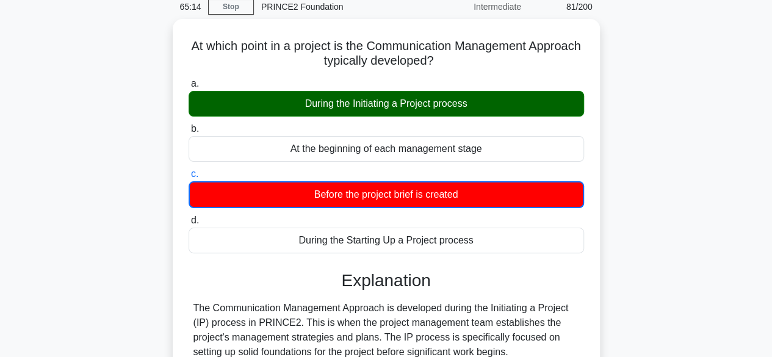
click at [658, 144] on div "At which point in a project is the Communication Management Approach typically …" at bounding box center [385, 320] width 695 height 603
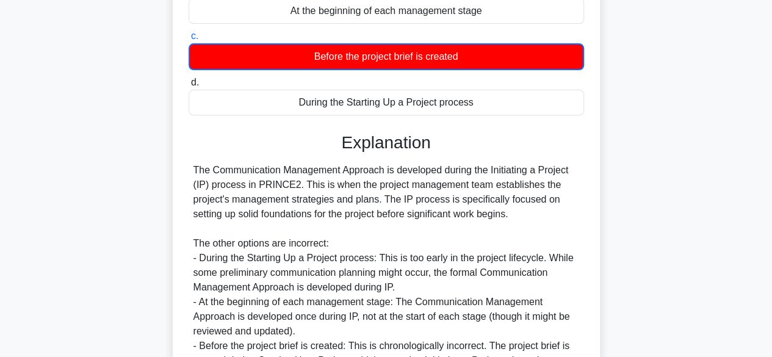
scroll to position [322, 0]
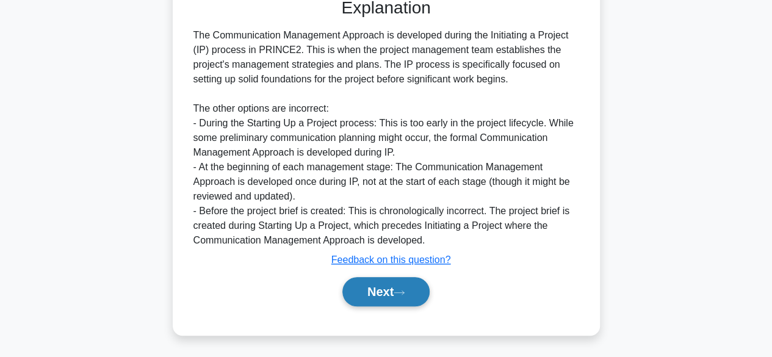
click at [403, 293] on icon at bounding box center [398, 292] width 11 height 7
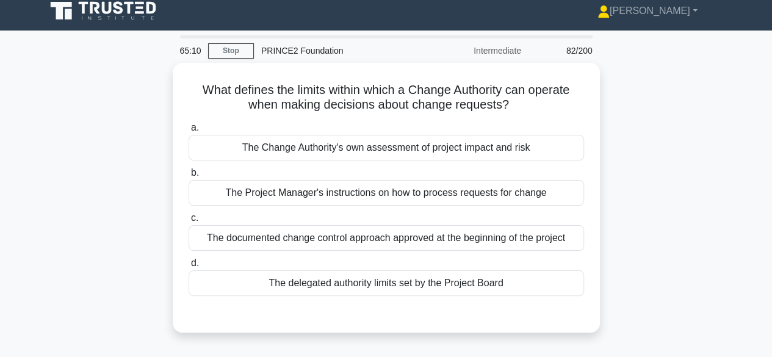
scroll to position [0, 0]
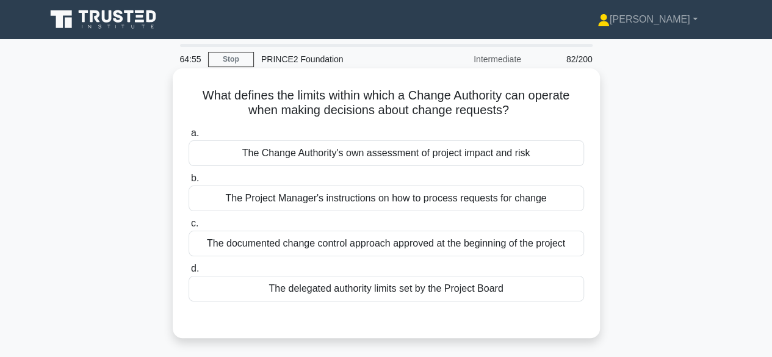
drag, startPoint x: 403, startPoint y: 293, endPoint x: 568, endPoint y: 160, distance: 211.8
click at [568, 160] on div "What defines the limits within which a Change Authority can operate when making…" at bounding box center [385, 213] width 695 height 284
drag, startPoint x: 541, startPoint y: 248, endPoint x: 537, endPoint y: 159, distance: 89.2
click at [537, 159] on div "a. The Change Authority's own assessment of project impact and risk b. The Proj…" at bounding box center [386, 213] width 410 height 181
click at [537, 159] on div "The Change Authority's own assessment of project impact and risk" at bounding box center [385, 153] width 395 height 26
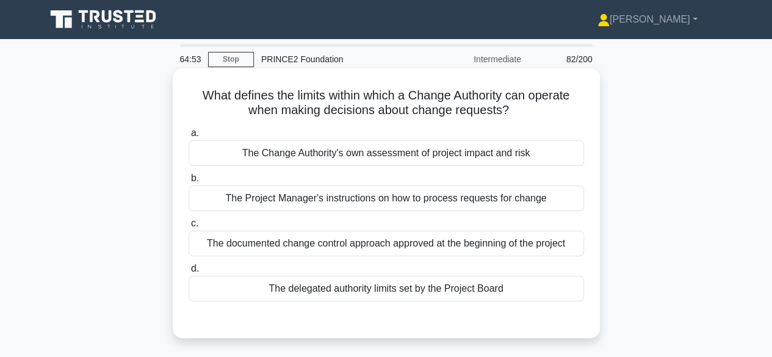
click at [188, 137] on input "a. The Change Authority's own assessment of project impact and risk" at bounding box center [188, 133] width 0 height 8
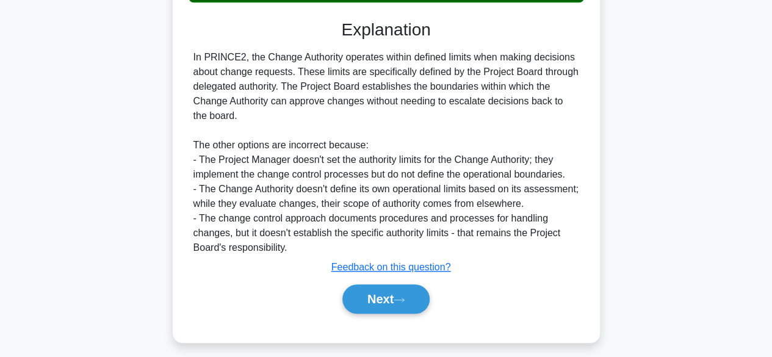
scroll to position [307, 0]
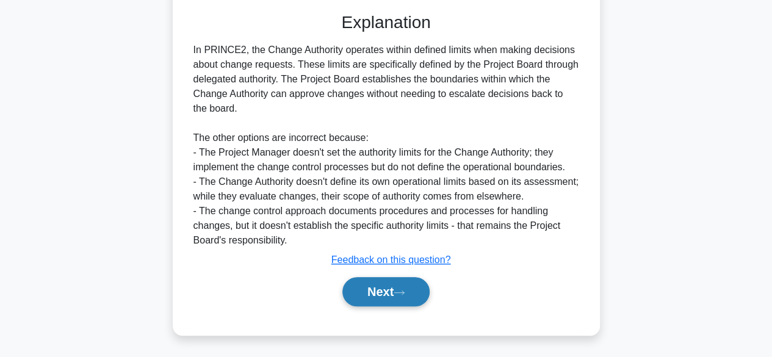
click at [378, 298] on button "Next" at bounding box center [385, 291] width 87 height 29
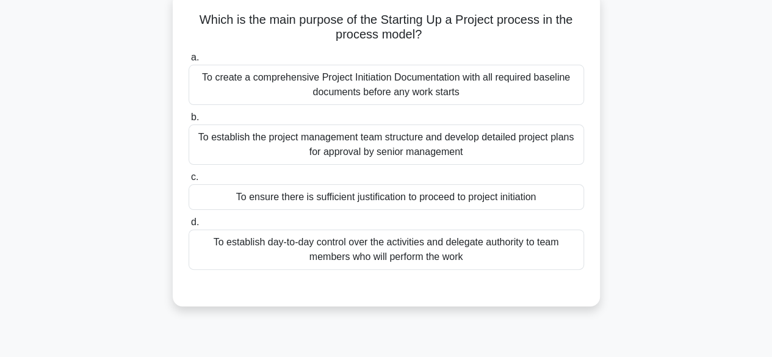
scroll to position [76, 0]
drag, startPoint x: 378, startPoint y: 298, endPoint x: 495, endPoint y: 194, distance: 156.4
click at [495, 194] on div "a. To create a comprehensive Project Initiation Documentation with all required…" at bounding box center [386, 160] width 410 height 224
click at [495, 194] on div "To ensure there is sufficient justification to proceed to project initiation" at bounding box center [385, 197] width 395 height 26
click at [188, 181] on input "c. To ensure there is sufficient justification to proceed to project initiation" at bounding box center [188, 177] width 0 height 8
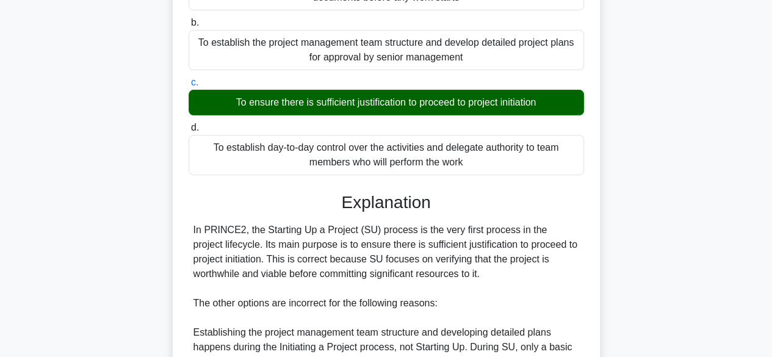
scroll to position [408, 0]
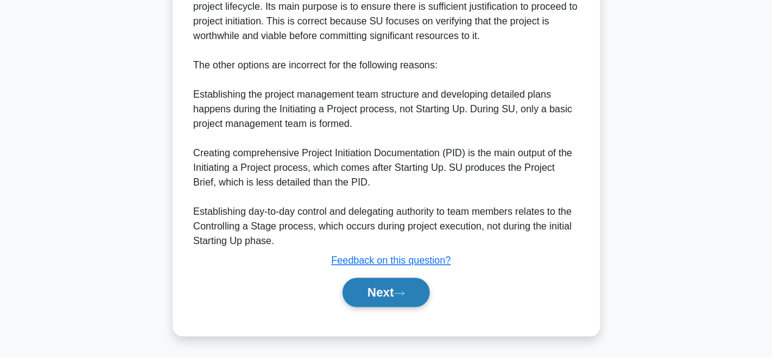
click at [379, 292] on button "Next" at bounding box center [385, 292] width 87 height 29
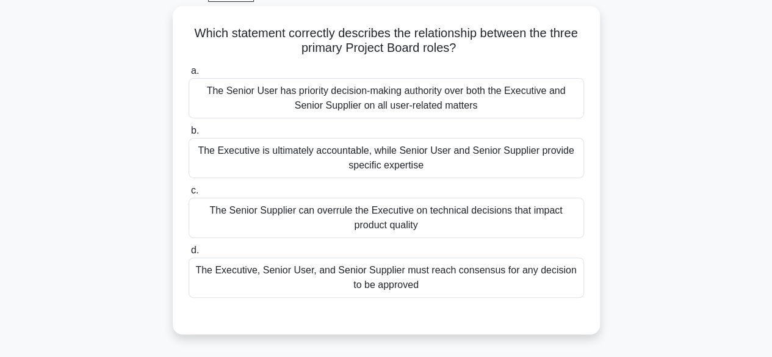
scroll to position [64, 0]
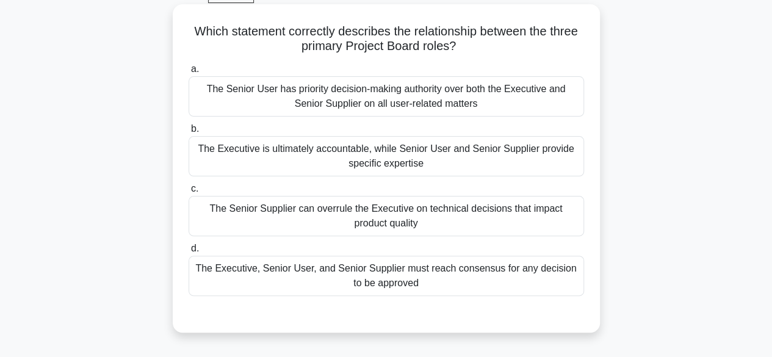
click at [273, 277] on div "The Executive, Senior User, and Senior Supplier must reach consensus for any de…" at bounding box center [385, 276] width 395 height 40
click at [188, 253] on input "d. The Executive, Senior User, and Senior Supplier must reach consensus for any…" at bounding box center [188, 249] width 0 height 8
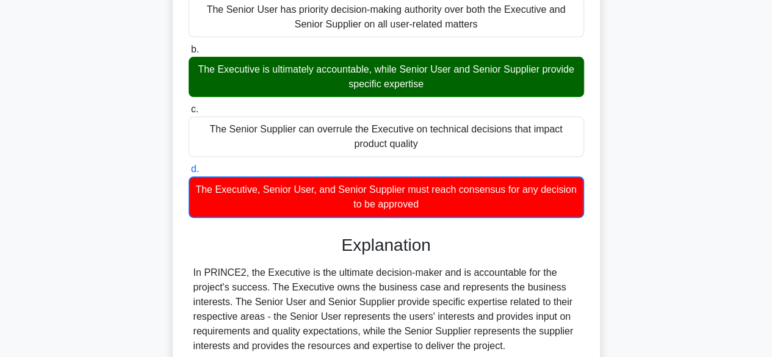
scroll to position [366, 0]
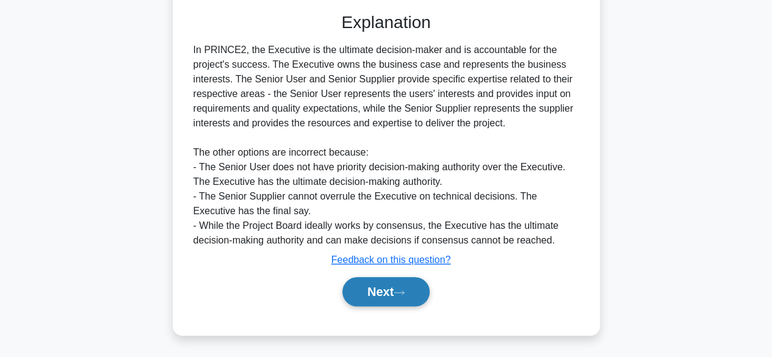
click at [386, 293] on button "Next" at bounding box center [385, 291] width 87 height 29
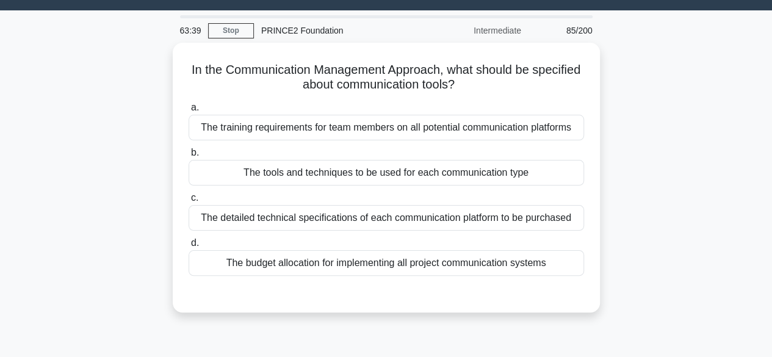
scroll to position [33, 0]
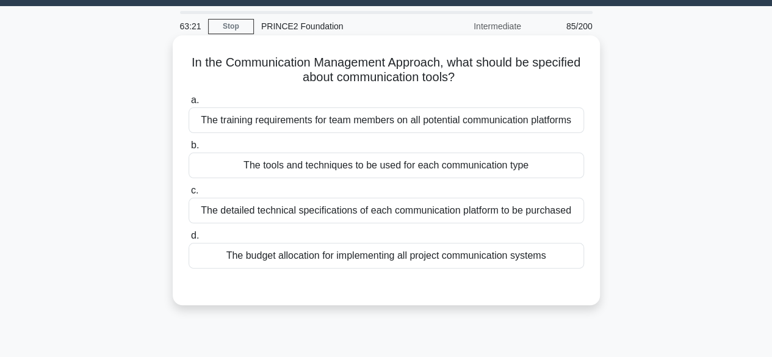
click at [226, 121] on div "The training requirements for team members on all potential communication platf…" at bounding box center [385, 120] width 395 height 26
click at [188, 104] on input "a. The training requirements for team members on all potential communication pl…" at bounding box center [188, 100] width 0 height 8
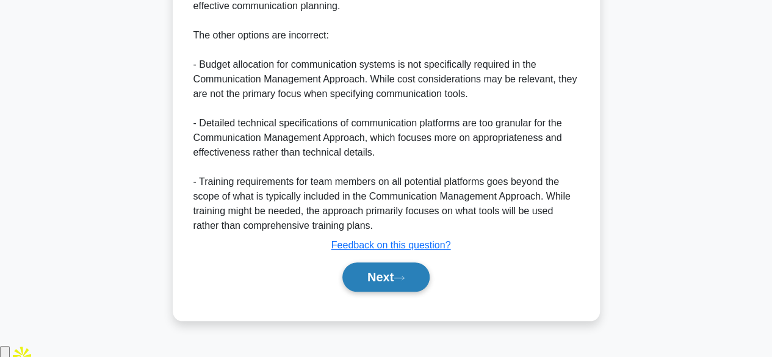
click at [368, 292] on button "Next" at bounding box center [385, 276] width 87 height 29
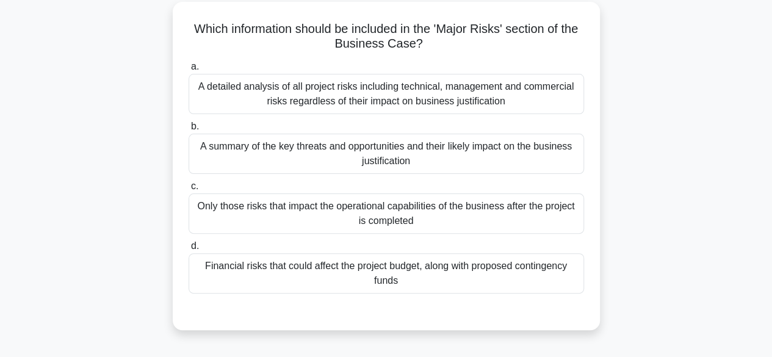
scroll to position [69, 0]
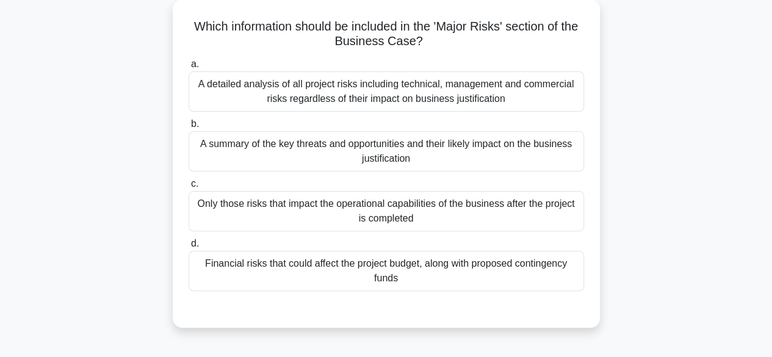
click at [226, 99] on div "A detailed analysis of all project risks including technical, management and co…" at bounding box center [385, 91] width 395 height 40
click at [188, 68] on input "a. A detailed analysis of all project risks including technical, management and…" at bounding box center [188, 64] width 0 height 8
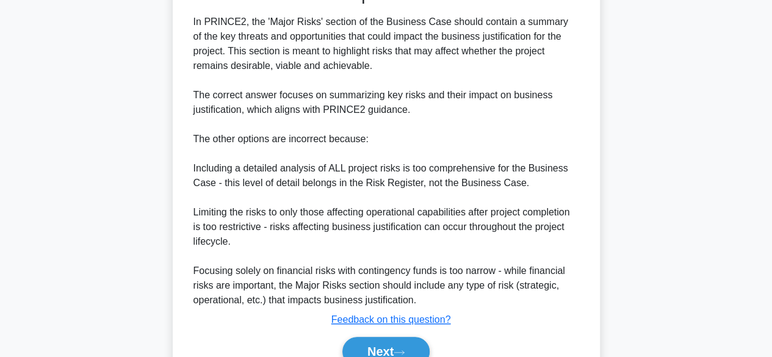
scroll to position [454, 0]
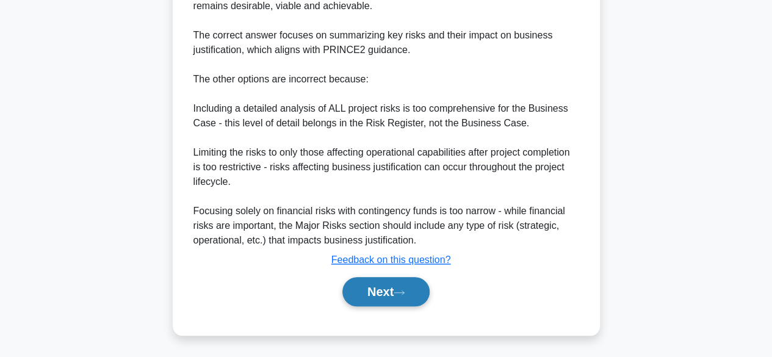
click at [373, 290] on button "Next" at bounding box center [385, 291] width 87 height 29
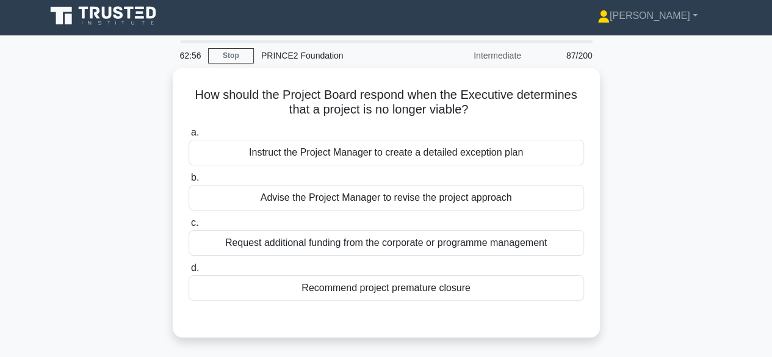
scroll to position [1, 0]
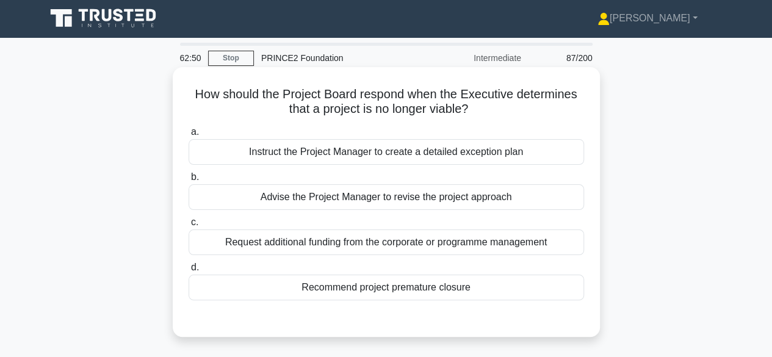
click at [259, 285] on div "Recommend project premature closure" at bounding box center [385, 287] width 395 height 26
click at [188, 271] on input "d. Recommend project premature closure" at bounding box center [188, 268] width 0 height 8
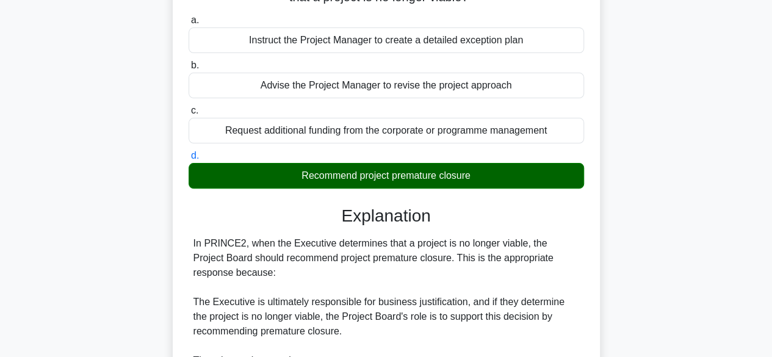
scroll to position [408, 0]
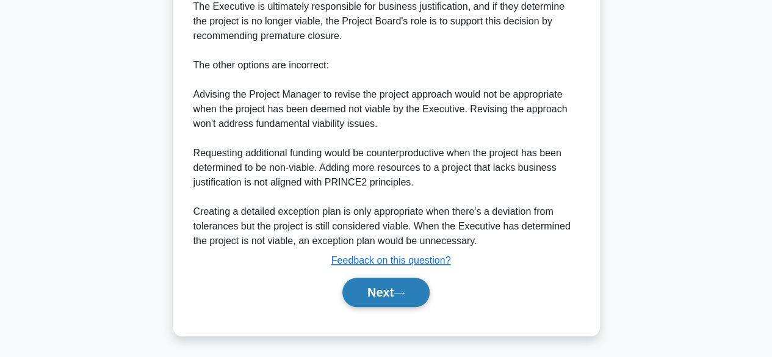
click at [375, 287] on button "Next" at bounding box center [385, 292] width 87 height 29
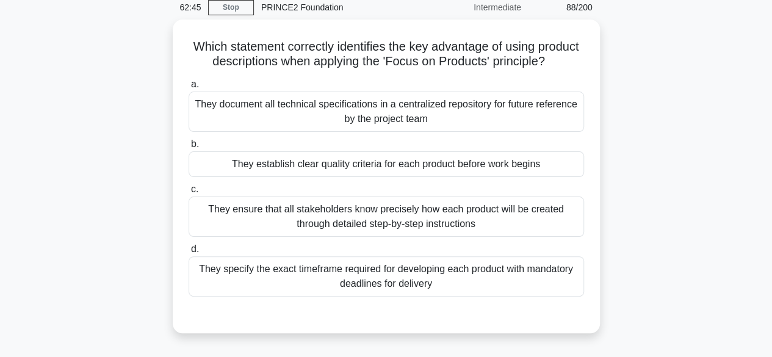
scroll to position [49, 0]
click at [235, 177] on div "They establish clear quality criteria for each product before work begins" at bounding box center [385, 164] width 395 height 26
click at [188, 148] on input "b. They establish clear quality criteria for each product before work begins" at bounding box center [188, 144] width 0 height 8
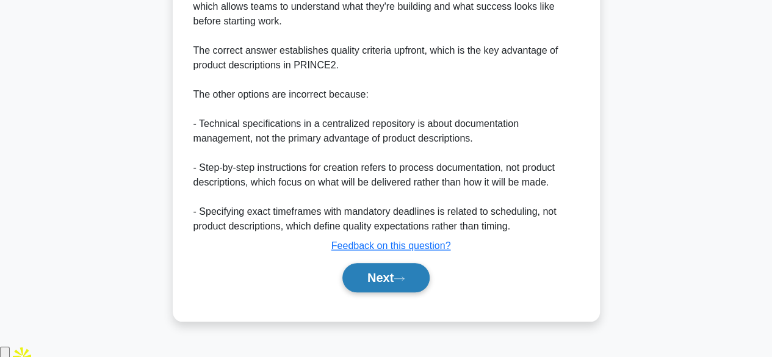
click at [357, 292] on button "Next" at bounding box center [385, 277] width 87 height 29
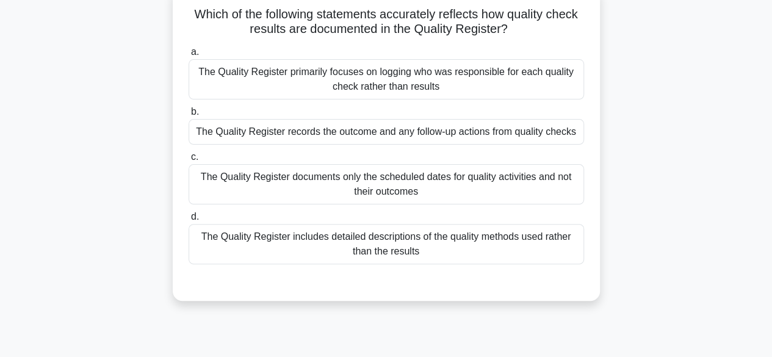
scroll to position [82, 0]
click at [235, 131] on div "The Quality Register records the outcome and any follow-up actions from quality…" at bounding box center [385, 131] width 395 height 26
click at [188, 115] on input "b. The Quality Register records the outcome and any follow-up actions from qual…" at bounding box center [188, 111] width 0 height 8
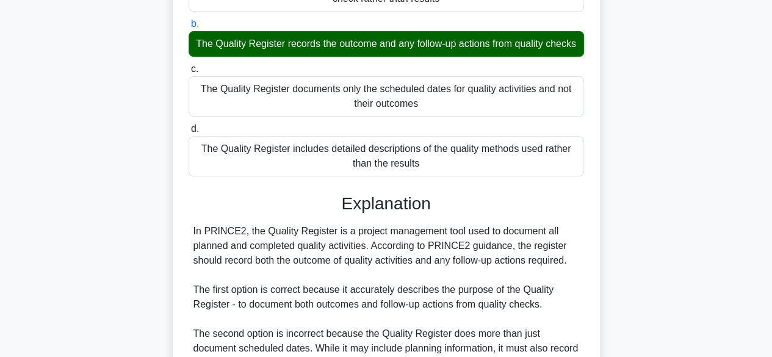
scroll to position [423, 0]
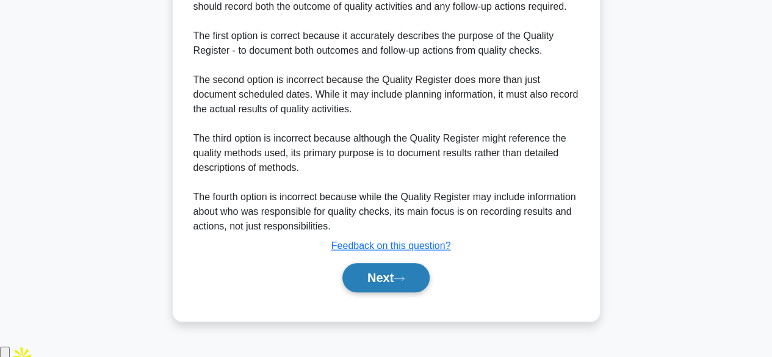
click at [360, 286] on button "Next" at bounding box center [385, 277] width 87 height 29
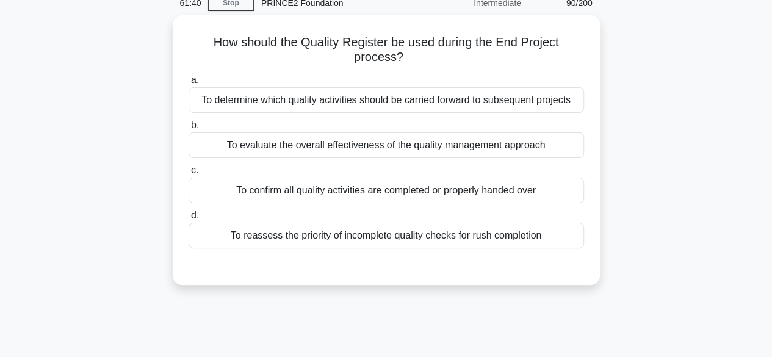
scroll to position [52, 0]
click at [239, 198] on div "To confirm all quality activities are completed or properly handed over" at bounding box center [385, 191] width 395 height 26
click at [188, 175] on input "c. To confirm all quality activities are completed or properly handed over" at bounding box center [188, 171] width 0 height 8
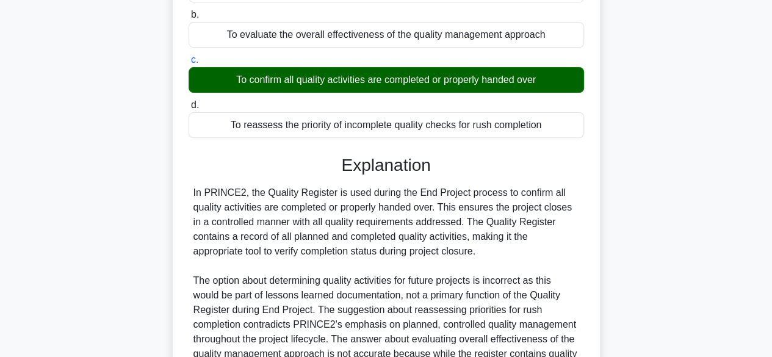
scroll to position [306, 0]
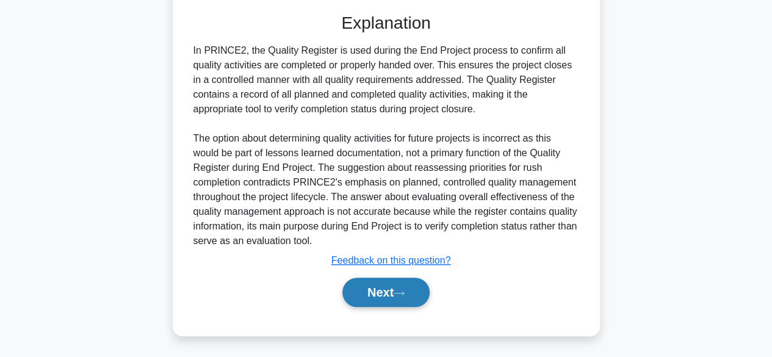
click at [357, 298] on button "Next" at bounding box center [385, 292] width 87 height 29
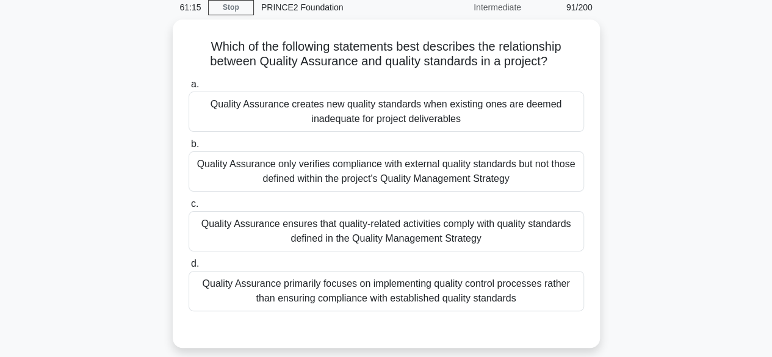
scroll to position [53, 0]
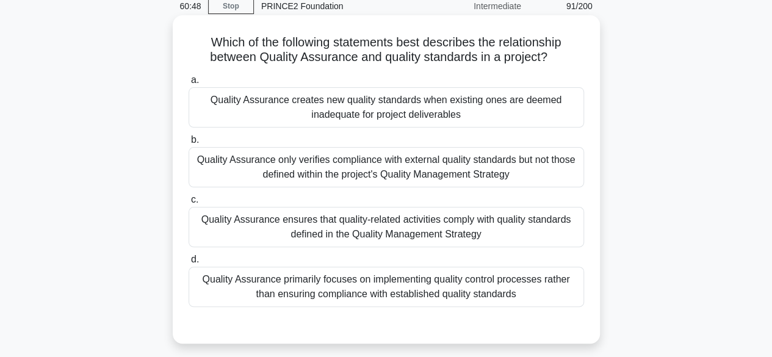
click at [232, 228] on div "Quality Assurance ensures that quality-related activities comply with quality s…" at bounding box center [385, 227] width 395 height 40
click at [188, 204] on input "c. Quality Assurance ensures that quality-related activities comply with qualit…" at bounding box center [188, 200] width 0 height 8
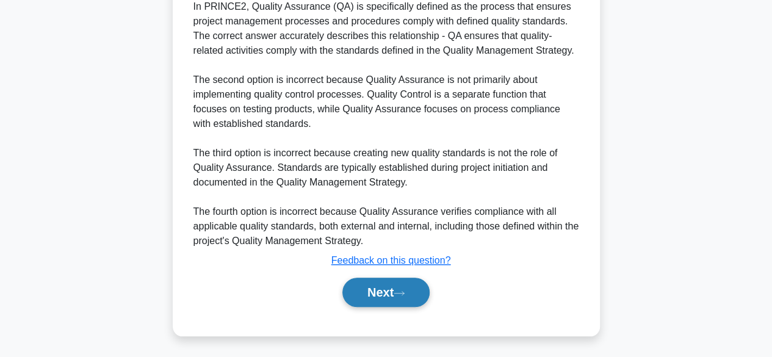
click at [386, 287] on button "Next" at bounding box center [385, 292] width 87 height 29
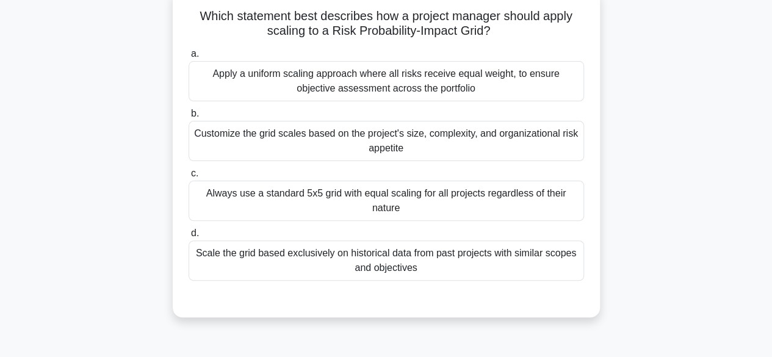
scroll to position [72, 0]
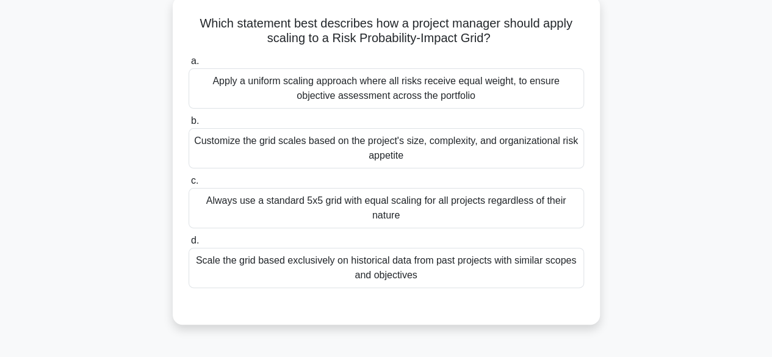
click at [221, 261] on div "Scale the grid based exclusively on historical data from past projects with sim…" at bounding box center [385, 268] width 395 height 40
click at [188, 245] on input "d. Scale the grid based exclusively on historical data from past projects with …" at bounding box center [188, 241] width 0 height 8
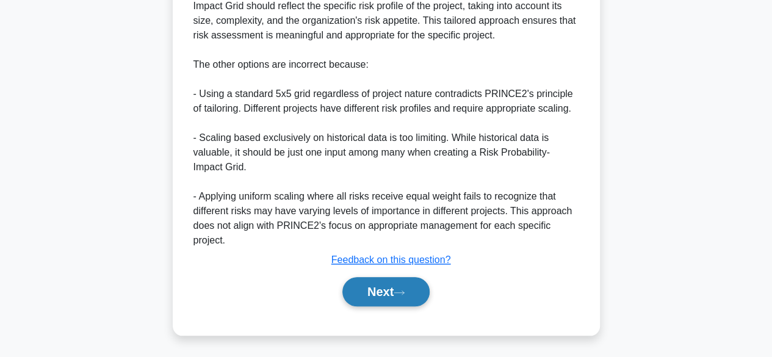
click at [368, 296] on button "Next" at bounding box center [385, 291] width 87 height 29
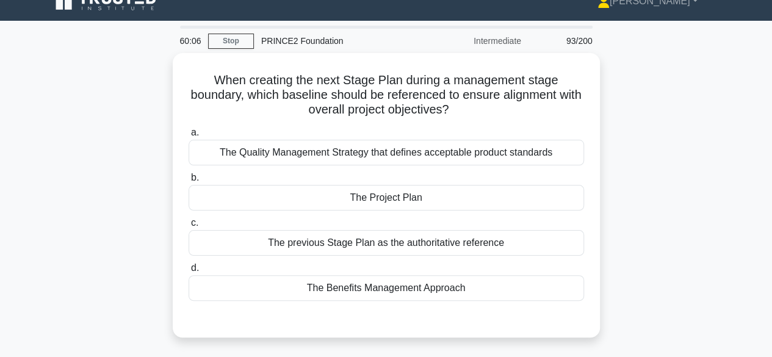
scroll to position [18, 0]
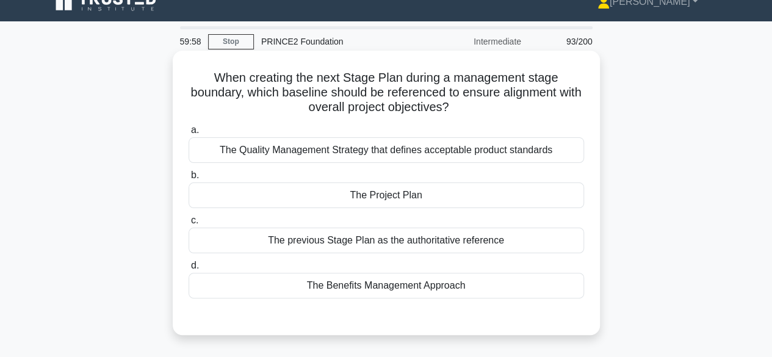
click at [212, 189] on div "The Project Plan" at bounding box center [385, 195] width 395 height 26
click at [188, 179] on input "b. The Project Plan" at bounding box center [188, 175] width 0 height 8
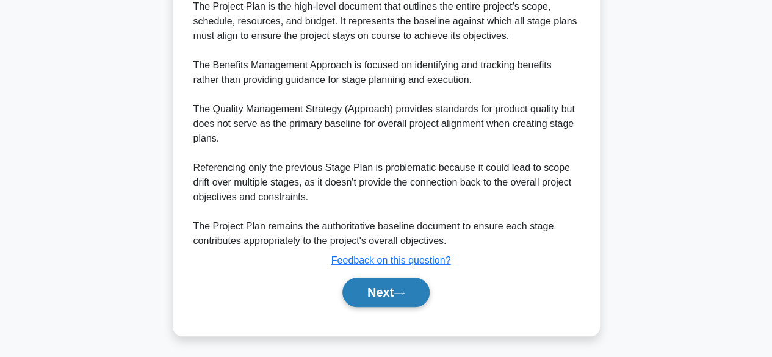
click at [356, 296] on button "Next" at bounding box center [385, 292] width 87 height 29
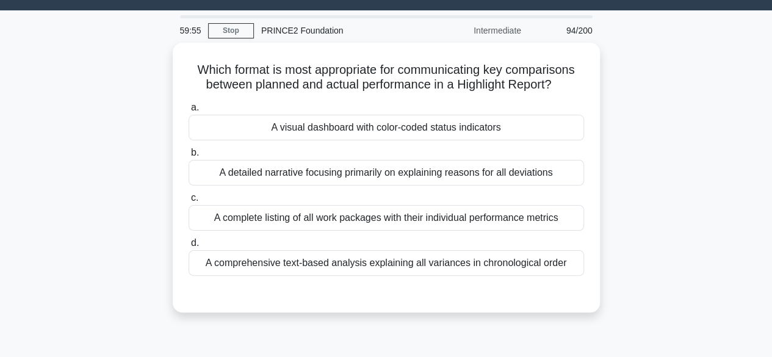
scroll to position [28, 0]
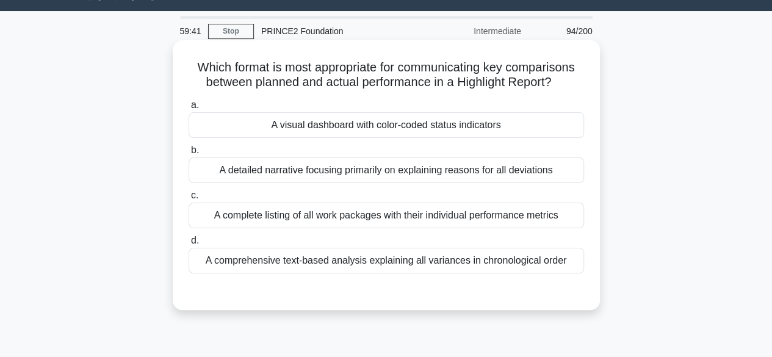
click at [269, 113] on label "a. A visual dashboard with color-coded status indicators" at bounding box center [385, 118] width 395 height 40
click at [188, 109] on input "a. A visual dashboard with color-coded status indicators" at bounding box center [188, 105] width 0 height 8
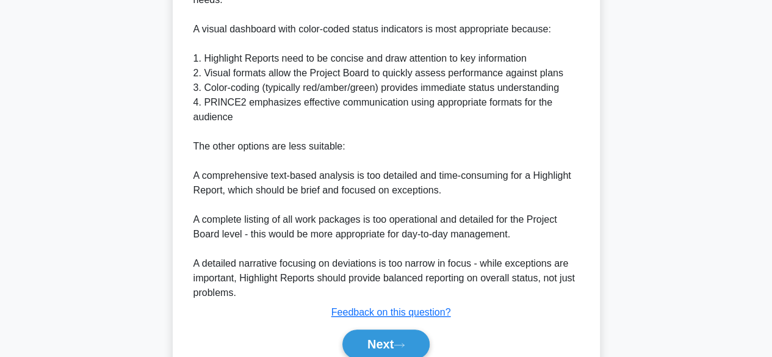
scroll to position [452, 0]
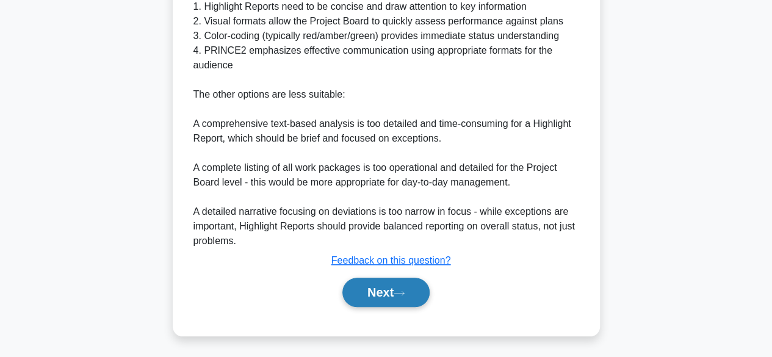
click at [360, 292] on button "Next" at bounding box center [385, 292] width 87 height 29
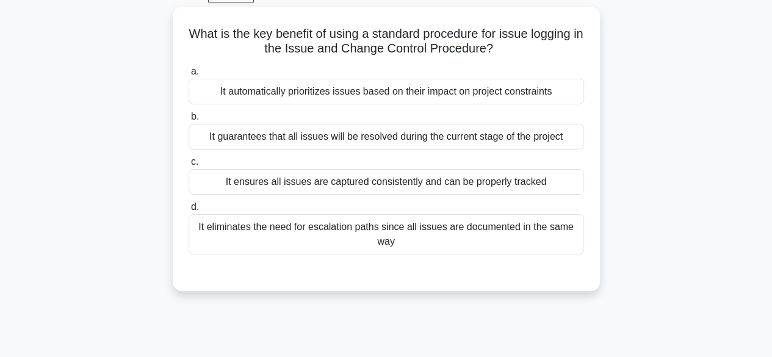
scroll to position [65, 0]
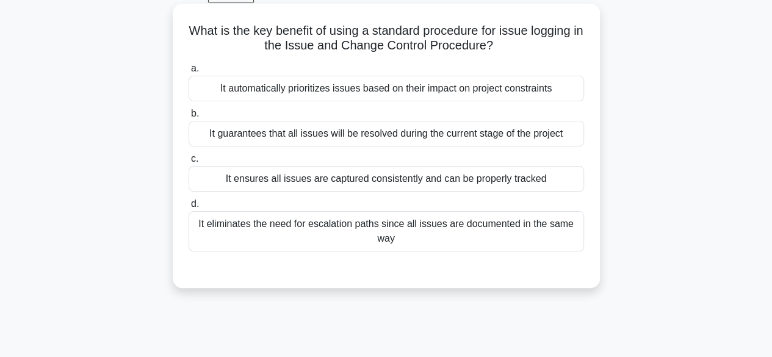
click at [242, 183] on div "It ensures all issues are captured consistently and can be properly tracked" at bounding box center [385, 179] width 395 height 26
click at [188, 163] on input "c. It ensures all issues are captured consistently and can be properly tracked" at bounding box center [188, 159] width 0 height 8
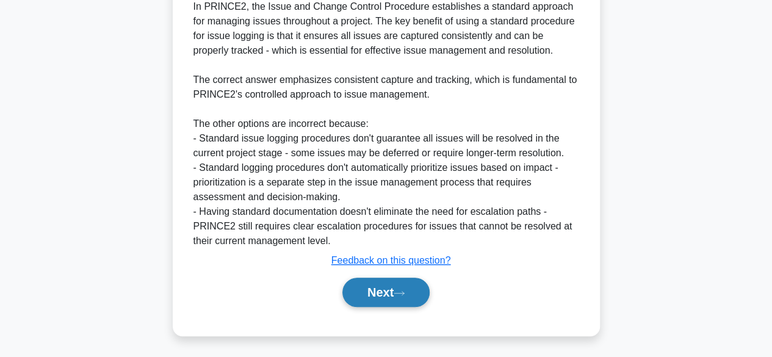
click at [369, 287] on button "Next" at bounding box center [385, 292] width 87 height 29
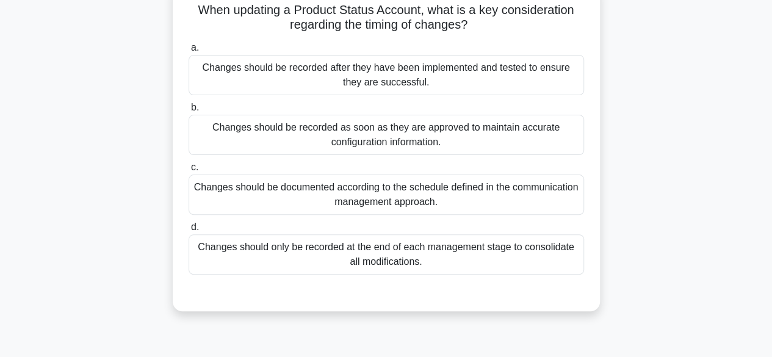
scroll to position [88, 0]
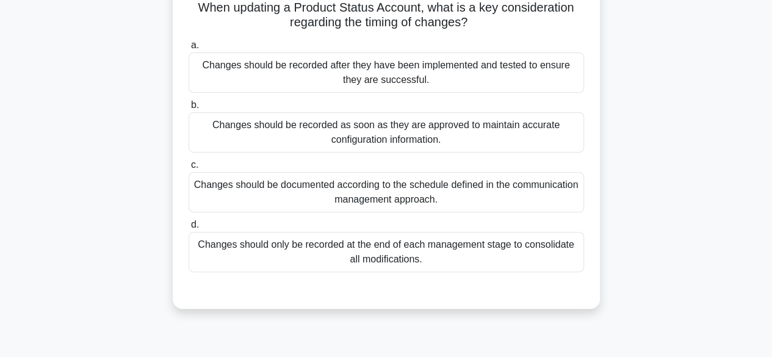
click at [234, 132] on div "Changes should be recorded as soon as they are approved to maintain accurate co…" at bounding box center [385, 132] width 395 height 40
click at [188, 109] on input "b. Changes should be recorded as soon as they are approved to maintain accurate…" at bounding box center [188, 105] width 0 height 8
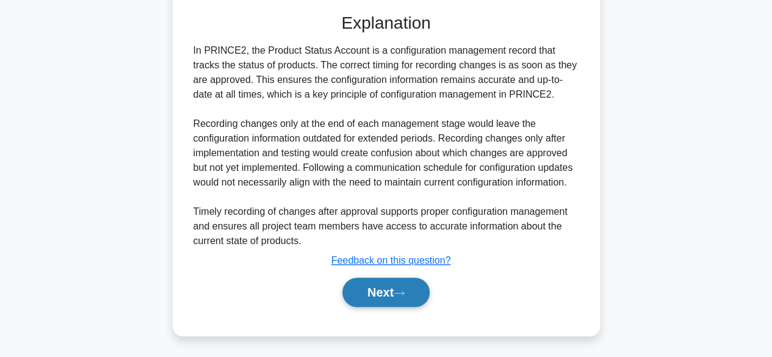
click at [369, 288] on button "Next" at bounding box center [385, 292] width 87 height 29
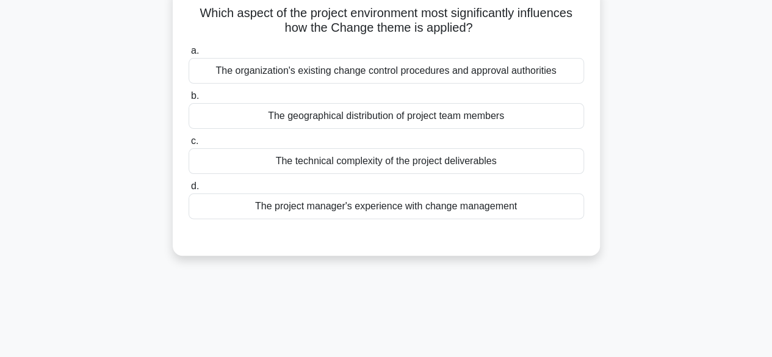
scroll to position [85, 0]
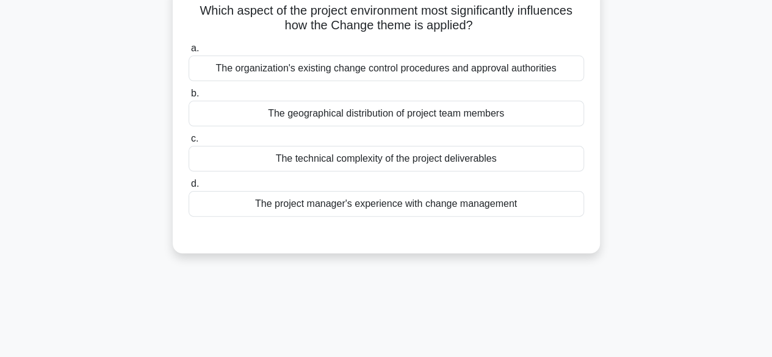
click at [276, 154] on div "The technical complexity of the project deliverables" at bounding box center [385, 159] width 395 height 26
click at [188, 143] on input "c. The technical complexity of the project deliverables" at bounding box center [188, 139] width 0 height 8
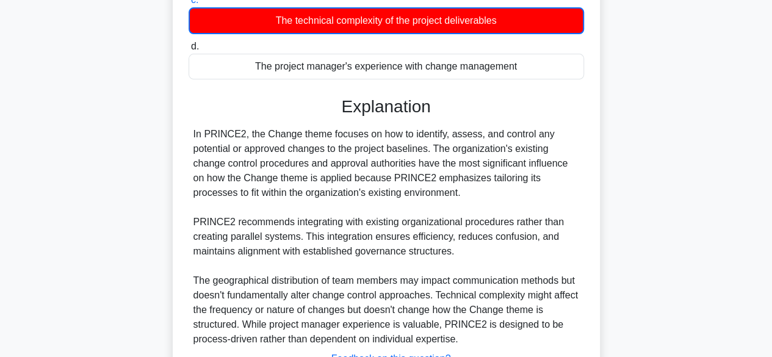
scroll to position [322, 0]
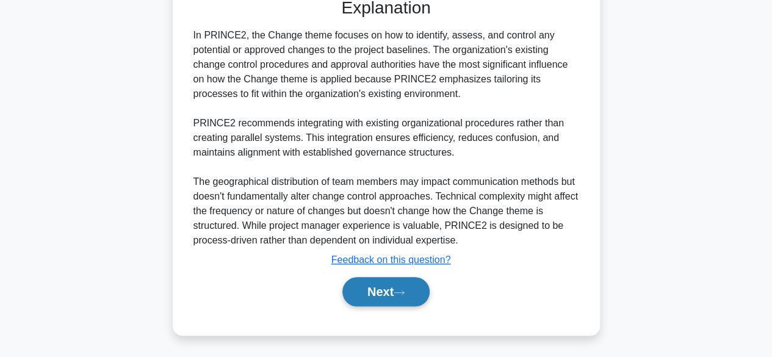
click at [379, 287] on button "Next" at bounding box center [385, 291] width 87 height 29
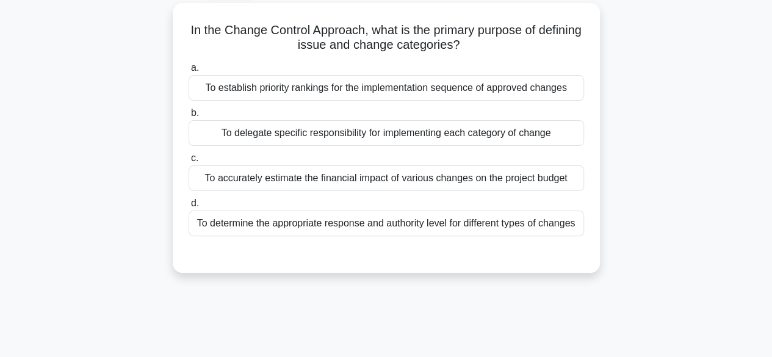
scroll to position [67, 0]
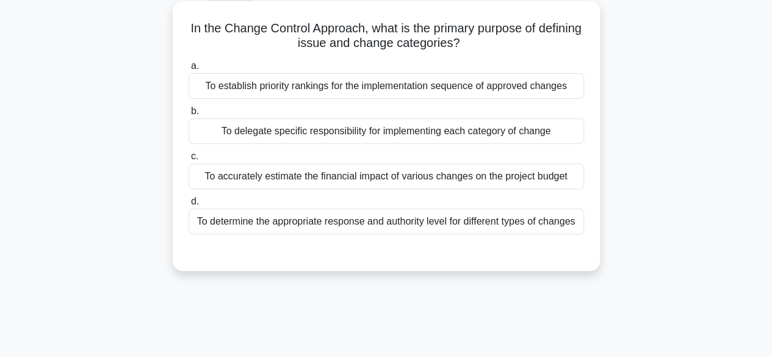
click at [333, 83] on div "To establish priority rankings for the implementation sequence of approved chan…" at bounding box center [385, 86] width 395 height 26
click at [188, 70] on input "a. To establish priority rankings for the implementation sequence of approved c…" at bounding box center [188, 66] width 0 height 8
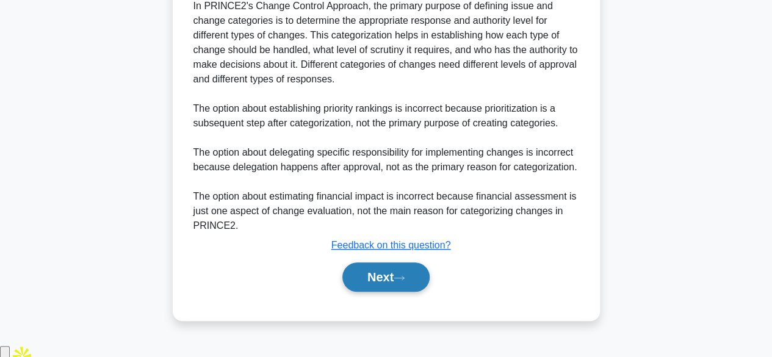
click at [379, 292] on button "Next" at bounding box center [385, 276] width 87 height 29
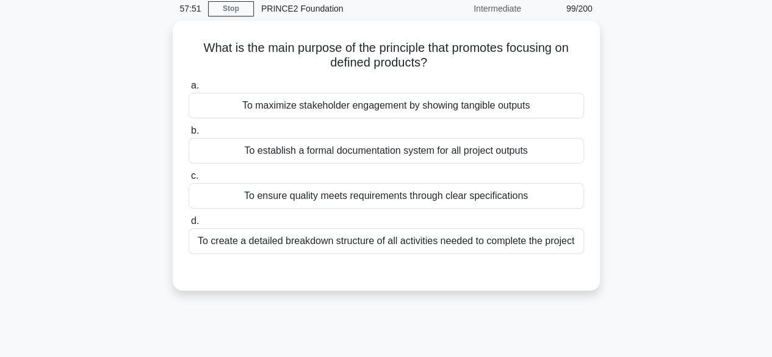
scroll to position [57, 0]
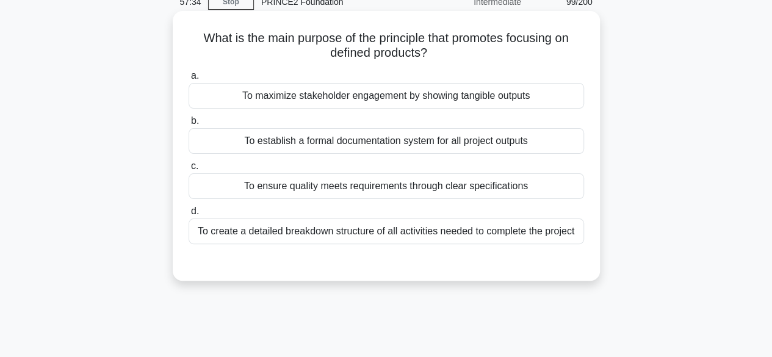
click at [225, 189] on div "To ensure quality meets requirements through clear specifications" at bounding box center [385, 186] width 395 height 26
click at [188, 170] on input "c. To ensure quality meets requirements through clear specifications" at bounding box center [188, 166] width 0 height 8
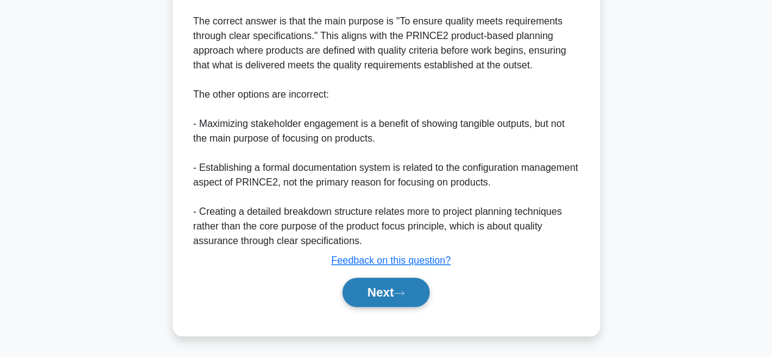
click at [367, 292] on button "Next" at bounding box center [385, 292] width 87 height 29
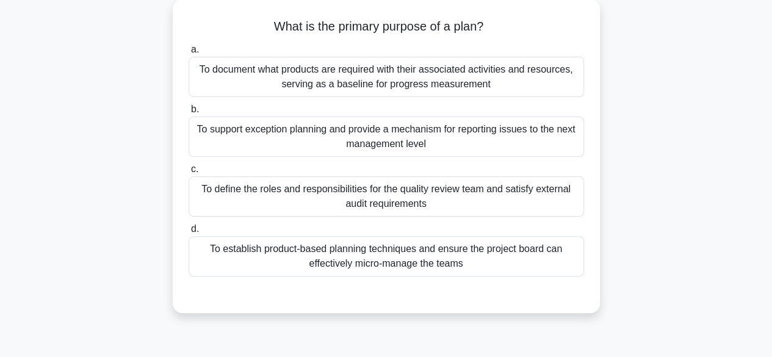
scroll to position [72, 0]
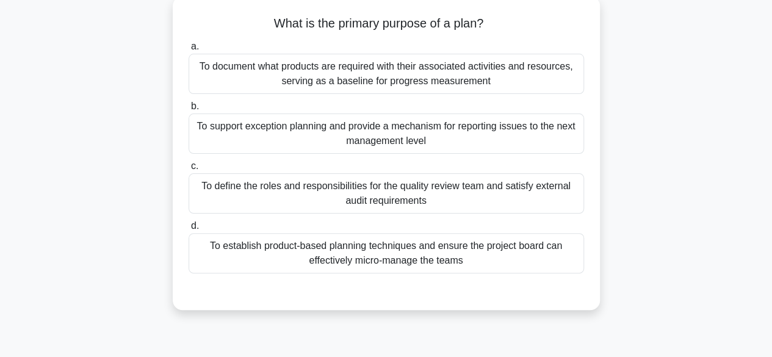
click at [223, 184] on div "To define the roles and responsibilities for the quality review team and satisf…" at bounding box center [385, 193] width 395 height 40
click at [188, 170] on input "c. To define the roles and responsibilities for the quality review team and sat…" at bounding box center [188, 166] width 0 height 8
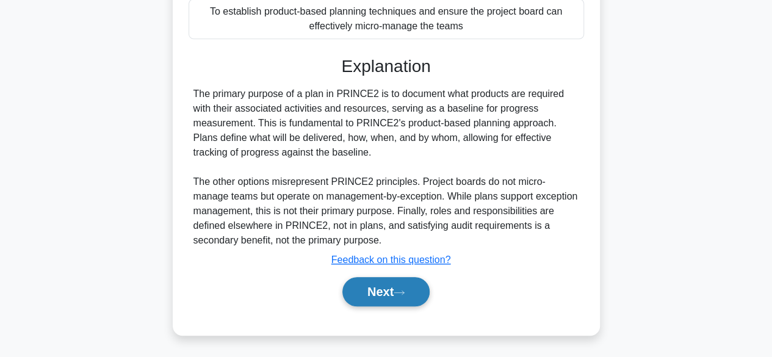
click at [379, 285] on button "Next" at bounding box center [385, 291] width 87 height 29
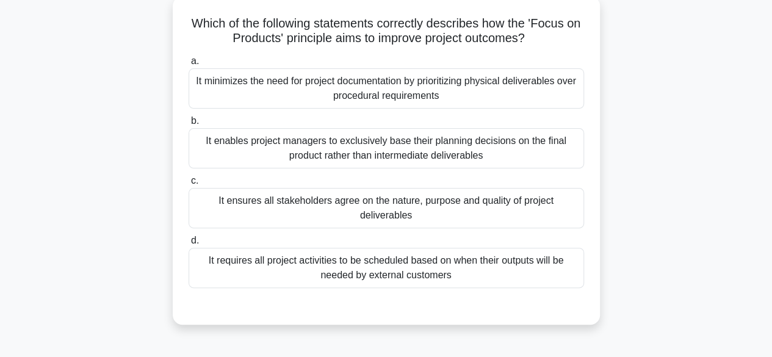
click at [204, 199] on div "It ensures all stakeholders agree on the nature, purpose and quality of project…" at bounding box center [385, 208] width 395 height 40
click at [188, 185] on input "c. It ensures all stakeholders agree on the nature, purpose and quality of proj…" at bounding box center [188, 181] width 0 height 8
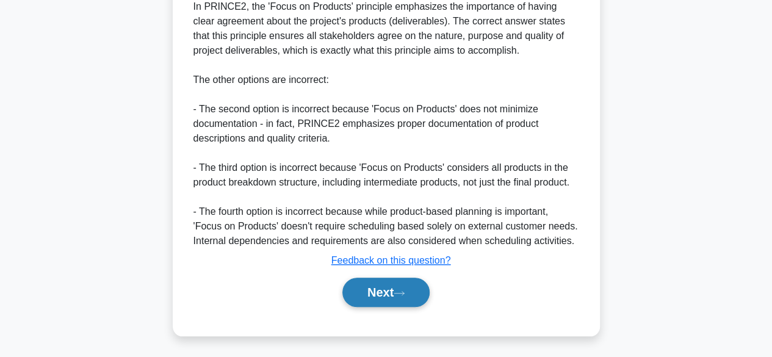
click at [356, 292] on button "Next" at bounding box center [385, 292] width 87 height 29
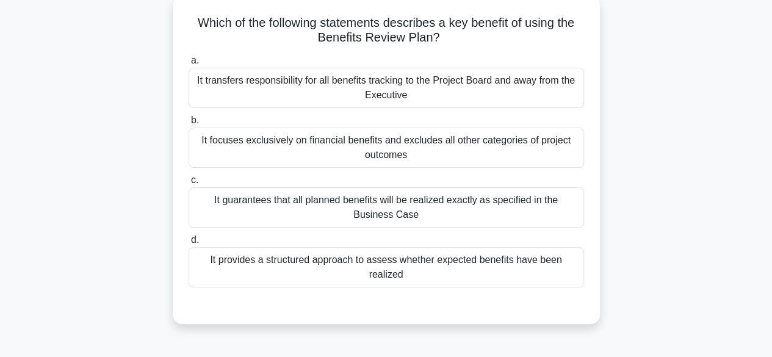
scroll to position [75, 0]
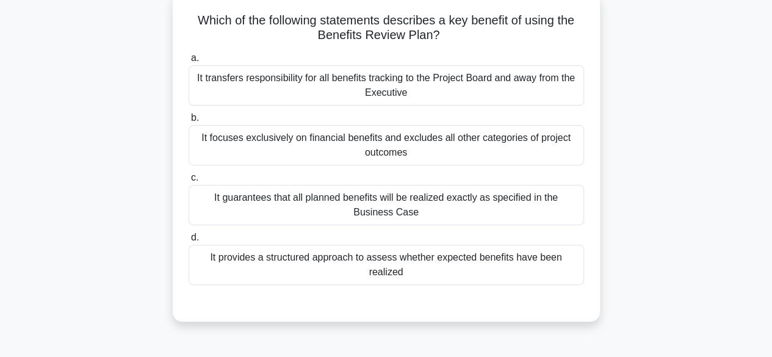
click at [198, 197] on div "It guarantees that all planned benefits will be realized exactly as specified i…" at bounding box center [385, 205] width 395 height 40
click at [188, 182] on input "c. It guarantees that all planned benefits will be realized exactly as specifie…" at bounding box center [188, 178] width 0 height 8
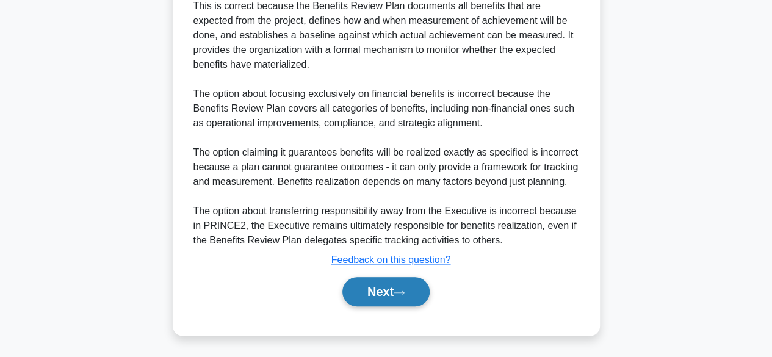
click at [388, 298] on button "Next" at bounding box center [385, 291] width 87 height 29
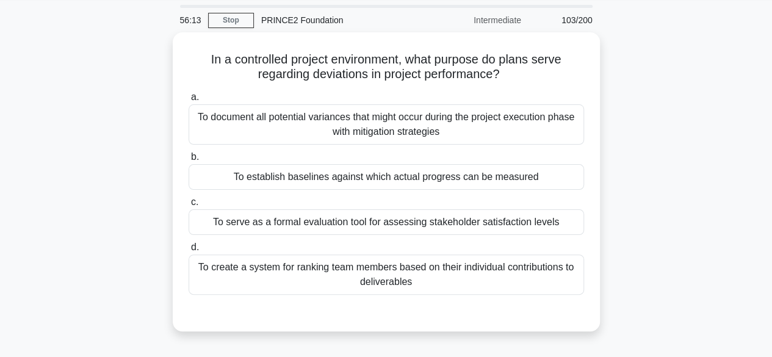
scroll to position [39, 0]
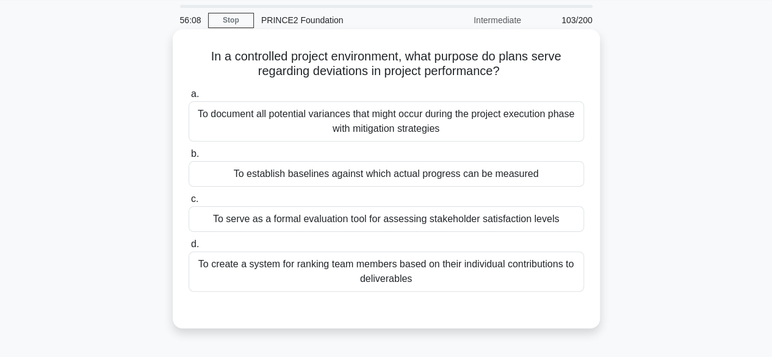
click at [217, 173] on div "To establish baselines against which actual progress can be measured" at bounding box center [385, 174] width 395 height 26
click at [188, 158] on input "b. To establish baselines against which actual progress can be measured" at bounding box center [188, 154] width 0 height 8
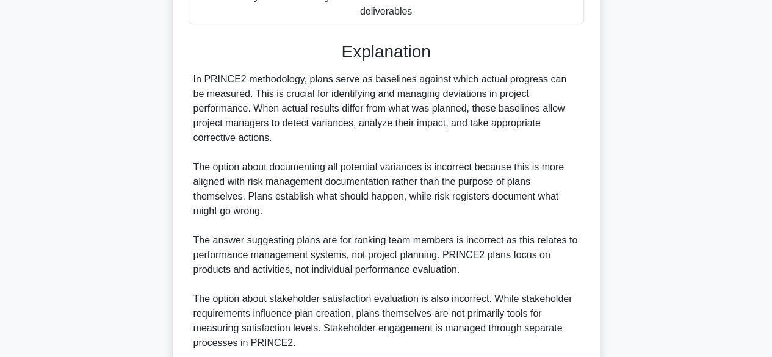
scroll to position [408, 0]
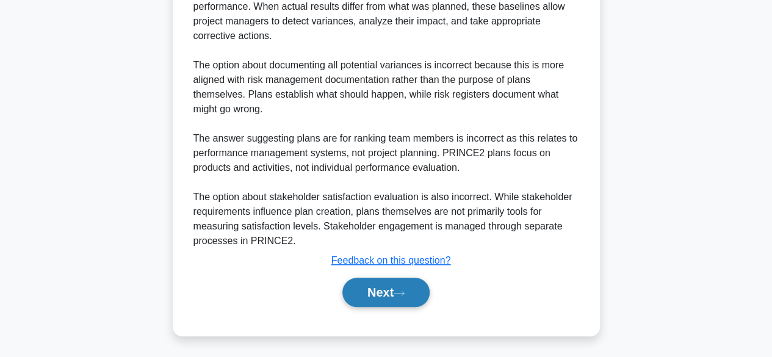
click at [371, 285] on button "Next" at bounding box center [385, 292] width 87 height 29
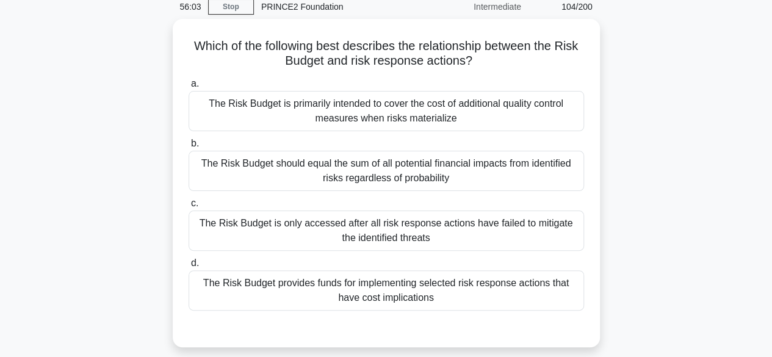
scroll to position [53, 0]
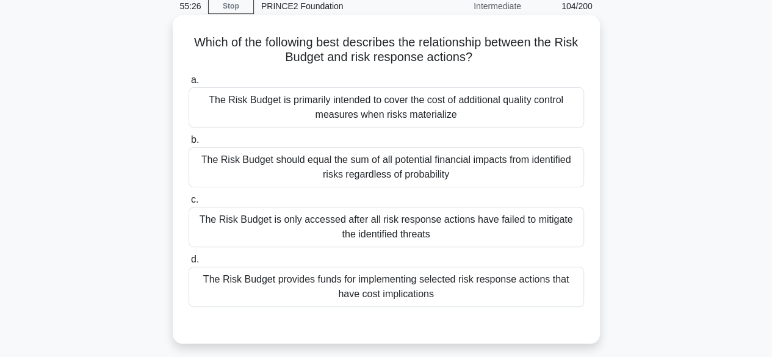
click at [253, 228] on div "The Risk Budget is only accessed after all risk response actions have failed to…" at bounding box center [385, 227] width 395 height 40
click at [188, 204] on input "c. The Risk Budget is only accessed after all risk response actions have failed…" at bounding box center [188, 200] width 0 height 8
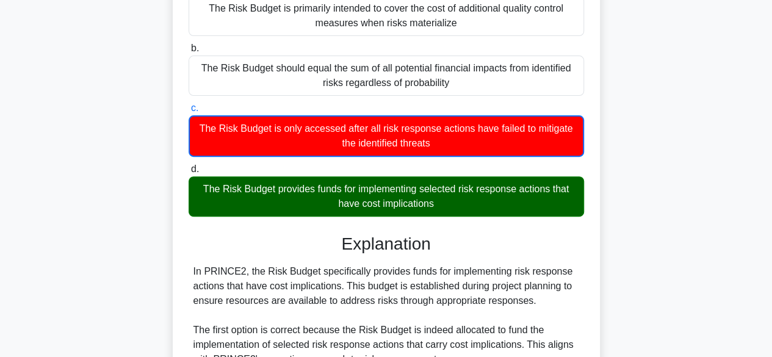
scroll to position [170, 0]
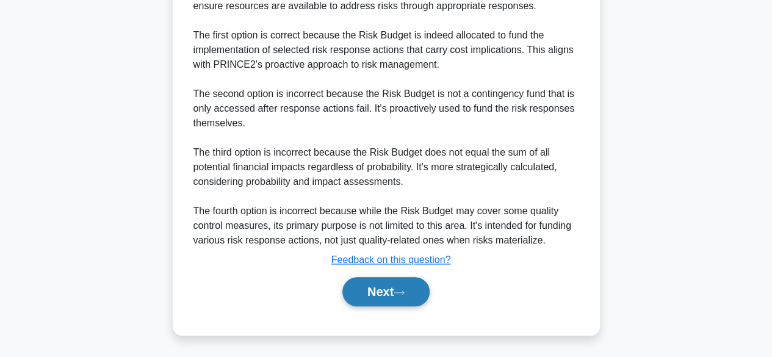
click at [372, 298] on button "Next" at bounding box center [385, 291] width 87 height 29
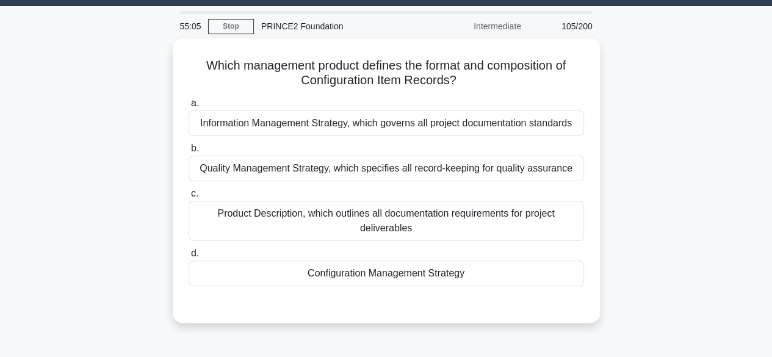
scroll to position [35, 0]
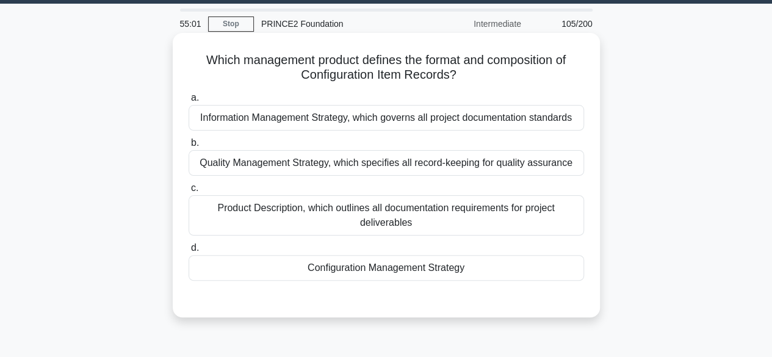
click at [301, 273] on div "Configuration Management Strategy" at bounding box center [385, 268] width 395 height 26
click at [188, 252] on input "d. Configuration Management Strategy" at bounding box center [188, 248] width 0 height 8
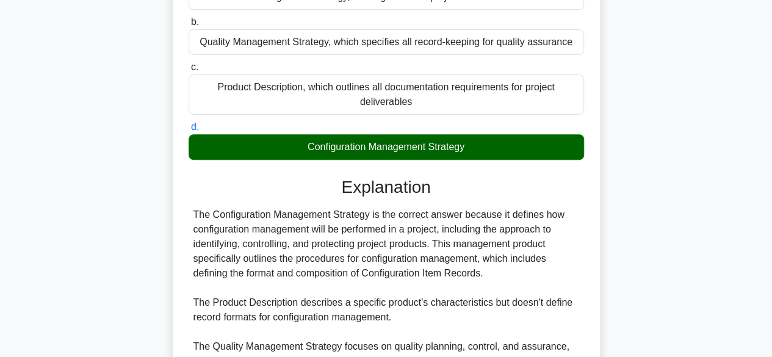
scroll to position [335, 0]
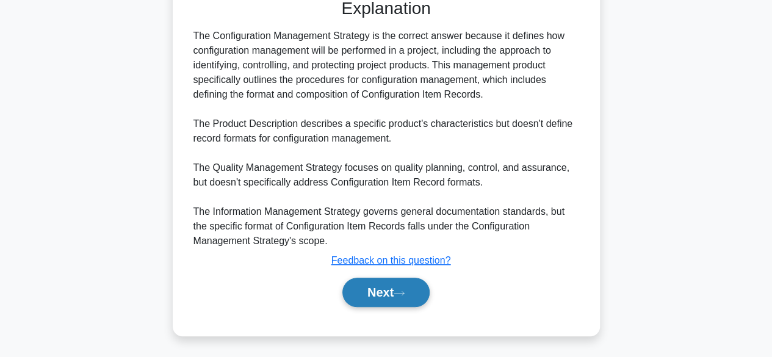
click at [369, 292] on button "Next" at bounding box center [385, 292] width 87 height 29
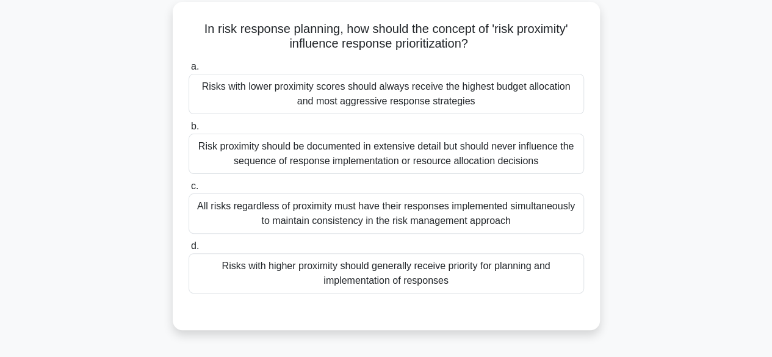
scroll to position [46, 0]
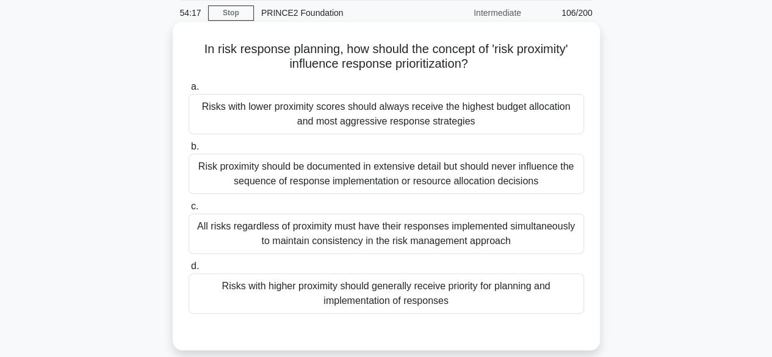
click at [212, 179] on div "Risk proximity should be documented in extensive detail but should never influe…" at bounding box center [385, 174] width 395 height 40
click at [188, 151] on input "b. Risk proximity should be documented in extensive detail but should never inf…" at bounding box center [188, 147] width 0 height 8
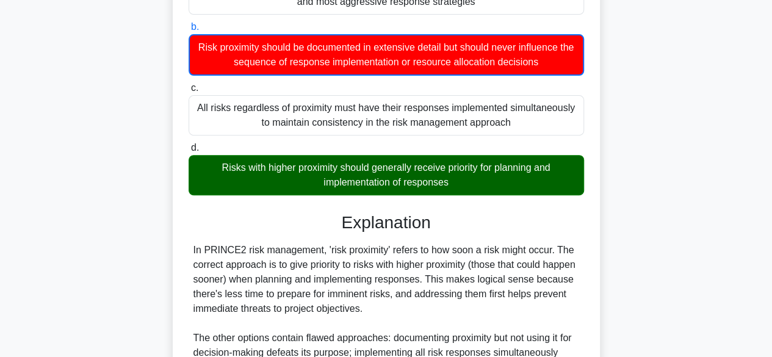
scroll to position [337, 0]
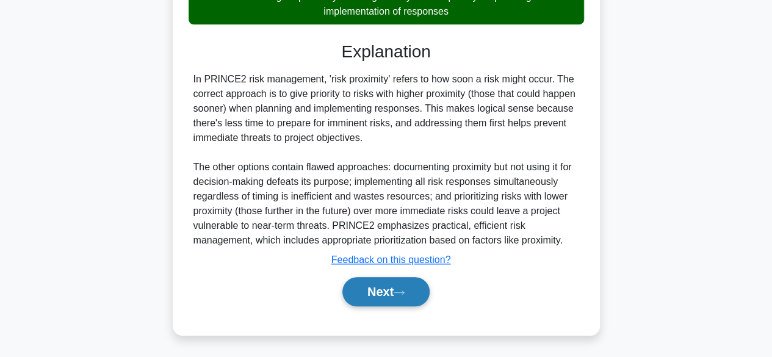
click at [389, 282] on button "Next" at bounding box center [385, 291] width 87 height 29
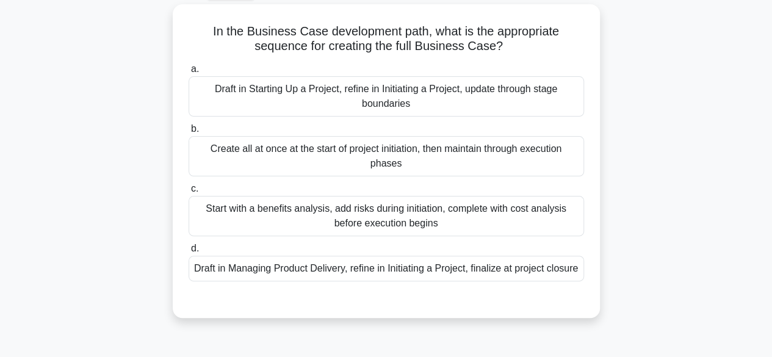
scroll to position [67, 0]
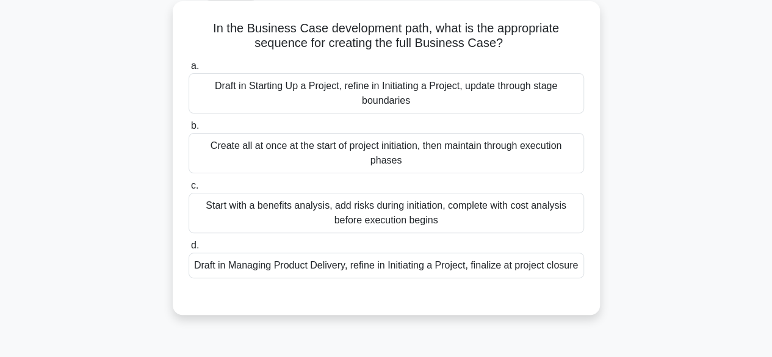
click at [225, 97] on div "Draft in Starting Up a Project, refine in Initiating a Project, update through …" at bounding box center [385, 93] width 395 height 40
click at [188, 70] on input "a. Draft in Starting Up a Project, refine in Initiating a Project, update throu…" at bounding box center [188, 66] width 0 height 8
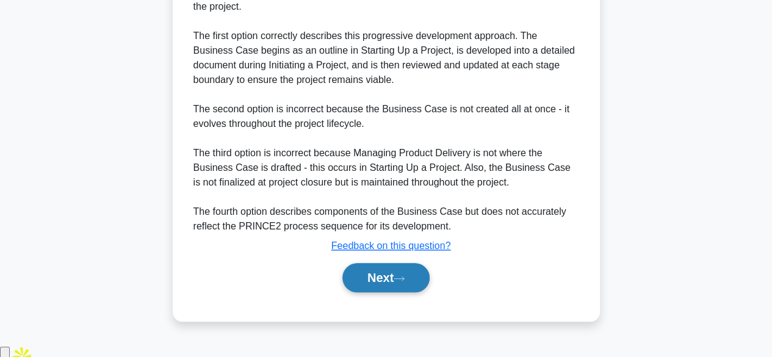
click at [373, 290] on button "Next" at bounding box center [385, 277] width 87 height 29
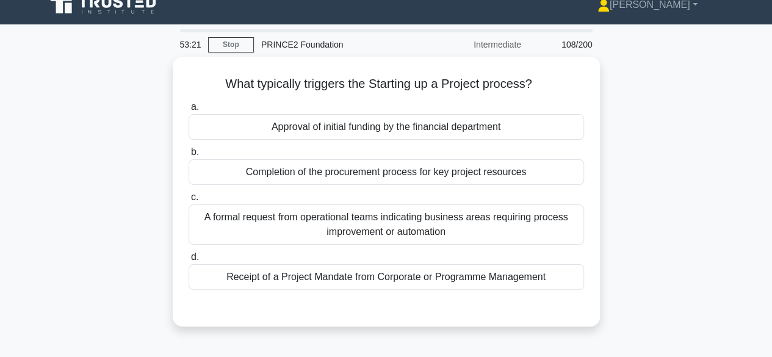
scroll to position [18, 0]
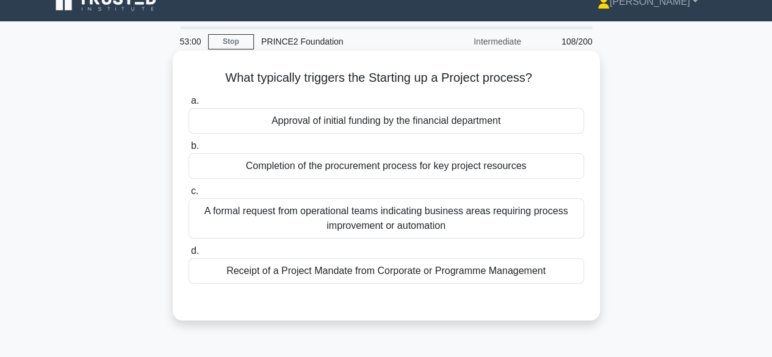
click at [279, 116] on div "Approval of initial funding by the financial department" at bounding box center [385, 121] width 395 height 26
click at [188, 105] on input "a. Approval of initial funding by the financial department" at bounding box center [188, 101] width 0 height 8
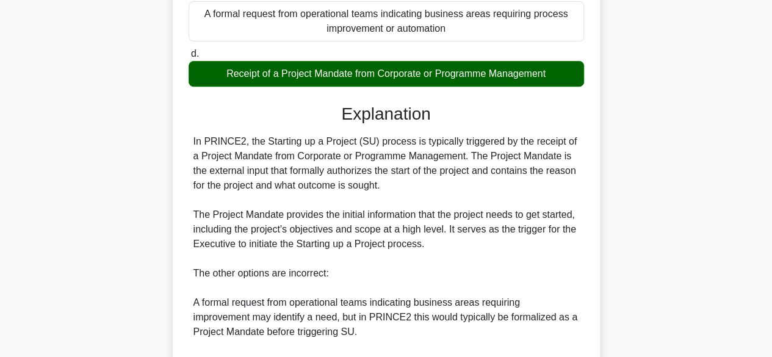
scroll to position [395, 0]
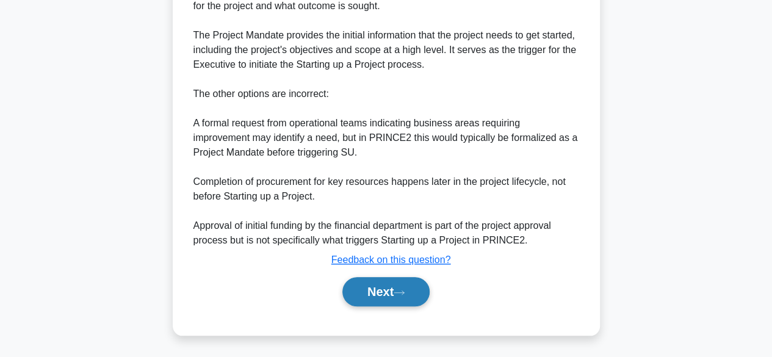
click at [373, 288] on button "Next" at bounding box center [385, 291] width 87 height 29
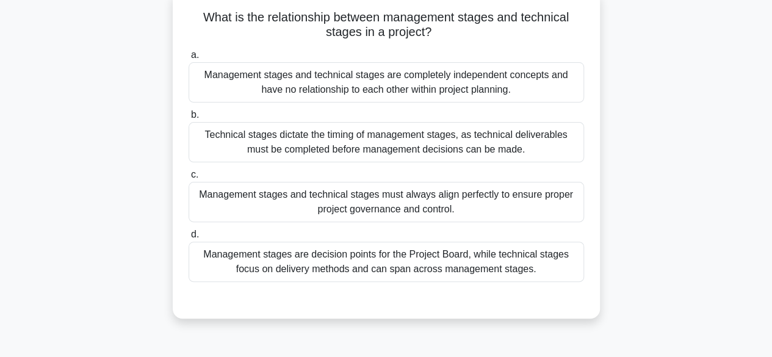
scroll to position [77, 0]
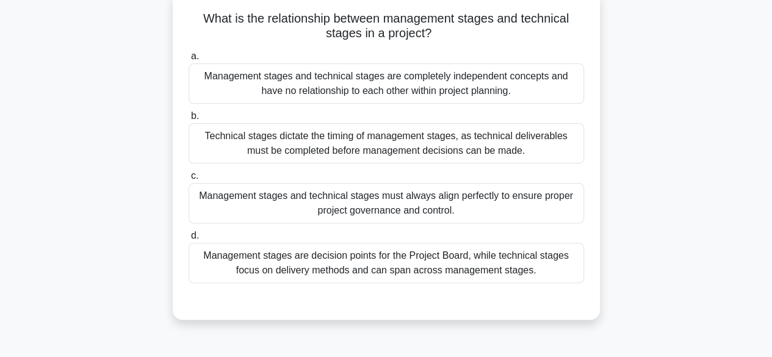
click at [224, 267] on div "Management stages are decision points for the Project Board, while technical st…" at bounding box center [385, 263] width 395 height 40
click at [188, 240] on input "d. Management stages are decision points for the Project Board, while technical…" at bounding box center [188, 236] width 0 height 8
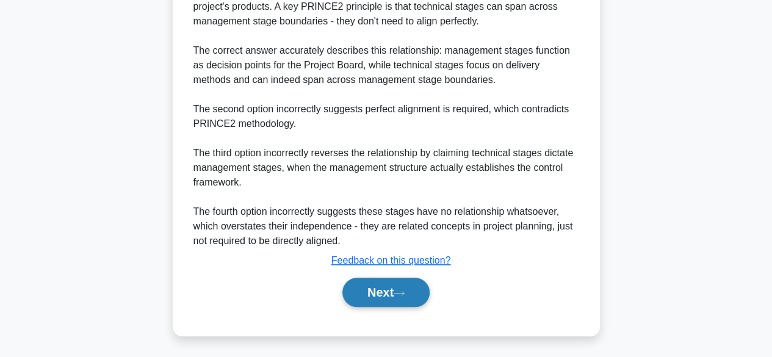
click at [382, 288] on button "Next" at bounding box center [385, 292] width 87 height 29
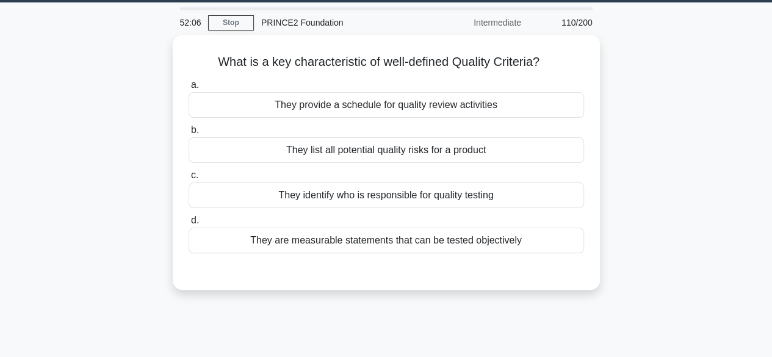
scroll to position [33, 0]
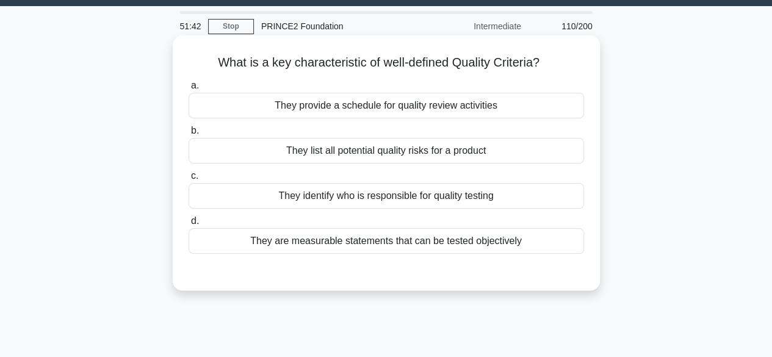
click at [274, 152] on div "They list all potential quality risks for a product" at bounding box center [385, 151] width 395 height 26
click at [188, 135] on input "b. They list all potential quality risks for a product" at bounding box center [188, 131] width 0 height 8
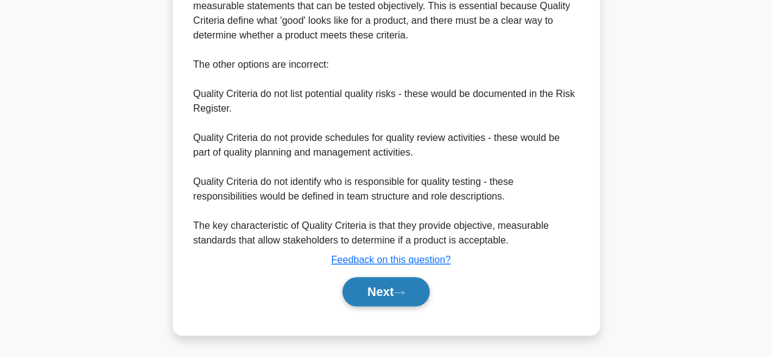
click at [383, 288] on button "Next" at bounding box center [385, 291] width 87 height 29
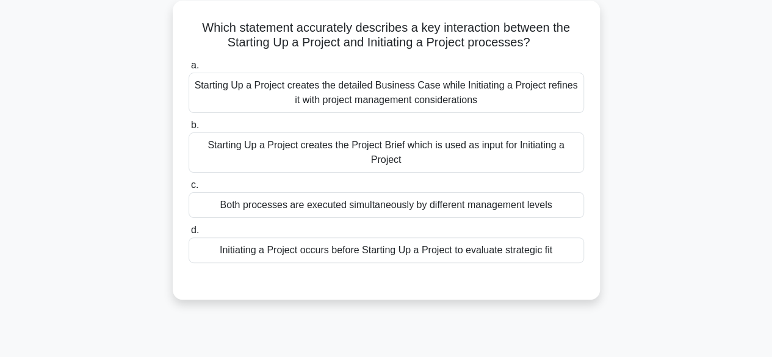
scroll to position [70, 0]
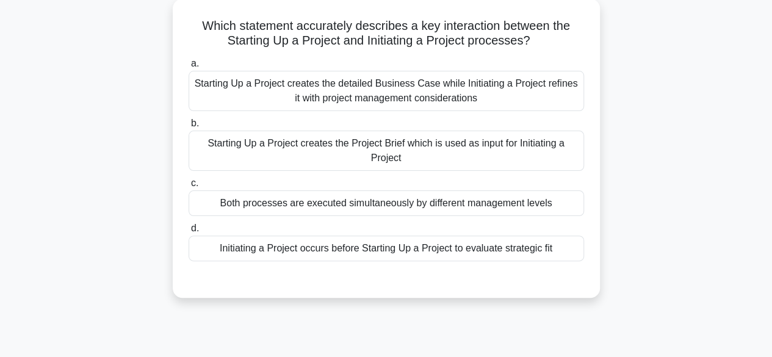
click at [227, 149] on div "Starting Up a Project creates the Project Brief which is used as input for Init…" at bounding box center [385, 151] width 395 height 40
click at [188, 127] on input "b. Starting Up a Project creates the Project Brief which is used as input for I…" at bounding box center [188, 124] width 0 height 8
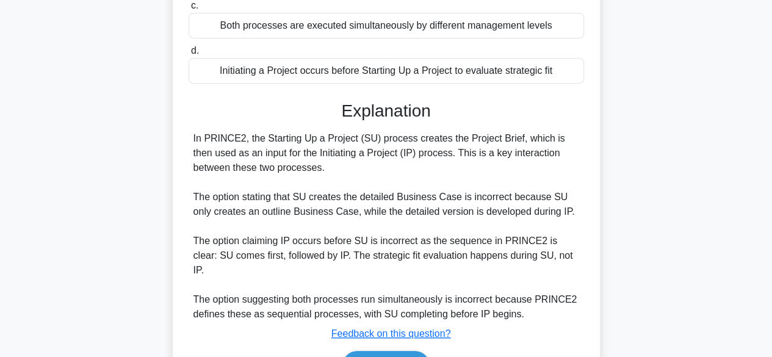
scroll to position [306, 0]
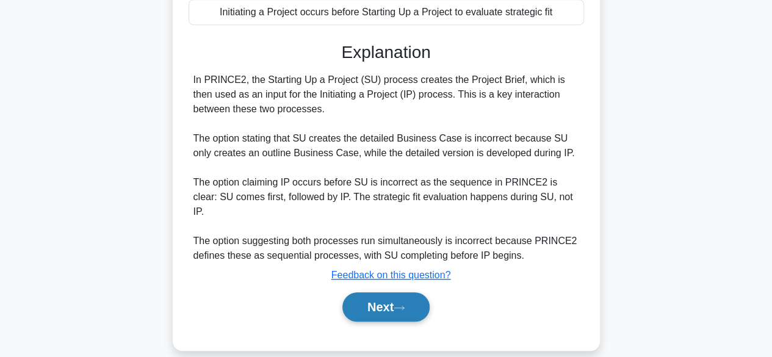
click at [370, 295] on button "Next" at bounding box center [385, 306] width 87 height 29
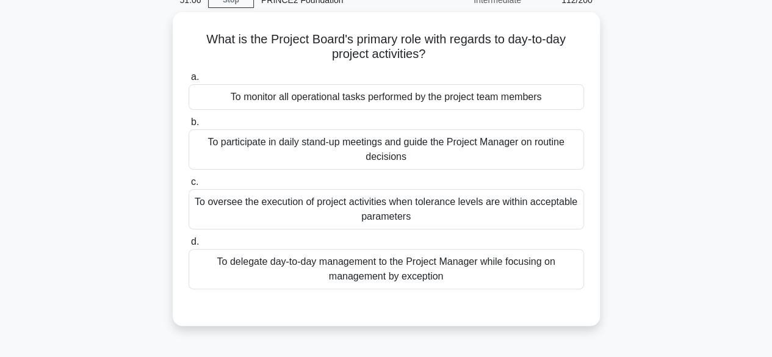
scroll to position [65, 0]
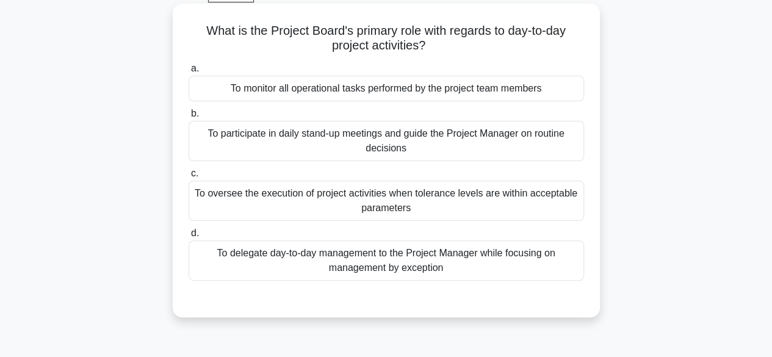
click at [210, 193] on div "To oversee the execution of project activities when tolerance levels are within…" at bounding box center [385, 201] width 395 height 40
click at [188, 178] on input "c. To oversee the execution of project activities when tolerance levels are wit…" at bounding box center [188, 174] width 0 height 8
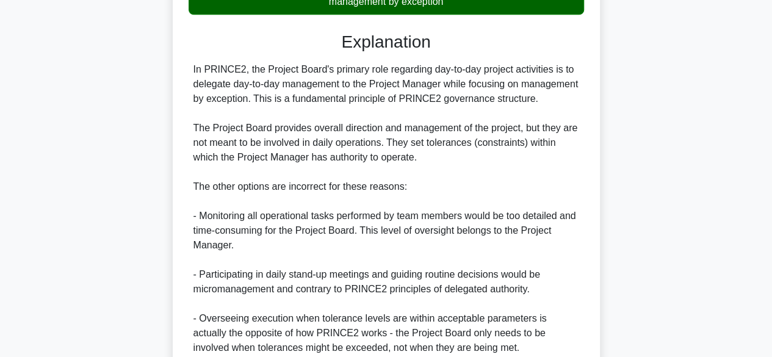
scroll to position [454, 0]
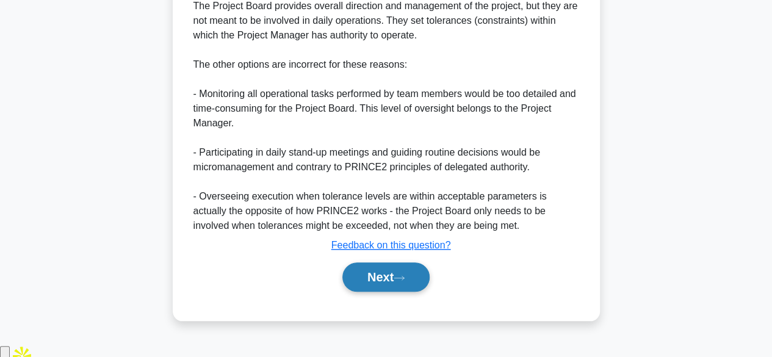
click at [394, 292] on button "Next" at bounding box center [385, 276] width 87 height 29
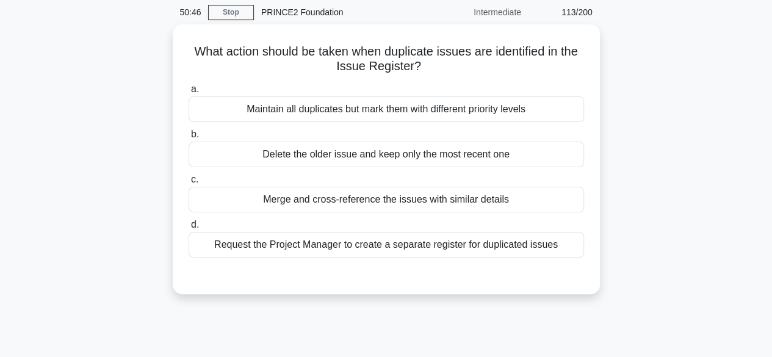
scroll to position [51, 0]
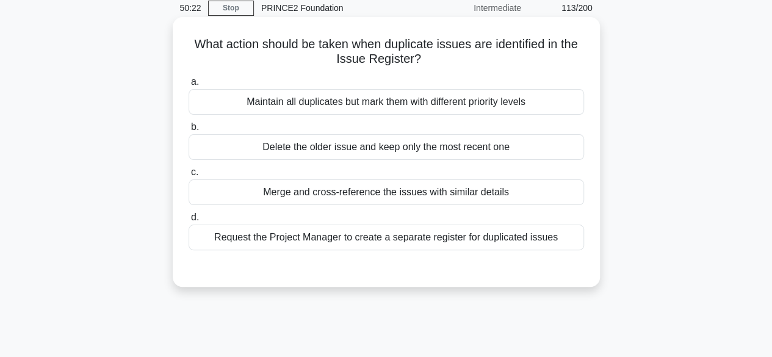
click at [257, 106] on div "Maintain all duplicates but mark them with different priority levels" at bounding box center [385, 102] width 395 height 26
click at [188, 86] on input "a. Maintain all duplicates but mark them with different priority levels" at bounding box center [188, 82] width 0 height 8
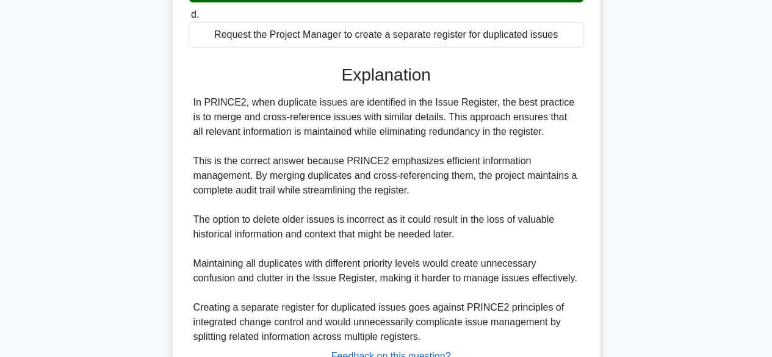
scroll to position [351, 0]
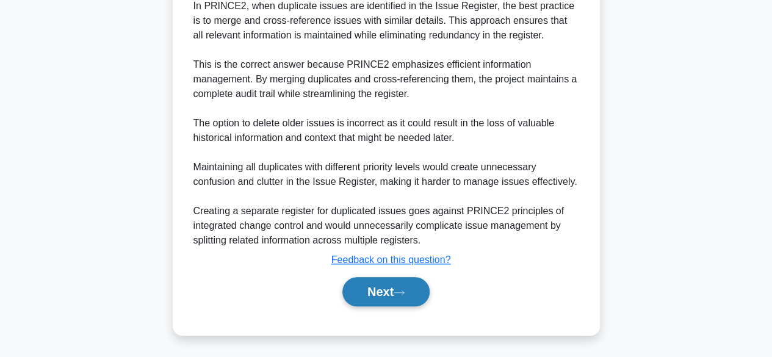
click at [376, 290] on button "Next" at bounding box center [385, 291] width 87 height 29
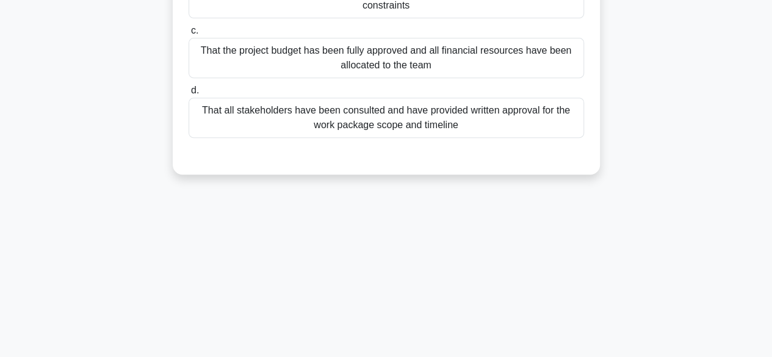
scroll to position [56, 0]
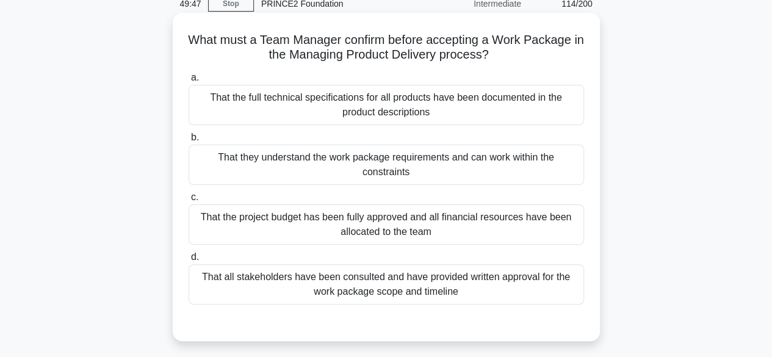
click at [248, 167] on div "That they understand the work package requirements and can work within the cons…" at bounding box center [385, 165] width 395 height 40
click at [188, 142] on input "b. That they understand the work package requirements and can work within the c…" at bounding box center [188, 138] width 0 height 8
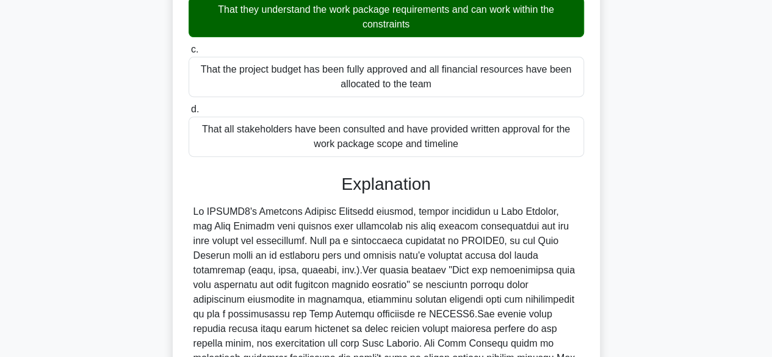
scroll to position [364, 0]
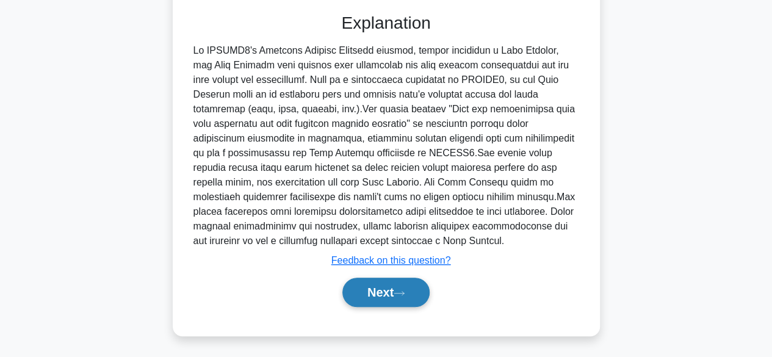
click at [370, 291] on button "Next" at bounding box center [385, 292] width 87 height 29
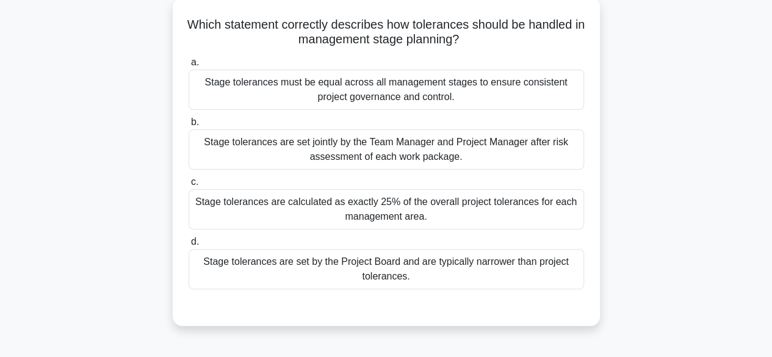
scroll to position [60, 0]
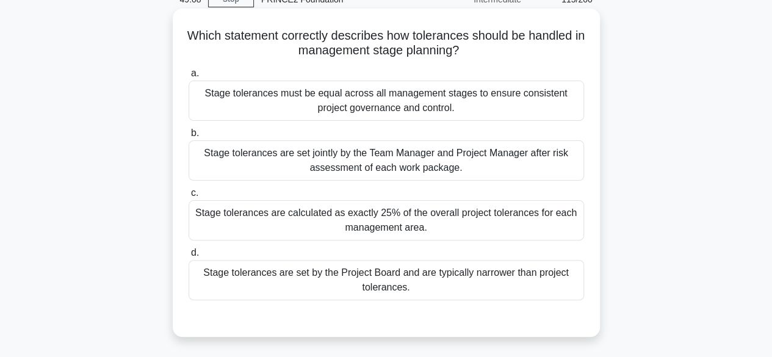
click at [231, 154] on div "Stage tolerances are set jointly by the Team Manager and Project Manager after …" at bounding box center [385, 160] width 395 height 40
click at [188, 137] on input "b. Stage tolerances are set jointly by the Team Manager and Project Manager aft…" at bounding box center [188, 133] width 0 height 8
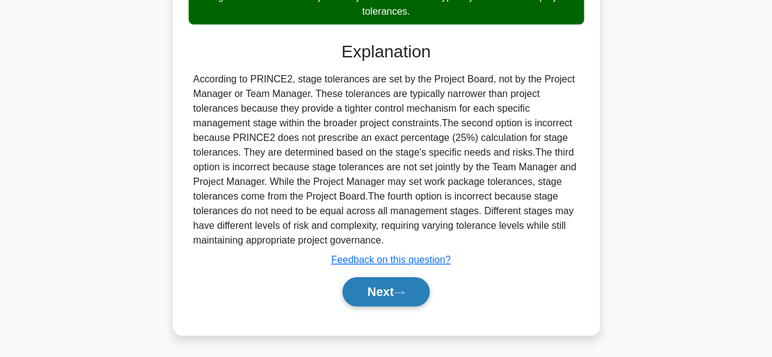
click at [390, 288] on button "Next" at bounding box center [385, 291] width 87 height 29
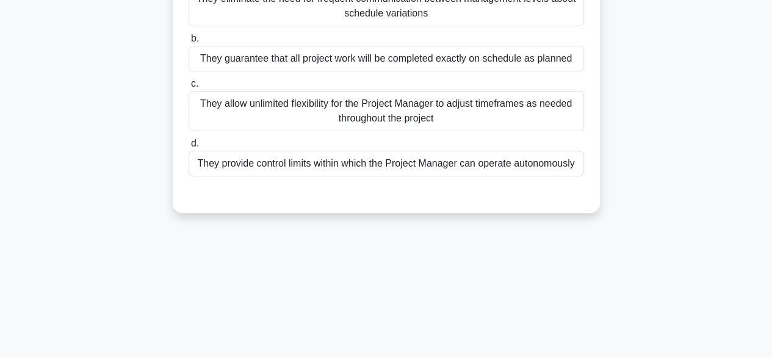
scroll to position [26, 0]
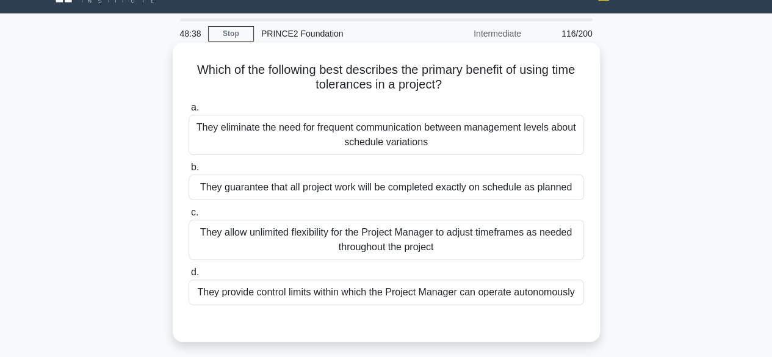
click at [212, 174] on label "b. They guarantee that all project work will be completed exactly on schedule a…" at bounding box center [385, 180] width 395 height 40
click at [188, 171] on input "b. They guarantee that all project work will be completed exactly on schedule a…" at bounding box center [188, 167] width 0 height 8
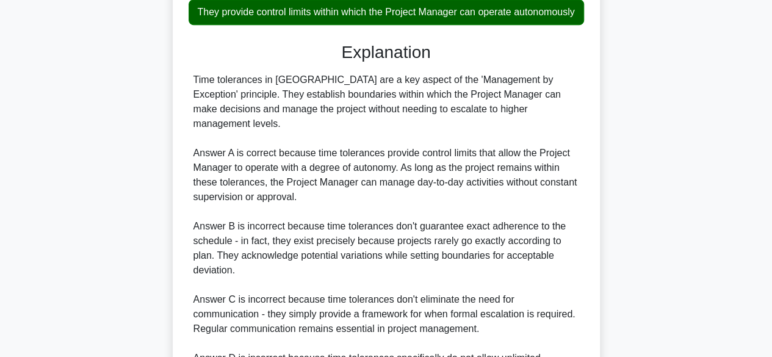
scroll to position [454, 0]
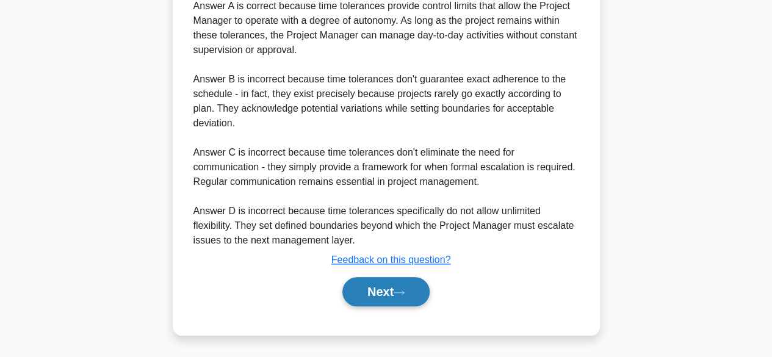
click at [368, 292] on button "Next" at bounding box center [385, 291] width 87 height 29
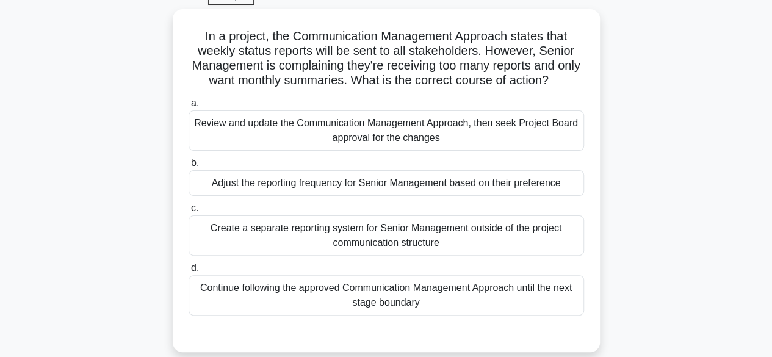
scroll to position [61, 0]
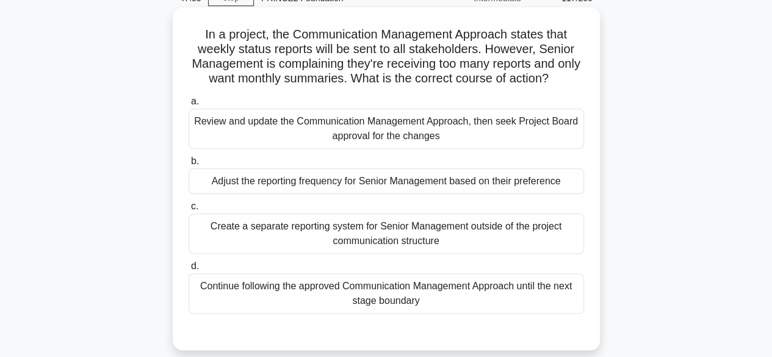
click at [224, 241] on div "Create a separate reporting system for Senior Management outside of the project…" at bounding box center [385, 233] width 395 height 40
click at [188, 210] on input "c. Create a separate reporting system for Senior Management outside of the proj…" at bounding box center [188, 207] width 0 height 8
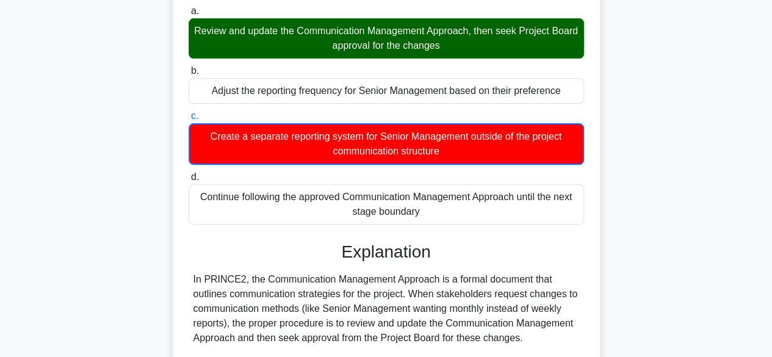
scroll to position [351, 0]
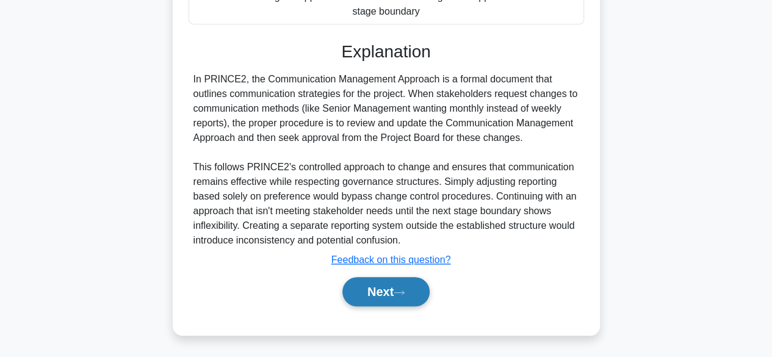
click at [398, 295] on button "Next" at bounding box center [385, 291] width 87 height 29
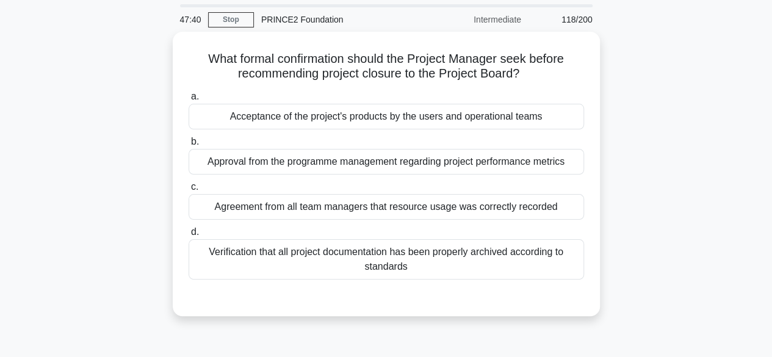
scroll to position [41, 0]
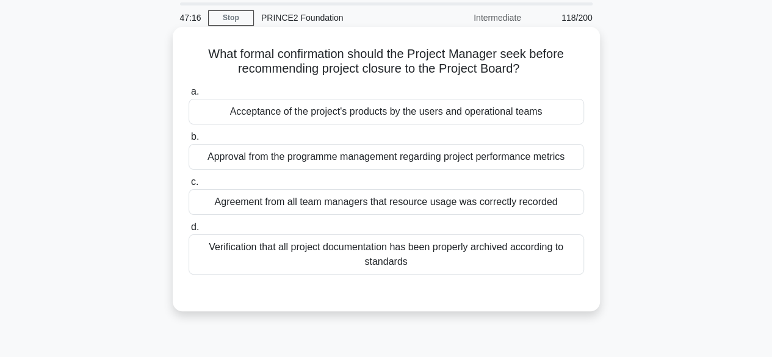
click at [244, 110] on div "Acceptance of the project's products by the users and operational teams" at bounding box center [385, 112] width 395 height 26
click at [188, 96] on input "a. Acceptance of the project's products by the users and operational teams" at bounding box center [188, 92] width 0 height 8
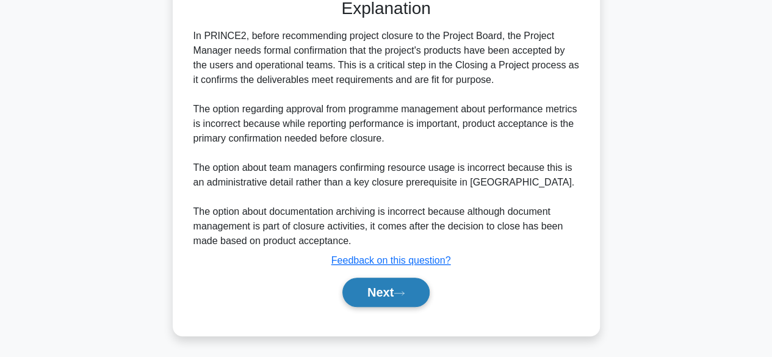
click at [367, 300] on button "Next" at bounding box center [385, 292] width 87 height 29
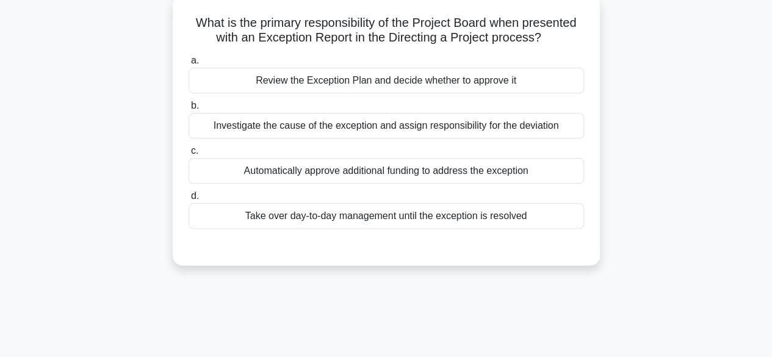
scroll to position [68, 0]
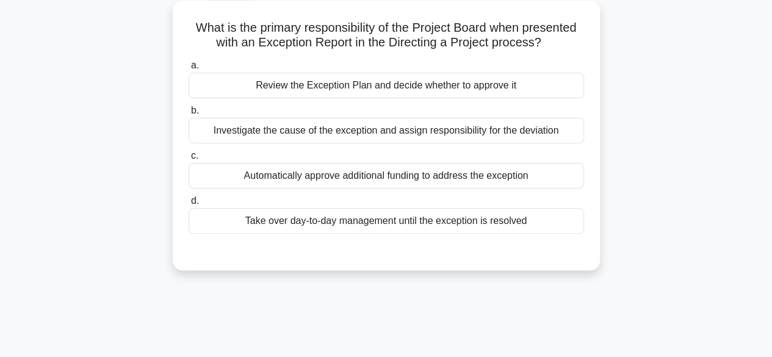
click at [245, 78] on div "Review the Exception Plan and decide whether to approve it" at bounding box center [385, 86] width 395 height 26
click at [188, 70] on input "a. Review the Exception Plan and decide whether to approve it" at bounding box center [188, 66] width 0 height 8
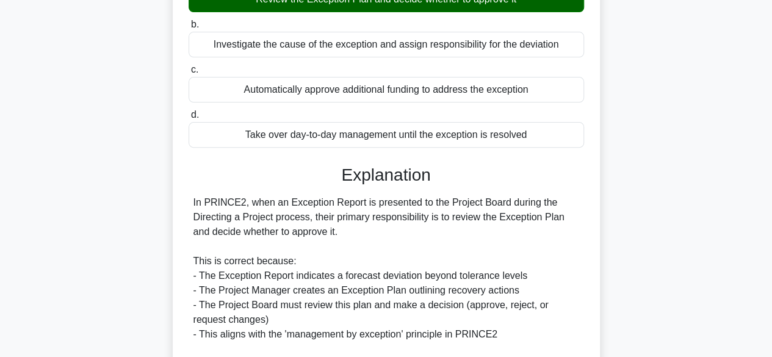
scroll to position [364, 0]
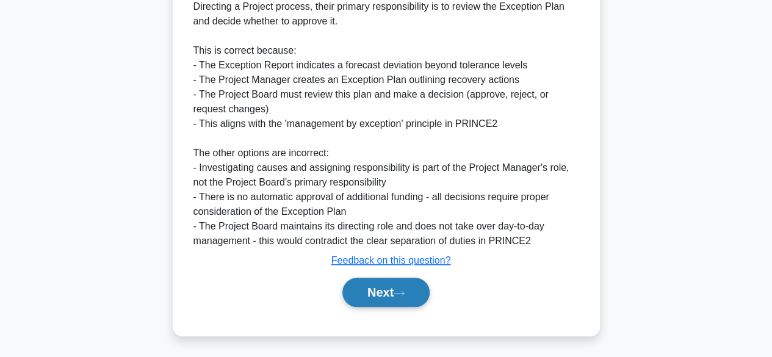
click at [373, 292] on button "Next" at bounding box center [385, 292] width 87 height 29
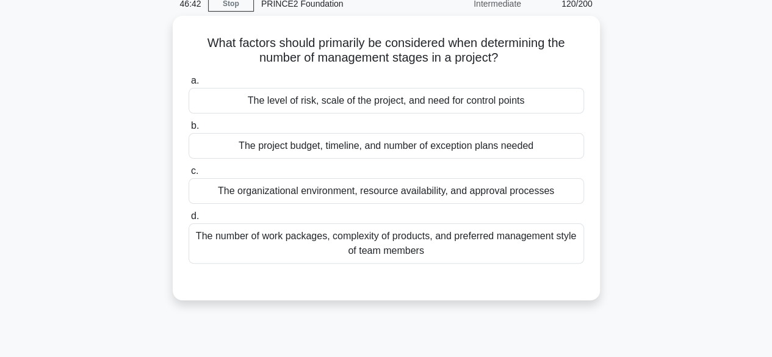
scroll to position [57, 0]
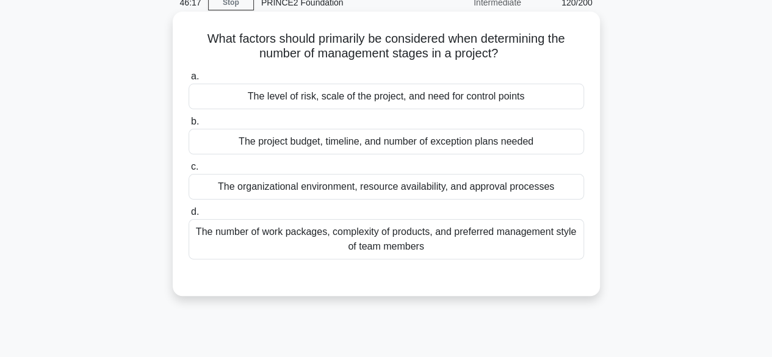
click at [240, 88] on div "The level of risk, scale of the project, and need for control points" at bounding box center [385, 97] width 395 height 26
click at [188, 81] on input "a. The level of risk, scale of the project, and need for control points" at bounding box center [188, 77] width 0 height 8
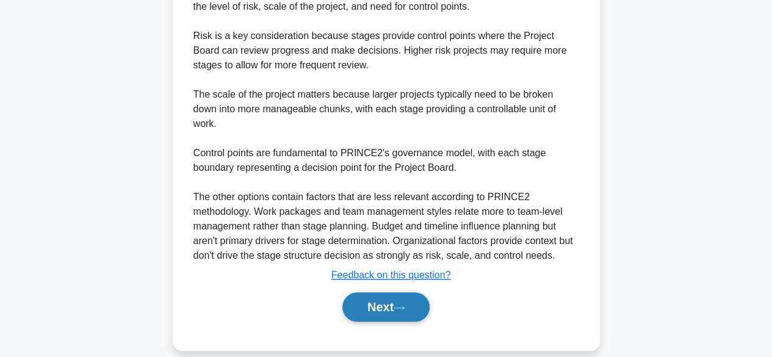
click at [365, 292] on button "Next" at bounding box center [385, 306] width 87 height 29
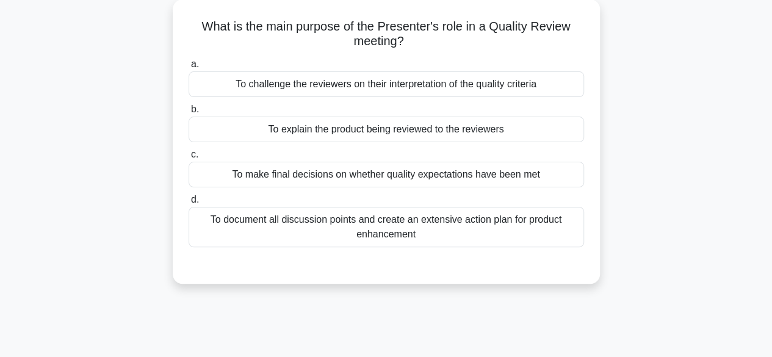
scroll to position [71, 0]
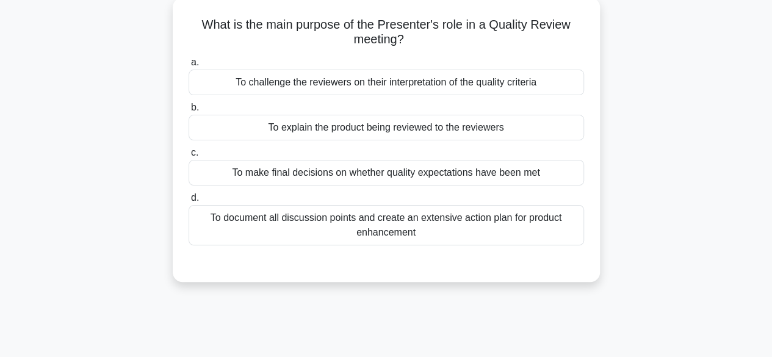
click at [222, 174] on div "To make final decisions on whether quality expectations have been met" at bounding box center [385, 173] width 395 height 26
click at [188, 157] on input "c. To make final decisions on whether quality expectations have been met" at bounding box center [188, 153] width 0 height 8
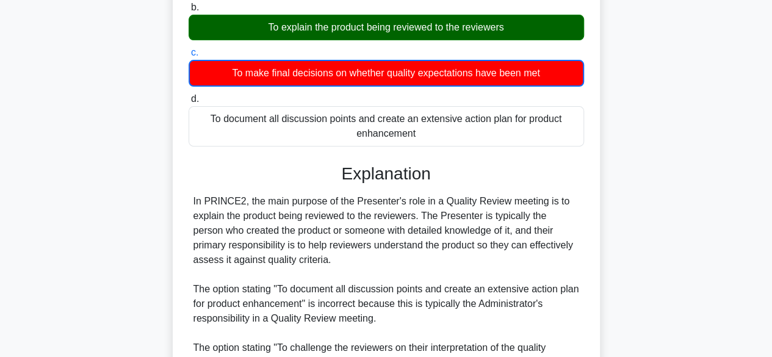
scroll to position [366, 0]
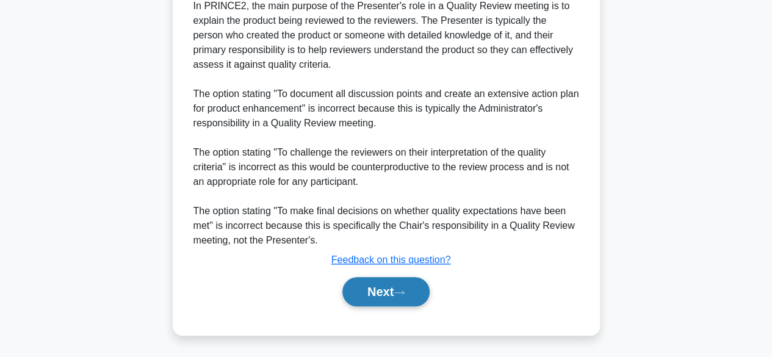
click at [373, 299] on button "Next" at bounding box center [385, 291] width 87 height 29
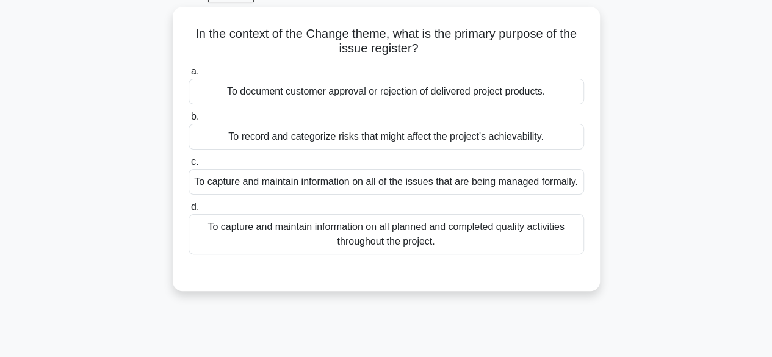
scroll to position [45, 0]
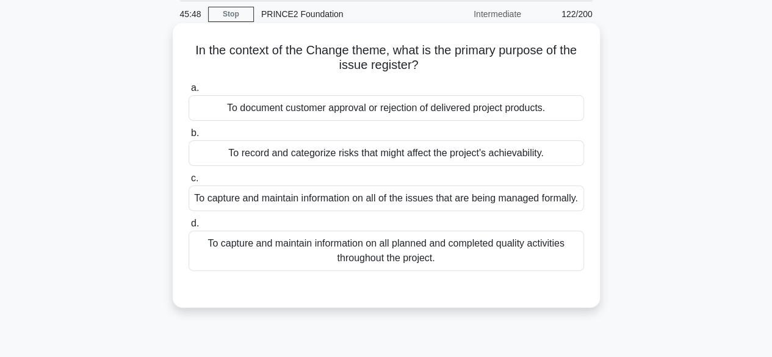
click at [242, 160] on div "To record and categorize risks that might affect the project's achievability." at bounding box center [385, 153] width 395 height 26
click at [188, 137] on input "b. To record and categorize risks that might affect the project's achievability." at bounding box center [188, 133] width 0 height 8
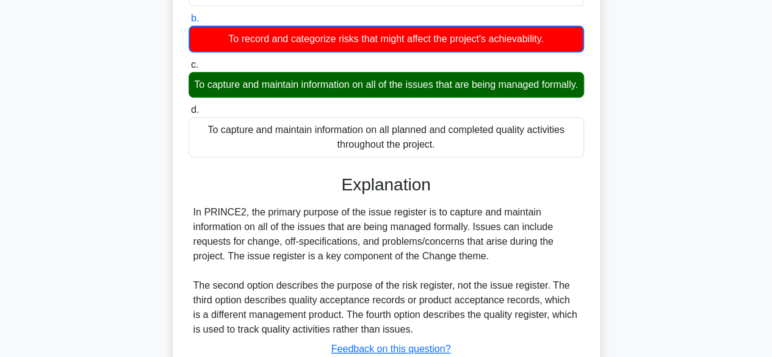
scroll to position [302, 0]
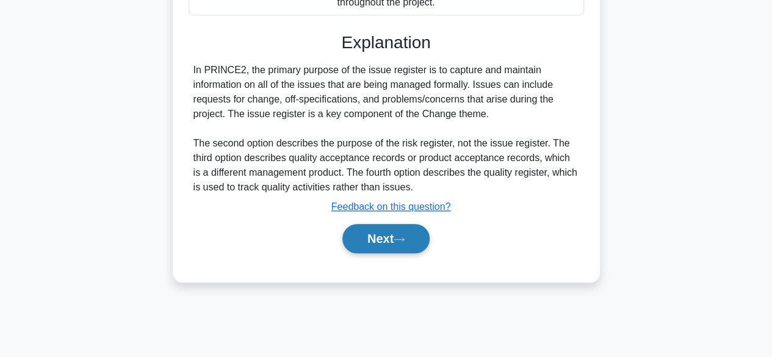
click at [368, 249] on button "Next" at bounding box center [385, 238] width 87 height 29
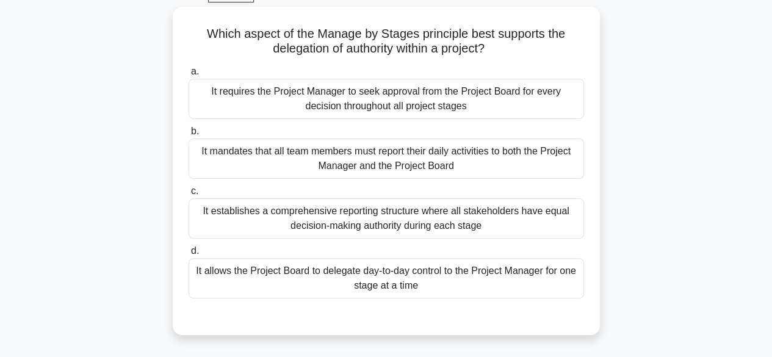
scroll to position [63, 0]
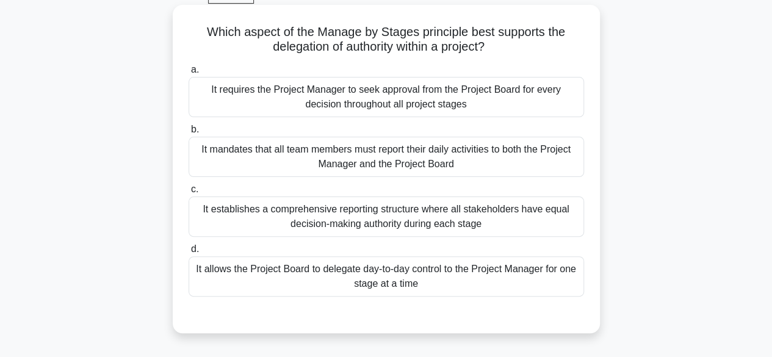
click at [248, 278] on div "It allows the Project Board to delegate day-to-day control to the Project Manag…" at bounding box center [385, 276] width 395 height 40
click at [188, 253] on input "d. It allows the Project Board to delegate day-to-day control to the Project Ma…" at bounding box center [188, 249] width 0 height 8
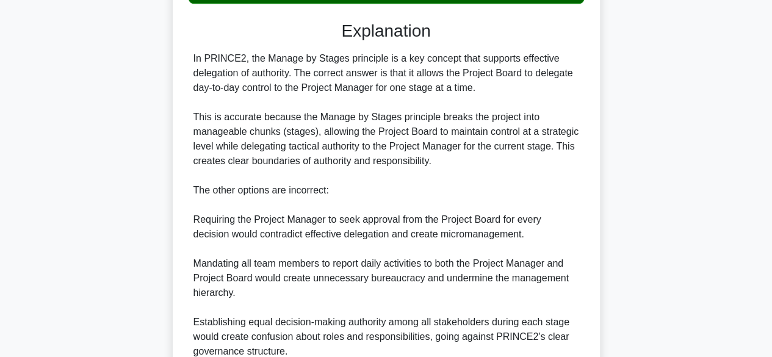
scroll to position [467, 0]
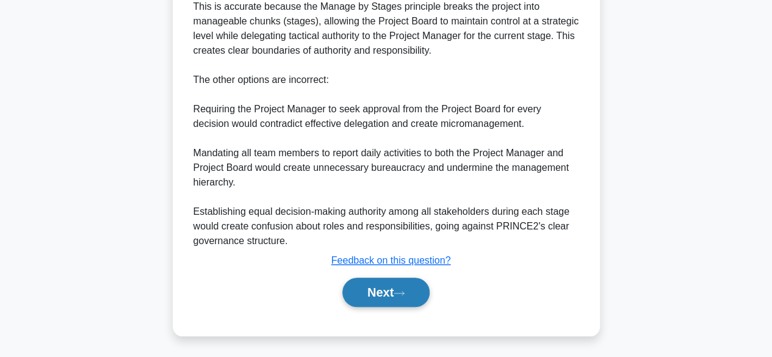
click at [366, 300] on button "Next" at bounding box center [385, 292] width 87 height 29
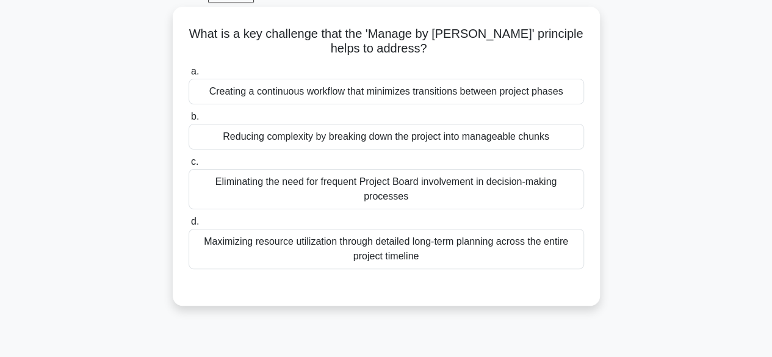
scroll to position [60, 0]
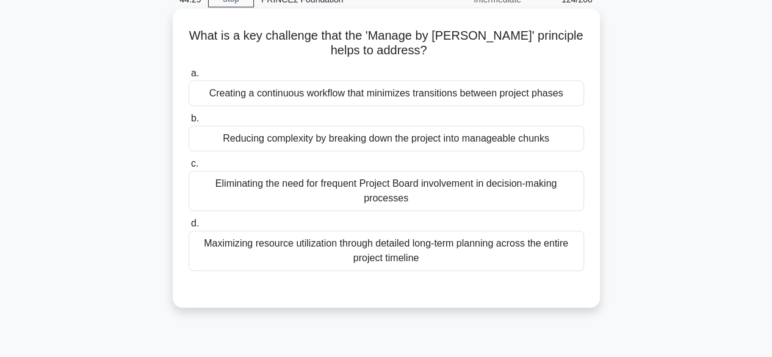
click at [258, 97] on div "Creating a continuous workflow that minimizes transitions between project phases" at bounding box center [385, 94] width 395 height 26
click at [188, 77] on input "a. Creating a continuous workflow that minimizes transitions between project ph…" at bounding box center [188, 74] width 0 height 8
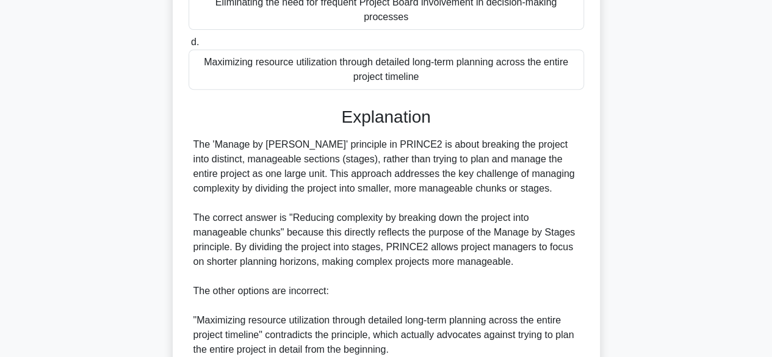
scroll to position [483, 0]
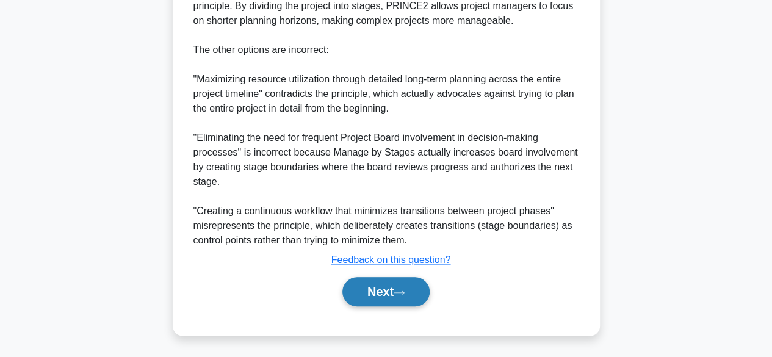
click at [386, 297] on button "Next" at bounding box center [385, 291] width 87 height 29
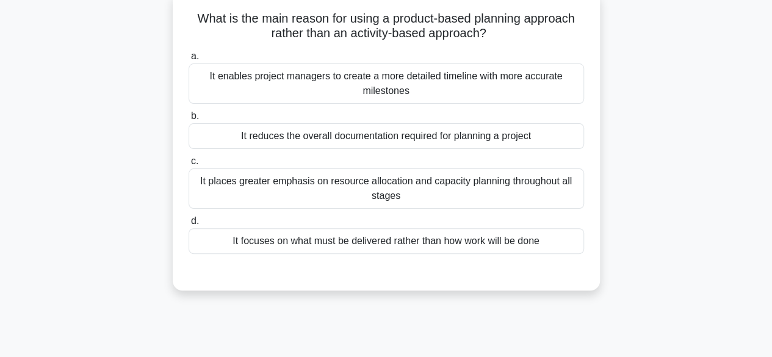
scroll to position [76, 0]
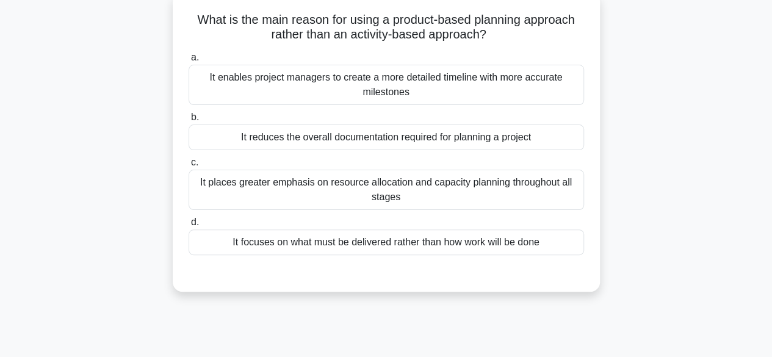
click at [228, 247] on div "It focuses on what must be delivered rather than how work will be done" at bounding box center [385, 242] width 395 height 26
click at [188, 226] on input "d. It focuses on what must be delivered rather than how work will be done" at bounding box center [188, 222] width 0 height 8
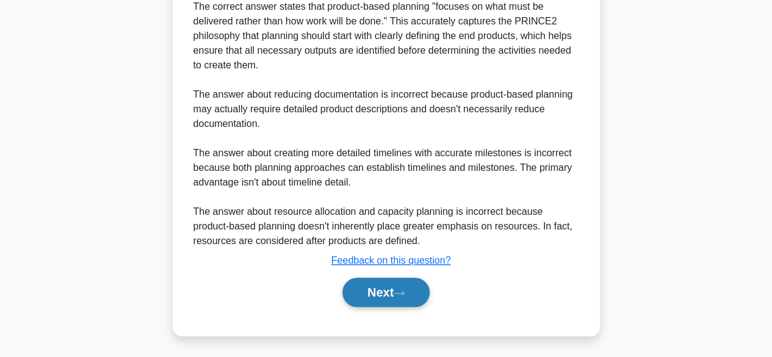
click at [383, 294] on button "Next" at bounding box center [385, 292] width 87 height 29
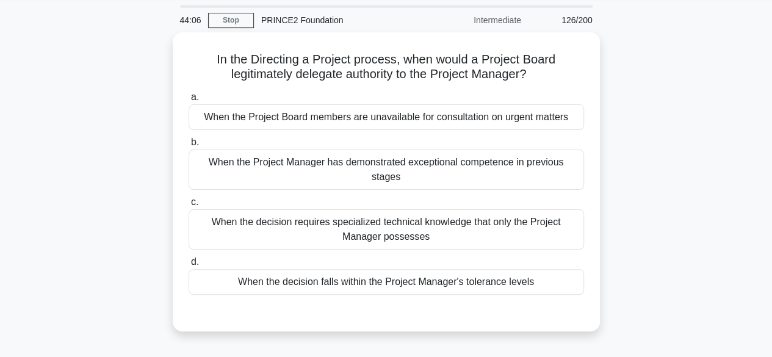
scroll to position [39, 0]
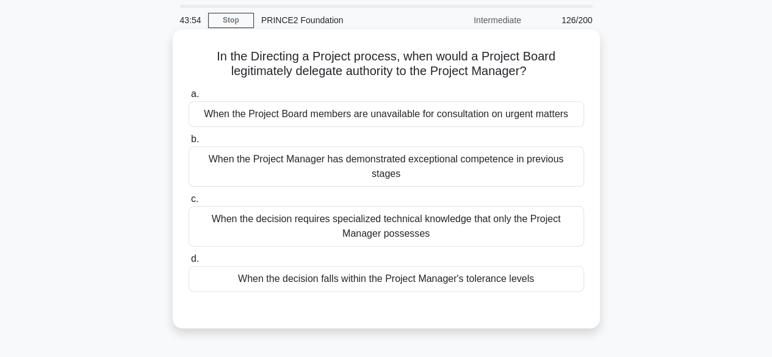
click at [231, 252] on label "d. When the decision falls within the Project Manager's tolerance levels" at bounding box center [385, 271] width 395 height 40
click at [188, 255] on input "d. When the decision falls within the Project Manager's tolerance levels" at bounding box center [188, 259] width 0 height 8
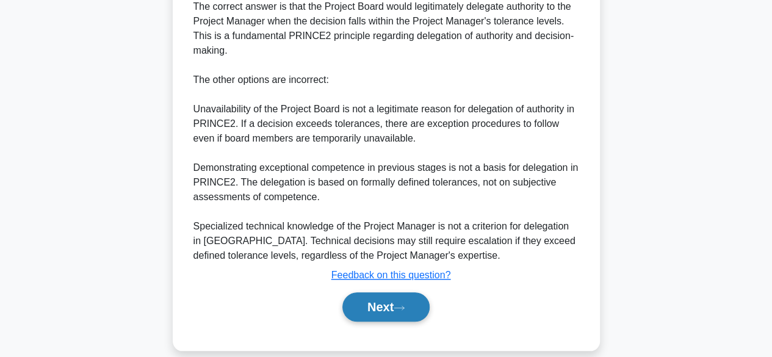
click at [378, 292] on button "Next" at bounding box center [385, 306] width 87 height 29
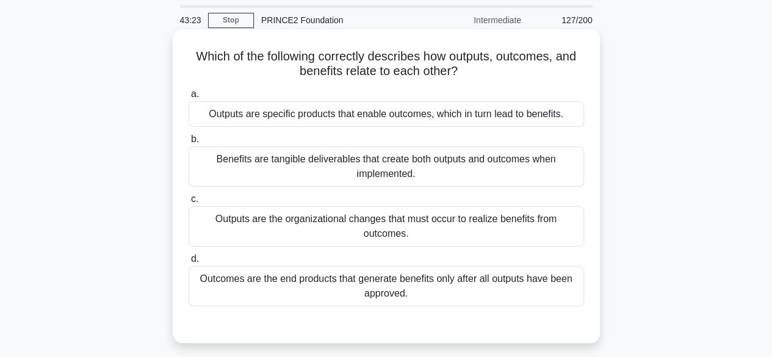
click at [256, 299] on div "Outcomes are the end products that generate benefits only after all outputs hav…" at bounding box center [385, 286] width 395 height 40
click at [188, 263] on input "d. Outcomes are the end products that generate benefits only after all outputs …" at bounding box center [188, 259] width 0 height 8
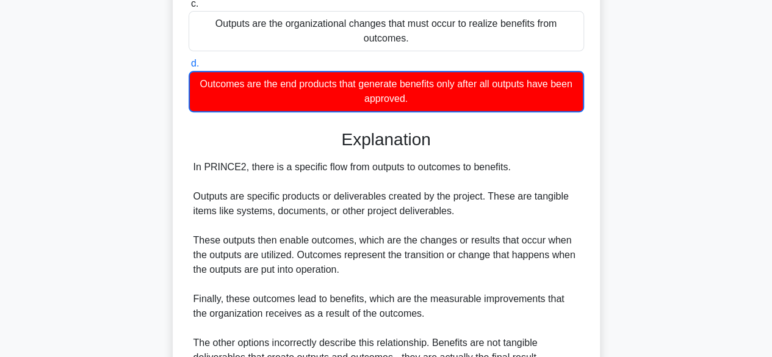
scroll to position [381, 0]
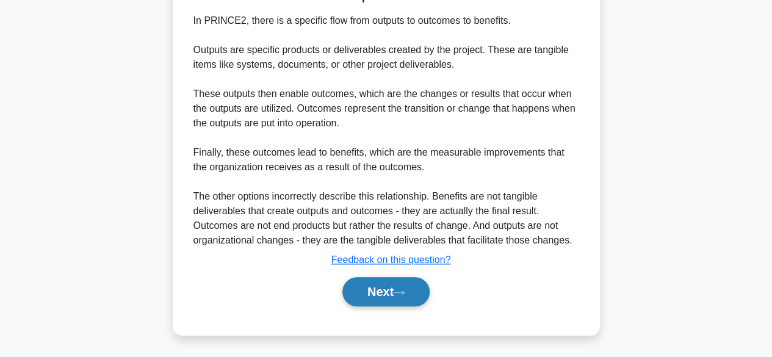
click at [388, 293] on button "Next" at bounding box center [385, 291] width 87 height 29
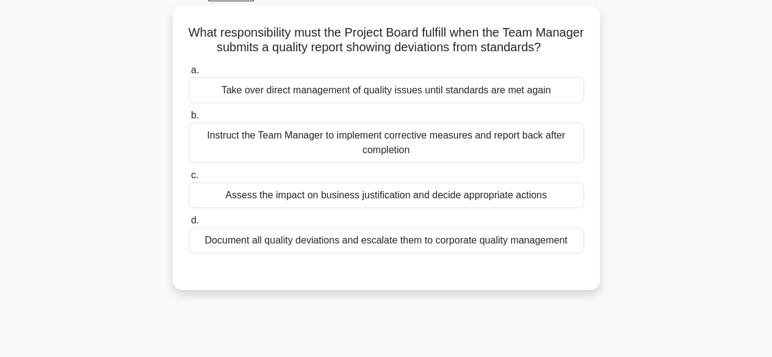
scroll to position [38, 0]
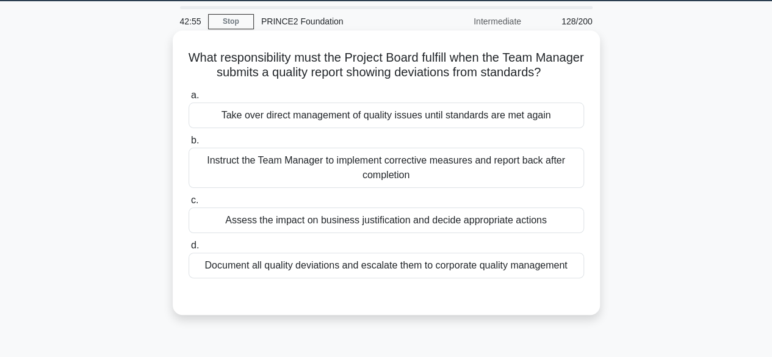
click at [242, 233] on div "Assess the impact on business justification and decide appropriate actions" at bounding box center [385, 220] width 395 height 26
click at [188, 204] on input "c. Assess the impact on business justification and decide appropriate actions" at bounding box center [188, 200] width 0 height 8
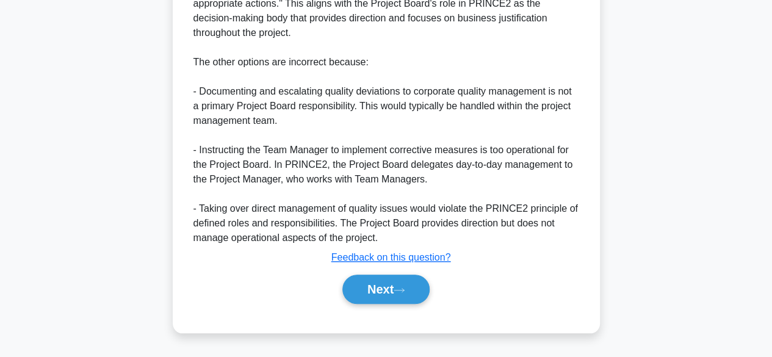
scroll to position [452, 0]
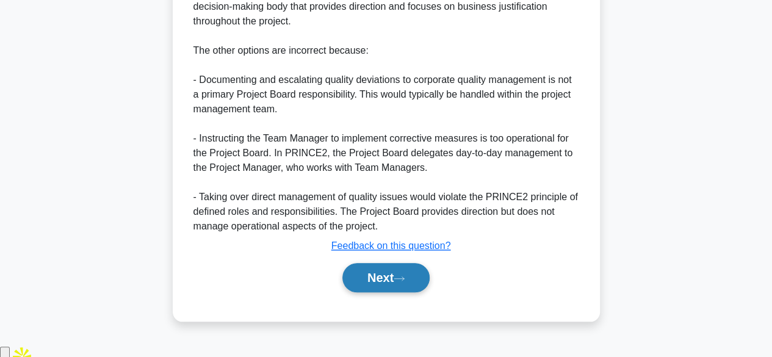
click at [393, 292] on button "Next" at bounding box center [385, 277] width 87 height 29
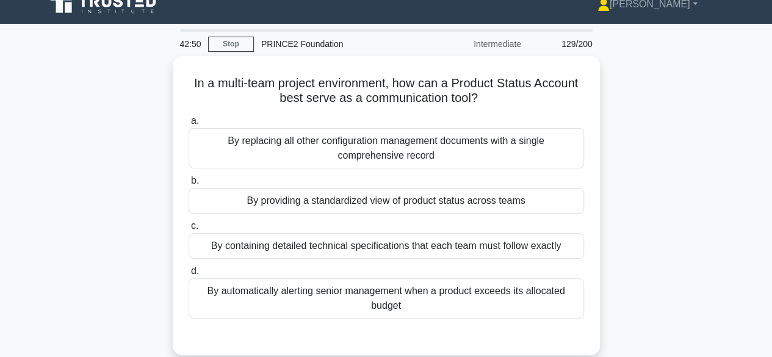
scroll to position [15, 0]
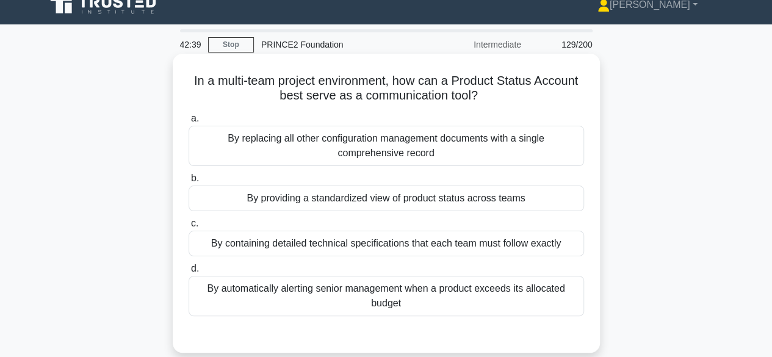
click at [232, 198] on div "By providing a standardized view of product status across teams" at bounding box center [385, 198] width 395 height 26
click at [188, 182] on input "b. By providing a standardized view of product status across teams" at bounding box center [188, 178] width 0 height 8
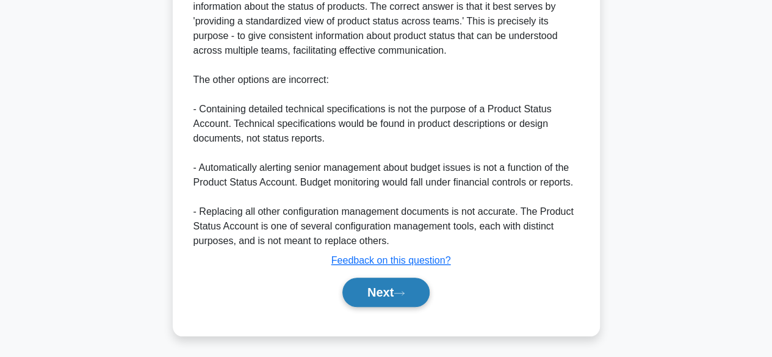
click at [376, 292] on button "Next" at bounding box center [385, 292] width 87 height 29
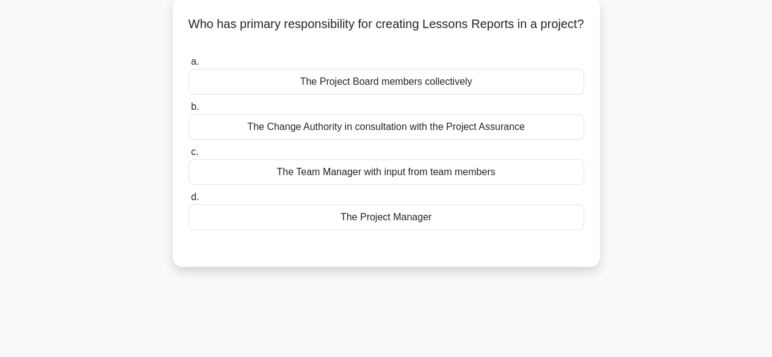
scroll to position [59, 0]
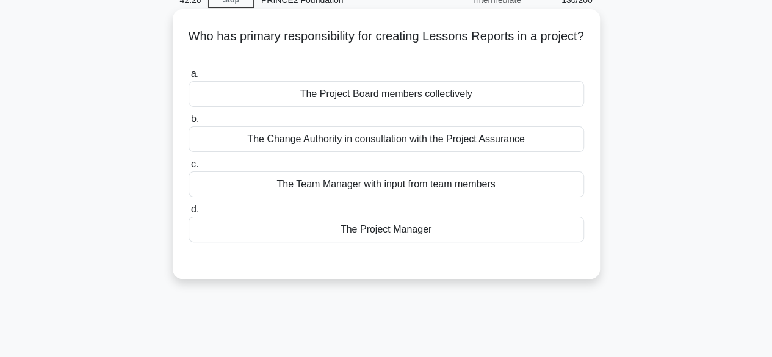
click at [259, 228] on div "The Project Manager" at bounding box center [385, 230] width 395 height 26
click at [188, 213] on input "d. The Project Manager" at bounding box center [188, 210] width 0 height 8
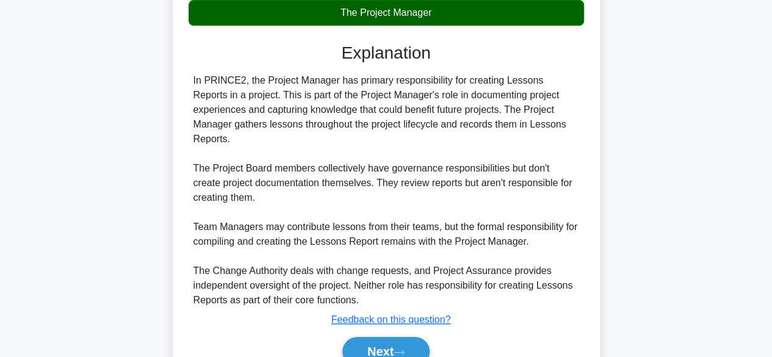
scroll to position [320, 0]
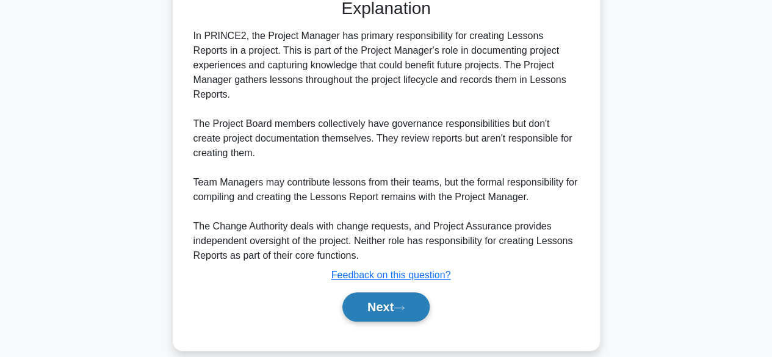
click at [373, 299] on button "Next" at bounding box center [385, 306] width 87 height 29
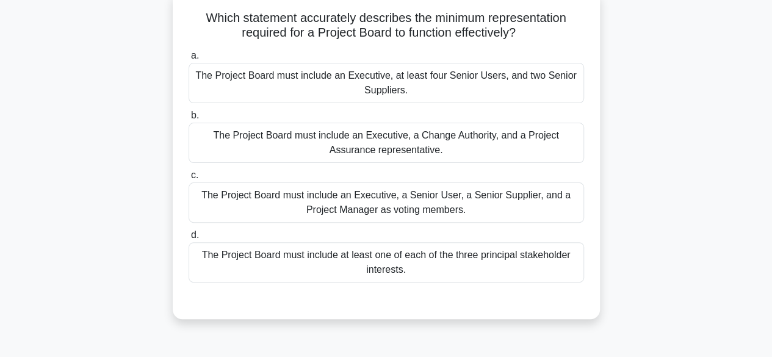
scroll to position [85, 0]
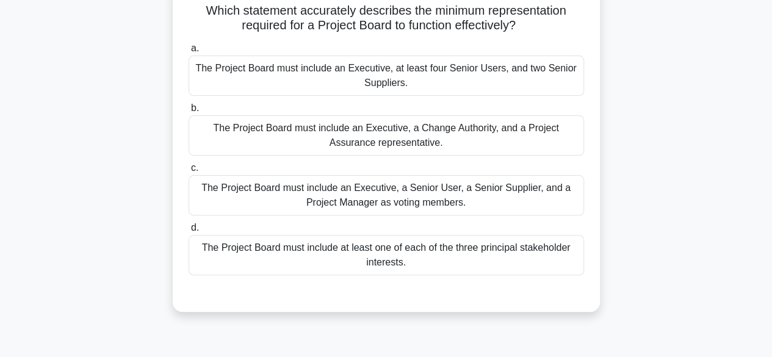
click at [245, 133] on div "The Project Board must include an Executive, a Change Authority, and a Project …" at bounding box center [385, 135] width 395 height 40
click at [188, 112] on input "b. The Project Board must include an Executive, a Change Authority, and a Proje…" at bounding box center [188, 108] width 0 height 8
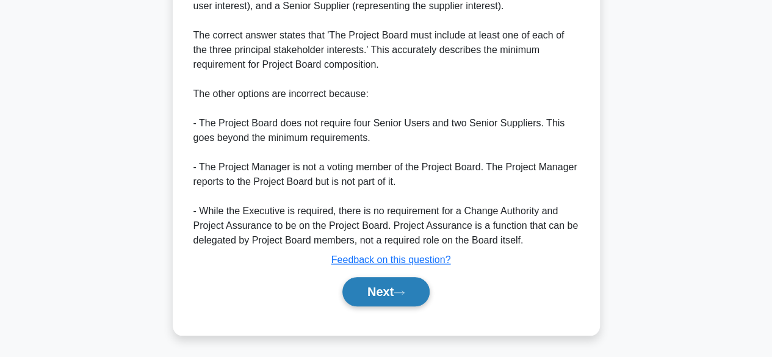
click at [383, 292] on button "Next" at bounding box center [385, 291] width 87 height 29
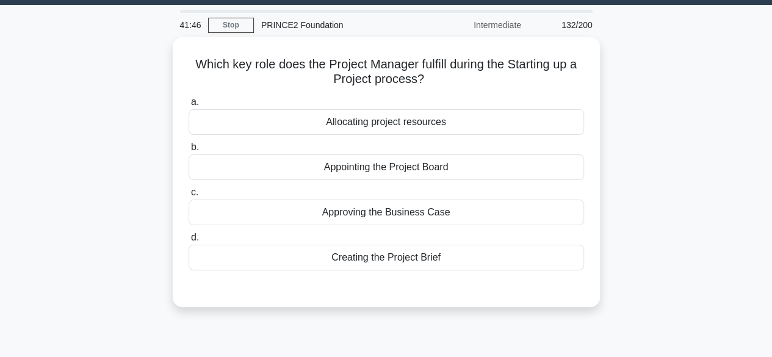
scroll to position [35, 0]
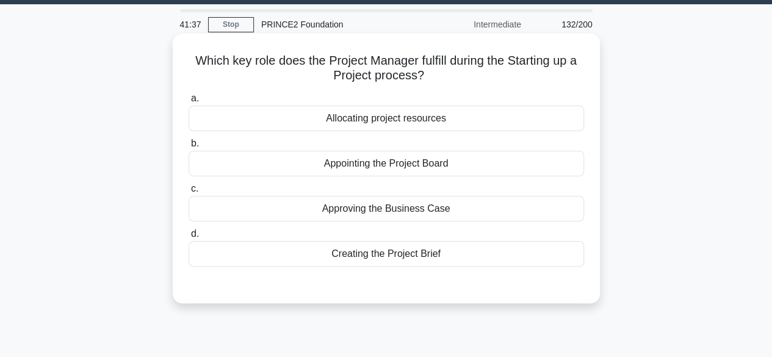
click at [315, 259] on div "Creating the Project Brief" at bounding box center [385, 254] width 395 height 26
click at [188, 238] on input "d. Creating the Project Brief" at bounding box center [188, 234] width 0 height 8
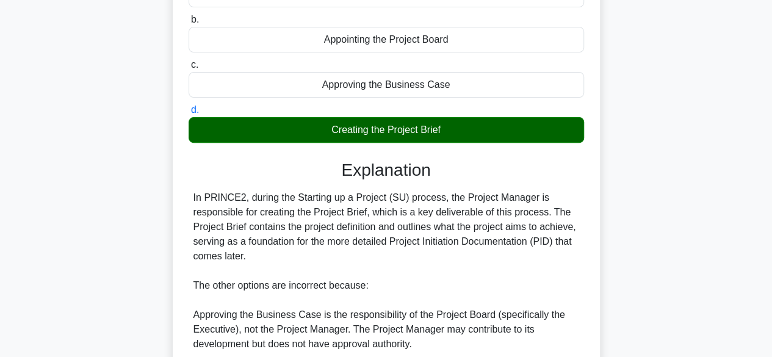
scroll to position [364, 0]
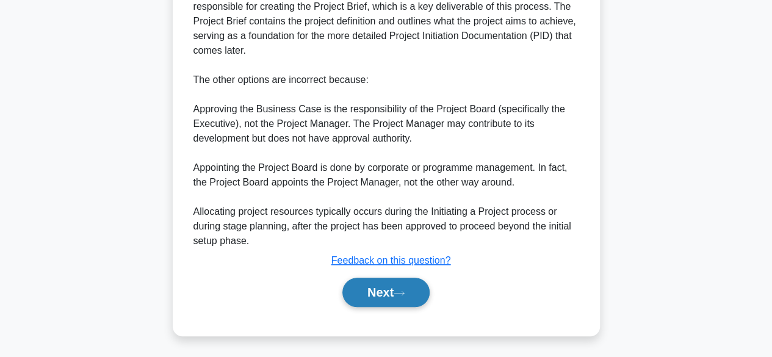
click at [392, 298] on button "Next" at bounding box center [385, 292] width 87 height 29
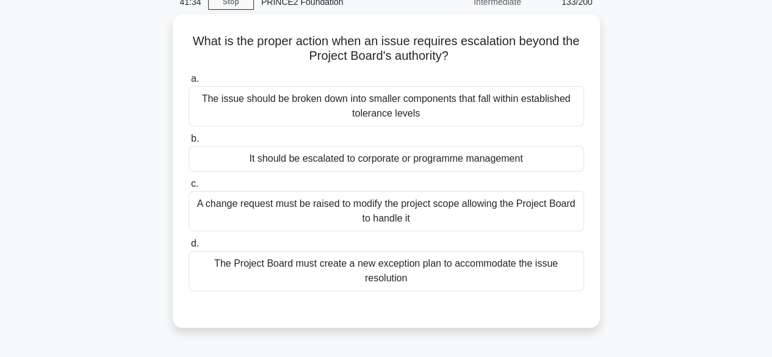
scroll to position [48, 0]
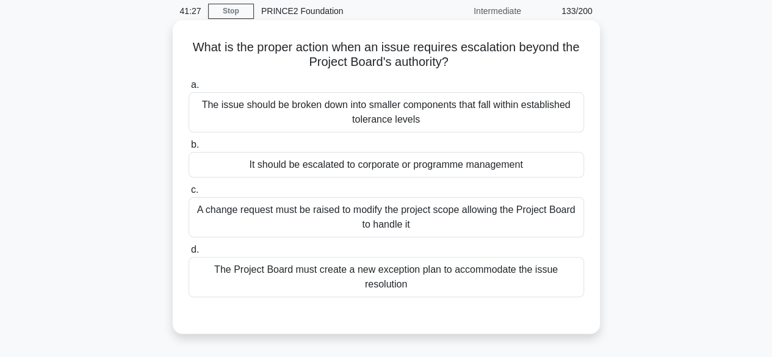
click at [237, 163] on div "It should be escalated to corporate or programme management" at bounding box center [385, 165] width 395 height 26
click at [188, 149] on input "b. It should be escalated to corporate or programme management" at bounding box center [188, 145] width 0 height 8
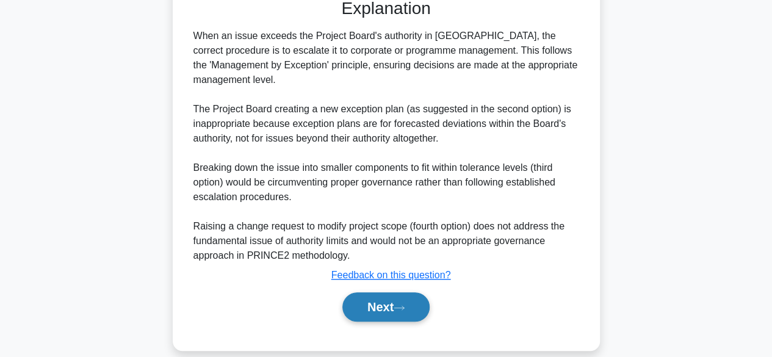
click at [378, 292] on button "Next" at bounding box center [385, 306] width 87 height 29
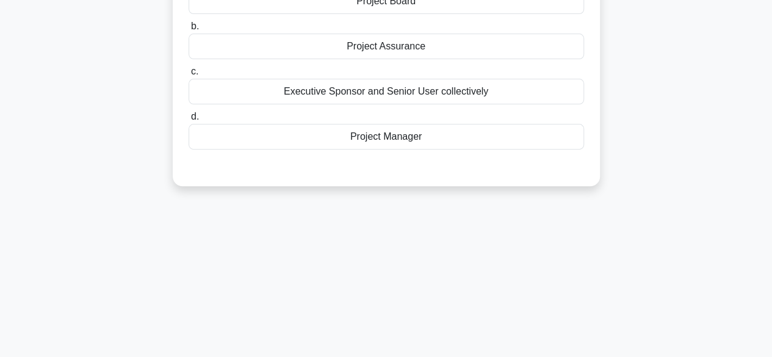
scroll to position [48, 0]
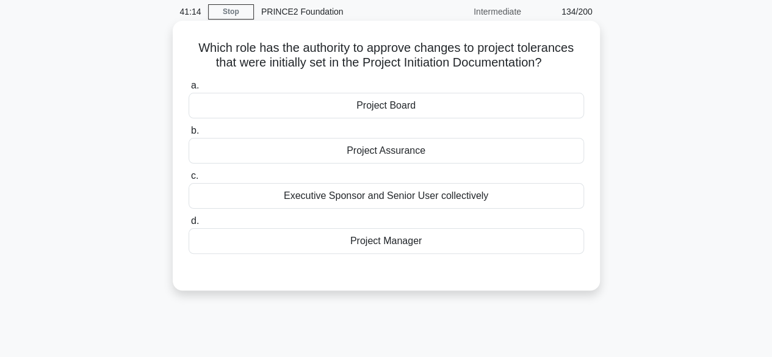
click at [237, 100] on div "Project Board" at bounding box center [385, 106] width 395 height 26
click at [188, 90] on input "a. Project Board" at bounding box center [188, 86] width 0 height 8
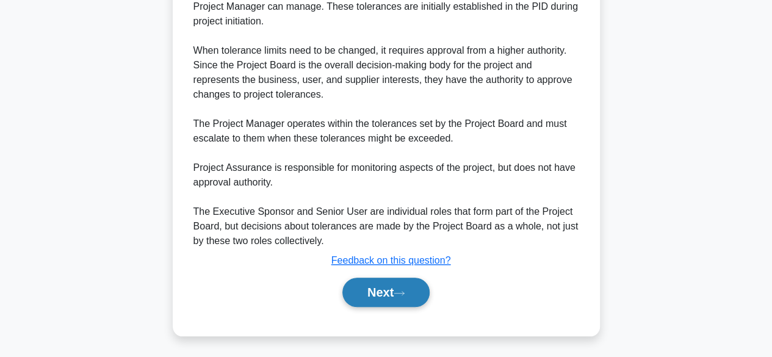
click at [370, 301] on button "Next" at bounding box center [385, 292] width 87 height 29
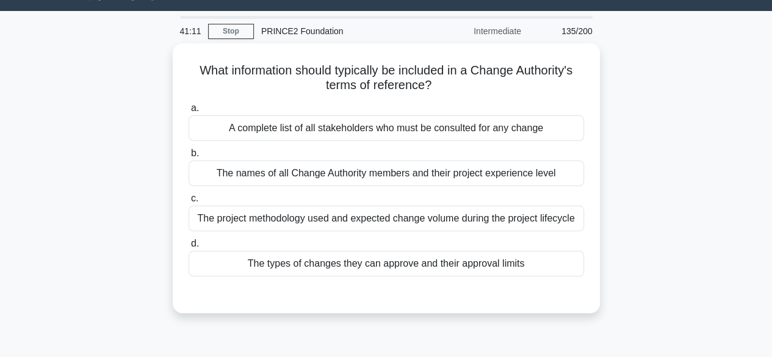
scroll to position [30, 0]
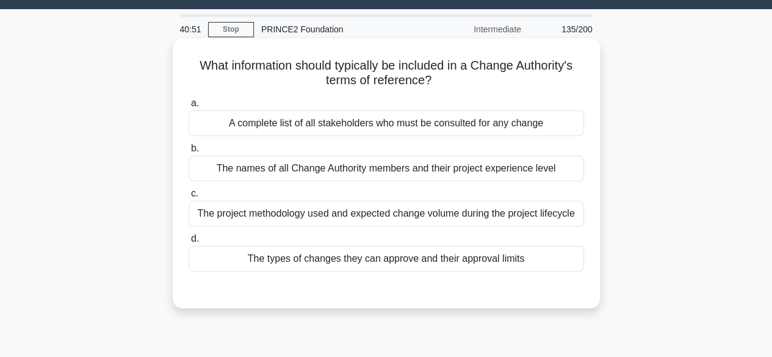
click at [229, 266] on div "The types of changes they can approve and their approval limits" at bounding box center [385, 259] width 395 height 26
click at [188, 243] on input "d. The types of changes they can approve and their approval limits" at bounding box center [188, 239] width 0 height 8
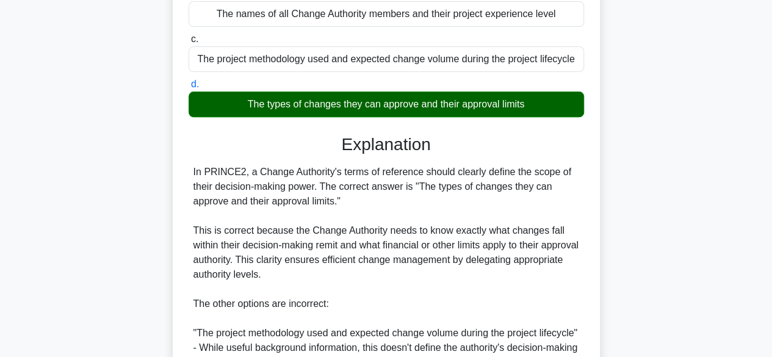
scroll to position [423, 0]
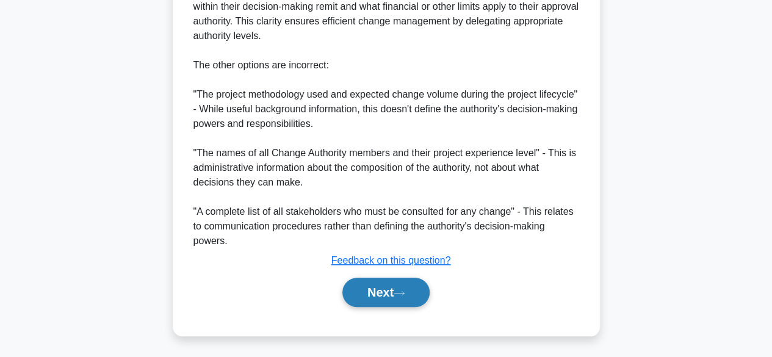
click at [393, 300] on button "Next" at bounding box center [385, 292] width 87 height 29
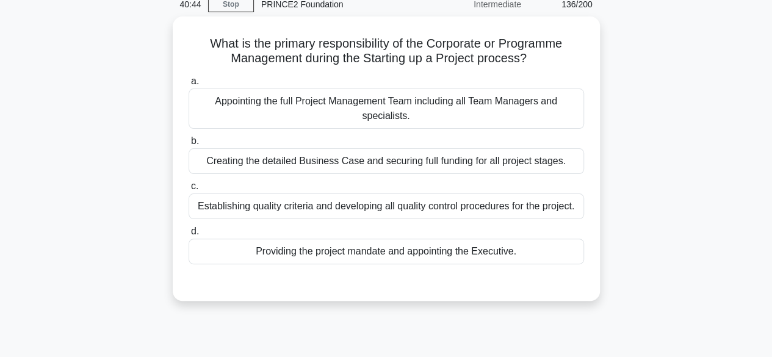
scroll to position [54, 0]
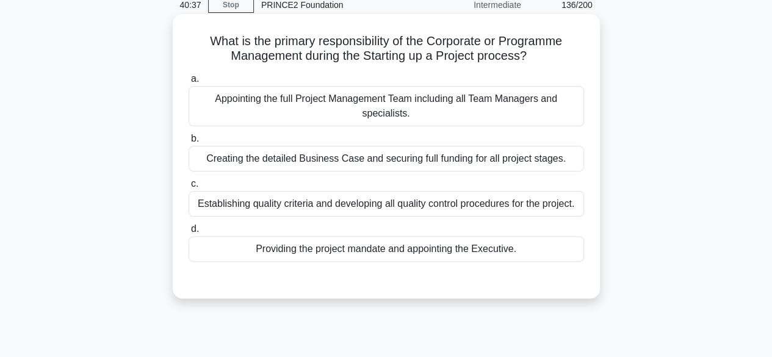
click at [218, 249] on div "Providing the project mandate and appointing the Executive." at bounding box center [385, 249] width 395 height 26
click at [188, 233] on input "d. Providing the project mandate and appointing the Executive." at bounding box center [188, 229] width 0 height 8
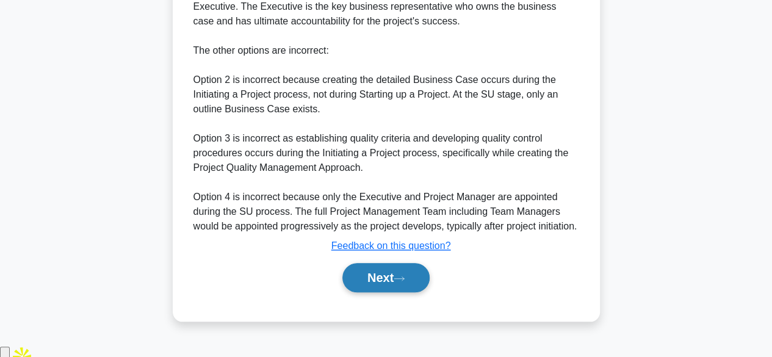
click at [394, 280] on button "Next" at bounding box center [385, 277] width 87 height 29
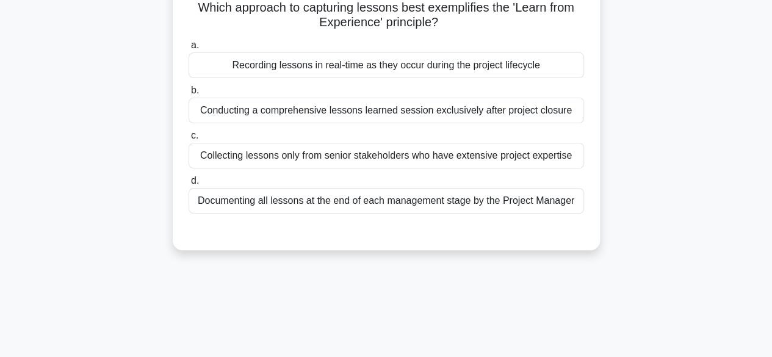
scroll to position [19, 0]
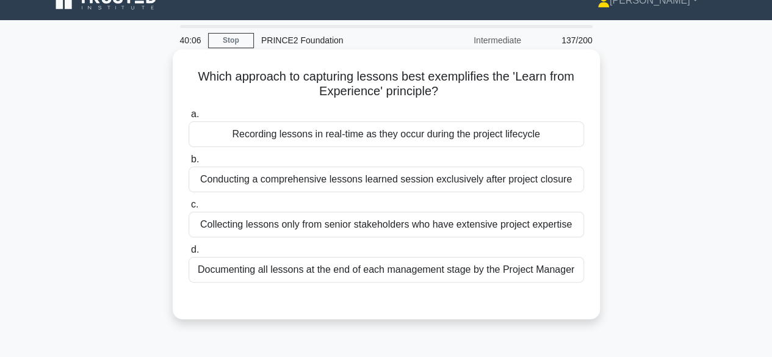
click at [235, 135] on div "Recording lessons in real-time as they occur during the project lifecycle" at bounding box center [385, 134] width 395 height 26
click at [188, 118] on input "a. Recording lessons in real-time as they occur during the project lifecycle" at bounding box center [188, 114] width 0 height 8
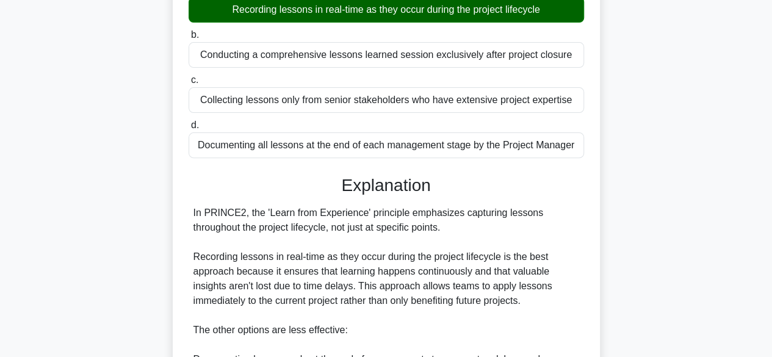
scroll to position [379, 0]
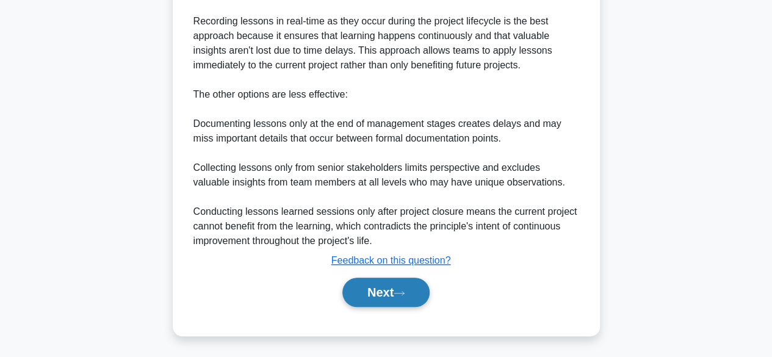
click at [372, 280] on button "Next" at bounding box center [385, 292] width 87 height 29
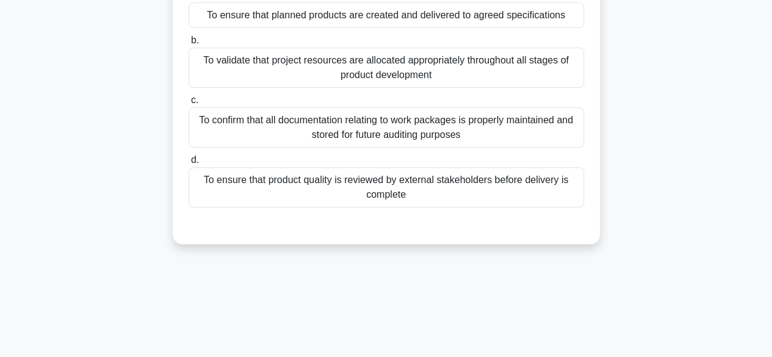
scroll to position [52, 0]
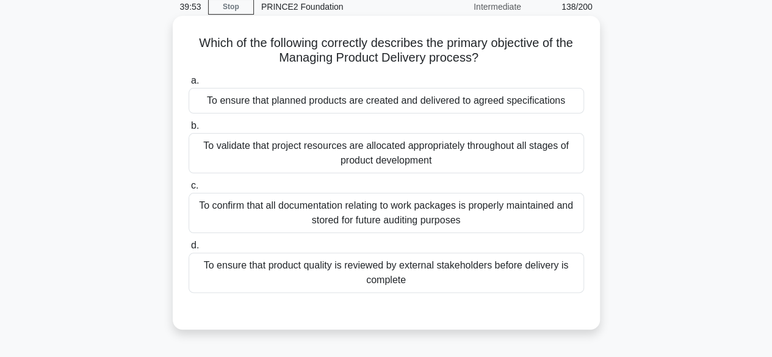
click at [235, 95] on div "To ensure that planned products are created and delivered to agreed specificati…" at bounding box center [385, 101] width 395 height 26
click at [188, 85] on input "a. To ensure that planned products are created and delivered to agreed specific…" at bounding box center [188, 81] width 0 height 8
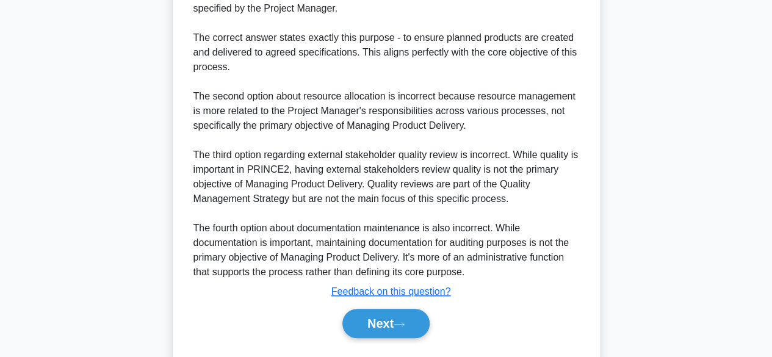
scroll to position [467, 0]
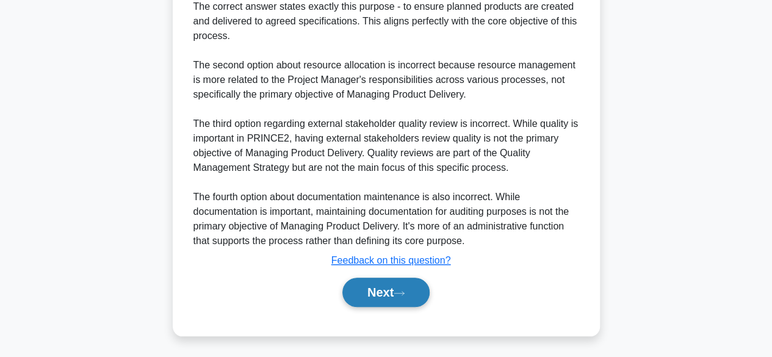
click at [366, 292] on button "Next" at bounding box center [385, 292] width 87 height 29
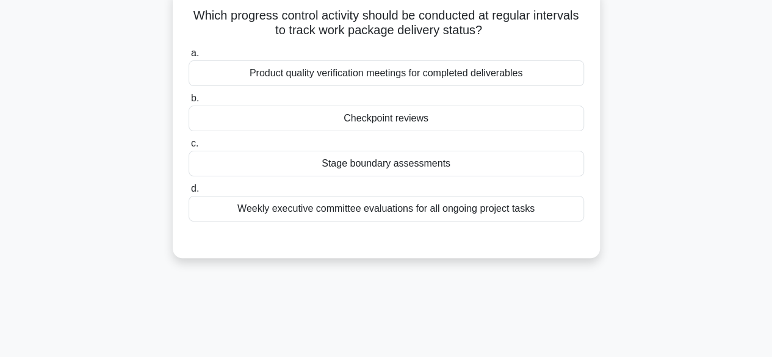
scroll to position [12, 0]
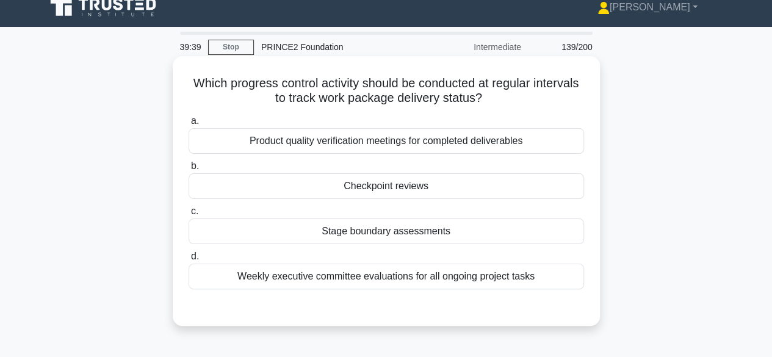
click at [294, 186] on div "Checkpoint reviews" at bounding box center [385, 186] width 395 height 26
click at [188, 170] on input "b. Checkpoint reviews" at bounding box center [188, 166] width 0 height 8
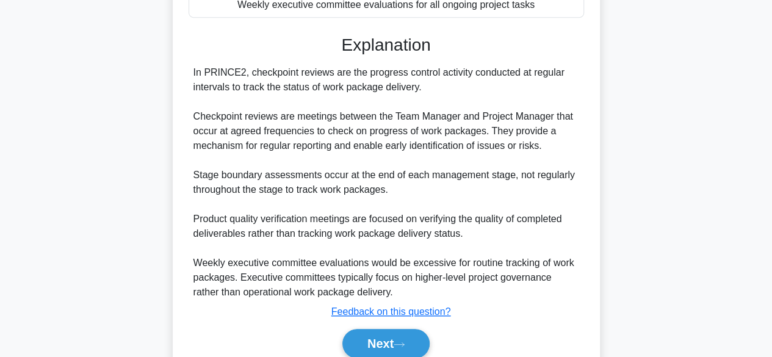
scroll to position [335, 0]
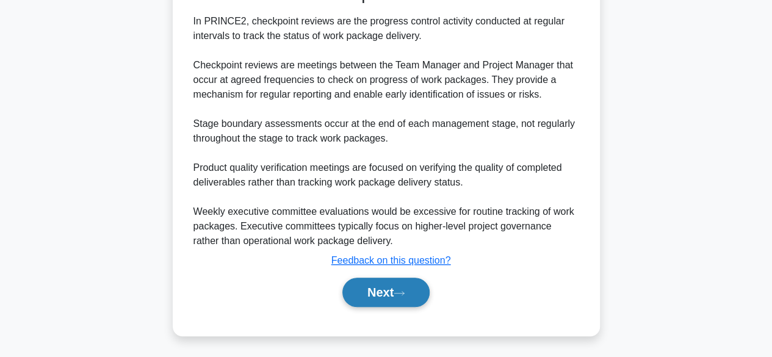
click at [381, 284] on button "Next" at bounding box center [385, 292] width 87 height 29
click at [377, 292] on button "Next" at bounding box center [385, 292] width 87 height 29
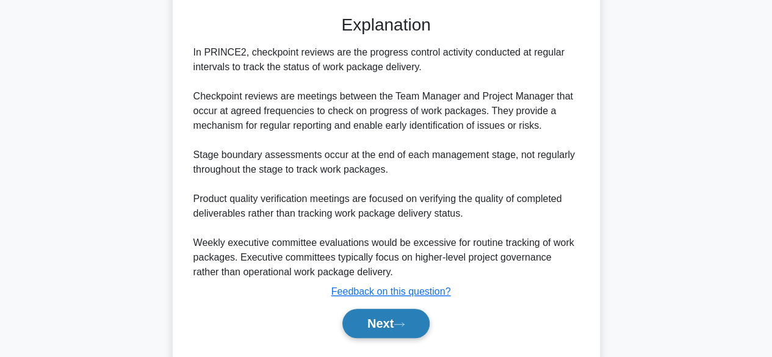
scroll to position [310, 0]
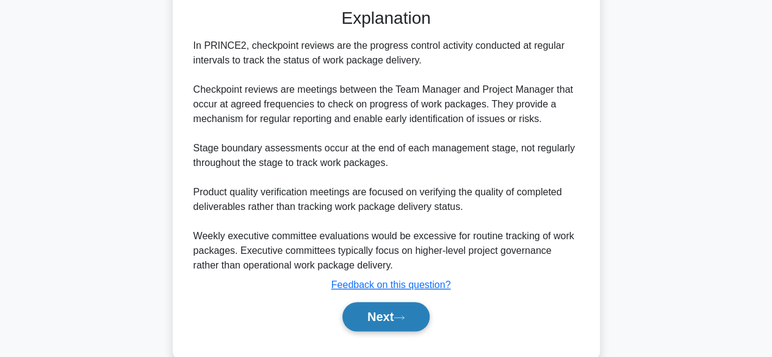
click at [368, 320] on button "Next" at bounding box center [385, 316] width 87 height 29
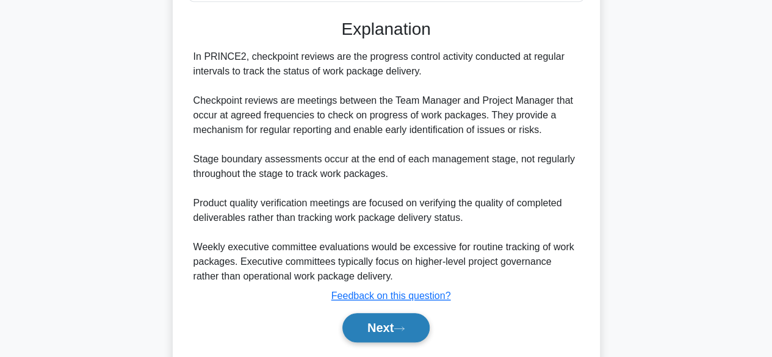
scroll to position [335, 0]
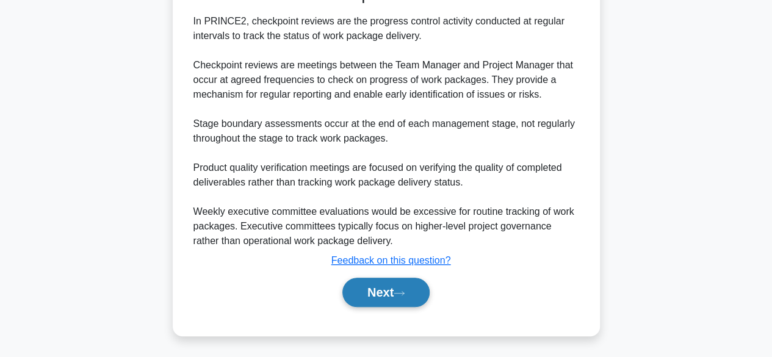
click at [378, 295] on button "Next" at bounding box center [385, 292] width 87 height 29
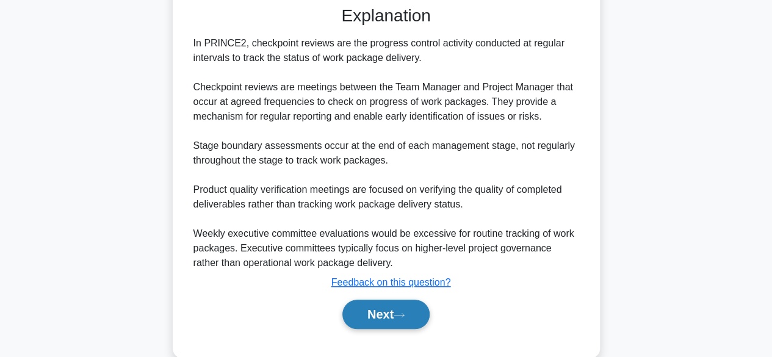
scroll to position [334, 0]
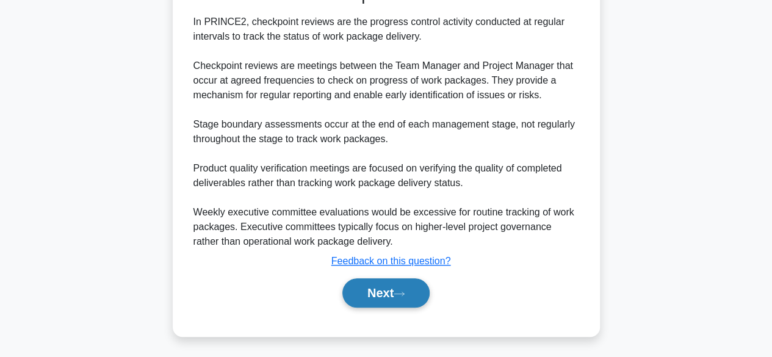
click at [384, 293] on button "Next" at bounding box center [385, 292] width 87 height 29
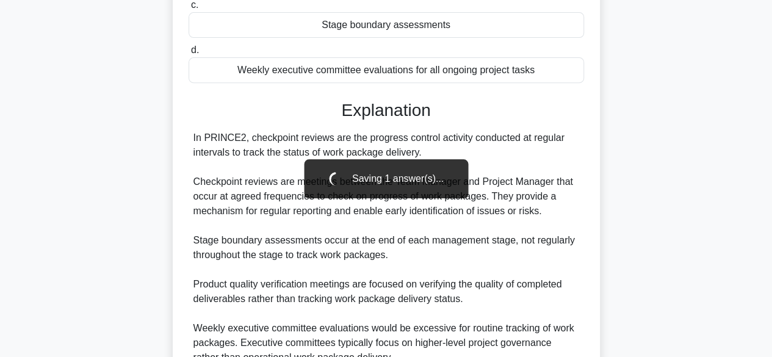
scroll to position [335, 0]
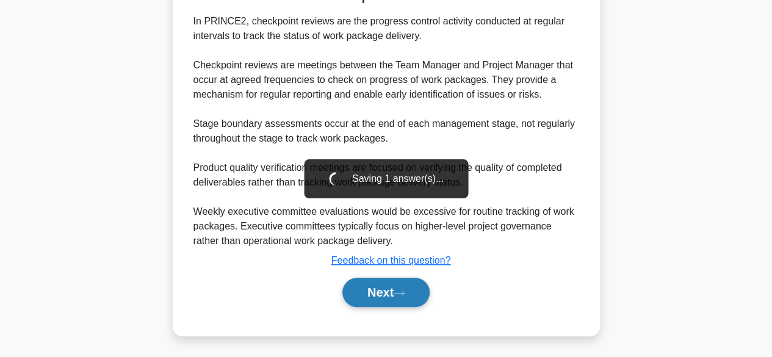
click at [373, 293] on button "Next" at bounding box center [385, 292] width 87 height 29
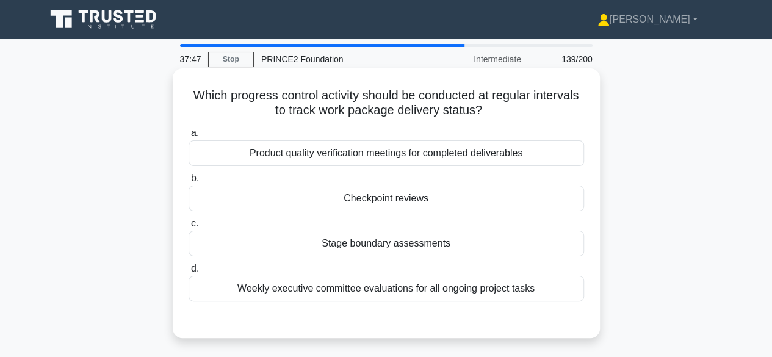
click at [428, 193] on div "Checkpoint reviews" at bounding box center [385, 198] width 395 height 26
click at [188, 182] on input "b. Checkpoint reviews" at bounding box center [188, 178] width 0 height 8
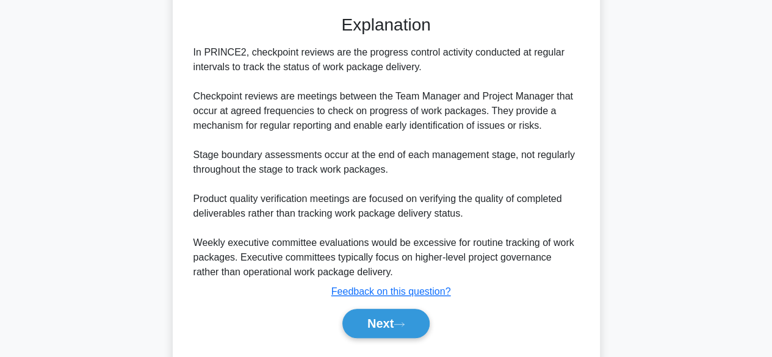
scroll to position [335, 0]
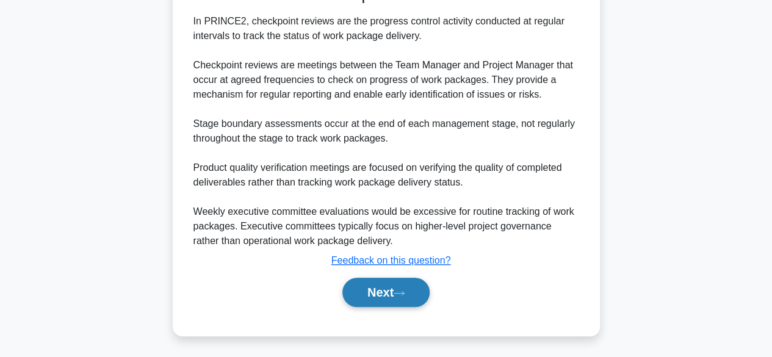
click at [370, 290] on button "Next" at bounding box center [385, 292] width 87 height 29
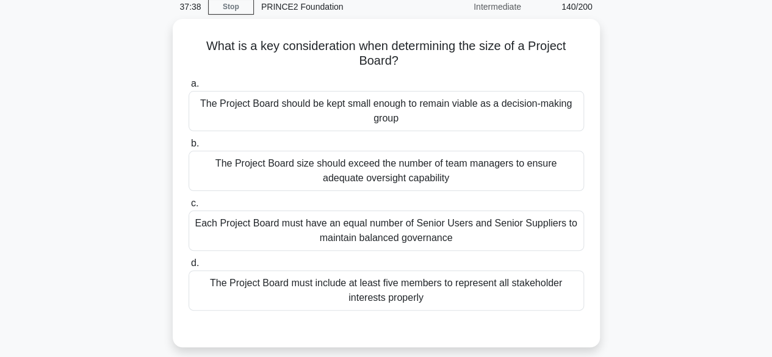
scroll to position [55, 0]
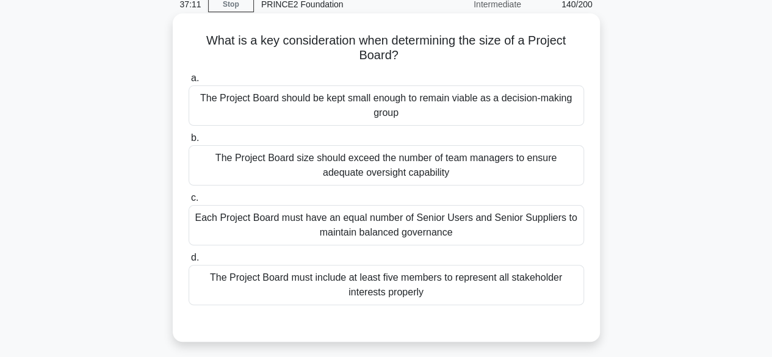
click at [364, 280] on div "The Project Board must include at least five members to represent all stakehold…" at bounding box center [385, 285] width 395 height 40
click at [188, 262] on input "d. The Project Board must include at least five members to represent all stakeh…" at bounding box center [188, 258] width 0 height 8
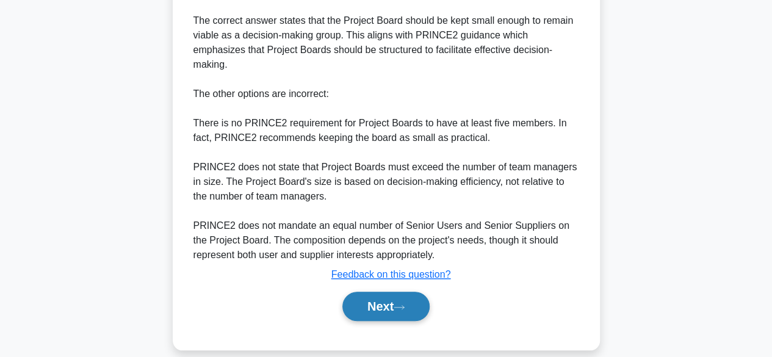
click at [385, 292] on button "Next" at bounding box center [385, 306] width 87 height 29
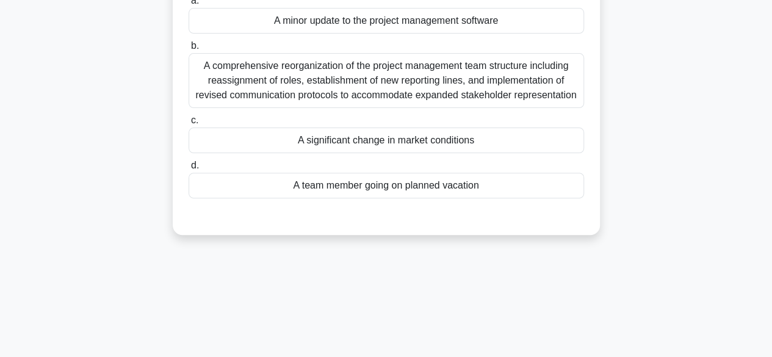
scroll to position [61, 0]
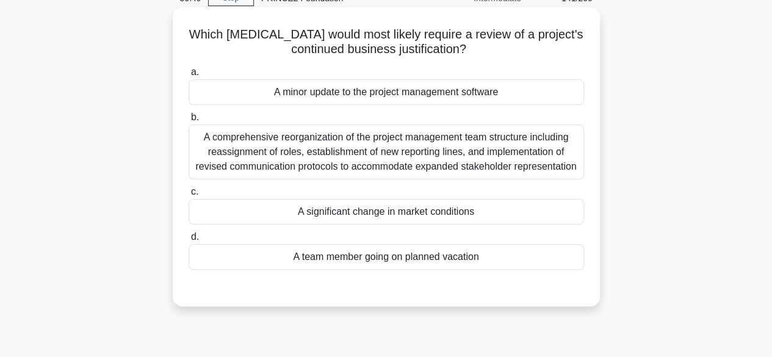
click at [347, 206] on div "A significant change in market conditions" at bounding box center [385, 212] width 395 height 26
click at [188, 196] on input "c. A significant change in market conditions" at bounding box center [188, 192] width 0 height 8
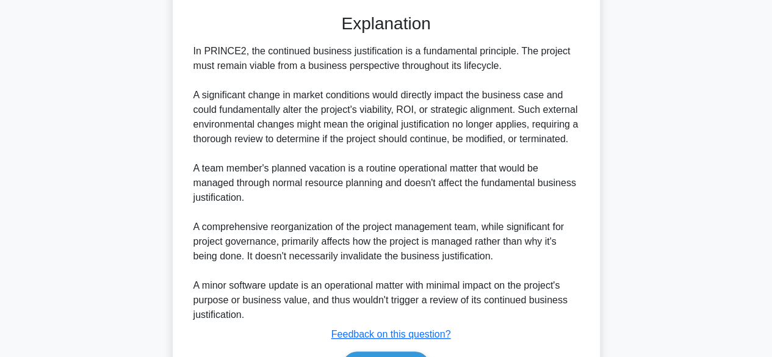
scroll to position [376, 0]
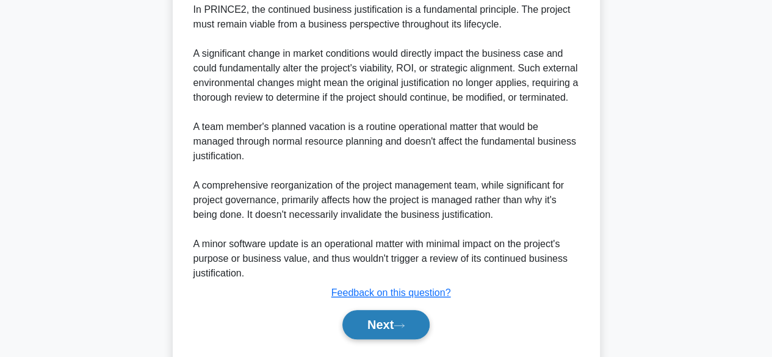
click at [377, 339] on button "Next" at bounding box center [385, 324] width 87 height 29
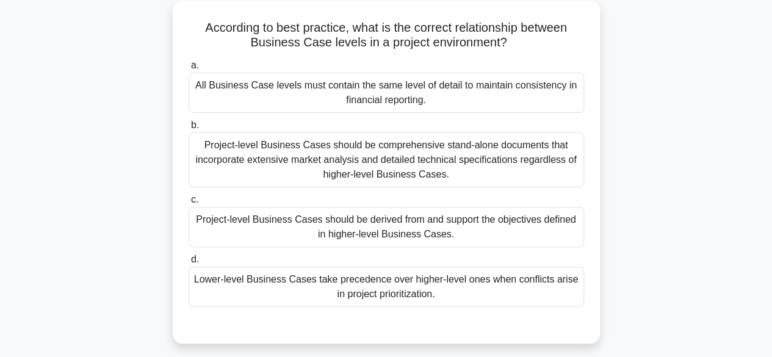
scroll to position [70, 0]
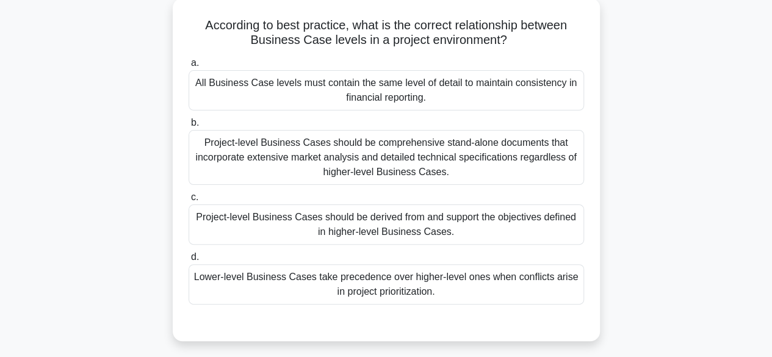
click at [427, 79] on div "All Business Case levels must contain the same level of detail to maintain cons…" at bounding box center [385, 90] width 395 height 40
click at [188, 67] on input "a. All Business Case levels must contain the same level of detail to maintain c…" at bounding box center [188, 63] width 0 height 8
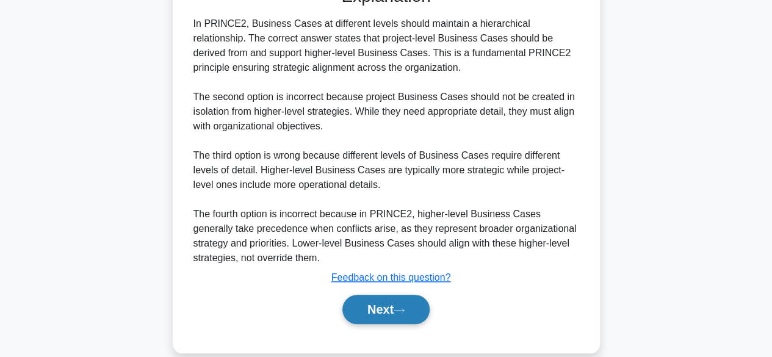
click at [388, 318] on button "Next" at bounding box center [385, 309] width 87 height 29
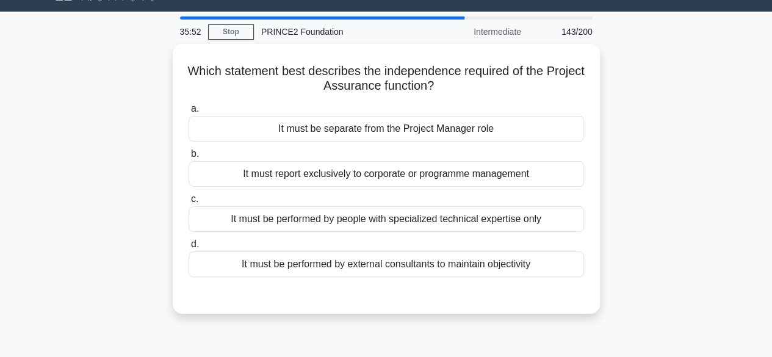
scroll to position [27, 0]
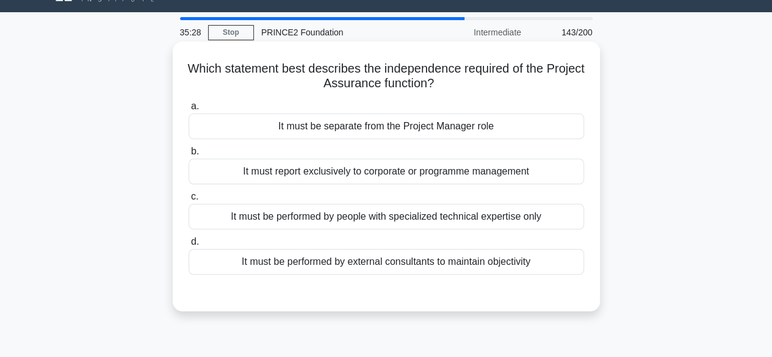
click at [420, 124] on div "It must be separate from the Project Manager role" at bounding box center [385, 126] width 395 height 26
click at [188, 110] on input "a. It must be separate from the Project Manager role" at bounding box center [188, 106] width 0 height 8
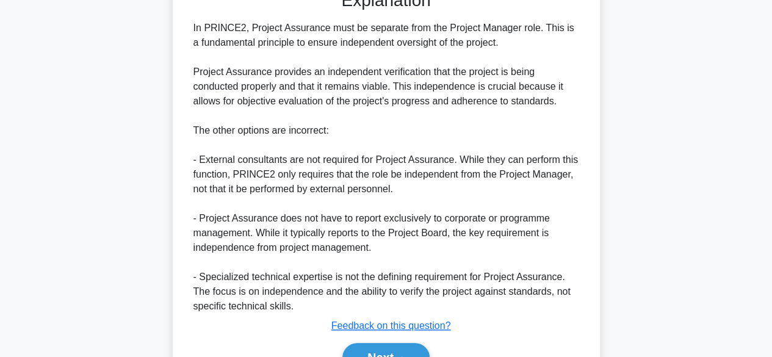
scroll to position [393, 0]
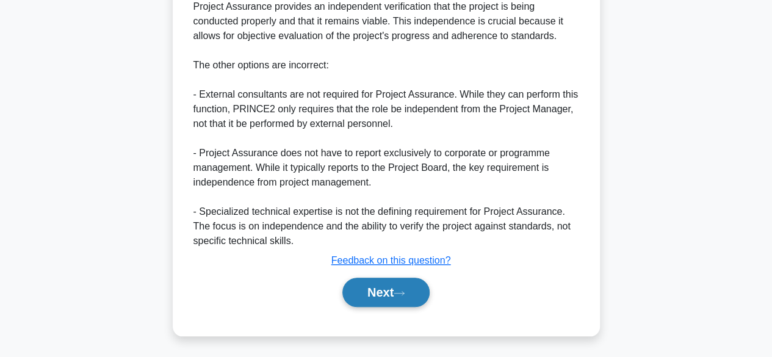
click at [395, 286] on button "Next" at bounding box center [385, 292] width 87 height 29
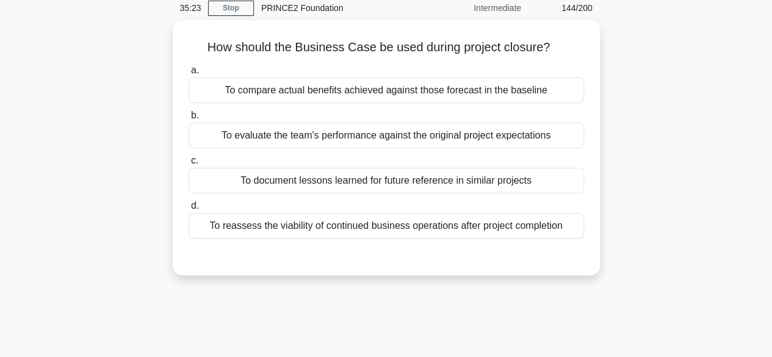
scroll to position [33, 0]
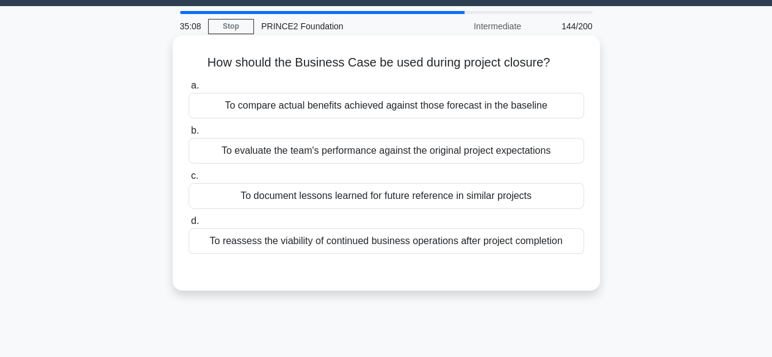
click at [412, 107] on div "To compare actual benefits achieved against those forecast in the baseline" at bounding box center [385, 106] width 395 height 26
click at [188, 90] on input "a. To compare actual benefits achieved against those forecast in the baseline" at bounding box center [188, 86] width 0 height 8
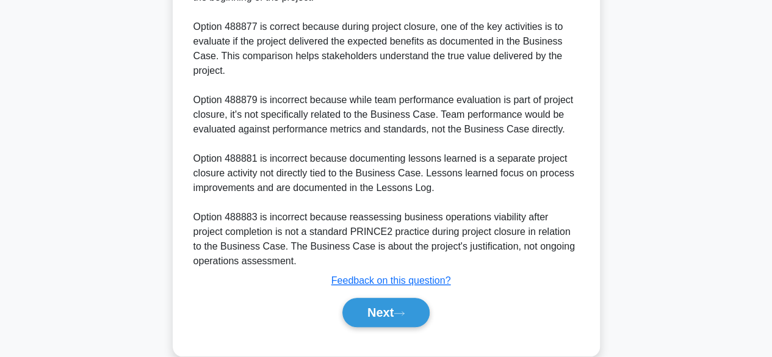
scroll to position [408, 0]
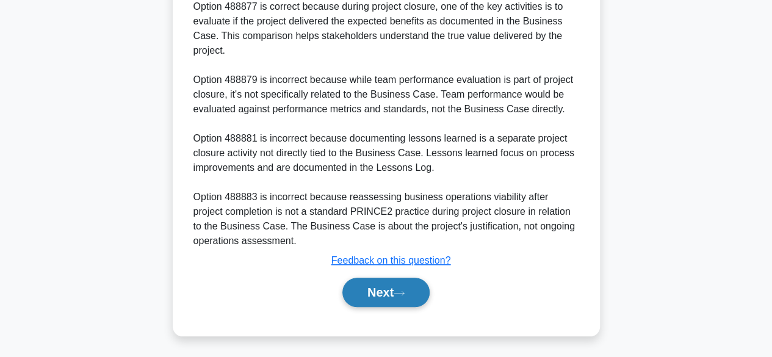
click at [367, 290] on button "Next" at bounding box center [385, 292] width 87 height 29
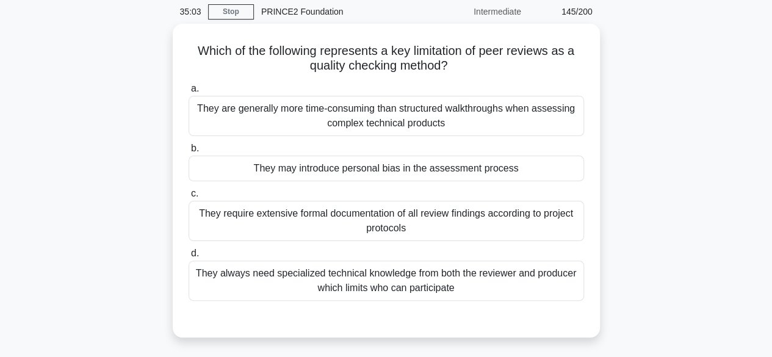
scroll to position [49, 0]
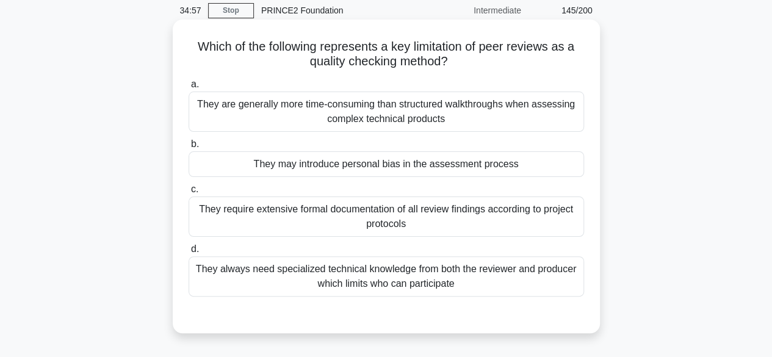
click at [417, 169] on div "They may introduce personal bias in the assessment process" at bounding box center [385, 164] width 395 height 26
click at [188, 148] on input "b. They may introduce personal bias in the assessment process" at bounding box center [188, 144] width 0 height 8
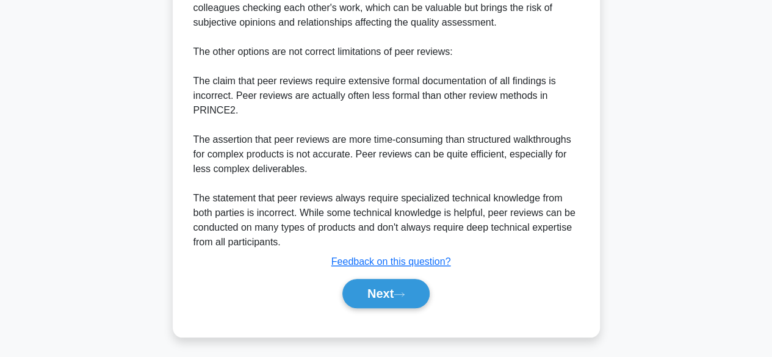
scroll to position [423, 0]
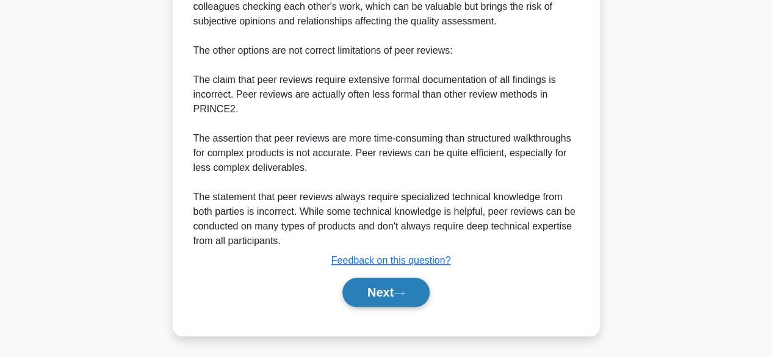
click at [375, 283] on button "Next" at bounding box center [385, 292] width 87 height 29
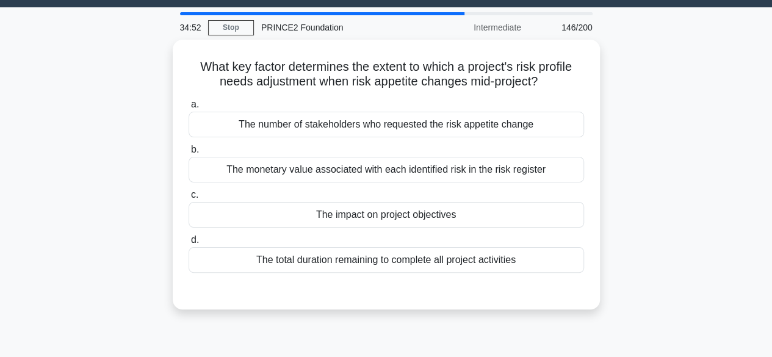
scroll to position [29, 0]
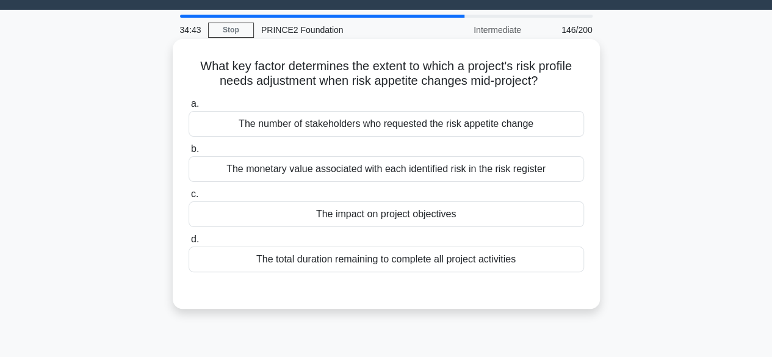
click at [416, 225] on div "The impact on project objectives" at bounding box center [385, 214] width 395 height 26
click at [188, 198] on input "c. The impact on project objectives" at bounding box center [188, 194] width 0 height 8
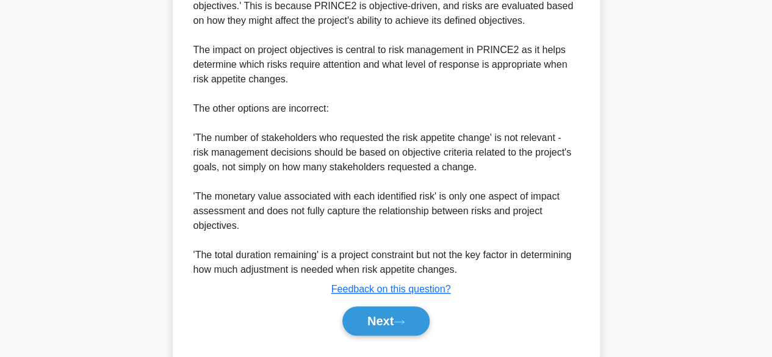
scroll to position [408, 0]
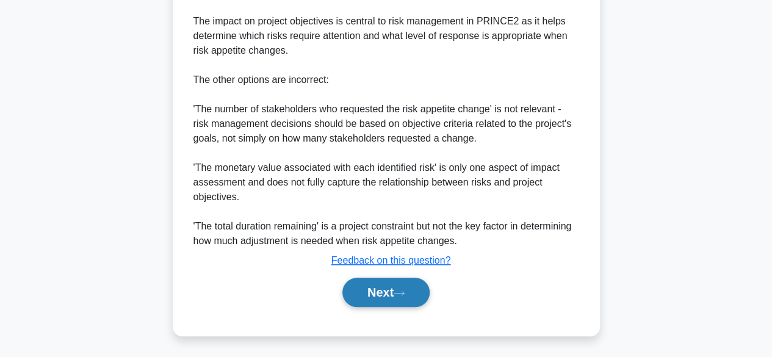
click at [369, 287] on button "Next" at bounding box center [385, 292] width 87 height 29
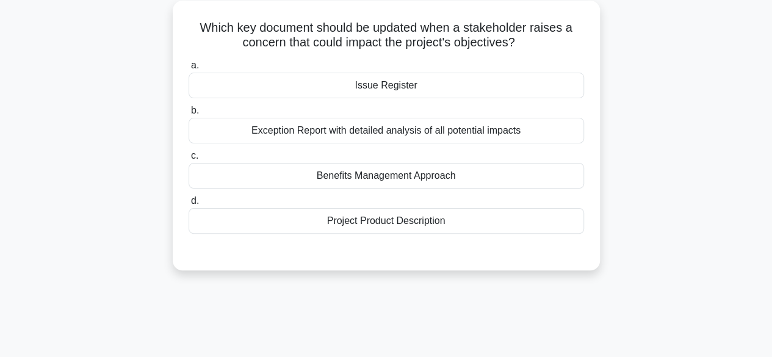
scroll to position [70, 0]
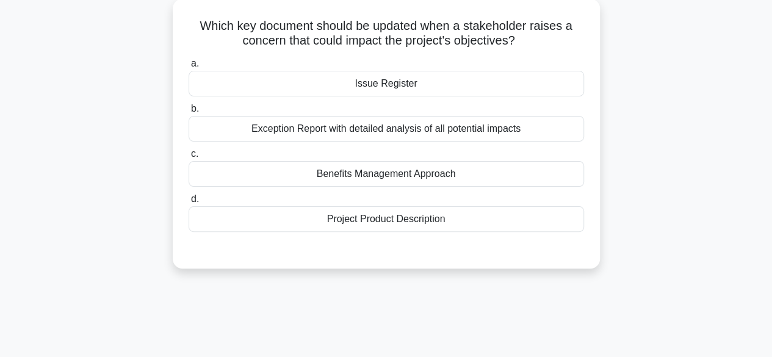
click at [396, 210] on div "Project Product Description" at bounding box center [385, 219] width 395 height 26
click at [188, 203] on input "d. Project Product Description" at bounding box center [188, 199] width 0 height 8
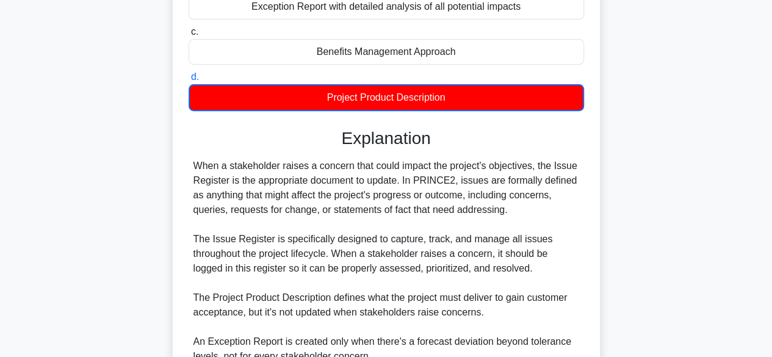
scroll to position [351, 0]
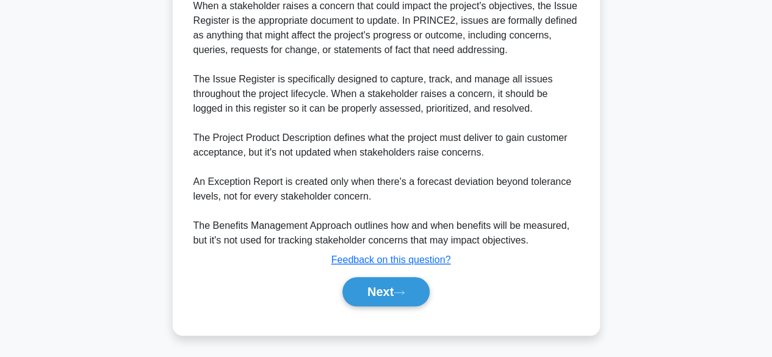
click at [382, 306] on div "Next" at bounding box center [385, 291] width 395 height 39
click at [382, 301] on button "Next" at bounding box center [385, 291] width 87 height 29
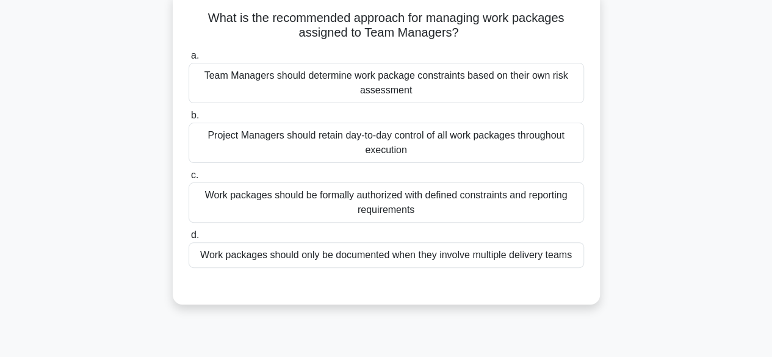
scroll to position [76, 0]
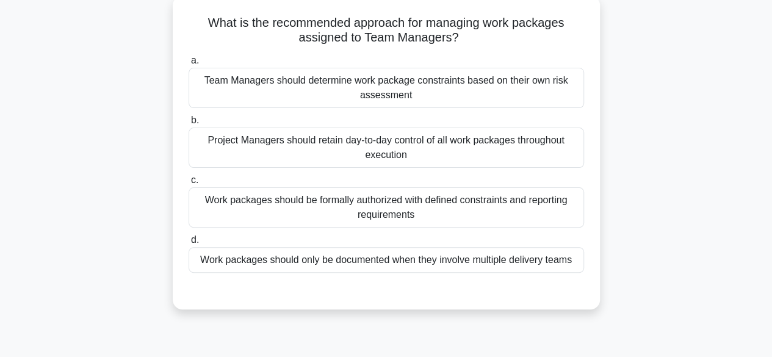
click at [95, 260] on div "What is the recommended approach for managing work packages assigned to Team Ma…" at bounding box center [385, 160] width 695 height 328
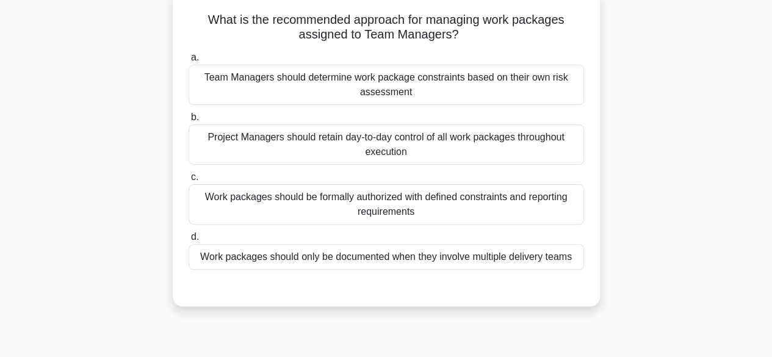
click at [461, 129] on div "Project Managers should retain day-to-day control of all work packages througho…" at bounding box center [385, 144] width 395 height 40
click at [188, 121] on input "b. Project Managers should retain day-to-day control of all work packages throu…" at bounding box center [188, 117] width 0 height 8
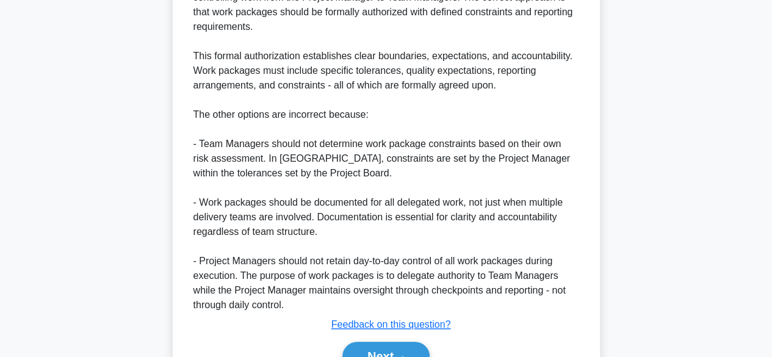
scroll to position [483, 0]
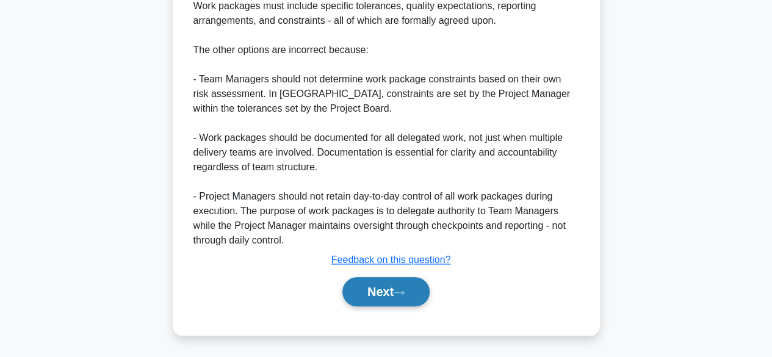
click at [384, 287] on button "Next" at bounding box center [385, 291] width 87 height 29
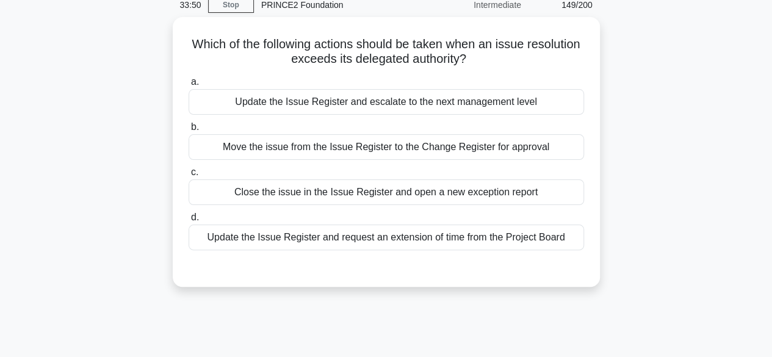
scroll to position [51, 0]
click at [461, 107] on div "Update the Issue Register and escalate to the next management level" at bounding box center [385, 102] width 395 height 26
click at [188, 86] on input "a. Update the Issue Register and escalate to the next management level" at bounding box center [188, 82] width 0 height 8
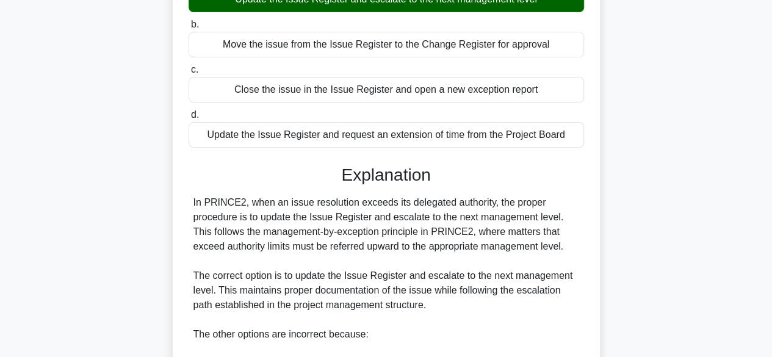
scroll to position [393, 0]
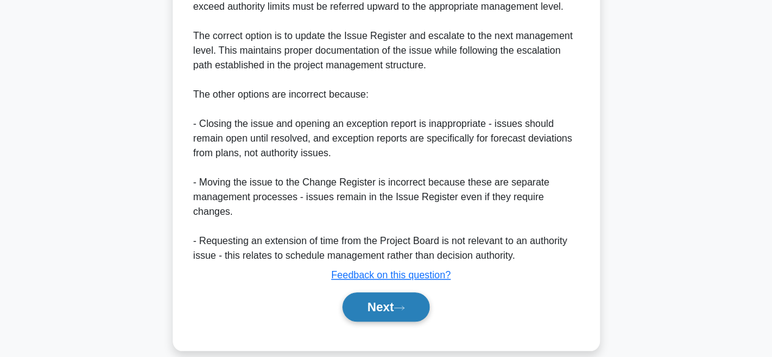
click at [393, 292] on button "Next" at bounding box center [385, 306] width 87 height 29
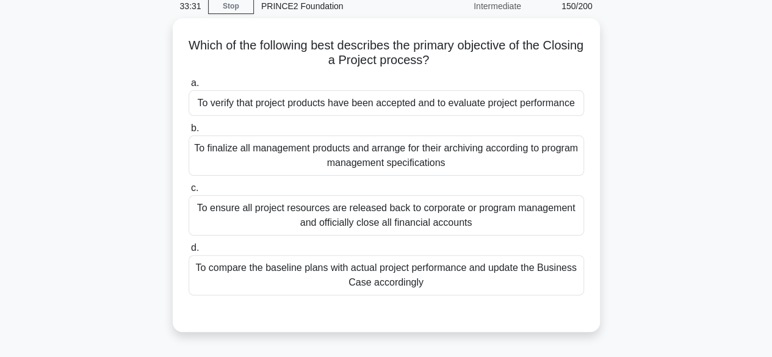
scroll to position [51, 0]
click at [426, 107] on div "To verify that project products have been accepted and to evaluate project perf…" at bounding box center [385, 102] width 395 height 26
click at [188, 86] on input "a. To verify that project products have been accepted and to evaluate project p…" at bounding box center [188, 82] width 0 height 8
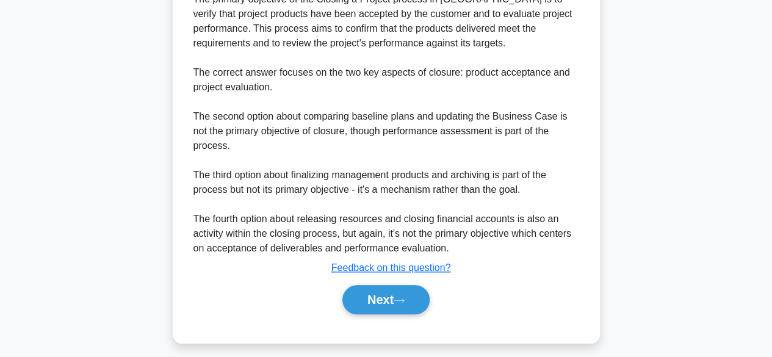
scroll to position [423, 0]
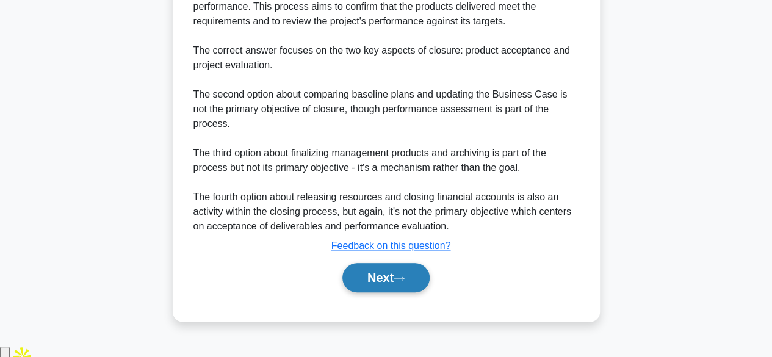
click at [377, 286] on button "Next" at bounding box center [385, 277] width 87 height 29
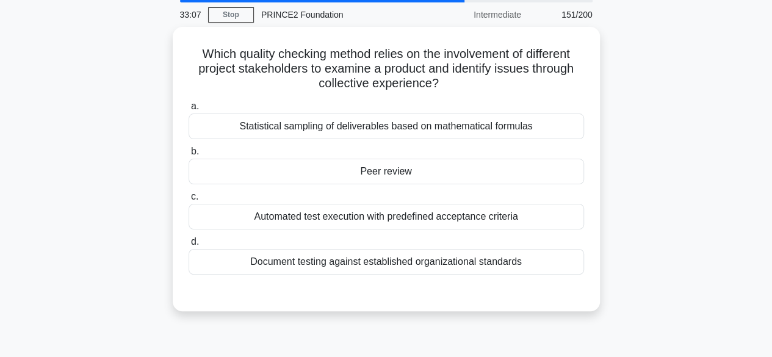
scroll to position [40, 0]
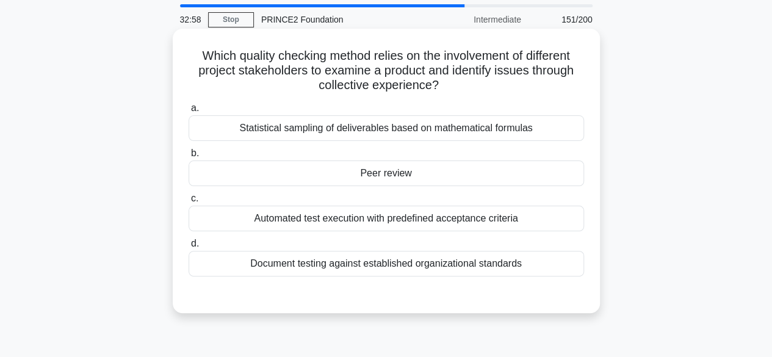
click at [394, 179] on div "Peer review" at bounding box center [385, 173] width 395 height 26
click at [188, 157] on input "b. Peer review" at bounding box center [188, 153] width 0 height 8
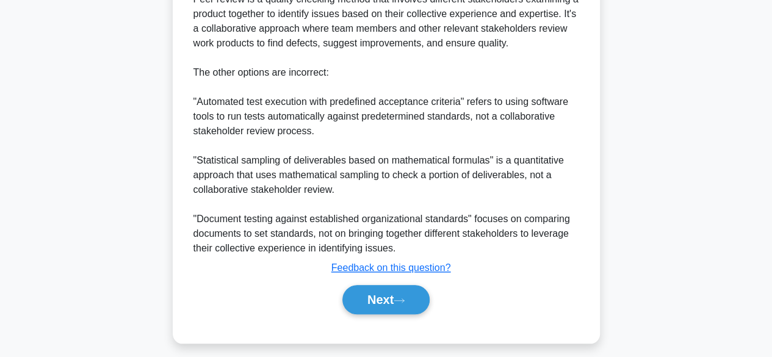
scroll to position [408, 0]
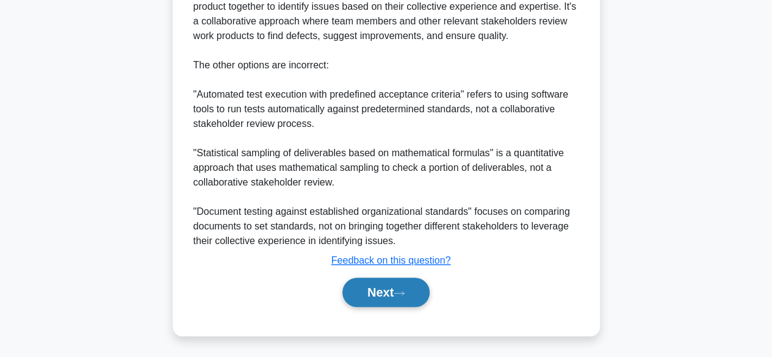
click at [385, 297] on button "Next" at bounding box center [385, 292] width 87 height 29
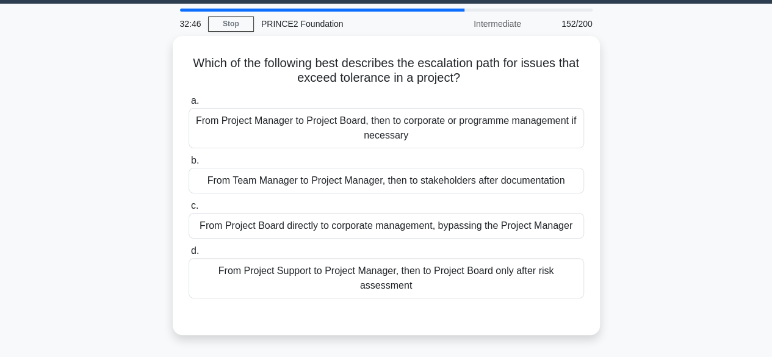
scroll to position [35, 0]
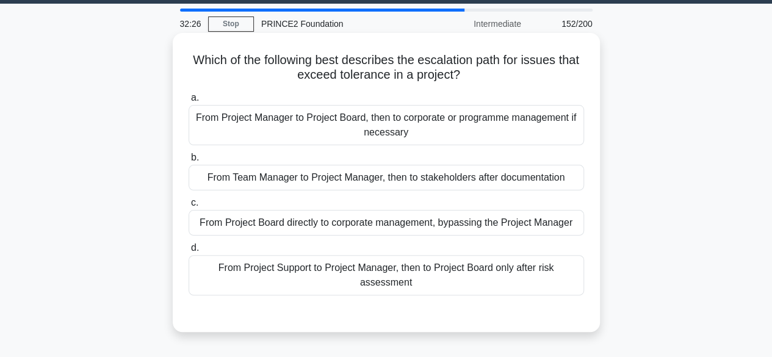
click at [204, 183] on div "From Team Manager to Project Manager, then to stakeholders after documentation" at bounding box center [385, 178] width 395 height 26
click at [188, 162] on input "b. From Team Manager to Project Manager, then to stakeholders after documentati…" at bounding box center [188, 158] width 0 height 8
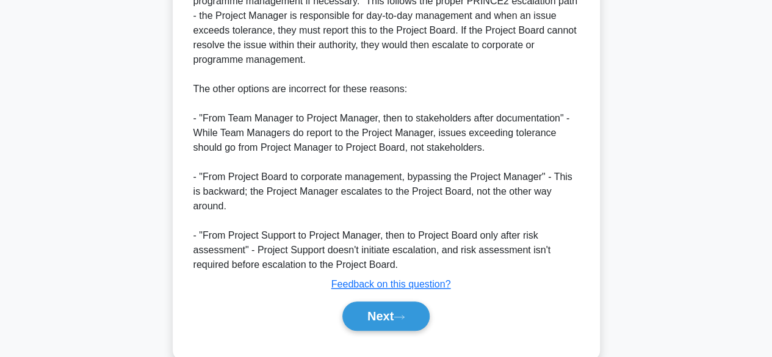
scroll to position [483, 0]
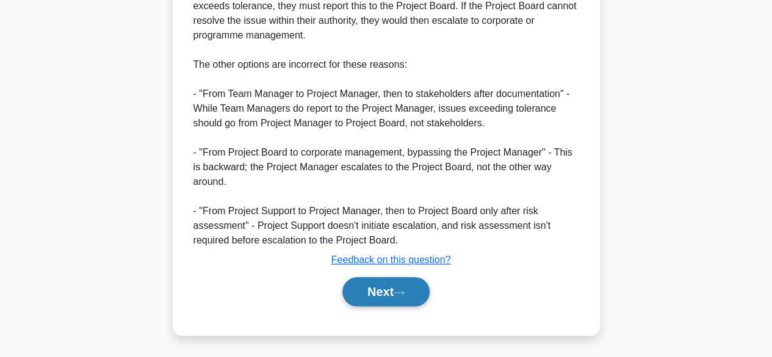
click at [366, 291] on button "Next" at bounding box center [385, 291] width 87 height 29
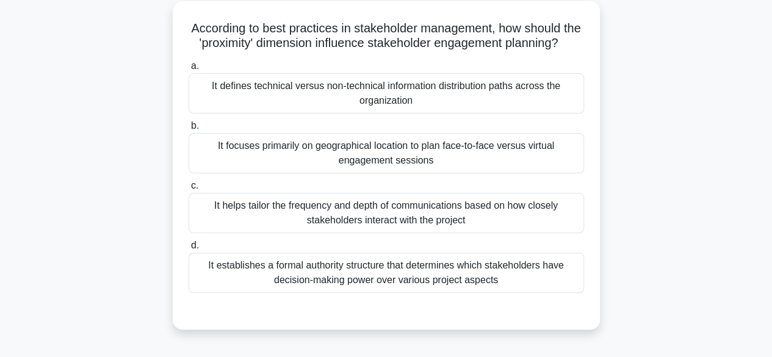
scroll to position [64, 0]
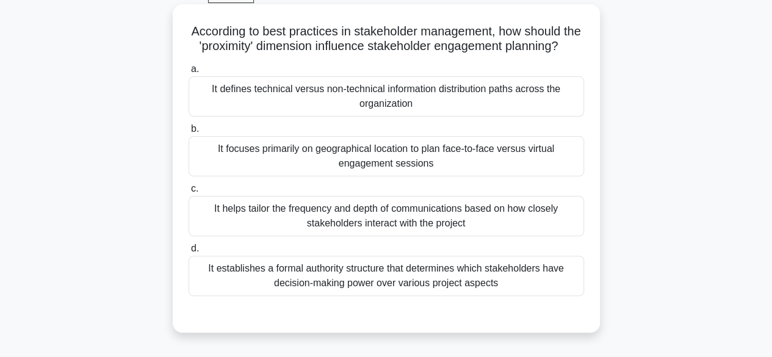
click at [465, 110] on div "It defines technical versus non-technical information distribution paths across…" at bounding box center [385, 96] width 395 height 40
click at [188, 73] on input "a. It defines technical versus non-technical information distribution paths acr…" at bounding box center [188, 69] width 0 height 8
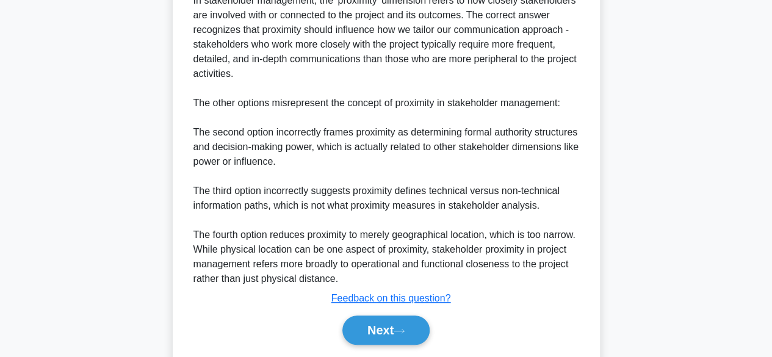
scroll to position [468, 0]
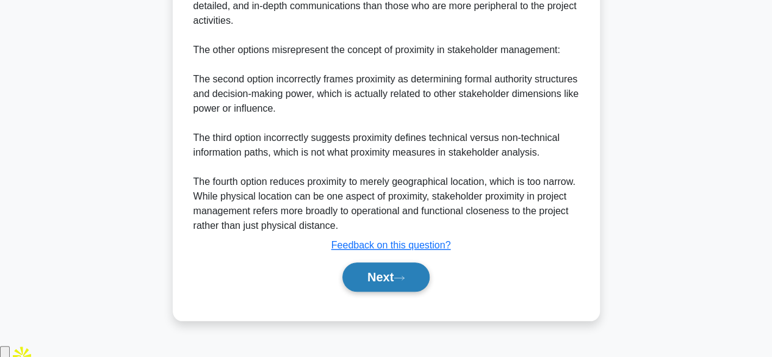
click at [413, 292] on button "Next" at bounding box center [385, 276] width 87 height 29
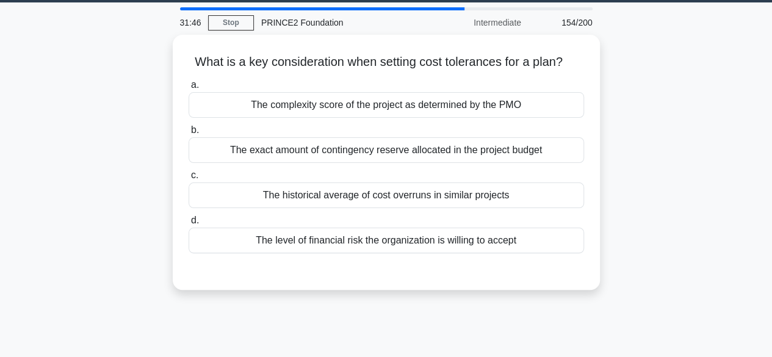
scroll to position [0, 0]
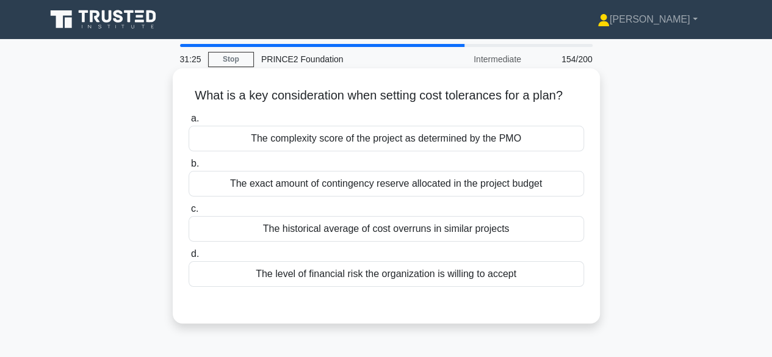
click at [281, 273] on div "The level of financial risk the organization is willing to accept" at bounding box center [385, 274] width 395 height 26
click at [188, 258] on input "d. The level of financial risk the organization is willing to accept" at bounding box center [188, 254] width 0 height 8
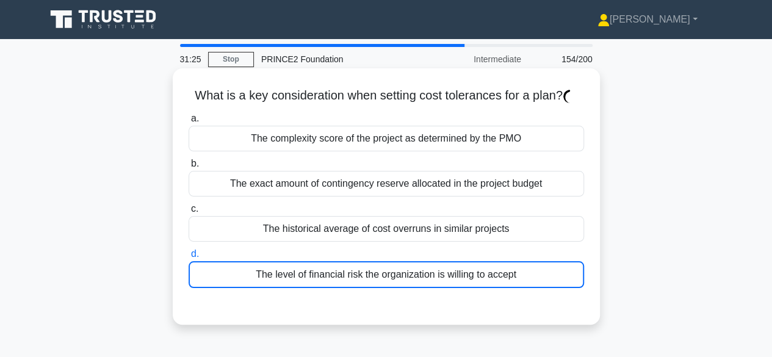
click at [290, 282] on div "The level of financial risk the organization is willing to accept" at bounding box center [385, 274] width 395 height 27
click at [188, 258] on input "d. The level of financial risk the organization is willing to accept" at bounding box center [188, 254] width 0 height 8
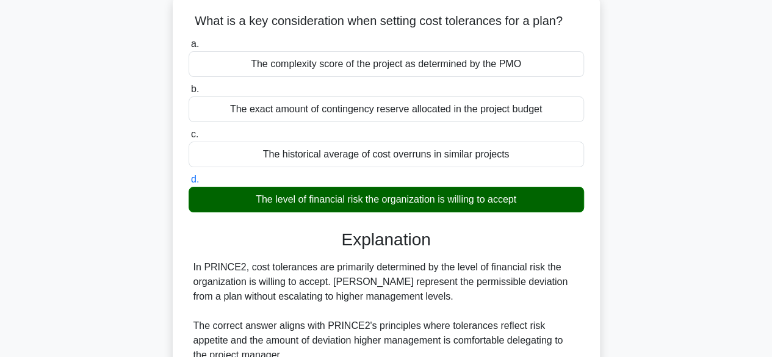
scroll to position [302, 0]
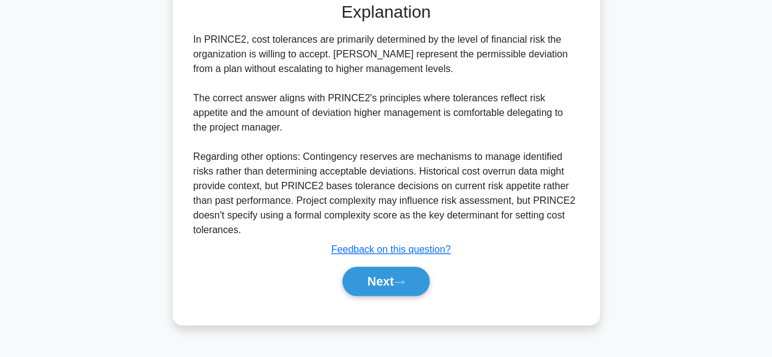
click at [389, 262] on div "Next" at bounding box center [385, 281] width 395 height 39
click at [387, 283] on button "Next" at bounding box center [385, 281] width 87 height 29
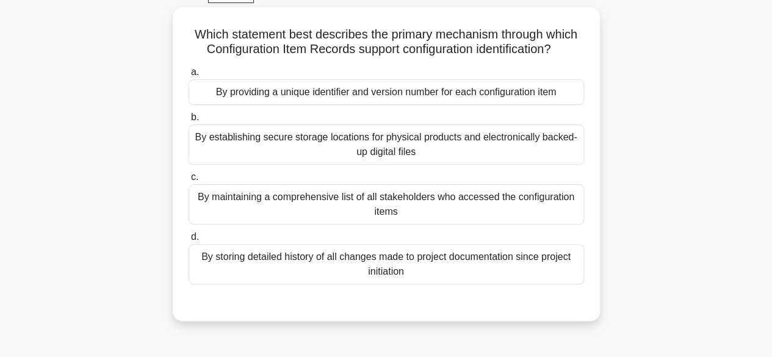
scroll to position [59, 0]
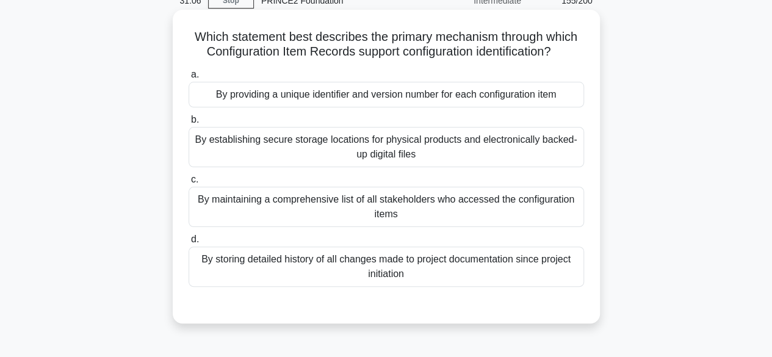
click at [459, 102] on div "By providing a unique identifier and version number for each configuration item" at bounding box center [385, 95] width 395 height 26
click at [188, 79] on input "a. By providing a unique identifier and version number for each configuration i…" at bounding box center [188, 75] width 0 height 8
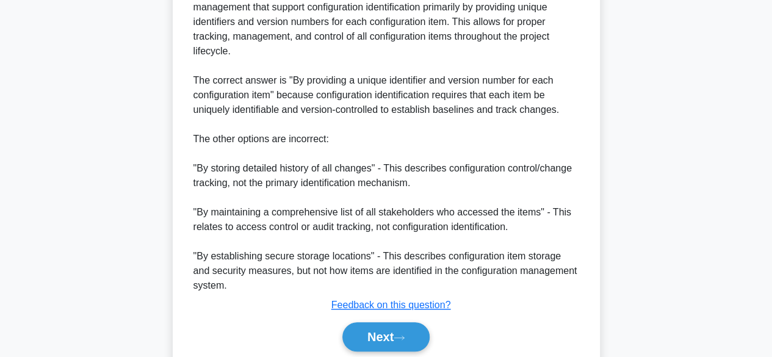
scroll to position [411, 0]
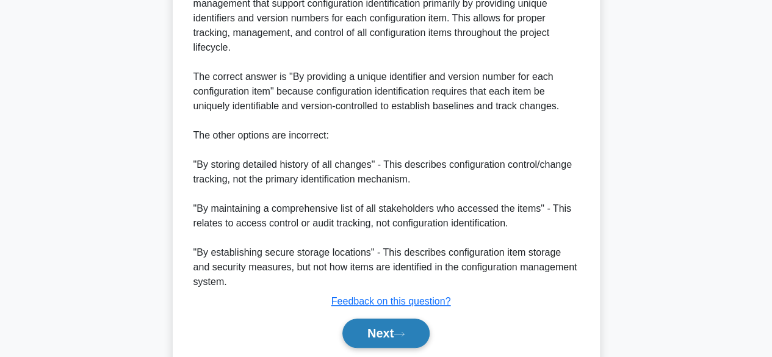
click at [380, 332] on button "Next" at bounding box center [385, 332] width 87 height 29
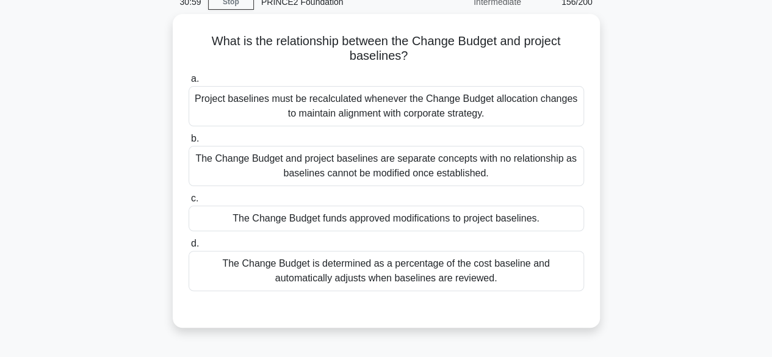
scroll to position [62, 0]
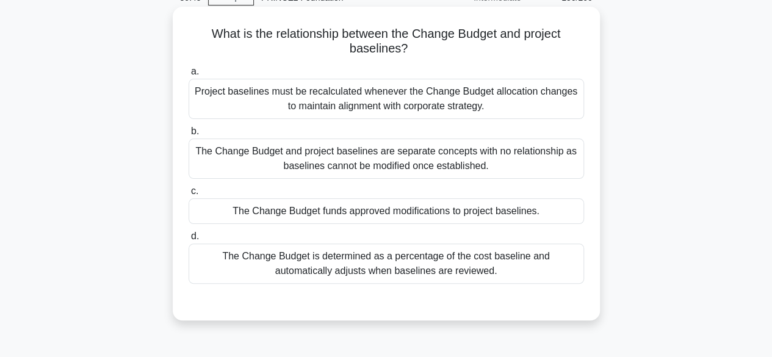
click at [416, 213] on div "The Change Budget funds approved modifications to project baselines." at bounding box center [385, 211] width 395 height 26
click at [188, 195] on input "c. The Change Budget funds approved modifications to project baselines." at bounding box center [188, 191] width 0 height 8
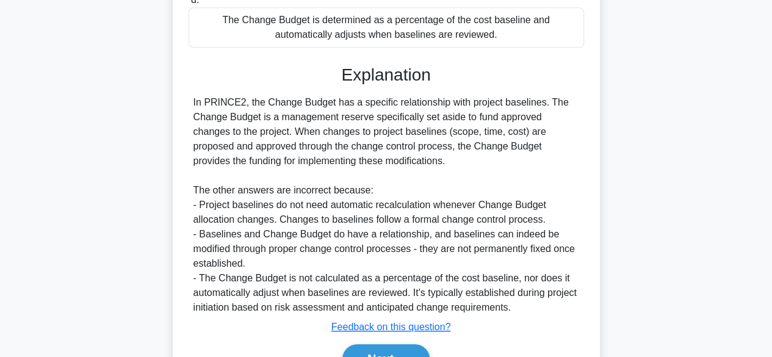
scroll to position [364, 0]
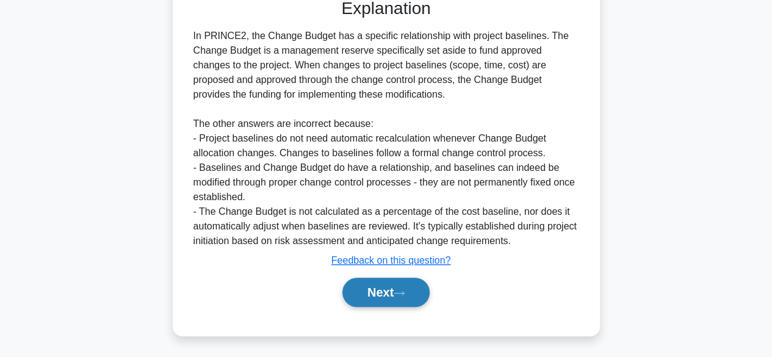
click at [391, 295] on button "Next" at bounding box center [385, 292] width 87 height 29
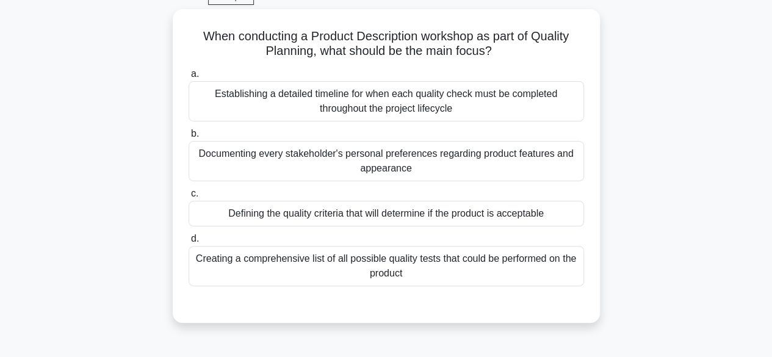
scroll to position [63, 0]
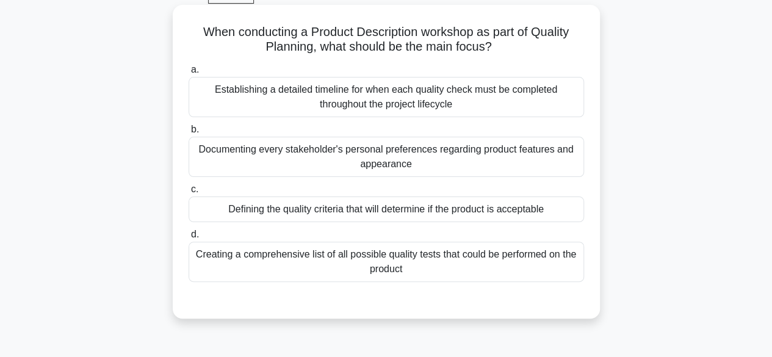
click at [510, 215] on div "Defining the quality criteria that will determine if the product is acceptable" at bounding box center [385, 209] width 395 height 26
click at [188, 193] on input "c. Defining the quality criteria that will determine if the product is acceptab…" at bounding box center [188, 189] width 0 height 8
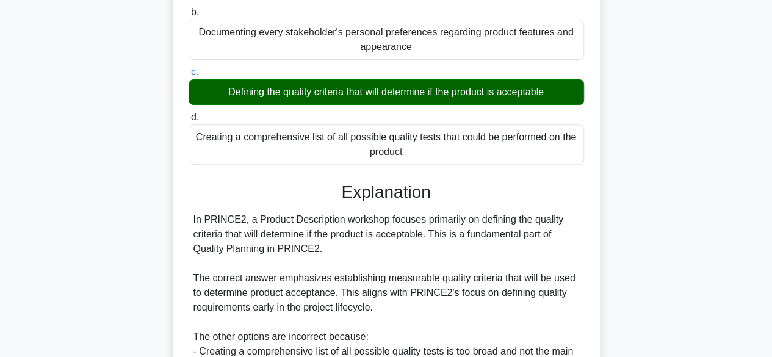
scroll to position [364, 0]
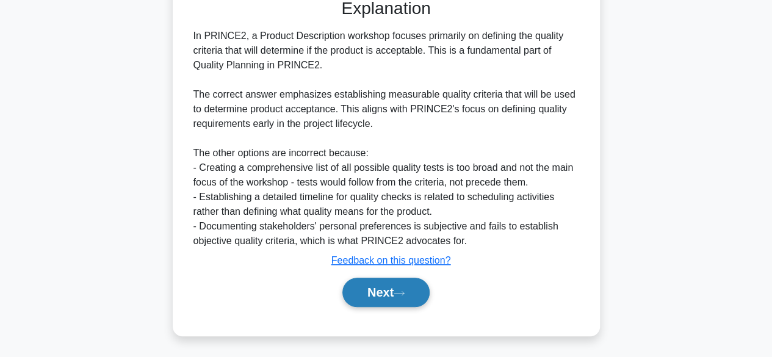
click at [400, 294] on icon at bounding box center [398, 293] width 11 height 7
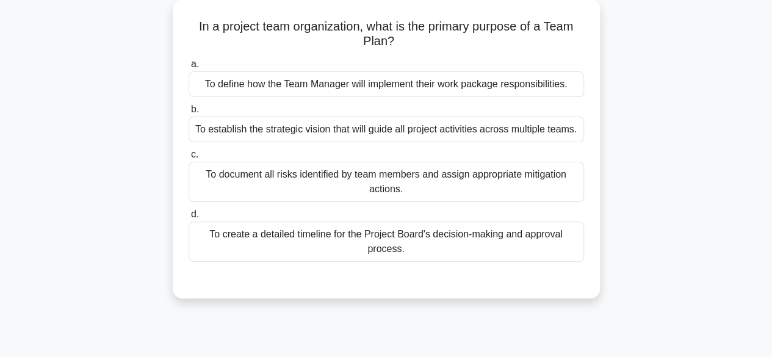
scroll to position [70, 0]
click at [462, 91] on div "To define how the Team Manager will implement their work package responsibiliti…" at bounding box center [385, 84] width 395 height 26
click at [188, 68] on input "a. To define how the Team Manager will implement their work package responsibil…" at bounding box center [188, 64] width 0 height 8
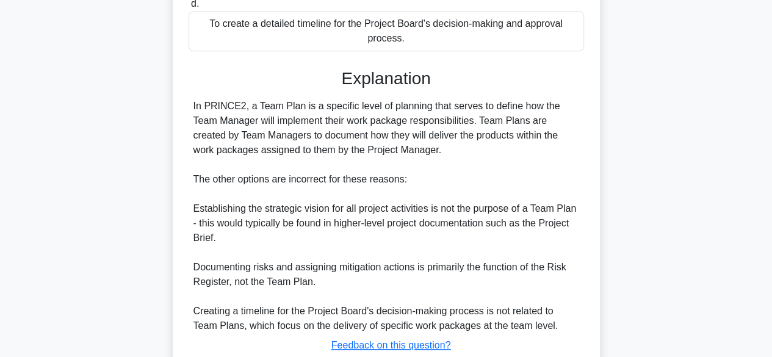
scroll to position [364, 0]
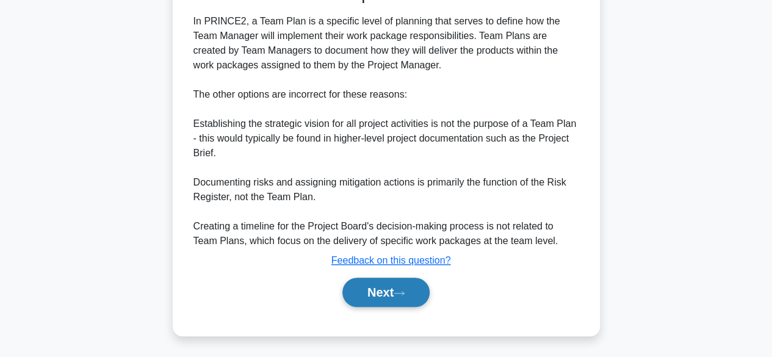
click at [387, 302] on button "Next" at bounding box center [385, 292] width 87 height 29
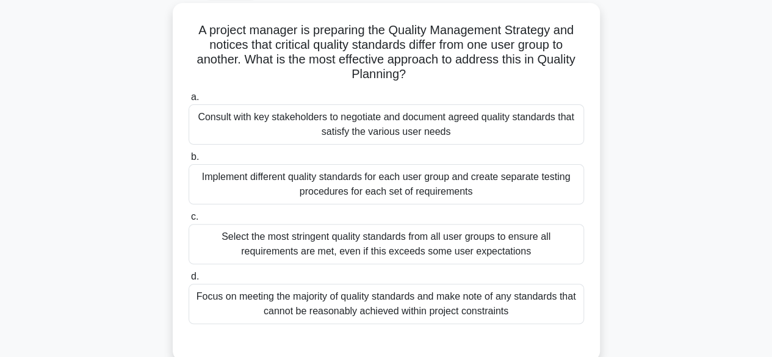
scroll to position [82, 0]
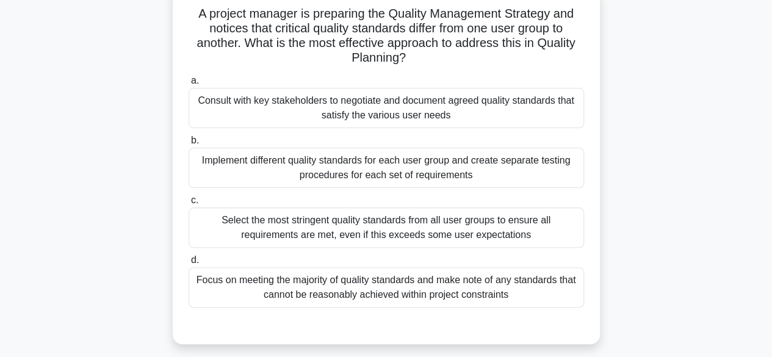
click at [376, 295] on div "Focus on meeting the majority of quality standards and make note of any standar…" at bounding box center [385, 287] width 395 height 40
click at [188, 264] on input "d. Focus on meeting the majority of quality standards and make note of any stan…" at bounding box center [188, 260] width 0 height 8
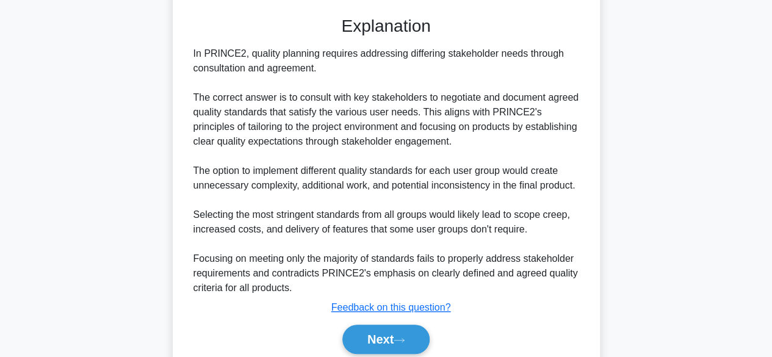
scroll to position [439, 0]
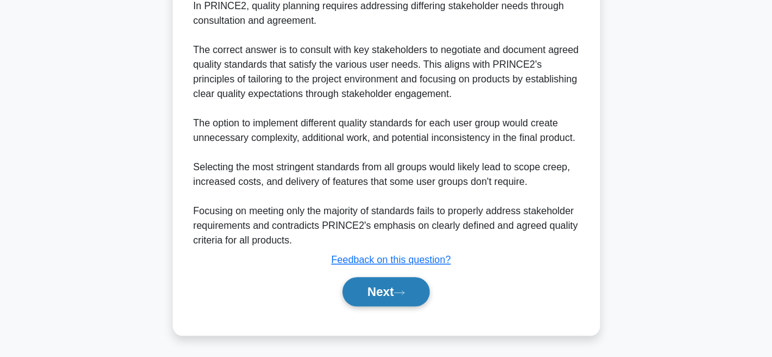
click at [367, 292] on button "Next" at bounding box center [385, 291] width 87 height 29
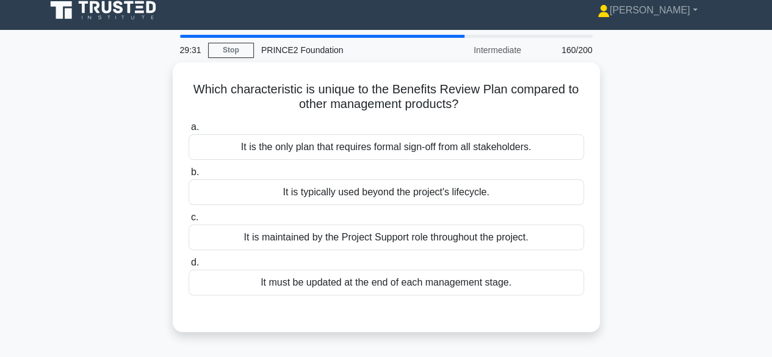
scroll to position [28, 0]
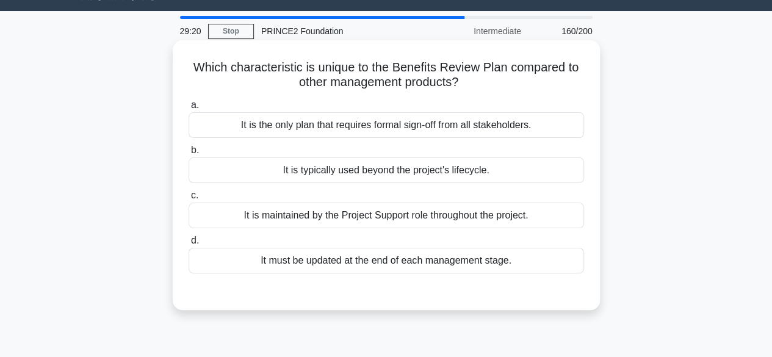
click at [400, 170] on div "It is typically used beyond the project's lifecycle." at bounding box center [385, 170] width 395 height 26
click at [188, 154] on input "b. It is typically used beyond the project's lifecycle." at bounding box center [188, 150] width 0 height 8
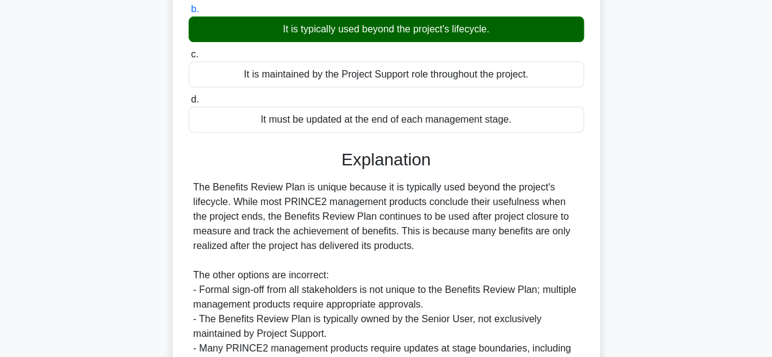
scroll to position [302, 0]
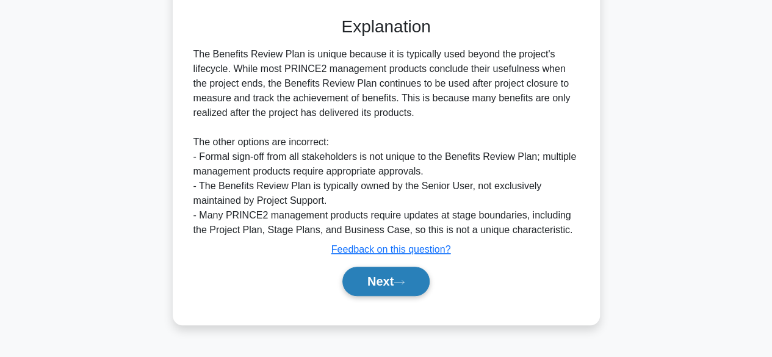
click at [378, 278] on button "Next" at bounding box center [385, 281] width 87 height 29
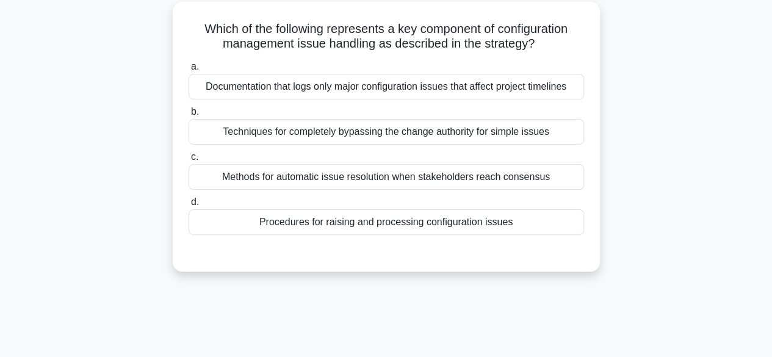
scroll to position [64, 0]
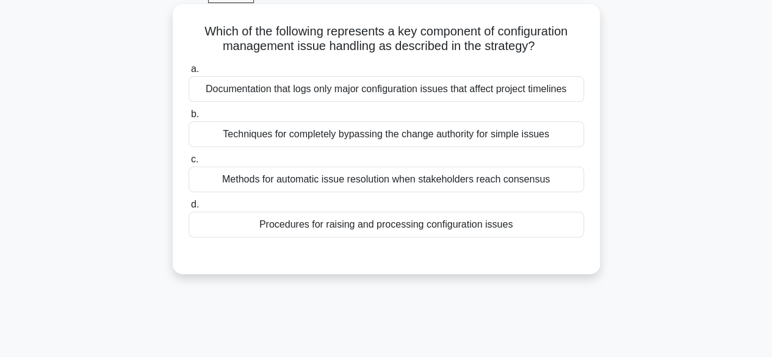
click at [393, 228] on div "Procedures for raising and processing configuration issues" at bounding box center [385, 225] width 395 height 26
click at [188, 209] on input "d. Procedures for raising and processing configuration issues" at bounding box center [188, 205] width 0 height 8
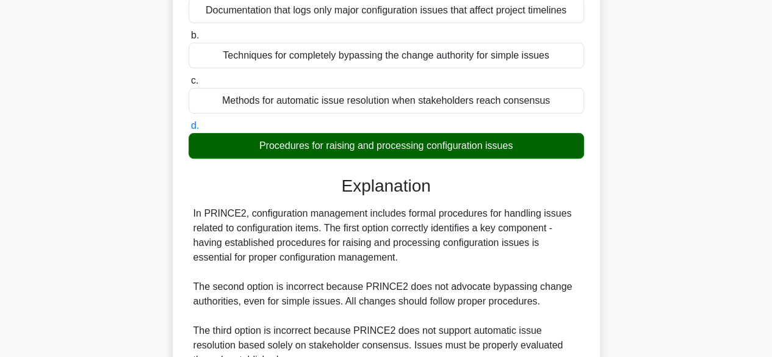
scroll to position [335, 0]
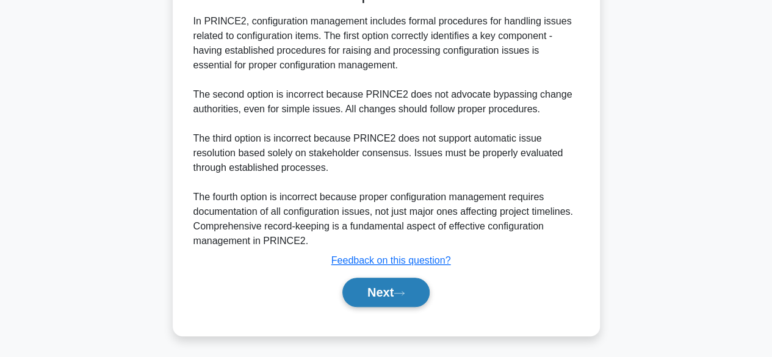
click at [379, 281] on button "Next" at bounding box center [385, 292] width 87 height 29
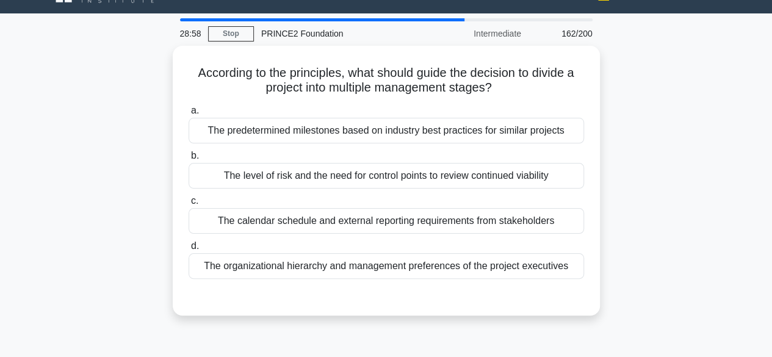
scroll to position [25, 0]
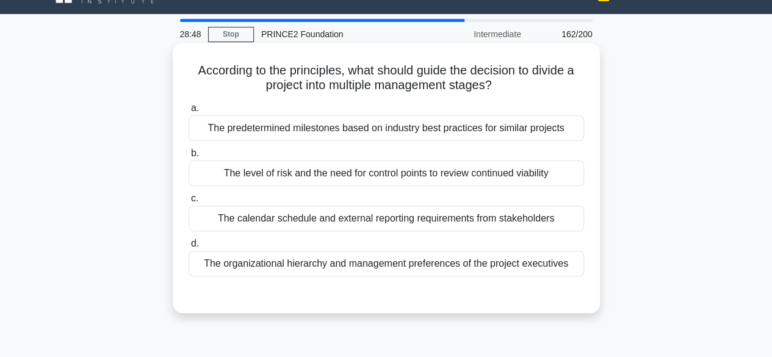
click at [515, 176] on div "The level of risk and the need for control points to review continued viability" at bounding box center [385, 173] width 395 height 26
click at [188, 157] on input "b. The level of risk and the need for control points to review continued viabil…" at bounding box center [188, 153] width 0 height 8
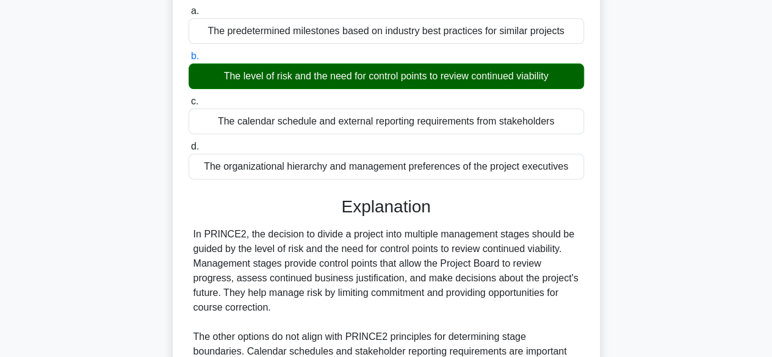
scroll to position [302, 0]
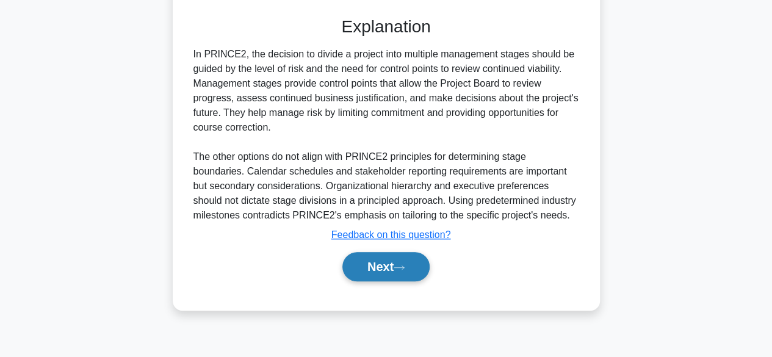
click at [410, 271] on button "Next" at bounding box center [385, 266] width 87 height 29
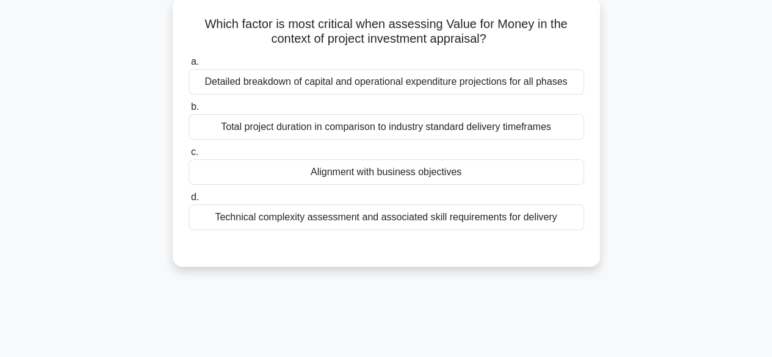
scroll to position [73, 0]
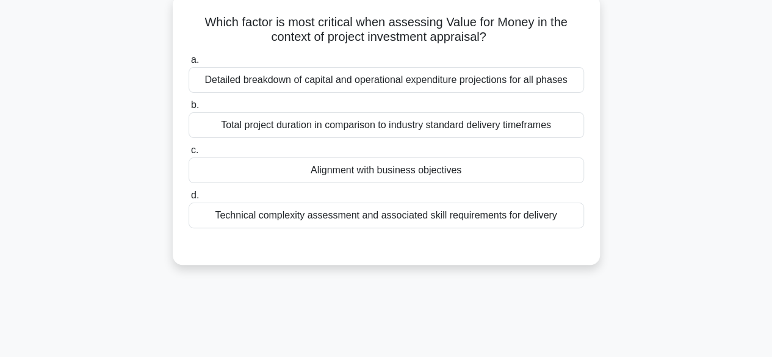
click at [522, 170] on div "Alignment with business objectives" at bounding box center [385, 170] width 395 height 26
click at [188, 154] on input "c. Alignment with business objectives" at bounding box center [188, 150] width 0 height 8
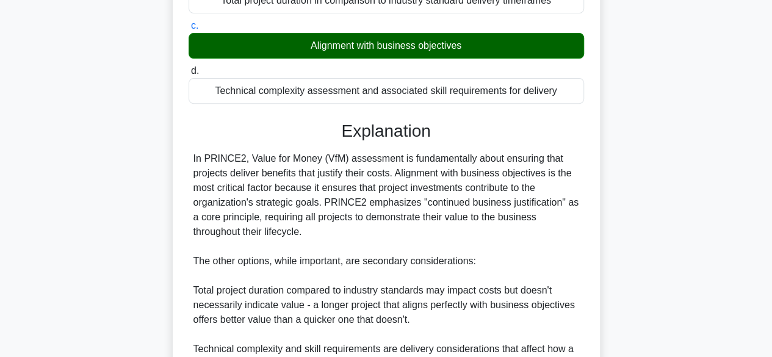
scroll to position [408, 0]
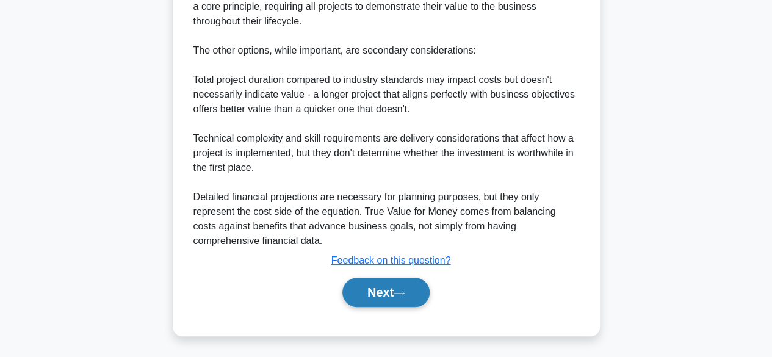
click at [411, 294] on button "Next" at bounding box center [385, 292] width 87 height 29
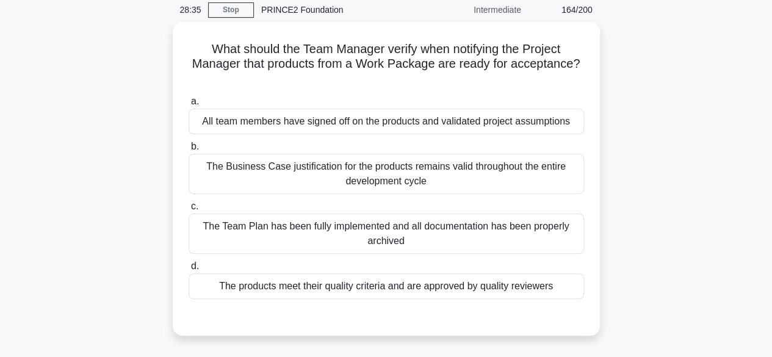
scroll to position [46, 0]
click at [534, 294] on div "The products meet their quality criteria and are approved by quality reviewers" at bounding box center [385, 286] width 395 height 26
click at [188, 270] on input "d. The products meet their quality criteria and are approved by quality reviewe…" at bounding box center [188, 266] width 0 height 8
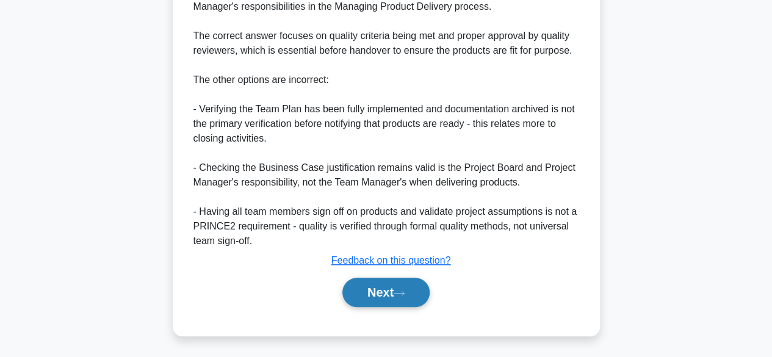
click at [404, 293] on icon at bounding box center [398, 293] width 11 height 7
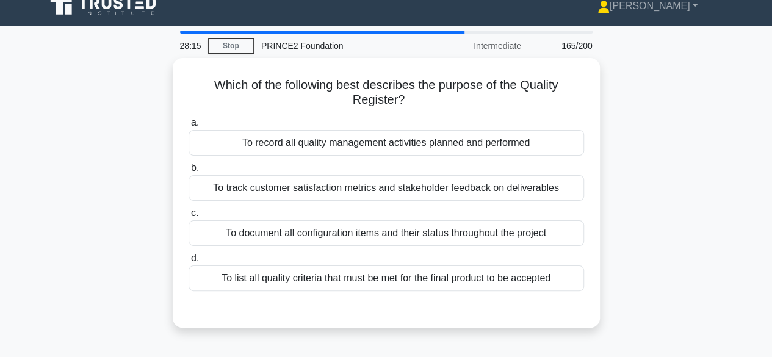
scroll to position [5, 0]
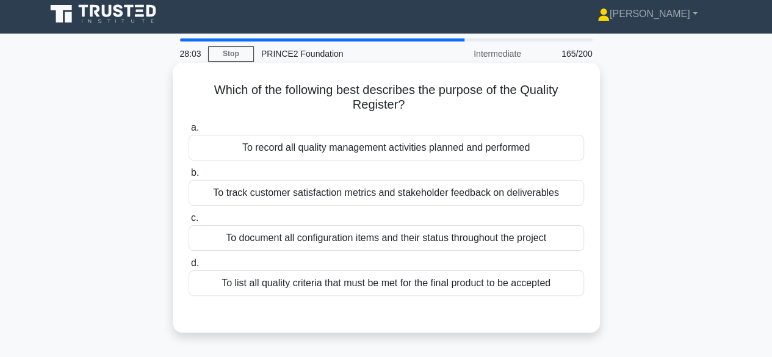
click at [522, 238] on div "To document all configuration items and their status throughout the project" at bounding box center [385, 238] width 395 height 26
click at [188, 222] on input "c. To document all configuration items and their status throughout the project" at bounding box center [188, 218] width 0 height 8
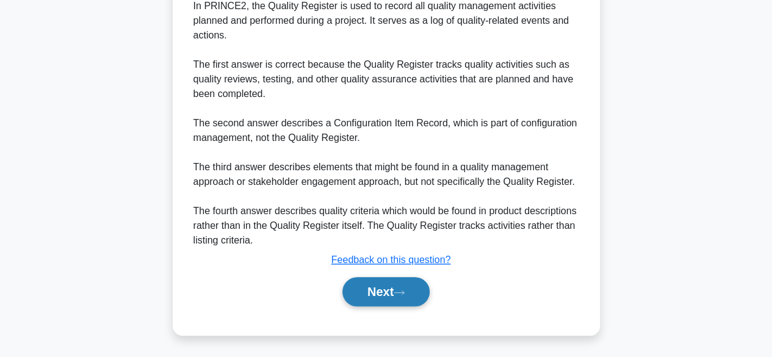
click at [404, 298] on button "Next" at bounding box center [385, 291] width 87 height 29
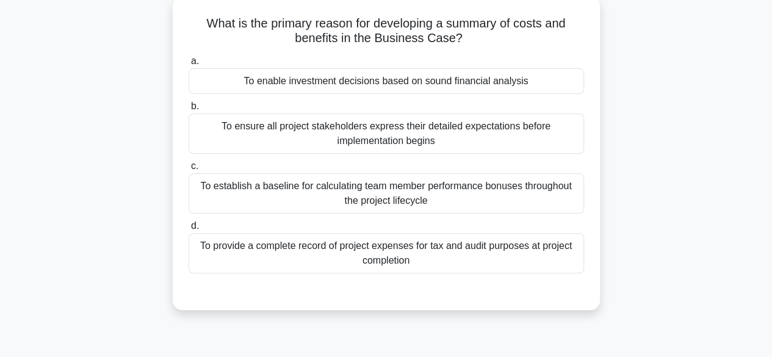
scroll to position [59, 0]
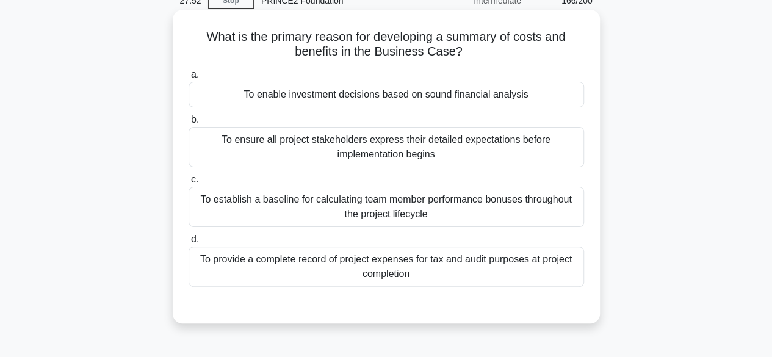
click at [550, 102] on div "To enable investment decisions based on sound financial analysis" at bounding box center [385, 95] width 395 height 26
click at [188, 79] on input "a. To enable investment decisions based on sound financial analysis" at bounding box center [188, 75] width 0 height 8
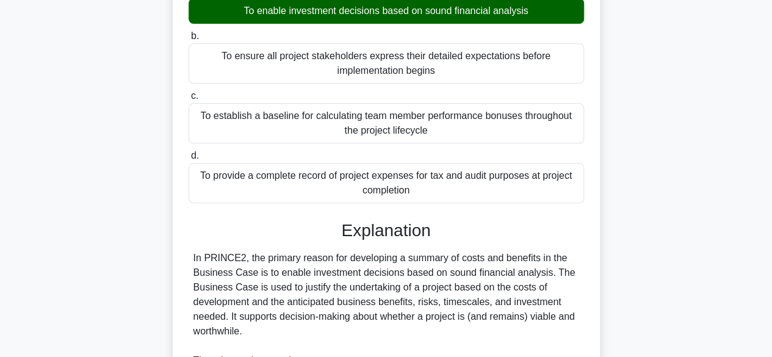
scroll to position [437, 0]
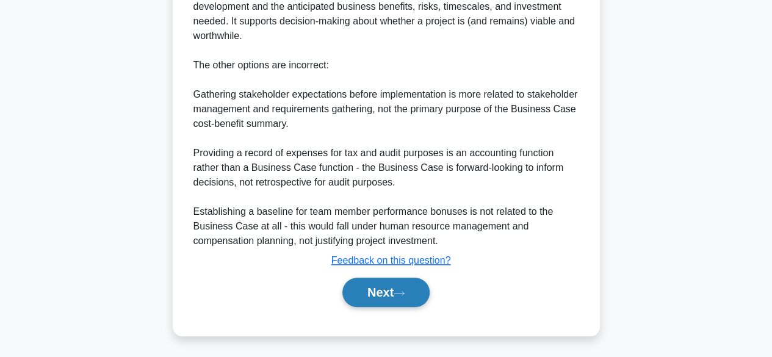
click at [410, 300] on button "Next" at bounding box center [385, 292] width 87 height 29
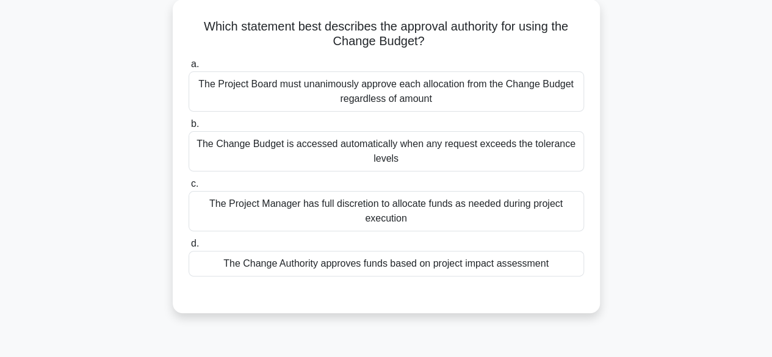
scroll to position [70, 0]
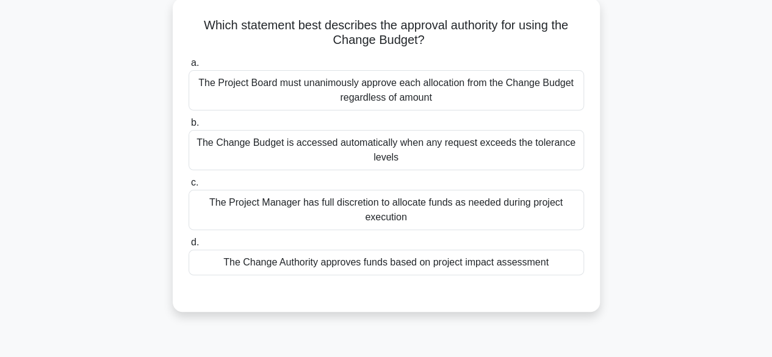
click at [534, 270] on div "The Change Authority approves funds based on project impact assessment" at bounding box center [385, 262] width 395 height 26
click at [188, 246] on input "d. The Change Authority approves funds based on project impact assessment" at bounding box center [188, 242] width 0 height 8
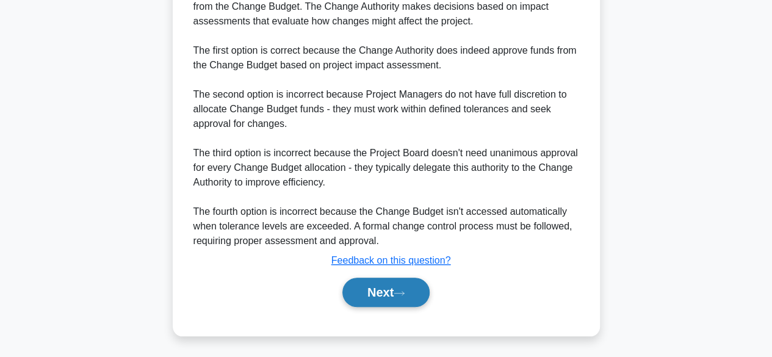
click at [412, 295] on button "Next" at bounding box center [385, 292] width 87 height 29
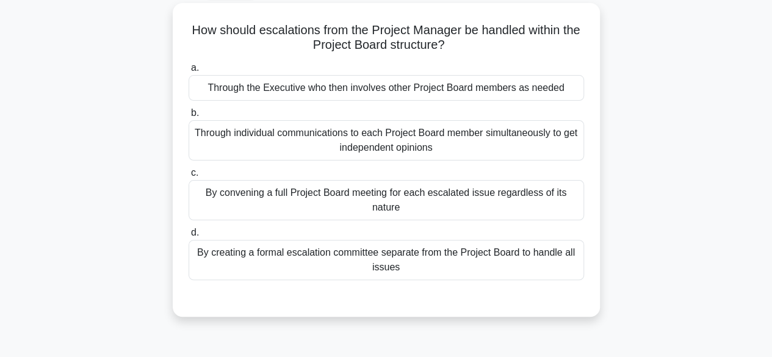
scroll to position [66, 0]
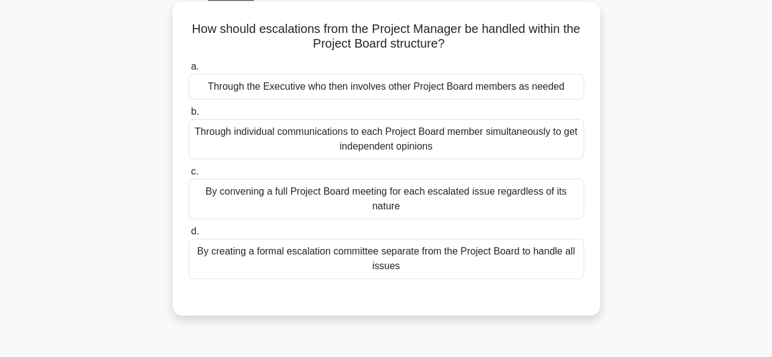
click at [560, 99] on div "Through the Executive who then involves other Project Board members as needed" at bounding box center [385, 87] width 395 height 26
click at [188, 71] on input "a. Through the Executive who then involves other Project Board members as needed" at bounding box center [188, 67] width 0 height 8
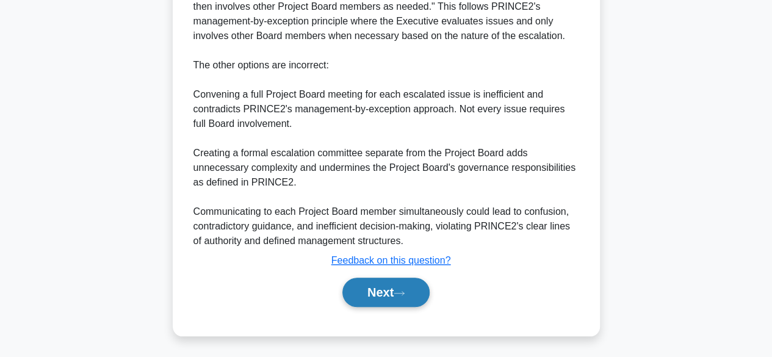
click at [403, 292] on icon at bounding box center [398, 293] width 11 height 7
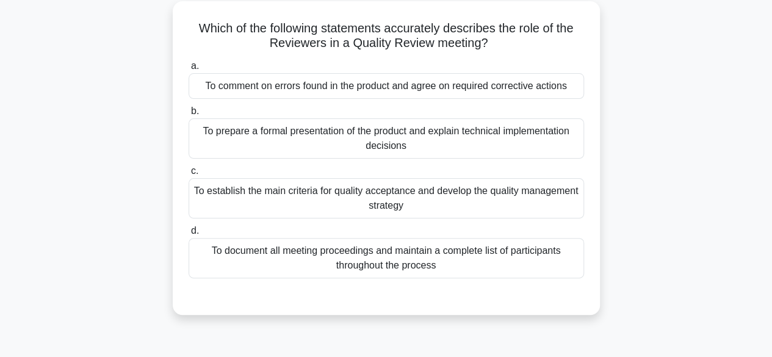
scroll to position [68, 0]
click at [522, 218] on div "To establish the main criteria for quality acceptance and develop the quality m…" at bounding box center [385, 198] width 395 height 40
click at [188, 174] on input "c. To establish the main criteria for quality acceptance and develop the qualit…" at bounding box center [188, 171] width 0 height 8
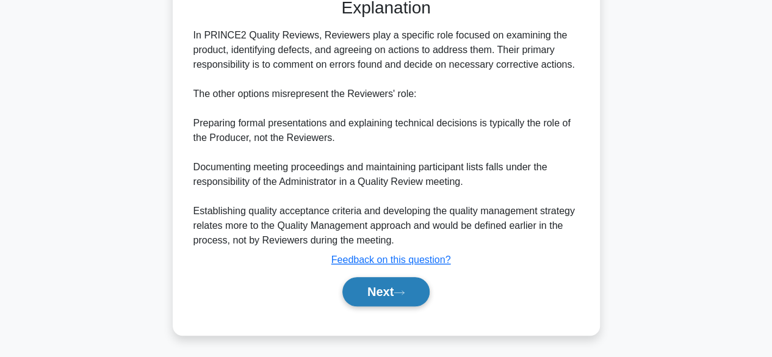
click at [403, 290] on icon at bounding box center [398, 292] width 11 height 7
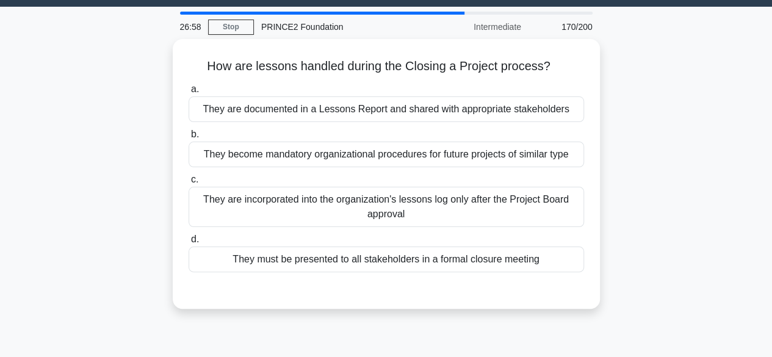
scroll to position [30, 0]
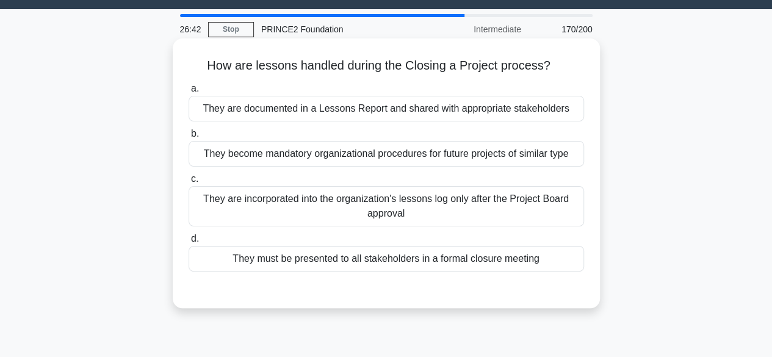
click at [515, 268] on div "They must be presented to all stakeholders in a formal closure meeting" at bounding box center [385, 259] width 395 height 26
click at [188, 243] on input "d. They must be presented to all stakeholders in a formal closure meeting" at bounding box center [188, 239] width 0 height 8
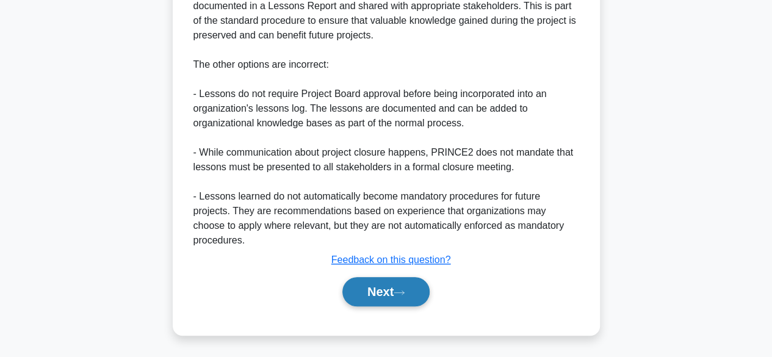
click at [404, 281] on button "Next" at bounding box center [385, 291] width 87 height 29
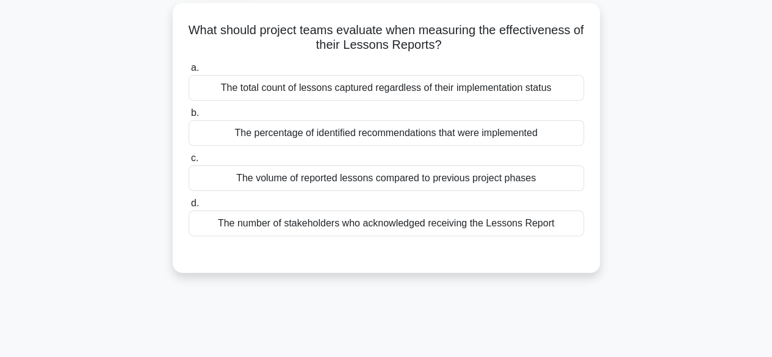
scroll to position [65, 0]
click at [546, 129] on div "The percentage of identified recommendations that were implemented" at bounding box center [385, 134] width 395 height 26
click at [188, 118] on input "b. The percentage of identified recommendations that were implemented" at bounding box center [188, 114] width 0 height 8
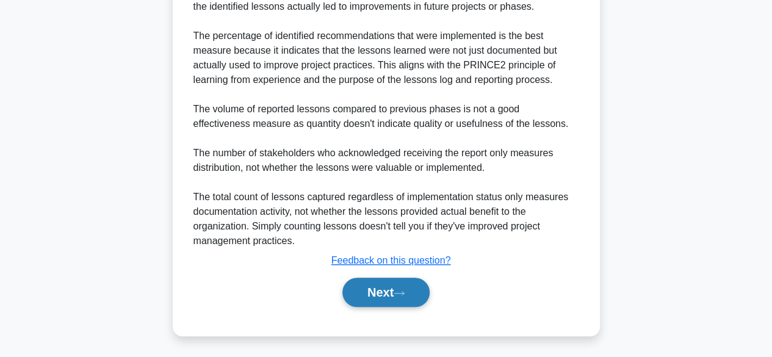
click at [404, 295] on icon at bounding box center [398, 293] width 11 height 7
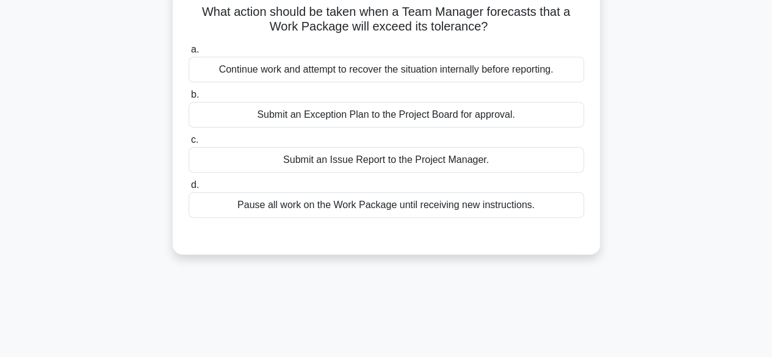
scroll to position [71, 0]
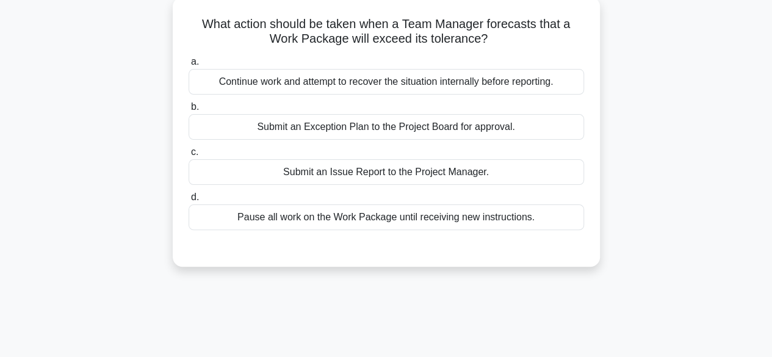
click at [492, 174] on div "Submit an Issue Report to the Project Manager." at bounding box center [385, 172] width 395 height 26
click at [188, 156] on input "c. Submit an Issue Report to the Project Manager." at bounding box center [188, 152] width 0 height 8
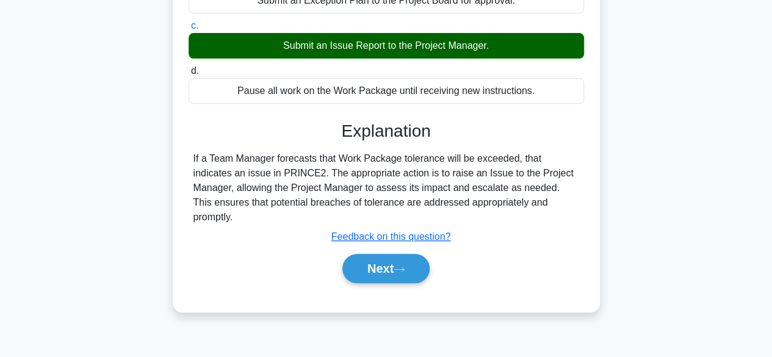
scroll to position [302, 0]
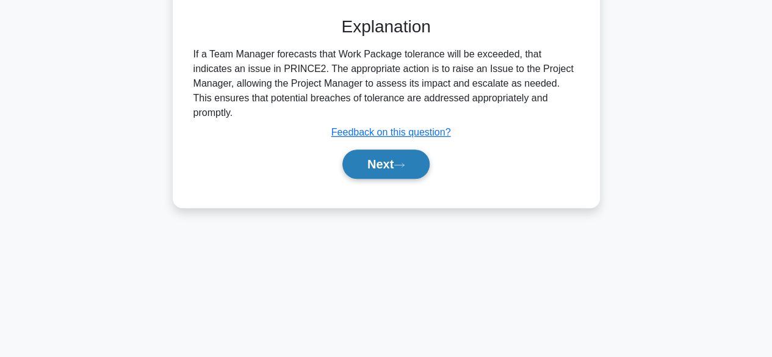
click at [418, 149] on button "Next" at bounding box center [385, 163] width 87 height 29
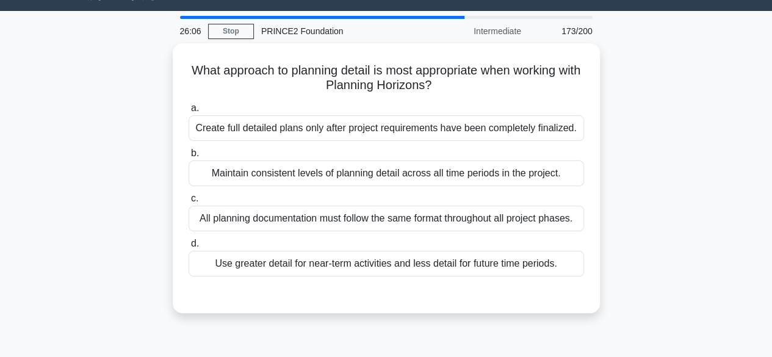
scroll to position [0, 0]
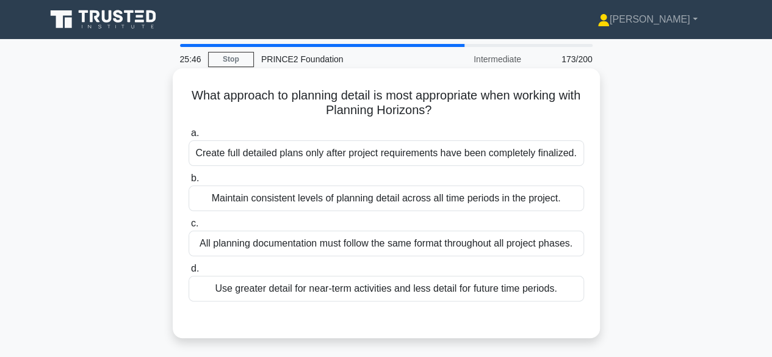
click at [532, 207] on div "Maintain consistent levels of planning detail across all time periods in the pr…" at bounding box center [385, 198] width 395 height 26
click at [188, 182] on input "b. Maintain consistent levels of planning detail across all time periods in the…" at bounding box center [188, 178] width 0 height 8
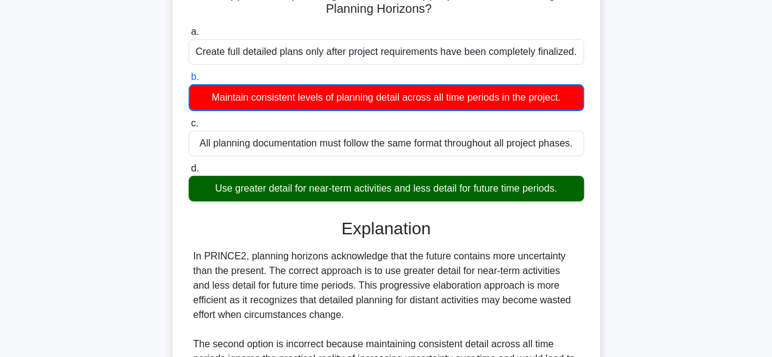
scroll to position [351, 0]
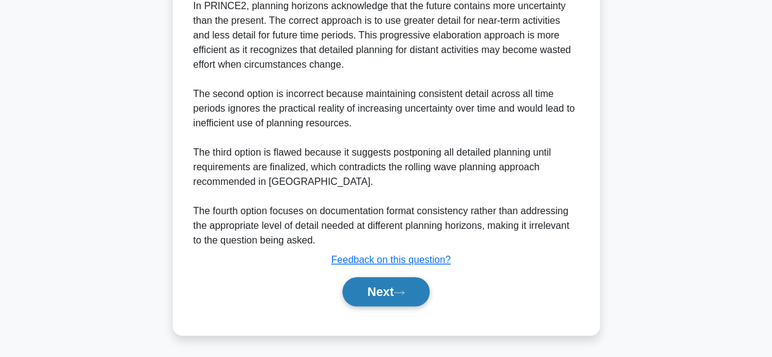
click at [396, 294] on button "Next" at bounding box center [385, 291] width 87 height 29
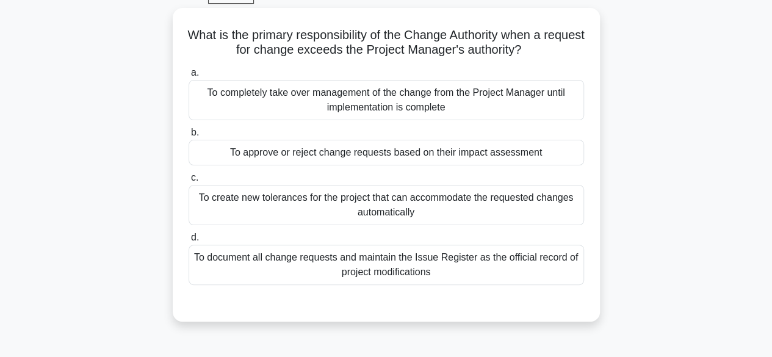
scroll to position [59, 0]
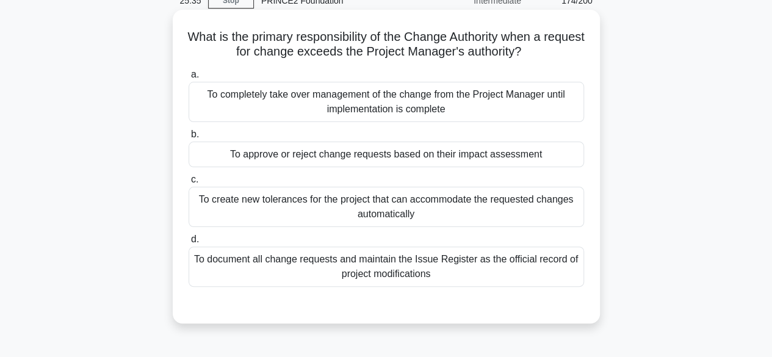
click at [533, 166] on div "To approve or reject change requests based on their impact assessment" at bounding box center [385, 155] width 395 height 26
click at [188, 138] on input "b. To approve or reject change requests based on their impact assessment" at bounding box center [188, 135] width 0 height 8
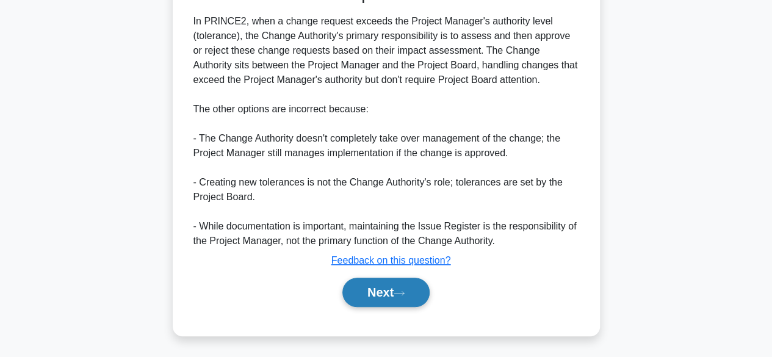
click at [403, 290] on icon at bounding box center [398, 293] width 11 height 7
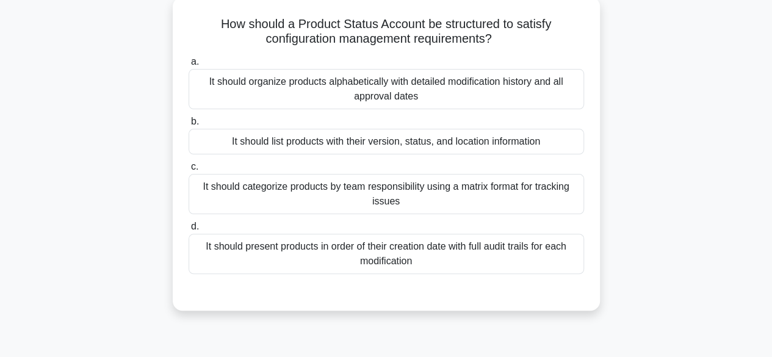
scroll to position [74, 0]
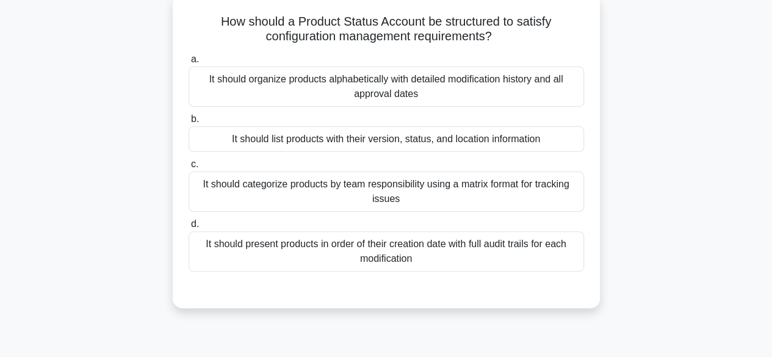
click at [546, 139] on div "It should list products with their version, status, and location information" at bounding box center [385, 139] width 395 height 26
click at [188, 123] on input "b. It should list products with their version, status, and location information" at bounding box center [188, 119] width 0 height 8
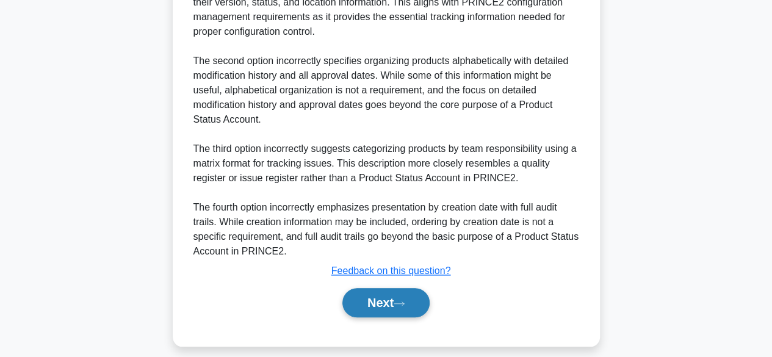
click at [400, 298] on button "Next" at bounding box center [385, 302] width 87 height 29
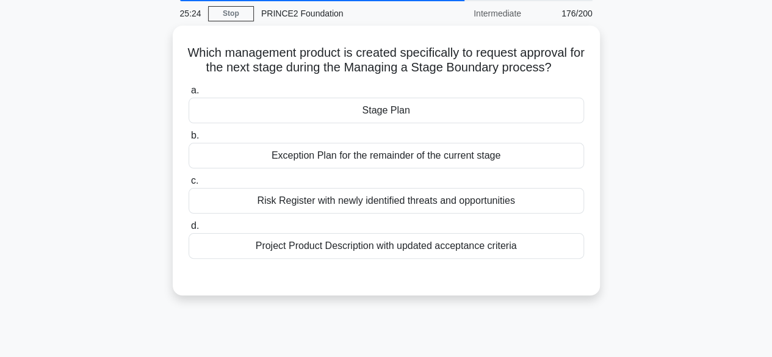
scroll to position [33, 0]
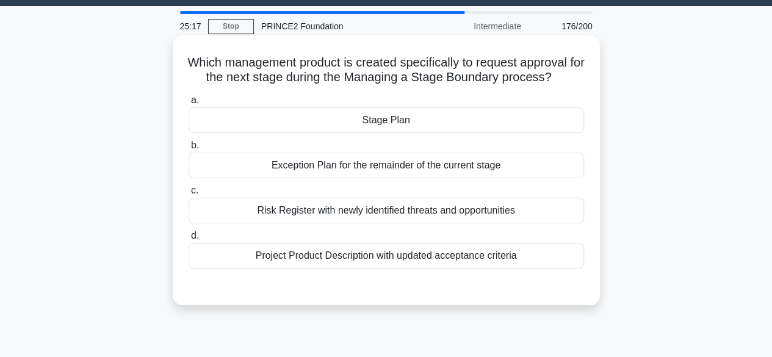
click at [528, 133] on div "Stage Plan" at bounding box center [385, 120] width 395 height 26
click at [188, 104] on input "a. Stage Plan" at bounding box center [188, 100] width 0 height 8
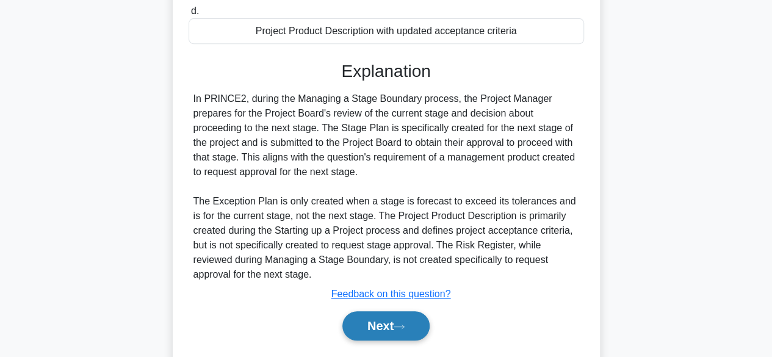
click at [397, 335] on button "Next" at bounding box center [385, 325] width 87 height 29
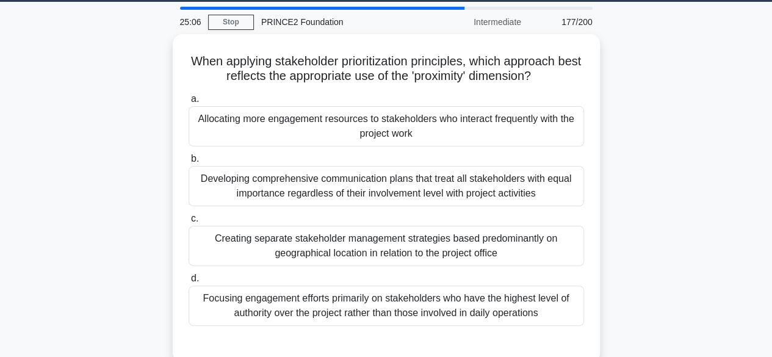
scroll to position [38, 0]
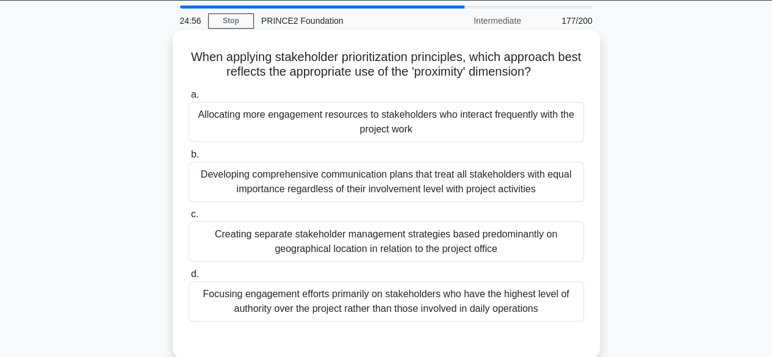
click at [498, 181] on div "Developing comprehensive communication plans that treat all stakeholders with e…" at bounding box center [385, 182] width 395 height 40
click at [188, 159] on input "b. Developing comprehensive communication plans that treat all stakeholders wit…" at bounding box center [188, 155] width 0 height 8
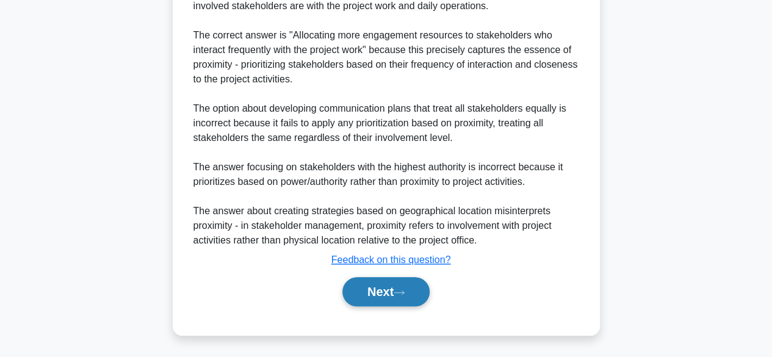
click at [405, 284] on button "Next" at bounding box center [385, 291] width 87 height 29
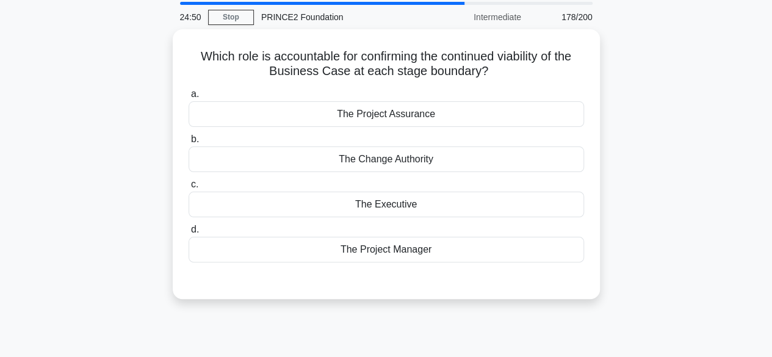
scroll to position [40, 0]
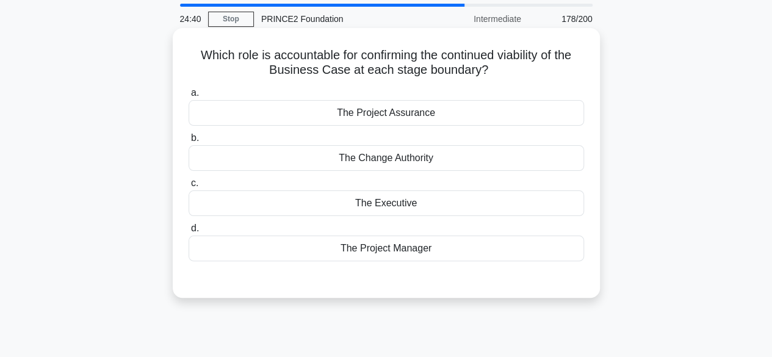
click at [432, 245] on div "The Project Manager" at bounding box center [385, 248] width 395 height 26
click at [188, 232] on input "d. The Project Manager" at bounding box center [188, 228] width 0 height 8
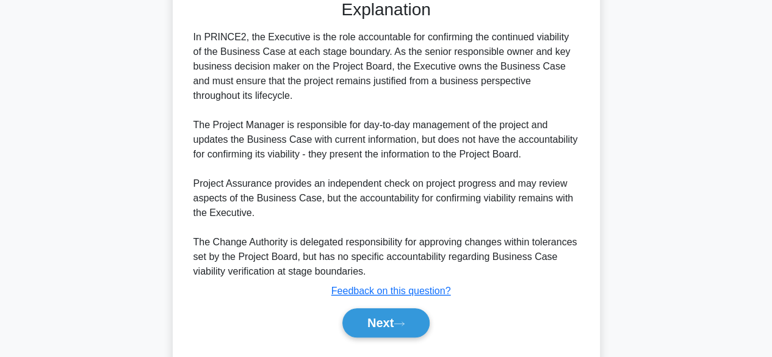
scroll to position [339, 0]
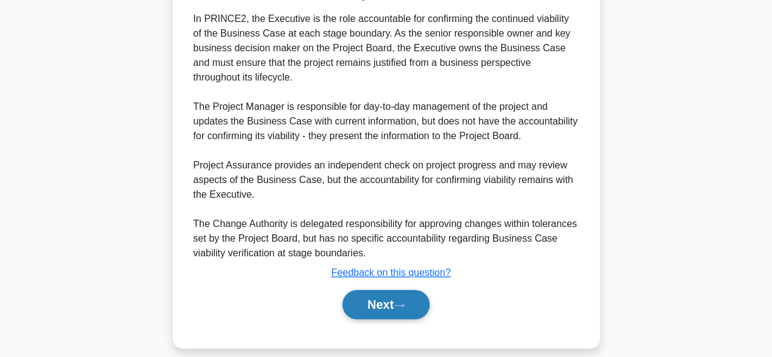
click at [378, 295] on button "Next" at bounding box center [385, 304] width 87 height 29
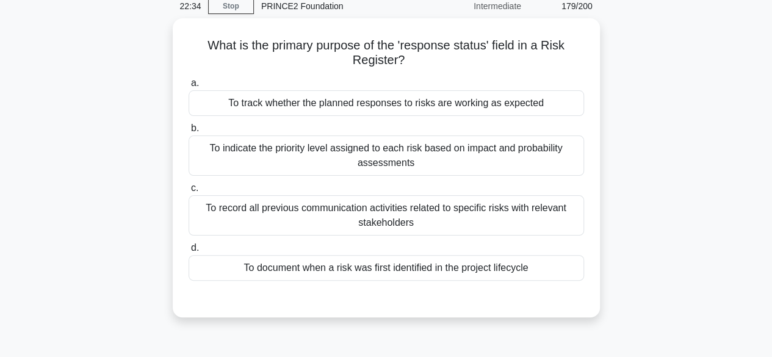
scroll to position [66, 0]
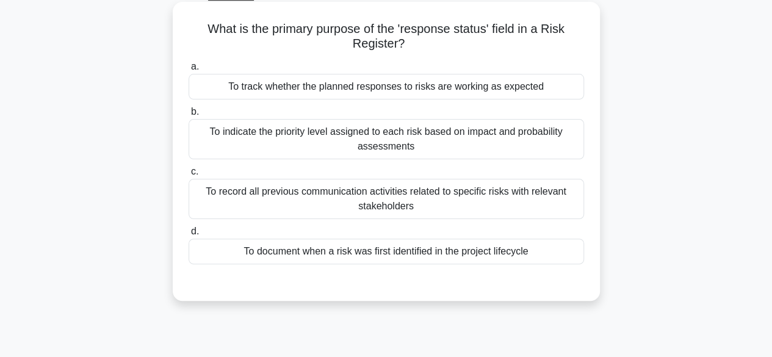
click at [258, 259] on div "To document when a risk was first identified in the project lifecycle" at bounding box center [385, 251] width 395 height 26
click at [188, 235] on input "d. To document when a risk was first identified in the project lifecycle" at bounding box center [188, 232] width 0 height 8
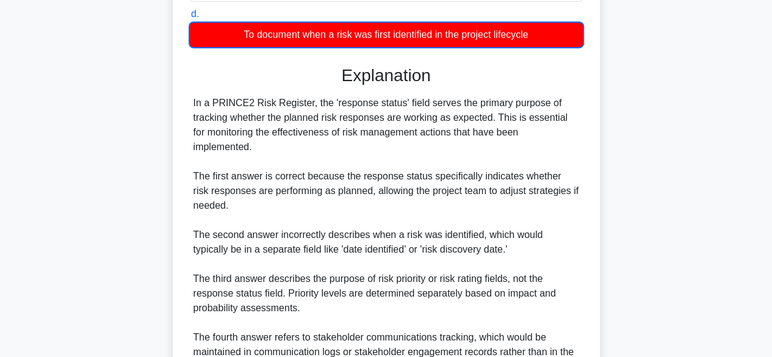
scroll to position [395, 0]
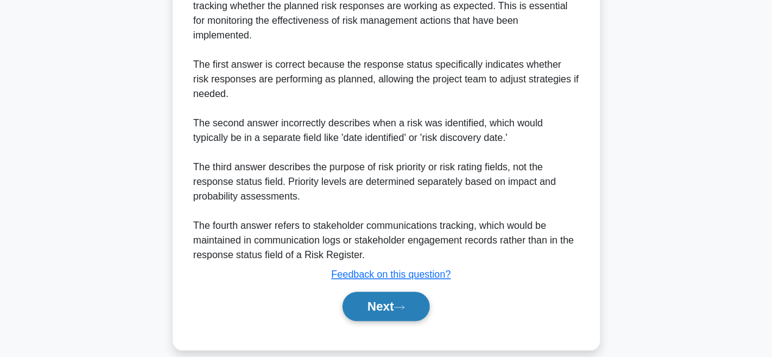
click at [378, 293] on button "Next" at bounding box center [385, 306] width 87 height 29
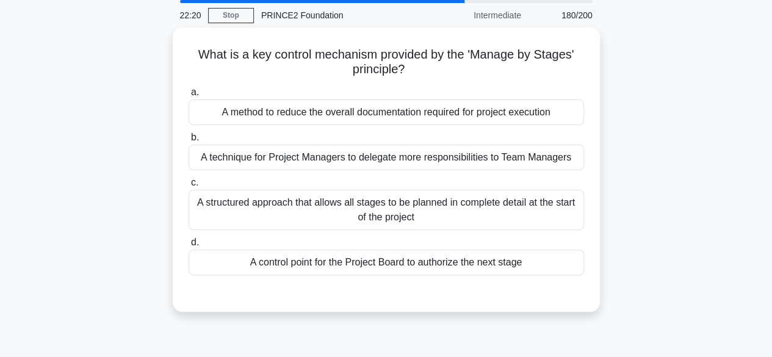
scroll to position [43, 0]
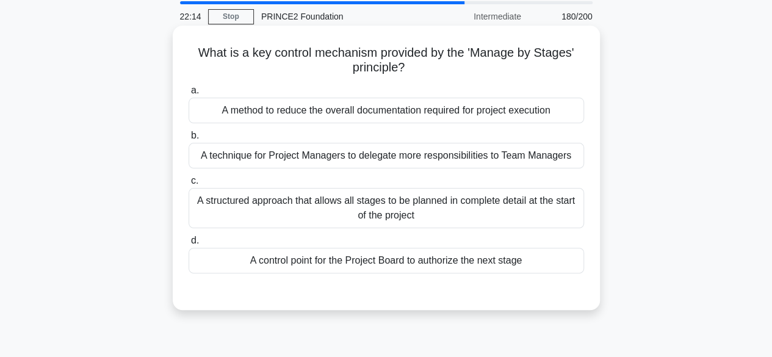
click at [245, 271] on div "A control point for the Project Board to authorize the next stage" at bounding box center [385, 261] width 395 height 26
click at [188, 245] on input "d. A control point for the Project Board to authorize the next stage" at bounding box center [188, 241] width 0 height 8
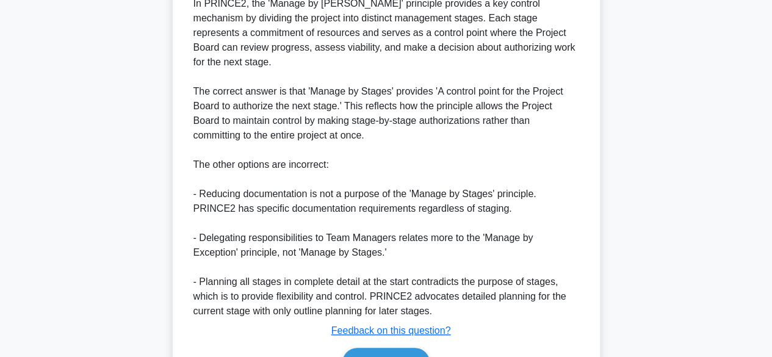
scroll to position [437, 0]
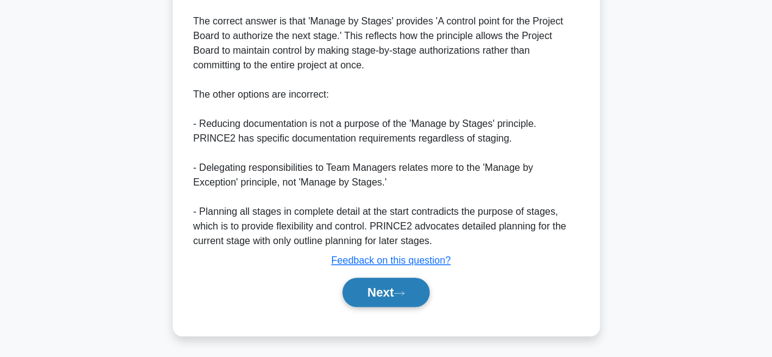
click at [369, 304] on button "Next" at bounding box center [385, 292] width 87 height 29
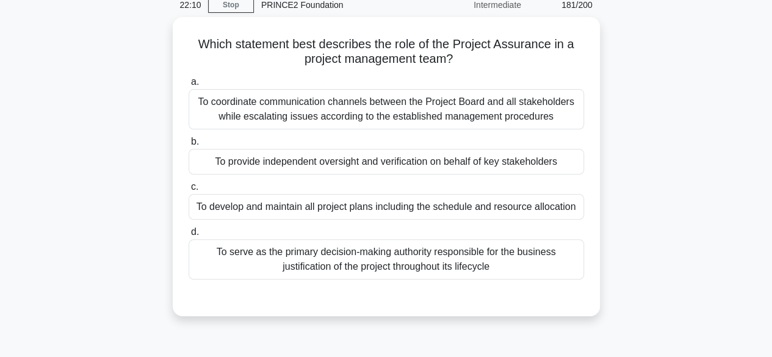
scroll to position [52, 0]
click at [227, 203] on div "To develop and maintain all project plans including the schedule and resource a…" at bounding box center [385, 206] width 395 height 26
click at [188, 190] on input "c. To develop and maintain all project plans including the schedule and resourc…" at bounding box center [188, 186] width 0 height 8
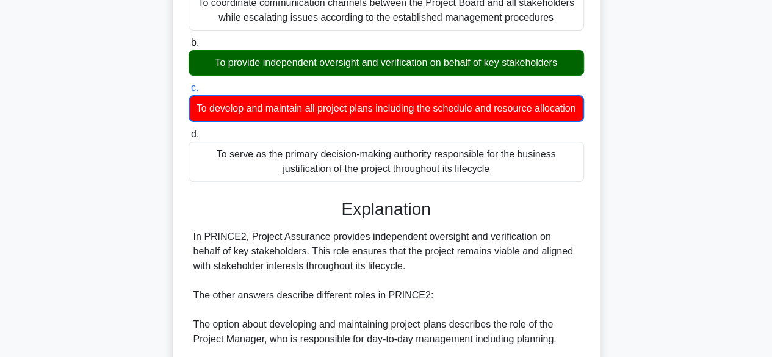
scroll to position [381, 0]
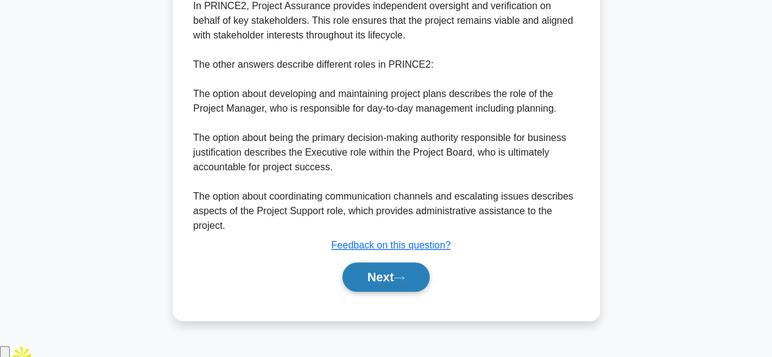
click at [379, 292] on button "Next" at bounding box center [385, 276] width 87 height 29
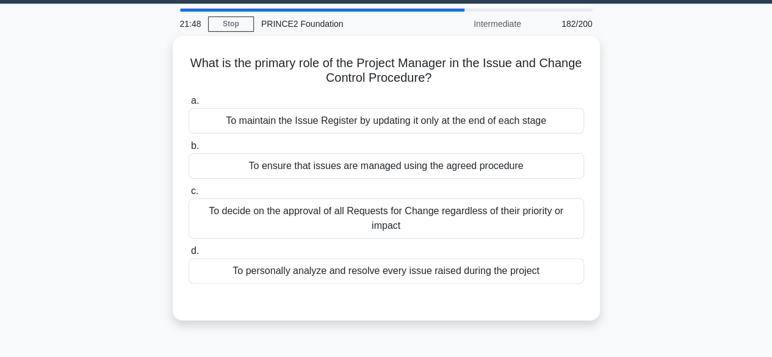
scroll to position [38, 0]
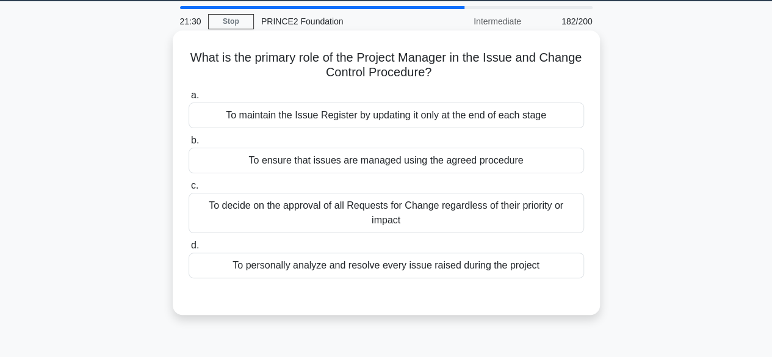
click at [522, 162] on div "To ensure that issues are managed using the agreed procedure" at bounding box center [385, 161] width 395 height 26
click at [188, 145] on input "b. To ensure that issues are managed using the agreed procedure" at bounding box center [188, 141] width 0 height 8
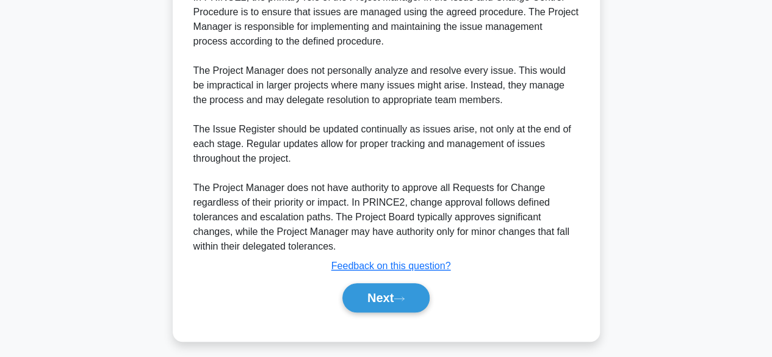
scroll to position [379, 0]
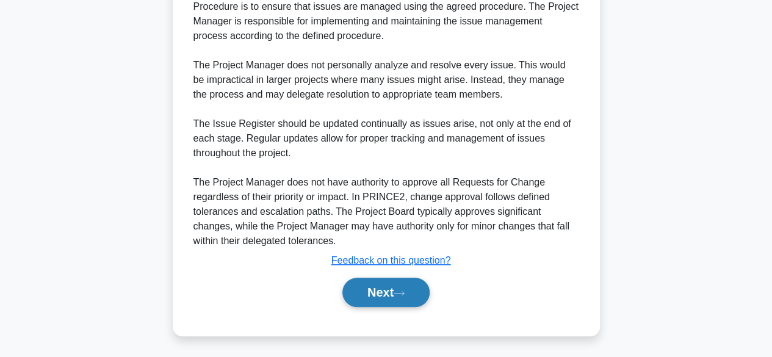
click at [388, 292] on button "Next" at bounding box center [385, 292] width 87 height 29
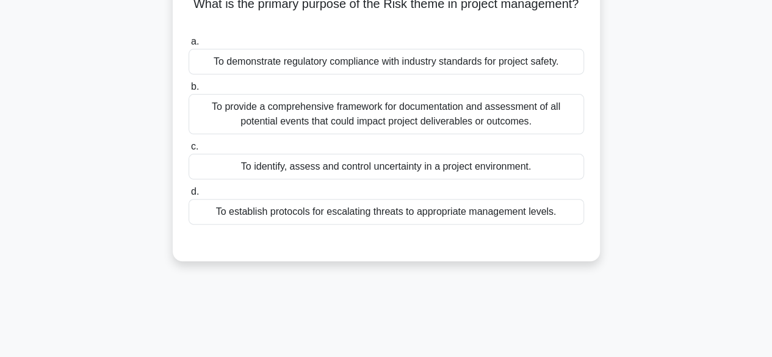
scroll to position [22, 0]
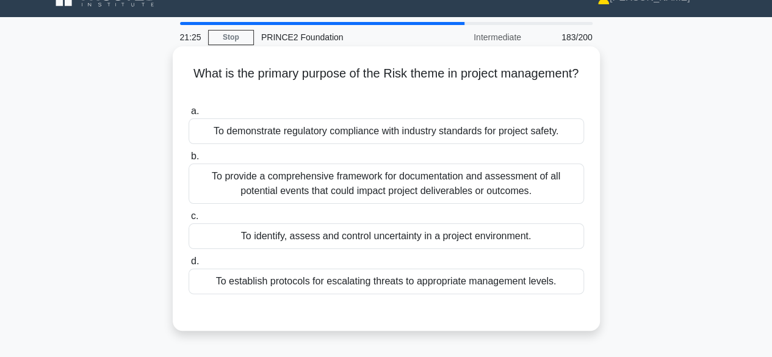
click at [534, 226] on label "c. To identify, assess and control uncertainty in a project environment." at bounding box center [385, 229] width 395 height 40
click at [188, 220] on input "c. To identify, assess and control uncertainty in a project environment." at bounding box center [188, 216] width 0 height 8
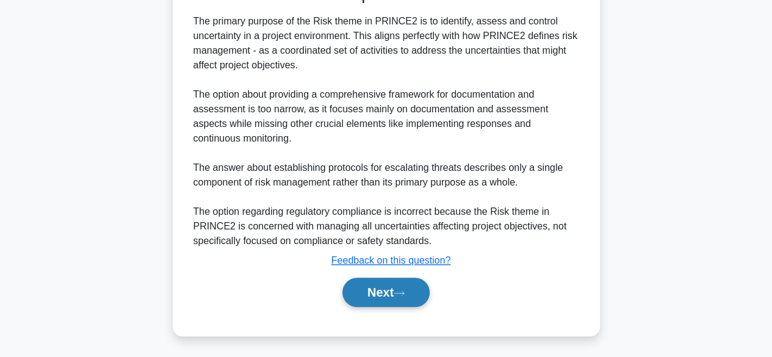
click at [394, 292] on button "Next" at bounding box center [385, 292] width 87 height 29
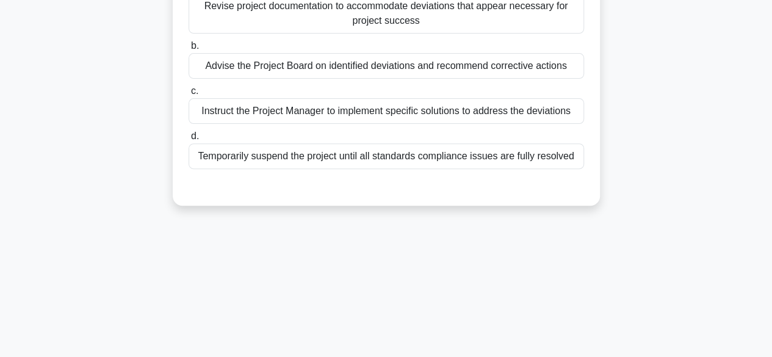
scroll to position [62, 0]
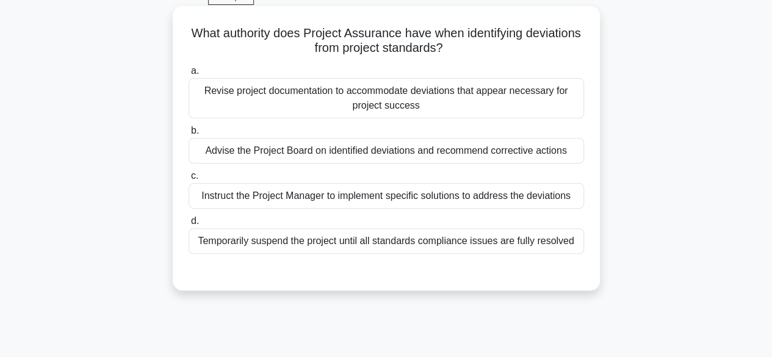
click at [523, 162] on div "Advise the Project Board on identified deviations and recommend corrective acti…" at bounding box center [385, 151] width 395 height 26
click at [188, 135] on input "b. Advise the Project Board on identified deviations and recommend corrective a…" at bounding box center [188, 131] width 0 height 8
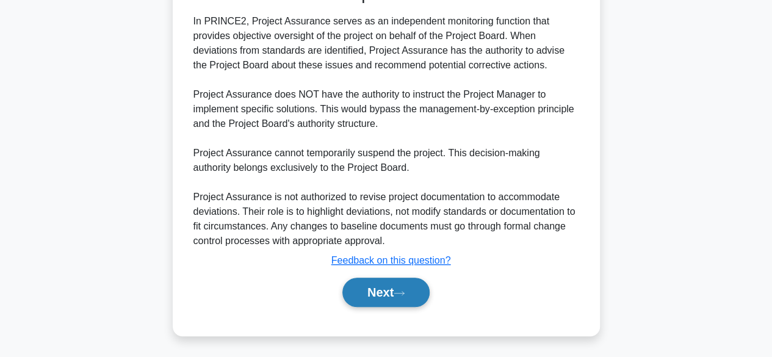
click at [401, 295] on icon at bounding box center [398, 293] width 11 height 7
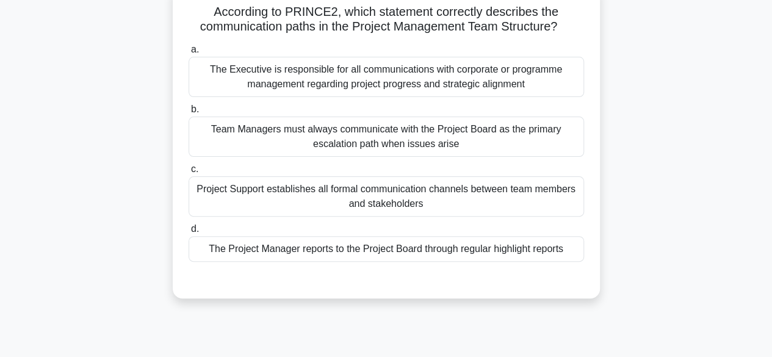
scroll to position [35, 0]
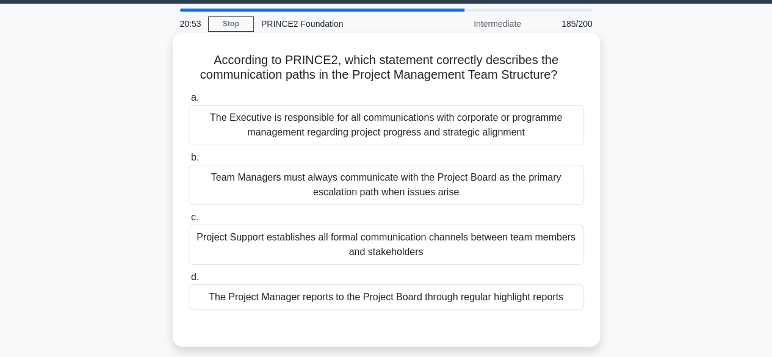
click at [565, 298] on div "The Project Manager reports to the Project Board through regular highlight repo…" at bounding box center [385, 297] width 395 height 26
click at [188, 281] on input "d. The Project Manager reports to the Project Board through regular highlight r…" at bounding box center [188, 277] width 0 height 8
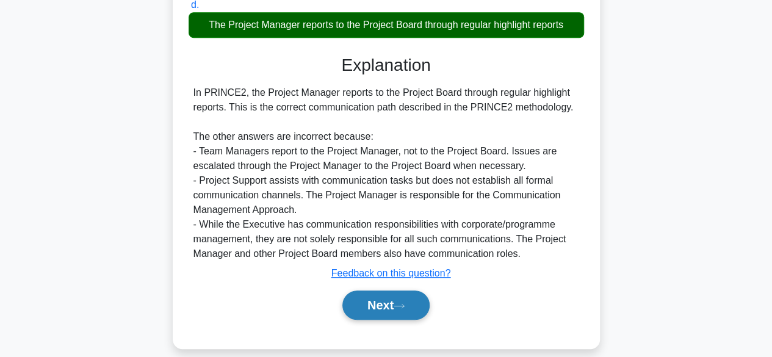
click at [392, 307] on button "Next" at bounding box center [385, 304] width 87 height 29
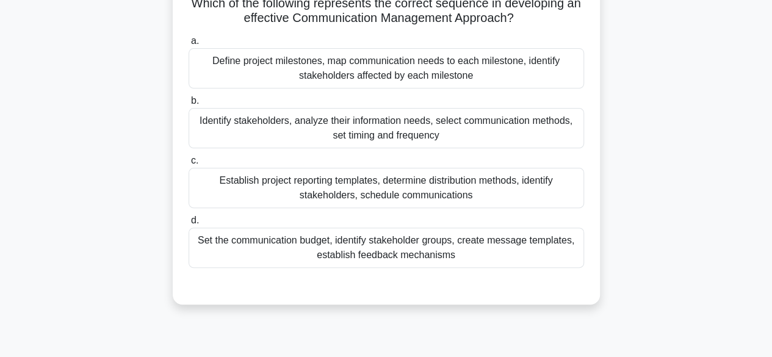
scroll to position [84, 0]
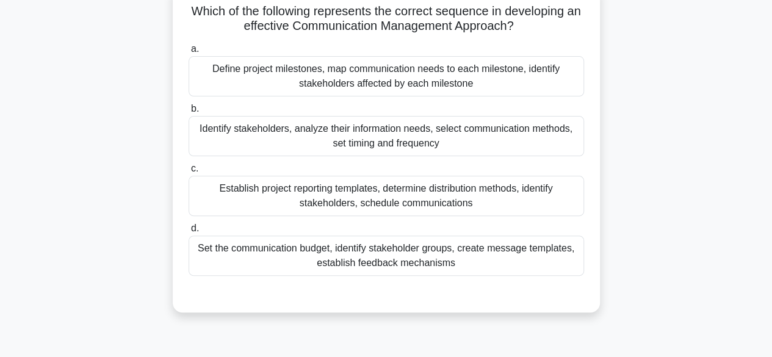
click at [551, 132] on div "Identify stakeholders, analyze their information needs, select communication me…" at bounding box center [385, 136] width 395 height 40
click at [188, 113] on input "b. Identify stakeholders, analyze their information needs, select communication…" at bounding box center [188, 109] width 0 height 8
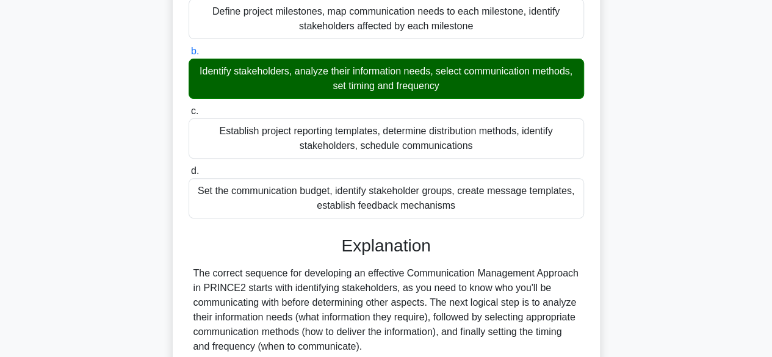
scroll to position [423, 0]
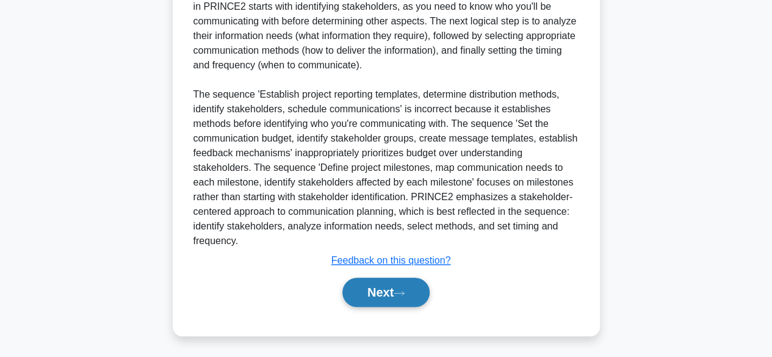
click at [387, 292] on button "Next" at bounding box center [385, 292] width 87 height 29
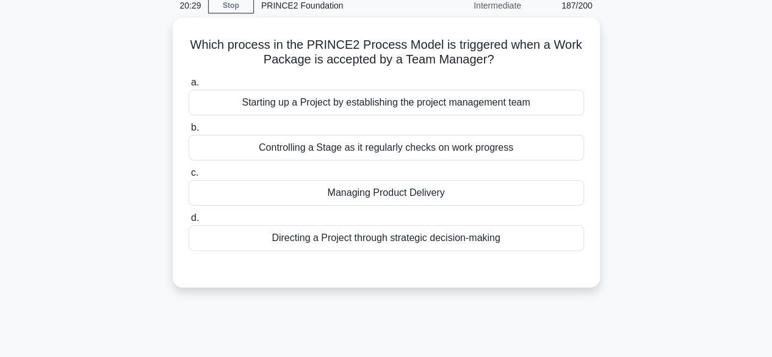
scroll to position [54, 0]
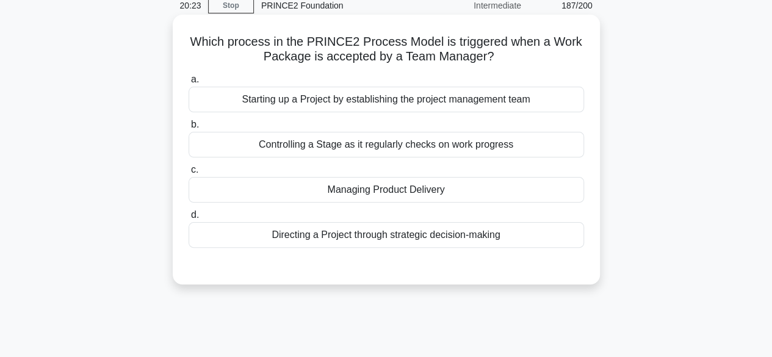
click at [548, 188] on div "Managing Product Delivery" at bounding box center [385, 190] width 395 height 26
click at [188, 174] on input "c. Managing Product Delivery" at bounding box center [188, 170] width 0 height 8
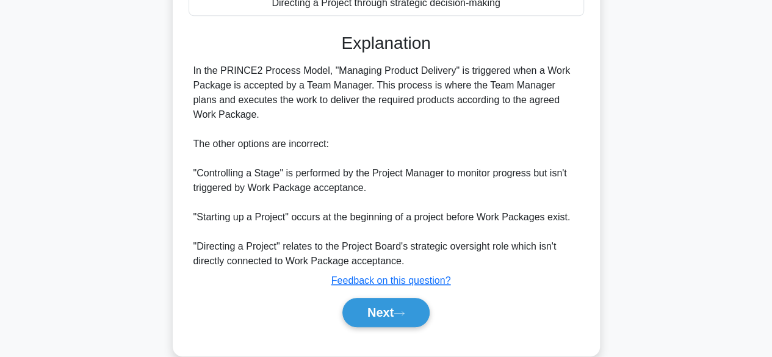
scroll to position [306, 0]
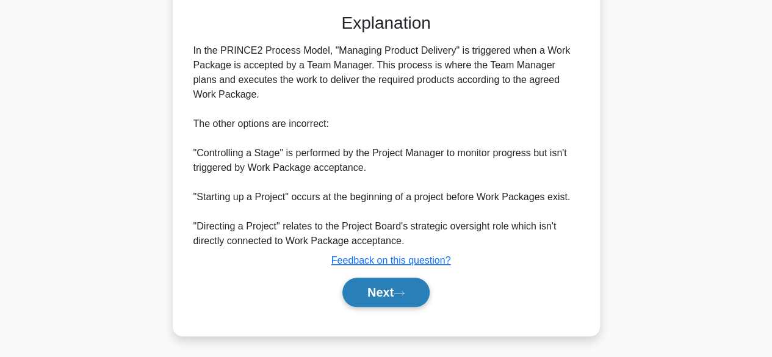
click at [395, 289] on button "Next" at bounding box center [385, 292] width 87 height 29
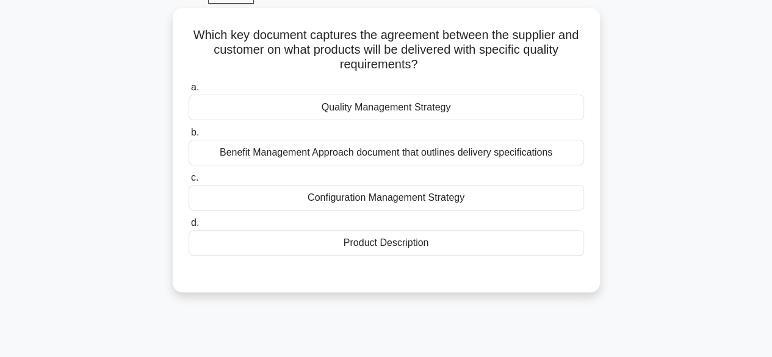
scroll to position [62, 0]
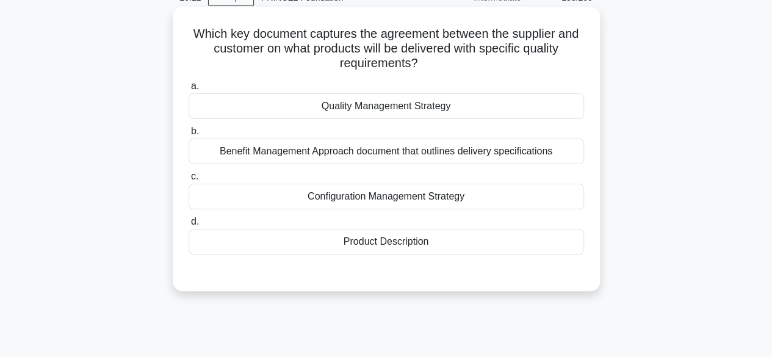
click at [452, 108] on div "Quality Management Strategy" at bounding box center [385, 106] width 395 height 26
click at [188, 90] on input "a. Quality Management Strategy" at bounding box center [188, 86] width 0 height 8
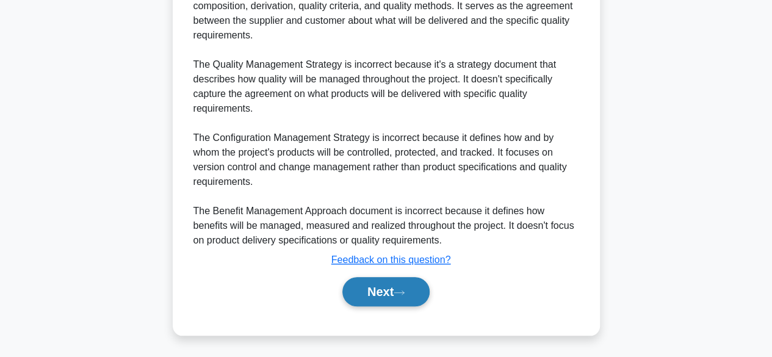
click at [403, 287] on button "Next" at bounding box center [385, 291] width 87 height 29
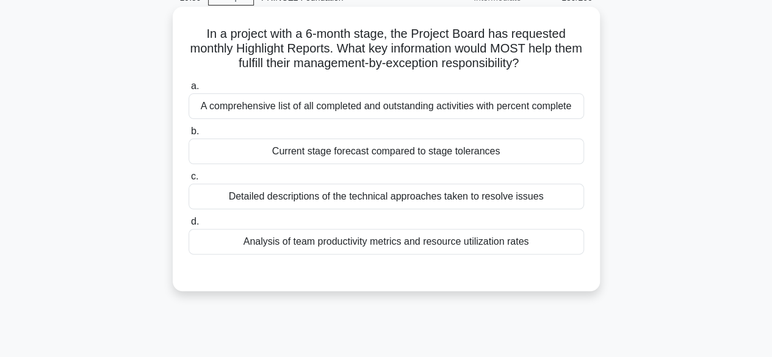
click at [541, 150] on div "Current stage forecast compared to stage tolerances" at bounding box center [385, 151] width 395 height 26
click at [188, 135] on input "b. Current stage forecast compared to stage tolerances" at bounding box center [188, 131] width 0 height 8
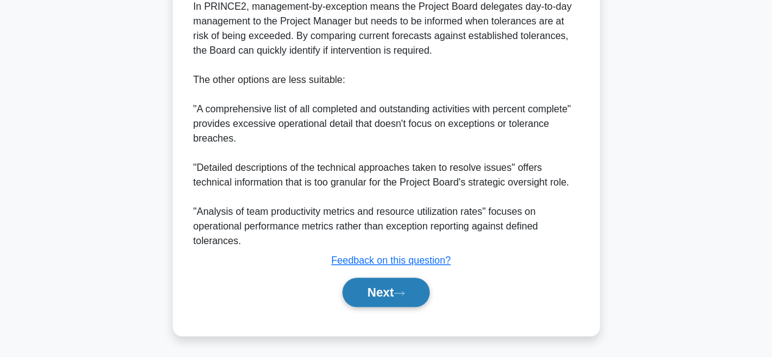
click at [386, 301] on button "Next" at bounding box center [385, 292] width 87 height 29
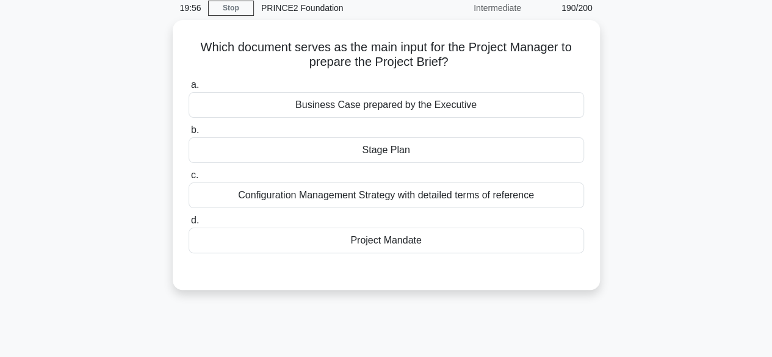
scroll to position [50, 0]
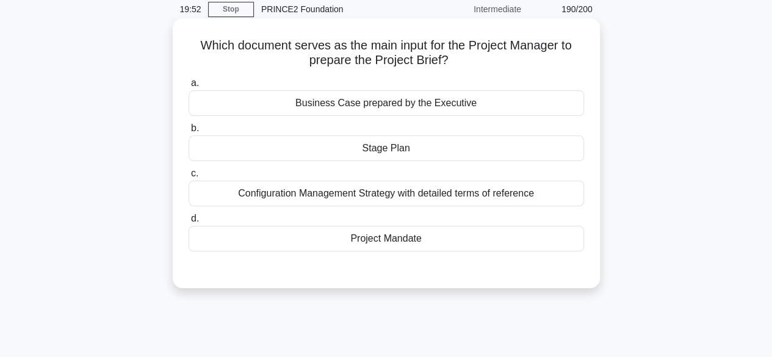
click at [525, 145] on div "Stage Plan" at bounding box center [385, 148] width 395 height 26
click at [188, 132] on input "b. Stage Plan" at bounding box center [188, 128] width 0 height 8
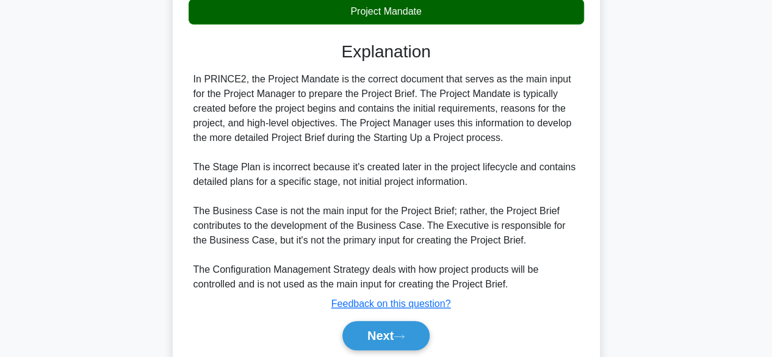
scroll to position [322, 0]
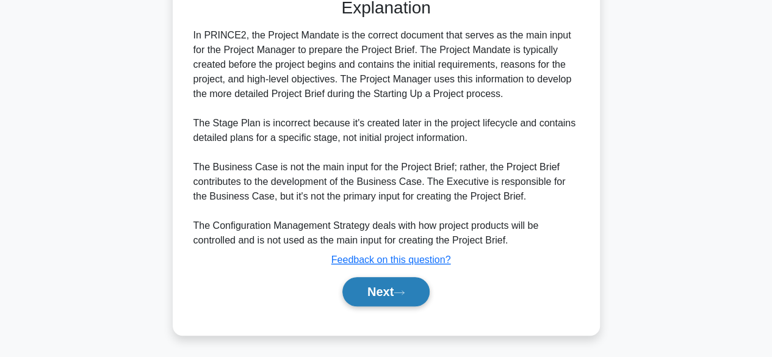
click at [407, 296] on button "Next" at bounding box center [385, 291] width 87 height 29
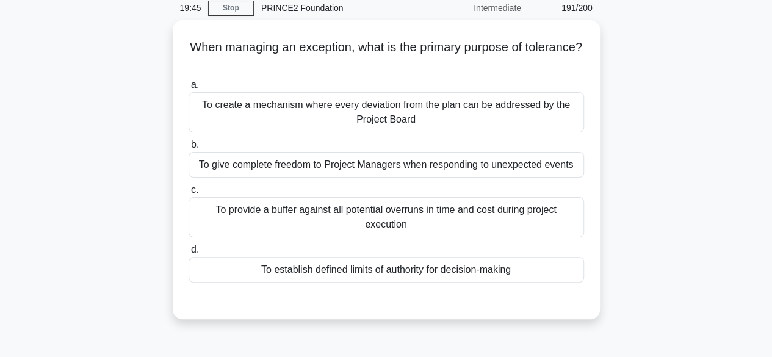
scroll to position [51, 0]
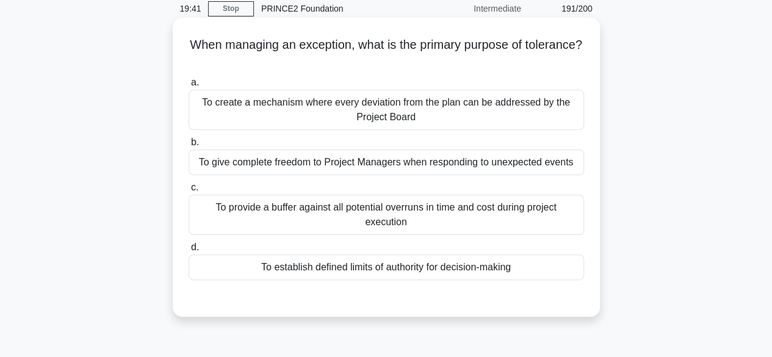
click at [542, 264] on div "To establish defined limits of authority for decision-making" at bounding box center [385, 267] width 395 height 26
click at [188, 251] on input "d. To establish defined limits of authority for decision-making" at bounding box center [188, 247] width 0 height 8
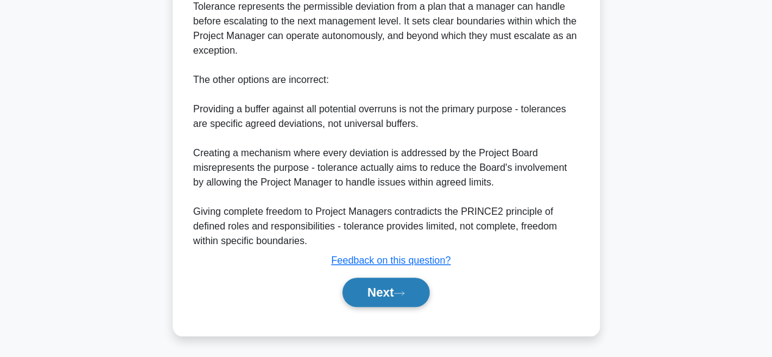
click at [400, 297] on button "Next" at bounding box center [385, 292] width 87 height 29
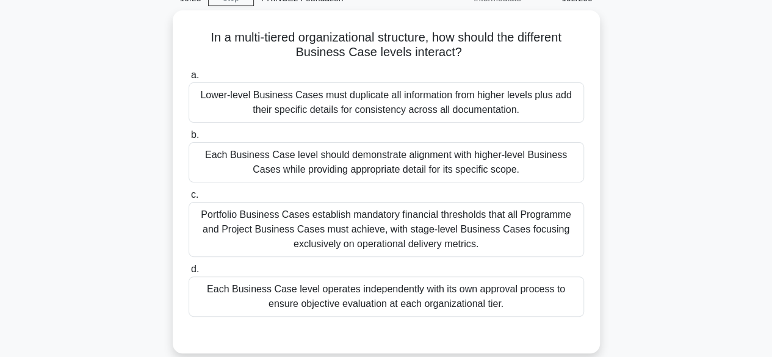
scroll to position [65, 0]
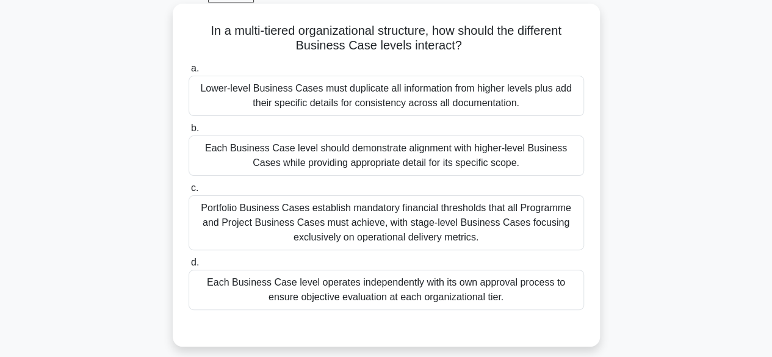
click at [539, 159] on div "Each Business Case level should demonstrate alignment with higher-level Busines…" at bounding box center [385, 155] width 395 height 40
click at [188, 132] on input "b. Each Business Case level should demonstrate alignment with higher-level Busi…" at bounding box center [188, 128] width 0 height 8
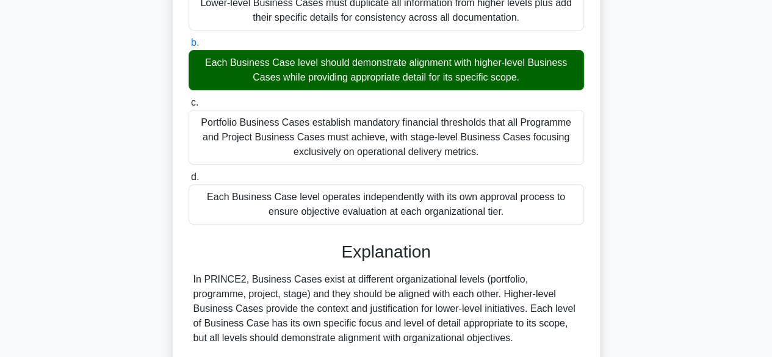
scroll to position [437, 0]
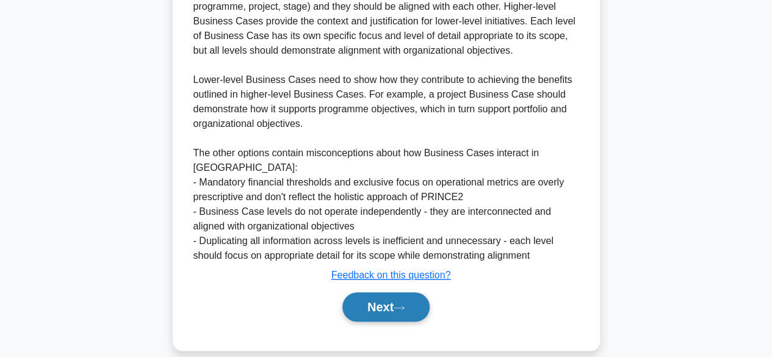
click at [389, 298] on button "Next" at bounding box center [385, 306] width 87 height 29
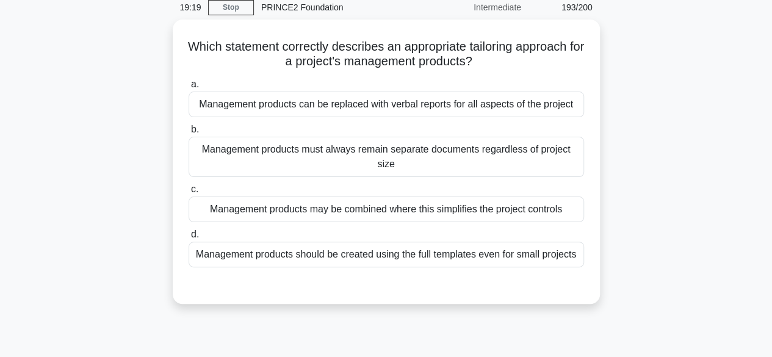
scroll to position [49, 0]
click at [562, 167] on div "Management products must always remain separate documents regardless of project…" at bounding box center [385, 157] width 395 height 40
click at [188, 134] on input "b. Management products must always remain separate documents regardless of proj…" at bounding box center [188, 130] width 0 height 8
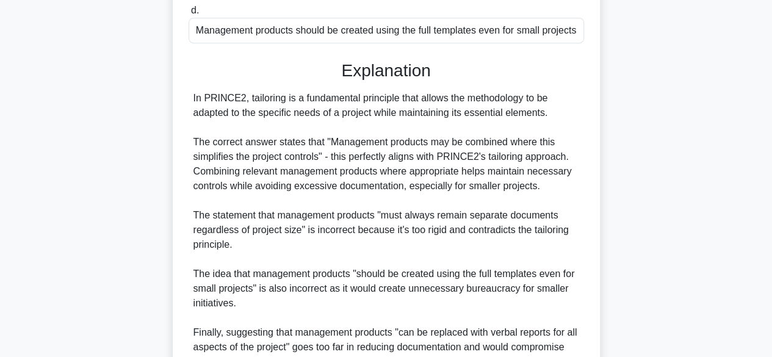
scroll to position [395, 0]
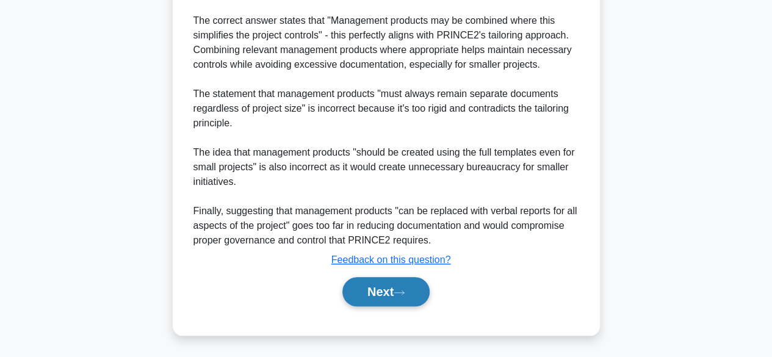
click at [395, 299] on button "Next" at bounding box center [385, 291] width 87 height 29
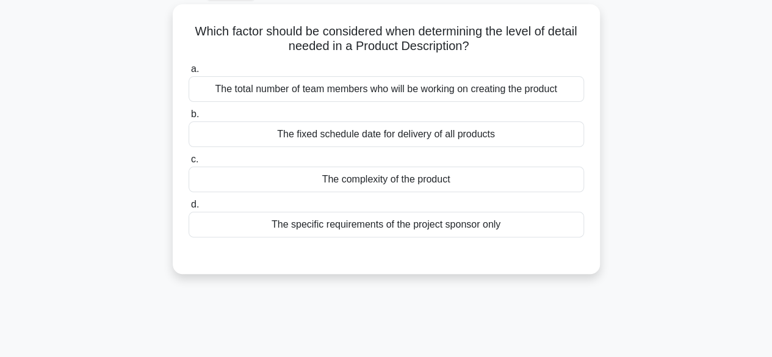
scroll to position [66, 0]
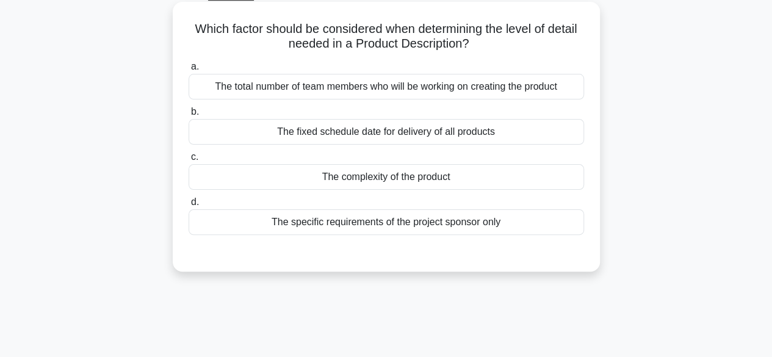
click at [558, 177] on div "The complexity of the product" at bounding box center [385, 177] width 395 height 26
click at [188, 161] on input "c. The complexity of the product" at bounding box center [188, 157] width 0 height 8
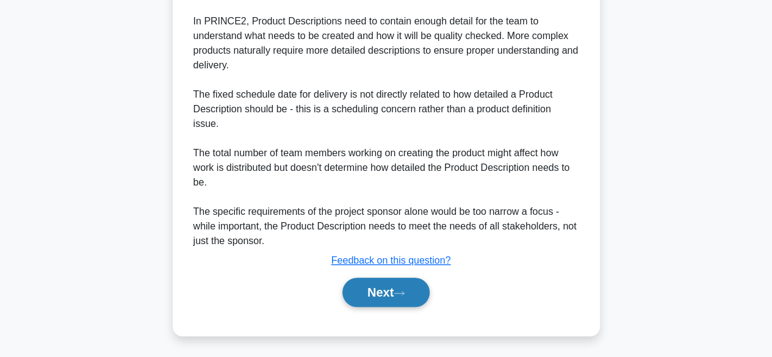
click at [410, 288] on button "Next" at bounding box center [385, 292] width 87 height 29
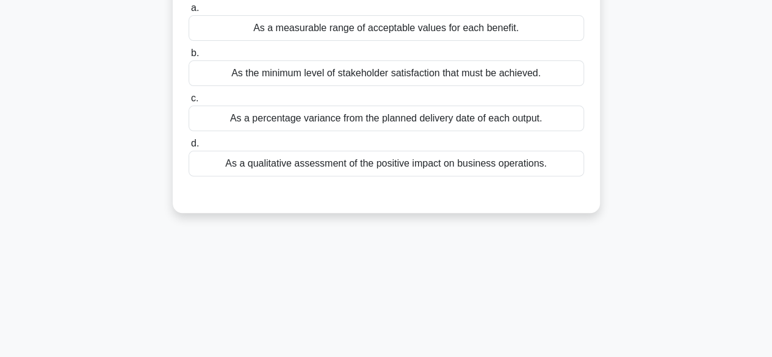
scroll to position [35, 0]
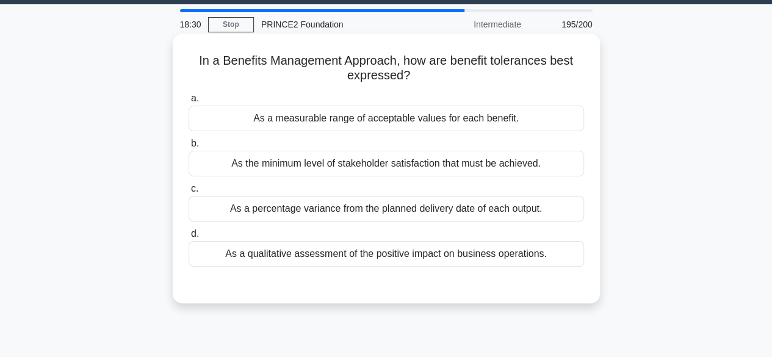
click at [542, 120] on div "As a measurable range of acceptable values for each benefit." at bounding box center [385, 119] width 395 height 26
click at [188, 102] on input "a. As a measurable range of acceptable values for each benefit." at bounding box center [188, 99] width 0 height 8
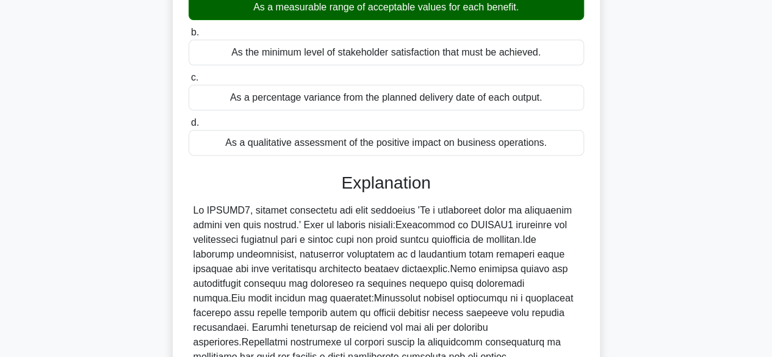
scroll to position [302, 0]
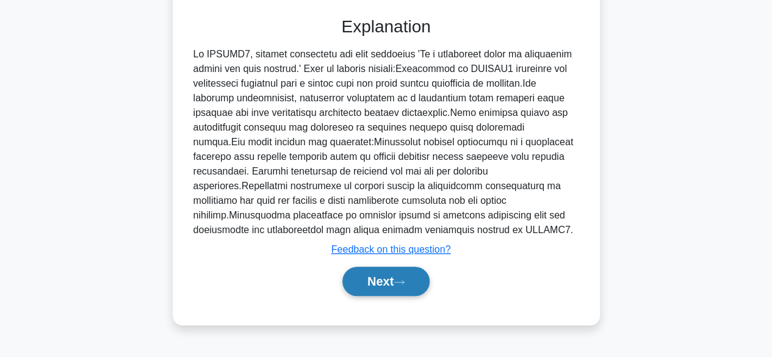
click at [388, 281] on button "Next" at bounding box center [385, 281] width 87 height 29
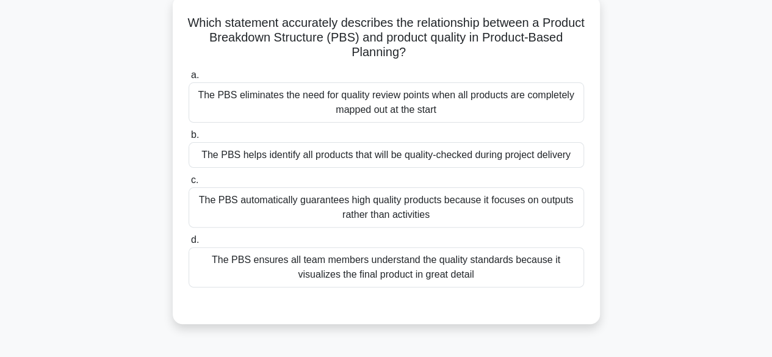
scroll to position [72, 0]
click at [565, 162] on div "The PBS helps identify all products that will be quality-checked during project…" at bounding box center [385, 156] width 395 height 26
click at [188, 140] on input "b. The PBS helps identify all products that will be quality-checked during proj…" at bounding box center [188, 136] width 0 height 8
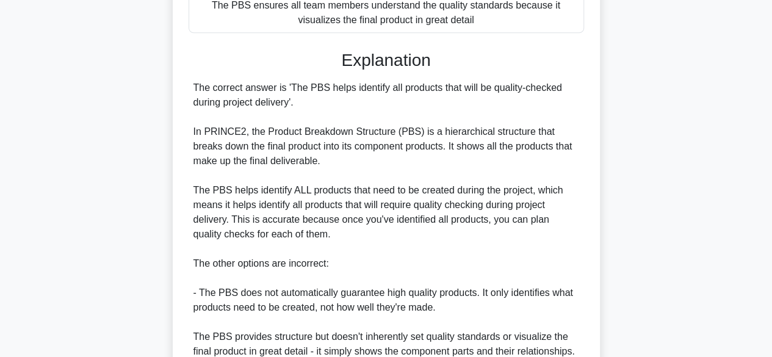
scroll to position [481, 0]
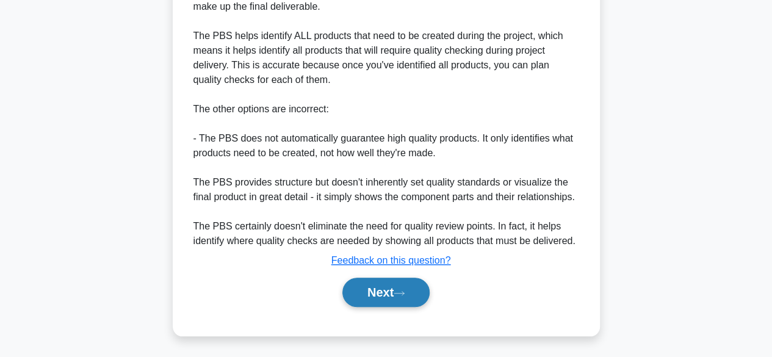
click at [404, 294] on icon at bounding box center [398, 293] width 11 height 7
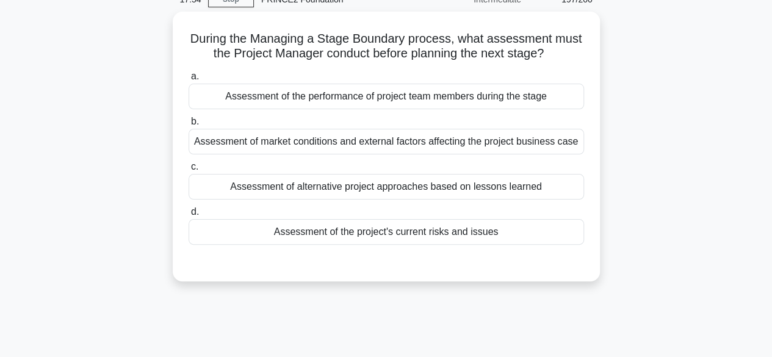
scroll to position [56, 0]
click at [547, 234] on div "Assessment of the project's current risks and issues" at bounding box center [385, 233] width 395 height 26
click at [188, 217] on input "d. Assessment of the project's current risks and issues" at bounding box center [188, 213] width 0 height 8
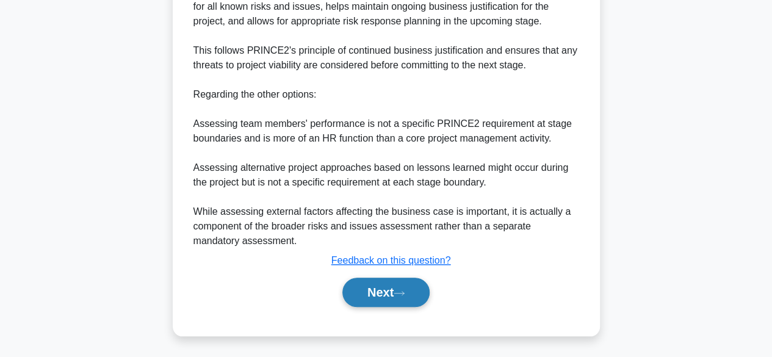
click at [404, 291] on icon at bounding box center [398, 293] width 11 height 7
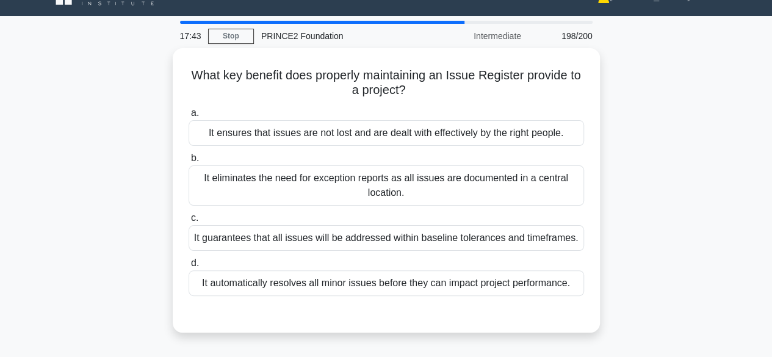
scroll to position [21, 0]
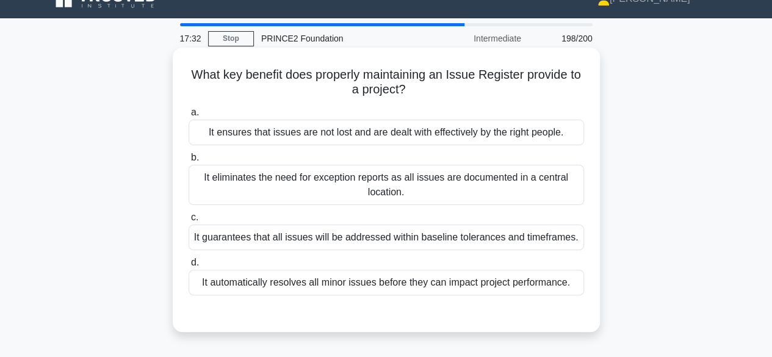
click at [554, 129] on div "It ensures that issues are not lost and are dealt with effectively by the right…" at bounding box center [385, 133] width 395 height 26
click at [188, 117] on input "a. It ensures that issues are not lost and are dealt with effectively by the ri…" at bounding box center [188, 113] width 0 height 8
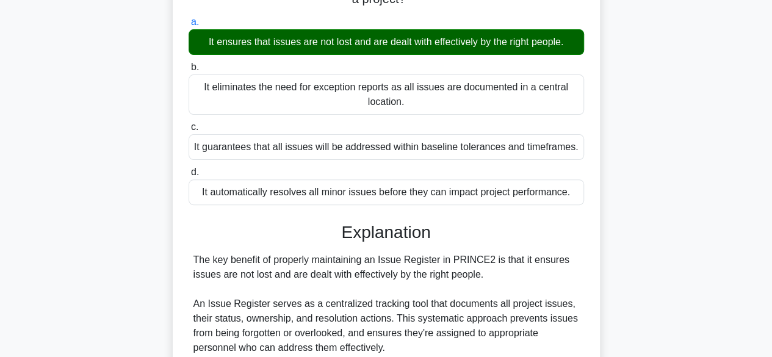
scroll to position [335, 0]
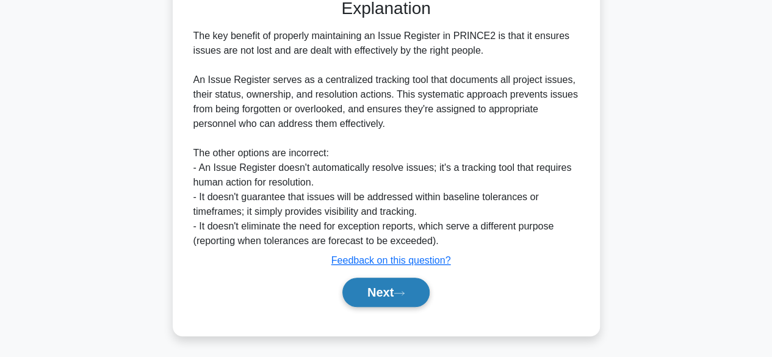
click at [404, 290] on icon at bounding box center [398, 293] width 11 height 7
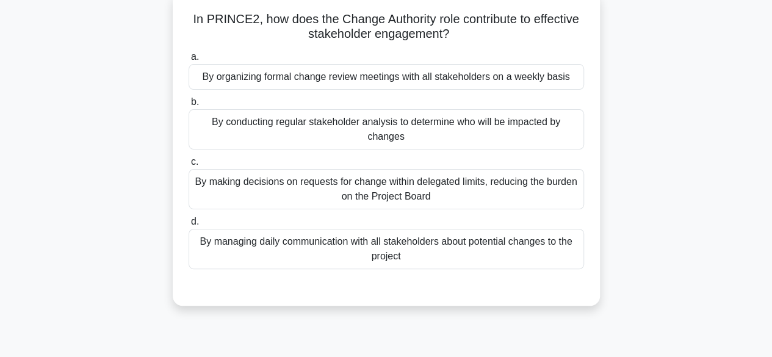
scroll to position [71, 0]
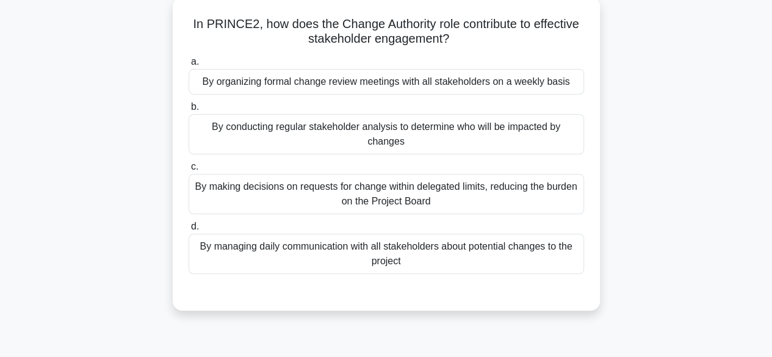
click at [560, 151] on div "By conducting regular stakeholder analysis to determine who will be impacted by…" at bounding box center [385, 134] width 395 height 40
click at [188, 111] on input "b. By conducting regular stakeholder analysis to determine who will be impacted…" at bounding box center [188, 107] width 0 height 8
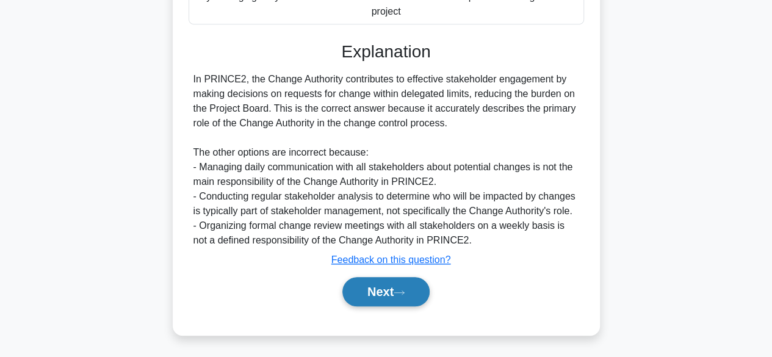
click at [396, 290] on button "Next" at bounding box center [385, 291] width 87 height 29
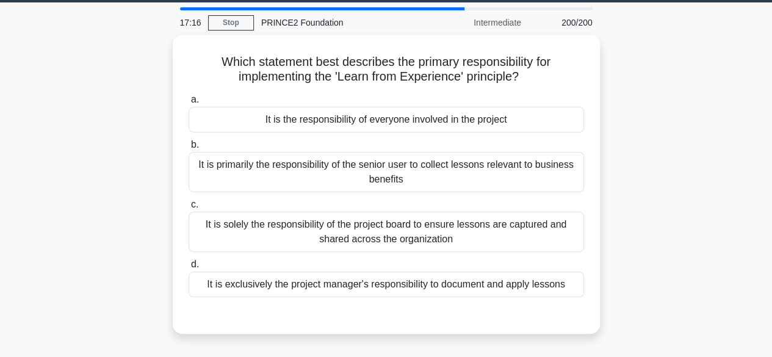
scroll to position [35, 0]
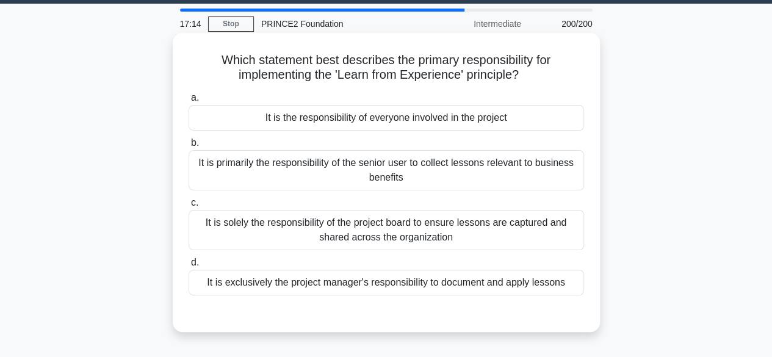
click at [548, 122] on div "It is the responsibility of everyone involved in the project" at bounding box center [385, 118] width 395 height 26
click at [188, 102] on input "a. It is the responsibility of everyone involved in the project" at bounding box center [188, 98] width 0 height 8
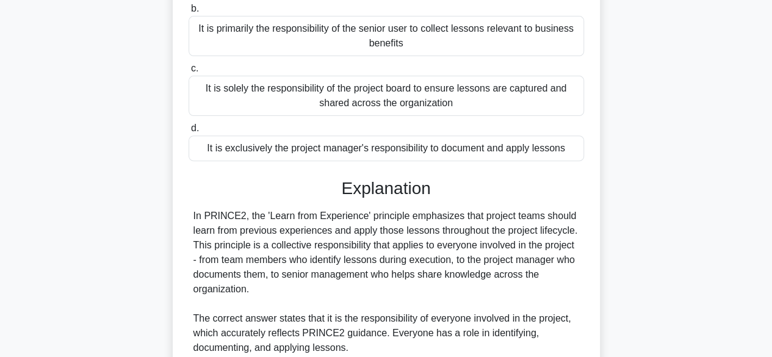
scroll to position [364, 0]
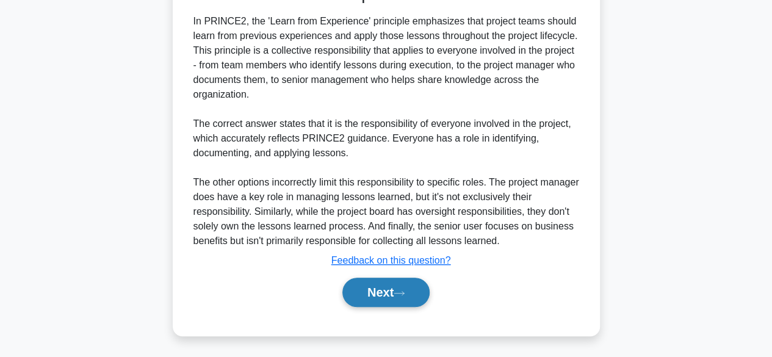
click at [389, 296] on button "Next" at bounding box center [385, 292] width 87 height 29
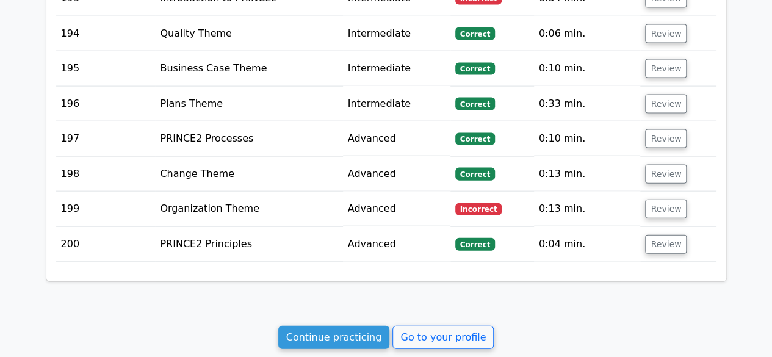
scroll to position [8305, 0]
